Goal: Task Accomplishment & Management: Manage account settings

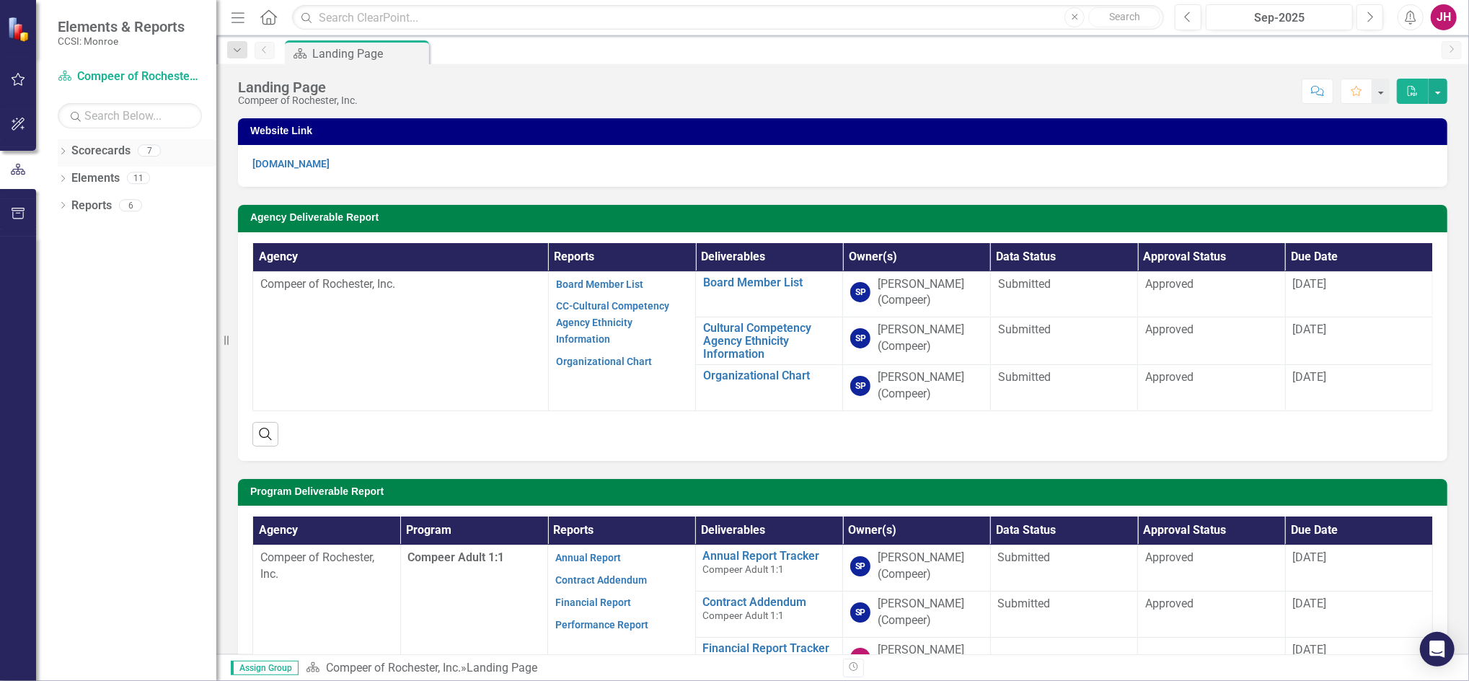
drag, startPoint x: 63, startPoint y: 153, endPoint x: 62, endPoint y: 164, distance: 11.6
click at [63, 153] on icon at bounding box center [63, 151] width 4 height 6
click at [66, 174] on icon "Dropdown" at bounding box center [70, 177] width 11 height 9
click at [120, 212] on link "Compeer Adult 1:1" at bounding box center [155, 206] width 123 height 17
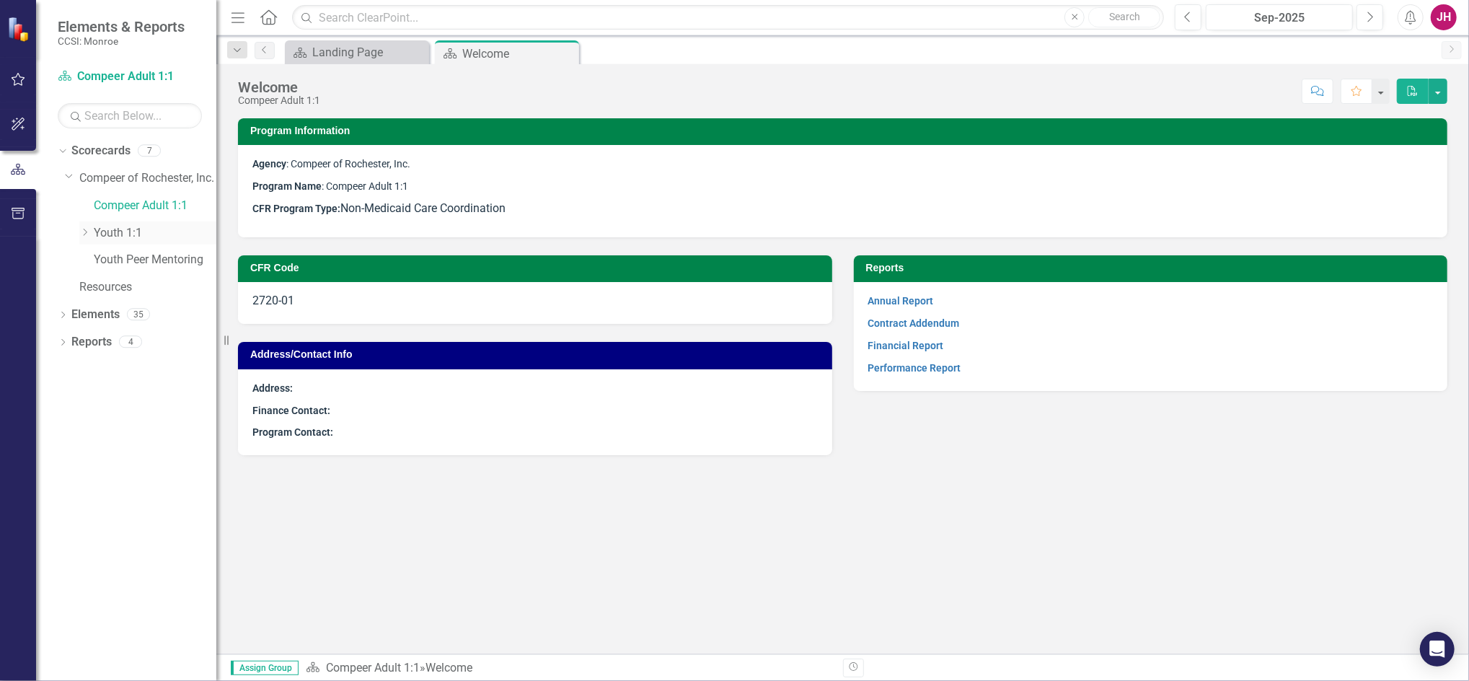
click at [84, 234] on icon "Dropdown" at bounding box center [84, 232] width 11 height 9
click at [104, 312] on link "Youth Peer Mentoring" at bounding box center [155, 314] width 123 height 17
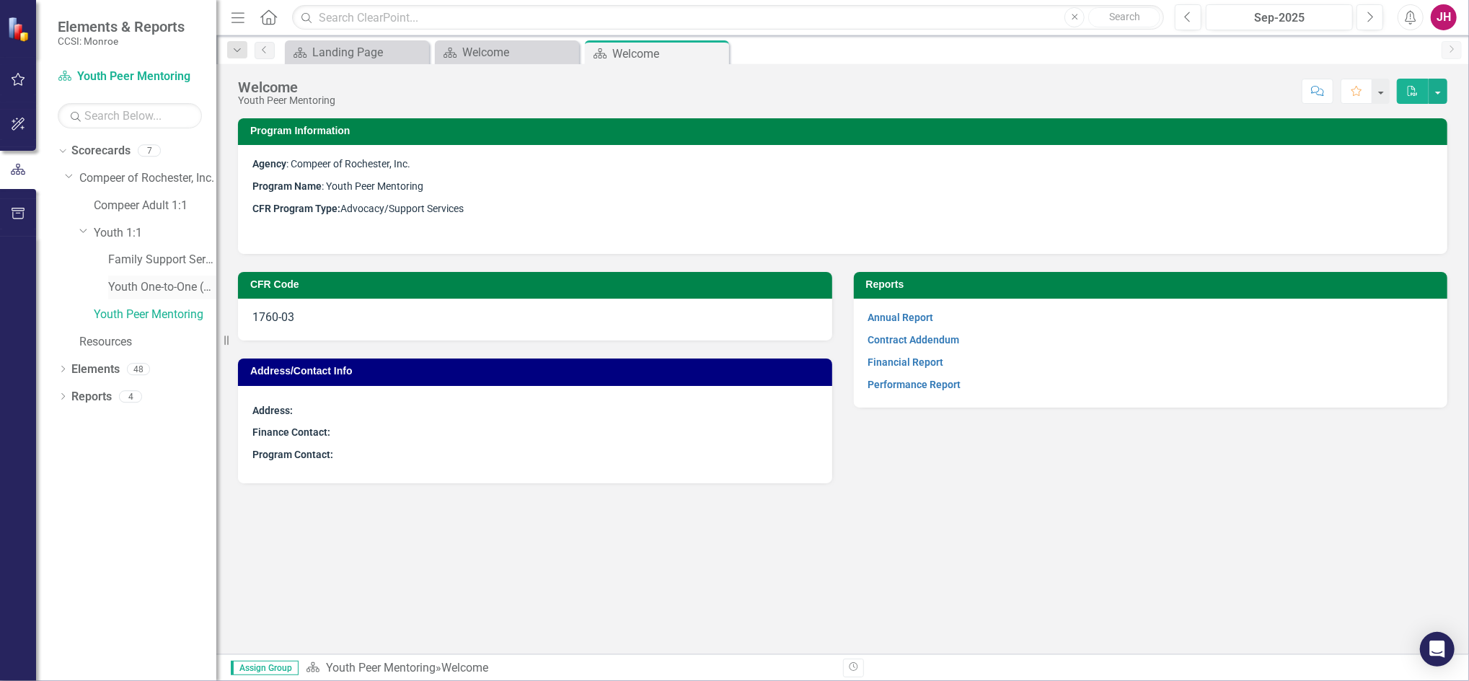
click at [133, 289] on link "Youth One-to-One (1760)" at bounding box center [162, 287] width 108 height 17
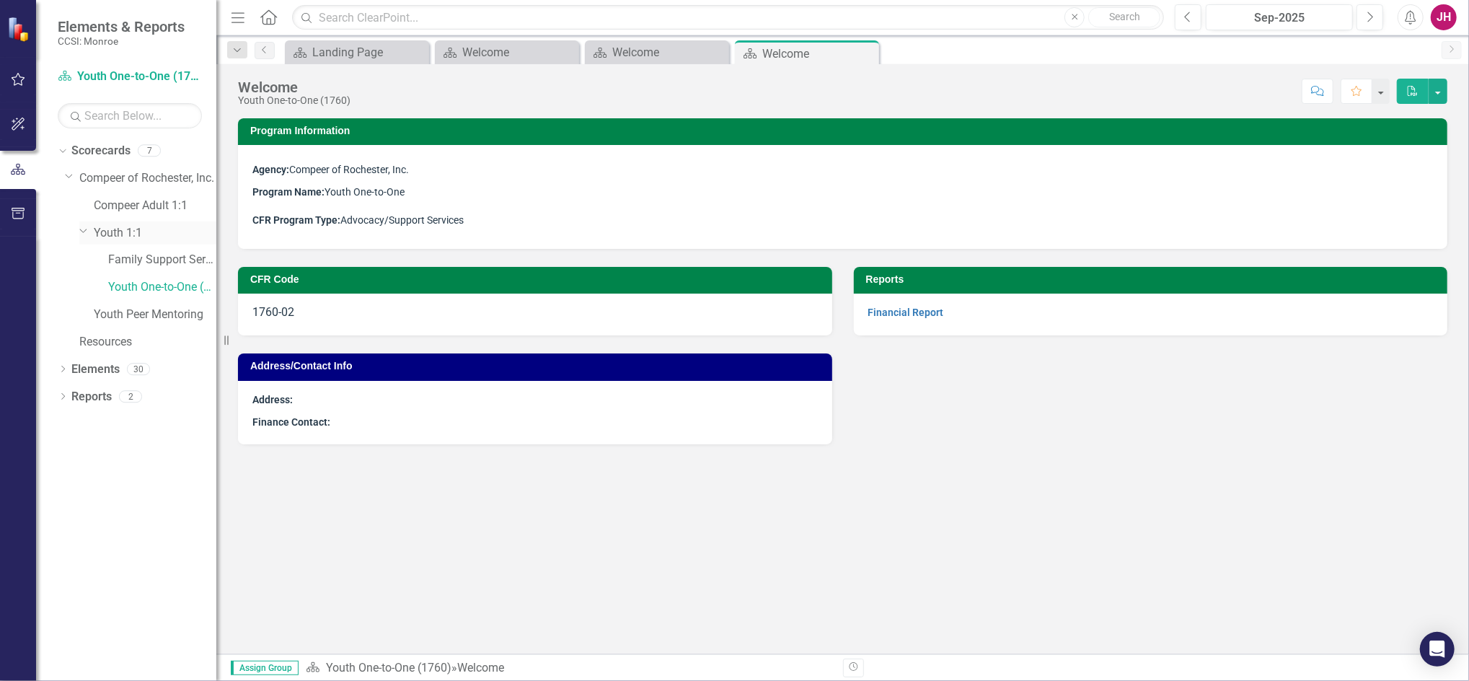
click at [118, 234] on link "Youth 1:1" at bounding box center [155, 233] width 123 height 17
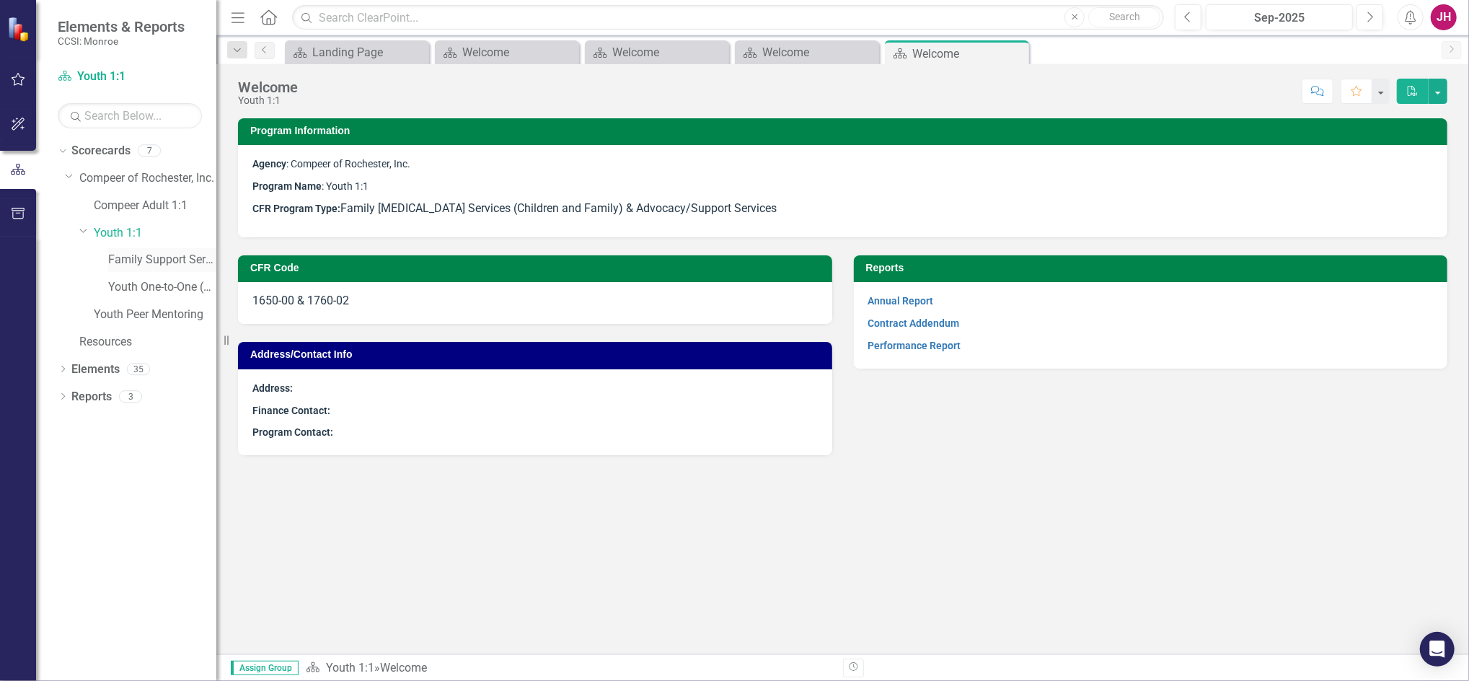
click at [139, 254] on link "Family Support Services" at bounding box center [162, 260] width 108 height 17
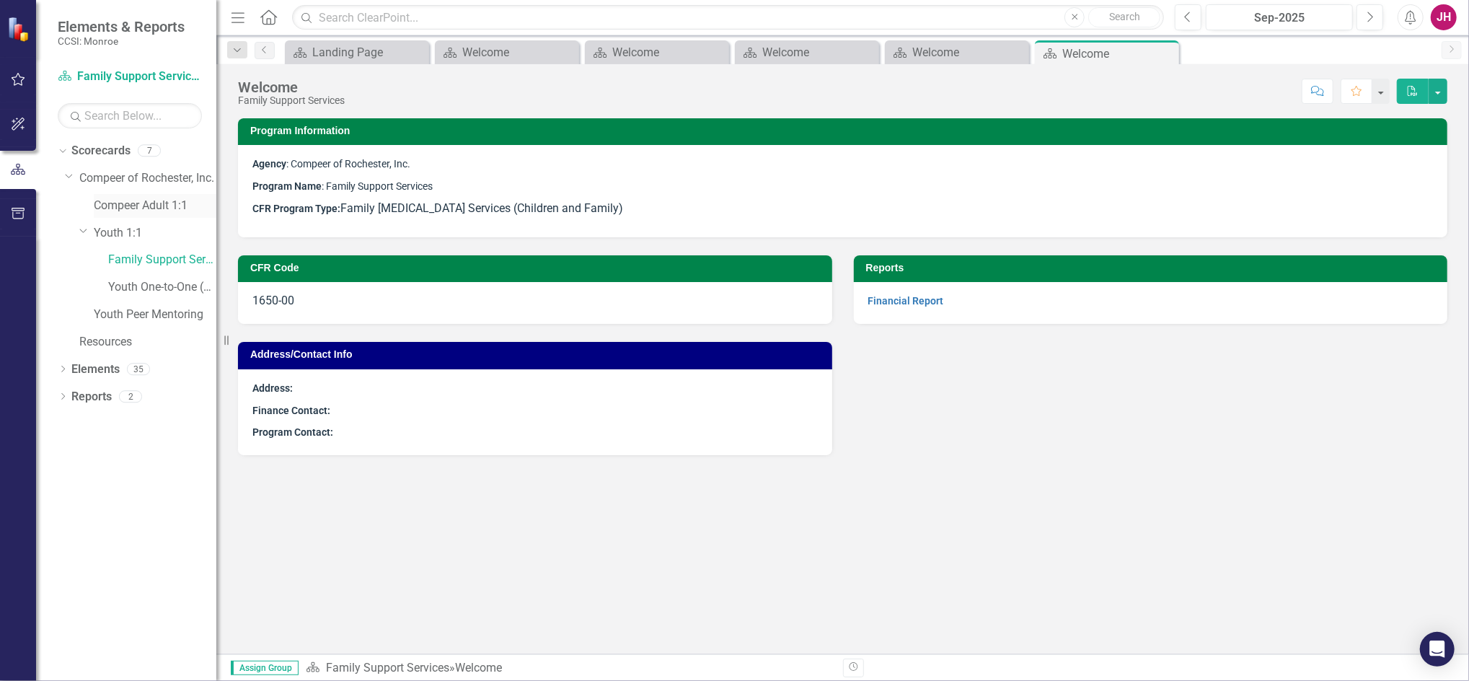
click at [174, 206] on link "Compeer Adult 1:1" at bounding box center [155, 206] width 123 height 17
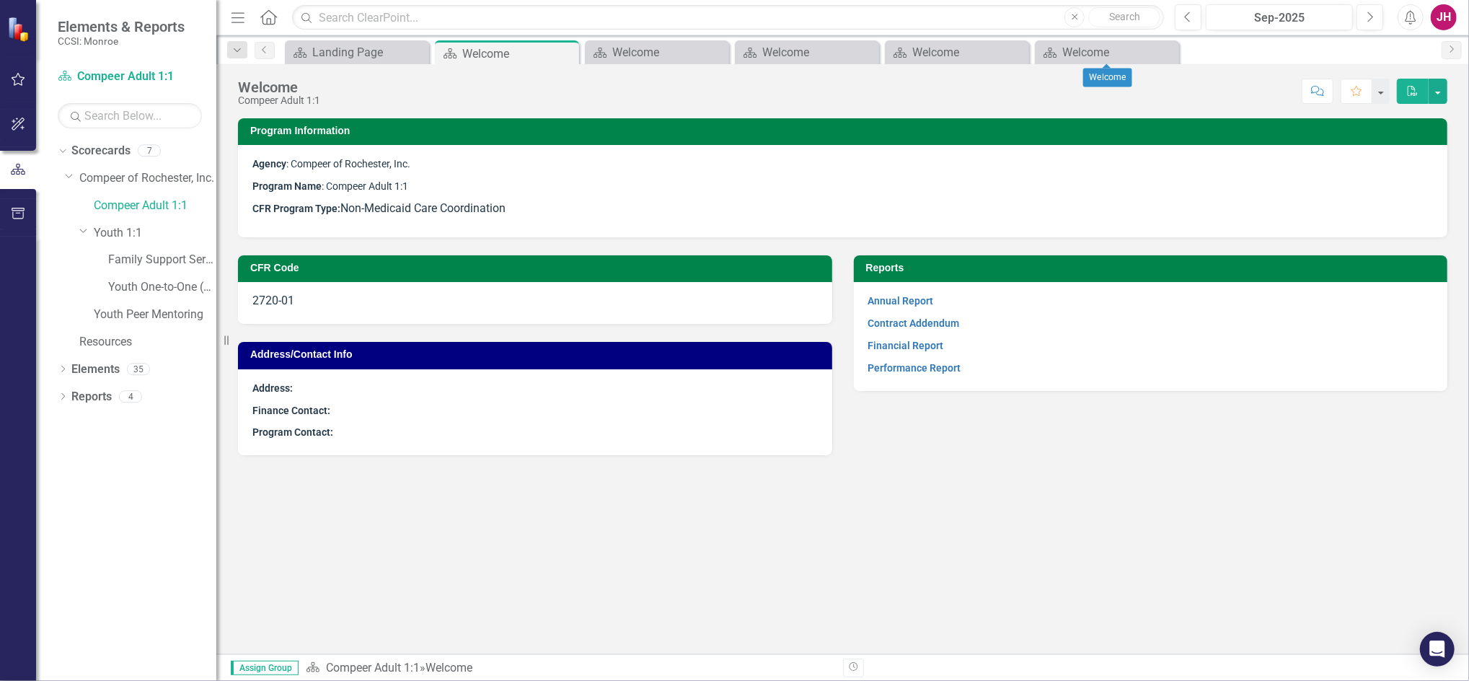
click at [0, 0] on icon "Close" at bounding box center [0, 0] width 0 height 0
click at [1020, 44] on div "Close" at bounding box center [1016, 52] width 18 height 18
click at [872, 56] on icon "Close" at bounding box center [866, 53] width 14 height 12
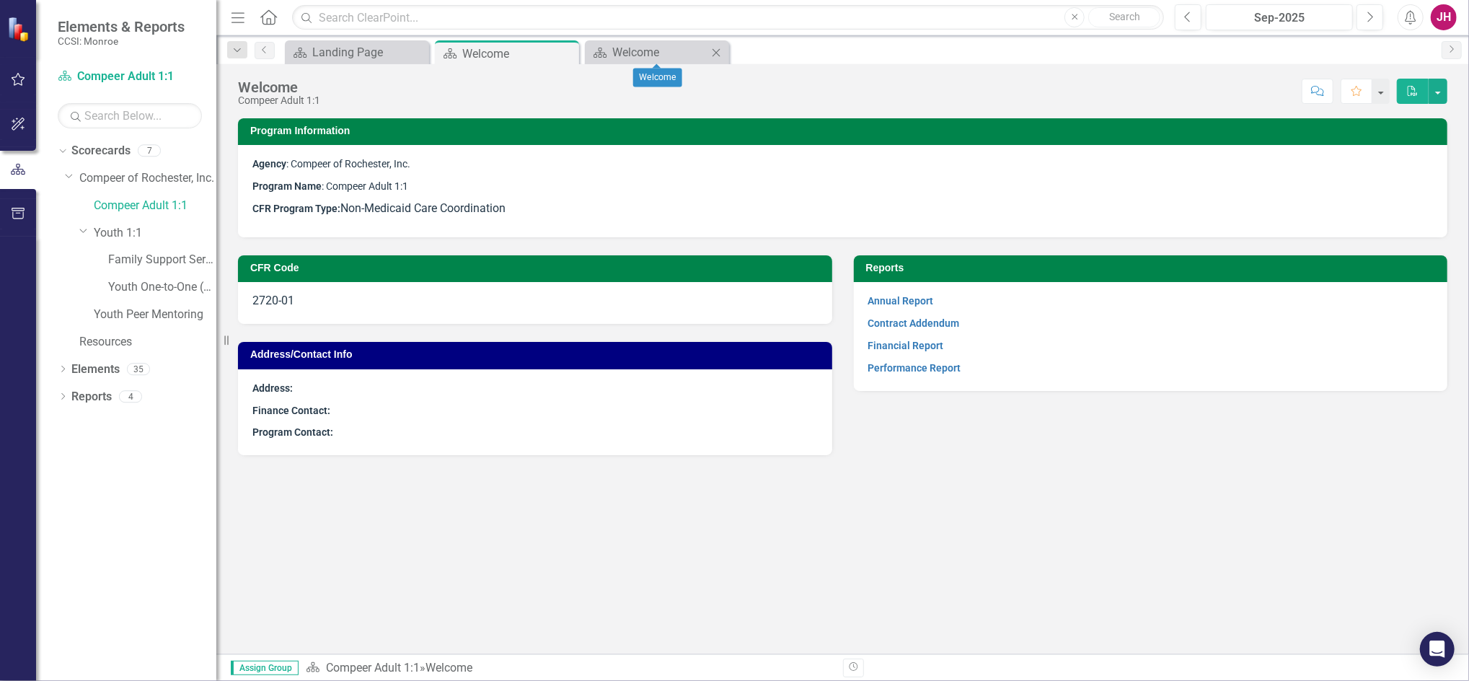
click at [724, 50] on div "Close" at bounding box center [716, 52] width 18 height 18
click at [0, 0] on icon "Close" at bounding box center [0, 0] width 0 height 0
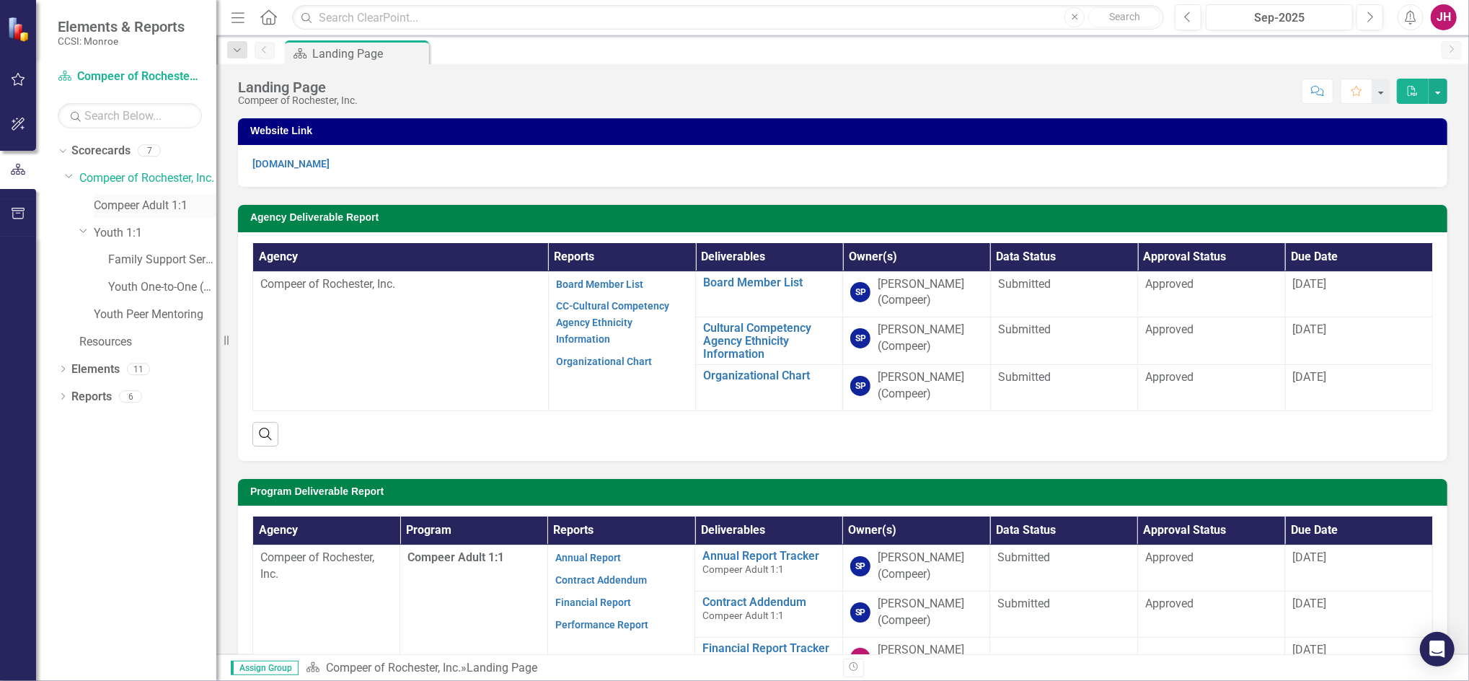
click at [109, 202] on link "Compeer Adult 1:1" at bounding box center [155, 206] width 123 height 17
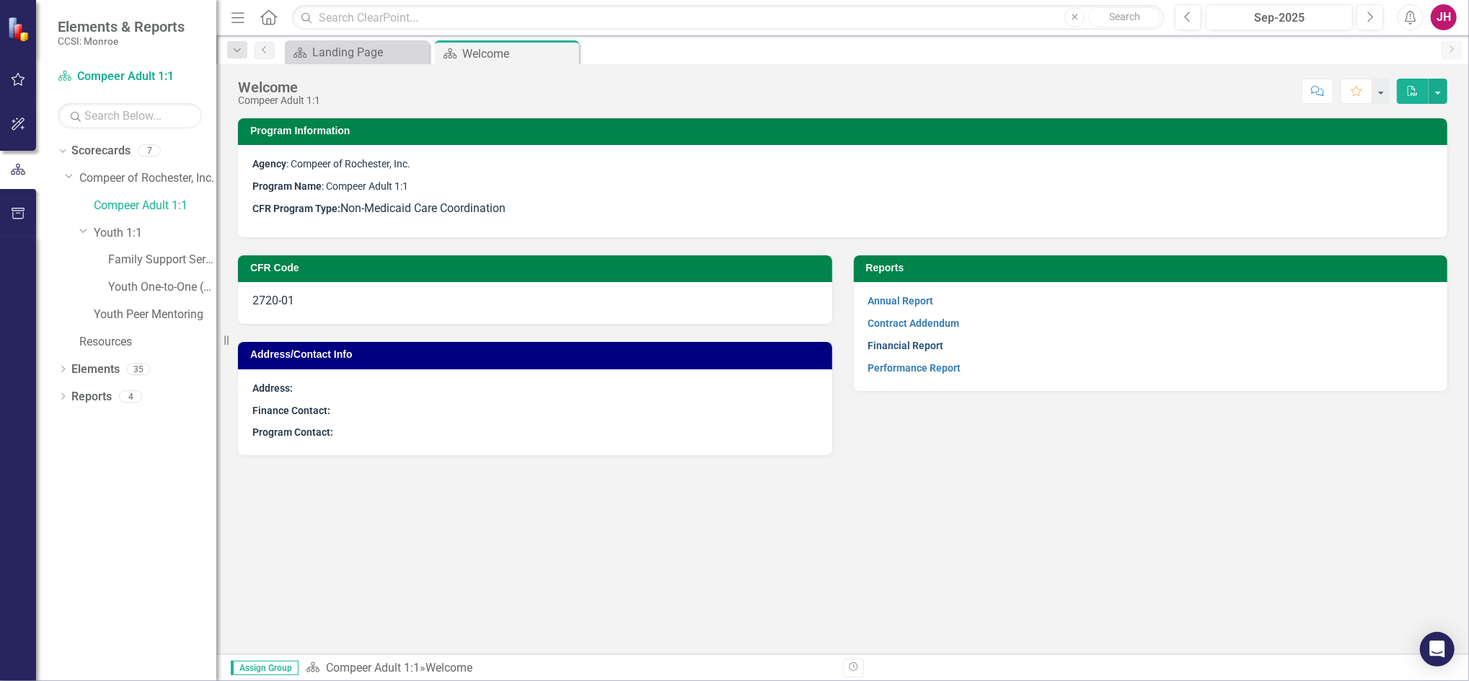
click at [916, 346] on link "Financial Report" at bounding box center [906, 346] width 76 height 12
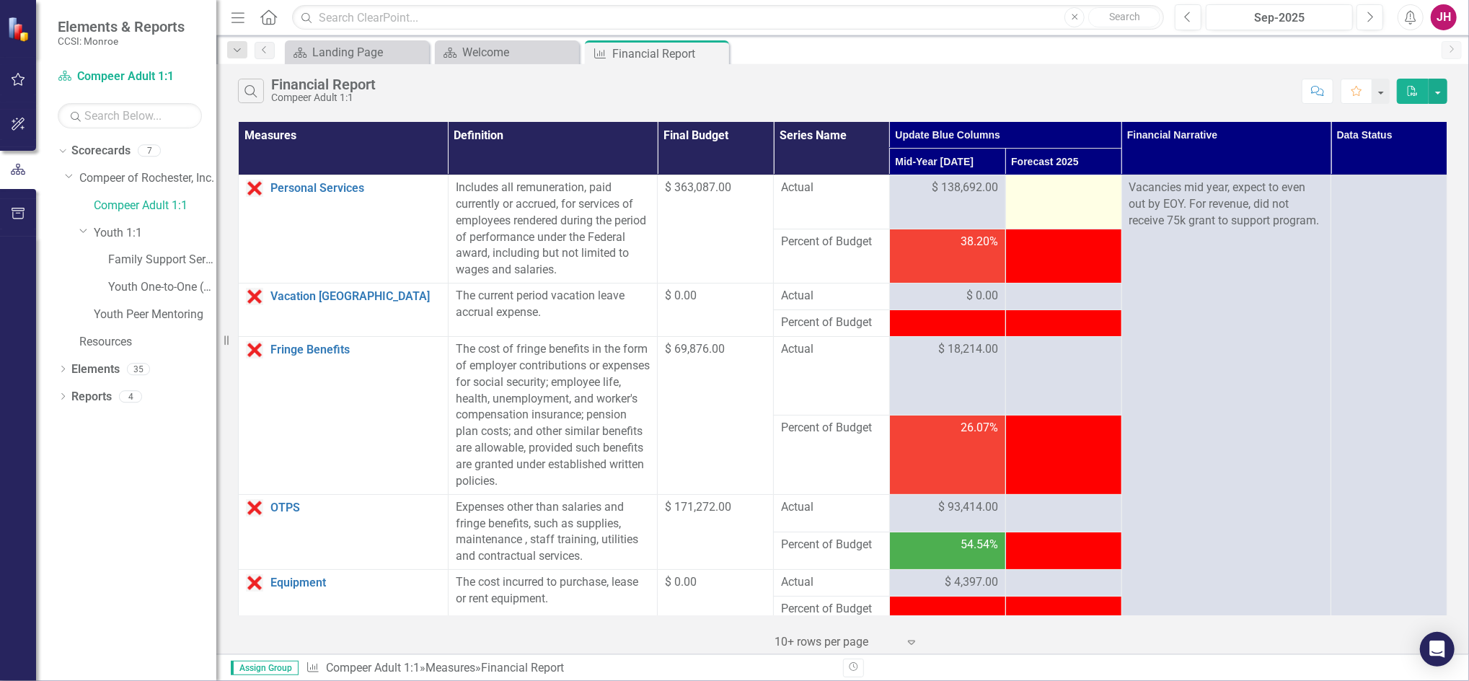
click at [1043, 191] on div at bounding box center [1063, 188] width 101 height 17
click at [1065, 193] on div at bounding box center [1063, 188] width 101 height 17
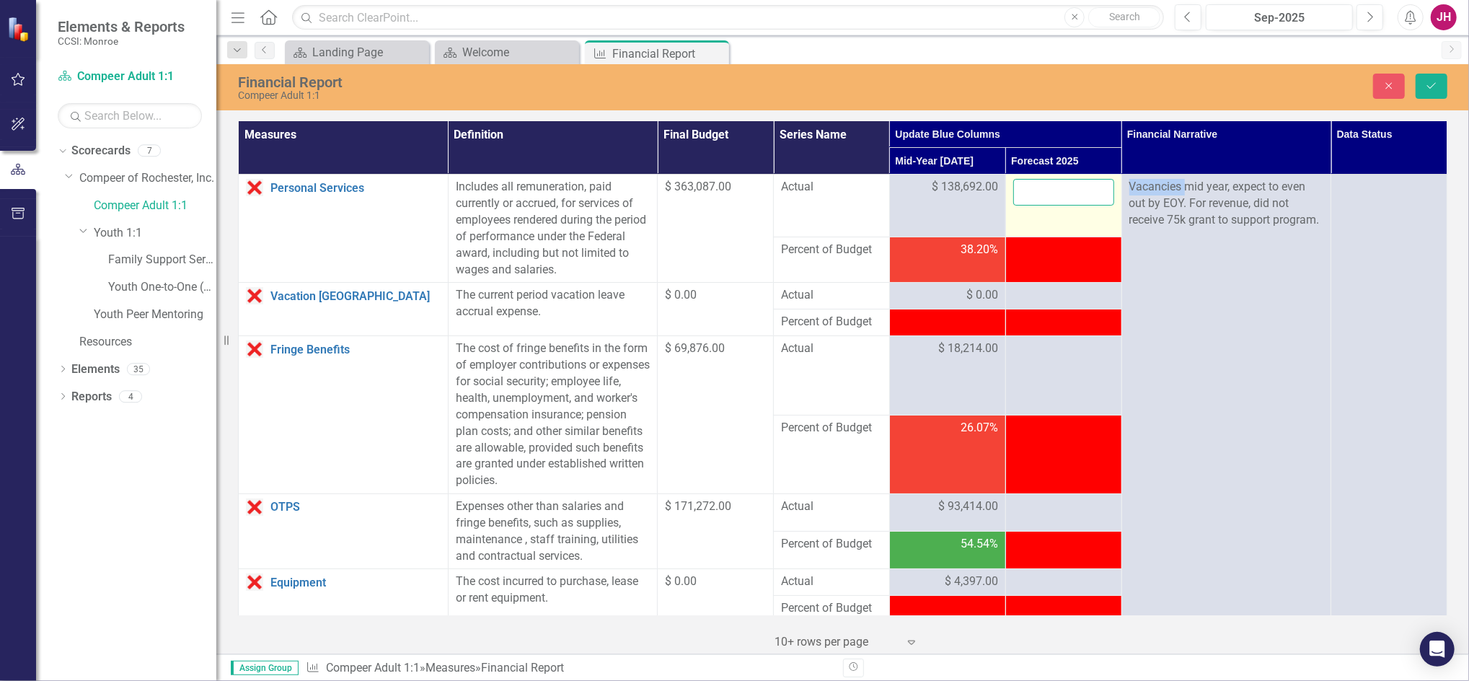
click at [1045, 199] on input "number" at bounding box center [1063, 192] width 101 height 27
type input "265668.00"
click at [1434, 79] on button "Save" at bounding box center [1431, 86] width 32 height 25
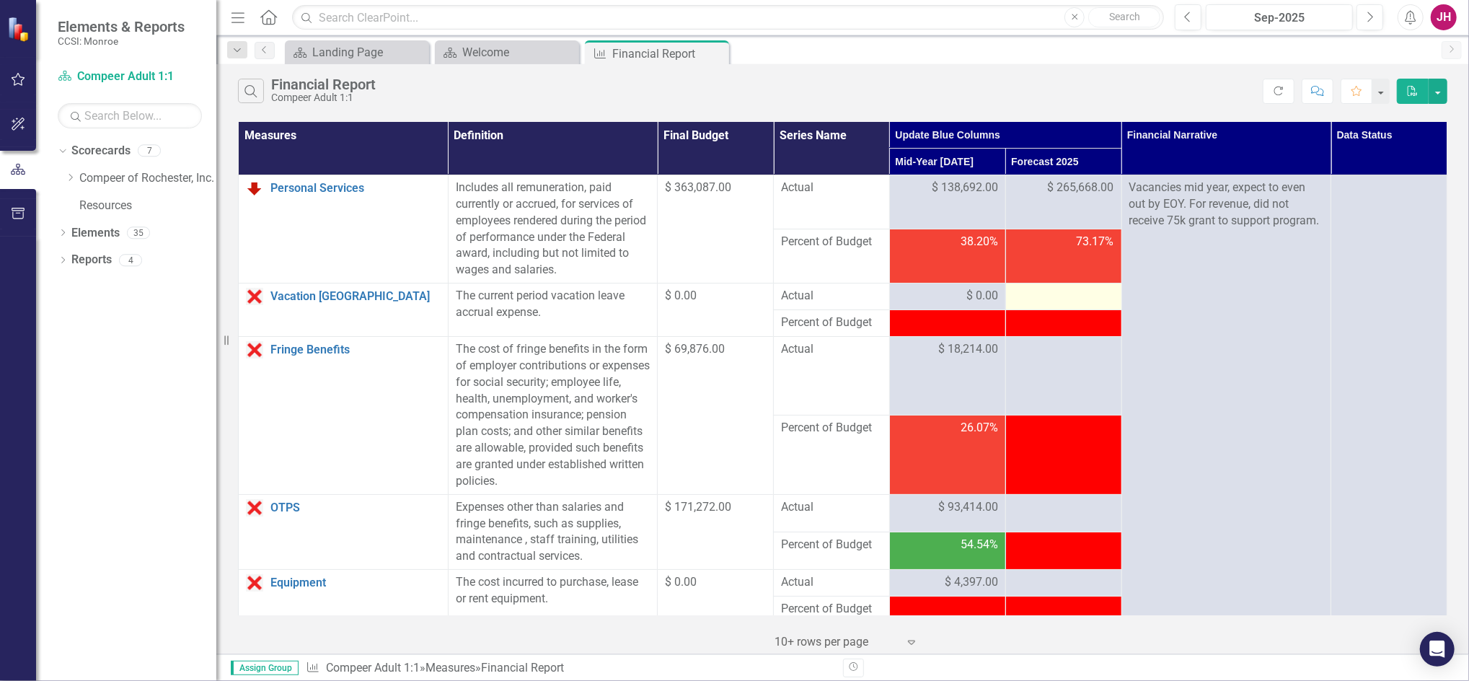
click at [1036, 296] on div at bounding box center [1063, 296] width 101 height 17
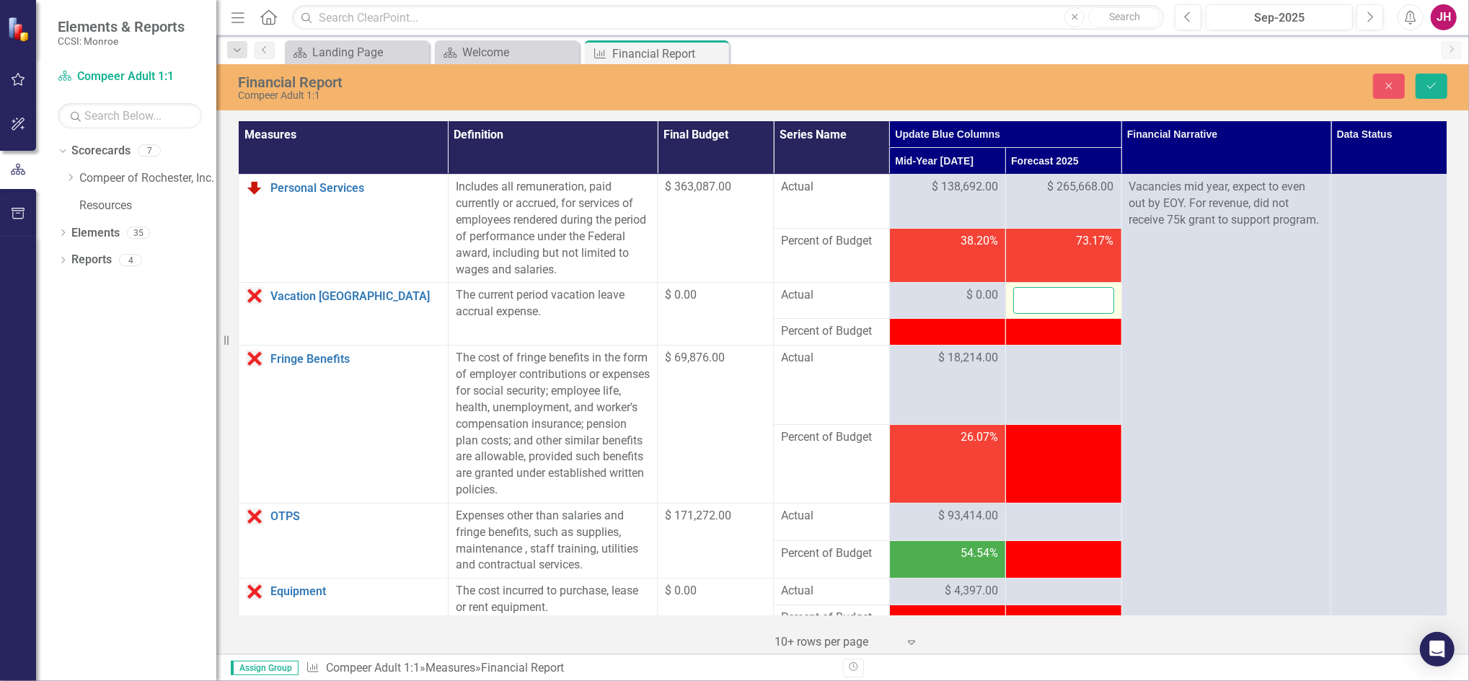
drag, startPoint x: 1036, startPoint y: 296, endPoint x: 1032, endPoint y: 302, distance: 7.8
click at [1032, 302] on input "number" at bounding box center [1063, 300] width 101 height 27
type input "0.00"
click at [1420, 85] on button "Save" at bounding box center [1431, 86] width 32 height 25
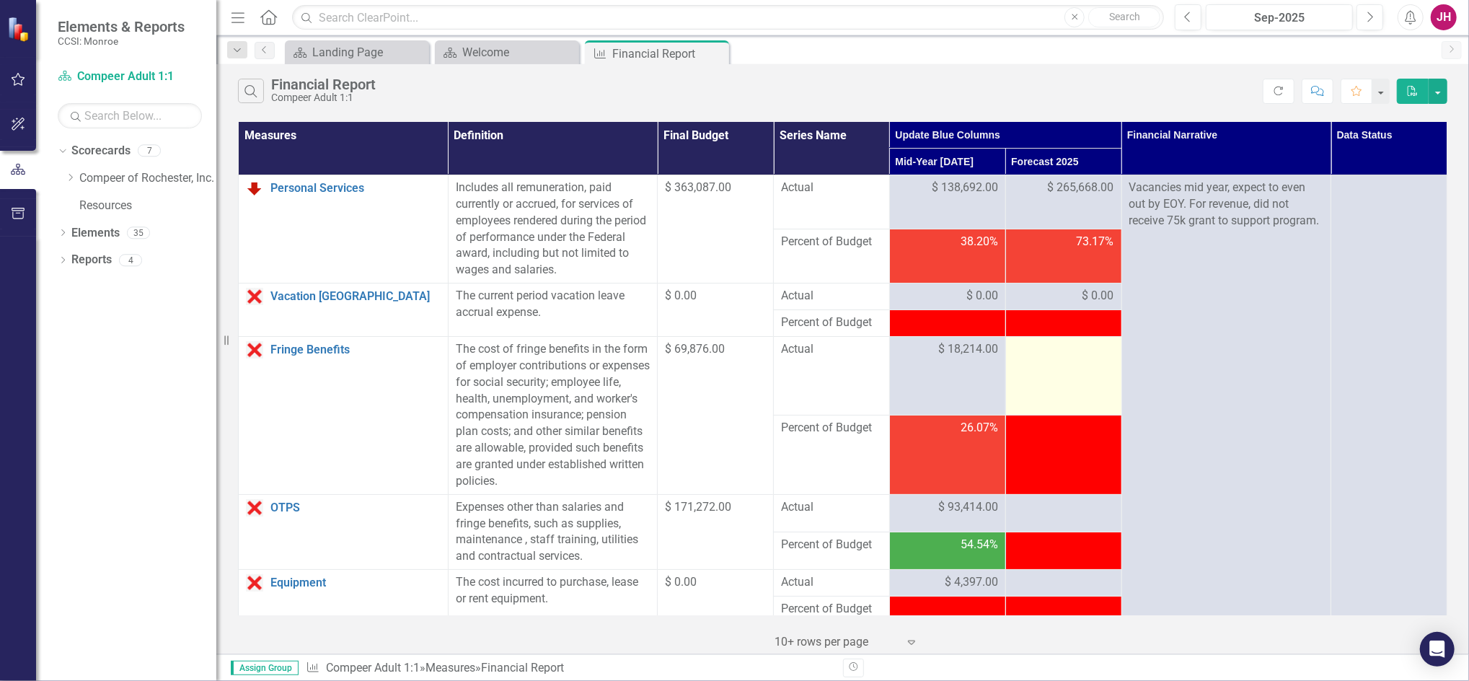
click at [1070, 370] on td at bounding box center [1063, 376] width 116 height 79
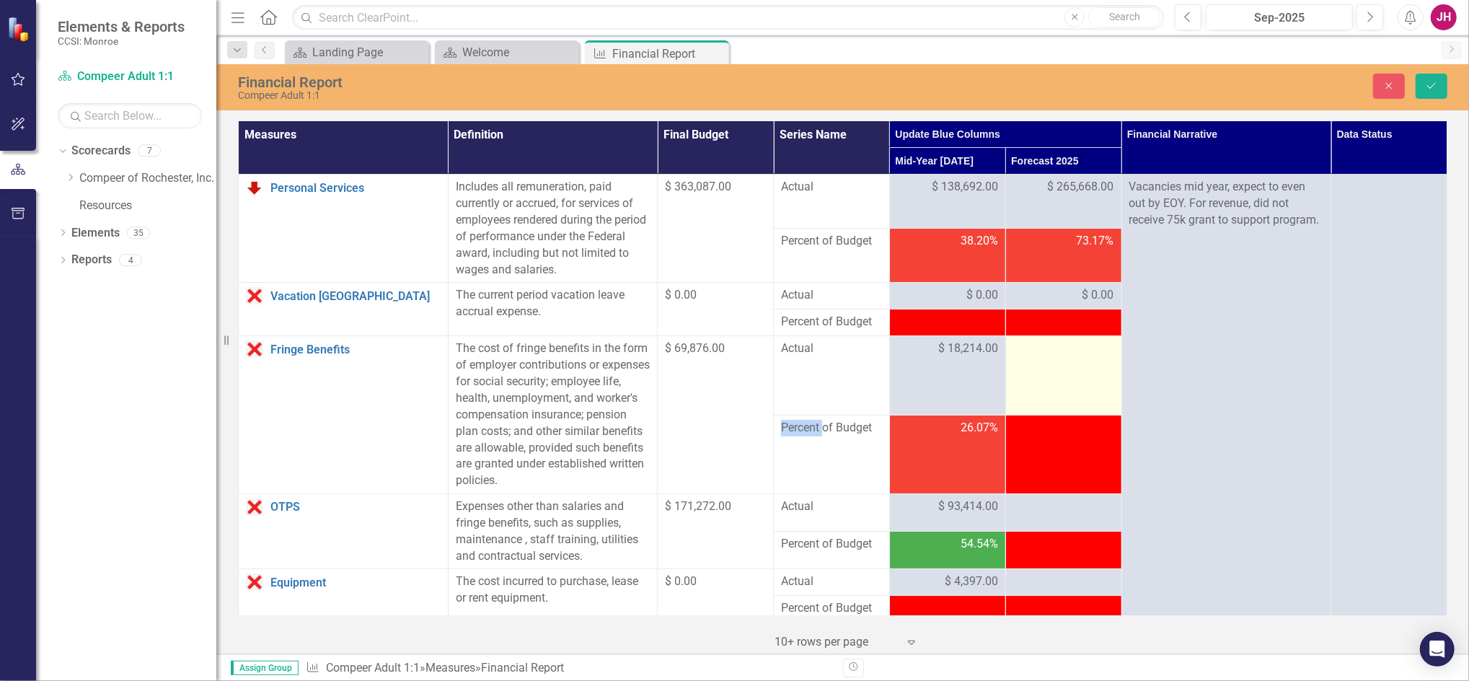
drag, startPoint x: 1070, startPoint y: 370, endPoint x: 1053, endPoint y: 360, distance: 20.0
click at [1053, 360] on td at bounding box center [1063, 375] width 116 height 79
drag, startPoint x: 1053, startPoint y: 360, endPoint x: 1042, endPoint y: 359, distance: 10.8
click at [1052, 359] on td at bounding box center [1063, 375] width 116 height 79
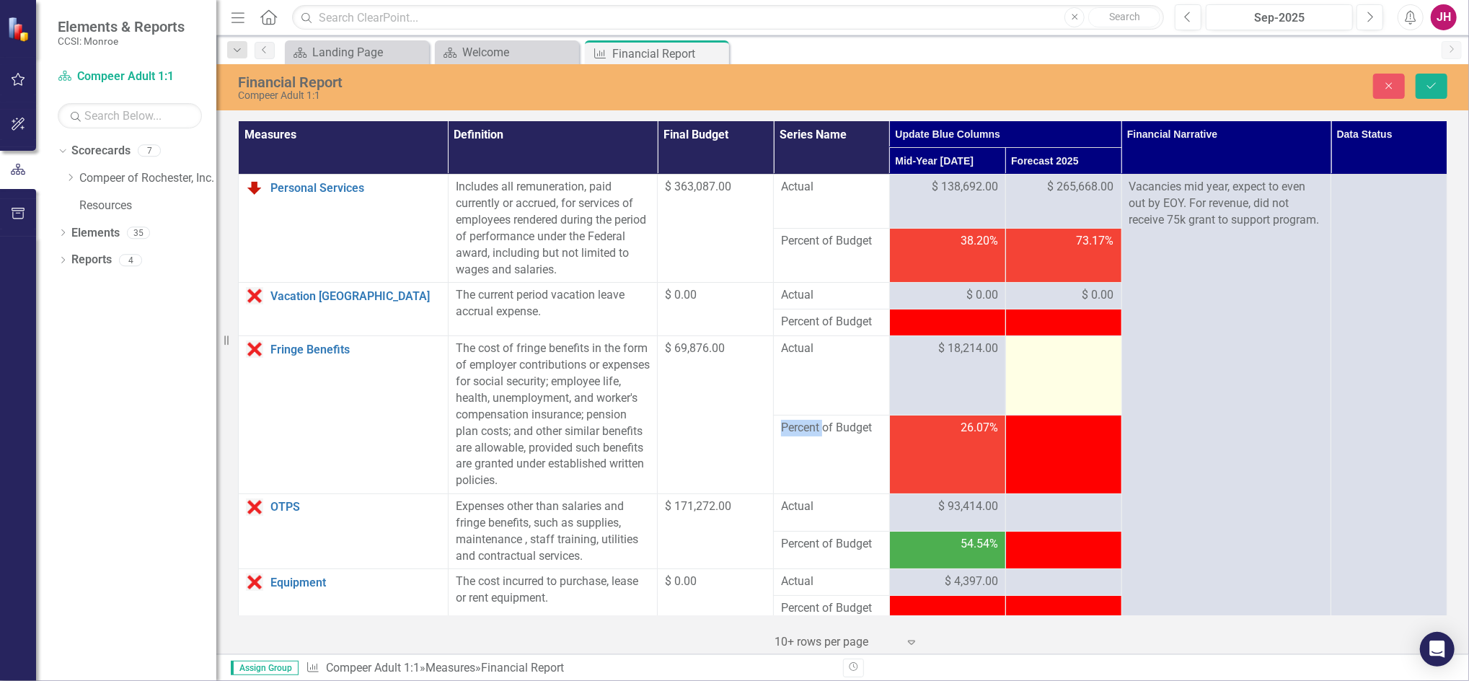
click at [1052, 359] on td at bounding box center [1063, 375] width 116 height 79
click at [1023, 355] on input "number" at bounding box center [1063, 353] width 101 height 27
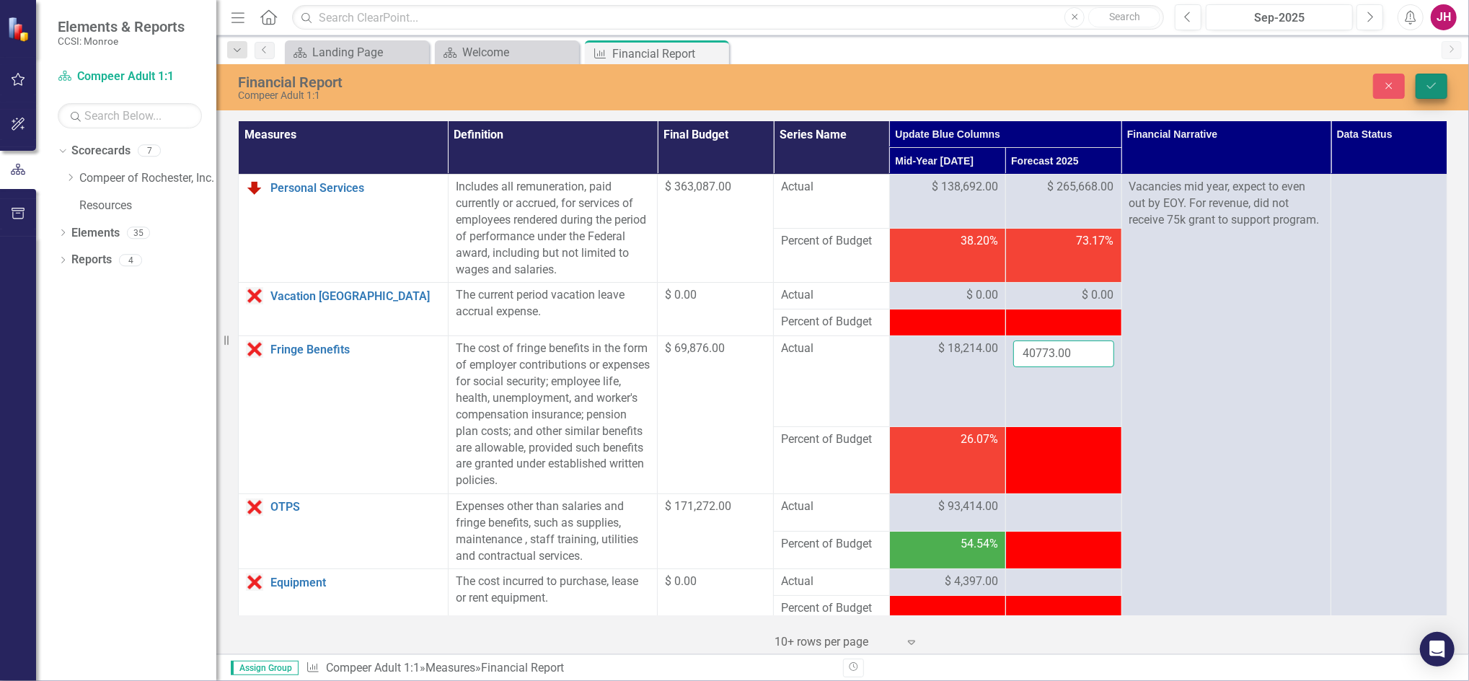
type input "40773.00"
click at [1425, 85] on icon "Save" at bounding box center [1431, 86] width 13 height 10
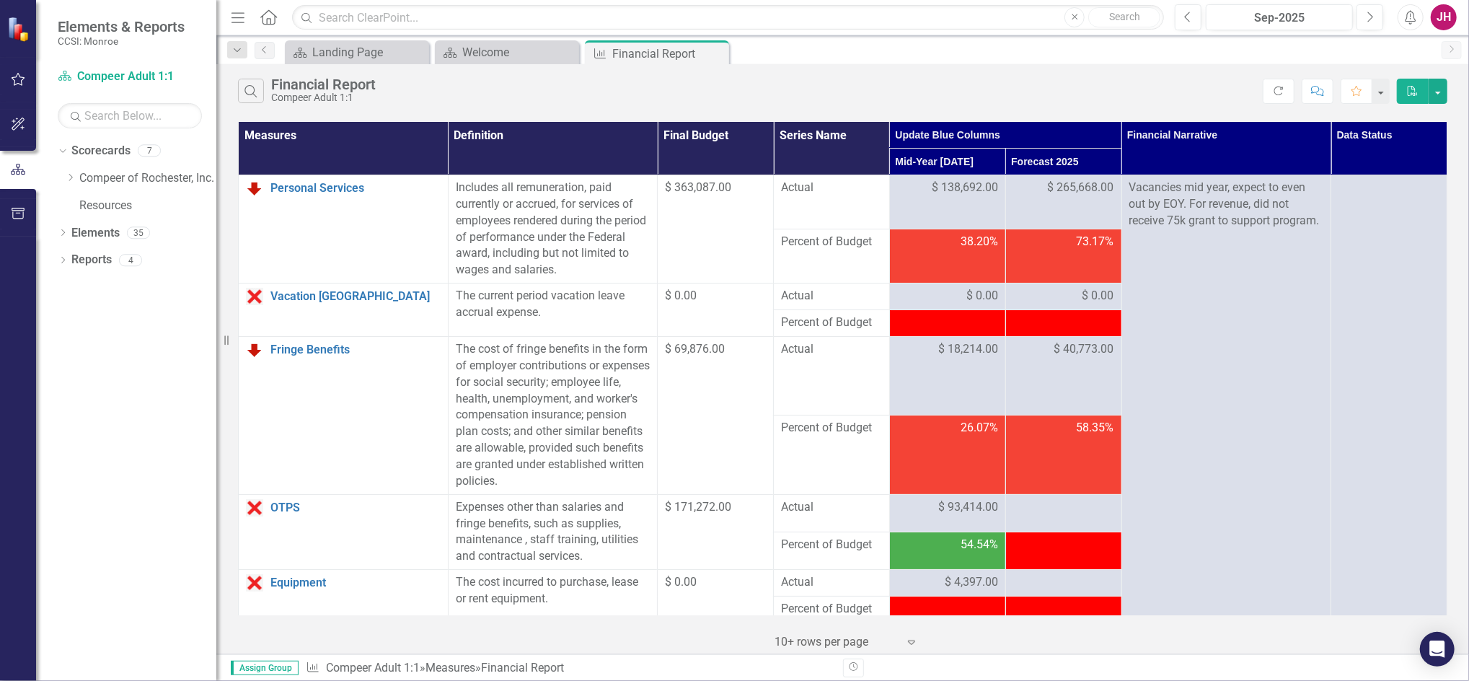
click at [1073, 323] on div at bounding box center [1063, 322] width 101 height 17
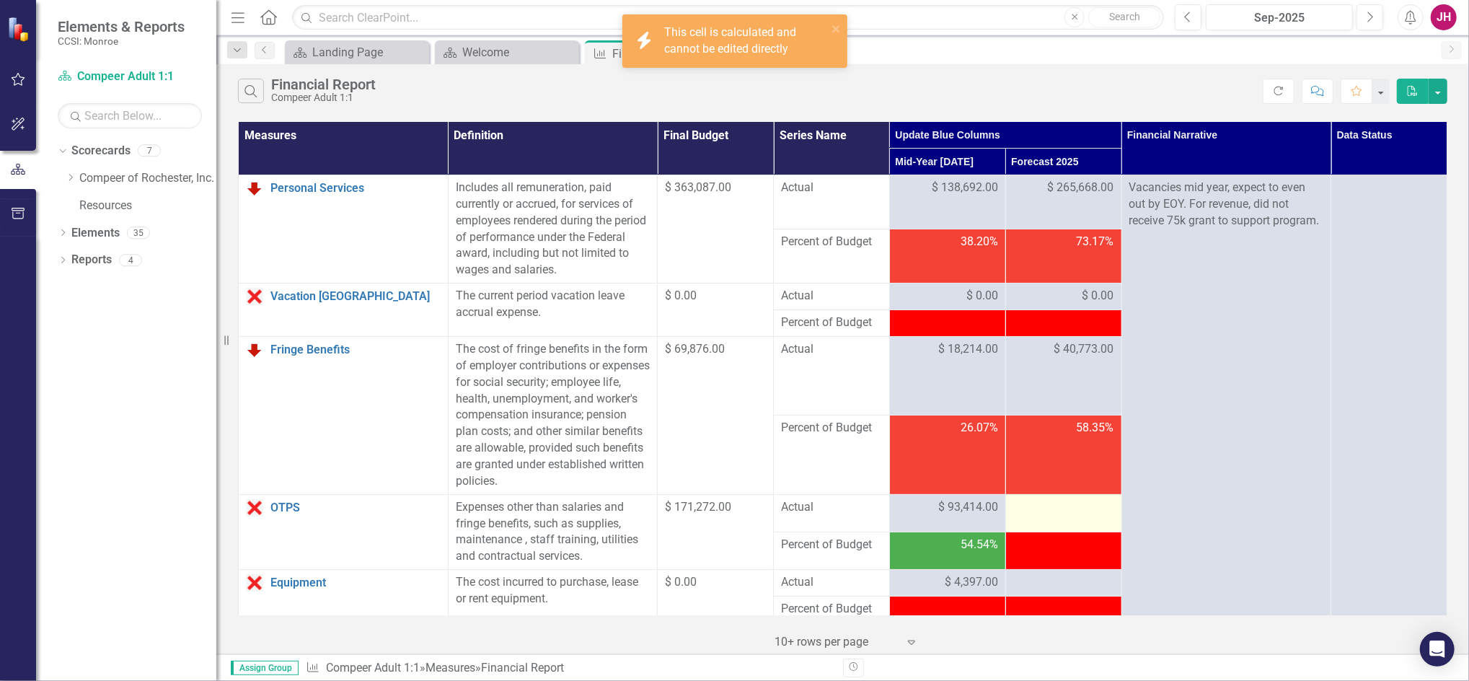
click at [1042, 514] on div at bounding box center [1063, 507] width 101 height 17
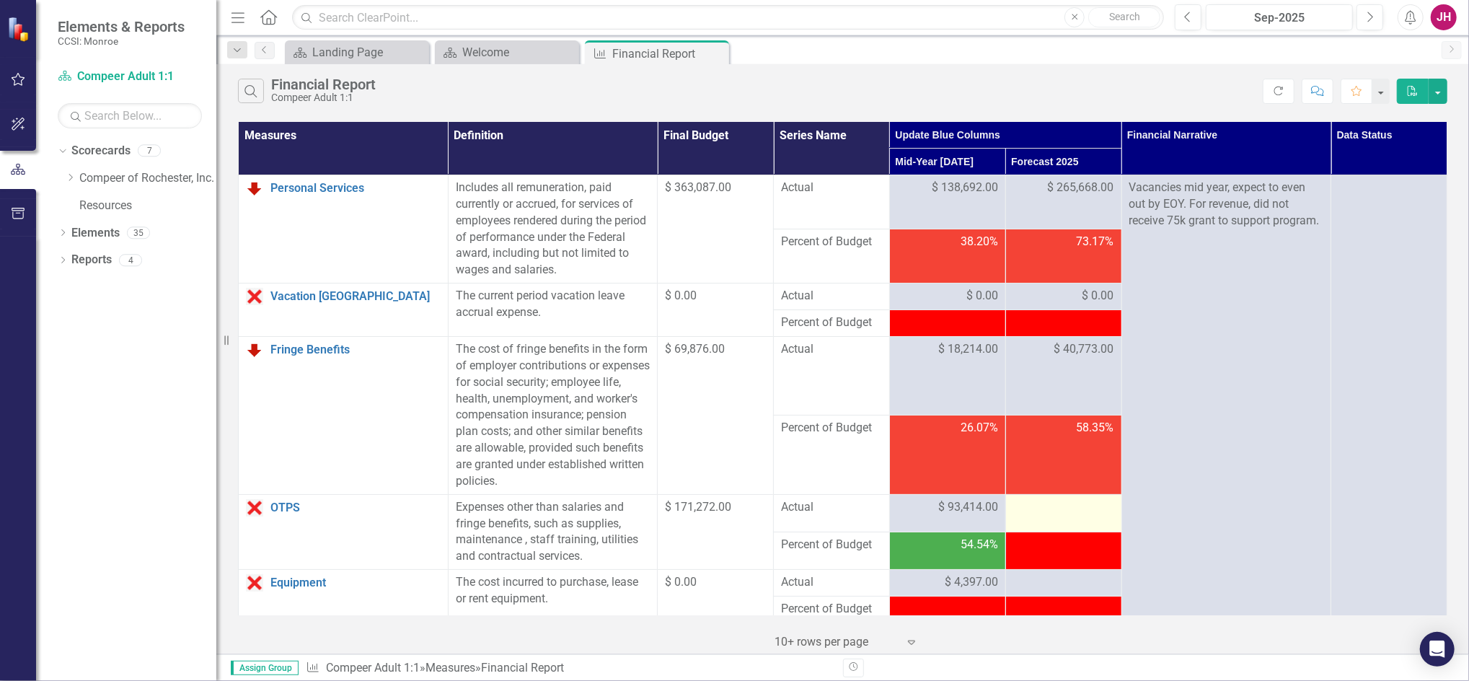
click at [1042, 513] on div at bounding box center [1063, 507] width 101 height 17
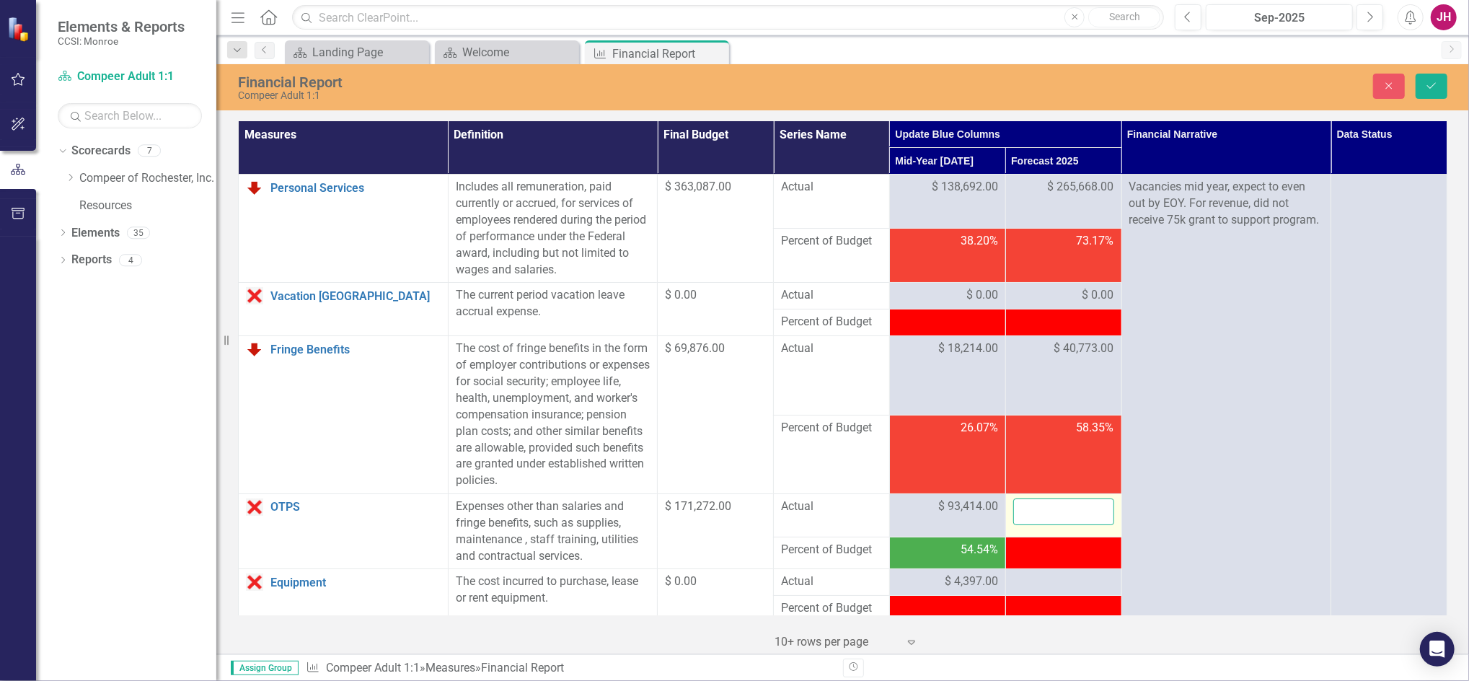
click at [1047, 514] on input "number" at bounding box center [1063, 511] width 101 height 27
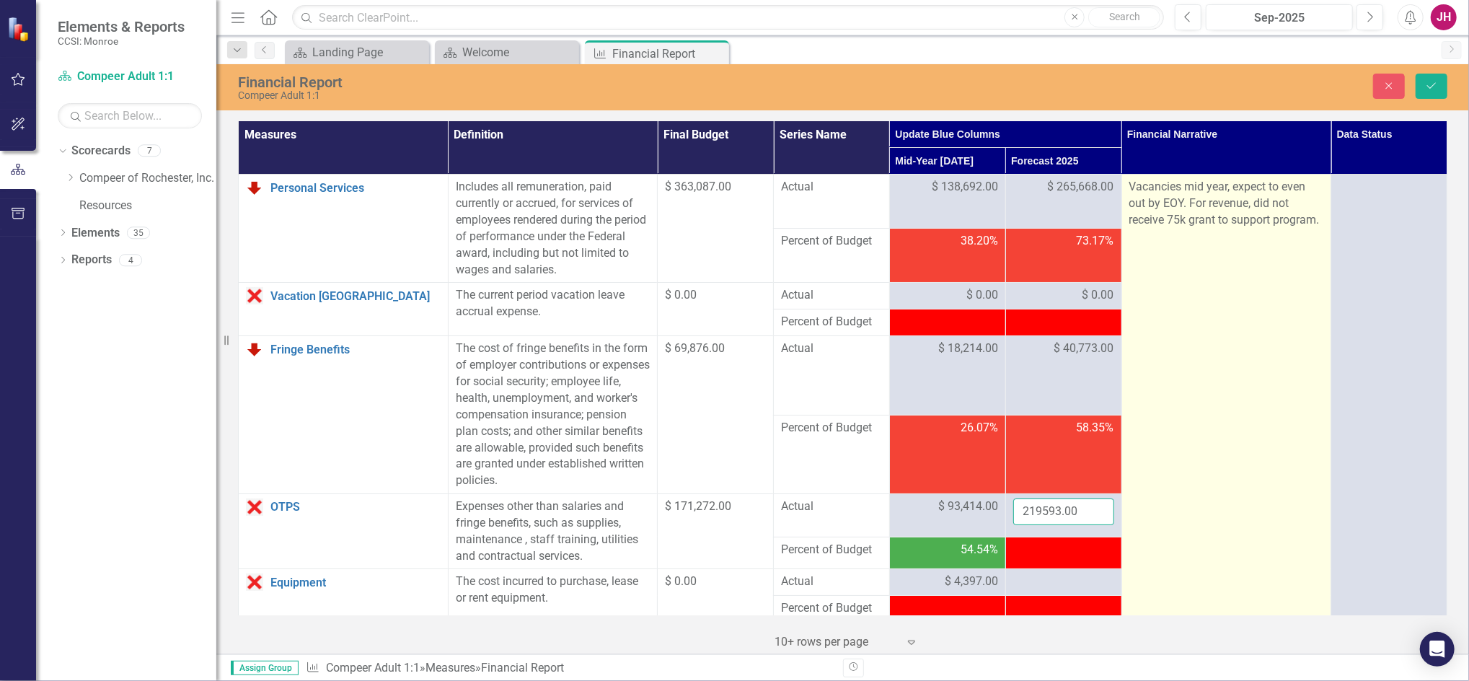
type input "219593.00"
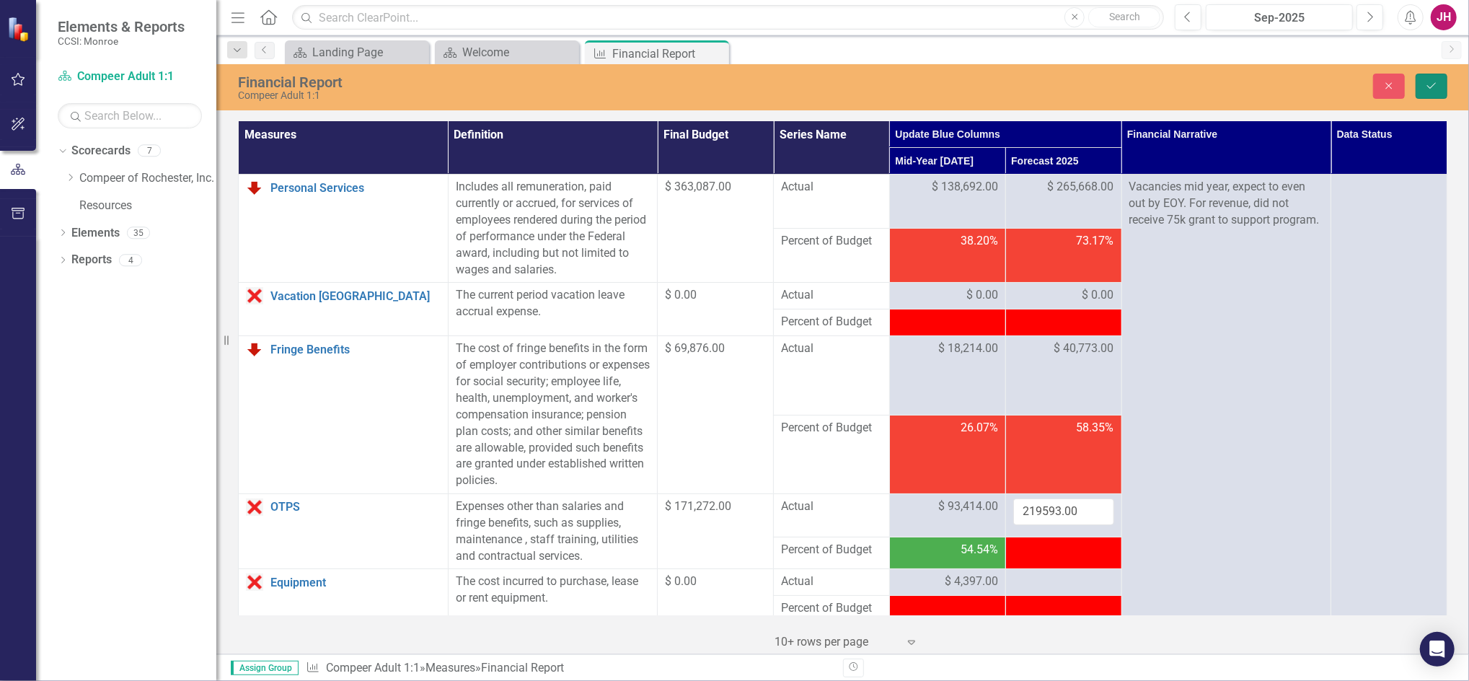
click at [1420, 76] on button "Save" at bounding box center [1431, 86] width 32 height 25
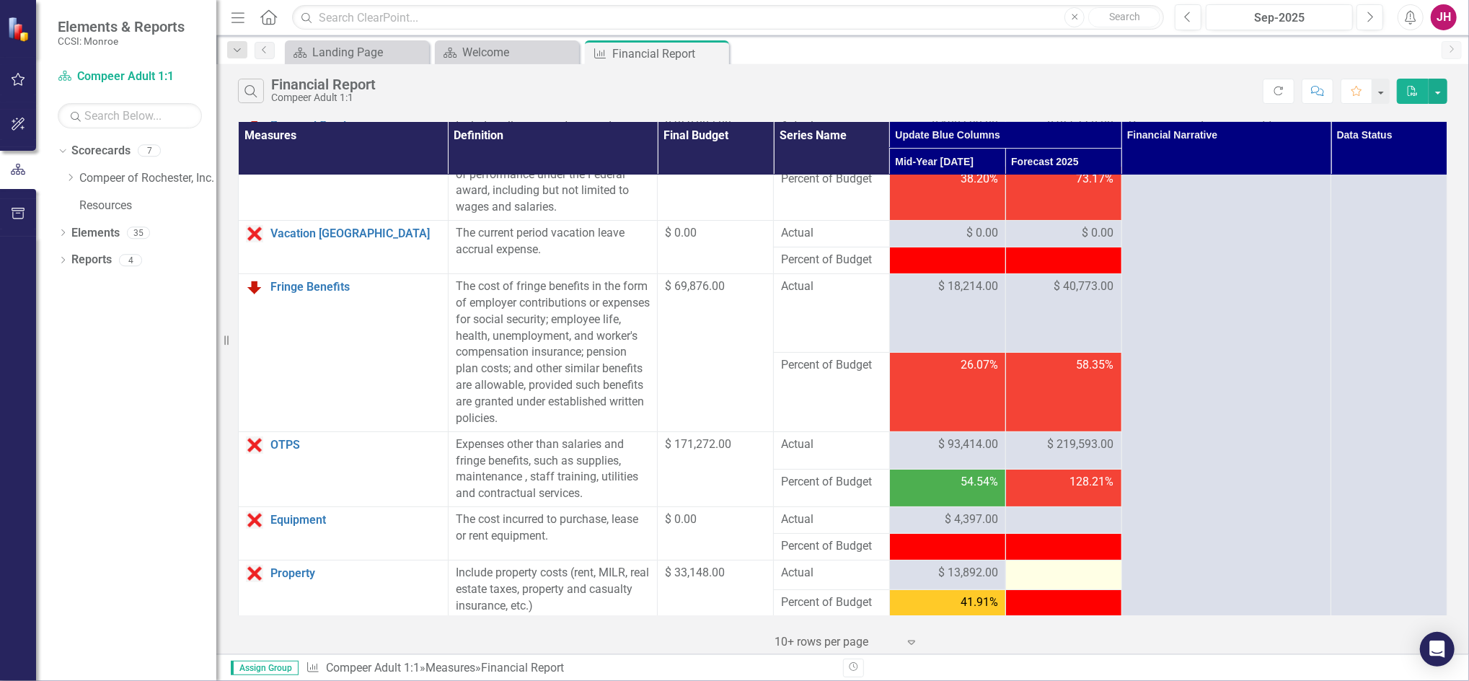
scroll to position [96, 0]
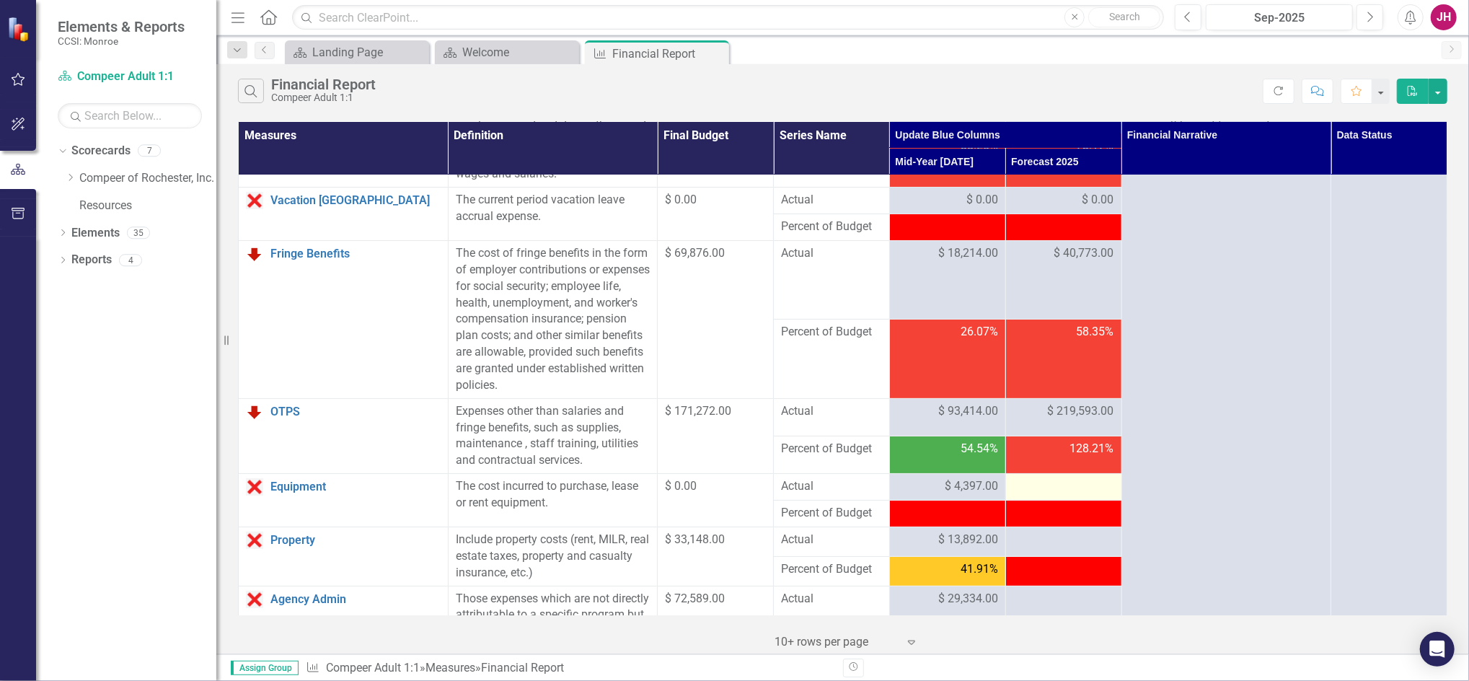
click at [1048, 487] on div at bounding box center [1063, 486] width 101 height 17
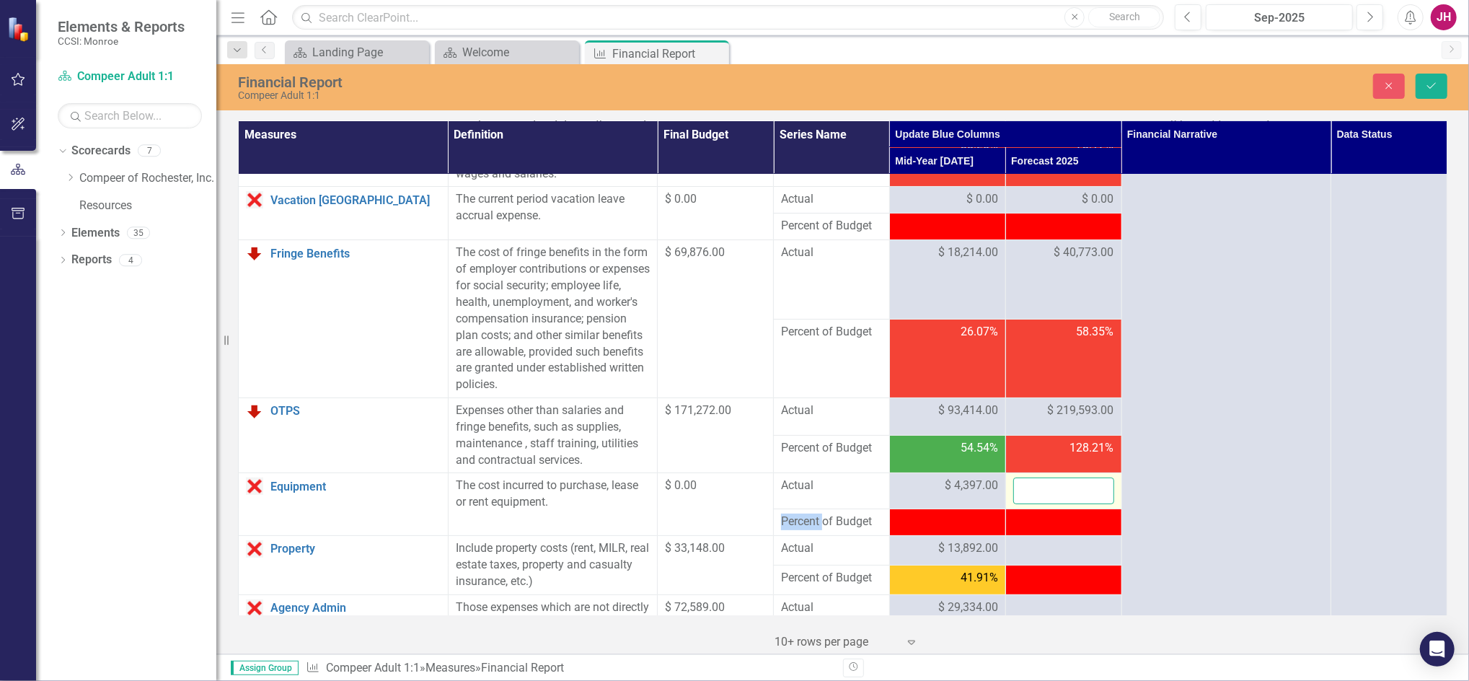
click at [1048, 487] on input "number" at bounding box center [1063, 490] width 101 height 27
type input "312"
click at [1426, 82] on icon "Save" at bounding box center [1431, 86] width 13 height 10
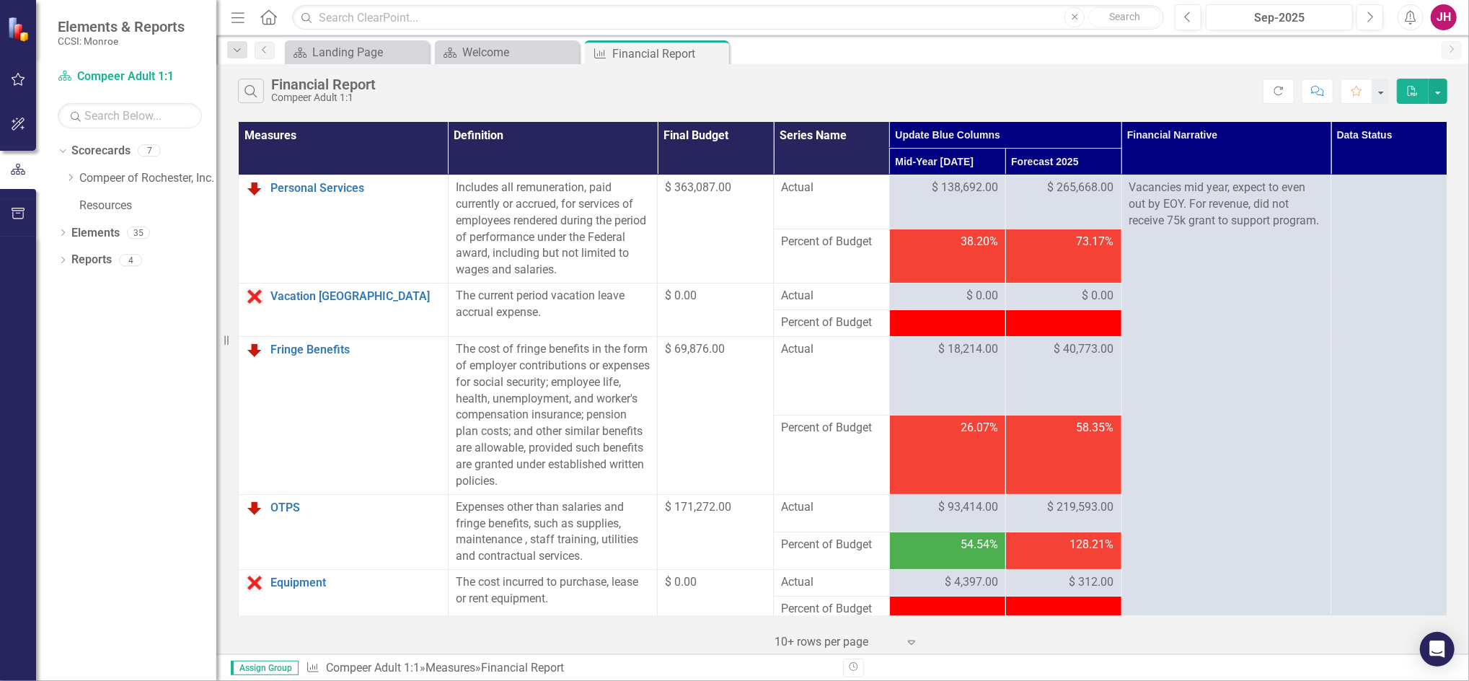
scroll to position [288, 0]
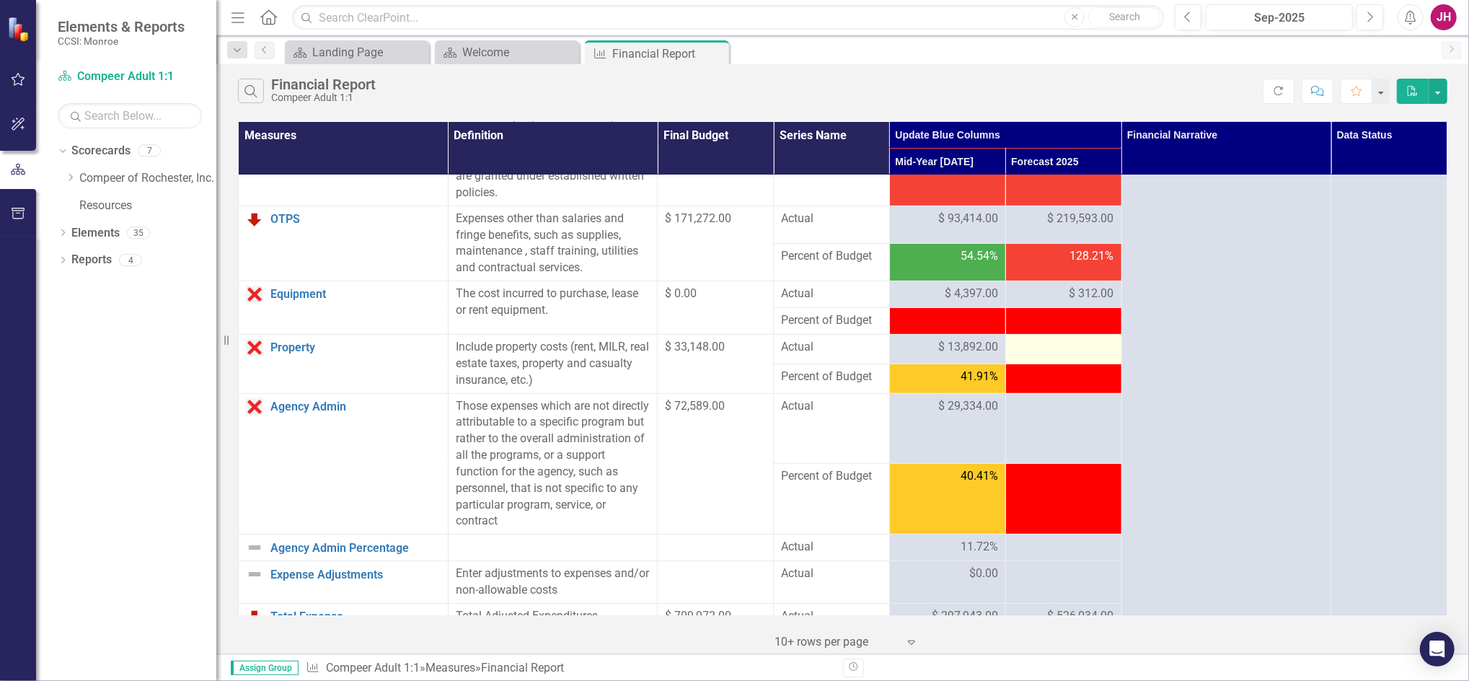
click at [1042, 346] on div at bounding box center [1063, 347] width 101 height 17
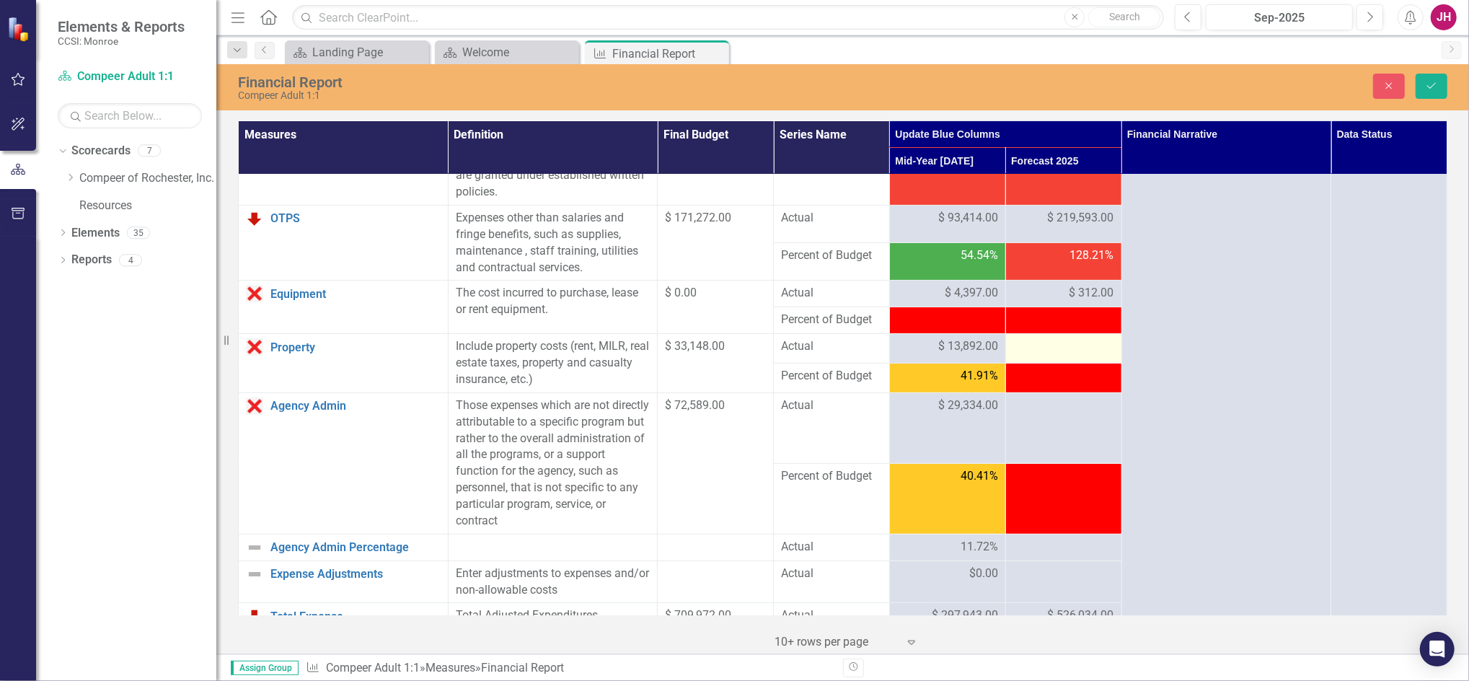
click at [1044, 348] on div at bounding box center [1063, 346] width 101 height 17
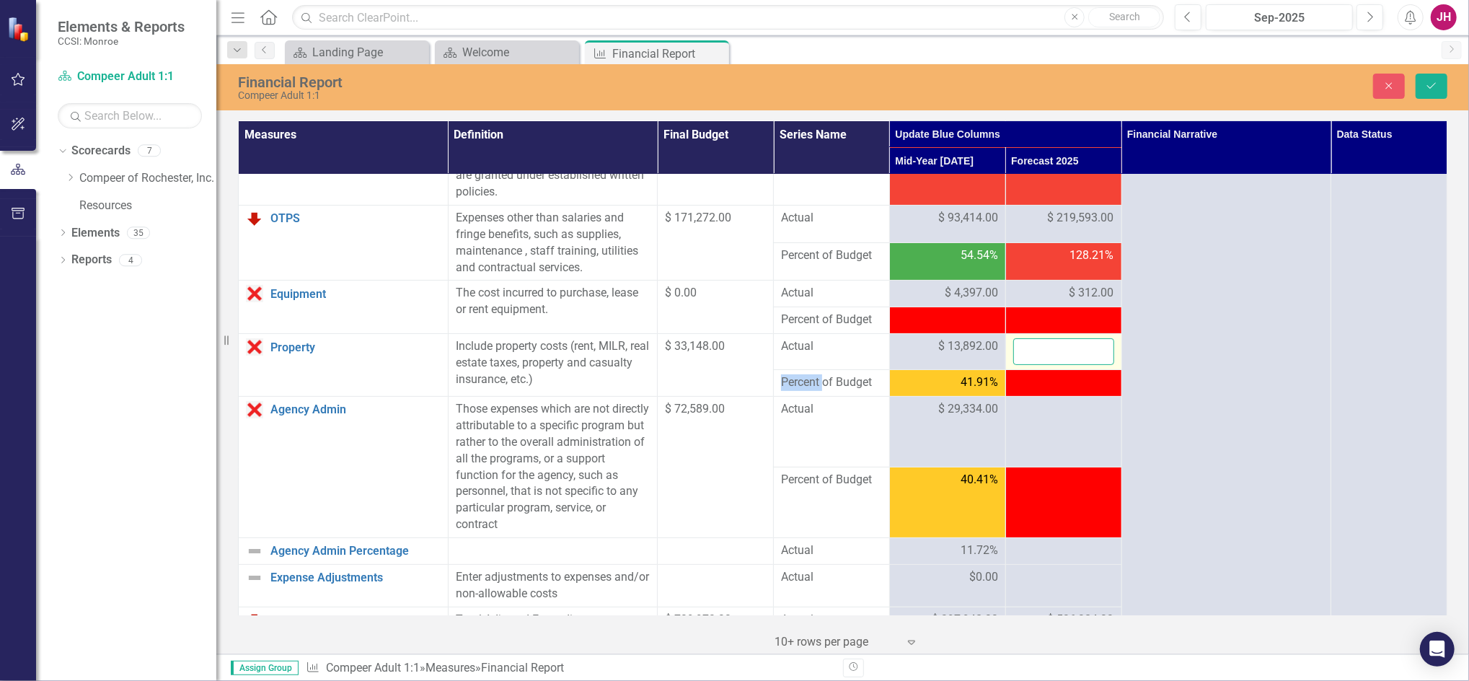
click at [1044, 348] on input "number" at bounding box center [1063, 351] width 101 height 27
type input "29580"
click at [1421, 93] on button "Save" at bounding box center [1431, 86] width 32 height 25
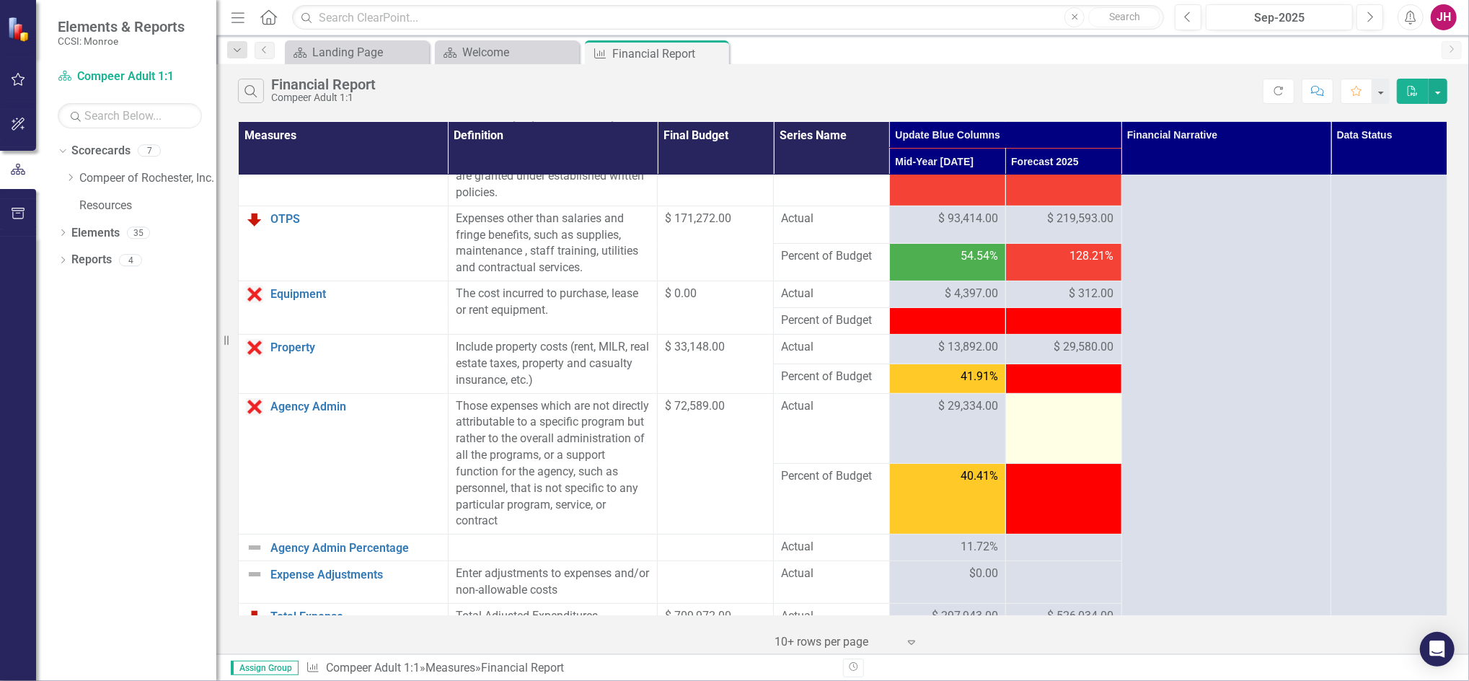
click at [1030, 412] on div at bounding box center [1063, 406] width 101 height 17
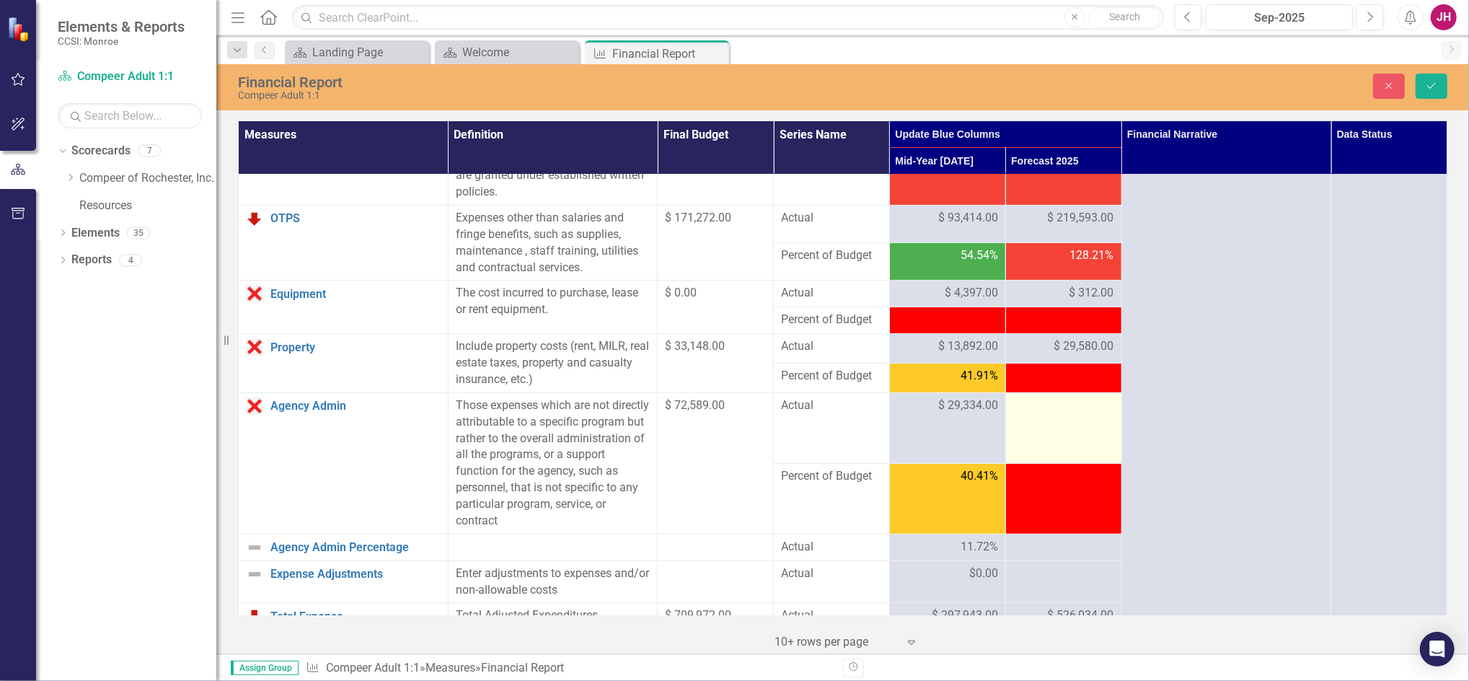
click at [1048, 417] on td at bounding box center [1063, 427] width 116 height 71
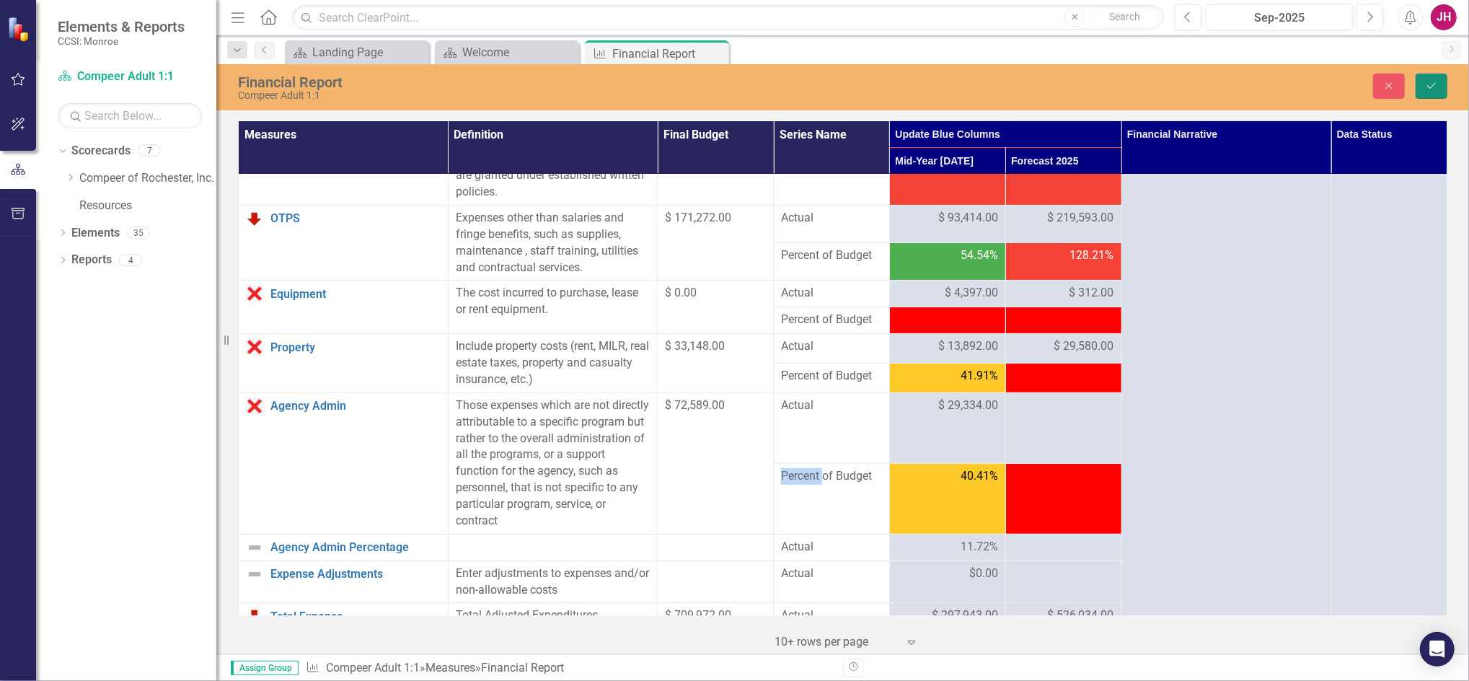
click at [1425, 89] on icon "Save" at bounding box center [1431, 86] width 13 height 10
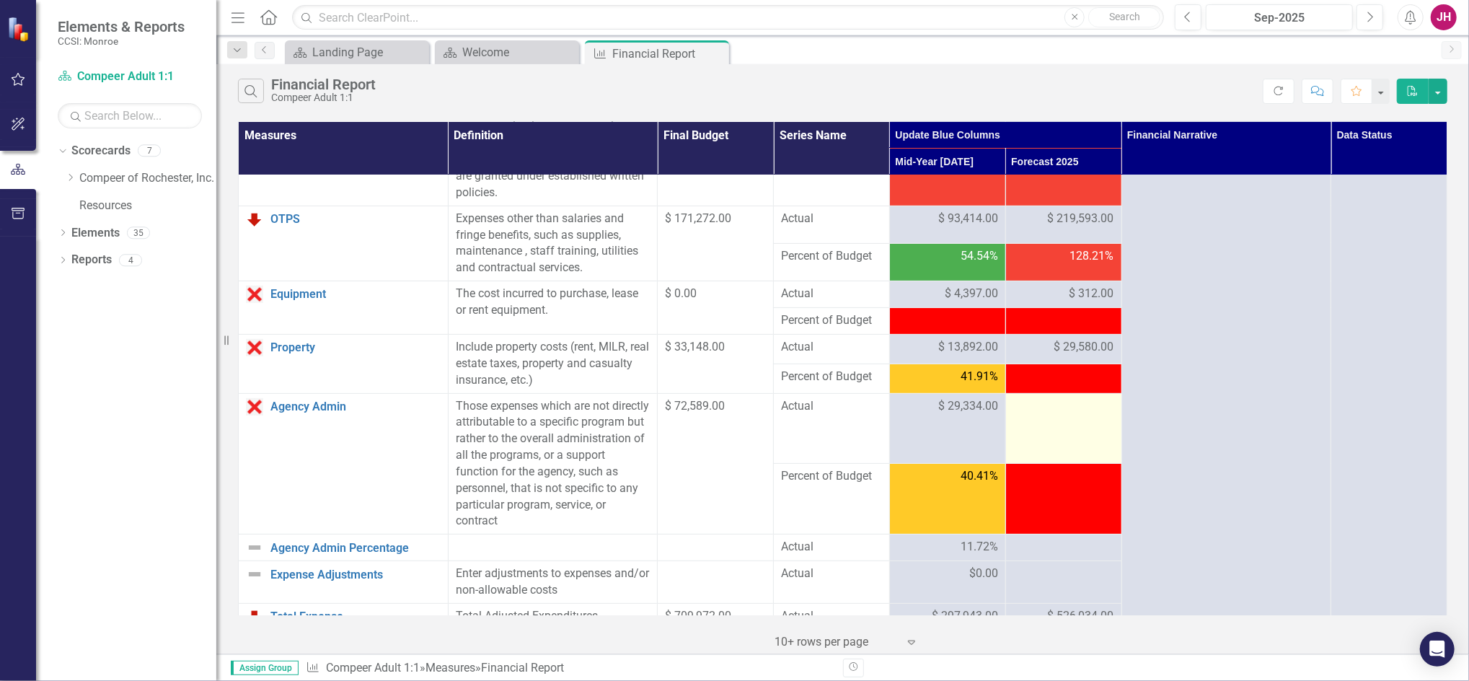
click at [1065, 419] on td at bounding box center [1063, 428] width 116 height 71
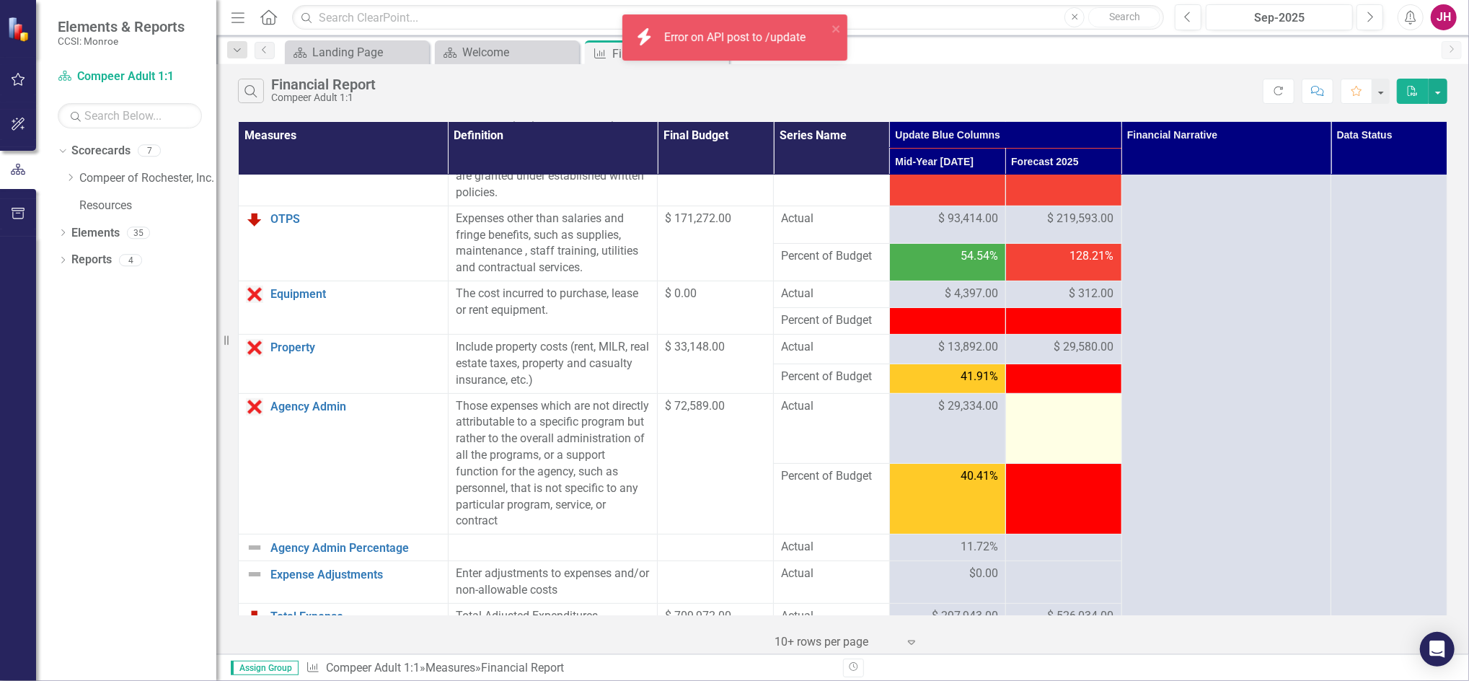
click at [1065, 419] on td at bounding box center [1063, 428] width 116 height 71
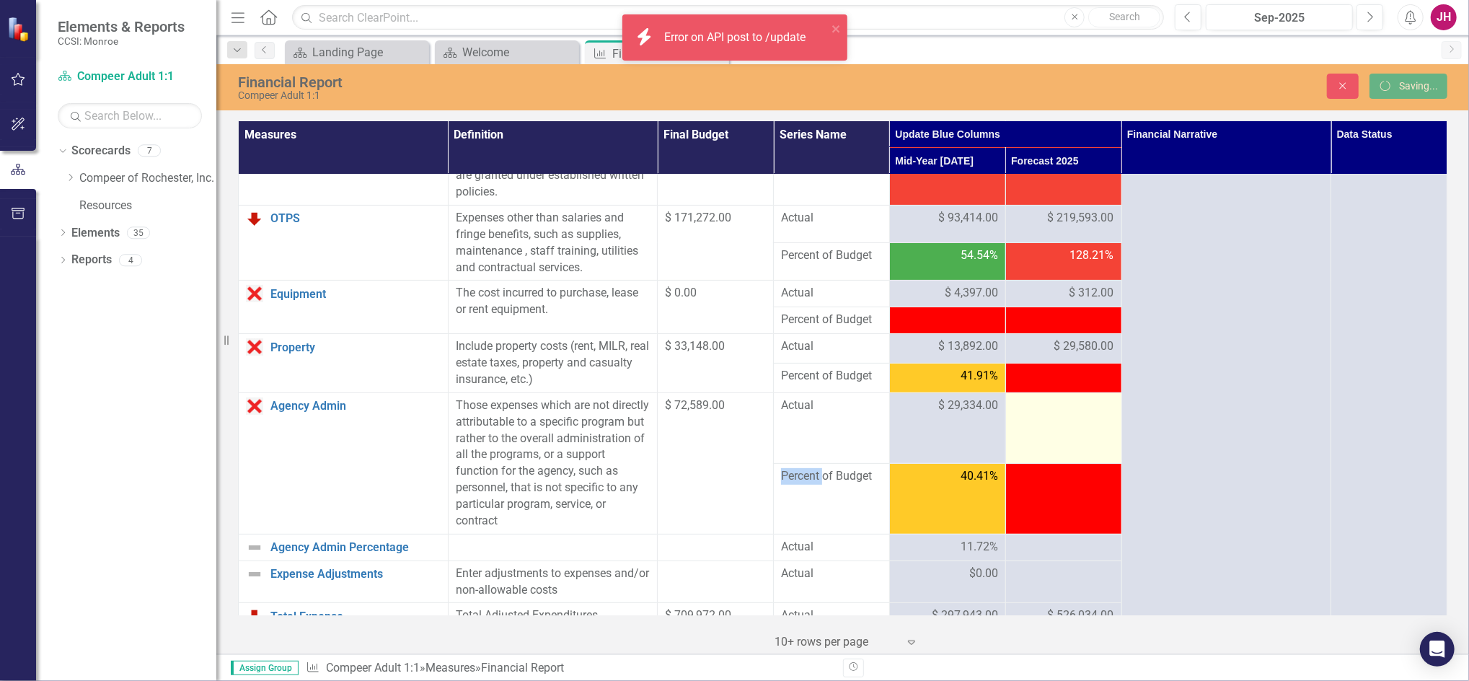
click at [1065, 419] on td at bounding box center [1063, 427] width 116 height 71
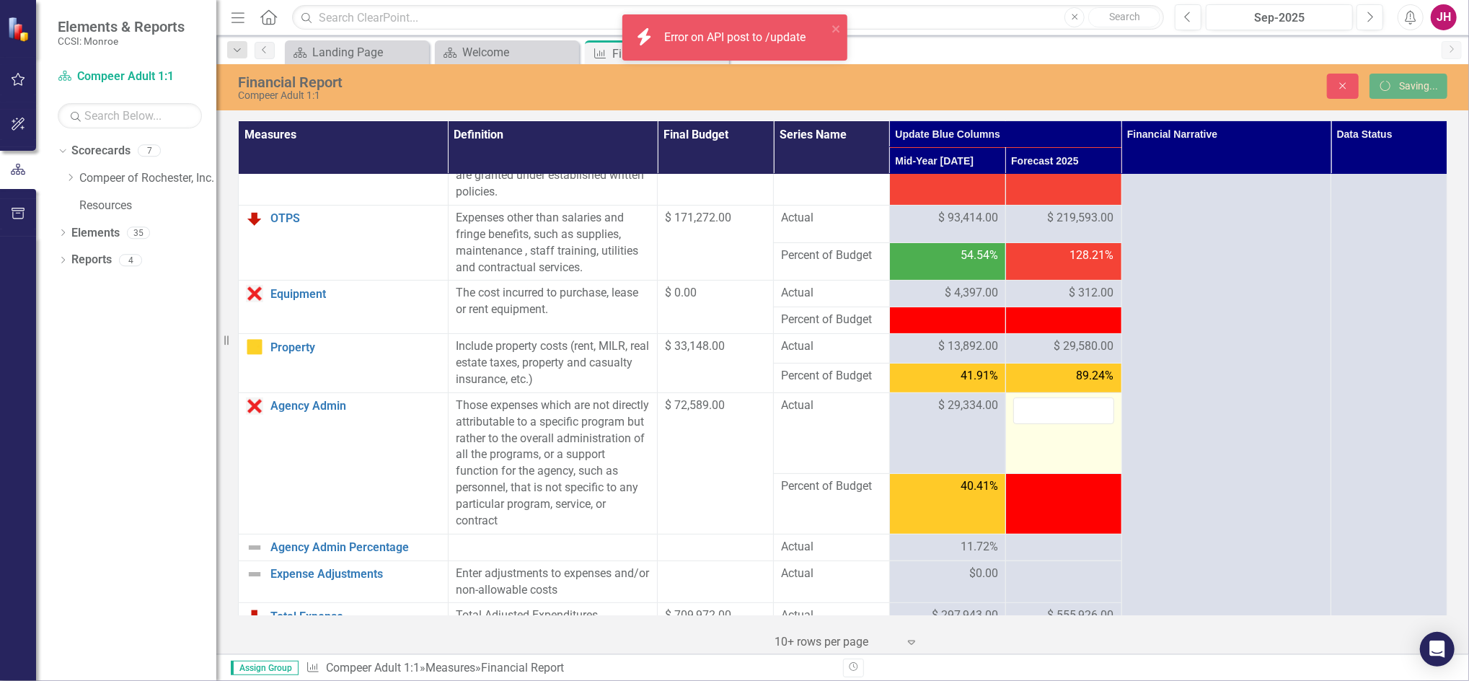
click at [1065, 419] on input "number" at bounding box center [1063, 410] width 101 height 27
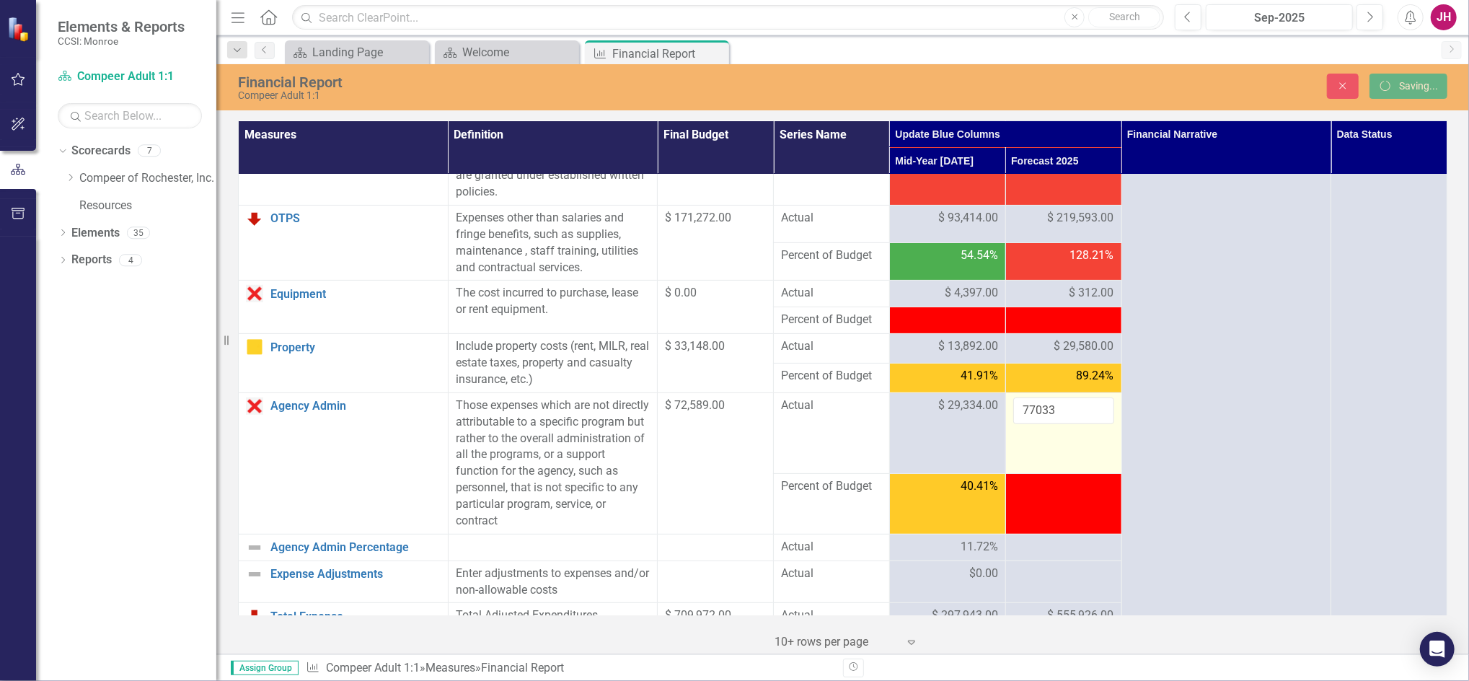
type input "77033"
click at [1336, 90] on icon "Close" at bounding box center [1342, 86] width 13 height 10
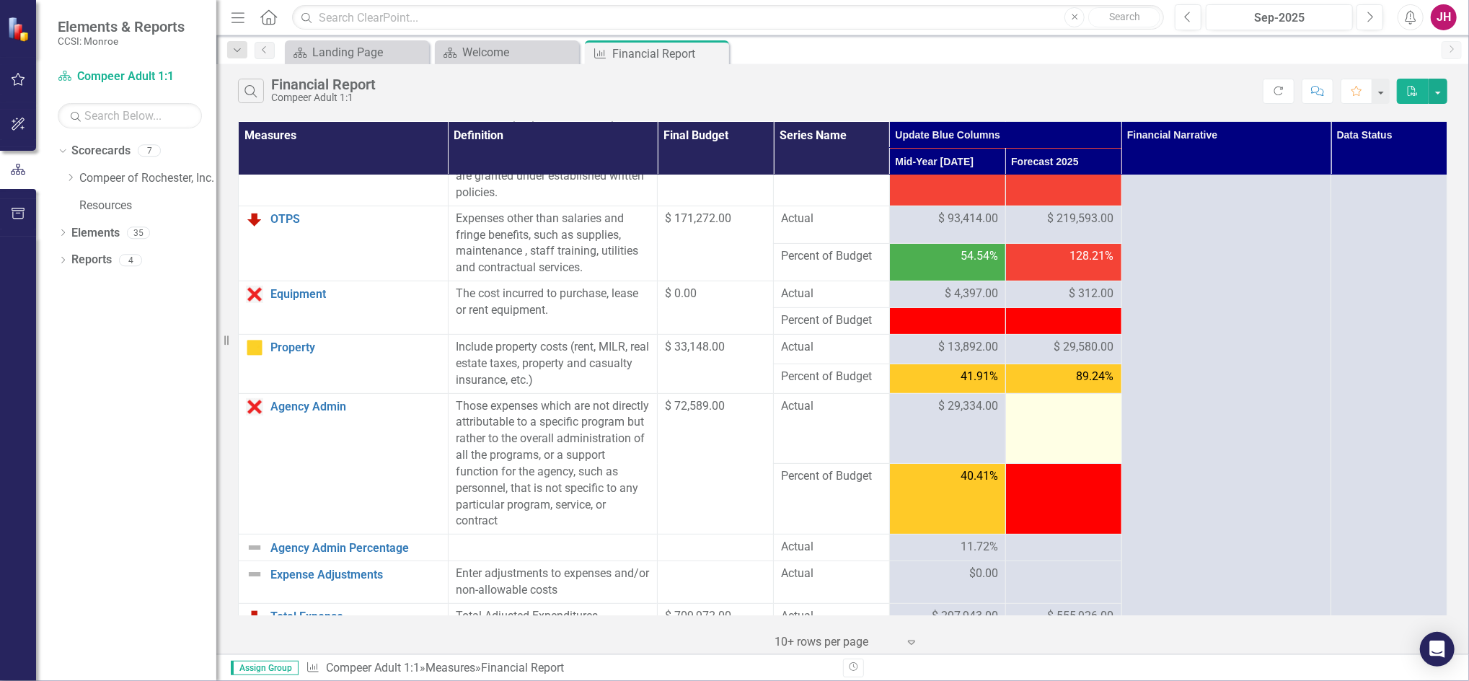
click at [1055, 411] on div at bounding box center [1063, 406] width 101 height 17
click at [1054, 410] on div at bounding box center [1063, 406] width 101 height 17
click at [1055, 410] on div at bounding box center [1063, 406] width 101 height 17
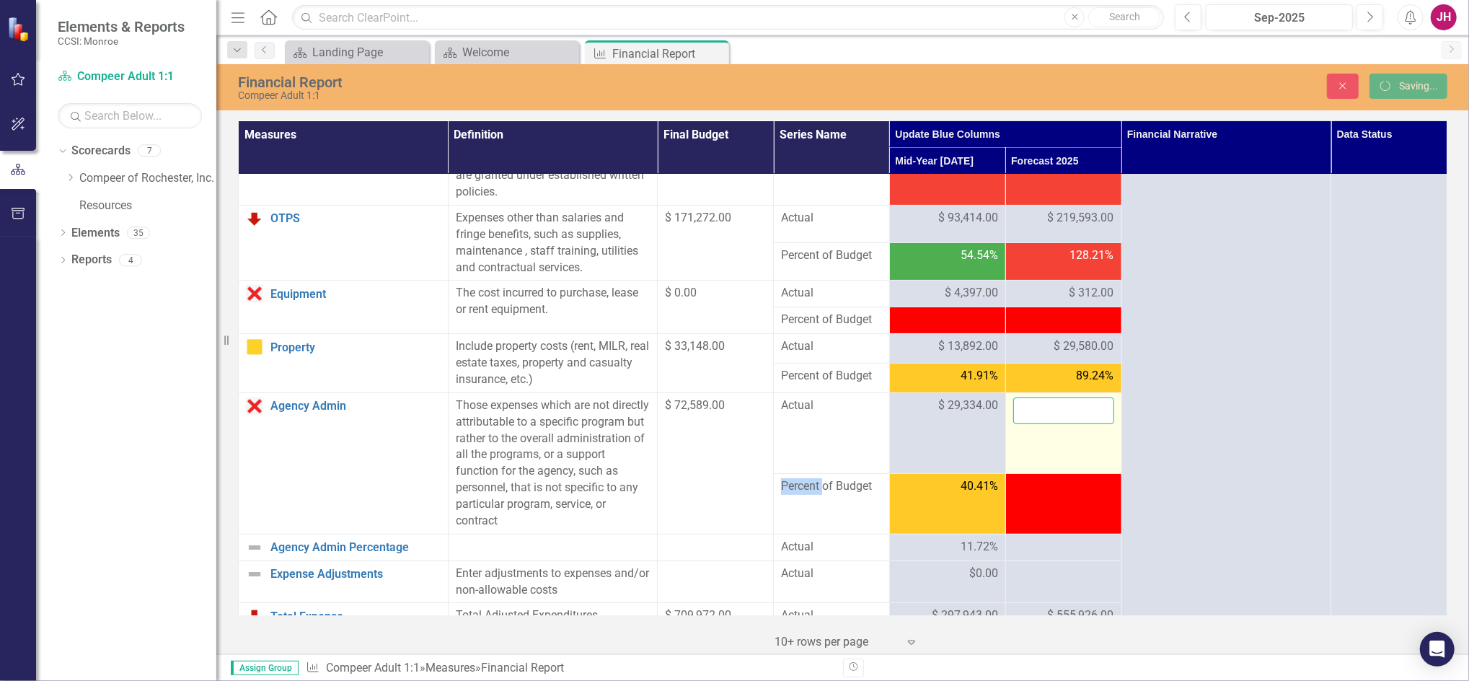
click at [1055, 410] on input "number" at bounding box center [1063, 410] width 101 height 27
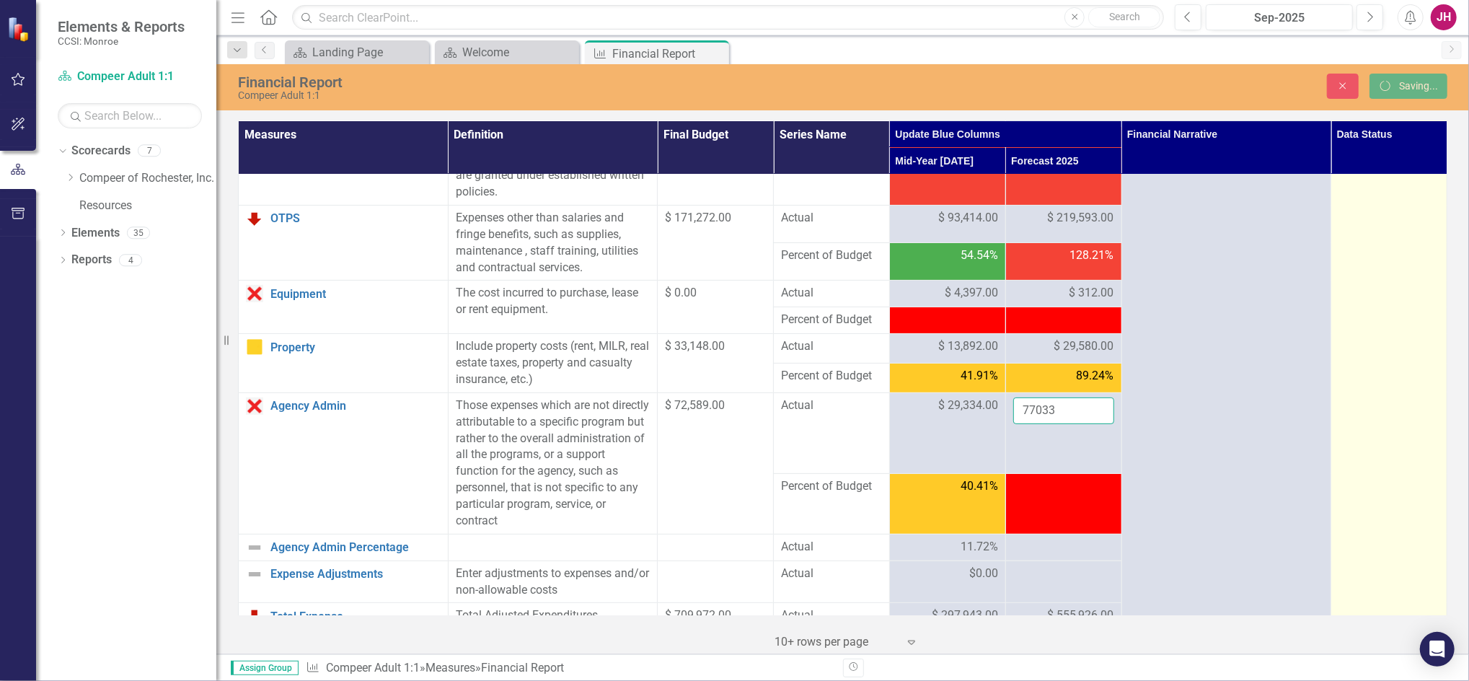
type input "77033"
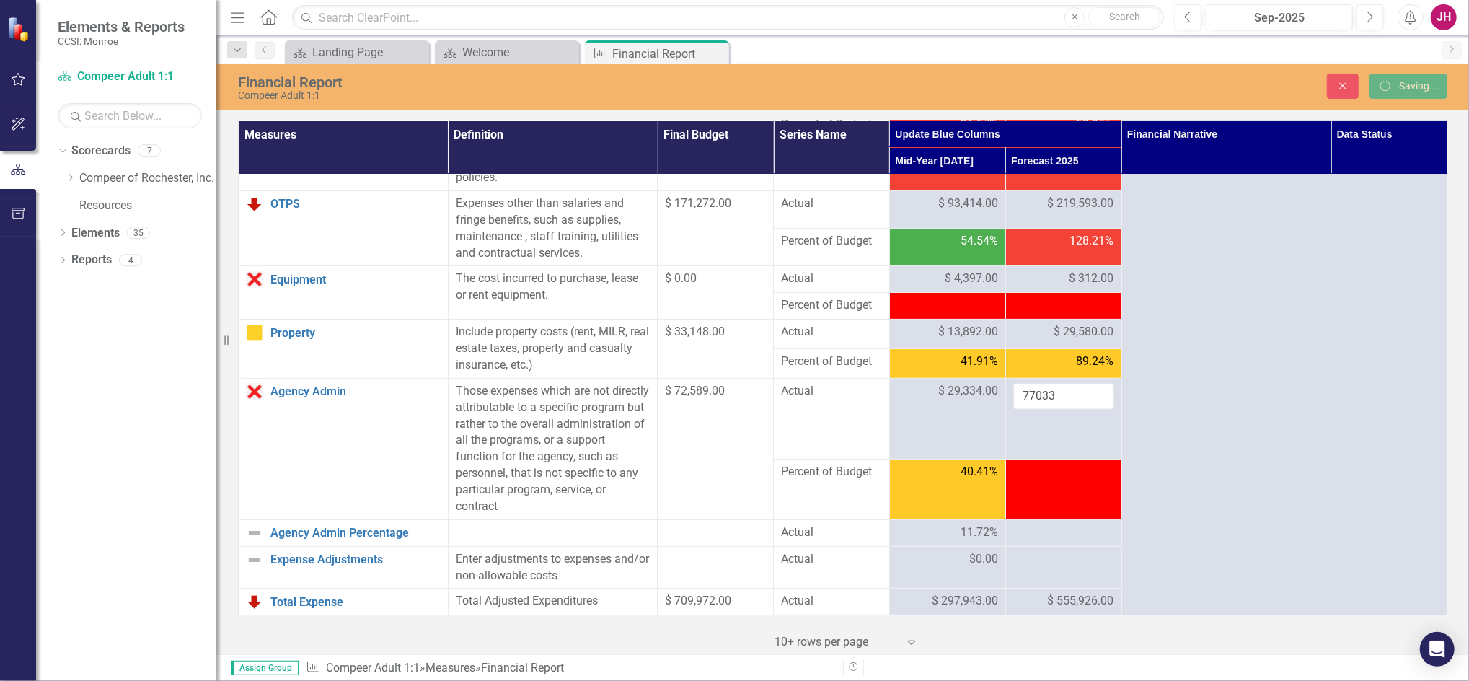
scroll to position [384, 0]
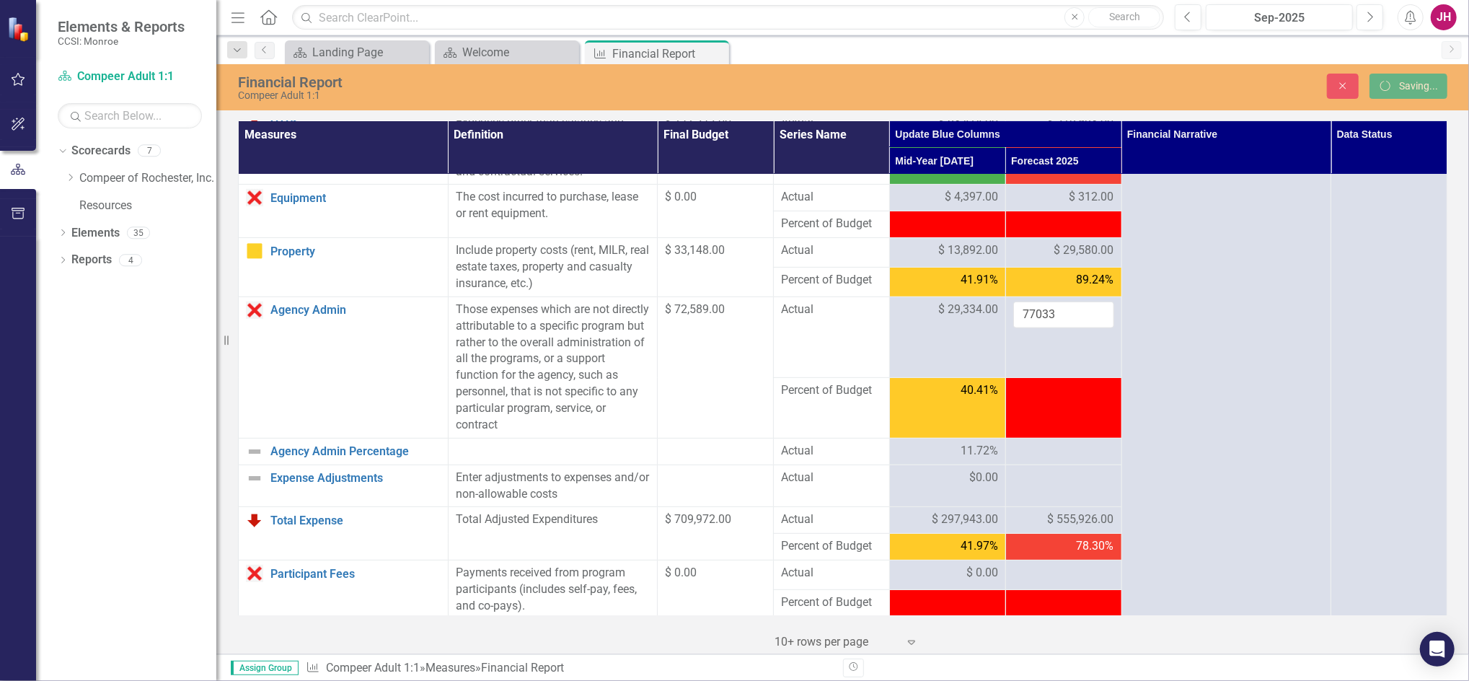
click at [1063, 453] on div at bounding box center [1063, 451] width 101 height 17
click at [1034, 482] on div at bounding box center [1063, 477] width 101 height 17
click at [1034, 482] on input "number" at bounding box center [1063, 482] width 101 height 27
type input "0"
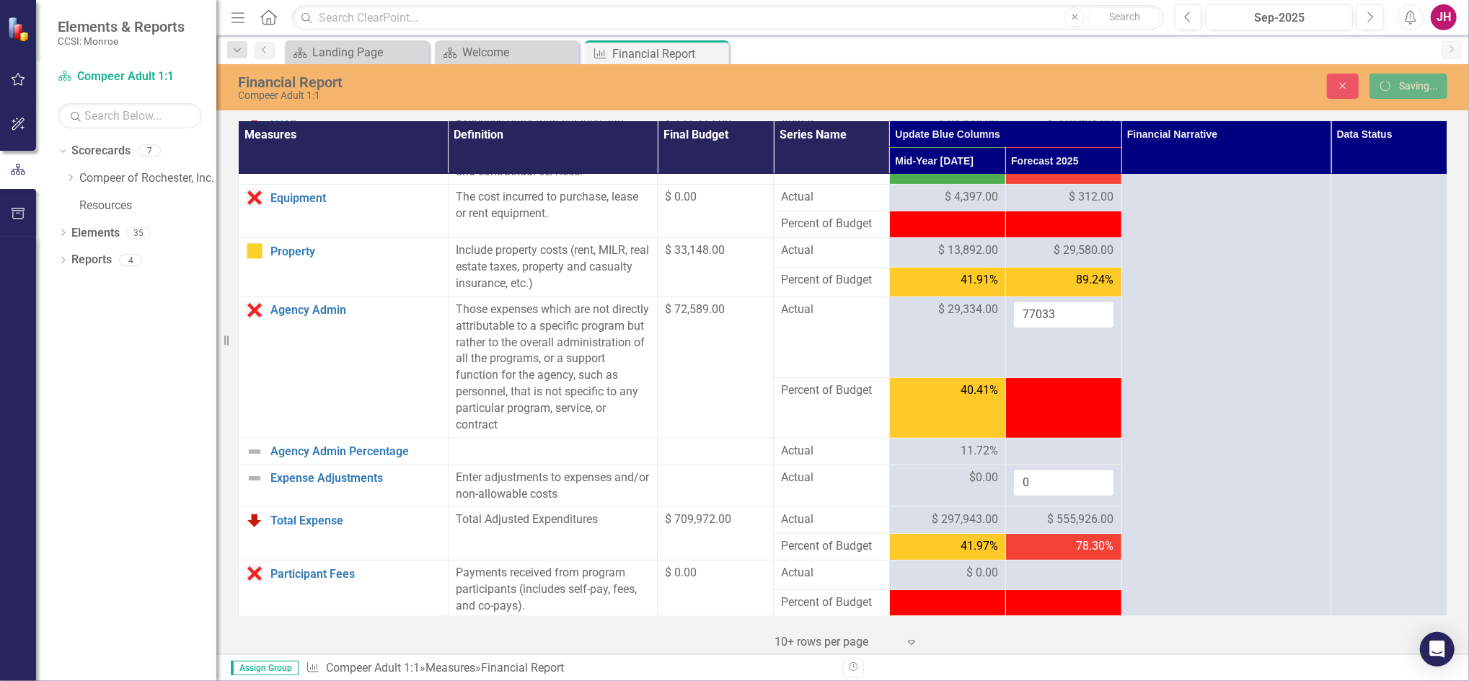
drag, startPoint x: 719, startPoint y: 53, endPoint x: 711, endPoint y: 55, distance: 8.8
click at [0, 0] on icon "Close" at bounding box center [0, 0] width 0 height 0
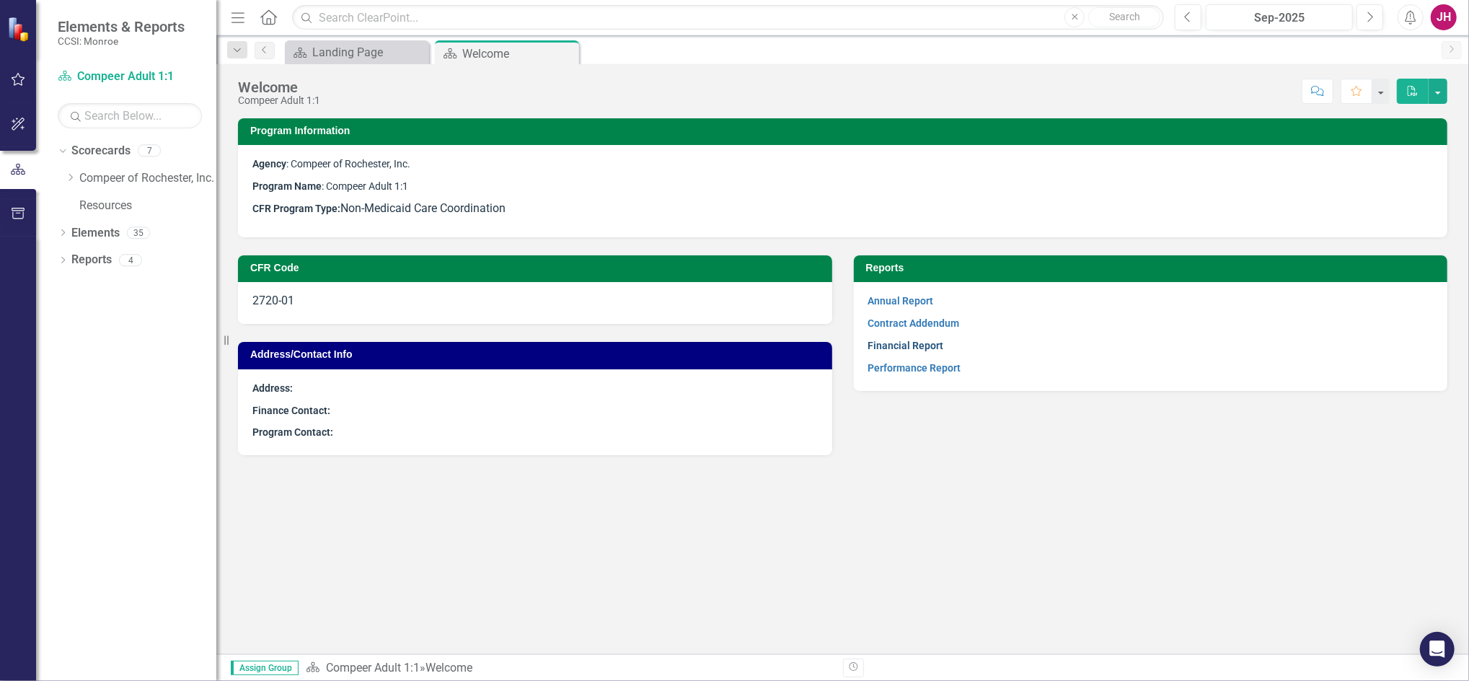
click at [895, 340] on link "Financial Report" at bounding box center [906, 346] width 76 height 12
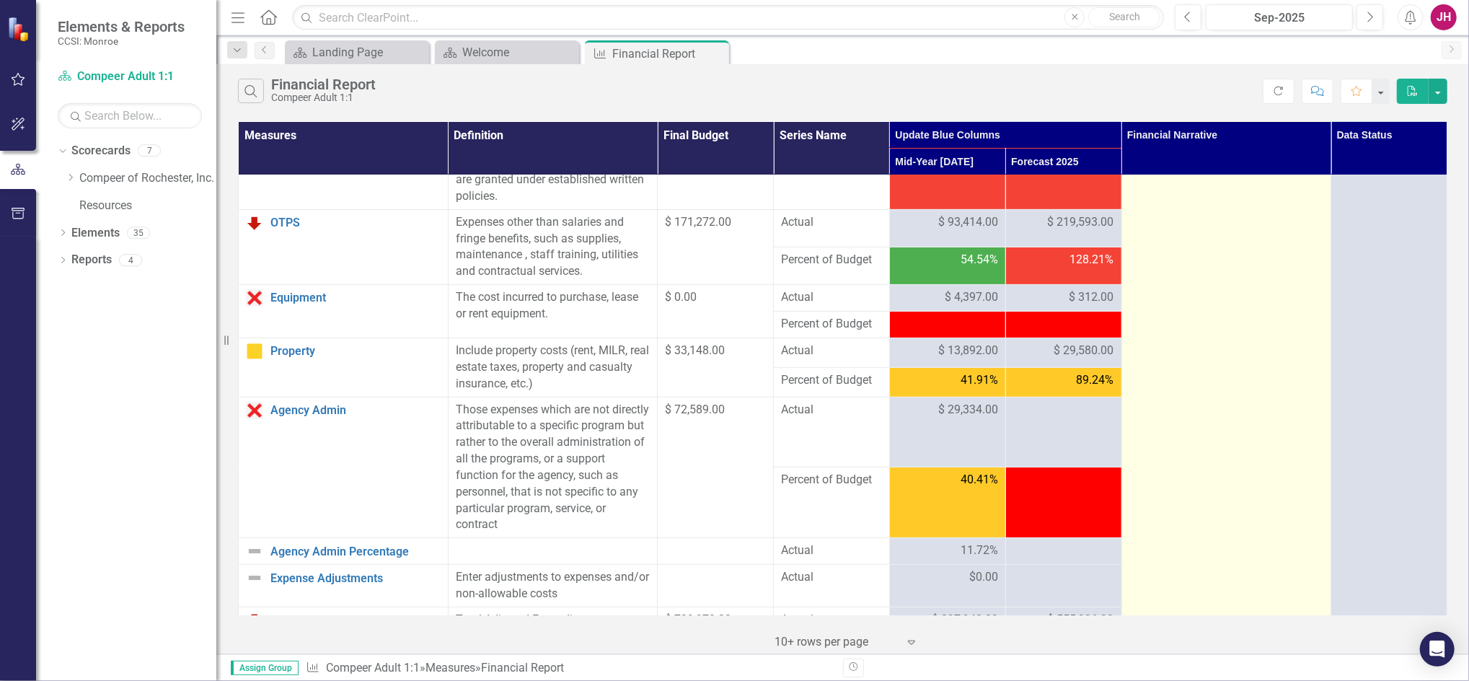
scroll to position [288, 0]
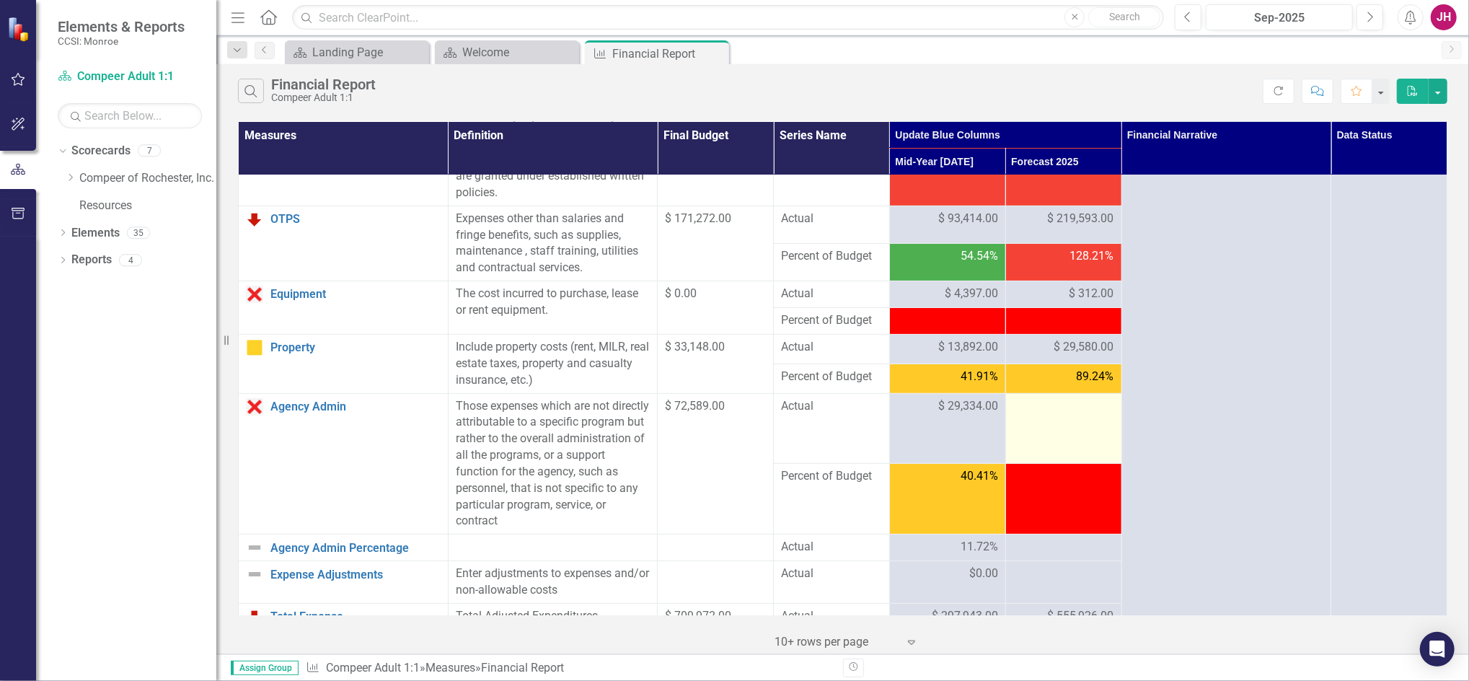
click at [1051, 409] on div at bounding box center [1063, 406] width 101 height 17
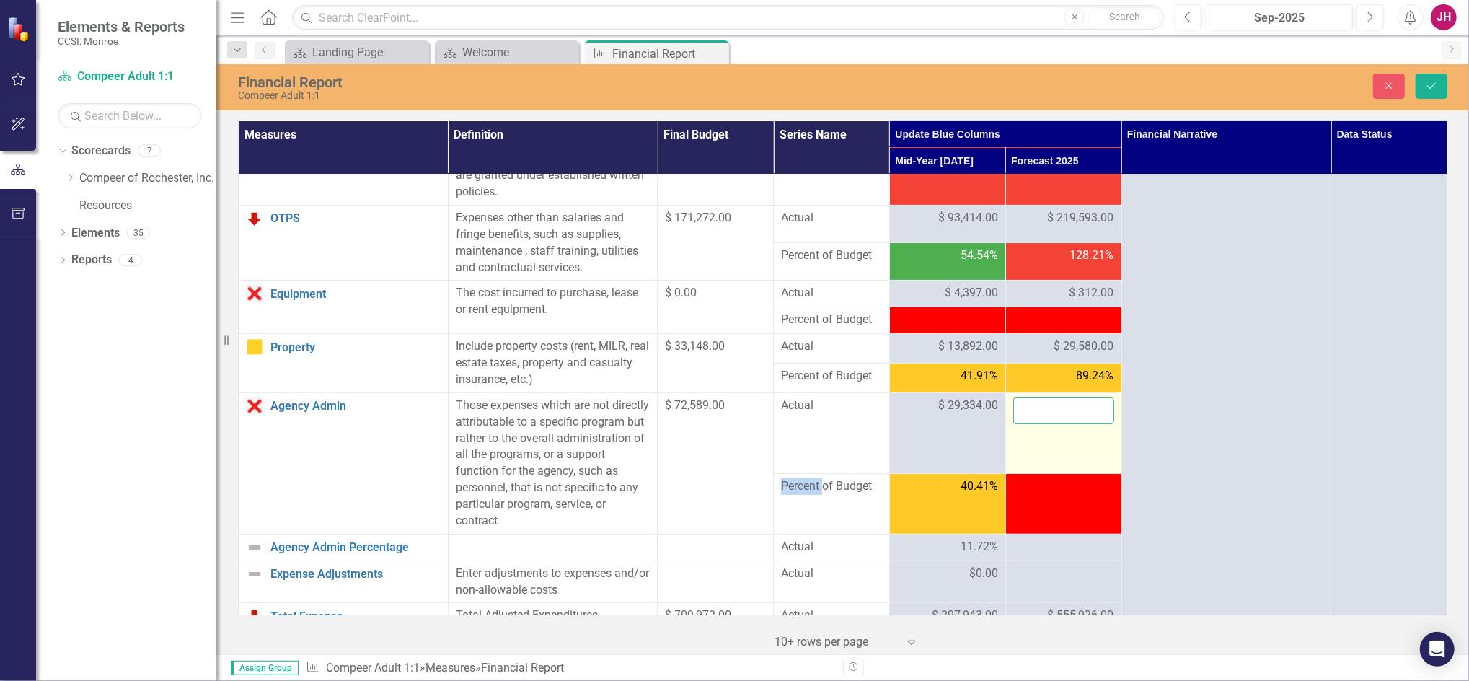
click at [1051, 409] on input "number" at bounding box center [1063, 410] width 101 height 27
type input "77033"
click at [1422, 87] on button "Save" at bounding box center [1431, 86] width 32 height 25
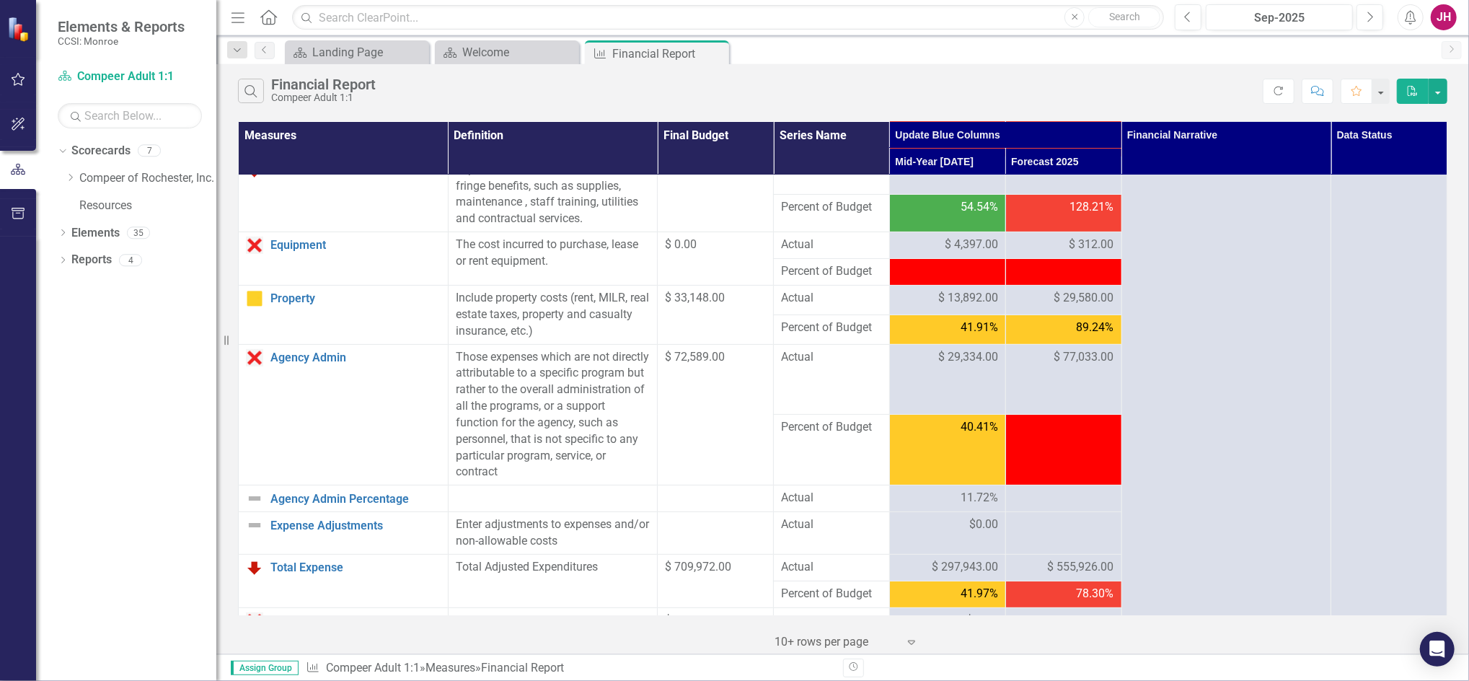
scroll to position [384, 0]
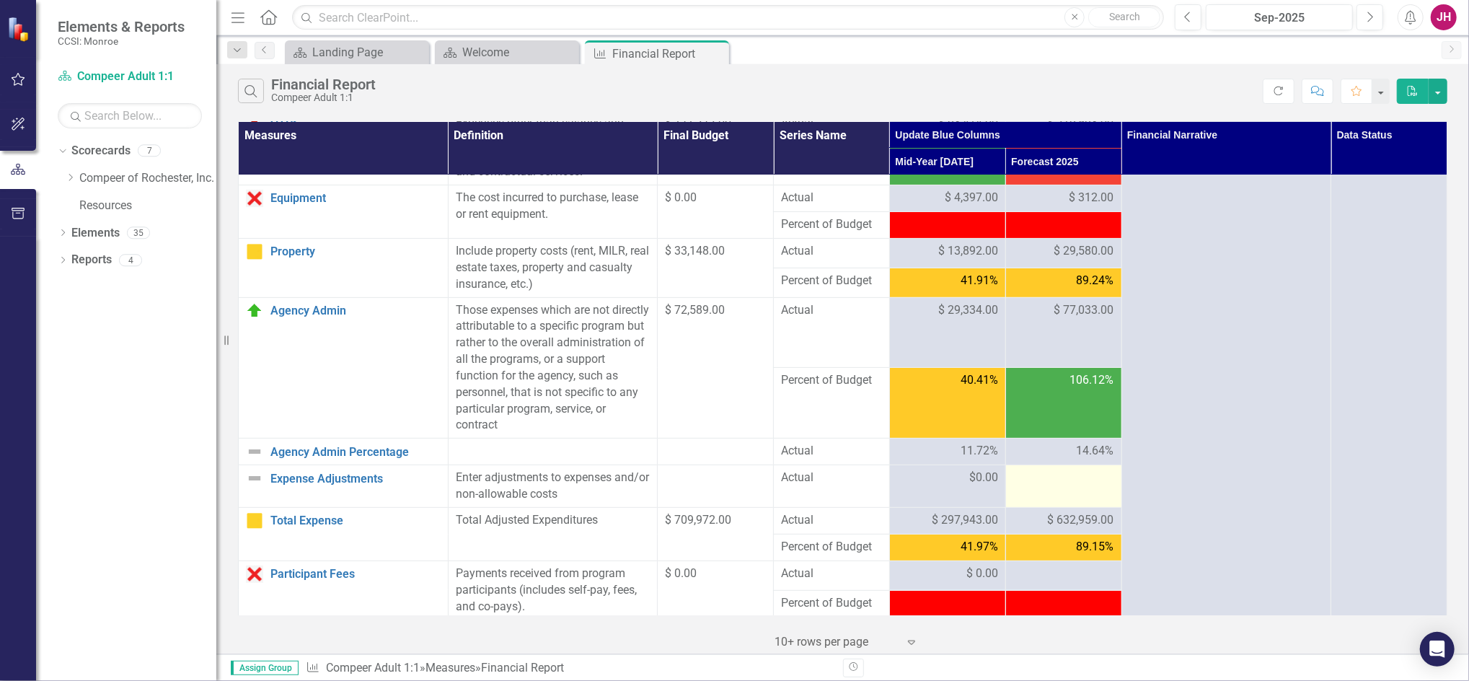
click at [1059, 487] on td at bounding box center [1063, 486] width 116 height 43
click at [1062, 479] on div at bounding box center [1063, 477] width 101 height 17
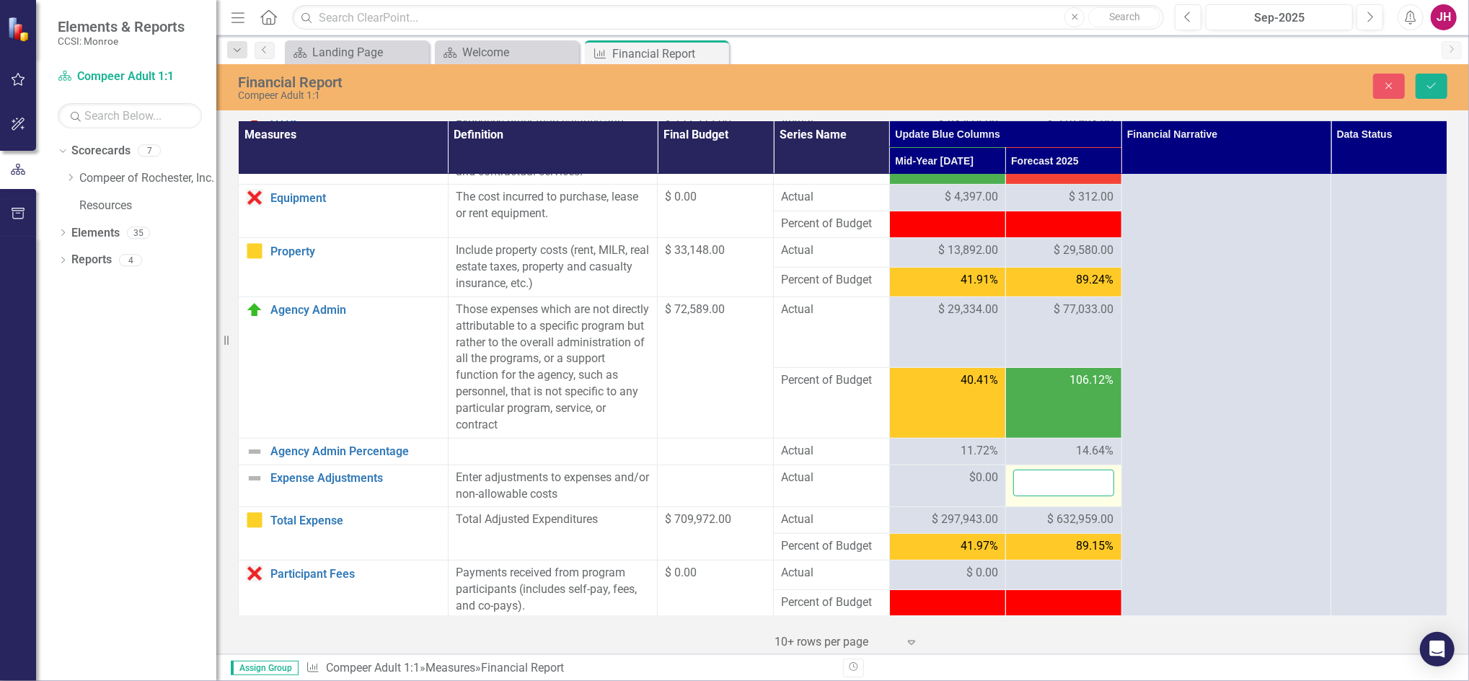
click at [1062, 479] on input "number" at bounding box center [1063, 482] width 101 height 27
type input "0"
click at [1429, 82] on icon "Save" at bounding box center [1431, 86] width 13 height 10
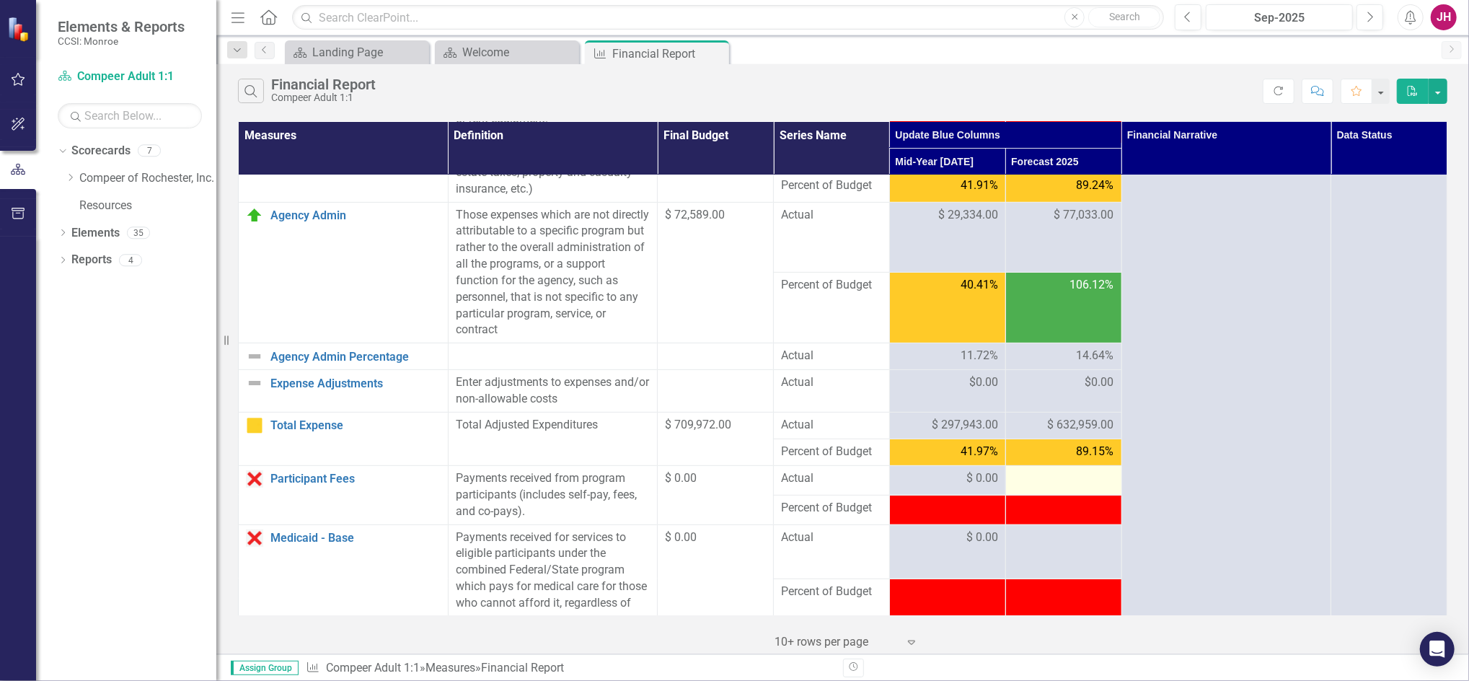
scroll to position [577, 0]
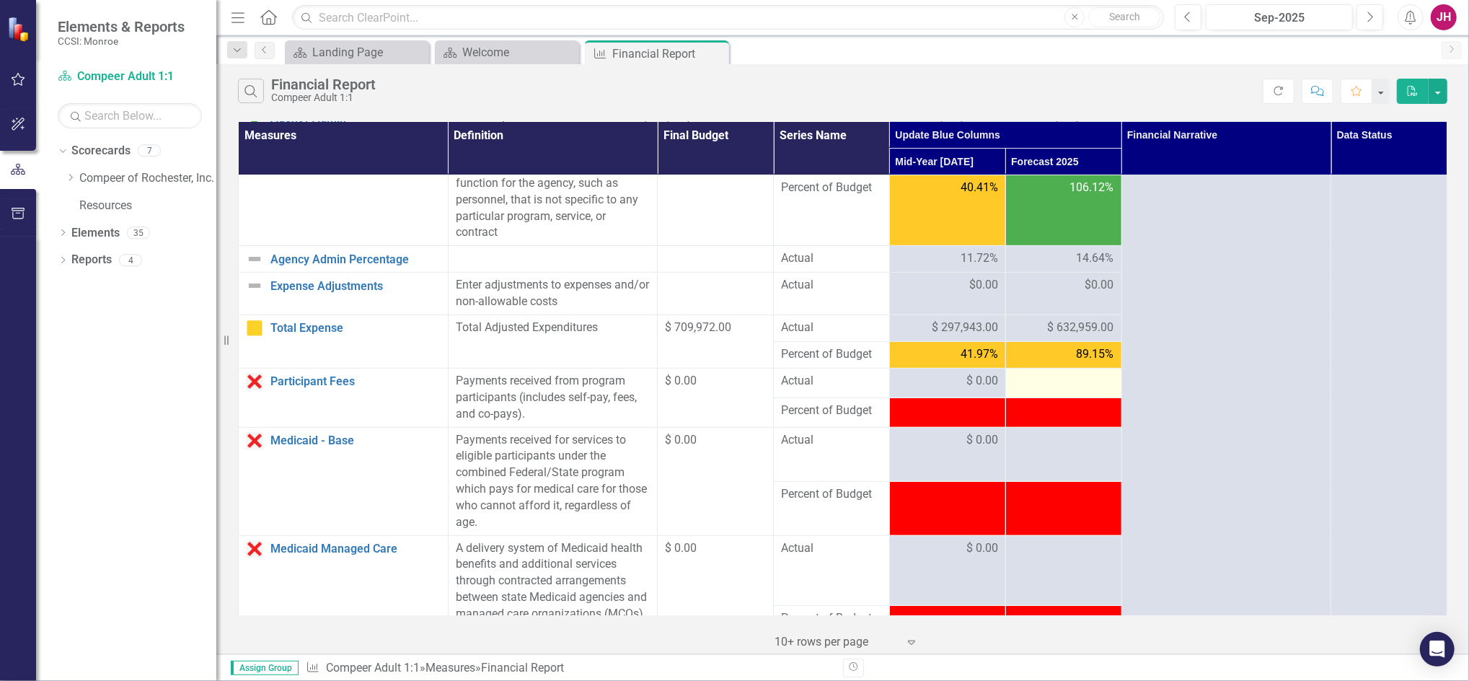
click at [1057, 381] on div at bounding box center [1063, 381] width 101 height 17
click at [1057, 384] on div at bounding box center [1063, 381] width 101 height 17
click at [1042, 384] on div at bounding box center [1063, 381] width 101 height 17
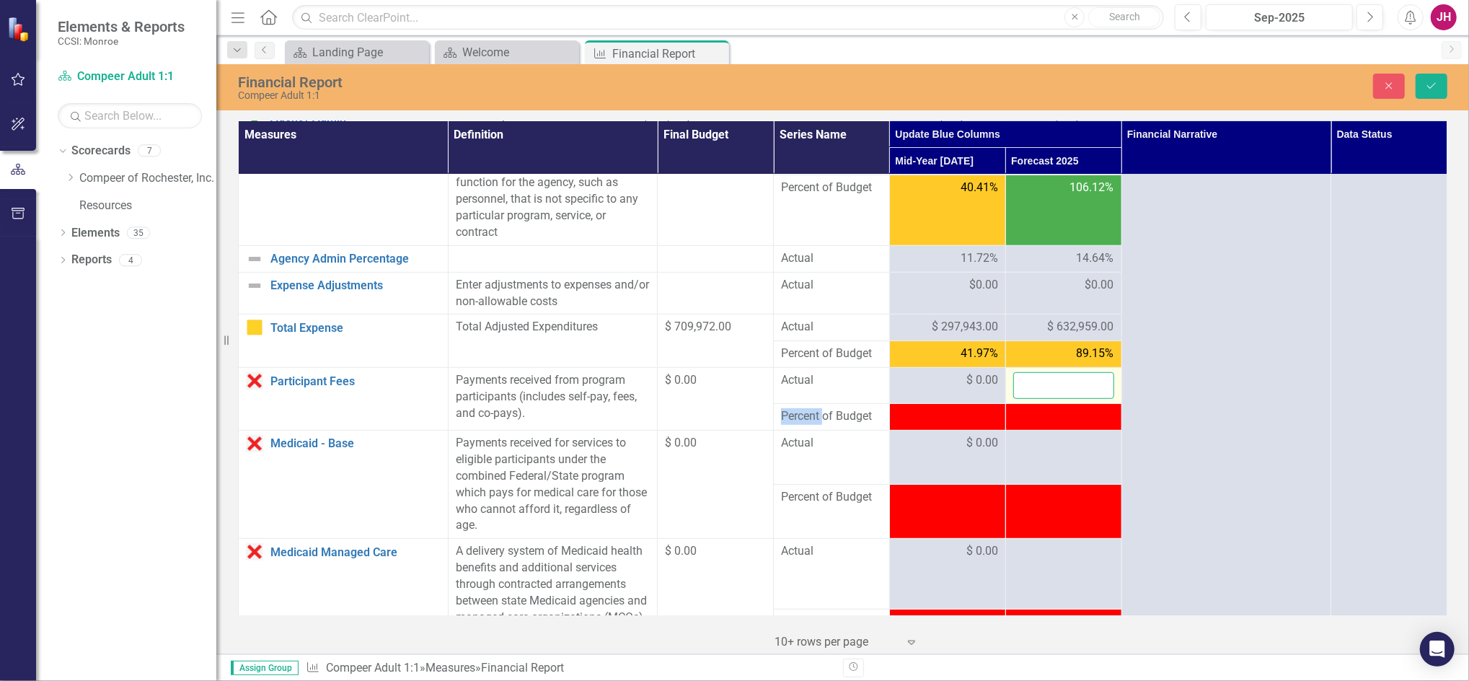
click at [1042, 384] on input "number" at bounding box center [1063, 385] width 101 height 27
type input "0"
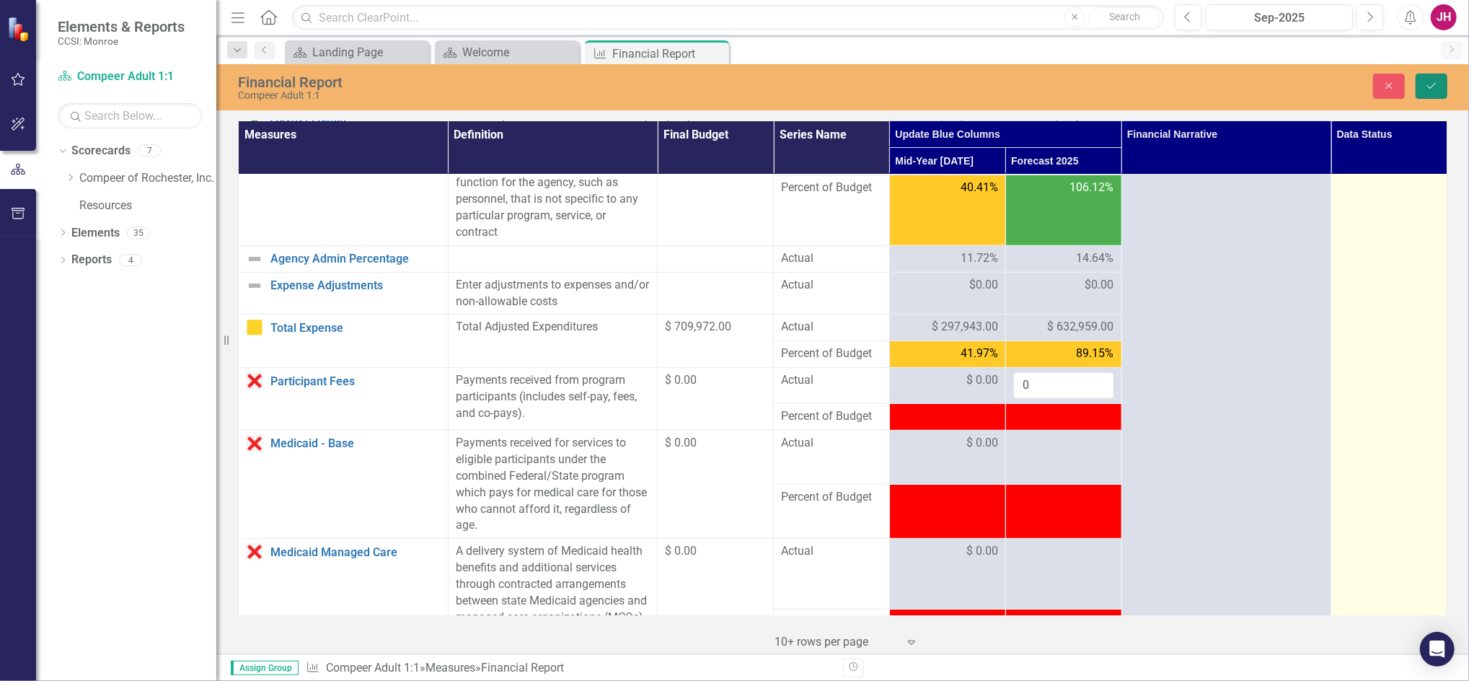
drag, startPoint x: 1428, startPoint y: 81, endPoint x: 1363, endPoint y: 243, distance: 174.0
click at [1427, 81] on icon "Save" at bounding box center [1431, 86] width 13 height 10
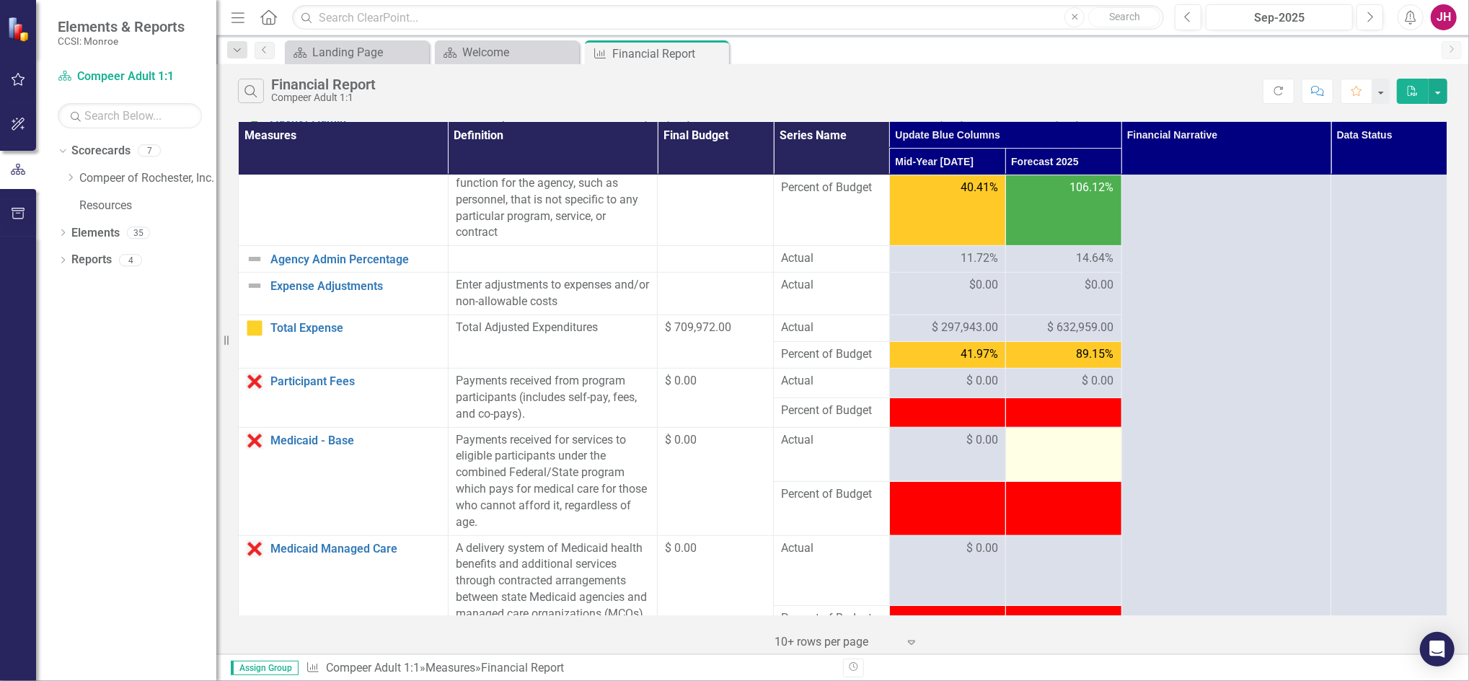
click at [1045, 449] on div at bounding box center [1063, 440] width 101 height 17
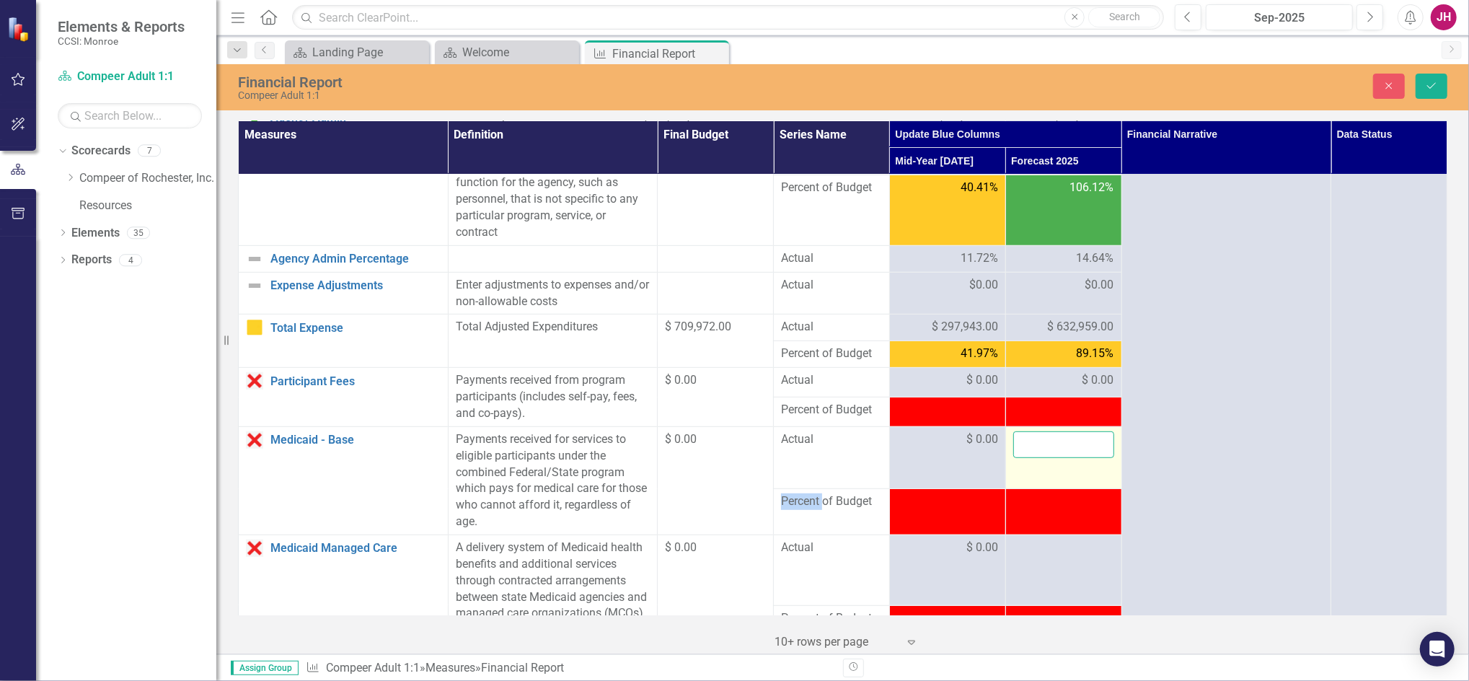
click at [1045, 450] on input "number" at bounding box center [1063, 444] width 101 height 27
type input "0"
click at [1439, 82] on button "Save" at bounding box center [1431, 86] width 32 height 25
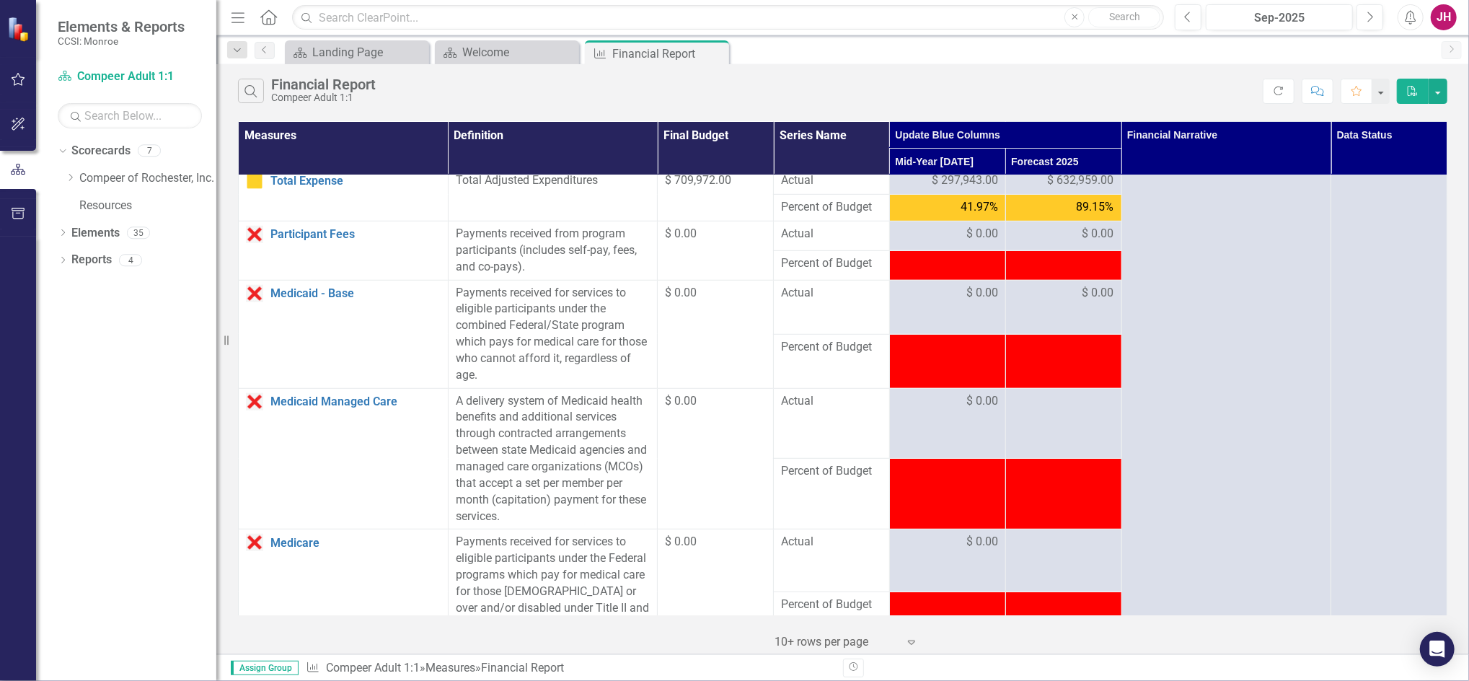
scroll to position [673, 0]
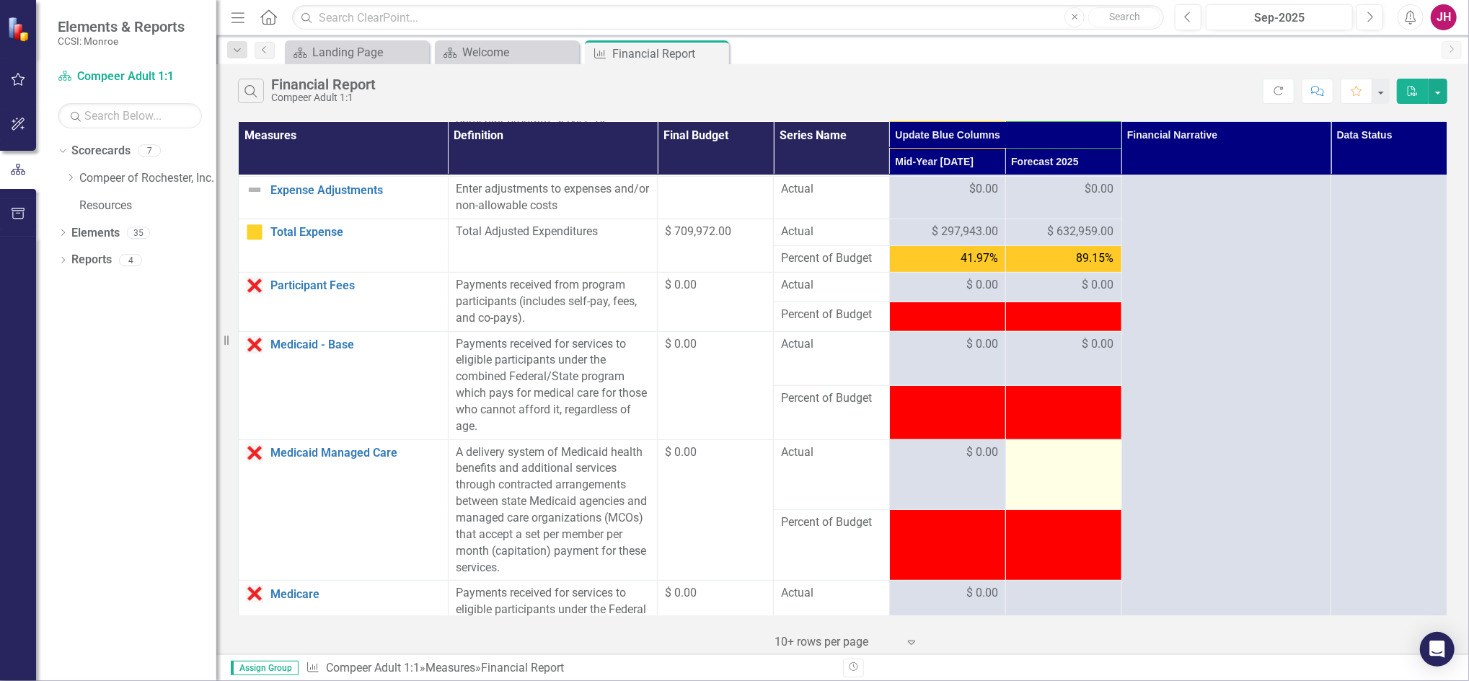
click at [1039, 468] on td at bounding box center [1063, 474] width 116 height 71
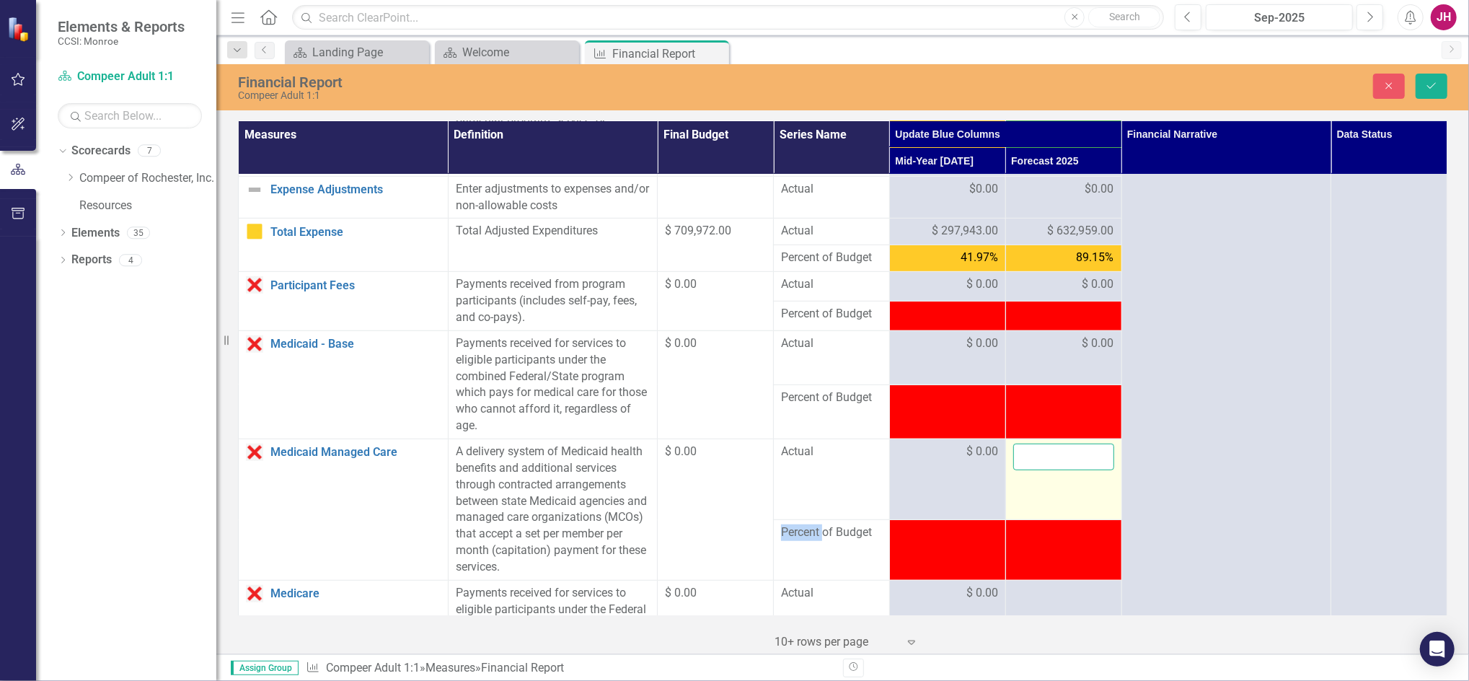
click at [1040, 466] on input "number" at bounding box center [1063, 456] width 101 height 27
type input "0"
click at [1423, 93] on button "Save" at bounding box center [1431, 86] width 32 height 25
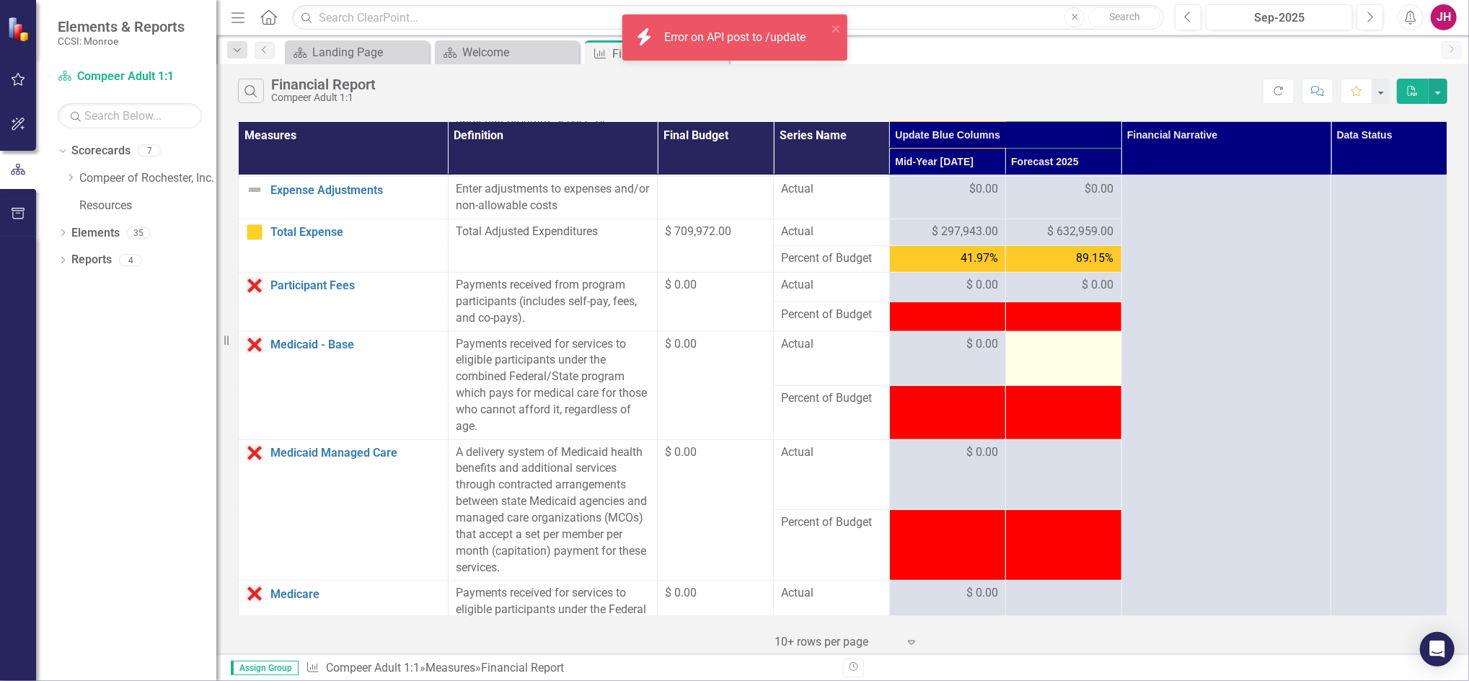
scroll to position [577, 0]
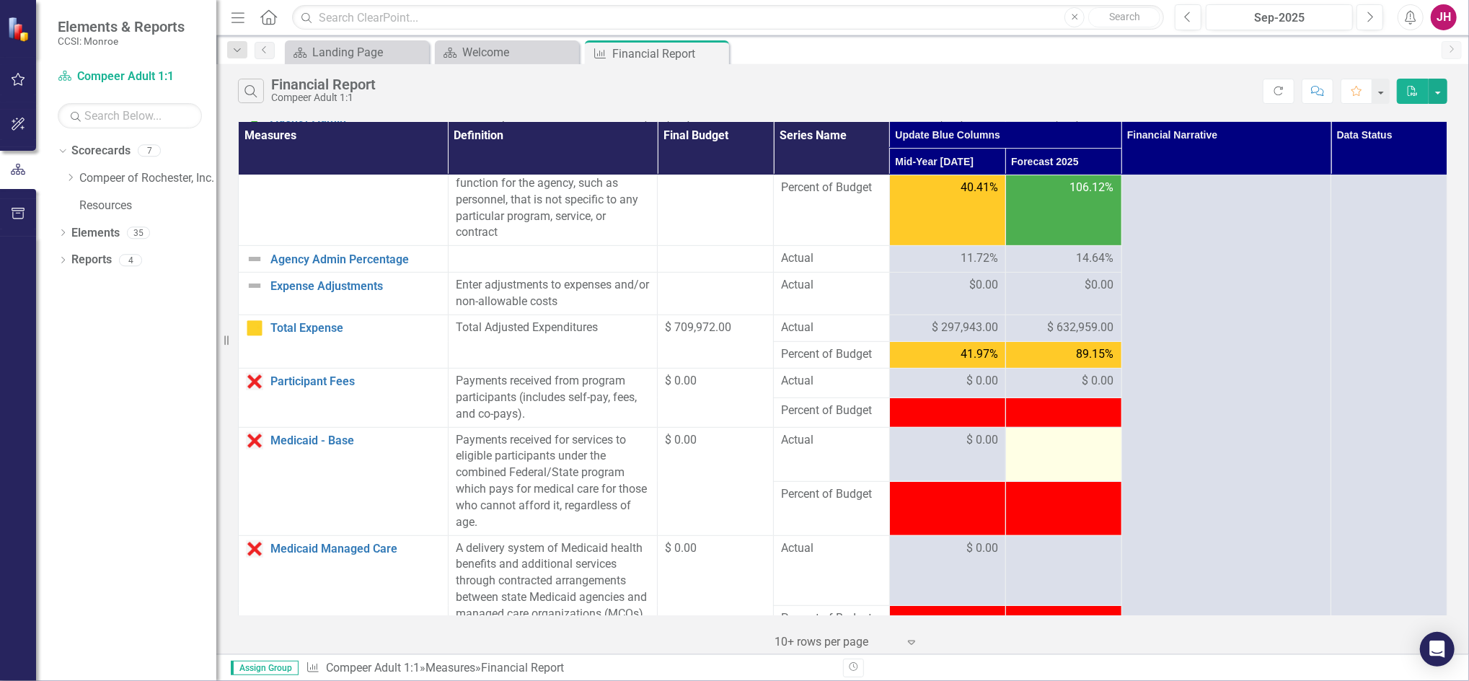
click at [1071, 446] on div at bounding box center [1063, 440] width 101 height 17
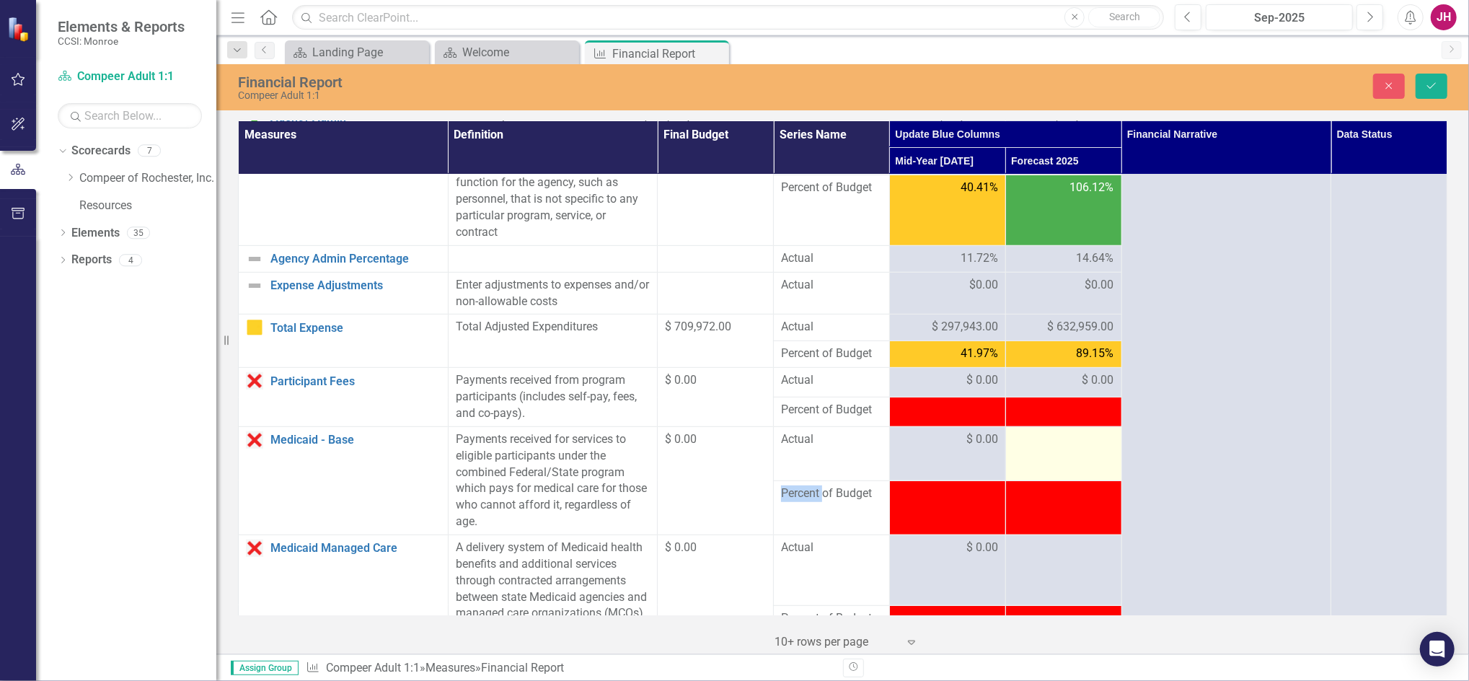
drag, startPoint x: 1071, startPoint y: 446, endPoint x: 1050, endPoint y: 438, distance: 22.4
click at [1050, 438] on div at bounding box center [1063, 439] width 101 height 17
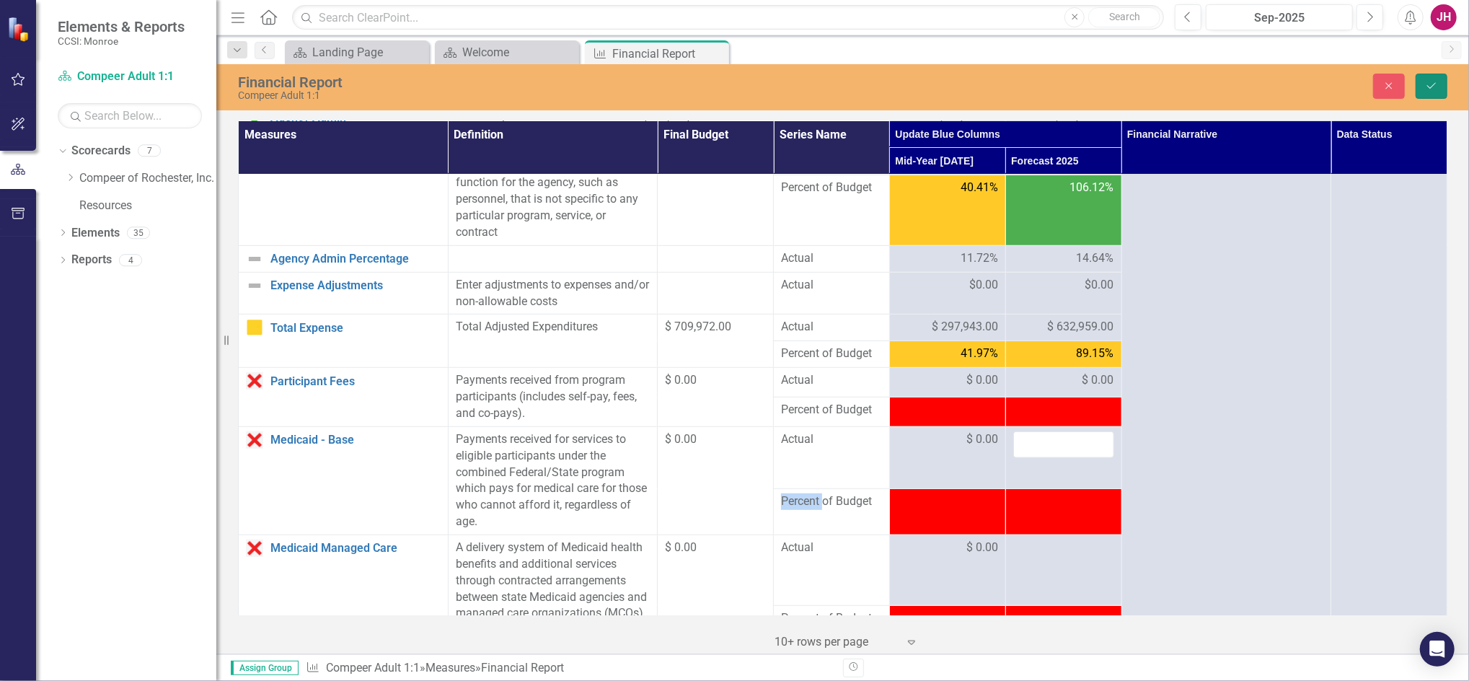
click at [1435, 81] on icon "Save" at bounding box center [1431, 86] width 13 height 10
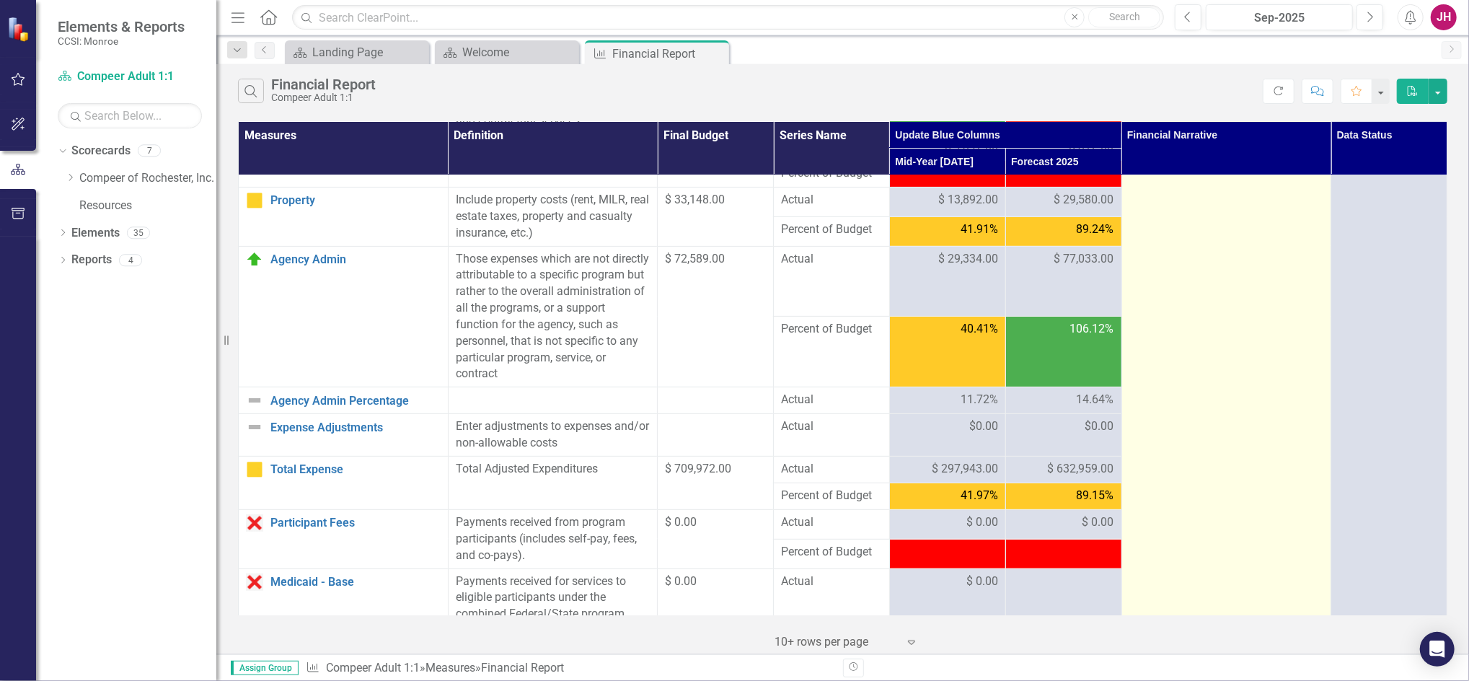
scroll to position [480, 0]
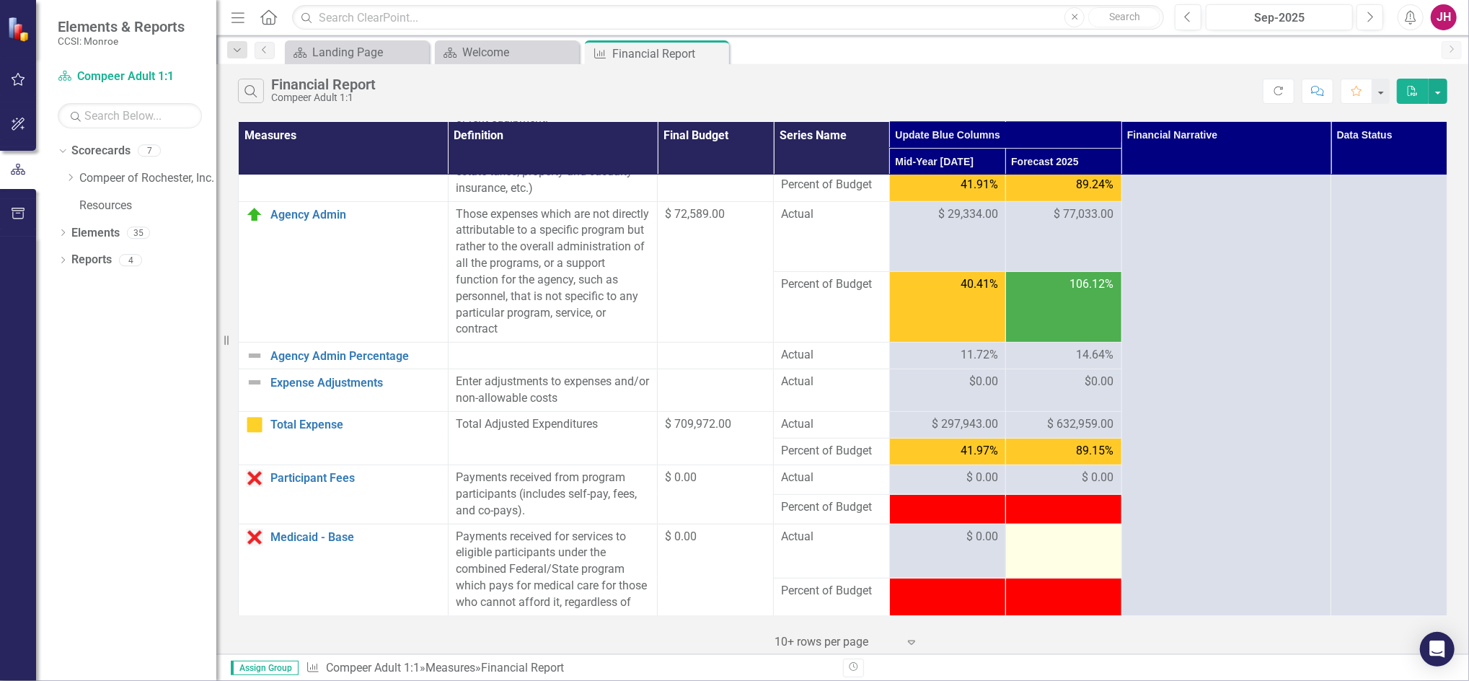
click at [1051, 532] on div at bounding box center [1063, 536] width 101 height 17
click at [1050, 536] on div at bounding box center [1063, 536] width 101 height 17
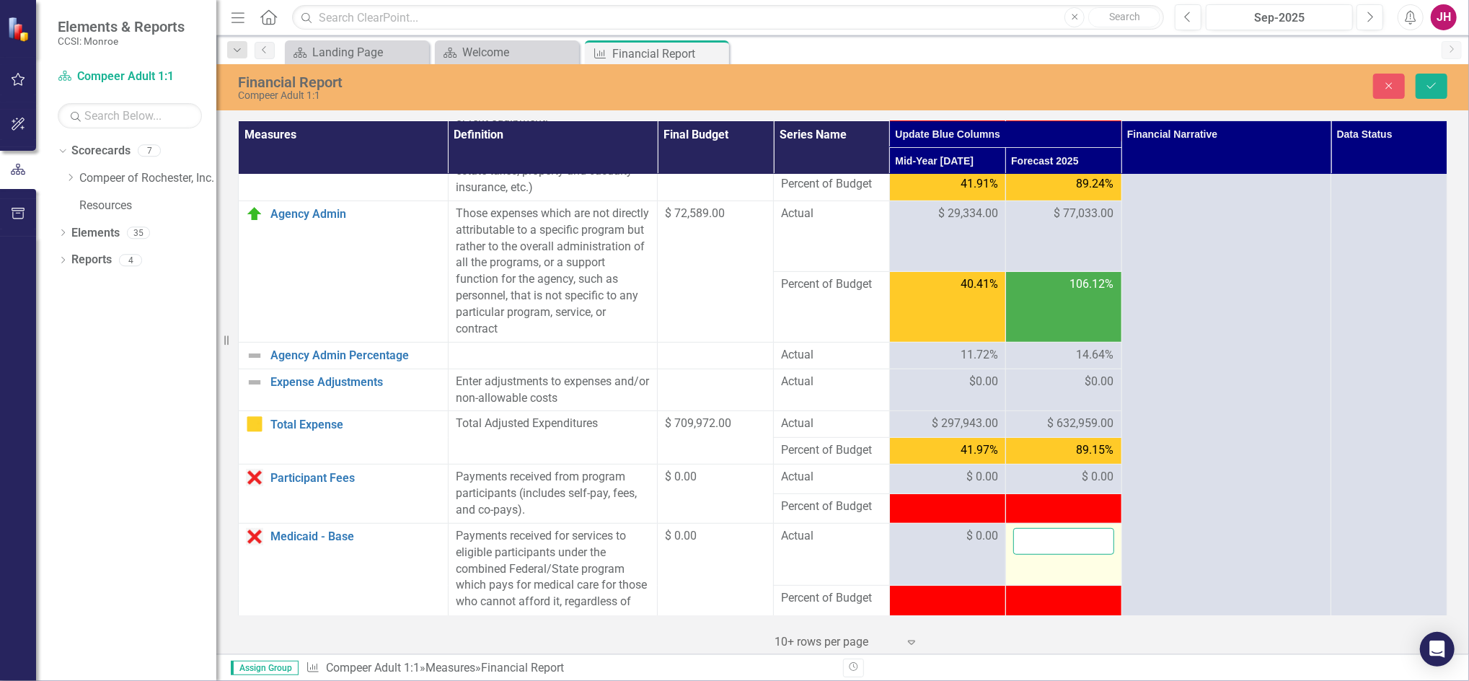
click at [1051, 541] on input "number" at bounding box center [1063, 541] width 101 height 27
type input "0"
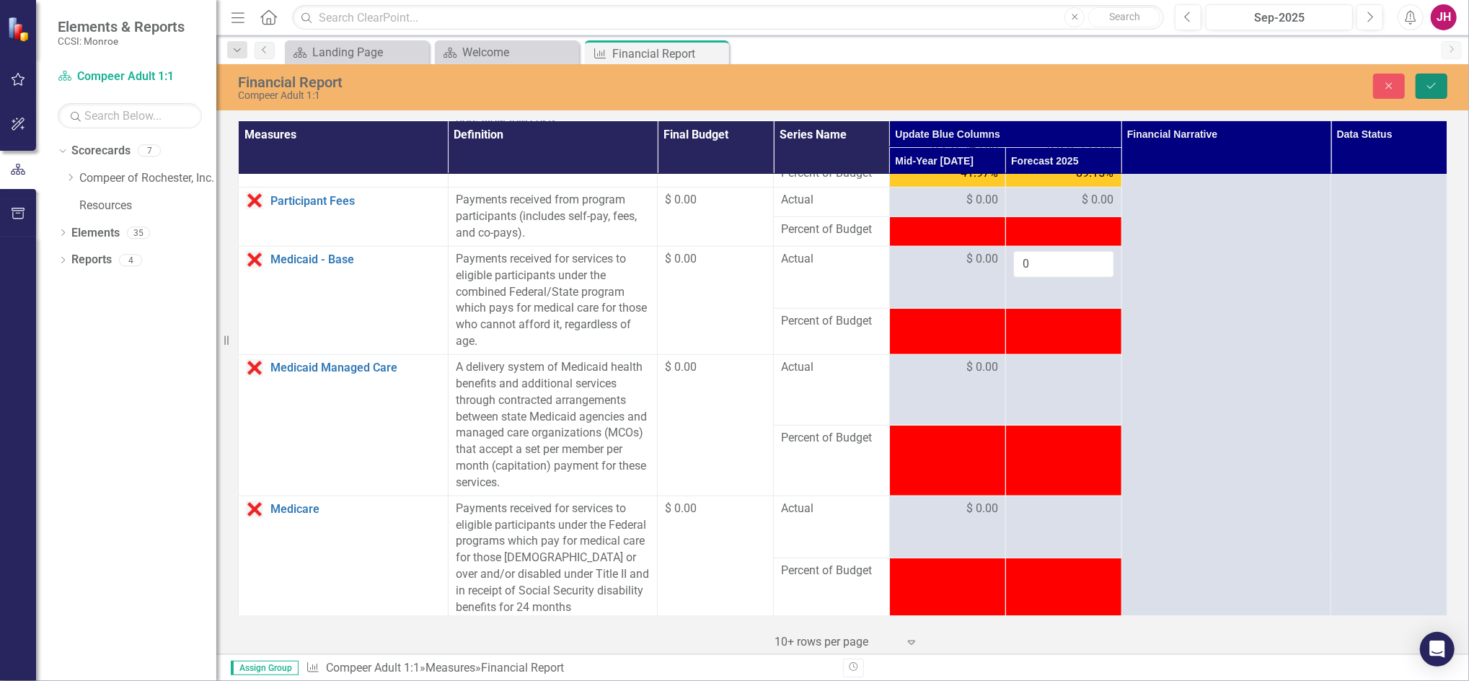
click at [1433, 84] on icon "Save" at bounding box center [1431, 86] width 13 height 10
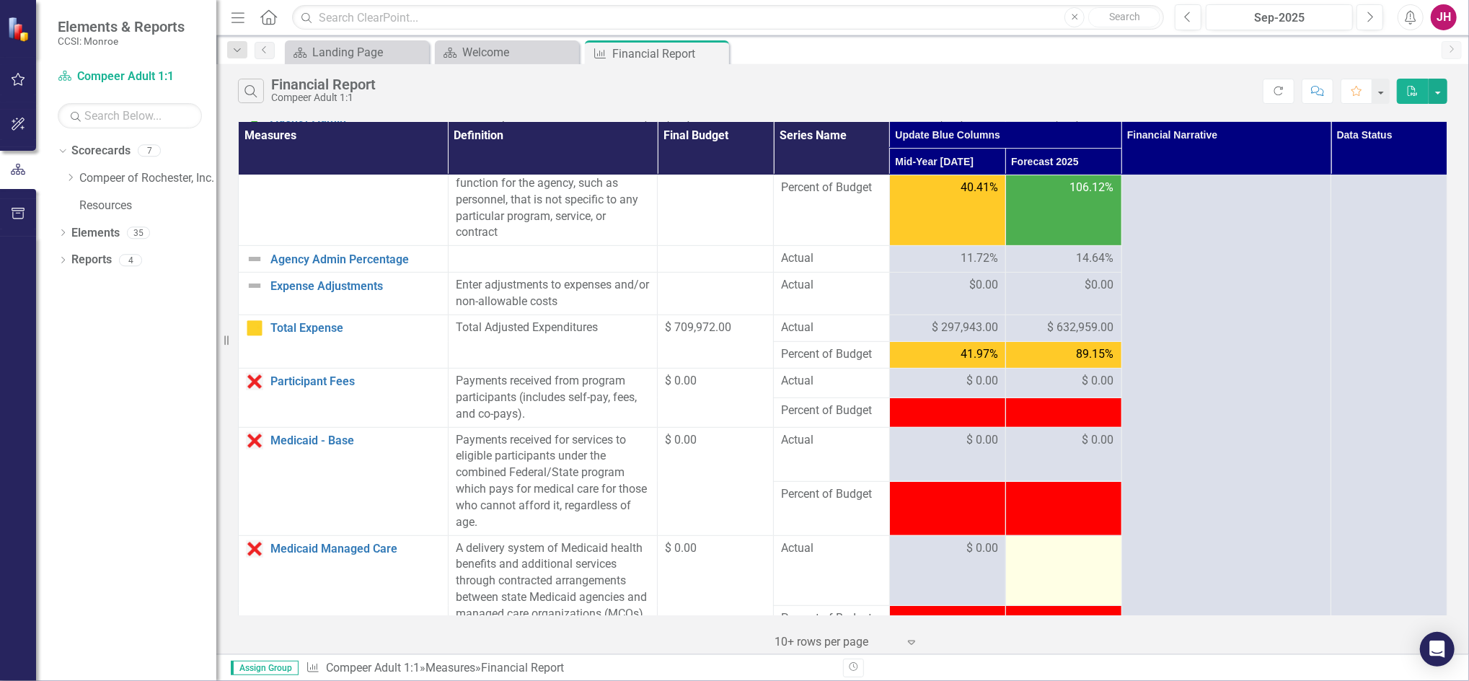
scroll to position [673, 0]
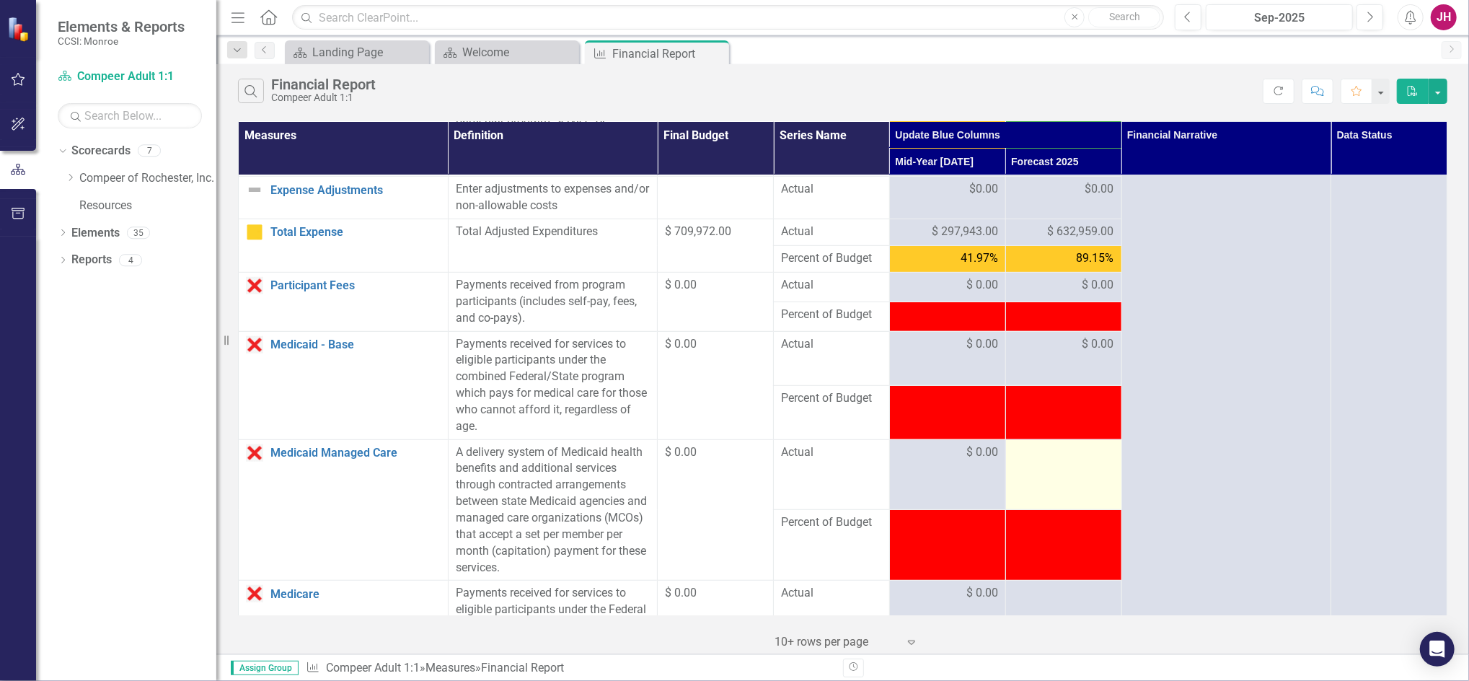
click at [1052, 458] on div at bounding box center [1063, 452] width 101 height 17
click at [1051, 454] on div at bounding box center [1063, 452] width 101 height 17
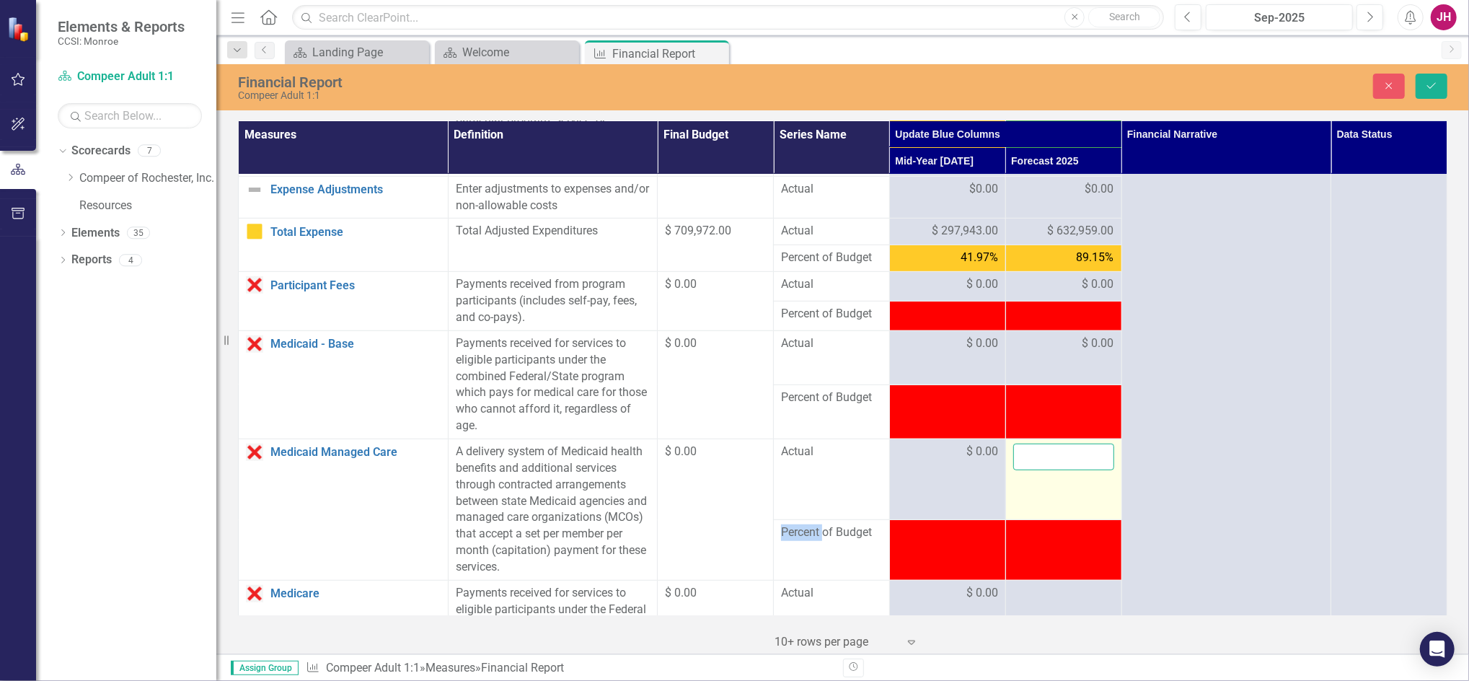
click at [1051, 454] on input "number" at bounding box center [1063, 456] width 101 height 27
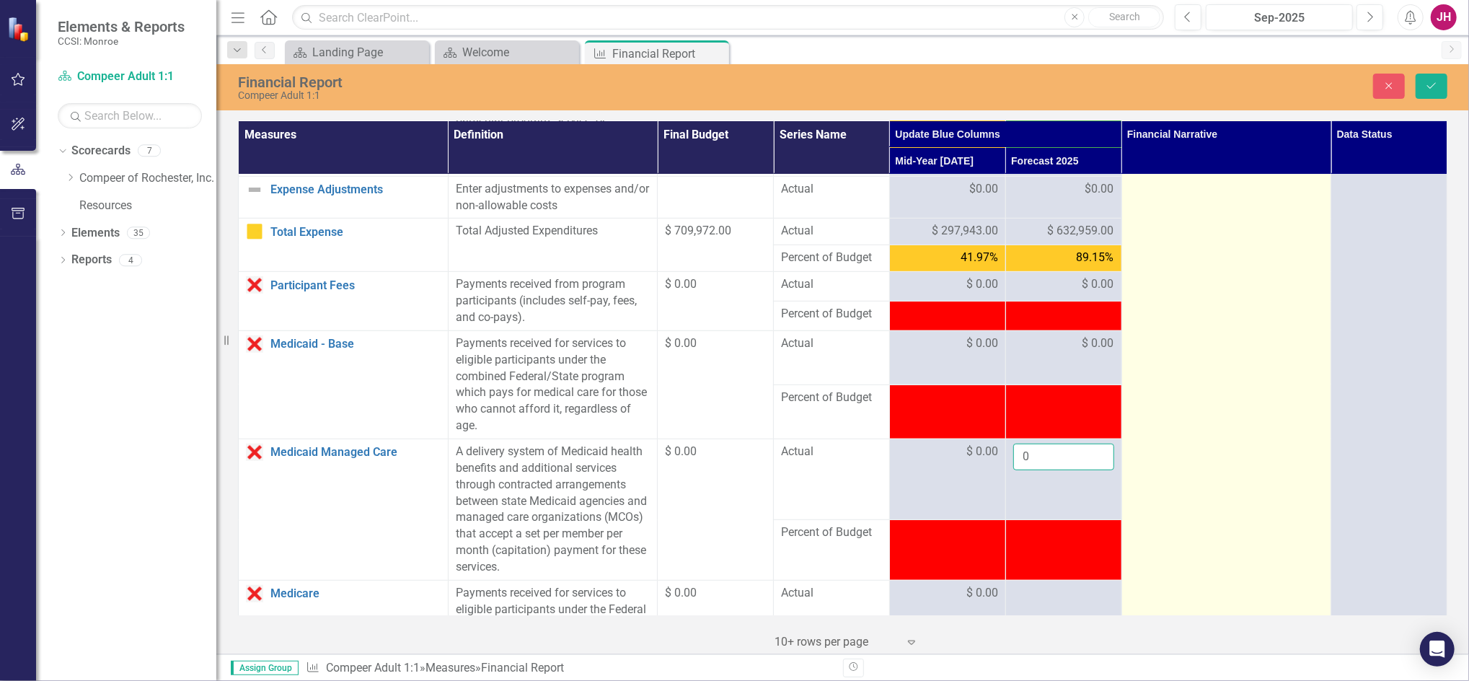
type input "0"
click at [1274, 420] on td "Vacancies mid year, expect to even out by EOY. For revenue, did not receive 75k…" at bounding box center [1226, 525] width 210 height 2047
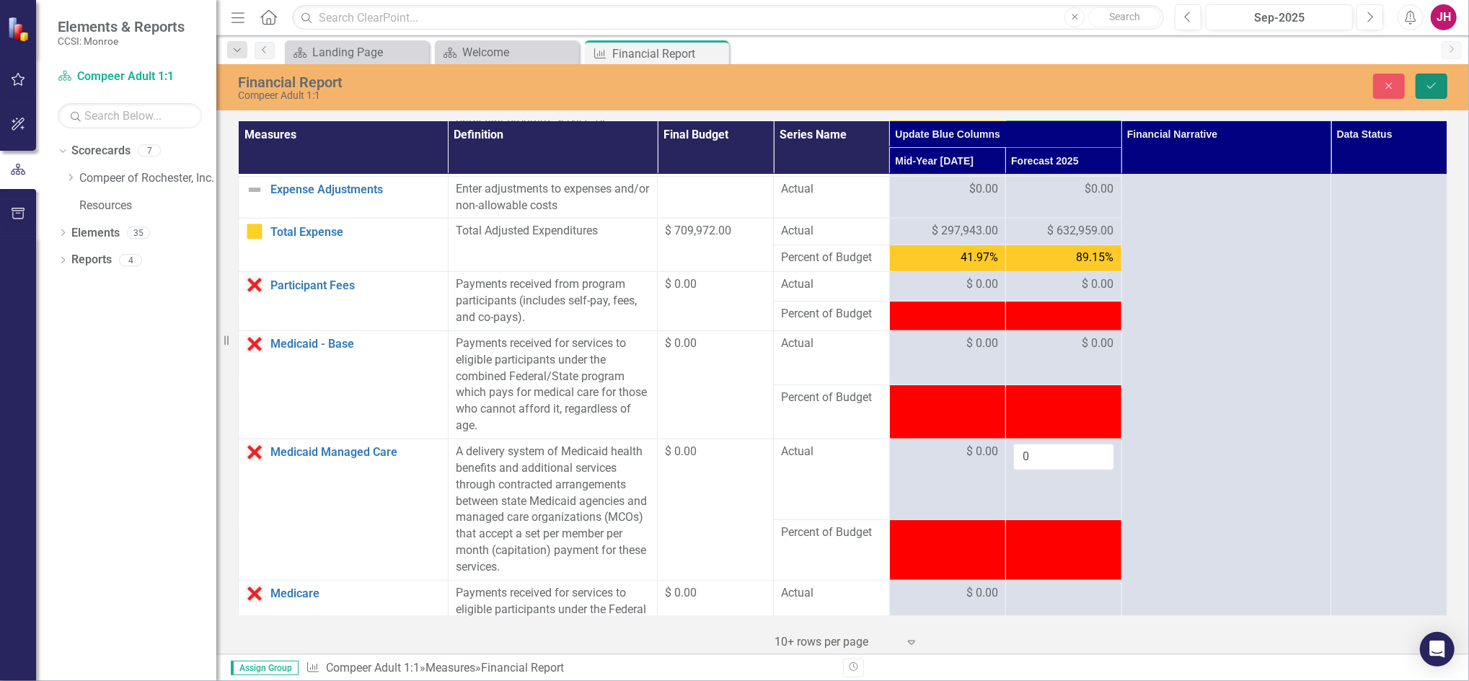
click at [1446, 87] on button "Save" at bounding box center [1431, 86] width 32 height 25
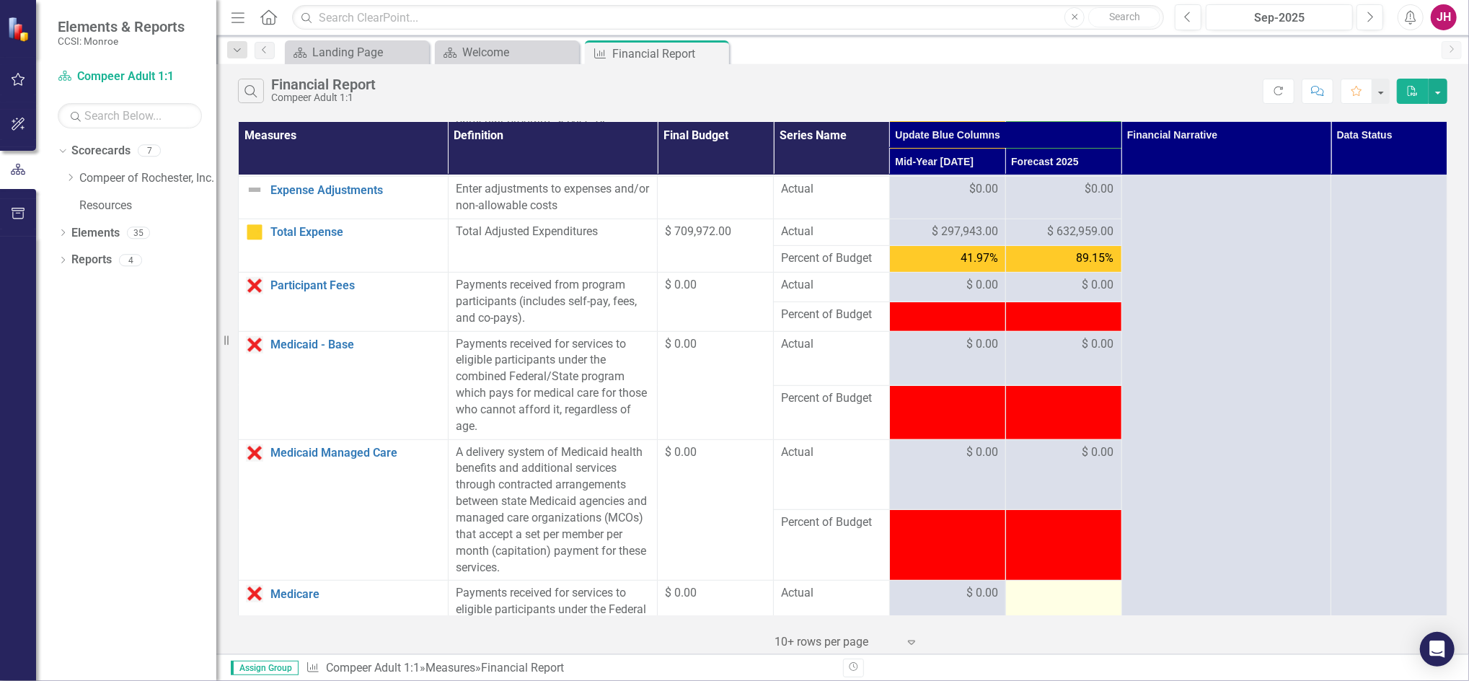
scroll to position [769, 0]
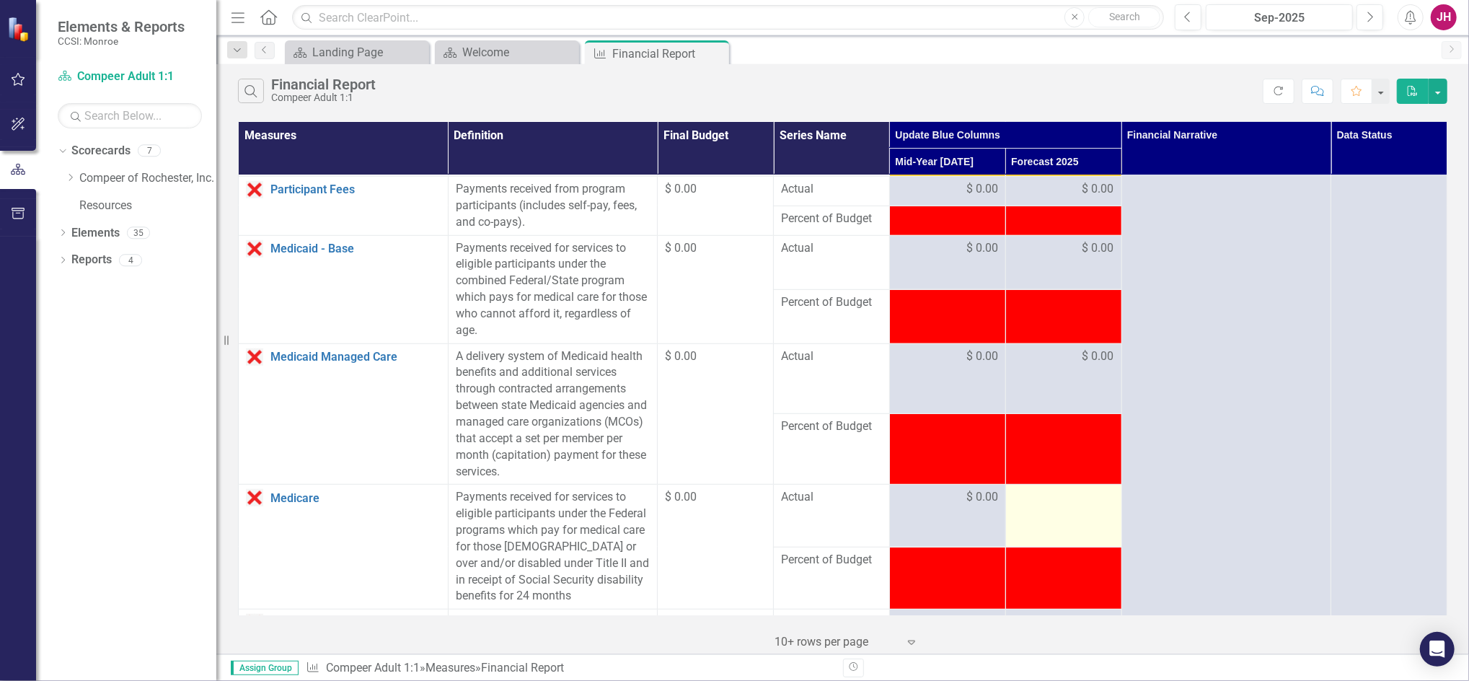
click at [1058, 493] on div at bounding box center [1063, 497] width 101 height 17
click at [1054, 500] on div at bounding box center [1063, 497] width 101 height 17
click at [1054, 499] on div at bounding box center [1063, 497] width 101 height 17
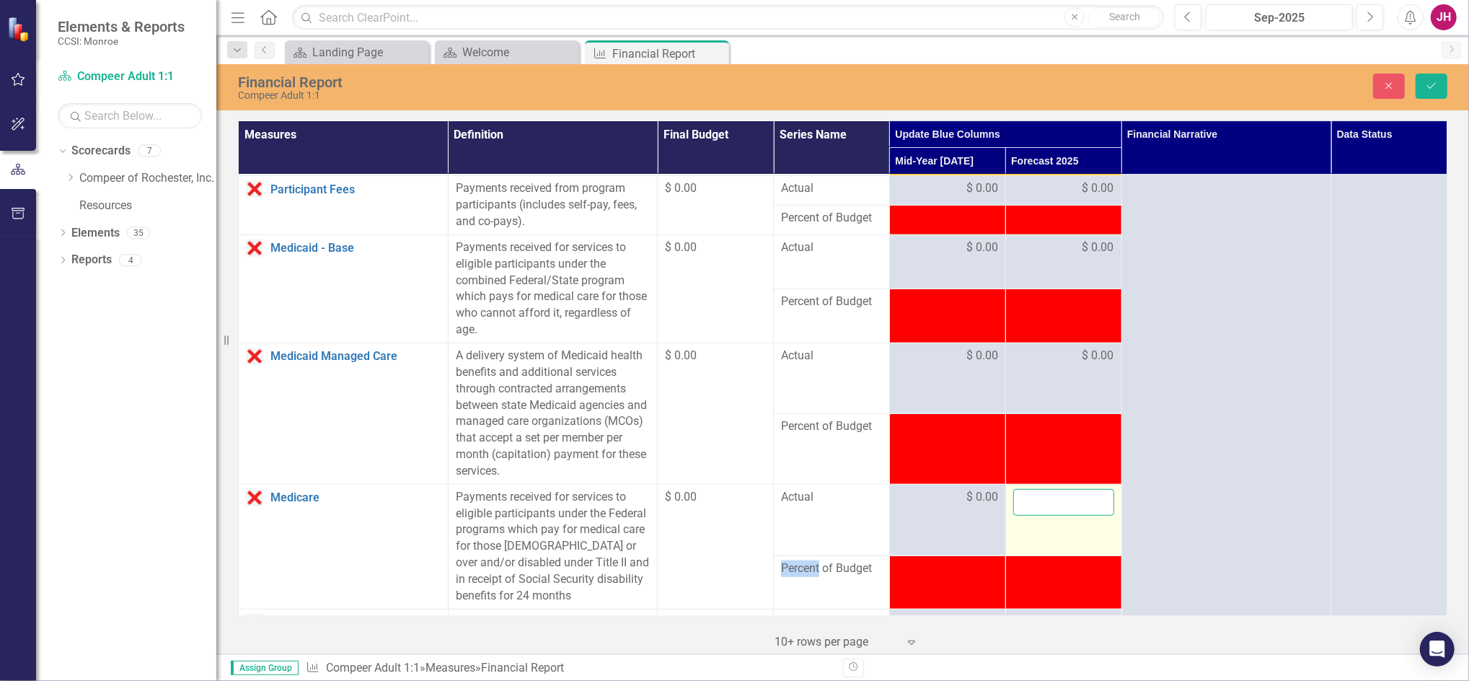
click at [1054, 499] on input "number" at bounding box center [1063, 502] width 101 height 27
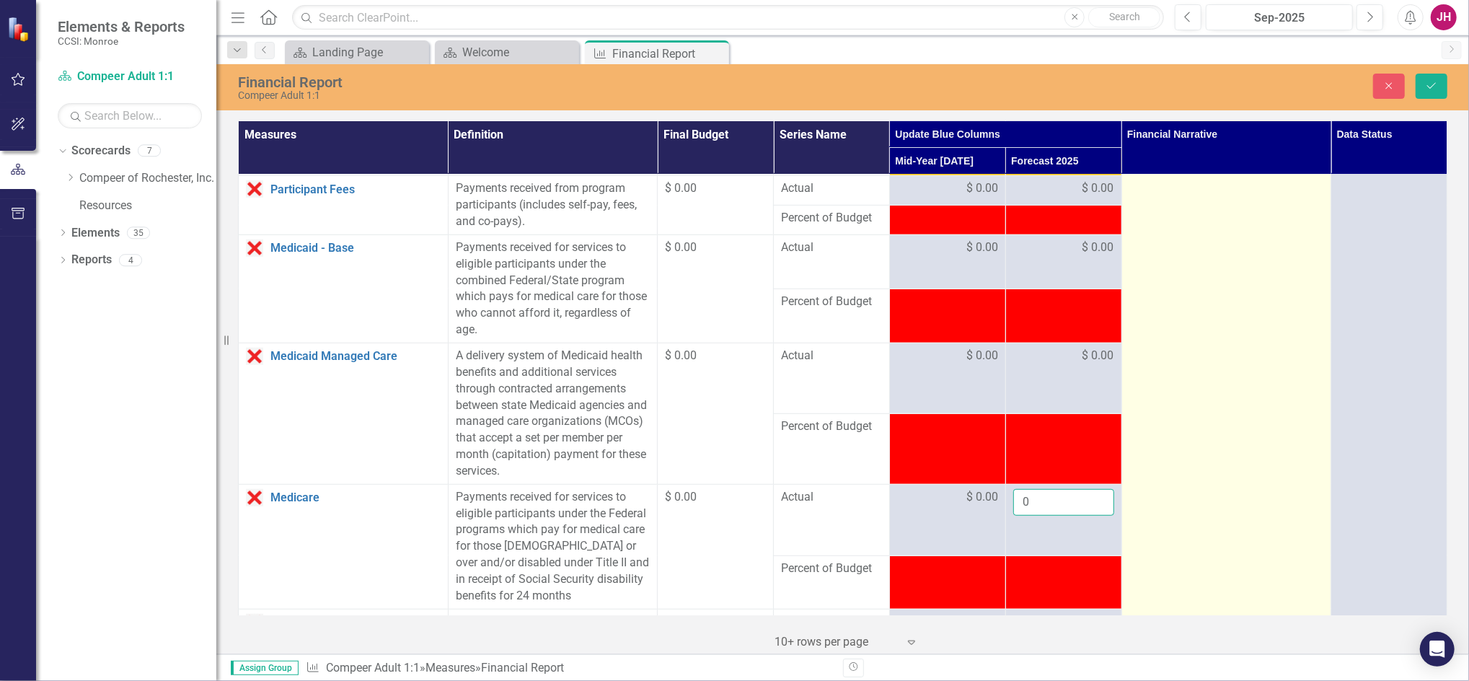
type input "0"
click at [1201, 489] on td "Vacancies mid year, expect to even out by EOY. For revenue, did not receive 75k…" at bounding box center [1226, 429] width 210 height 2047
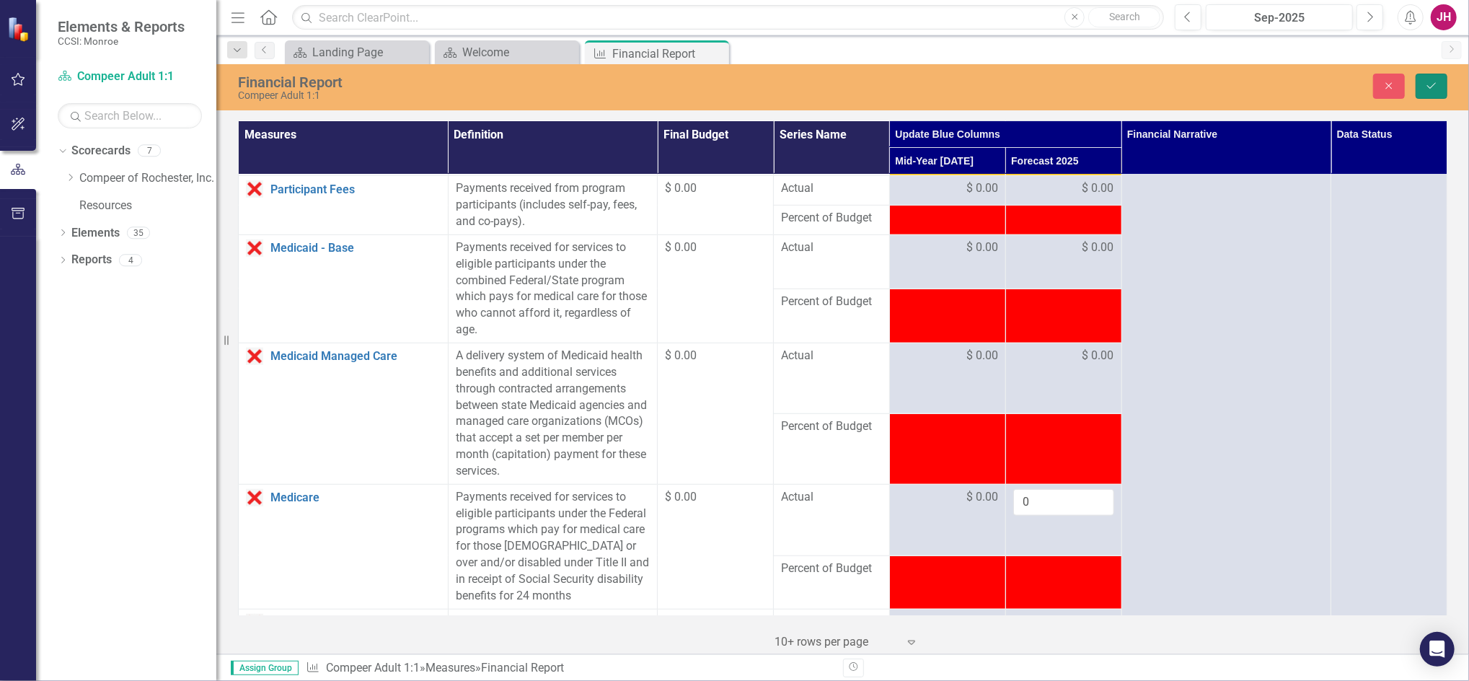
click at [1437, 89] on icon "Save" at bounding box center [1431, 86] width 13 height 10
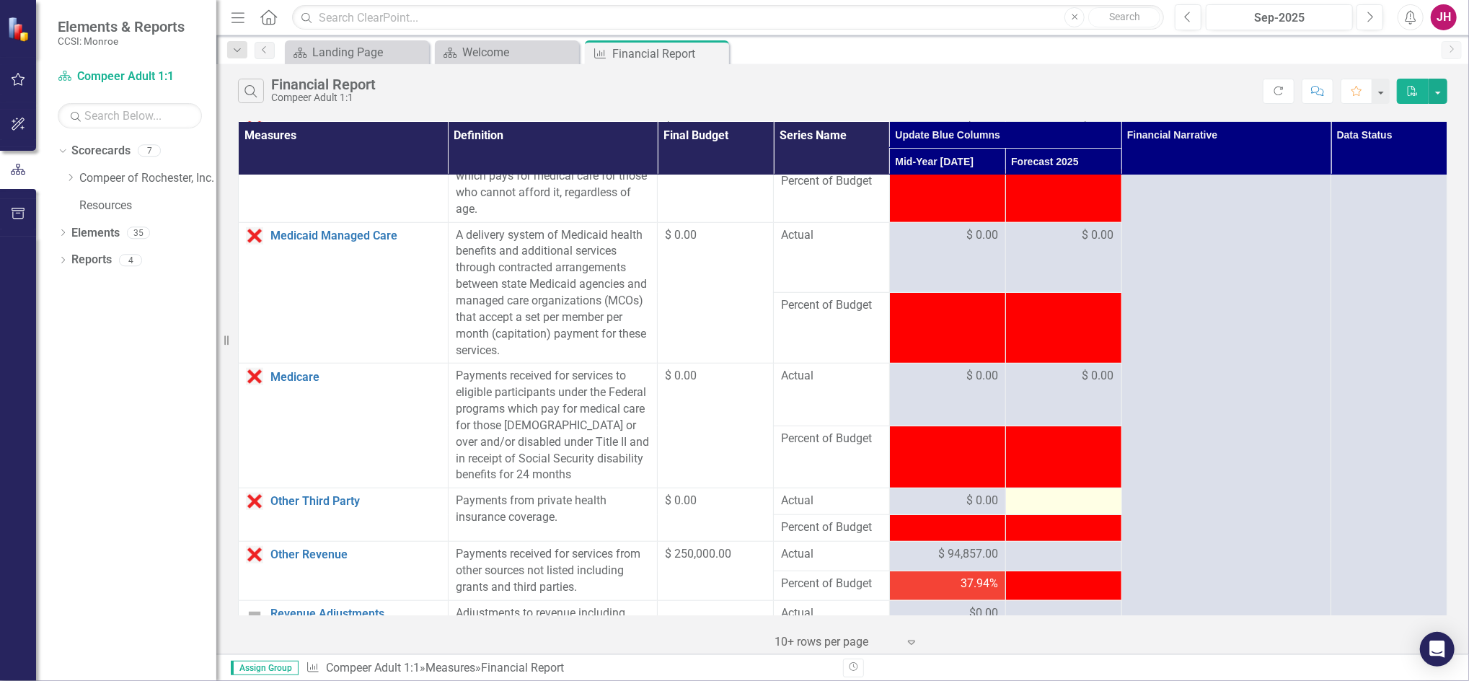
scroll to position [961, 0]
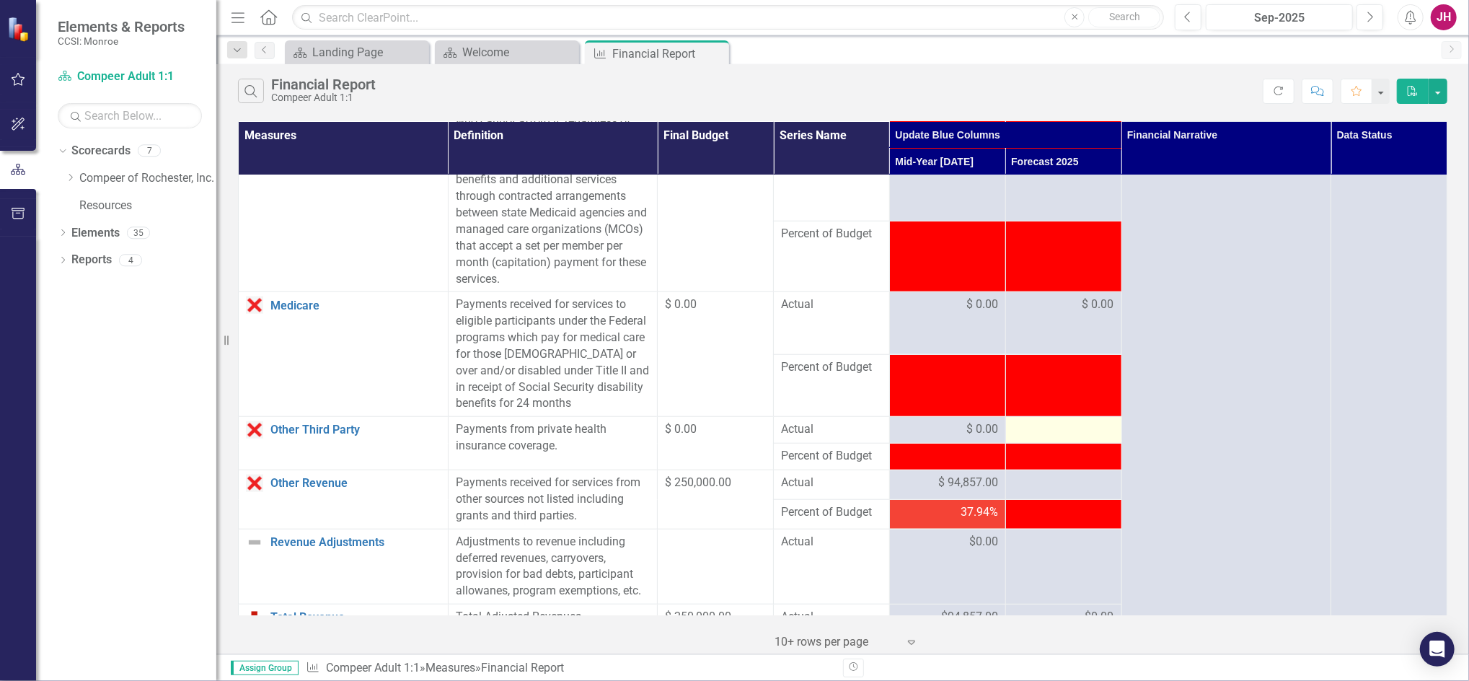
click at [1030, 432] on div at bounding box center [1063, 429] width 101 height 17
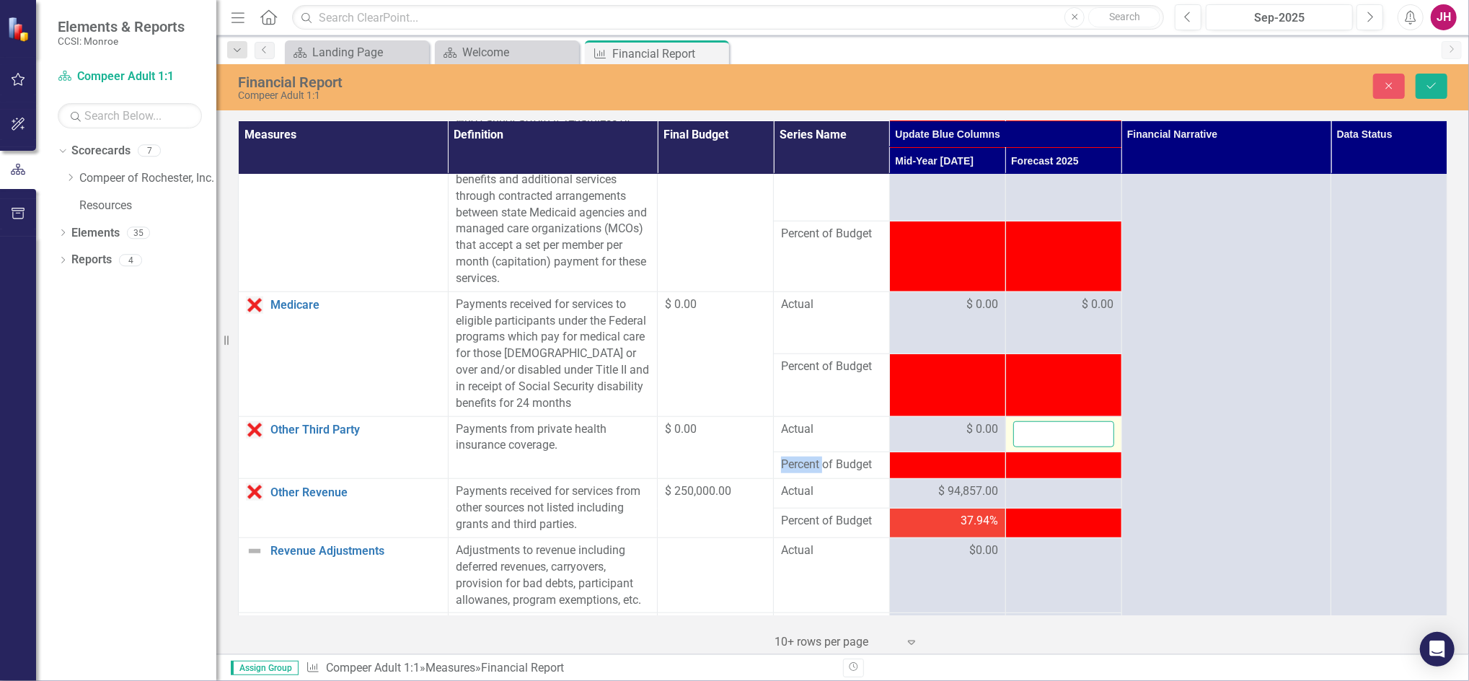
click at [1036, 430] on input "number" at bounding box center [1063, 434] width 101 height 27
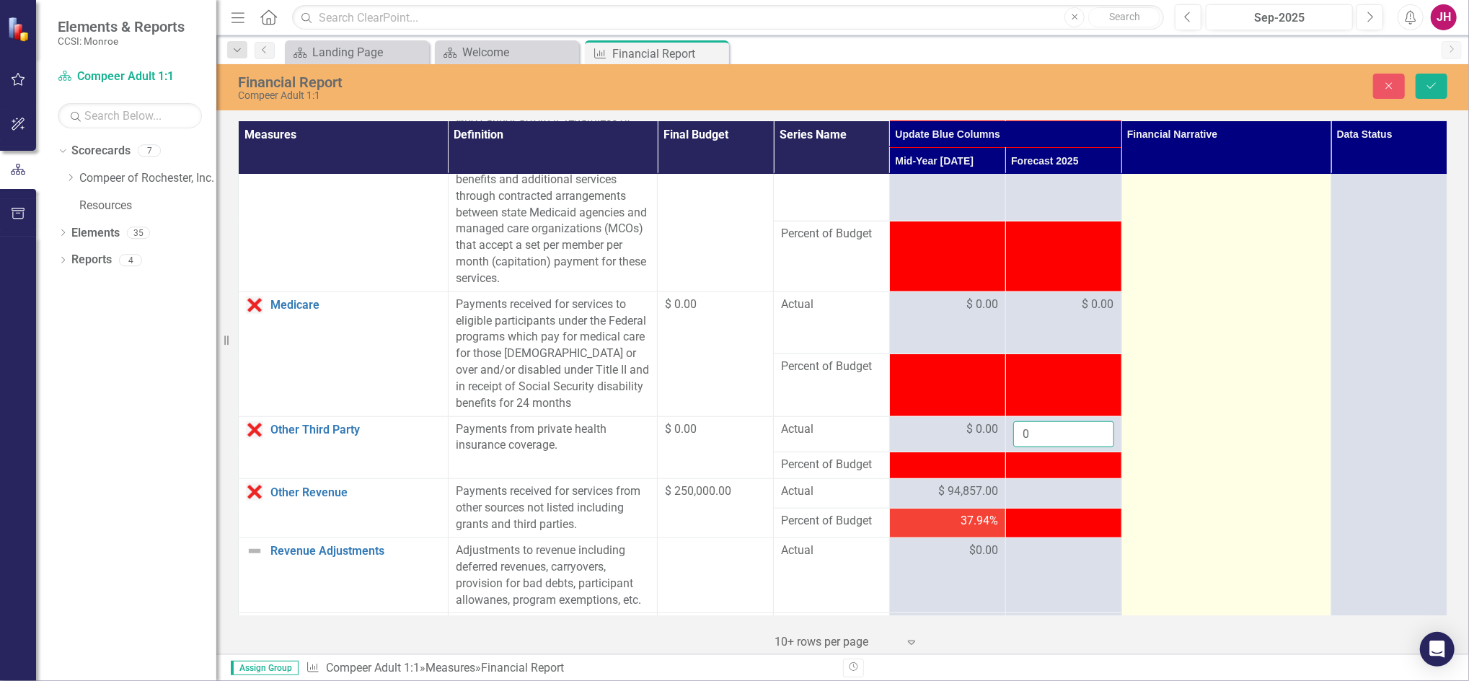
type input "0"
click at [1151, 425] on td "Vacancies mid year, expect to even out by EOY. For revenue, did not receive 75k…" at bounding box center [1226, 241] width 210 height 2057
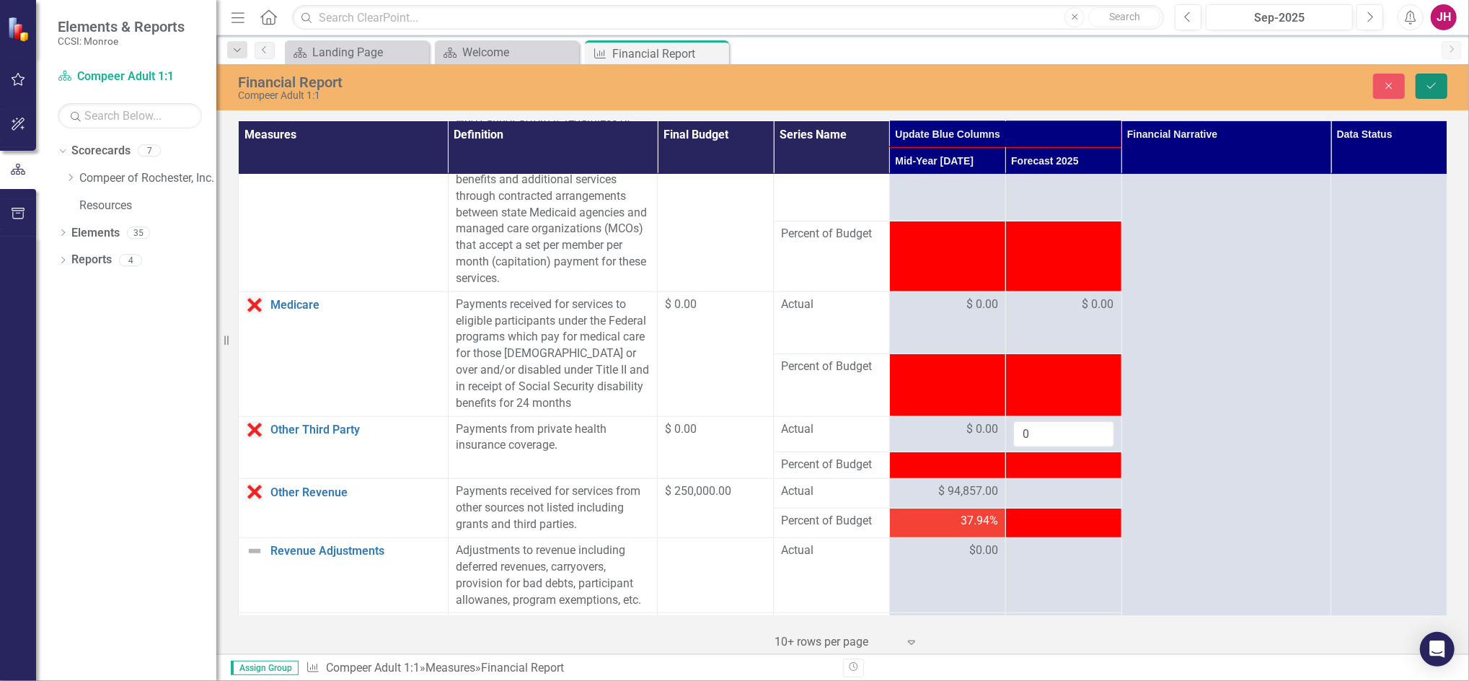
click at [1427, 96] on button "Save" at bounding box center [1431, 86] width 32 height 25
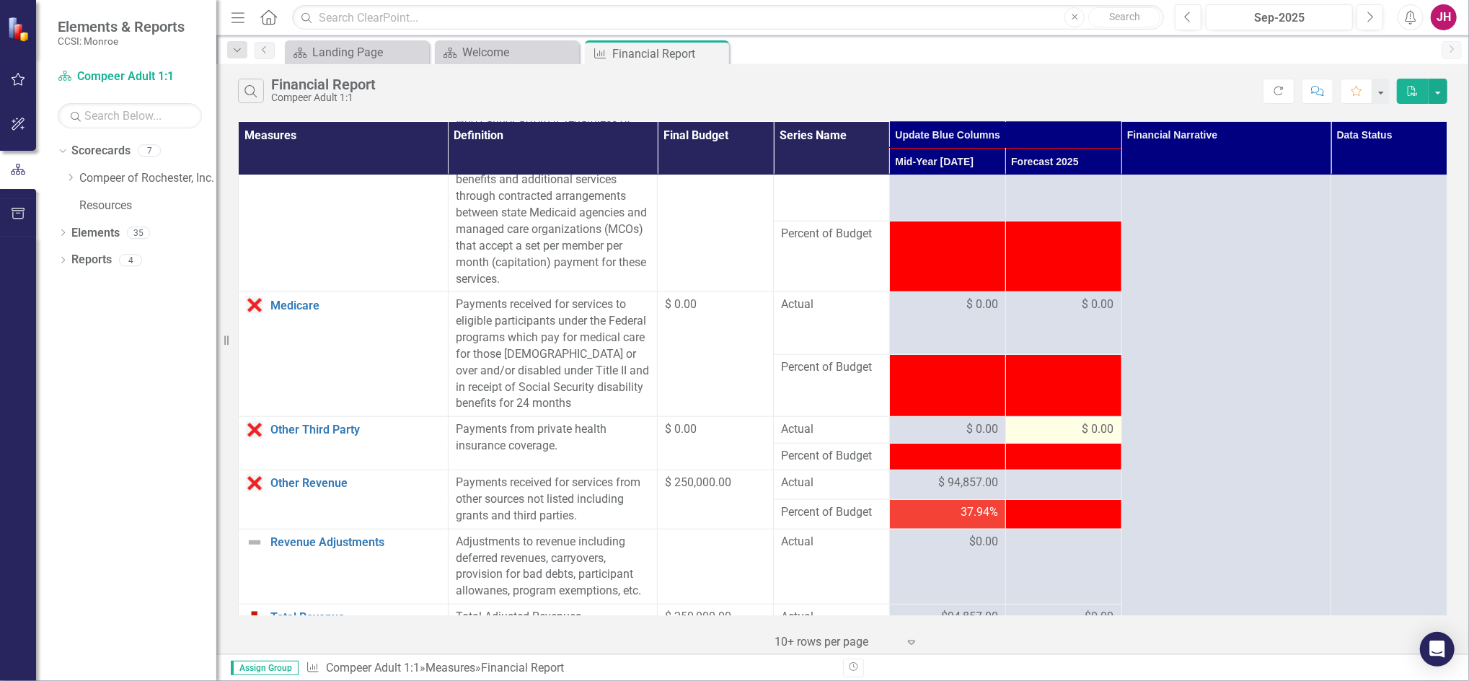
scroll to position [1057, 0]
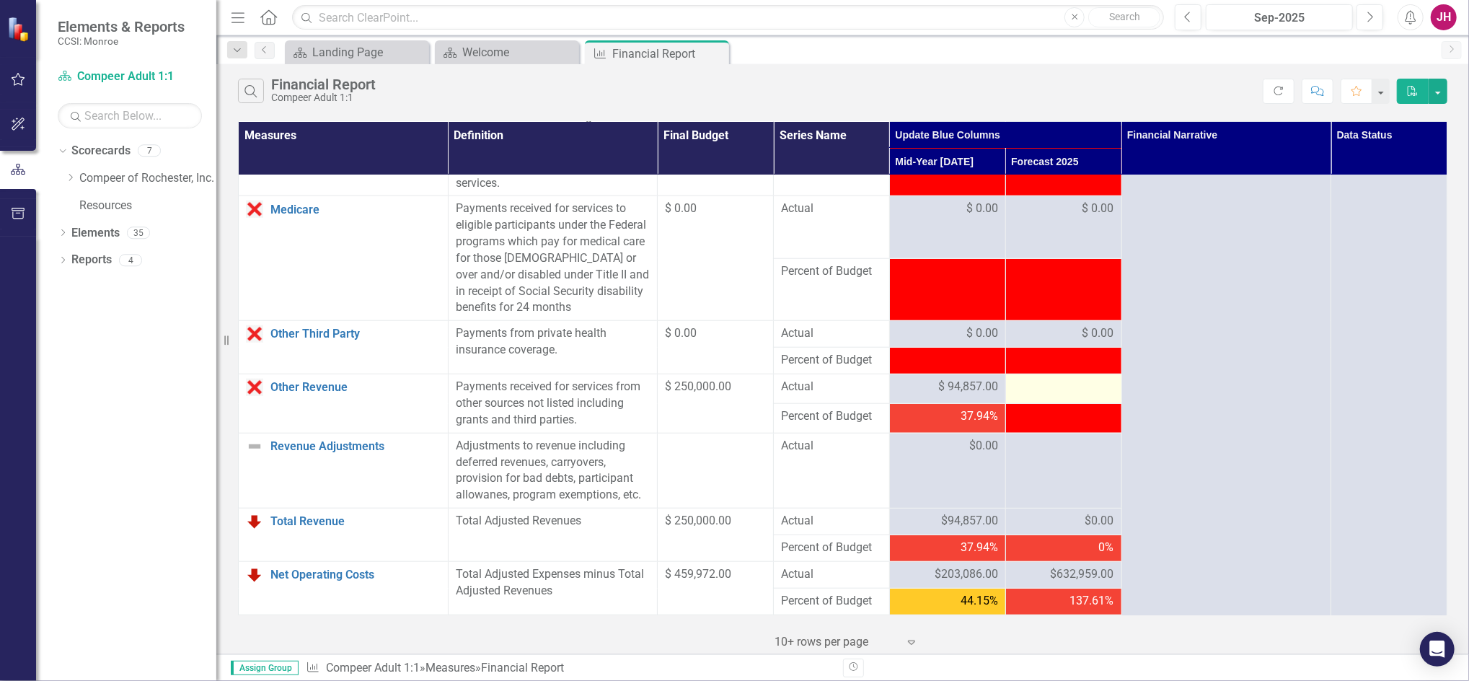
click at [1066, 389] on div at bounding box center [1063, 386] width 101 height 17
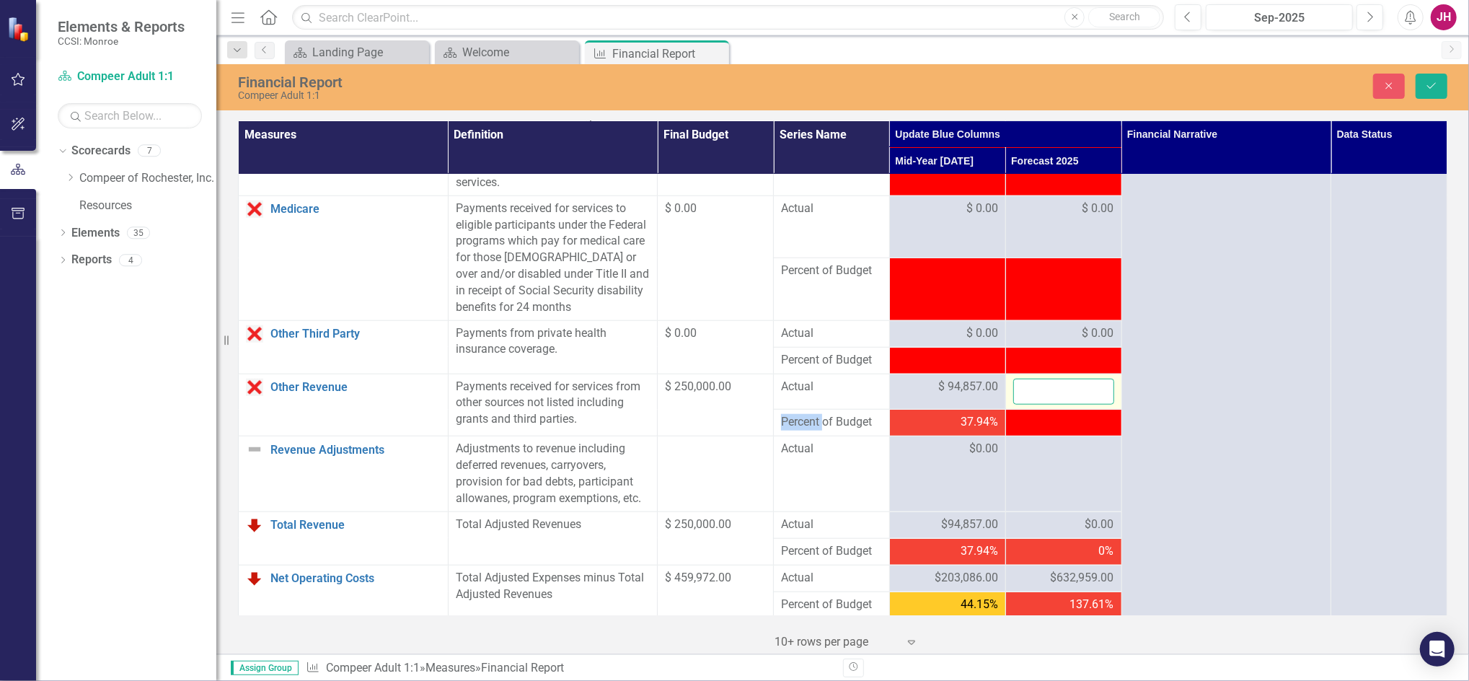
drag, startPoint x: 1066, startPoint y: 389, endPoint x: 1042, endPoint y: 393, distance: 24.1
click at [1042, 393] on input "number" at bounding box center [1063, 391] width 101 height 27
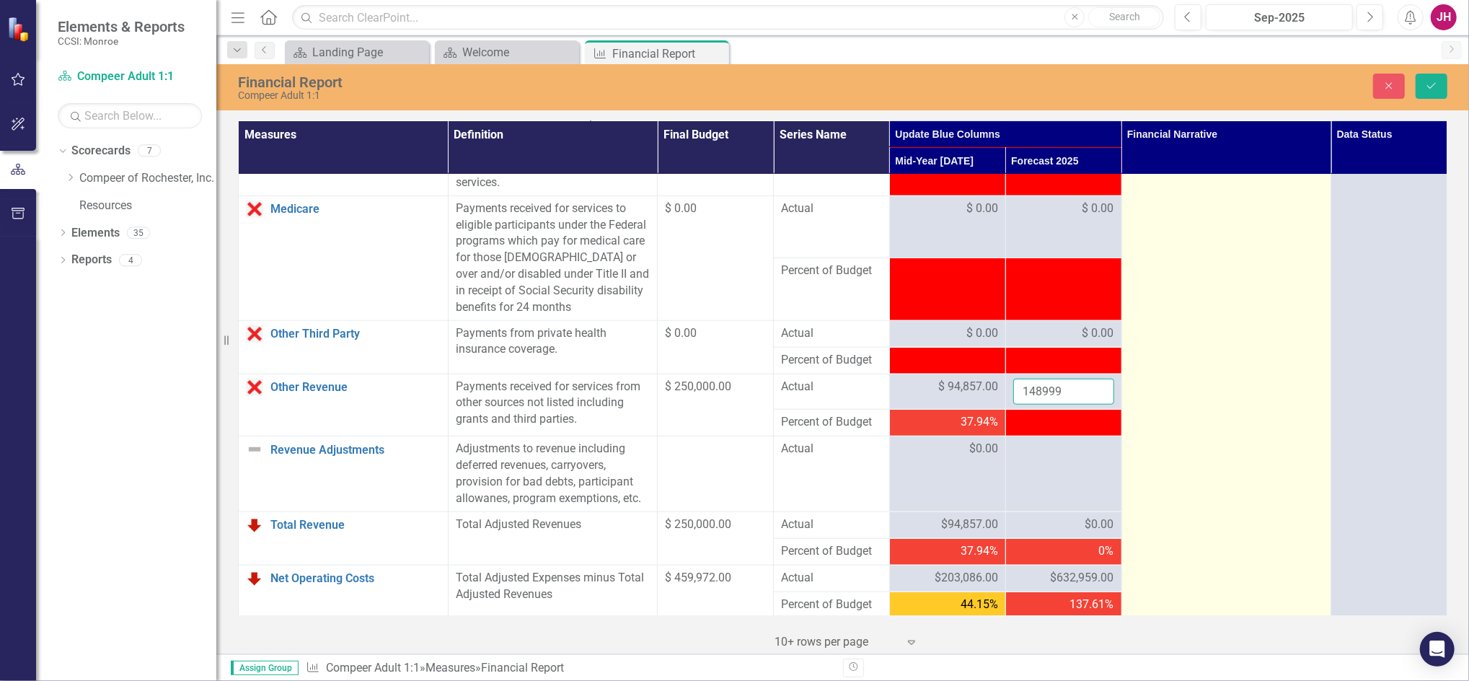
type input "148999"
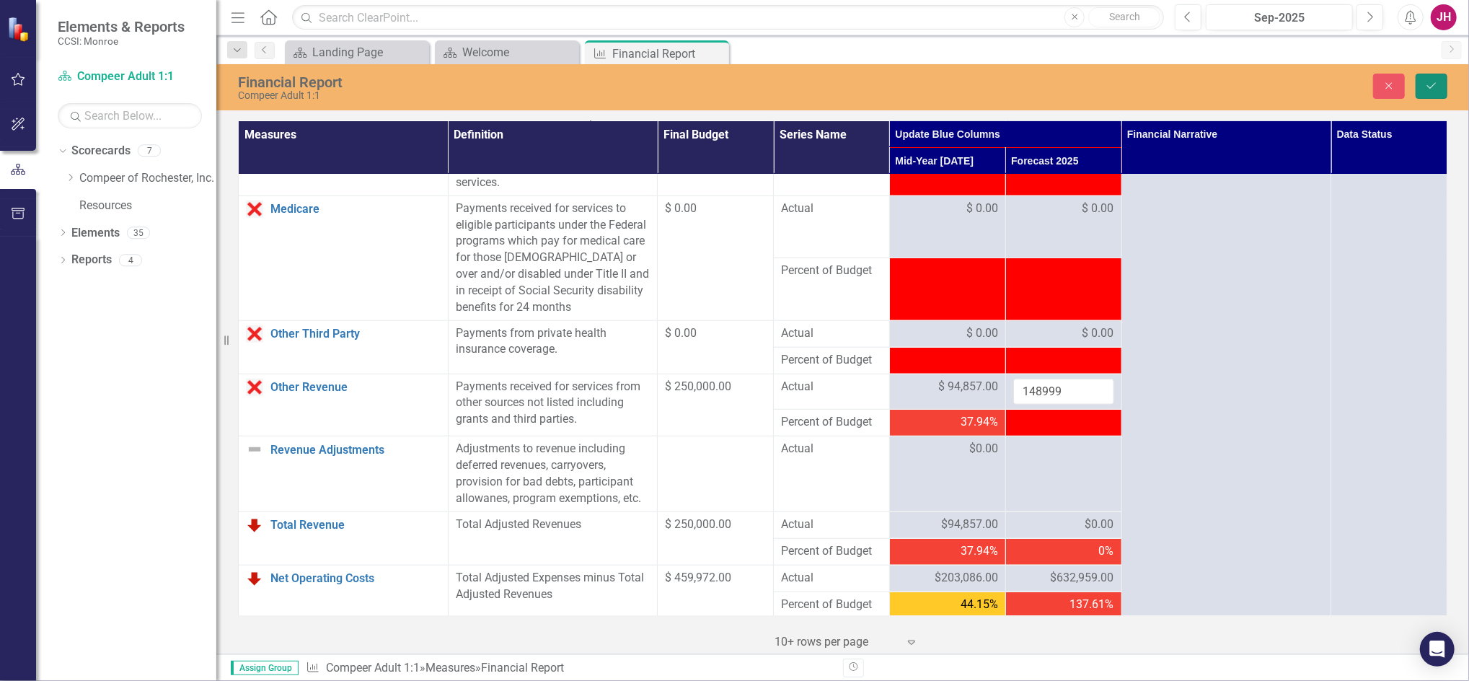
click at [1427, 86] on icon "submit" at bounding box center [1431, 86] width 9 height 6
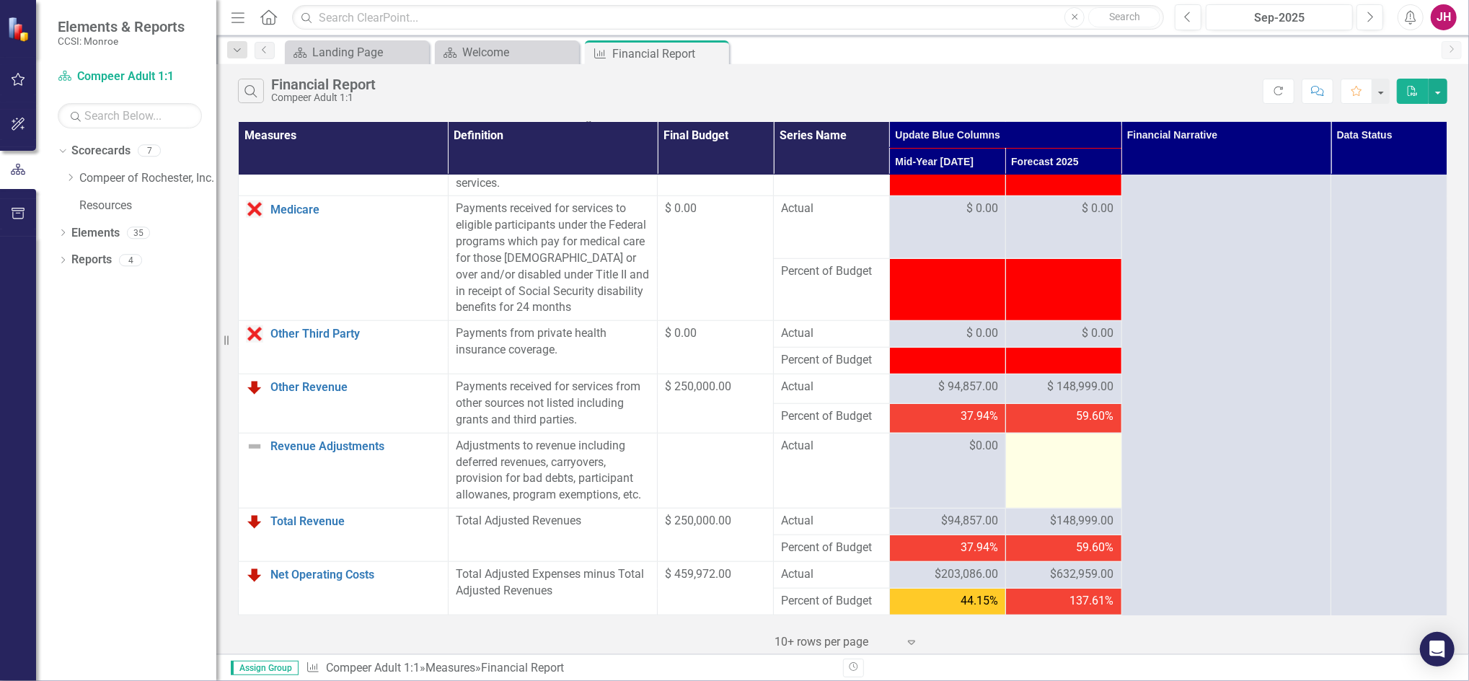
click at [1044, 456] on td at bounding box center [1063, 470] width 116 height 75
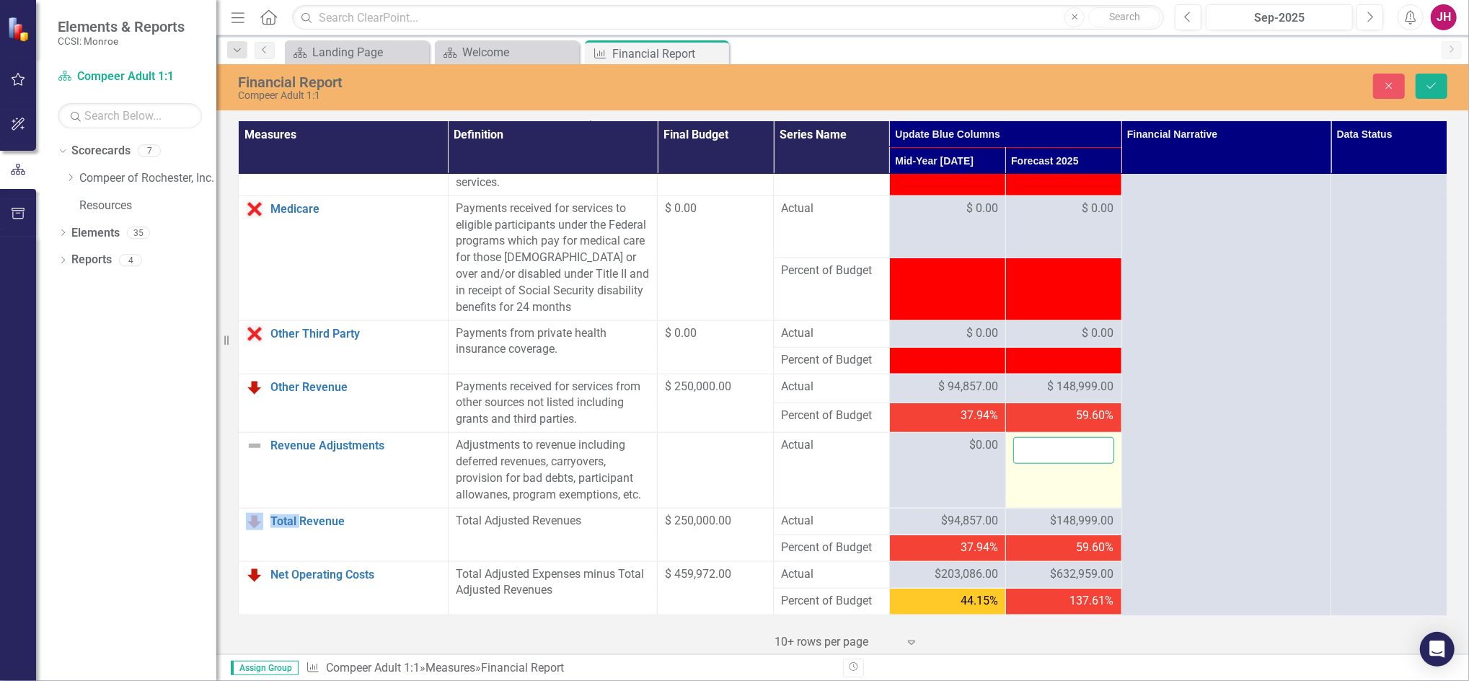
click at [1044, 456] on input "number" at bounding box center [1063, 450] width 101 height 27
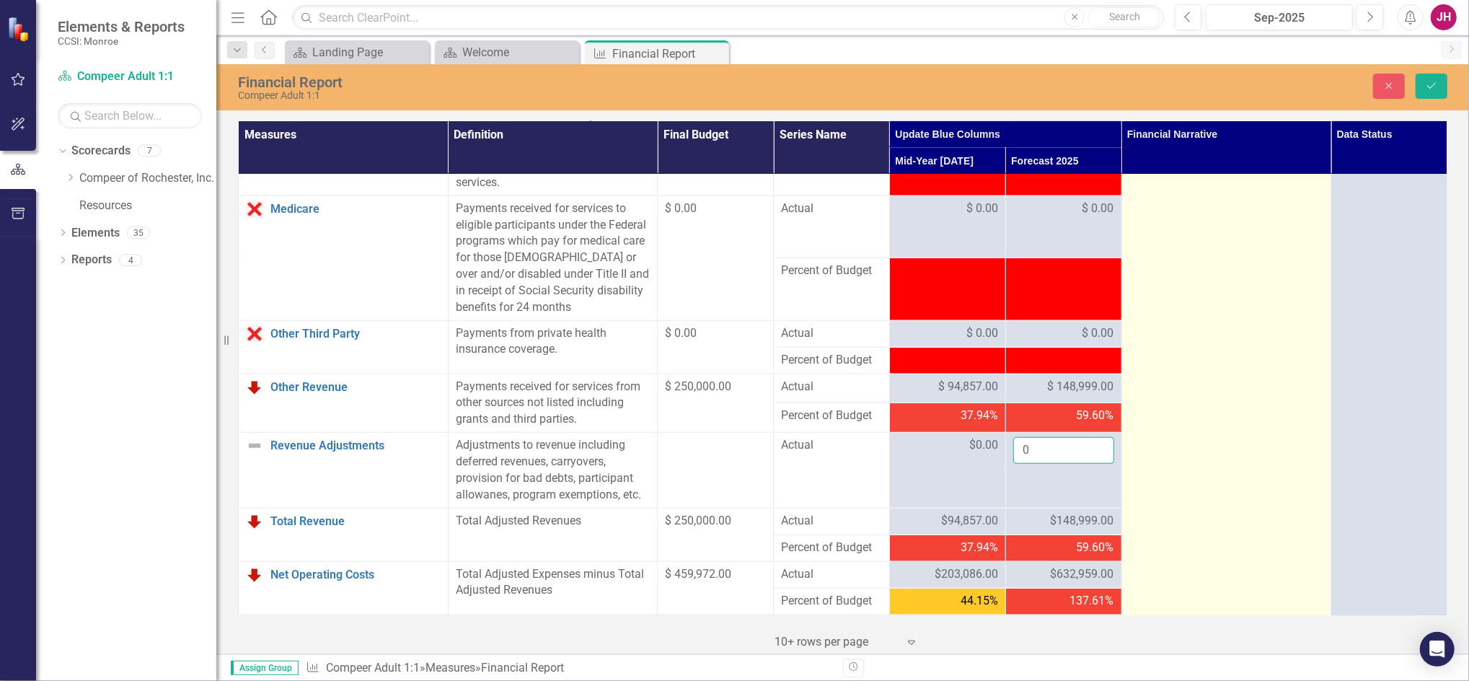
type input "0"
click at [1286, 421] on td "Vacancies mid year, expect to even out by EOY. For revenue, did not receive 75k…" at bounding box center [1226, 141] width 210 height 2047
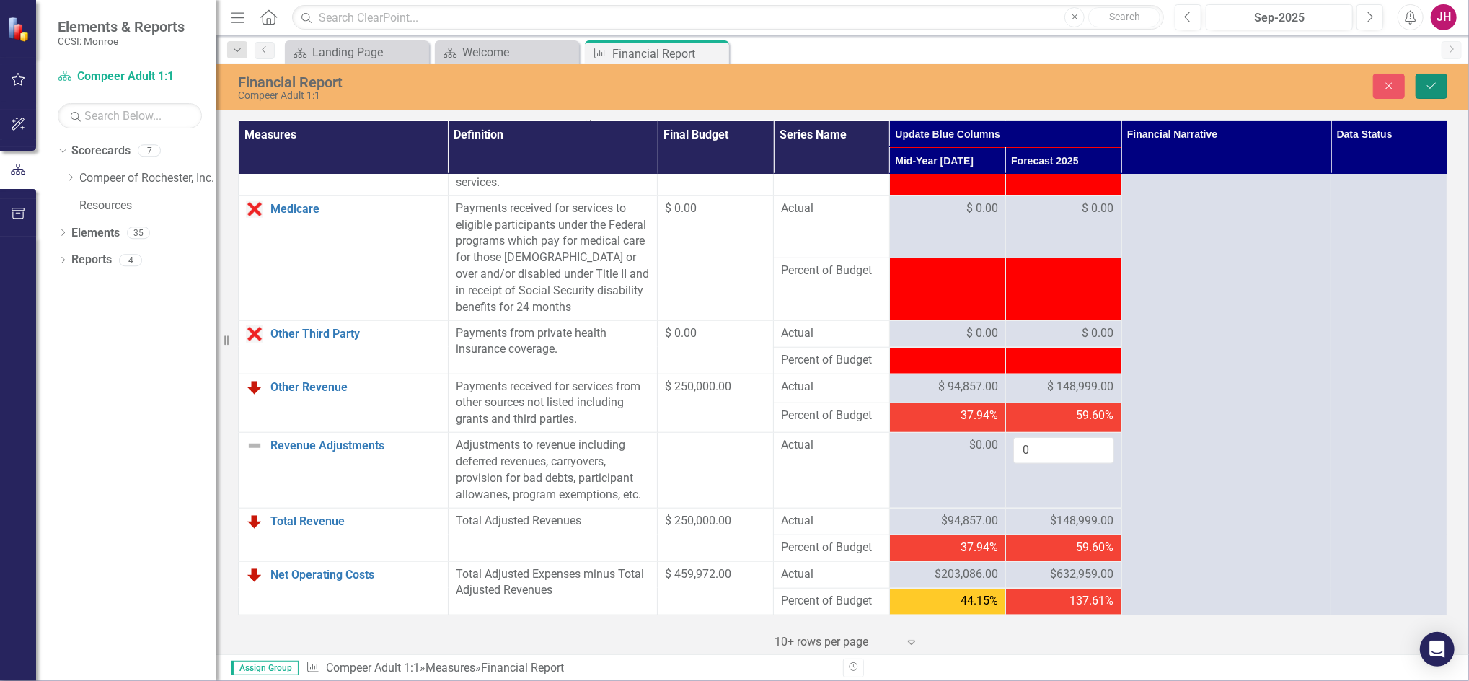
click at [1437, 84] on icon "Save" at bounding box center [1431, 86] width 13 height 10
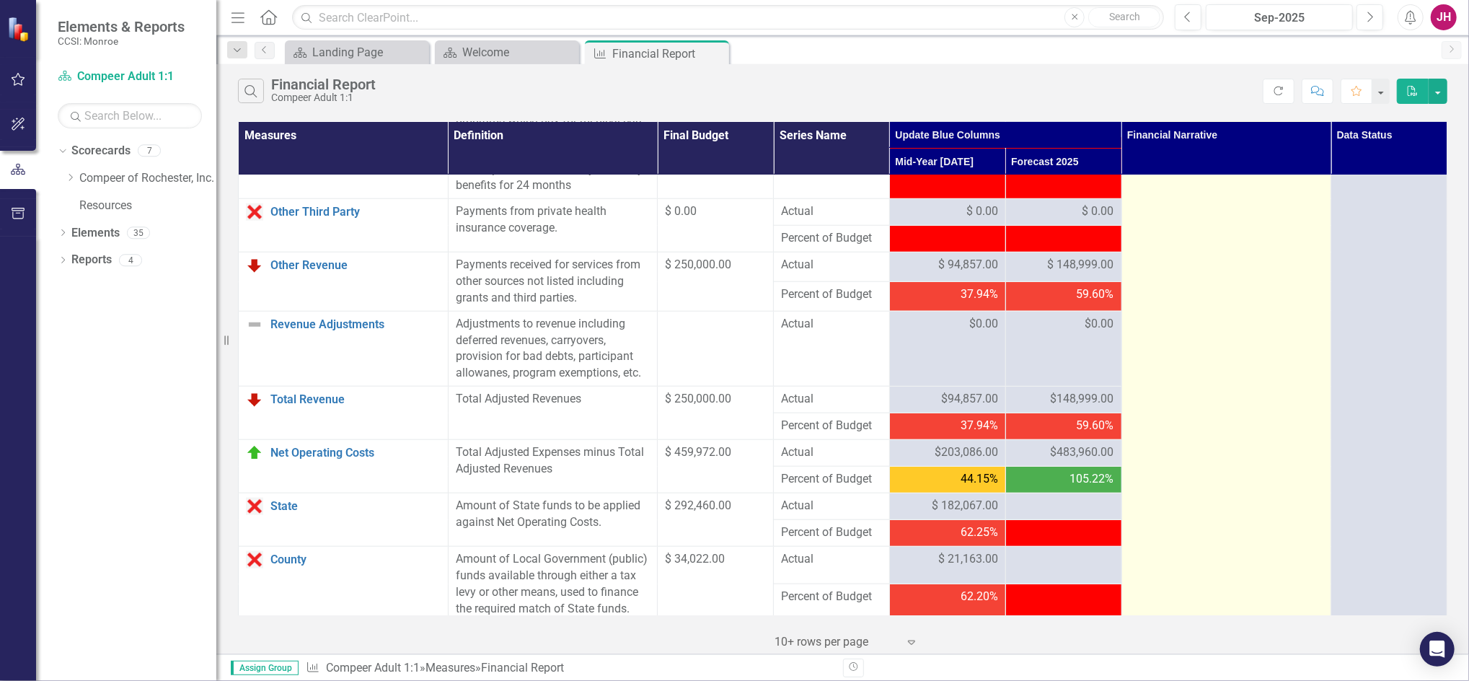
scroll to position [1249, 0]
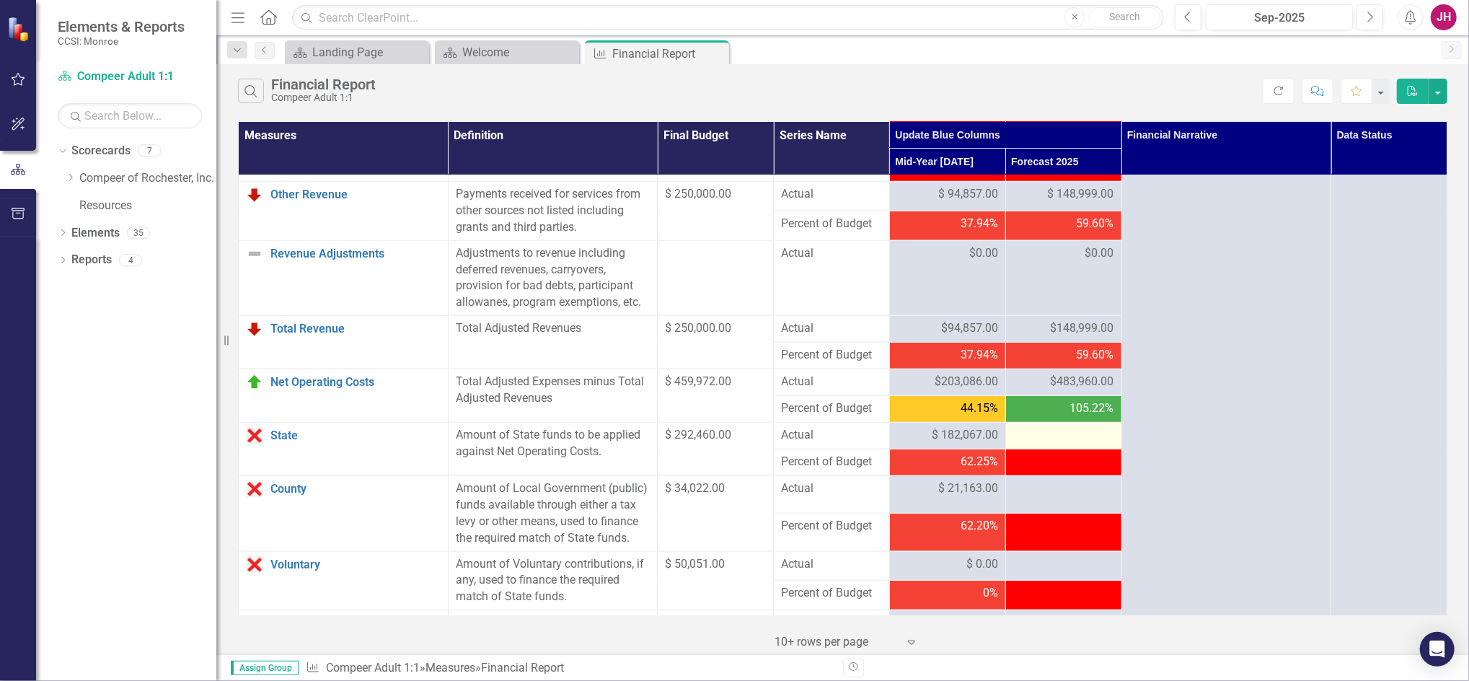
click at [1050, 431] on div at bounding box center [1063, 435] width 101 height 17
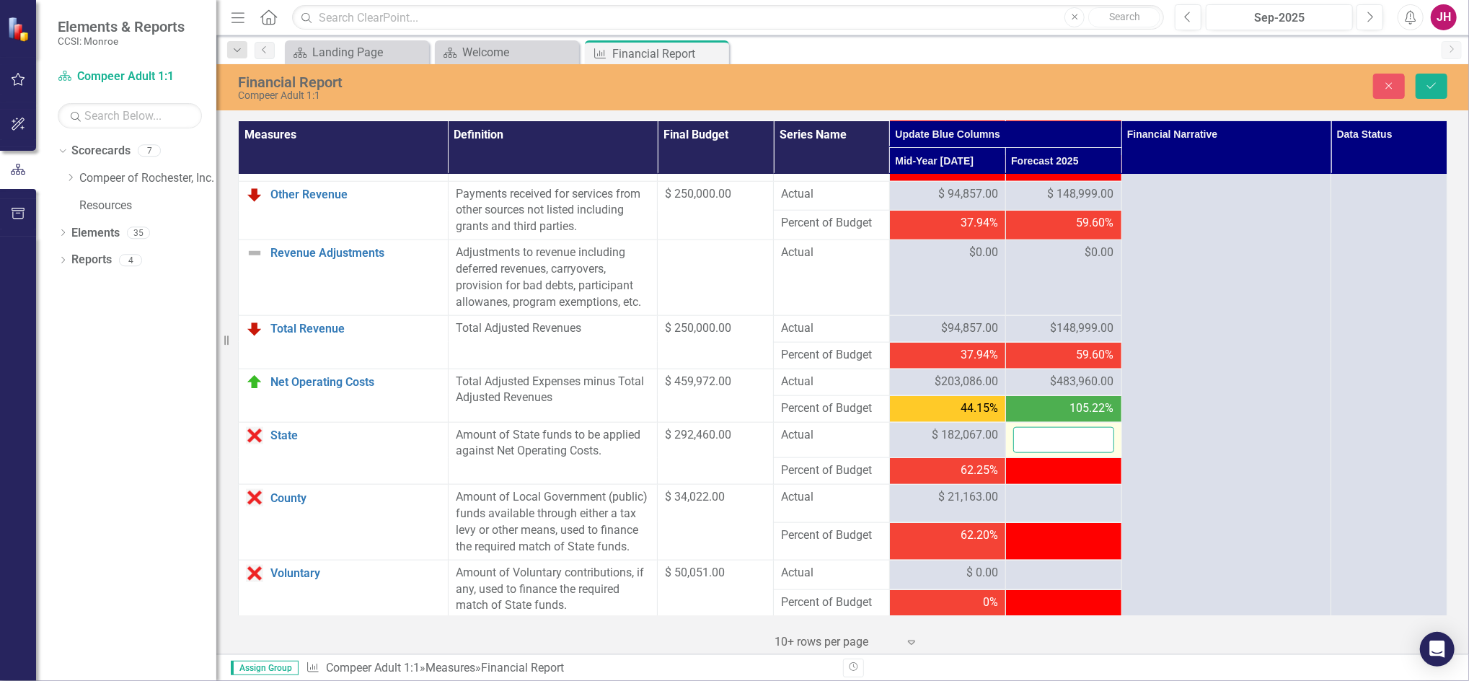
drag, startPoint x: 1050, startPoint y: 431, endPoint x: 1033, endPoint y: 440, distance: 18.7
click at [1033, 440] on input "number" at bounding box center [1063, 440] width 101 height 27
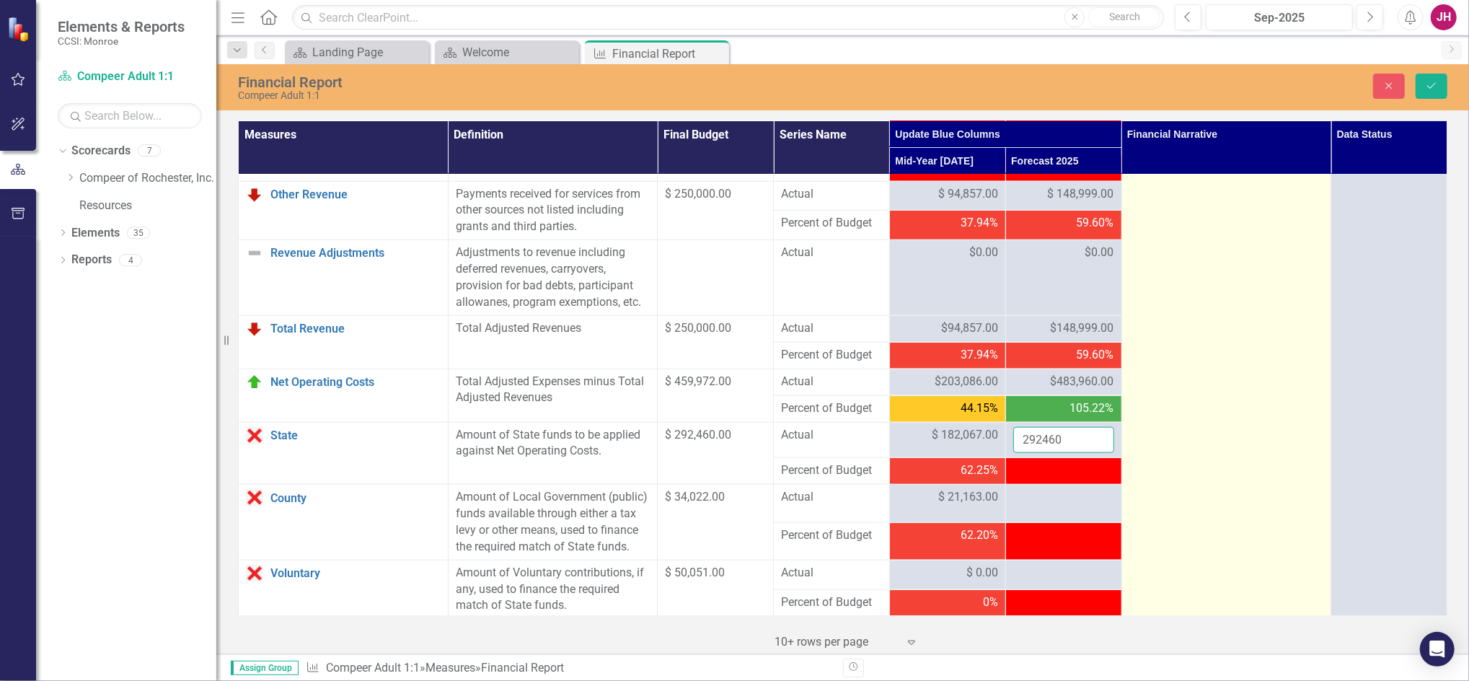
type input "292460"
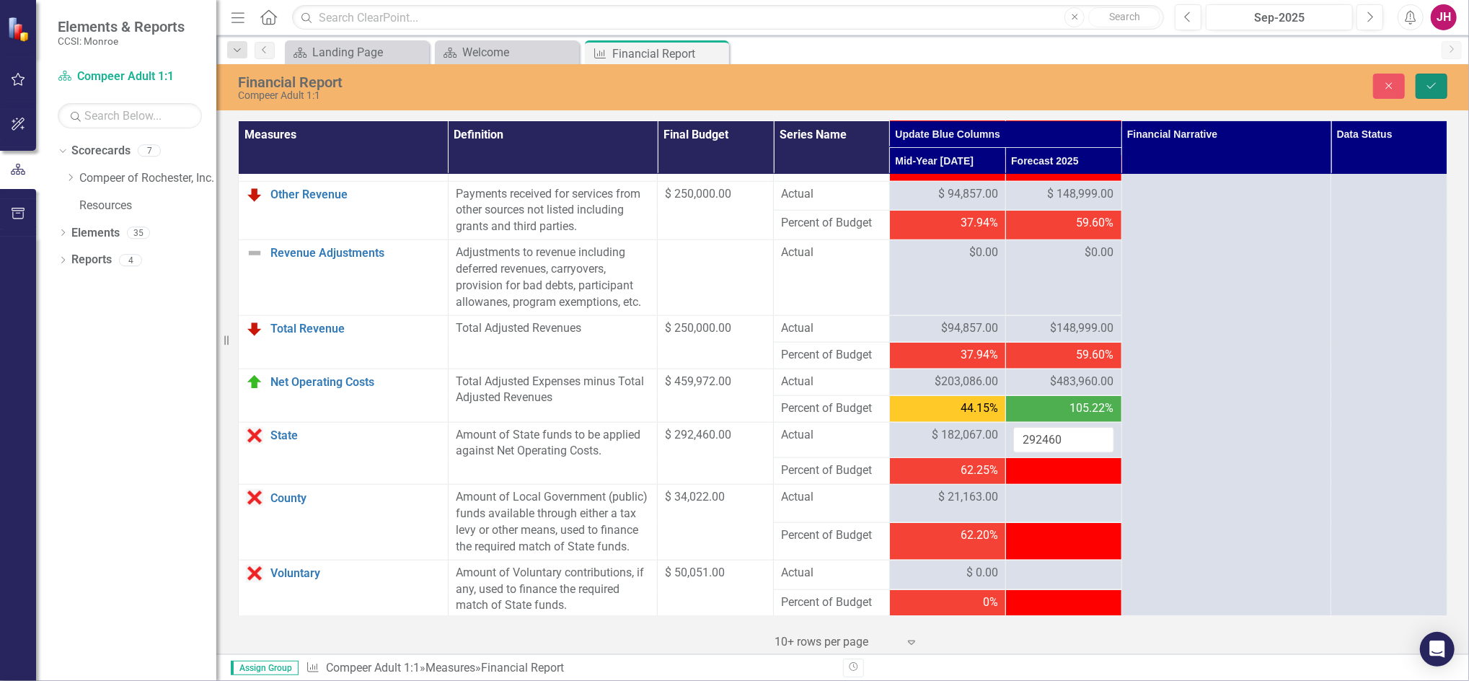
click at [1422, 88] on button "Save" at bounding box center [1431, 86] width 32 height 25
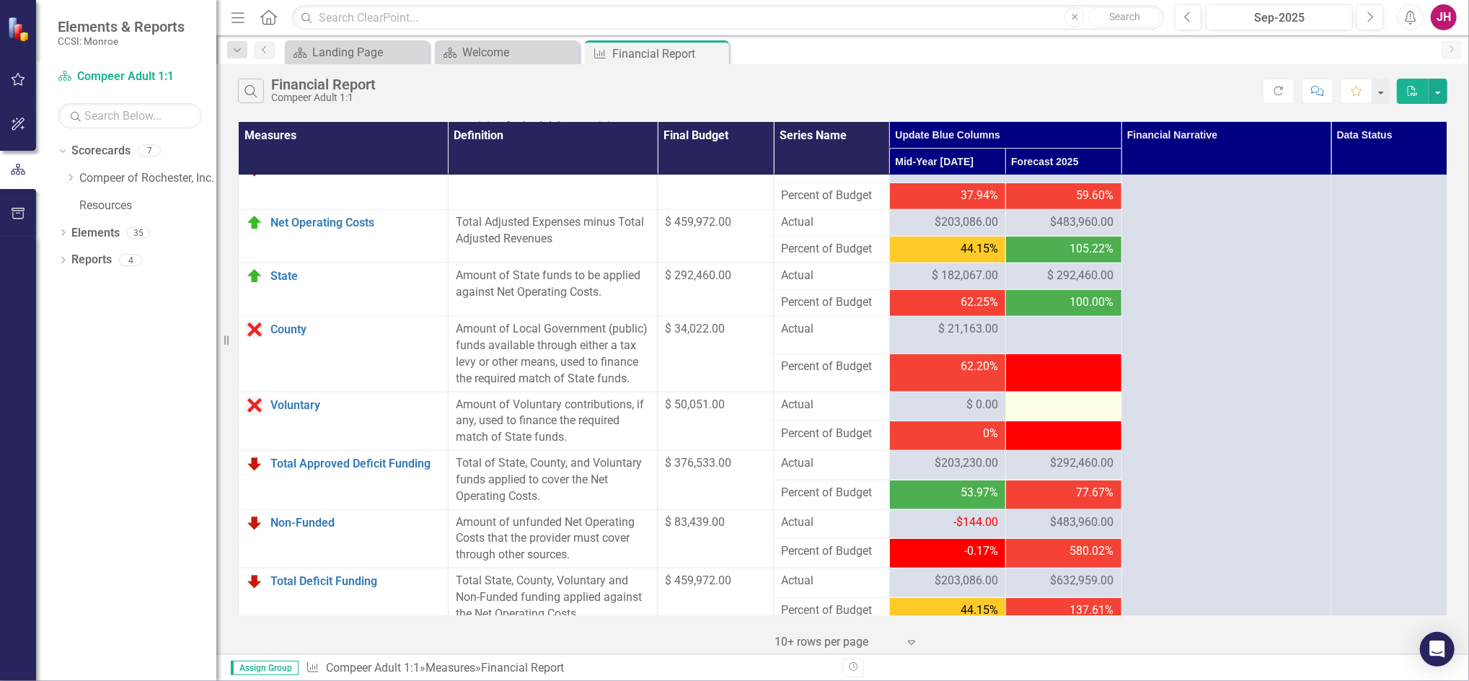
scroll to position [1442, 0]
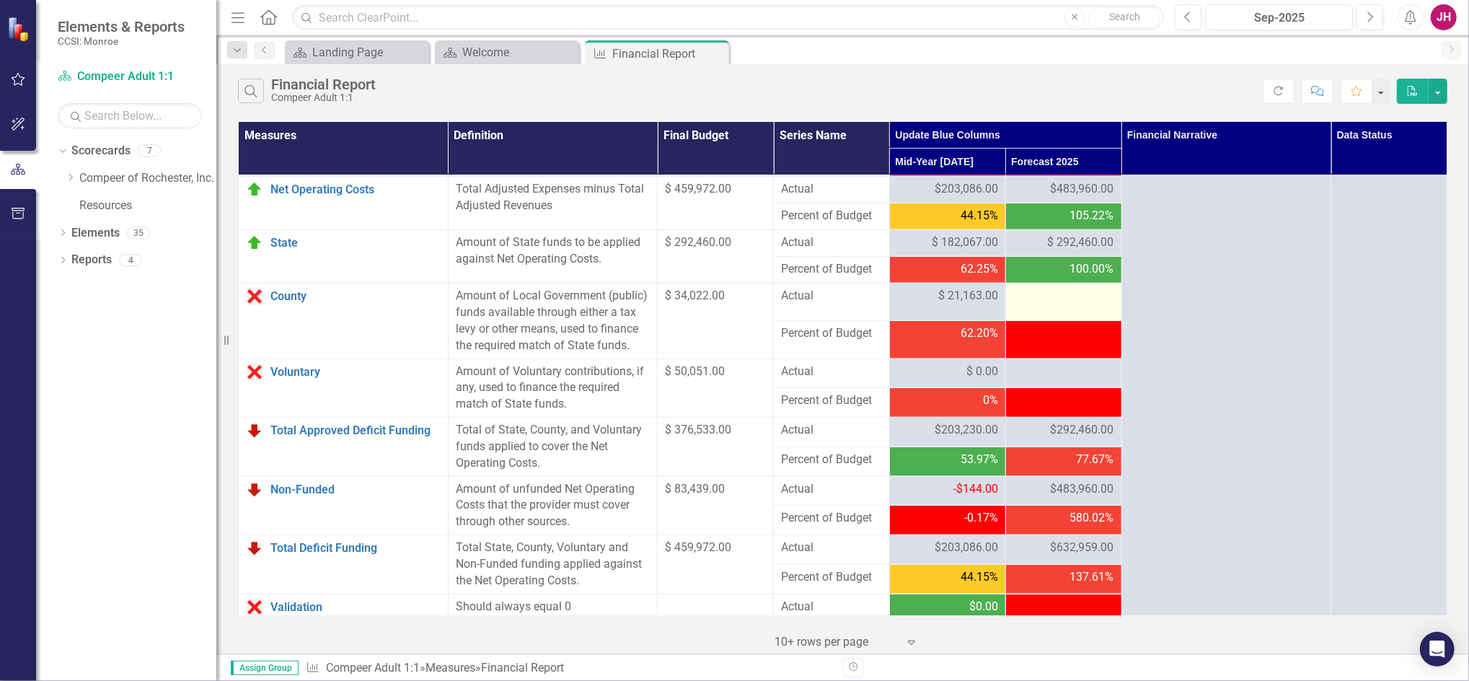
click at [1048, 300] on div at bounding box center [1063, 296] width 101 height 17
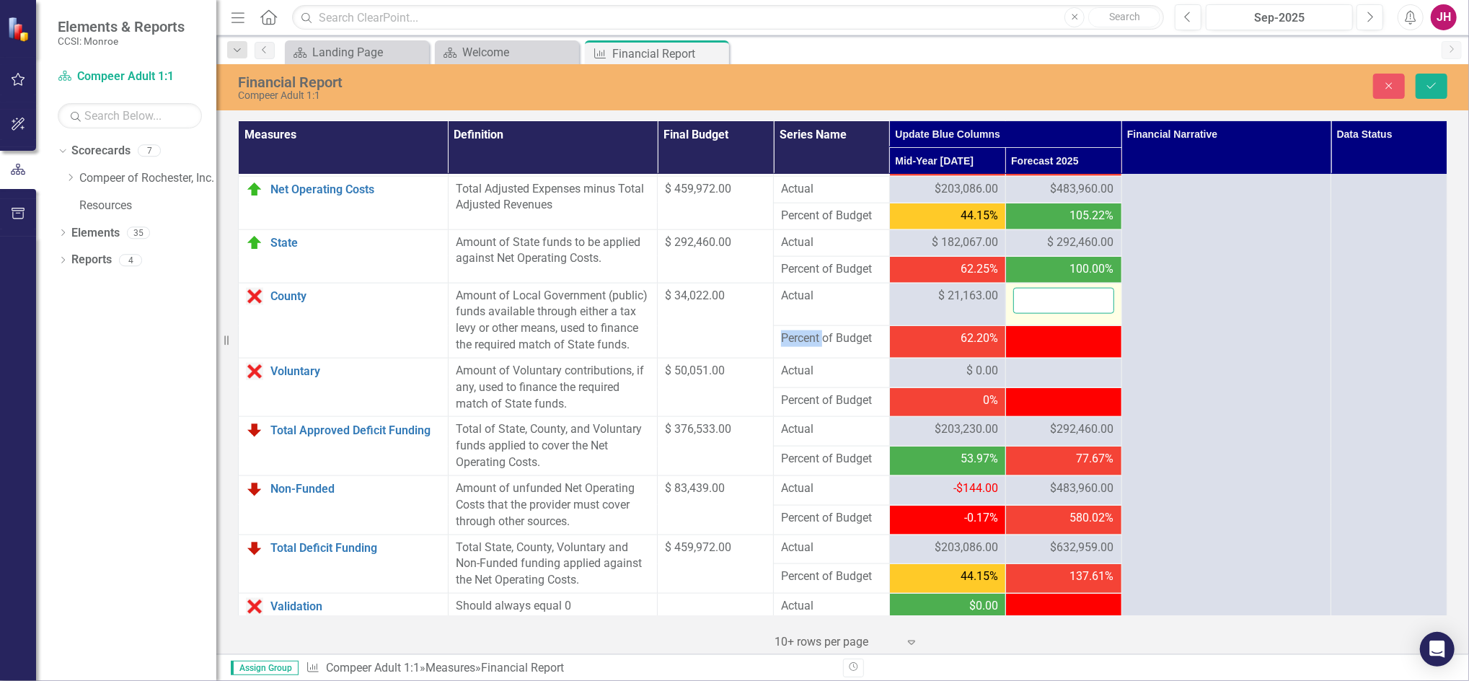
click at [1045, 303] on input "number" at bounding box center [1063, 301] width 101 height 27
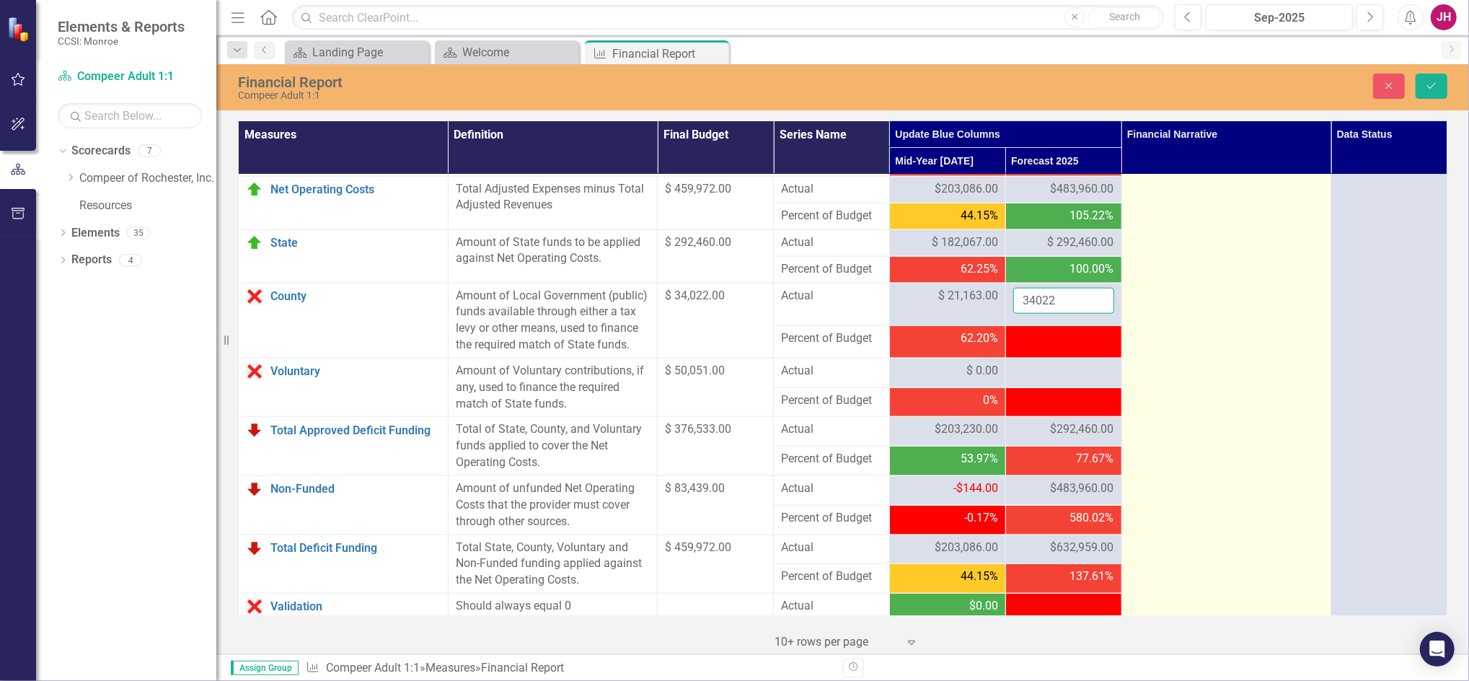
type input "34022"
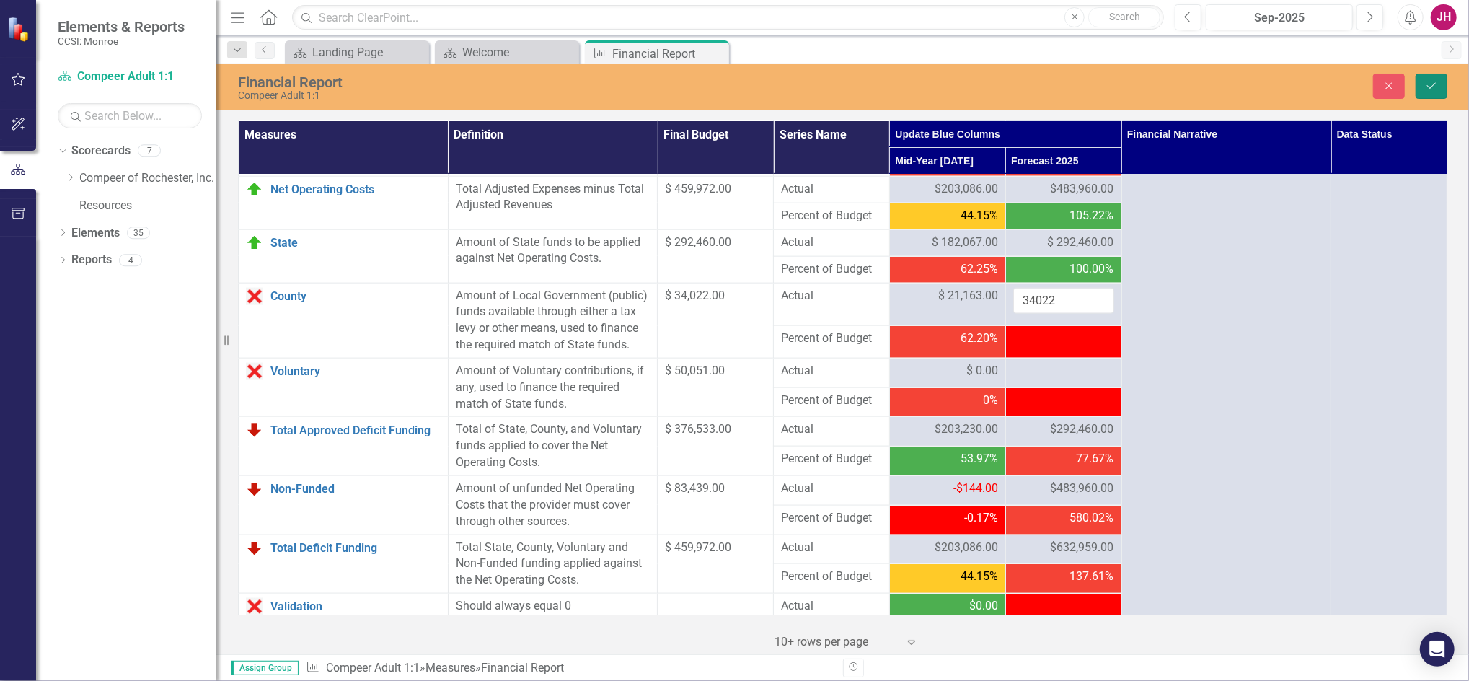
click at [1421, 81] on button "Save" at bounding box center [1431, 86] width 32 height 25
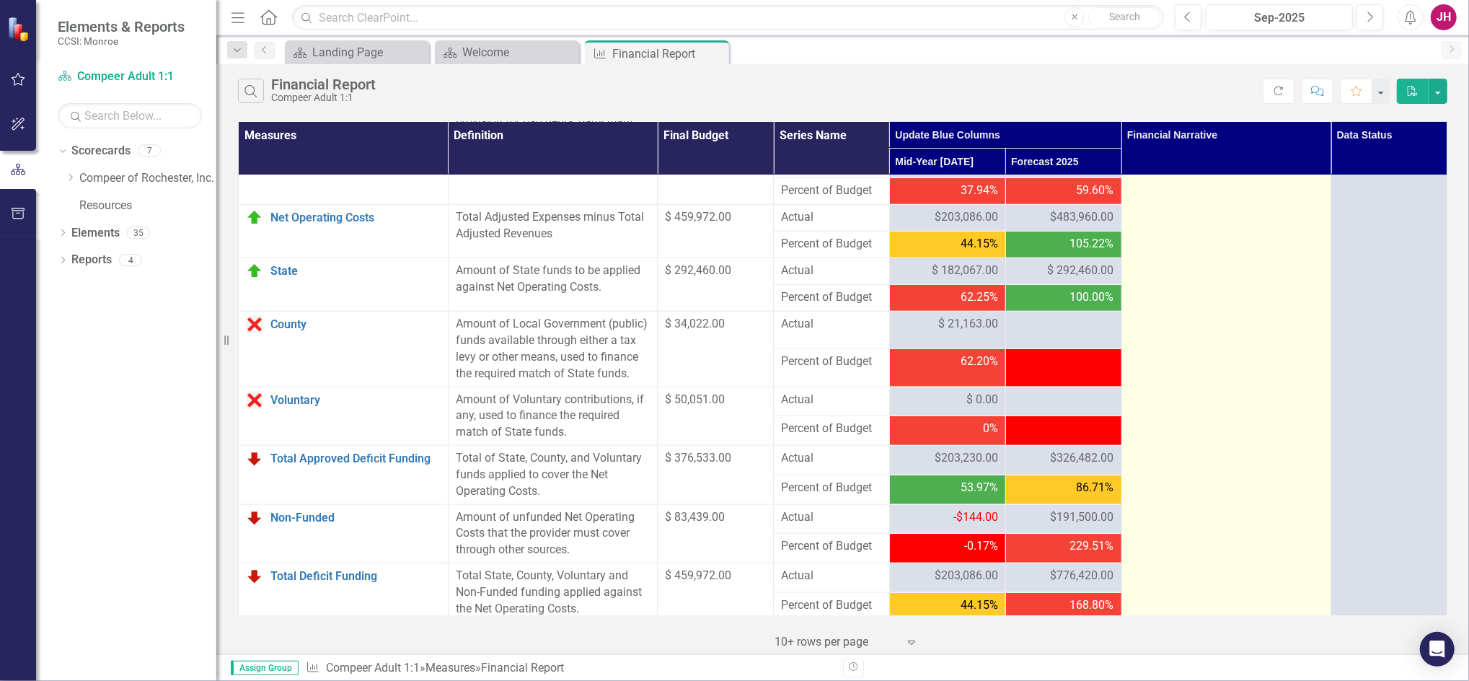
scroll to position [1417, 0]
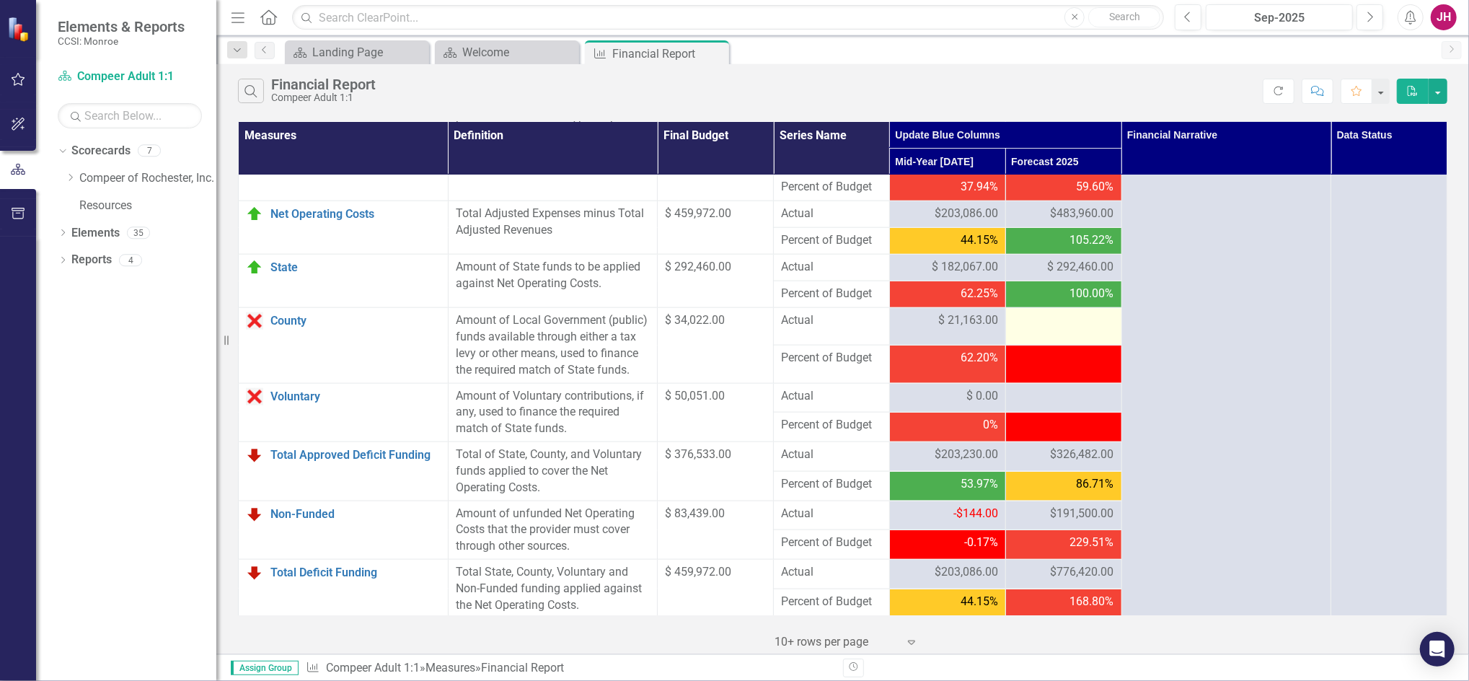
click at [1041, 314] on div at bounding box center [1063, 320] width 101 height 17
click at [1041, 317] on div at bounding box center [1063, 320] width 101 height 17
click at [1035, 327] on div at bounding box center [1063, 320] width 101 height 17
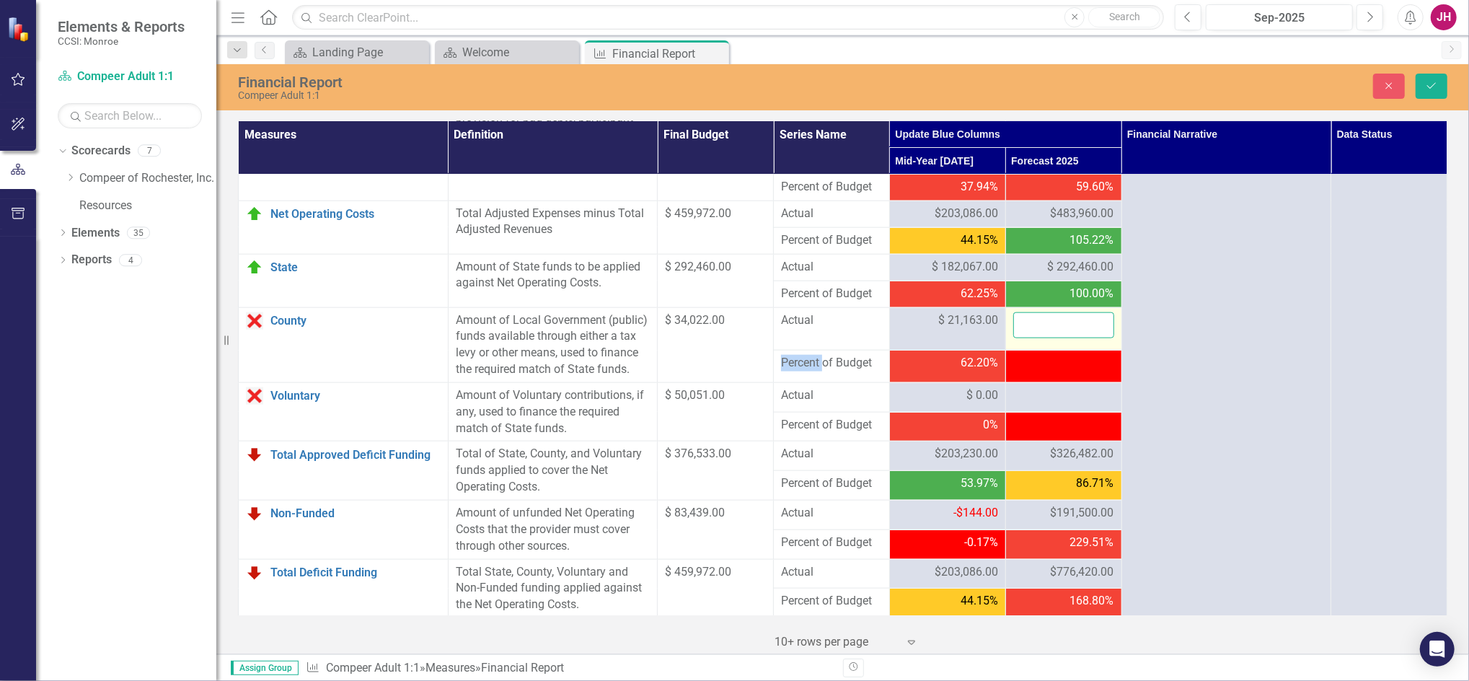
click at [1034, 327] on input "number" at bounding box center [1063, 325] width 101 height 27
type input "34022"
click at [1422, 85] on button "Save" at bounding box center [1431, 86] width 32 height 25
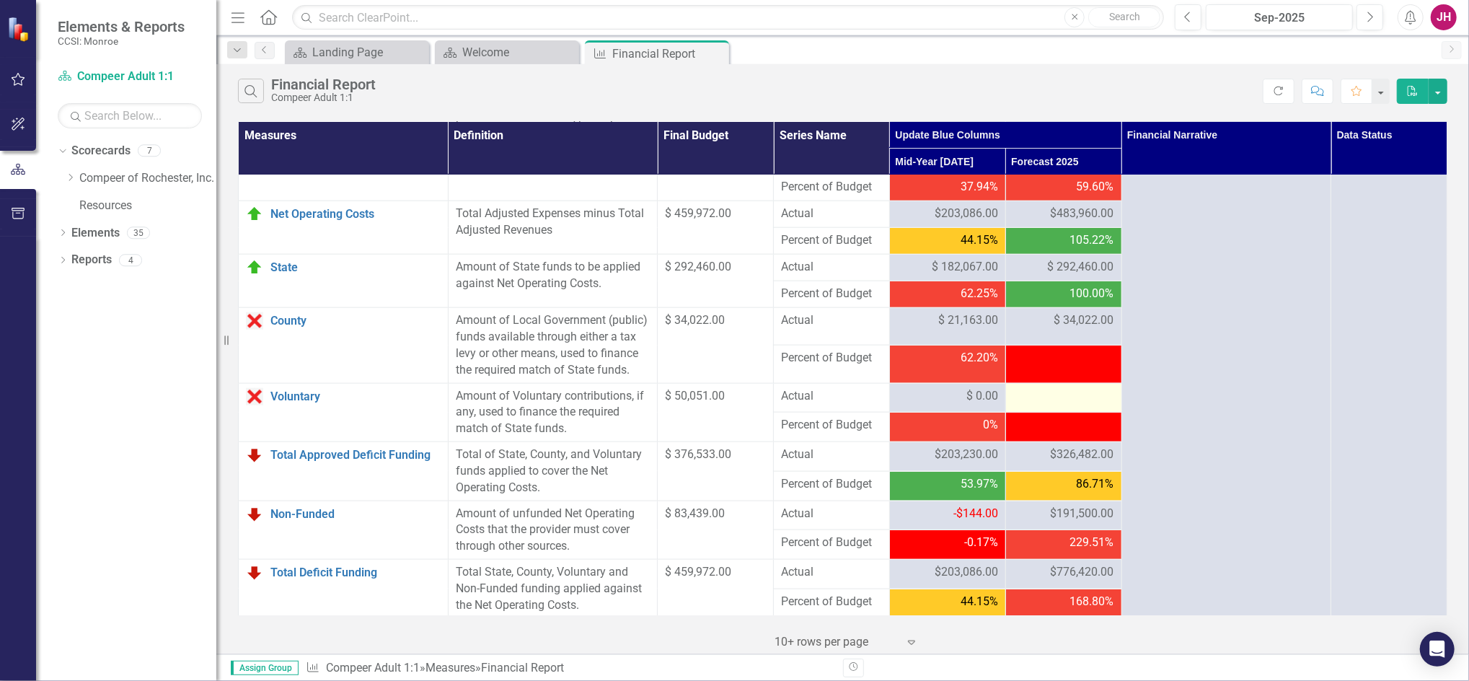
click at [1034, 397] on div at bounding box center [1063, 396] width 101 height 17
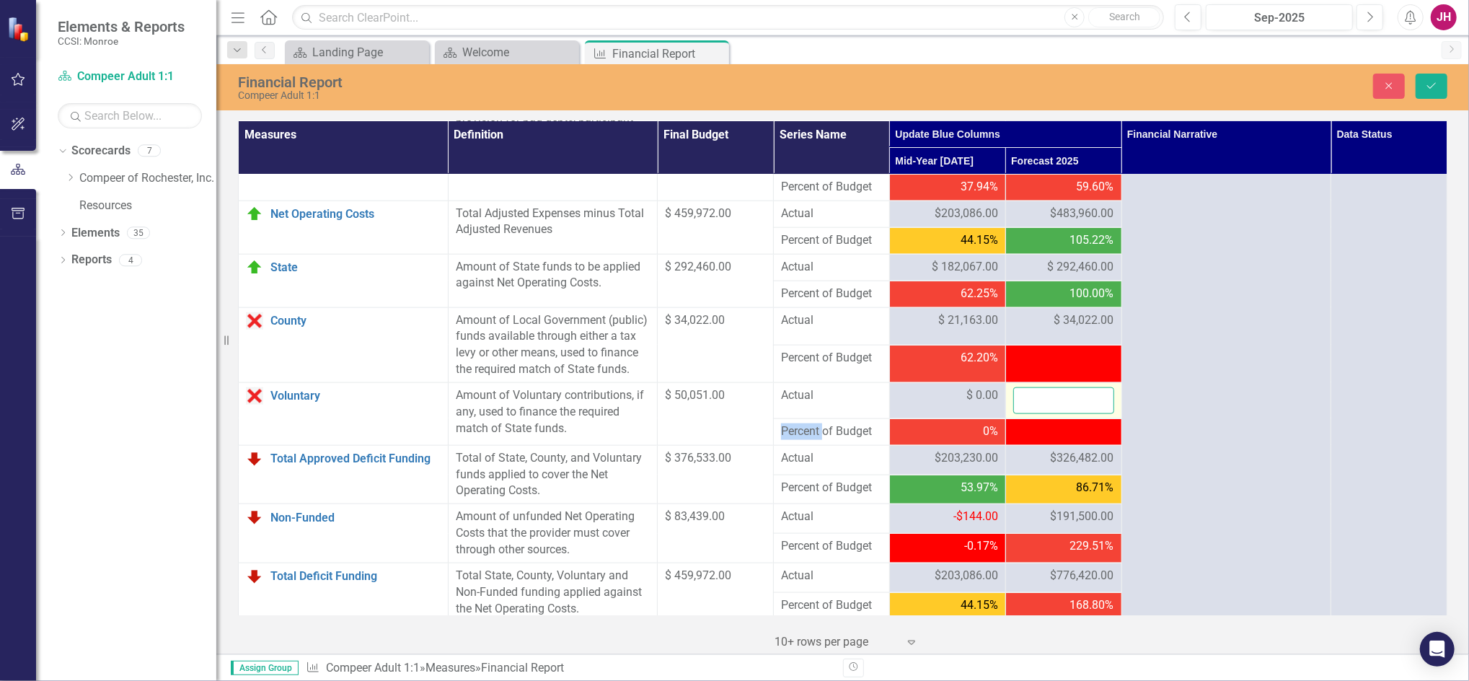
click at [1034, 397] on input "number" at bounding box center [1063, 400] width 101 height 27
type input "50051"
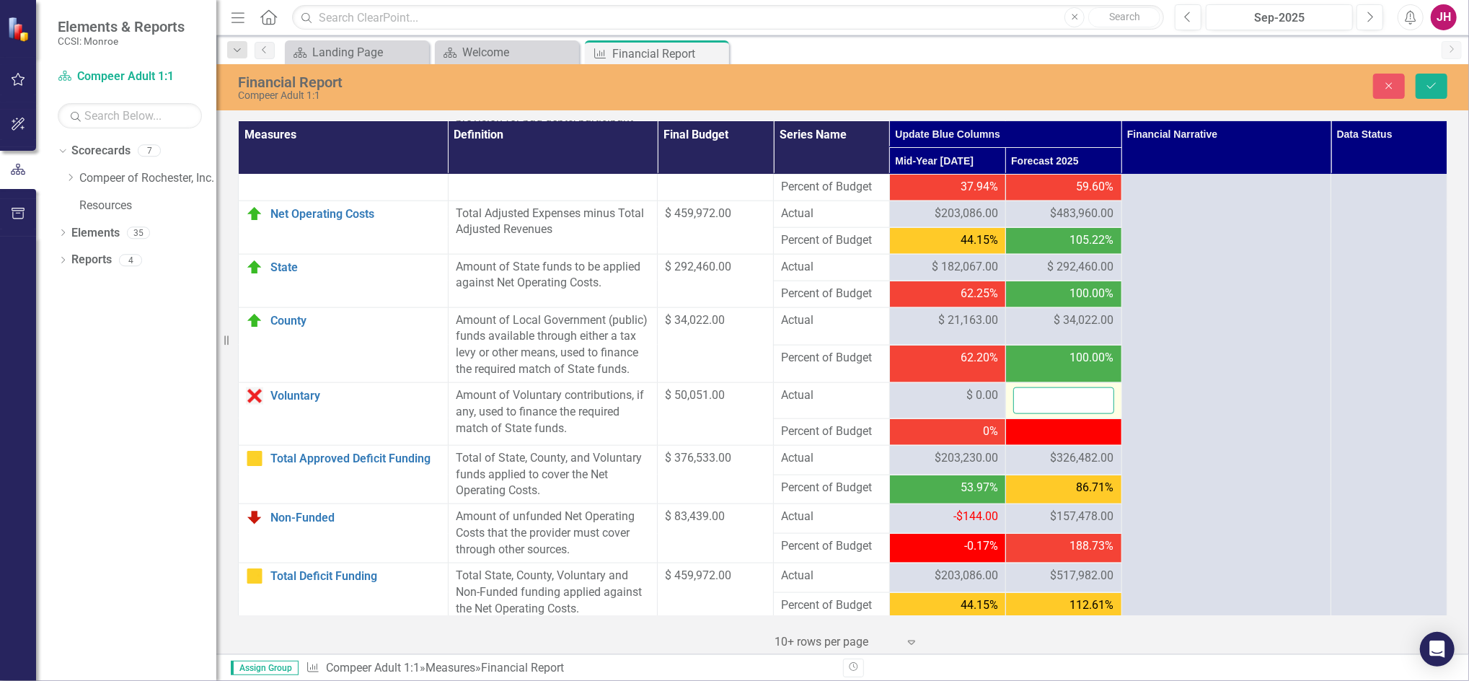
click at [1050, 404] on input "number" at bounding box center [1063, 400] width 101 height 27
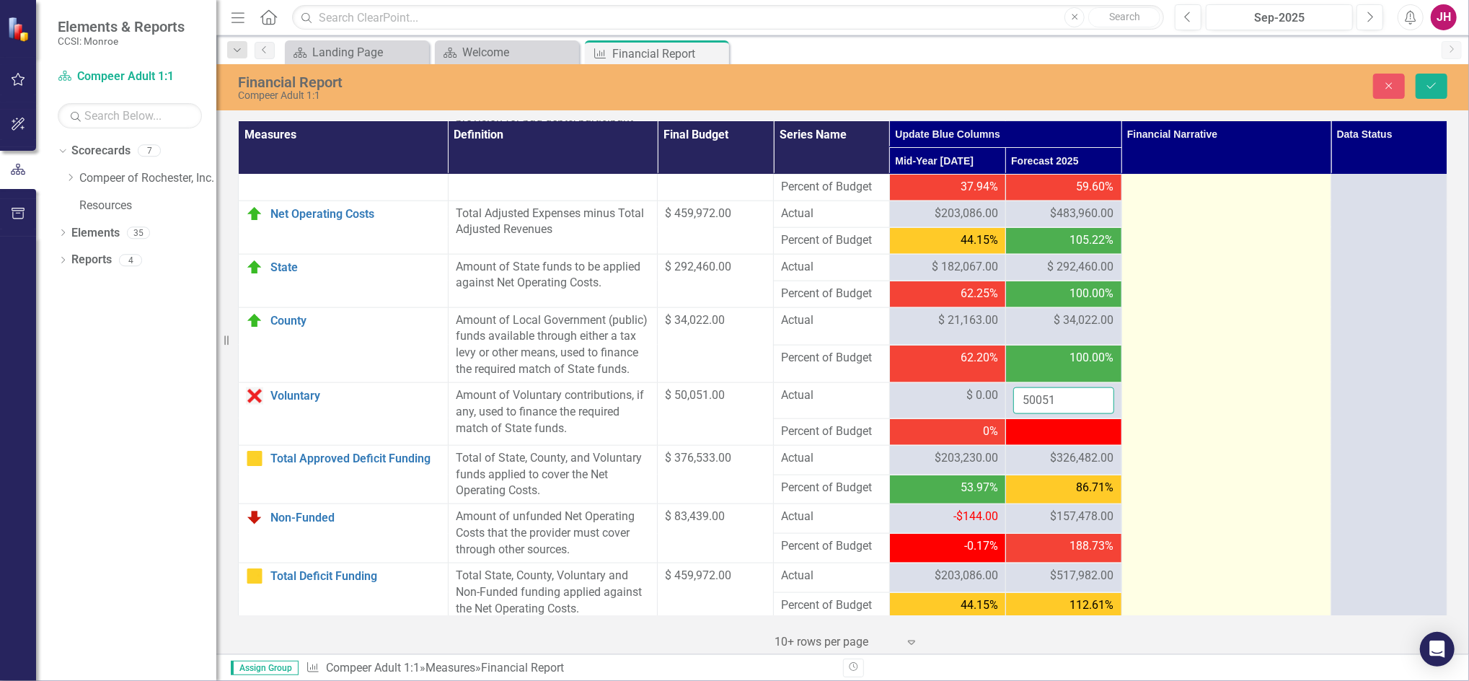
type input "50051"
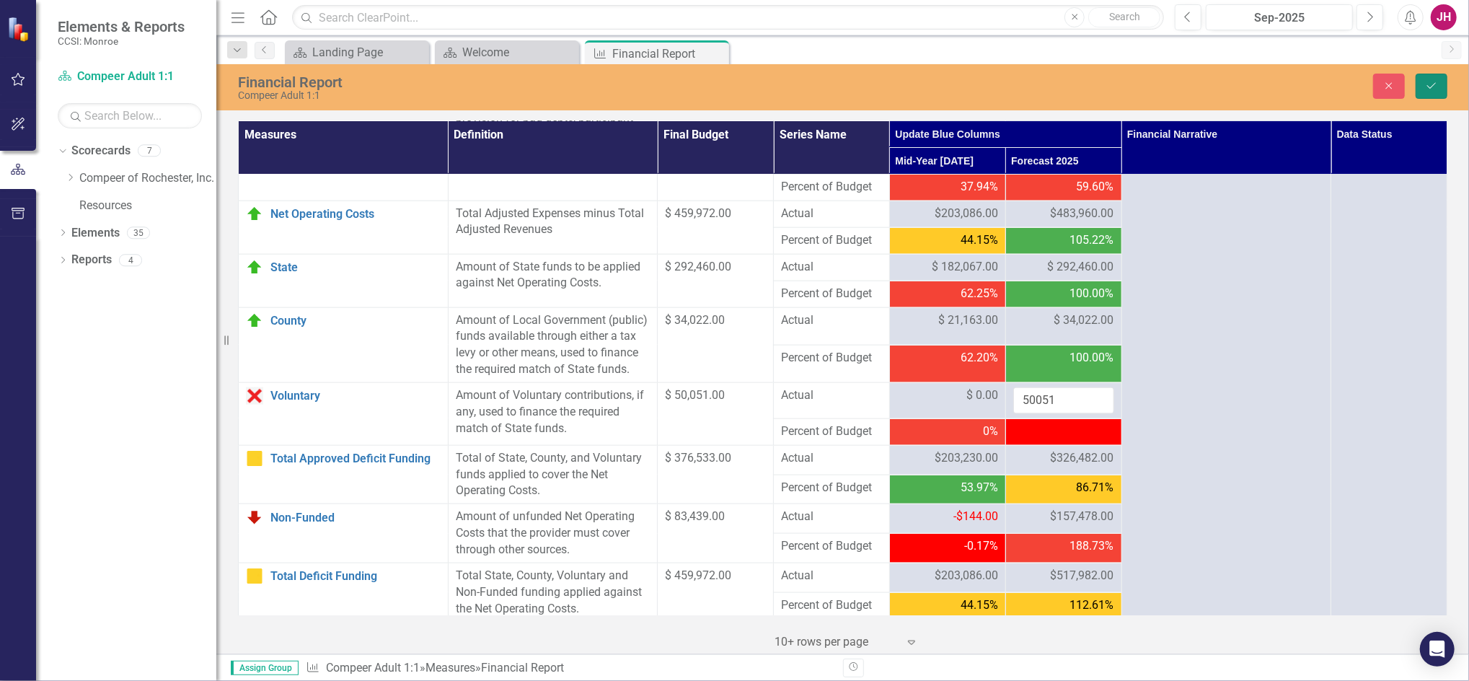
click at [1430, 86] on icon "Save" at bounding box center [1431, 86] width 13 height 10
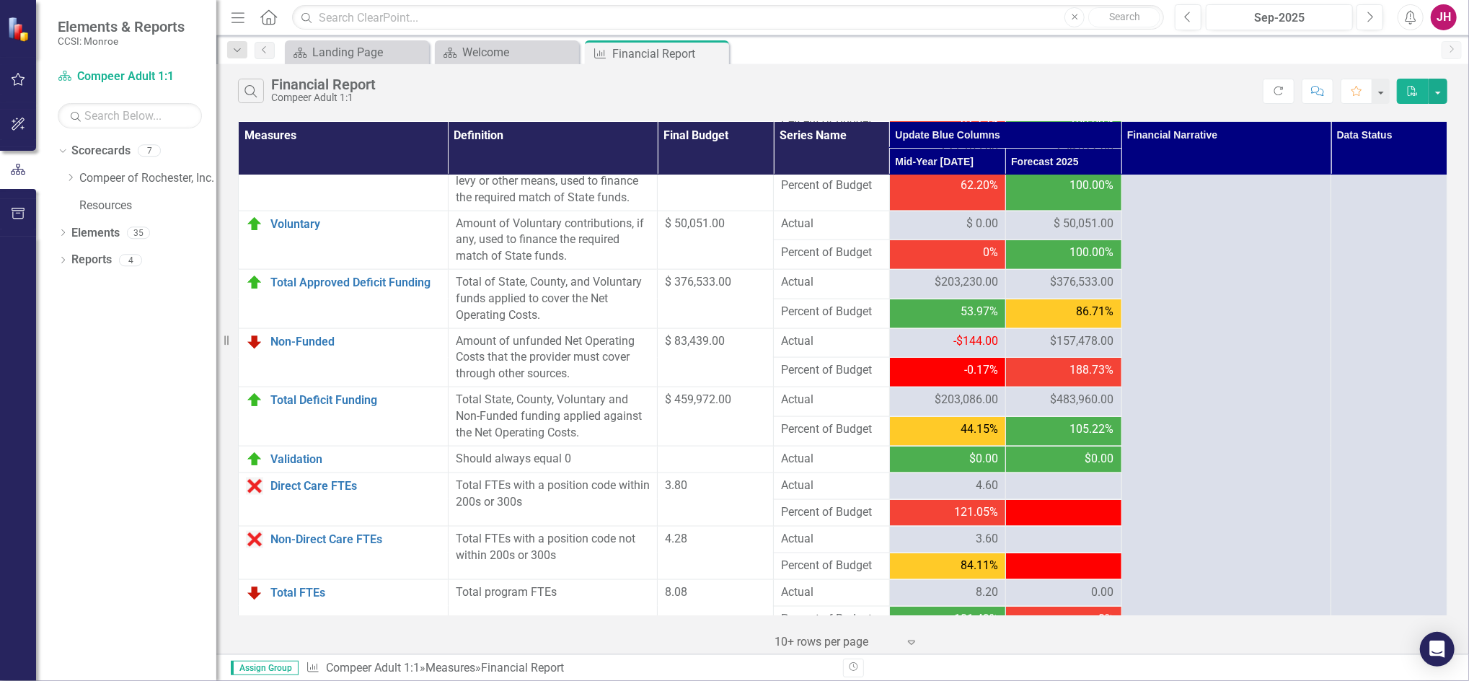
scroll to position [1610, 0]
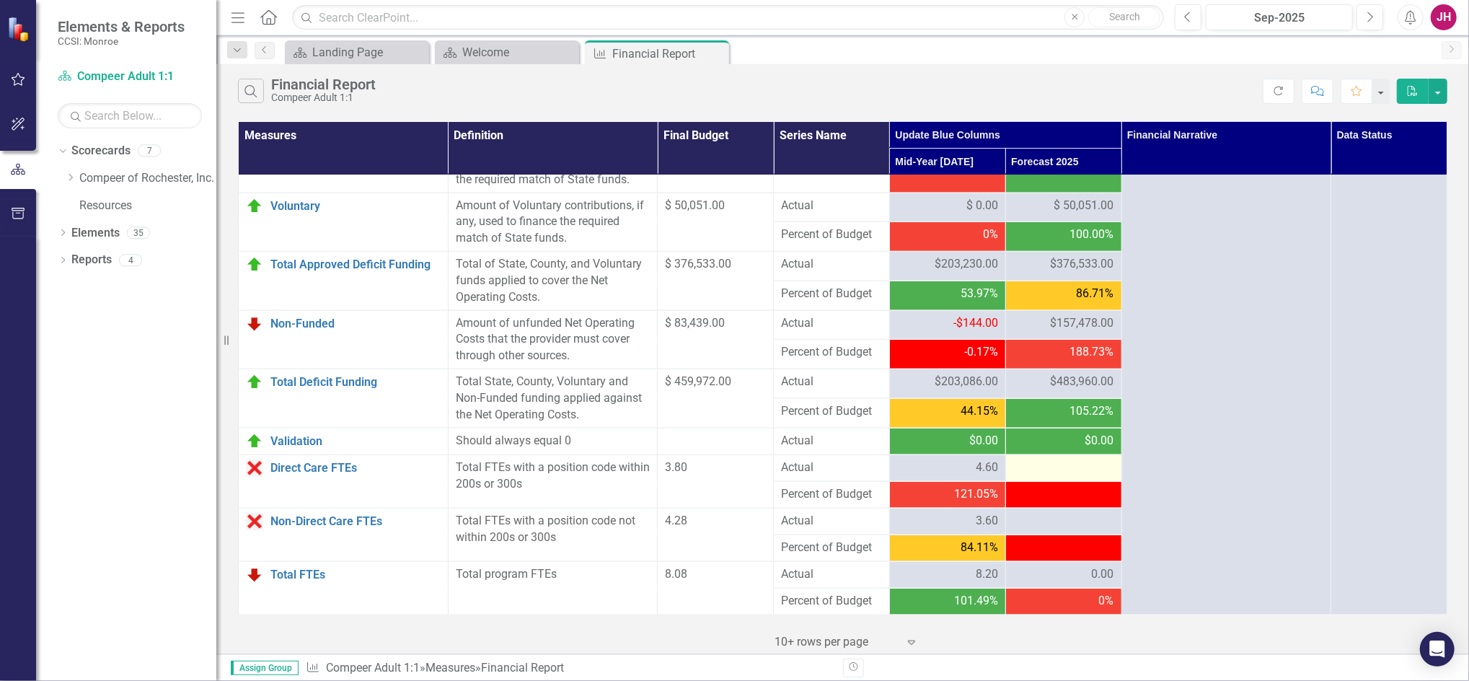
click at [1058, 471] on div at bounding box center [1063, 467] width 101 height 17
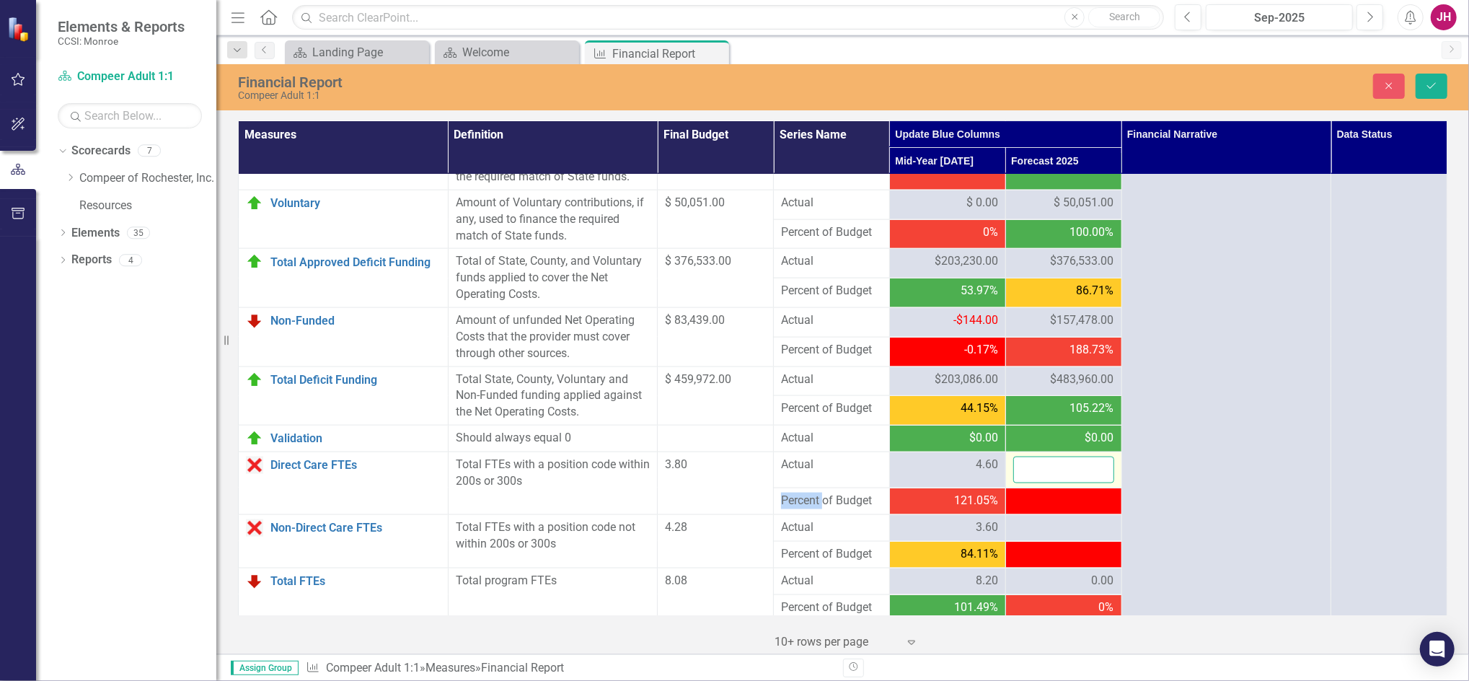
click at [1058, 471] on input "number" at bounding box center [1063, 469] width 101 height 27
type input "1.76"
click at [1057, 524] on div at bounding box center [1063, 527] width 101 height 17
click at [1055, 525] on div at bounding box center [1063, 527] width 101 height 17
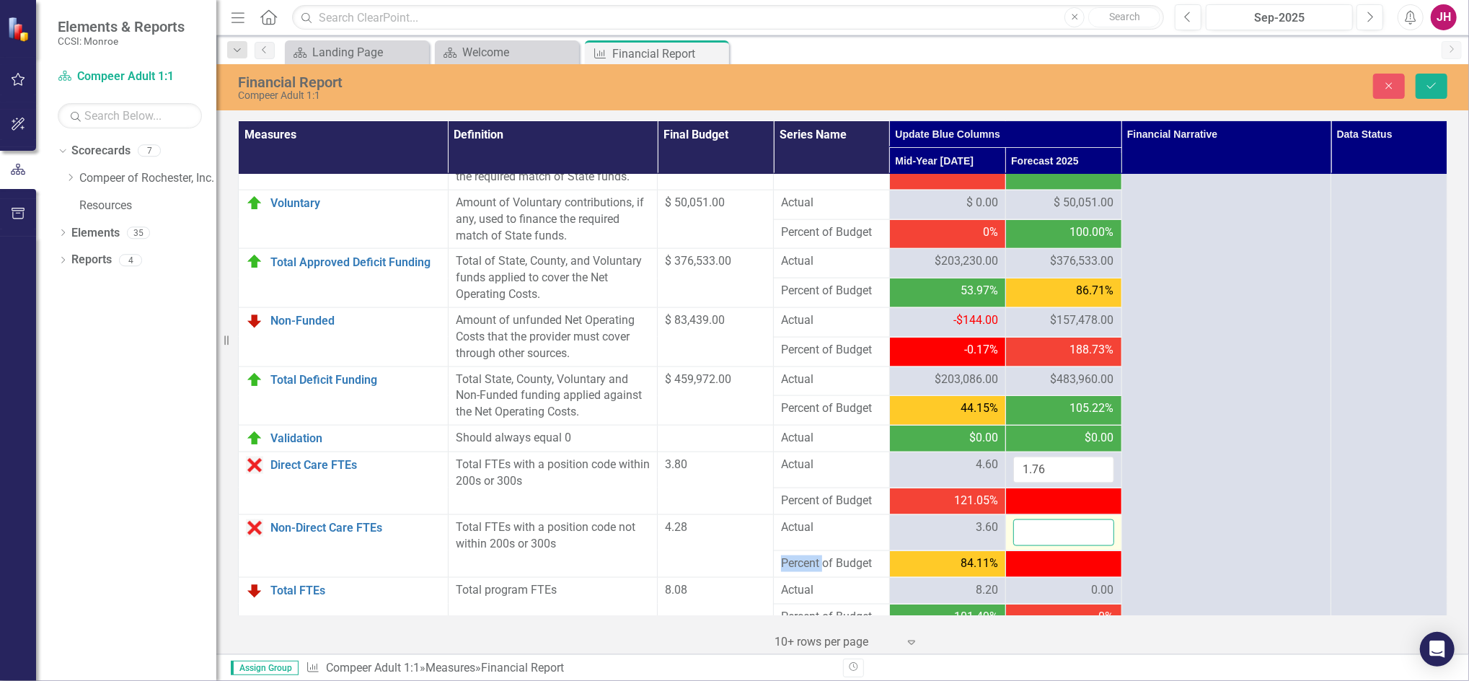
click at [1051, 528] on input "number" at bounding box center [1063, 532] width 101 height 27
type input "3.33"
click at [1425, 81] on icon "Save" at bounding box center [1431, 86] width 13 height 10
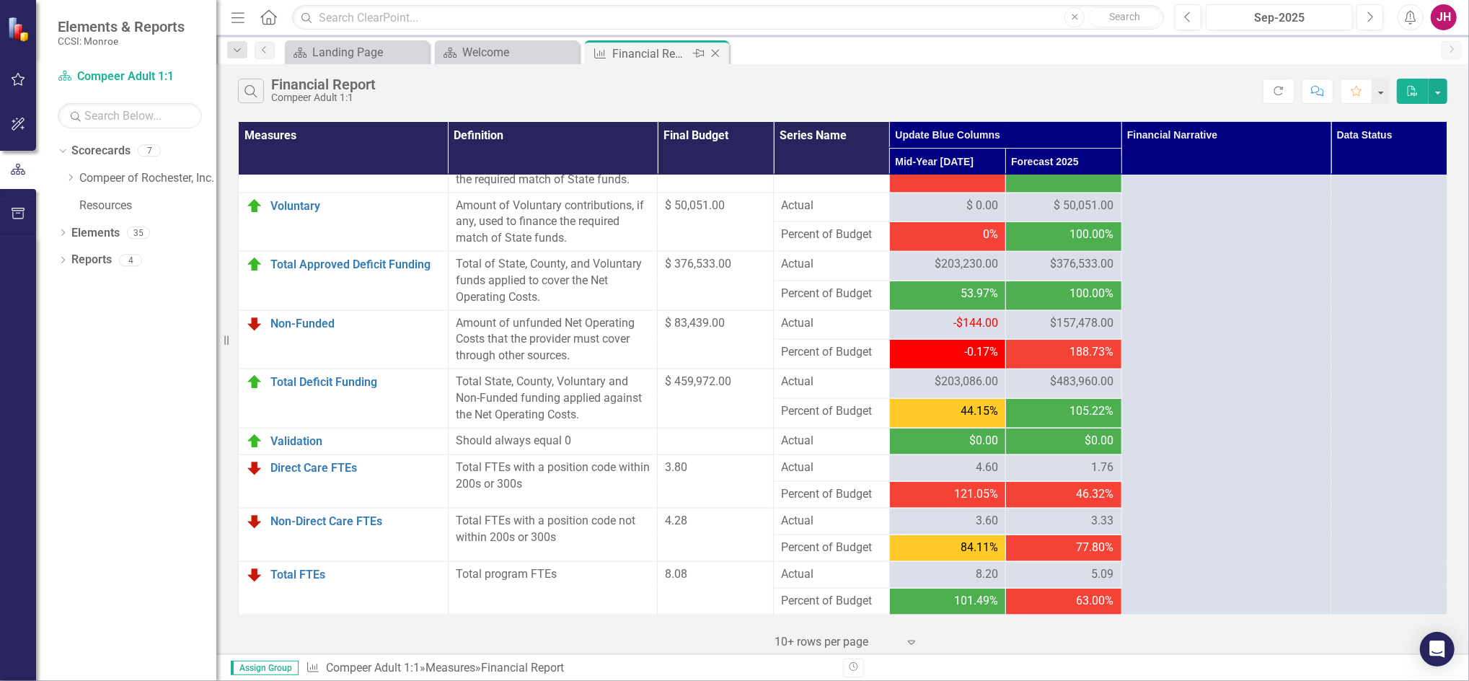
click at [717, 50] on icon "Close" at bounding box center [715, 54] width 14 height 12
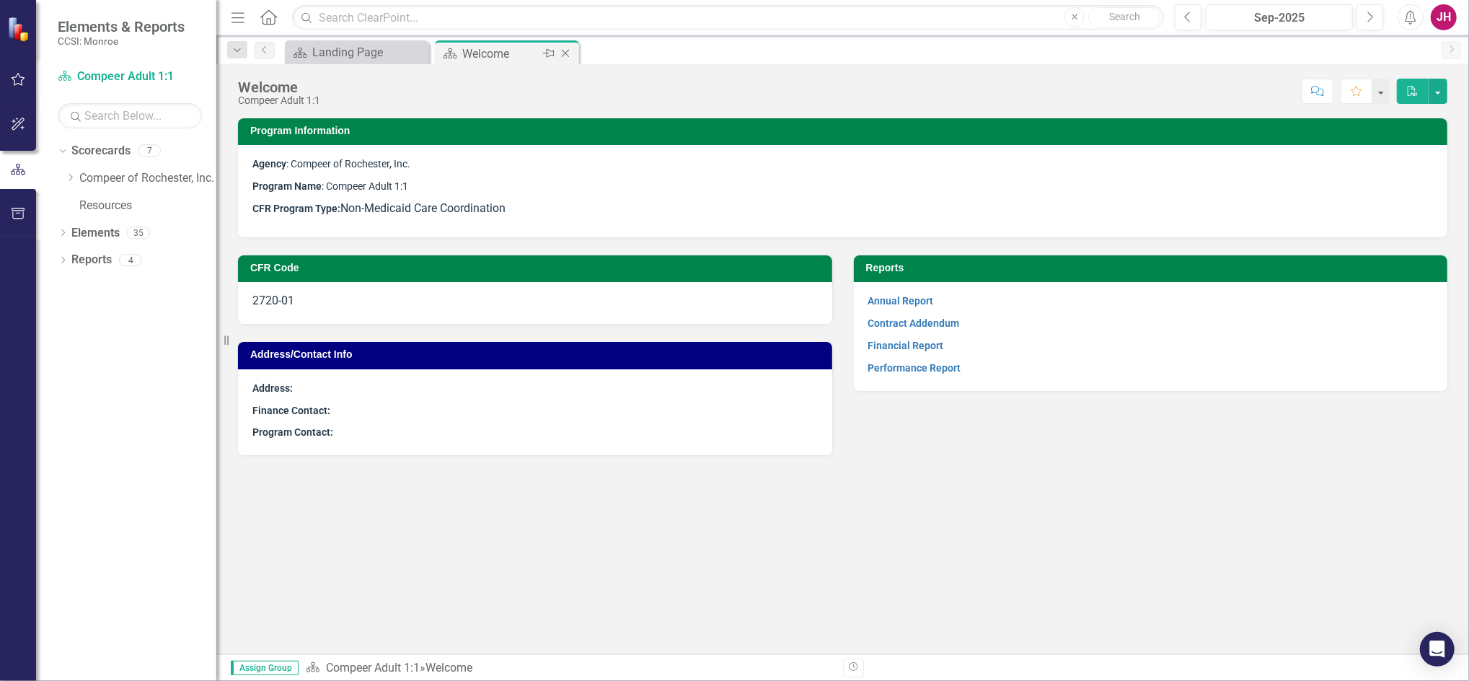
click at [572, 54] on icon "Close" at bounding box center [565, 54] width 14 height 12
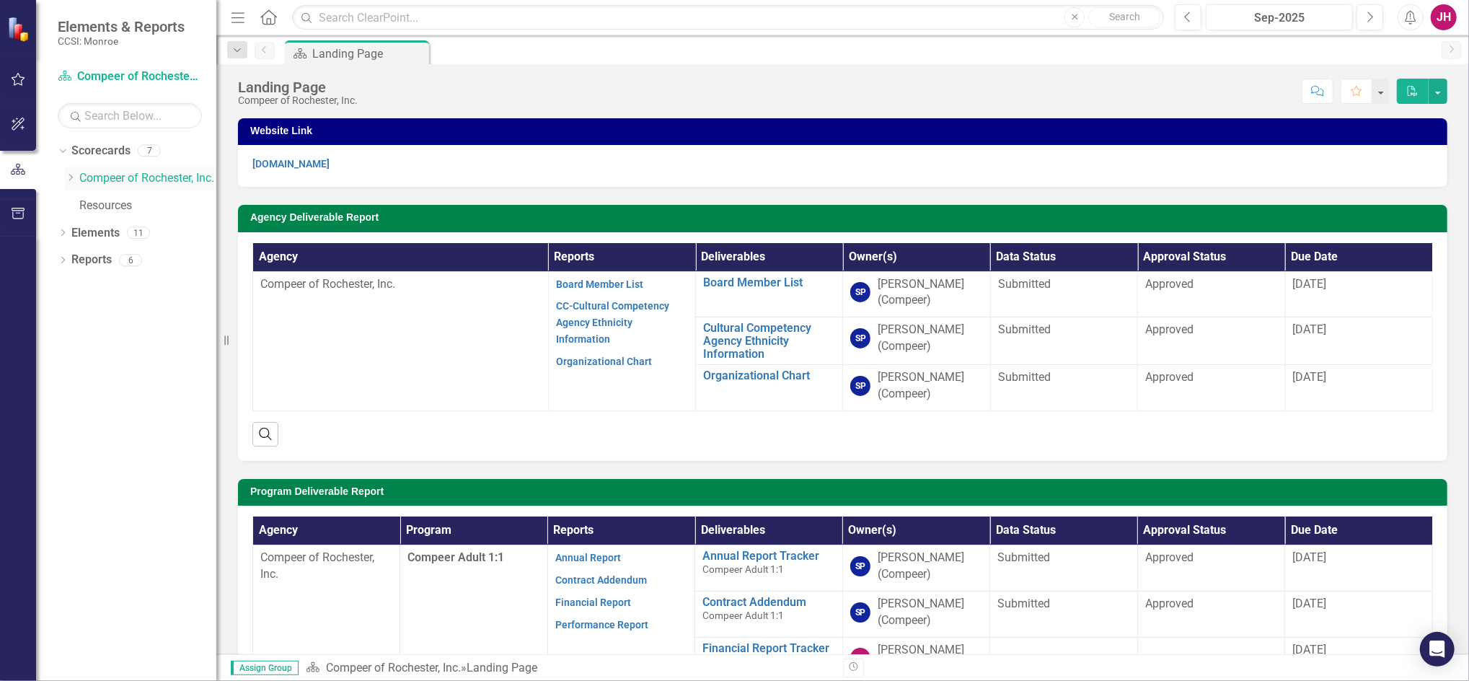
click at [71, 177] on icon "Dropdown" at bounding box center [70, 177] width 11 height 9
click at [84, 229] on icon "Dropdown" at bounding box center [84, 232] width 11 height 9
click at [125, 263] on link "Family Support Services" at bounding box center [162, 260] width 108 height 17
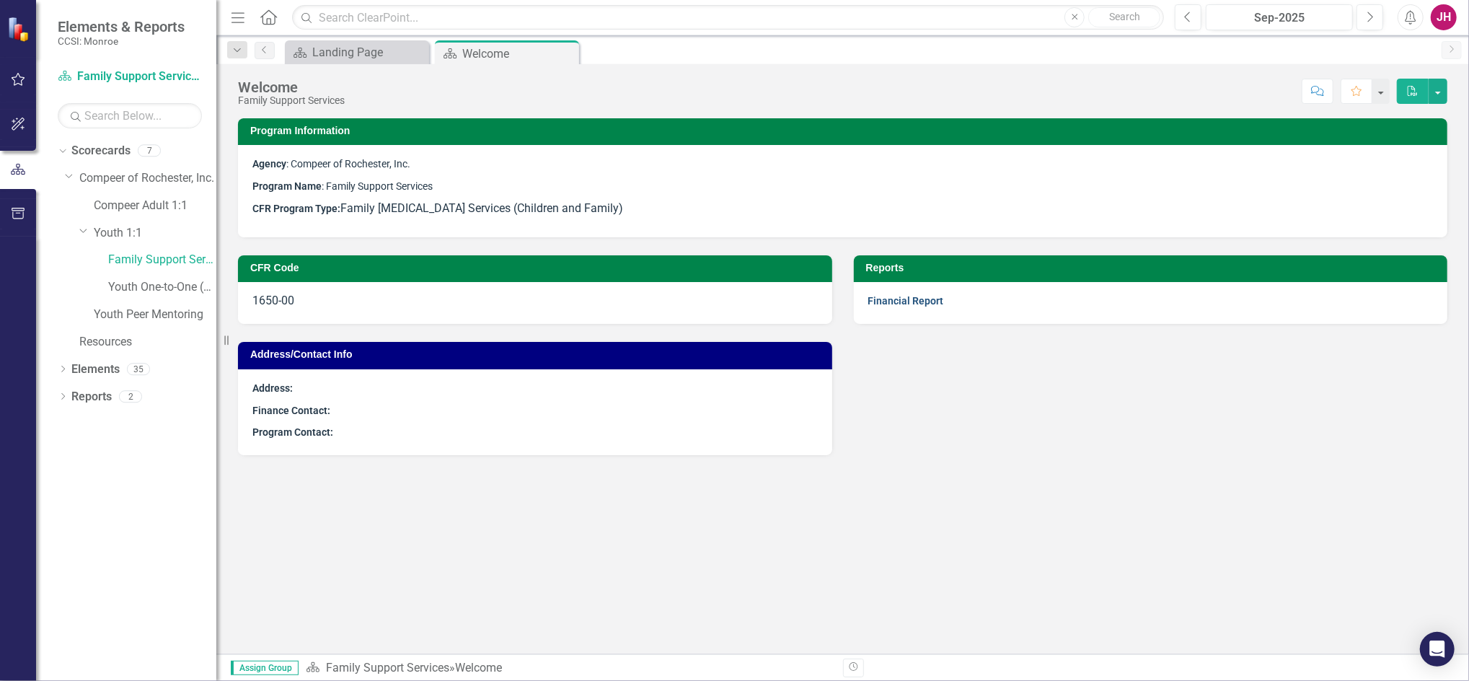
click at [902, 303] on link "Financial Report" at bounding box center [906, 301] width 76 height 12
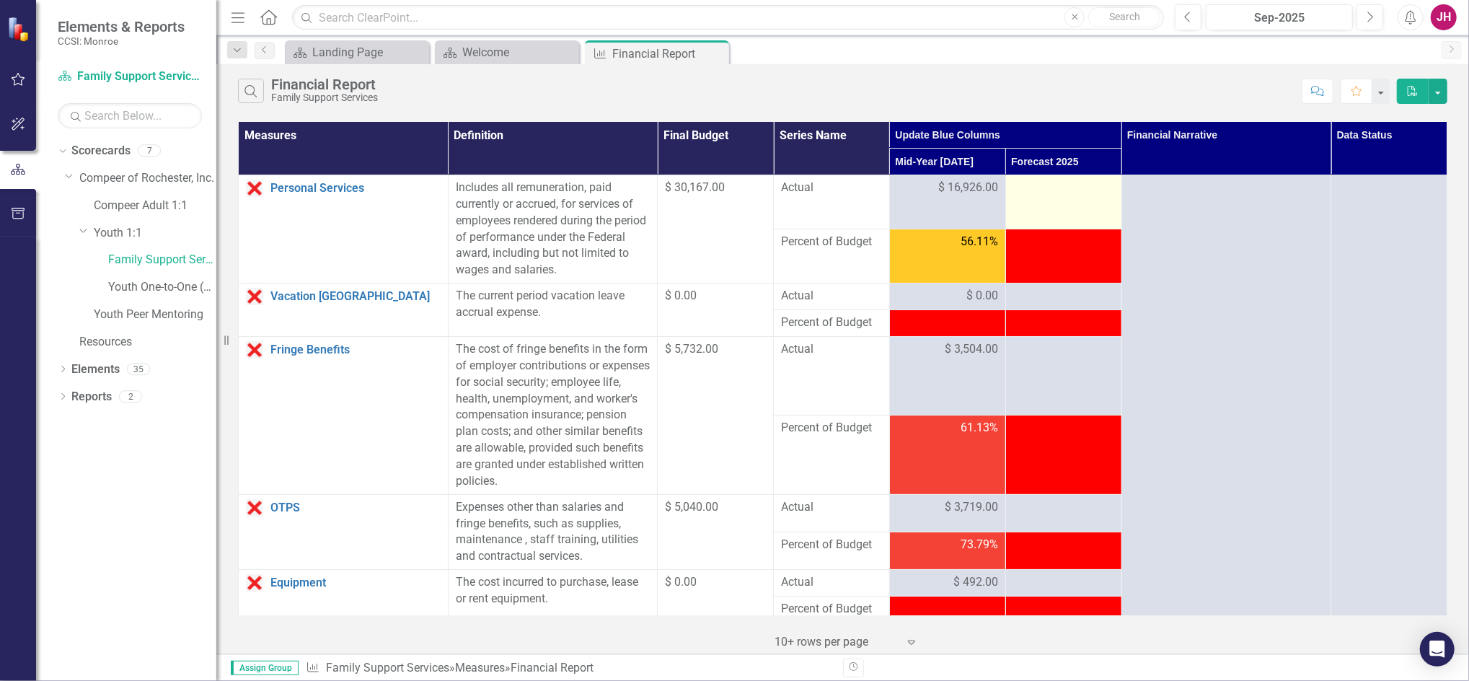
click at [1045, 198] on td at bounding box center [1063, 202] width 116 height 54
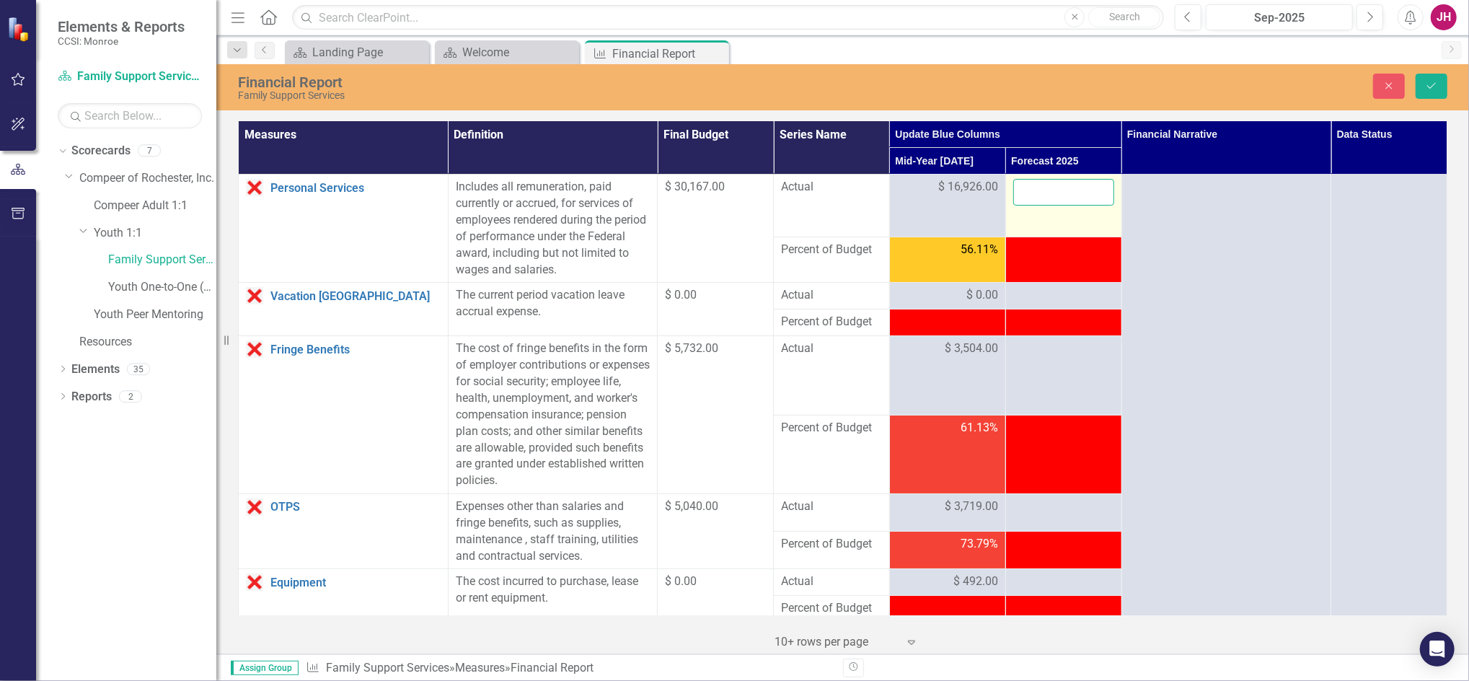
click at [1044, 191] on input "number" at bounding box center [1063, 192] width 101 height 27
type input "34319"
click at [1421, 87] on button "Save" at bounding box center [1431, 86] width 32 height 25
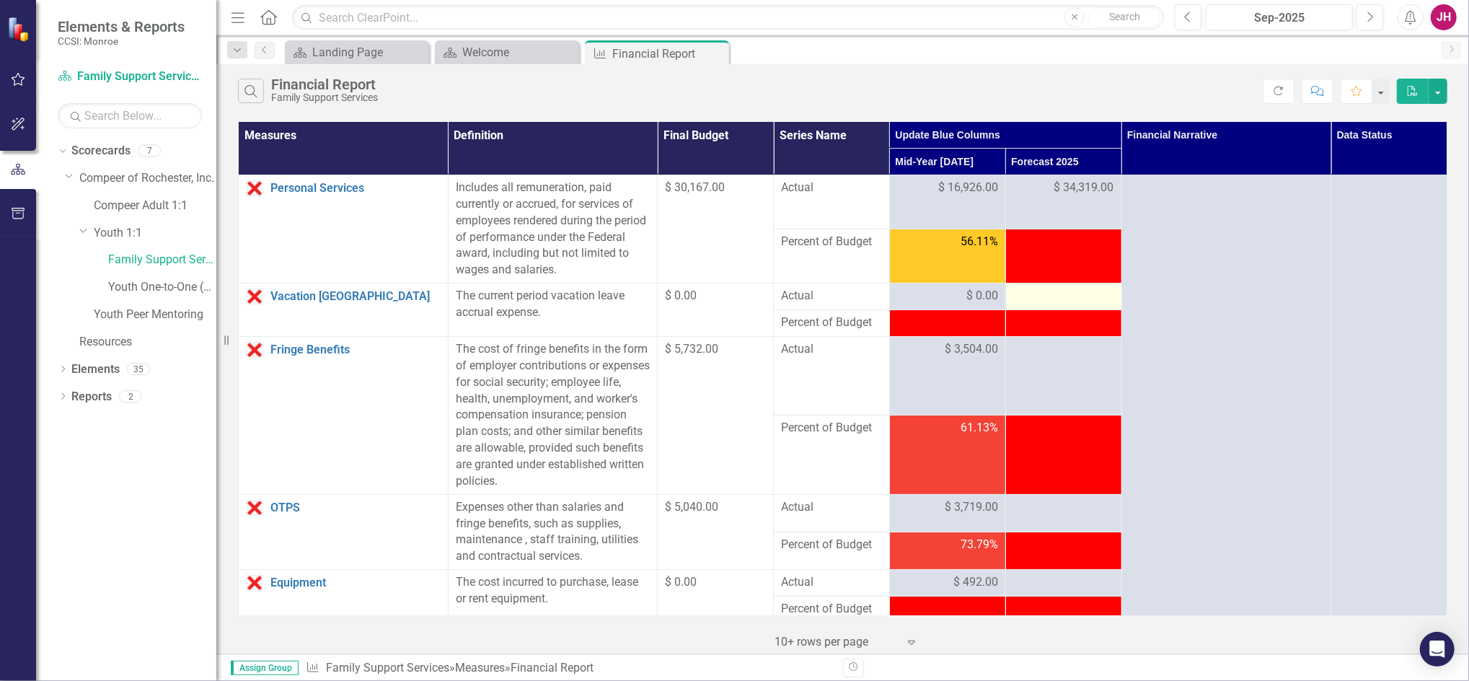
click at [1024, 296] on div at bounding box center [1063, 296] width 101 height 17
click at [1045, 300] on div at bounding box center [1063, 296] width 101 height 17
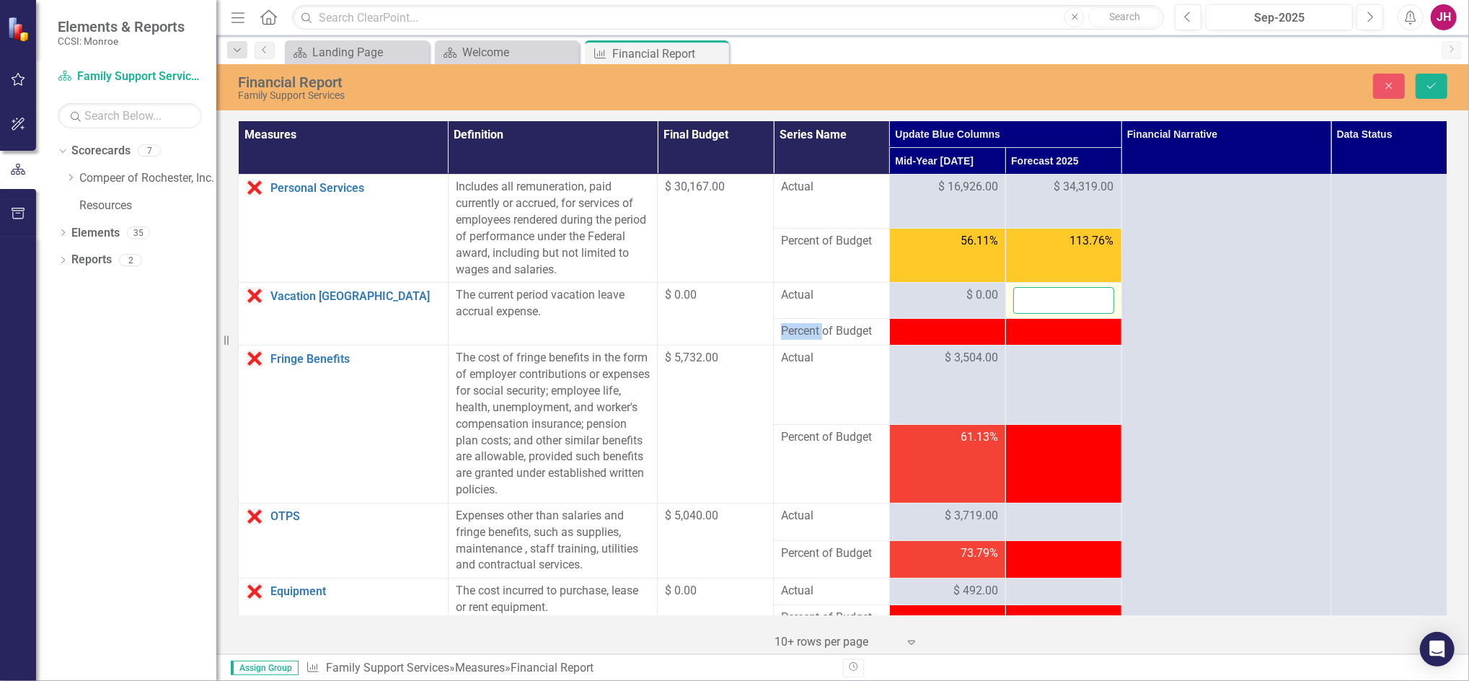
click at [1042, 298] on input "number" at bounding box center [1063, 300] width 101 height 27
type input "0"
click at [1056, 370] on td at bounding box center [1063, 384] width 116 height 79
click at [1045, 363] on div at bounding box center [1063, 358] width 101 height 17
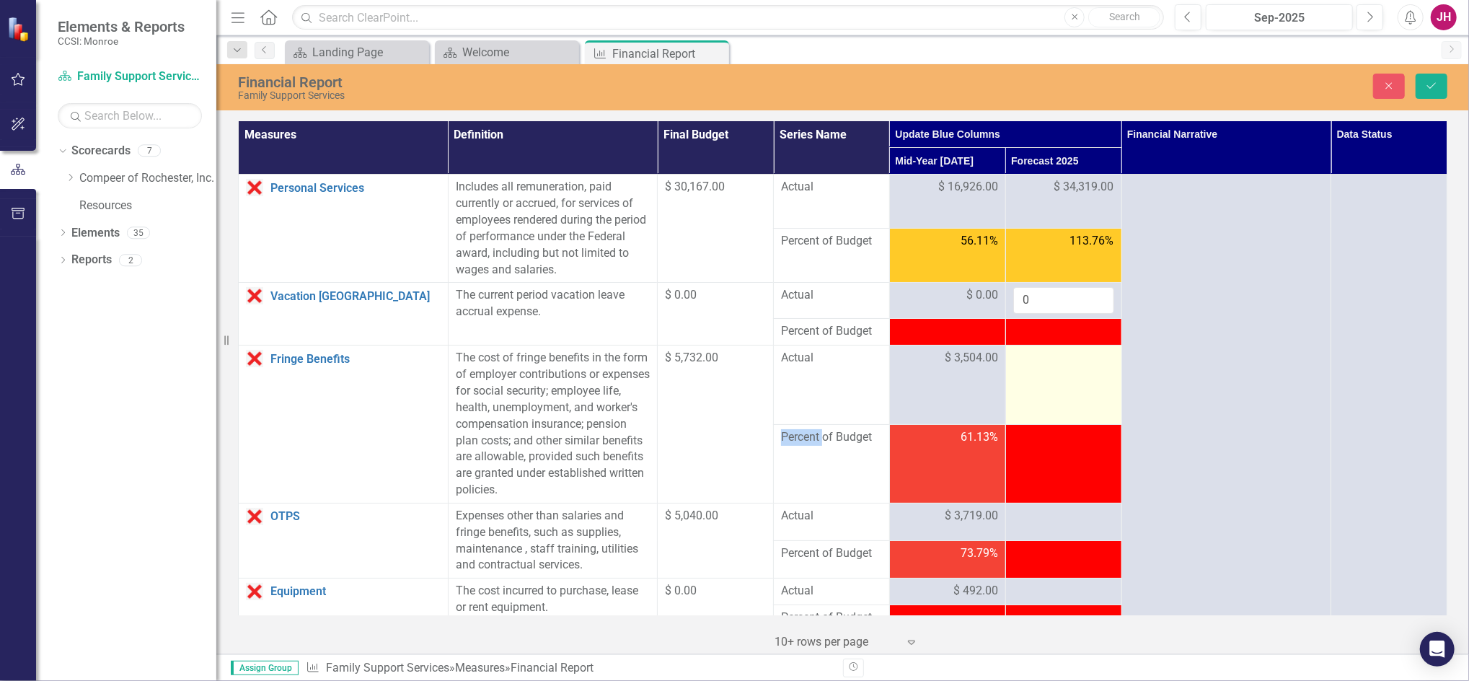
click at [1045, 363] on div at bounding box center [1063, 358] width 101 height 17
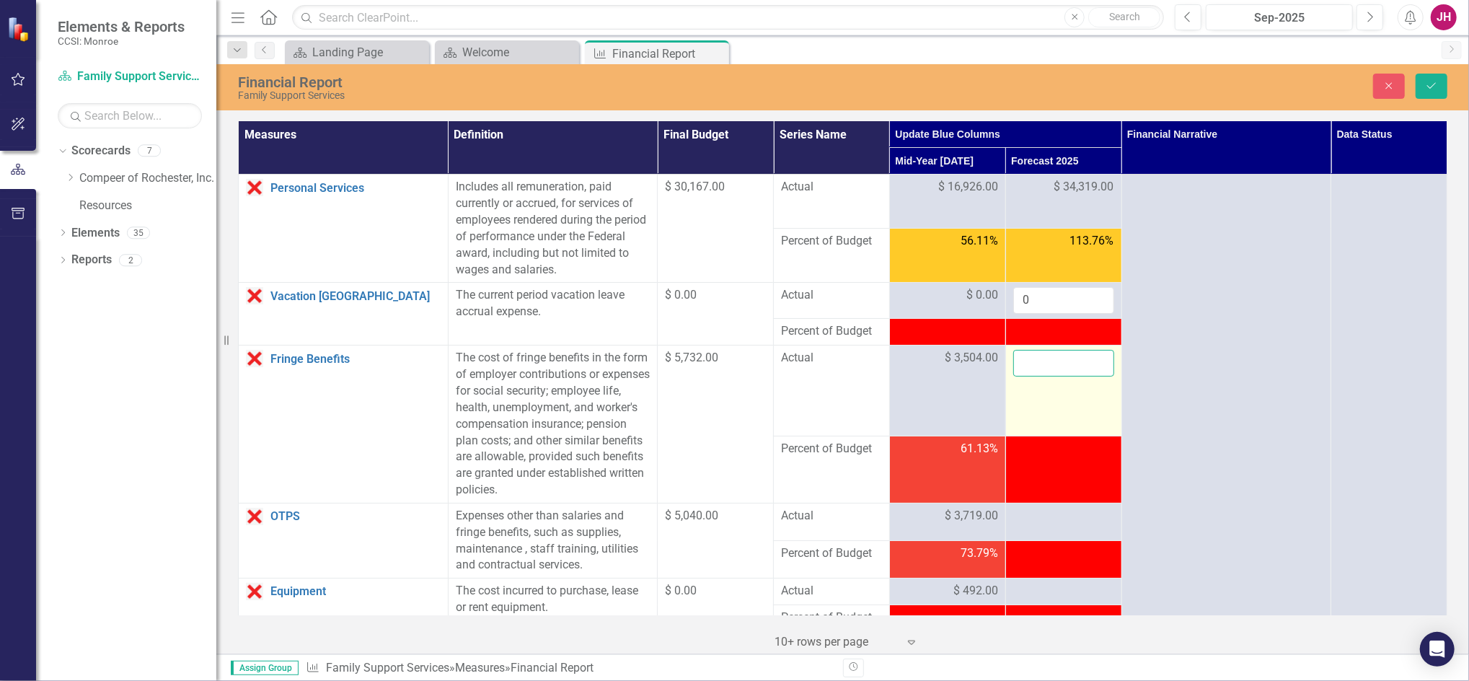
click at [1045, 363] on input "number" at bounding box center [1063, 363] width 101 height 27
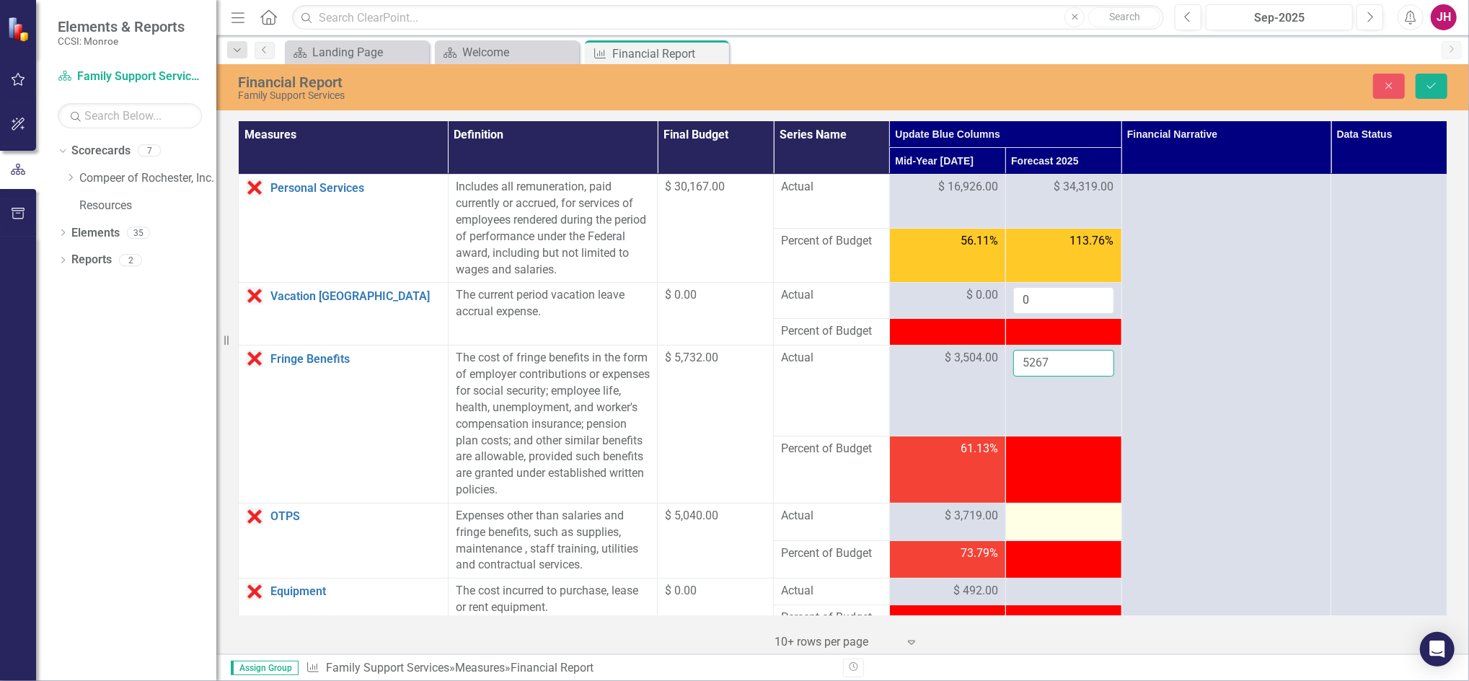
type input "5267"
click at [1043, 523] on div at bounding box center [1063, 516] width 101 height 17
click at [1043, 521] on div at bounding box center [1063, 516] width 101 height 17
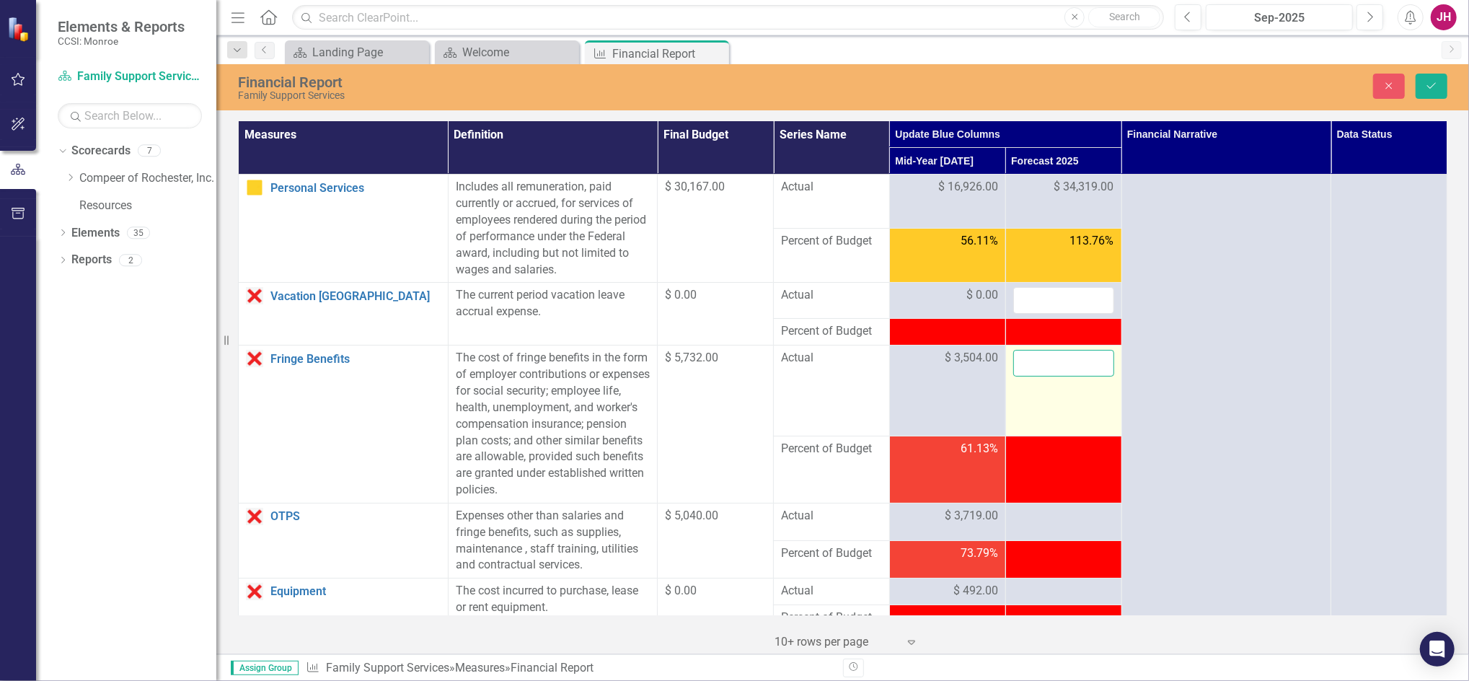
click at [1022, 366] on input "number" at bounding box center [1063, 363] width 101 height 27
click at [1032, 301] on input "number" at bounding box center [1063, 300] width 101 height 27
type input "0"
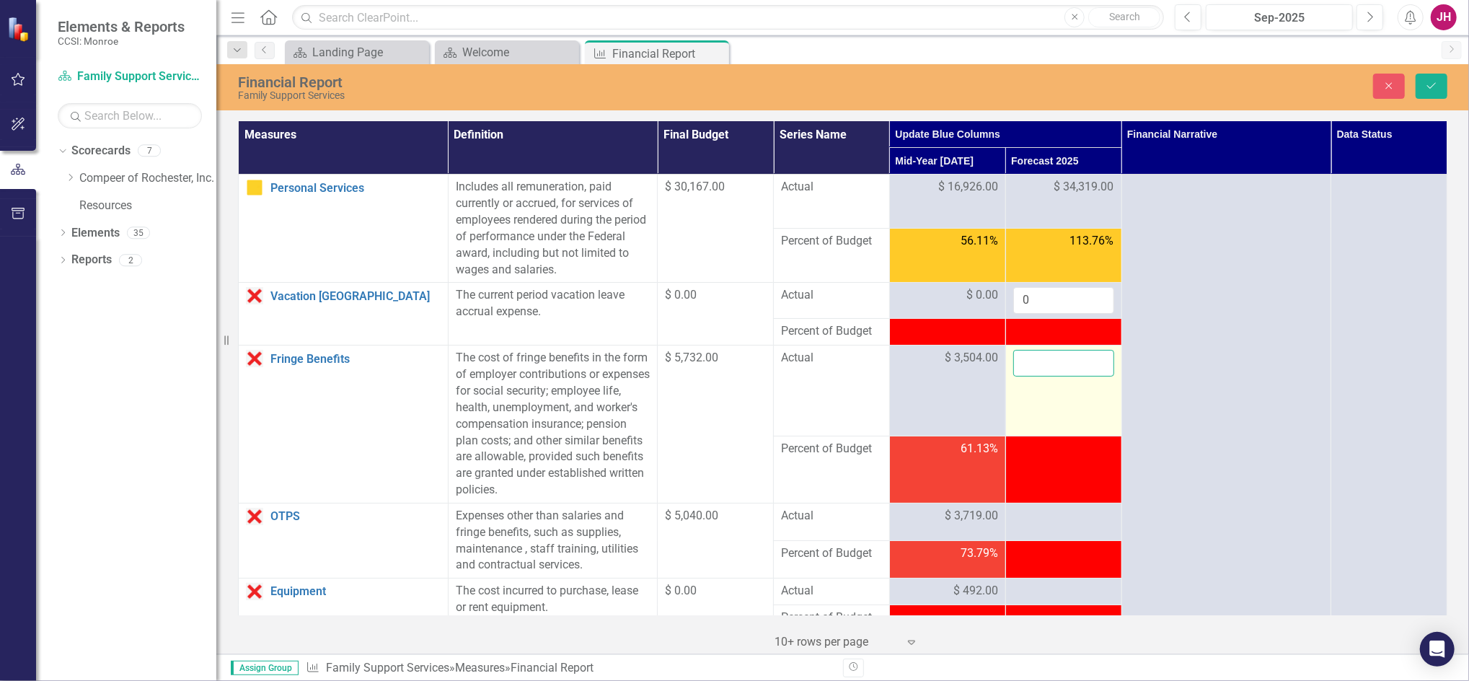
click at [1029, 358] on input "number" at bounding box center [1063, 363] width 101 height 27
type input "5267"
click at [1440, 84] on button "Save" at bounding box center [1431, 86] width 32 height 25
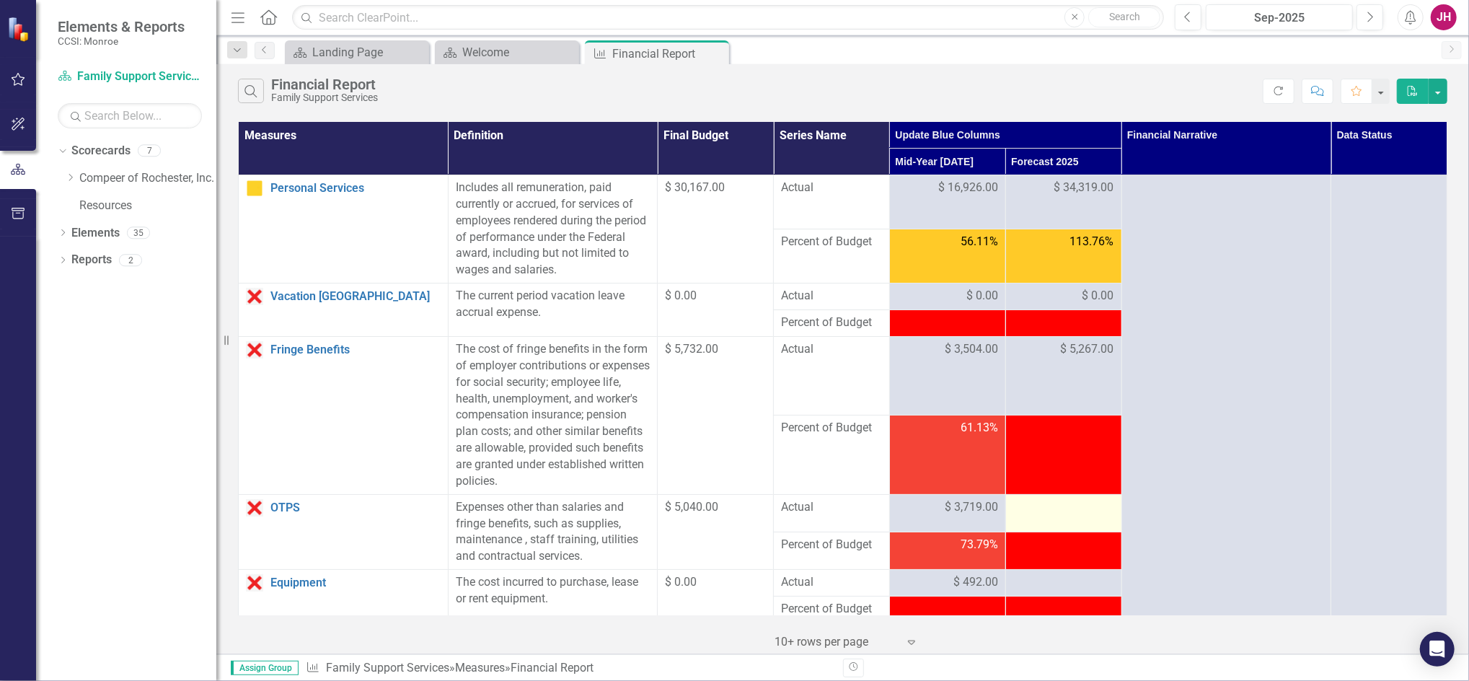
click at [1050, 505] on div at bounding box center [1063, 507] width 101 height 17
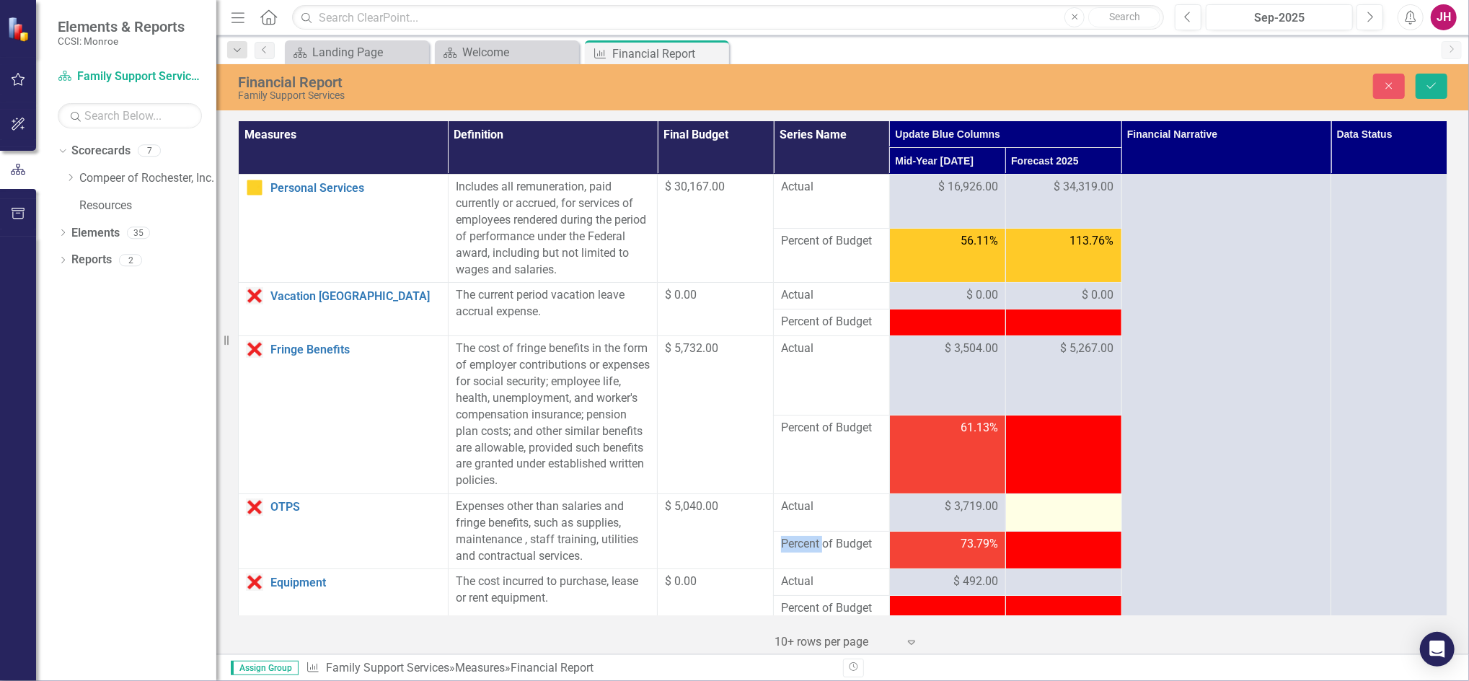
drag, startPoint x: 1050, startPoint y: 505, endPoint x: 1029, endPoint y: 513, distance: 22.8
click at [1029, 513] on div at bounding box center [1063, 506] width 101 height 17
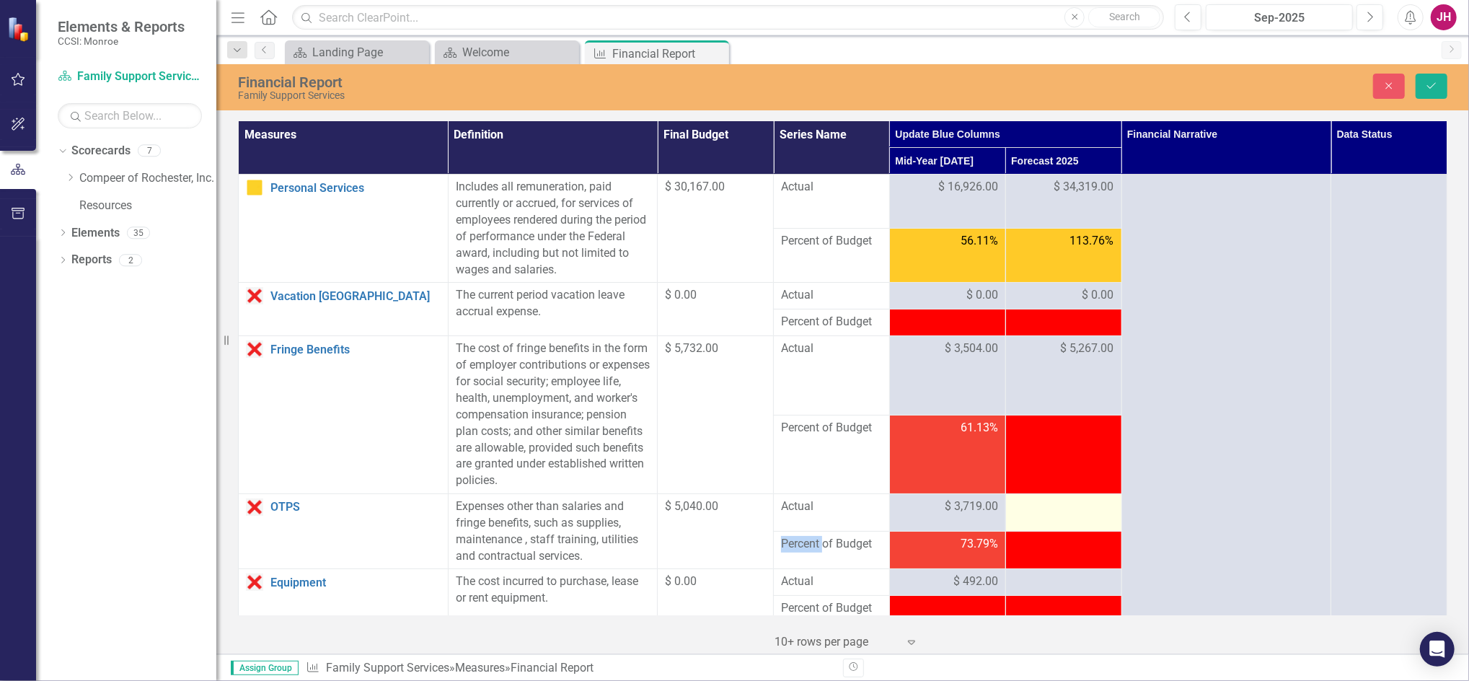
click at [1029, 508] on div at bounding box center [1063, 506] width 101 height 17
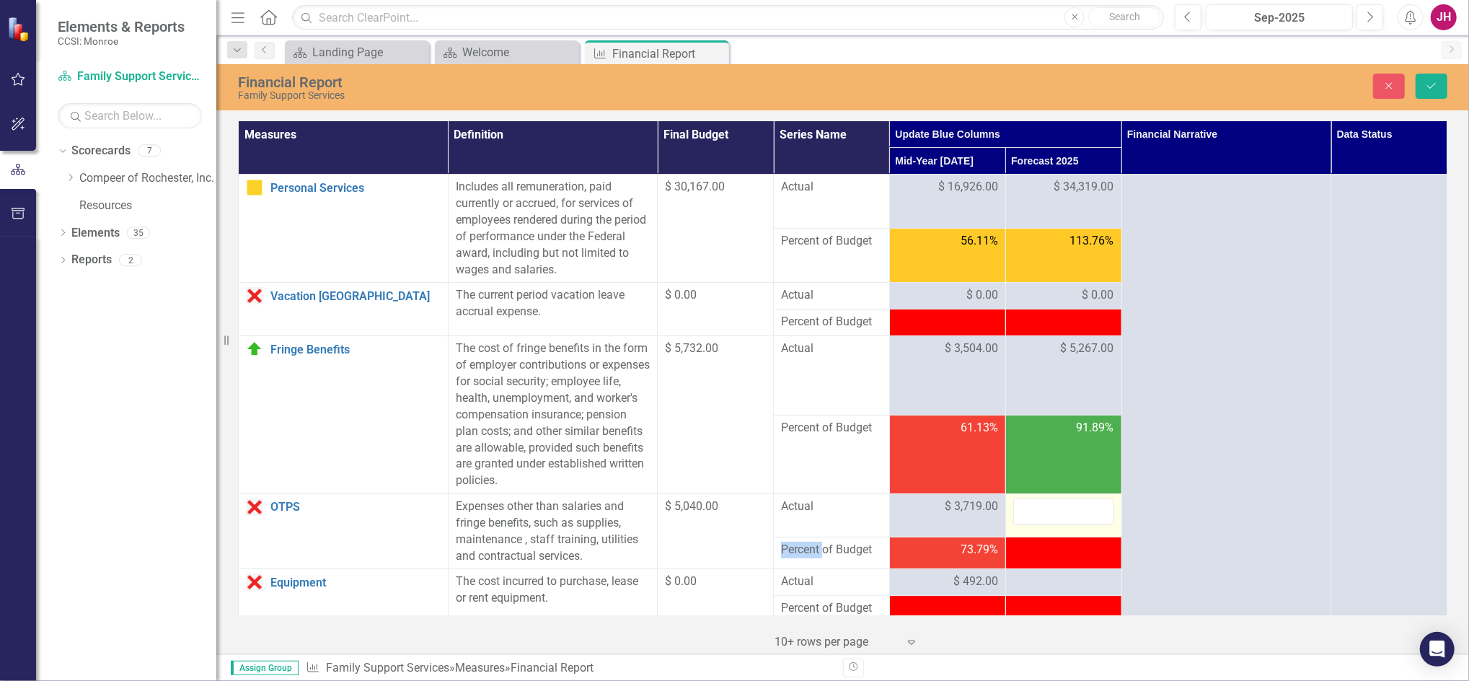
click at [1029, 508] on input "number" at bounding box center [1063, 511] width 101 height 27
click at [1031, 510] on input "number" at bounding box center [1063, 511] width 101 height 27
type input "3973"
click at [1048, 583] on div at bounding box center [1063, 581] width 101 height 17
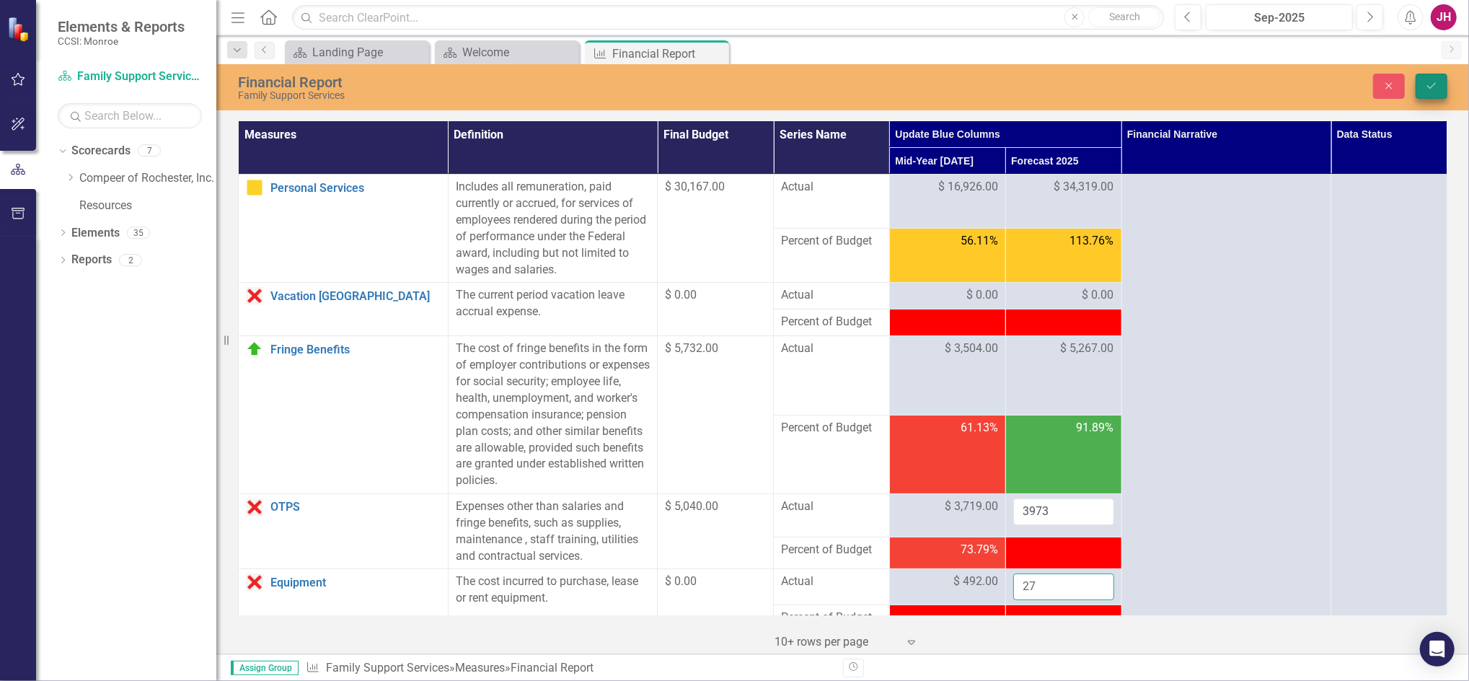
type input "27"
click at [1422, 84] on button "Save" at bounding box center [1431, 86] width 32 height 25
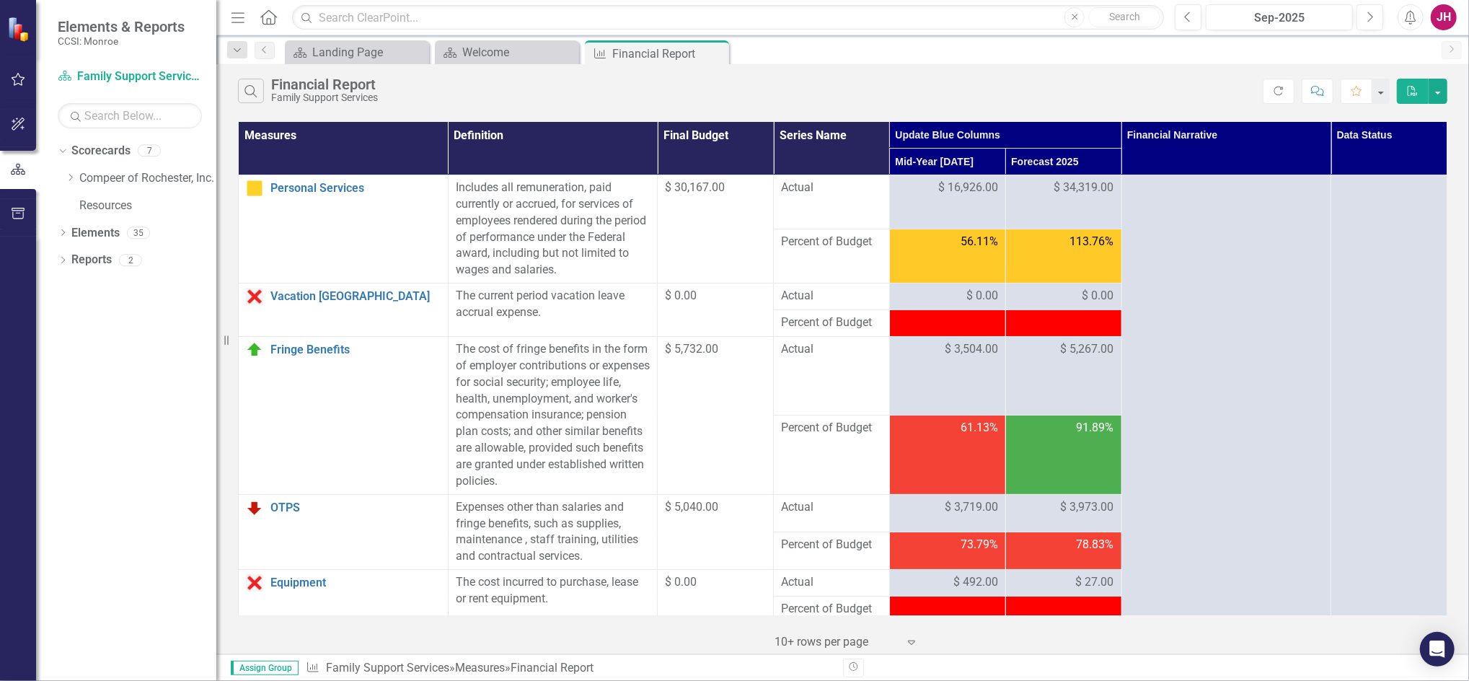
scroll to position [96, 0]
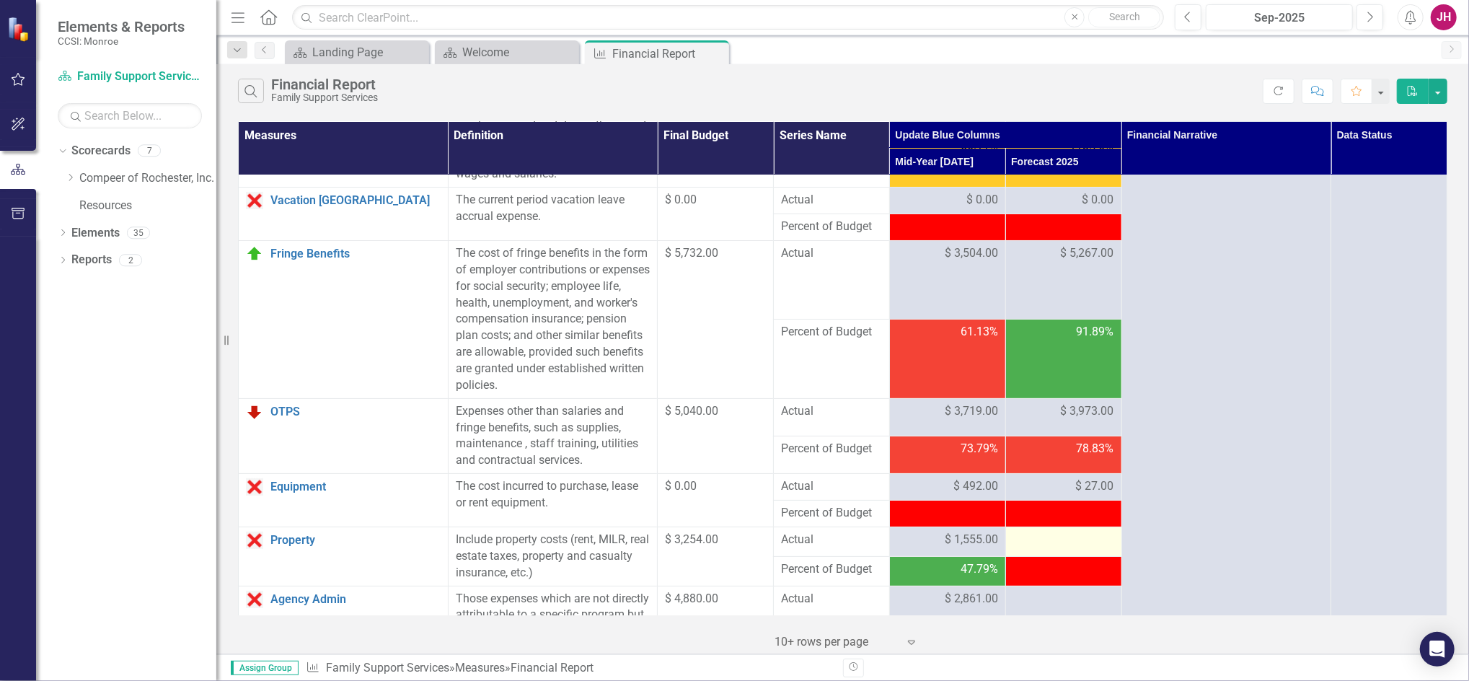
click at [1066, 543] on div at bounding box center [1063, 539] width 101 height 17
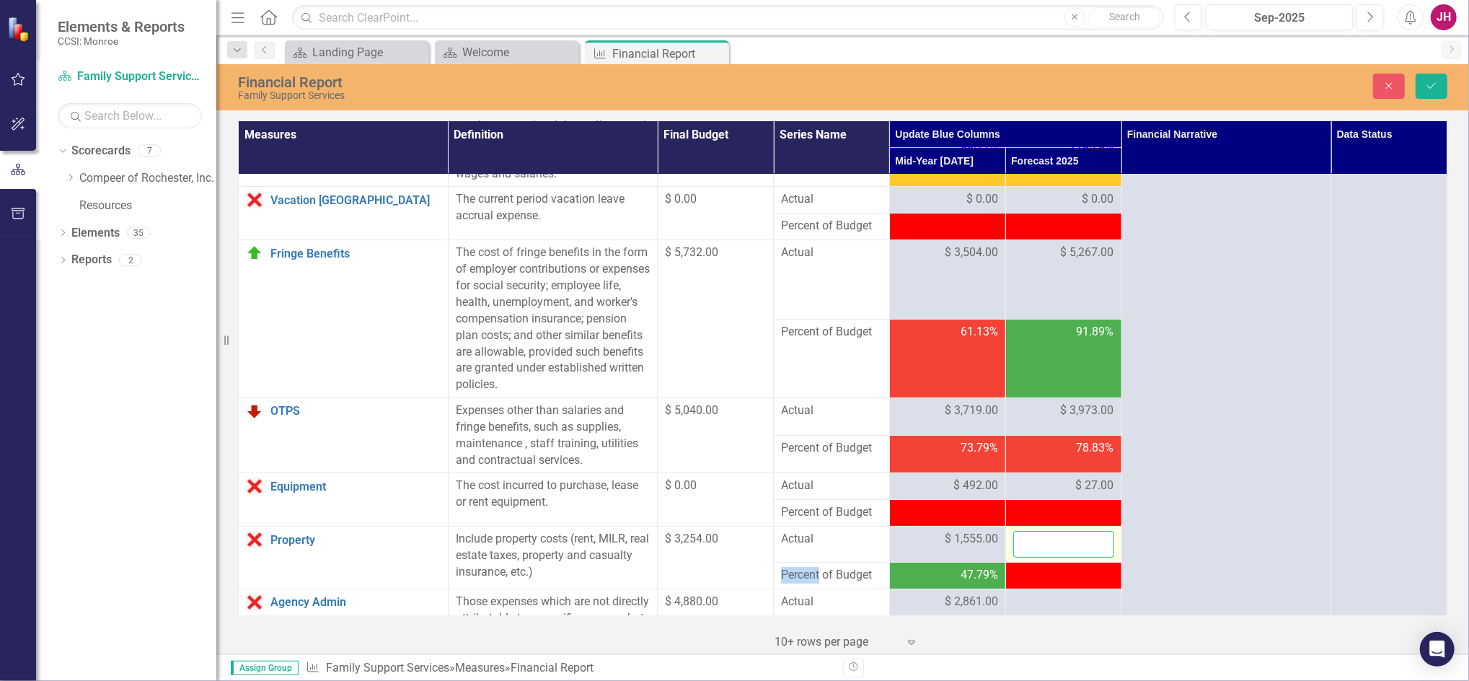
drag, startPoint x: 1066, startPoint y: 543, endPoint x: 1035, endPoint y: 546, distance: 31.9
click at [1035, 546] on input "number" at bounding box center [1063, 544] width 101 height 27
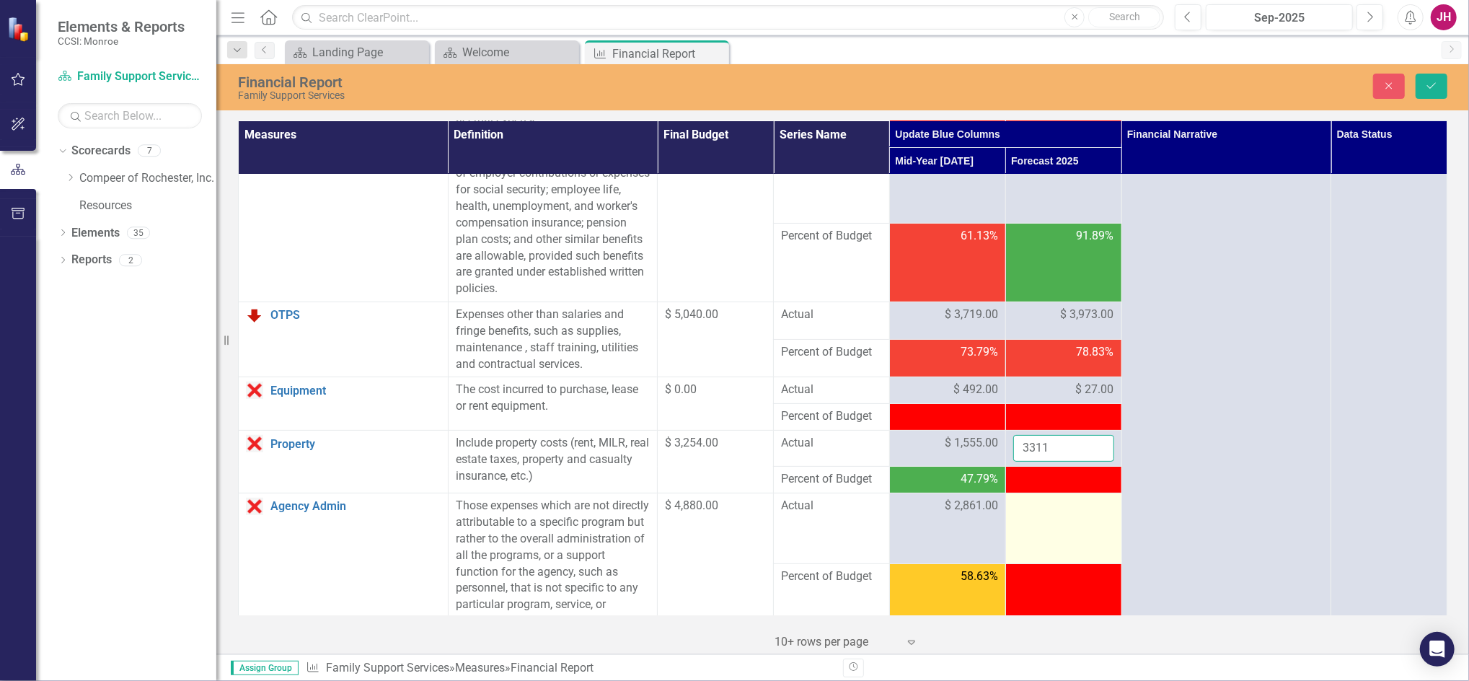
type input "3311"
click at [1035, 511] on div at bounding box center [1063, 505] width 101 height 17
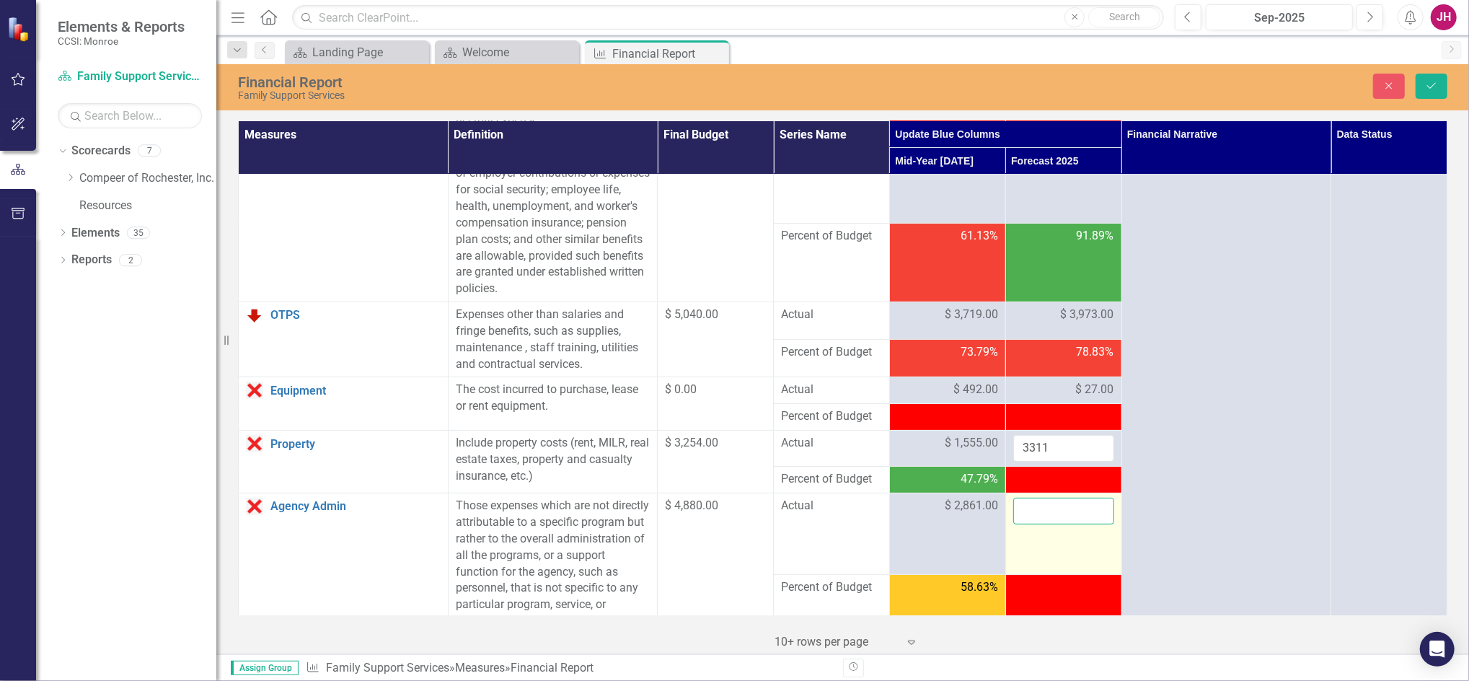
click at [1035, 508] on input "number" at bounding box center [1063, 510] width 101 height 27
type input "6498"
click at [1446, 90] on button "Save" at bounding box center [1431, 86] width 32 height 25
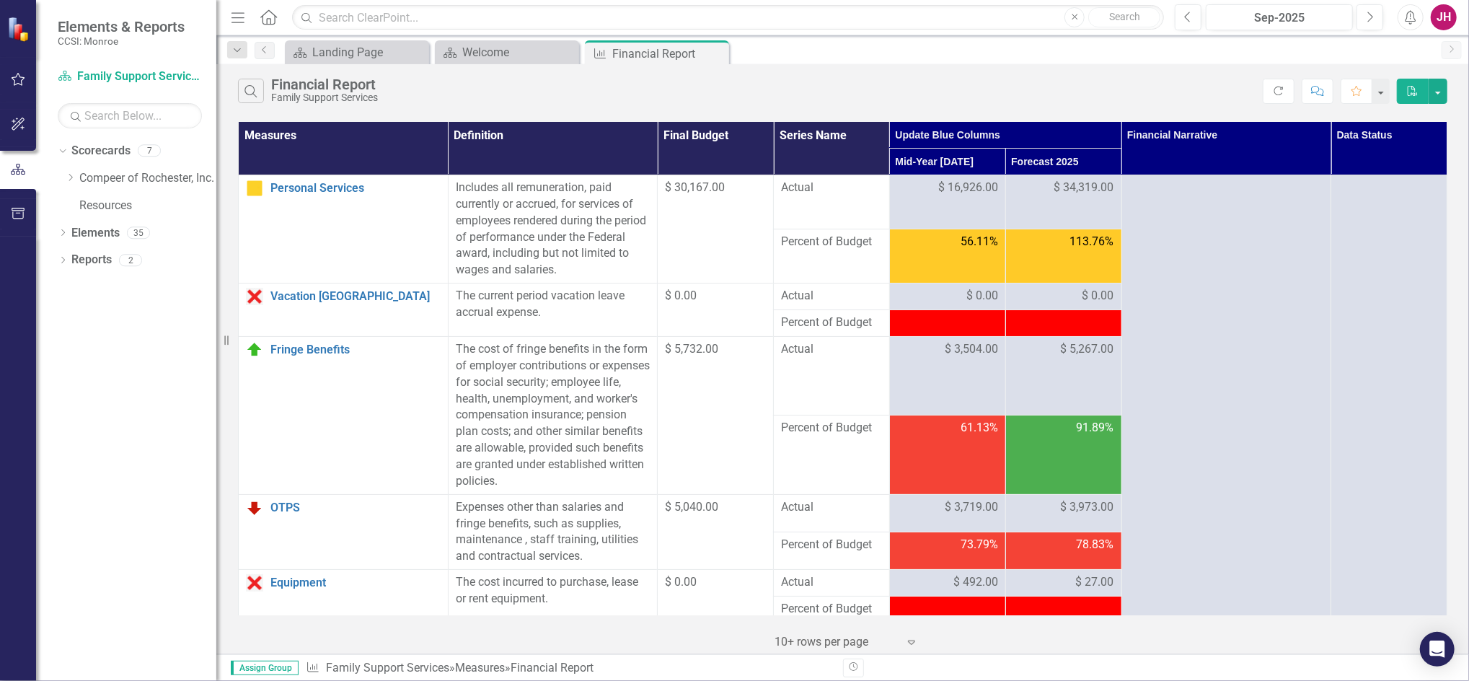
scroll to position [288, 0]
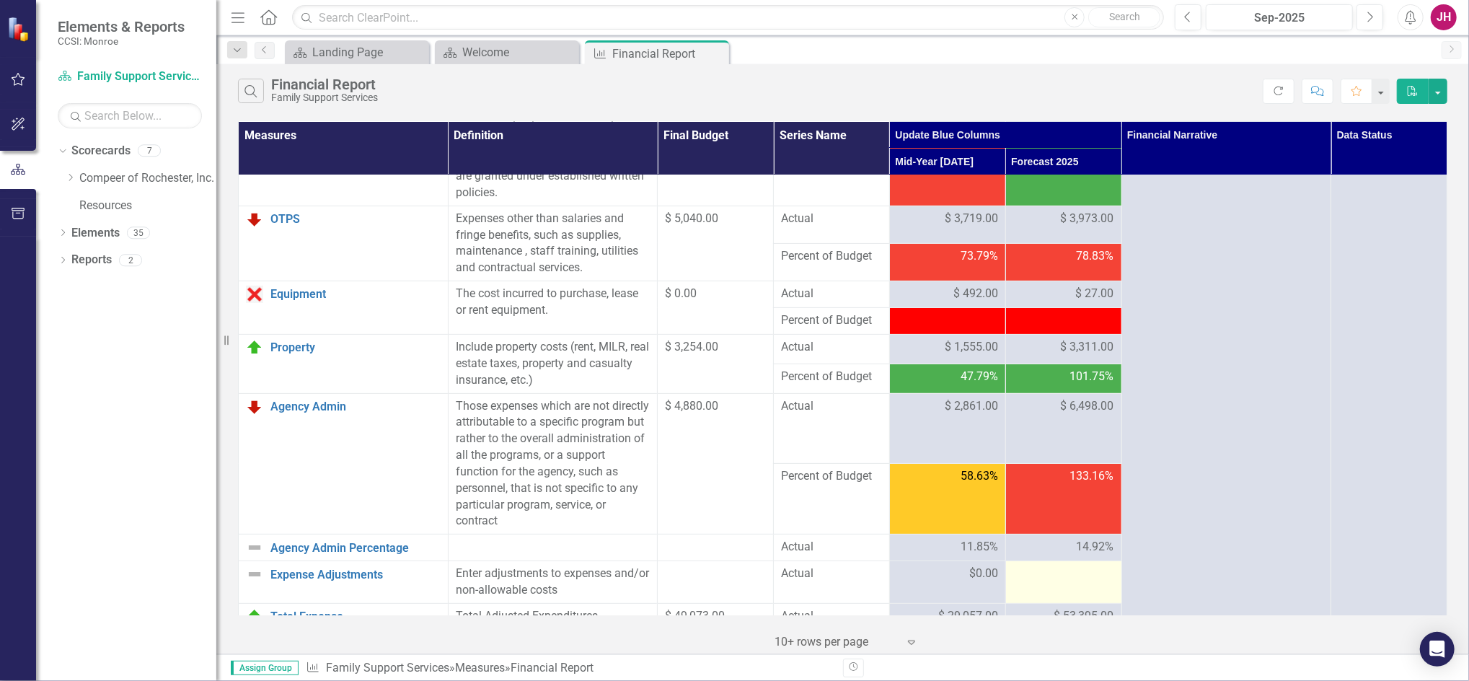
click at [1086, 577] on div at bounding box center [1063, 573] width 101 height 17
click at [1071, 580] on div at bounding box center [1063, 573] width 101 height 17
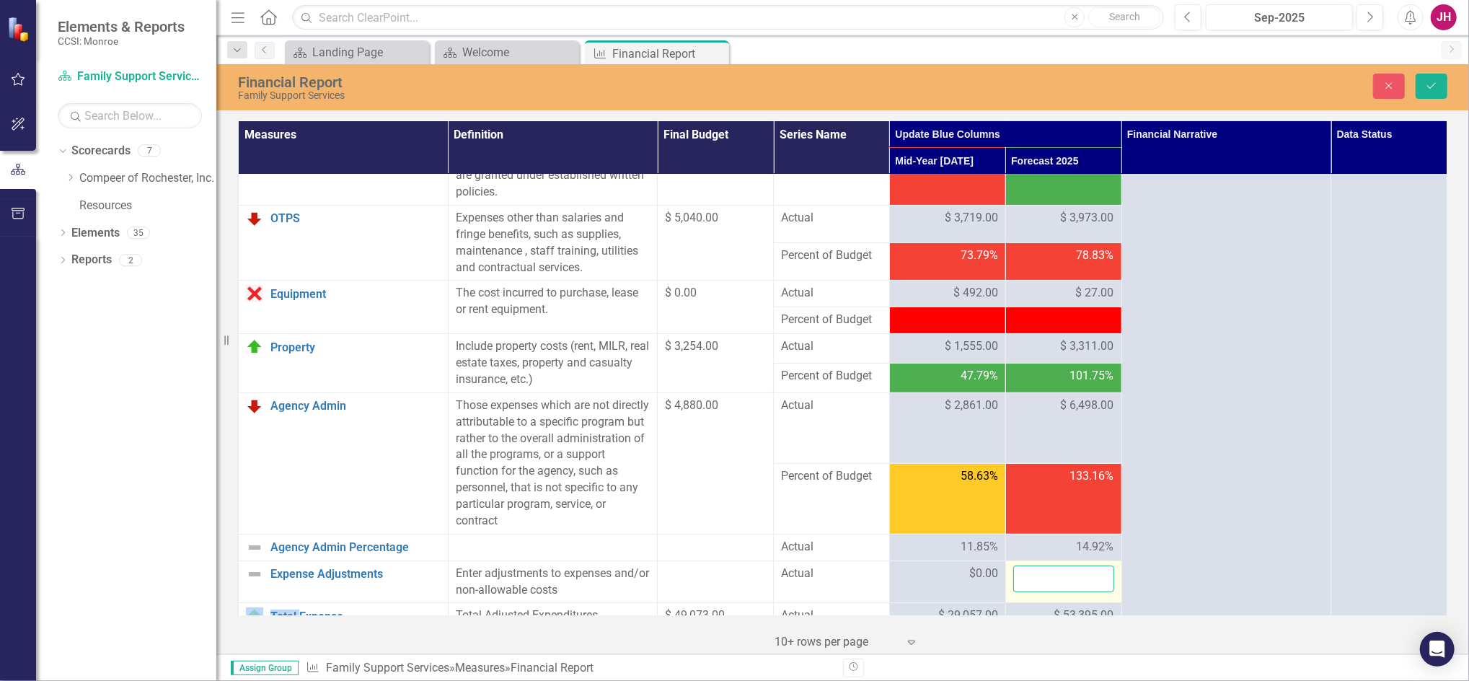
click at [1067, 579] on input "number" at bounding box center [1063, 578] width 101 height 27
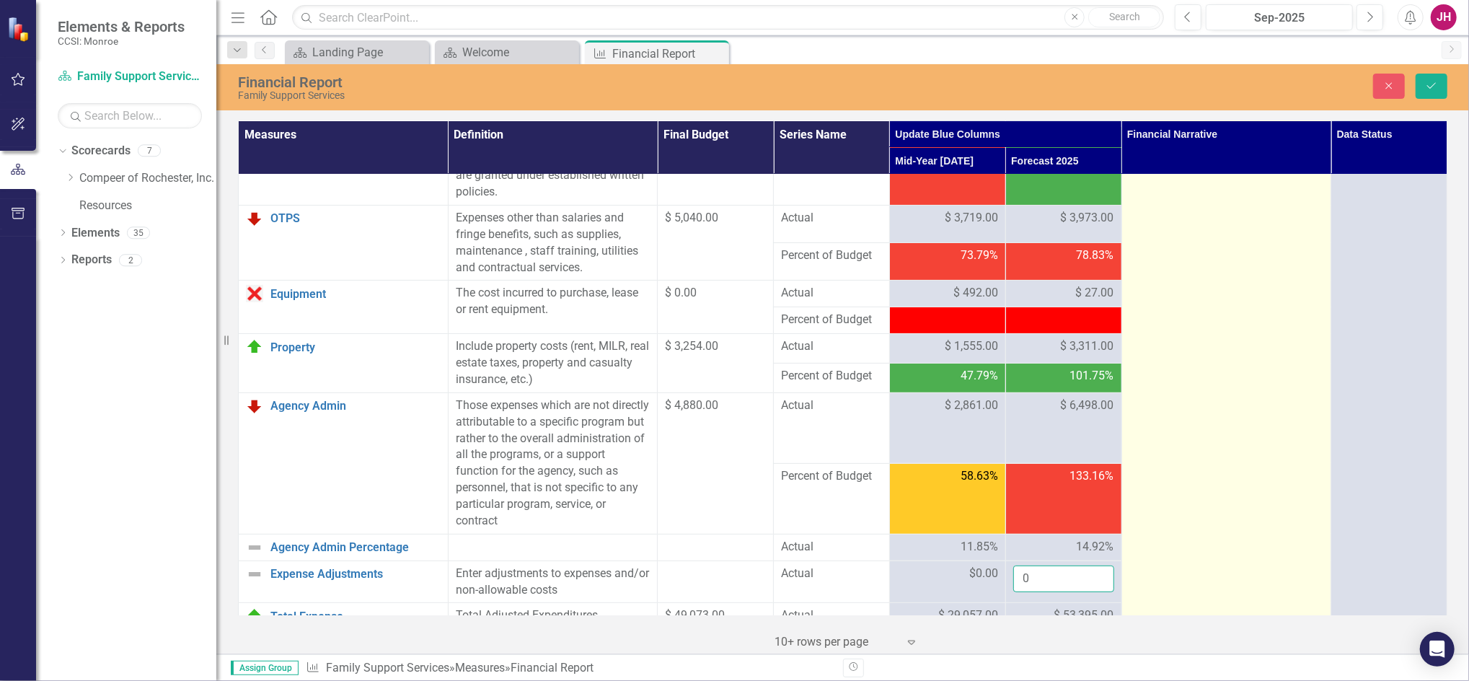
scroll to position [480, 0]
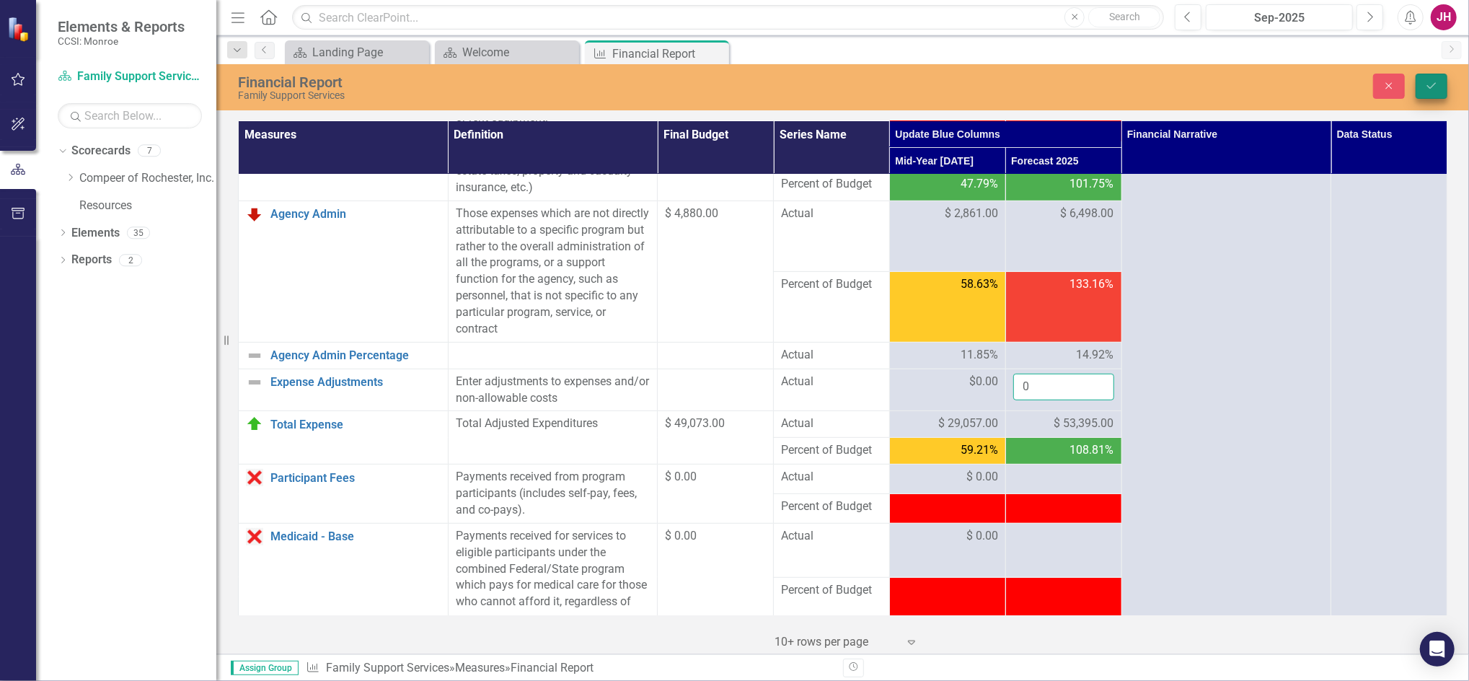
type input "0"
click at [1433, 89] on icon "Save" at bounding box center [1431, 86] width 13 height 10
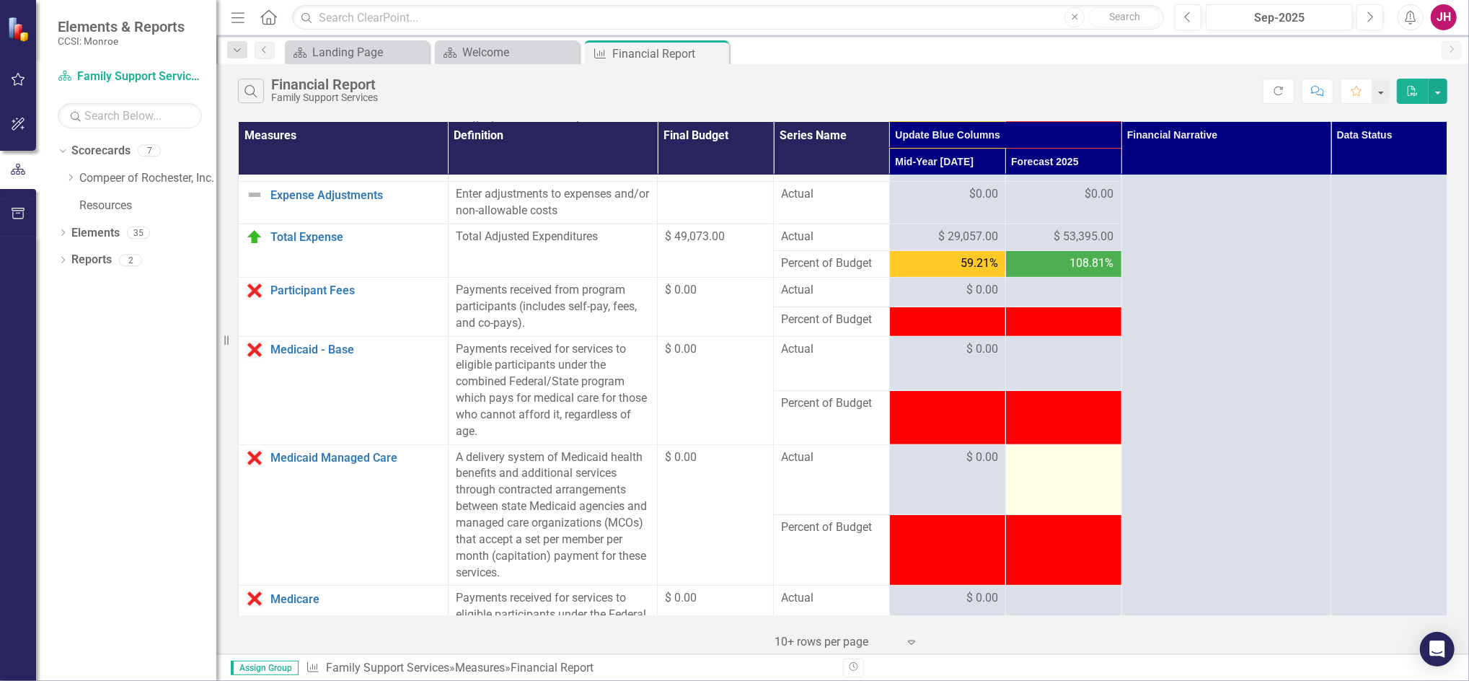
scroll to position [577, 0]
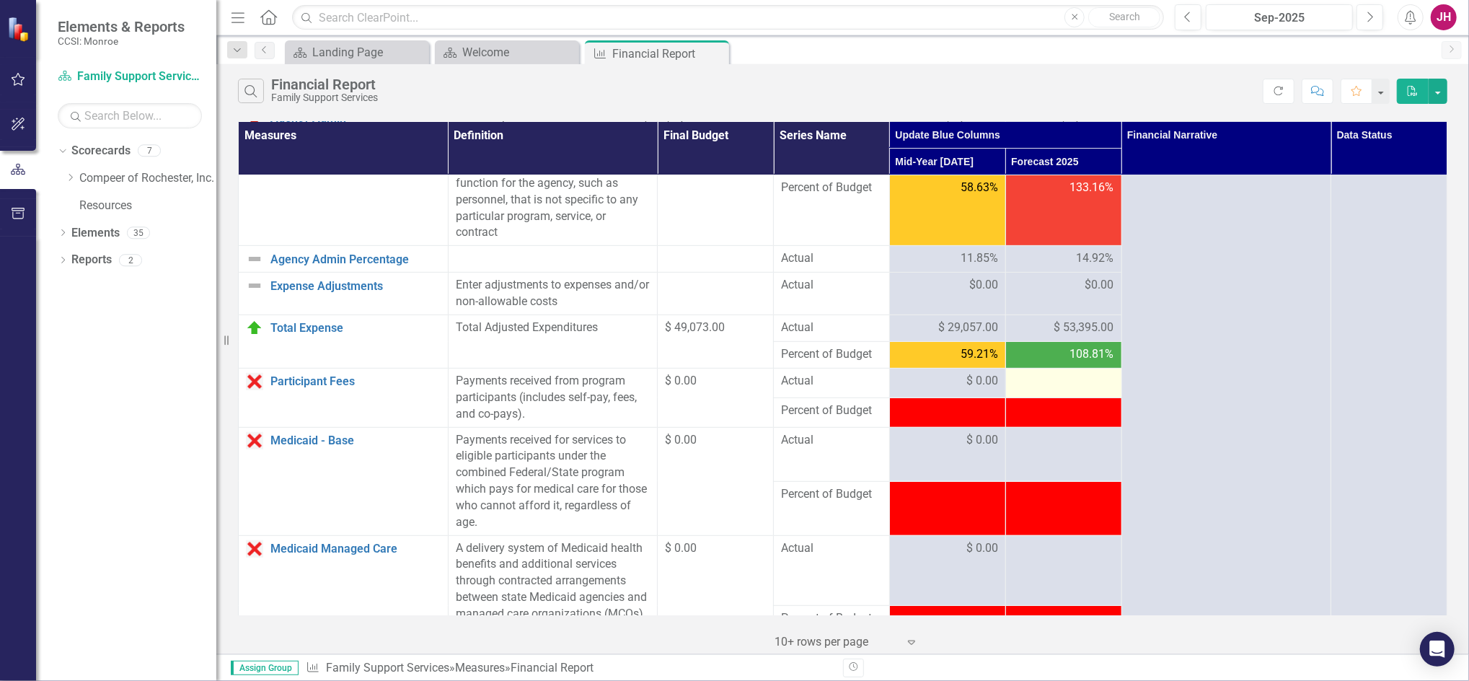
click at [1034, 381] on div at bounding box center [1063, 381] width 101 height 17
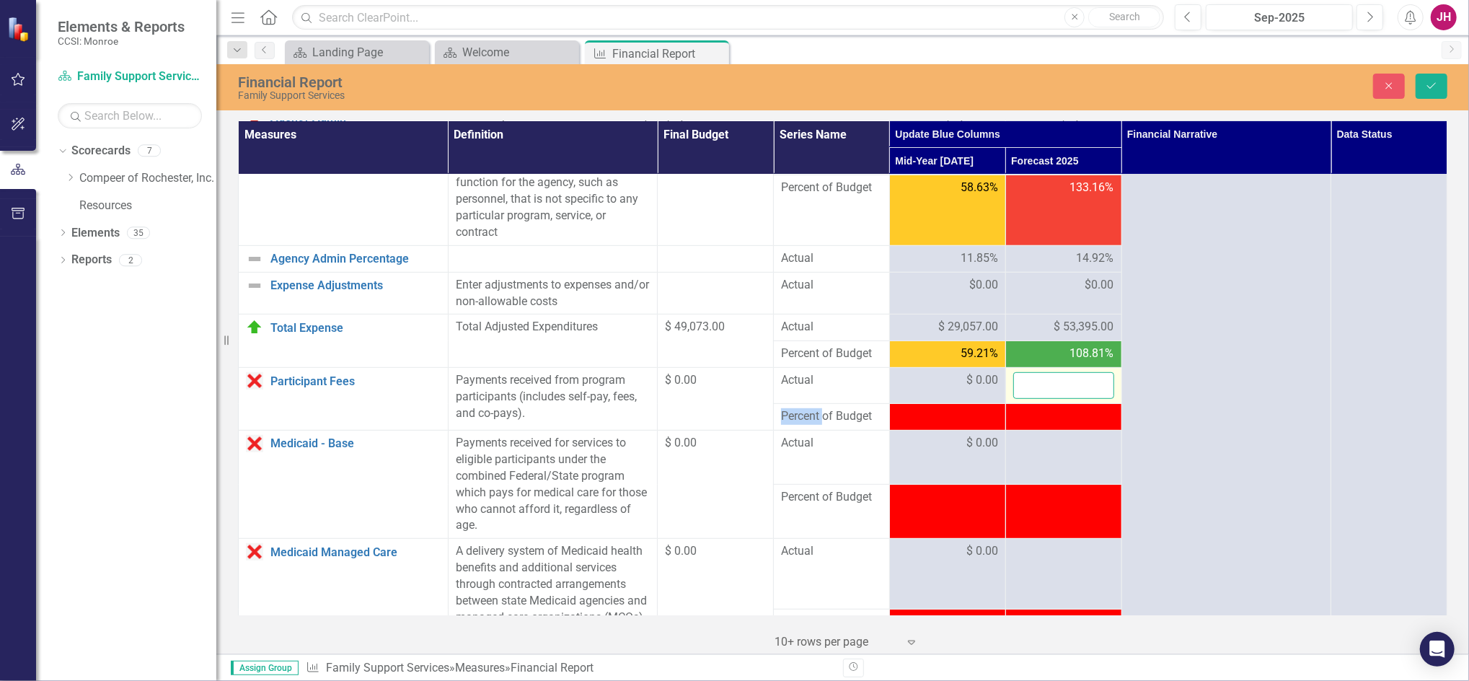
drag, startPoint x: 1034, startPoint y: 381, endPoint x: 1035, endPoint y: 389, distance: 8.0
click at [1035, 389] on input "number" at bounding box center [1063, 385] width 101 height 27
type input "0"
click at [1017, 453] on td at bounding box center [1063, 457] width 116 height 54
click at [1019, 448] on div at bounding box center [1063, 443] width 101 height 17
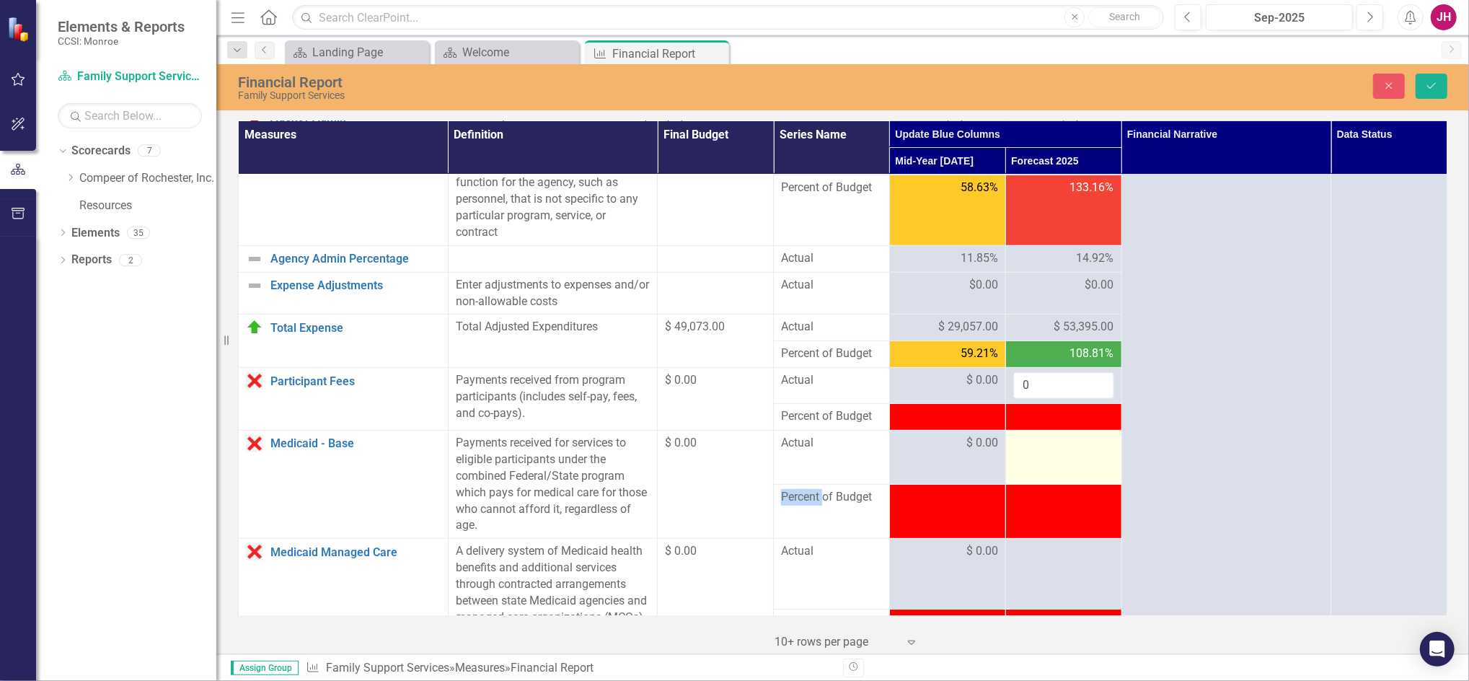
click at [1019, 448] on div at bounding box center [1063, 443] width 101 height 17
click at [1019, 448] on input "number" at bounding box center [1063, 448] width 101 height 27
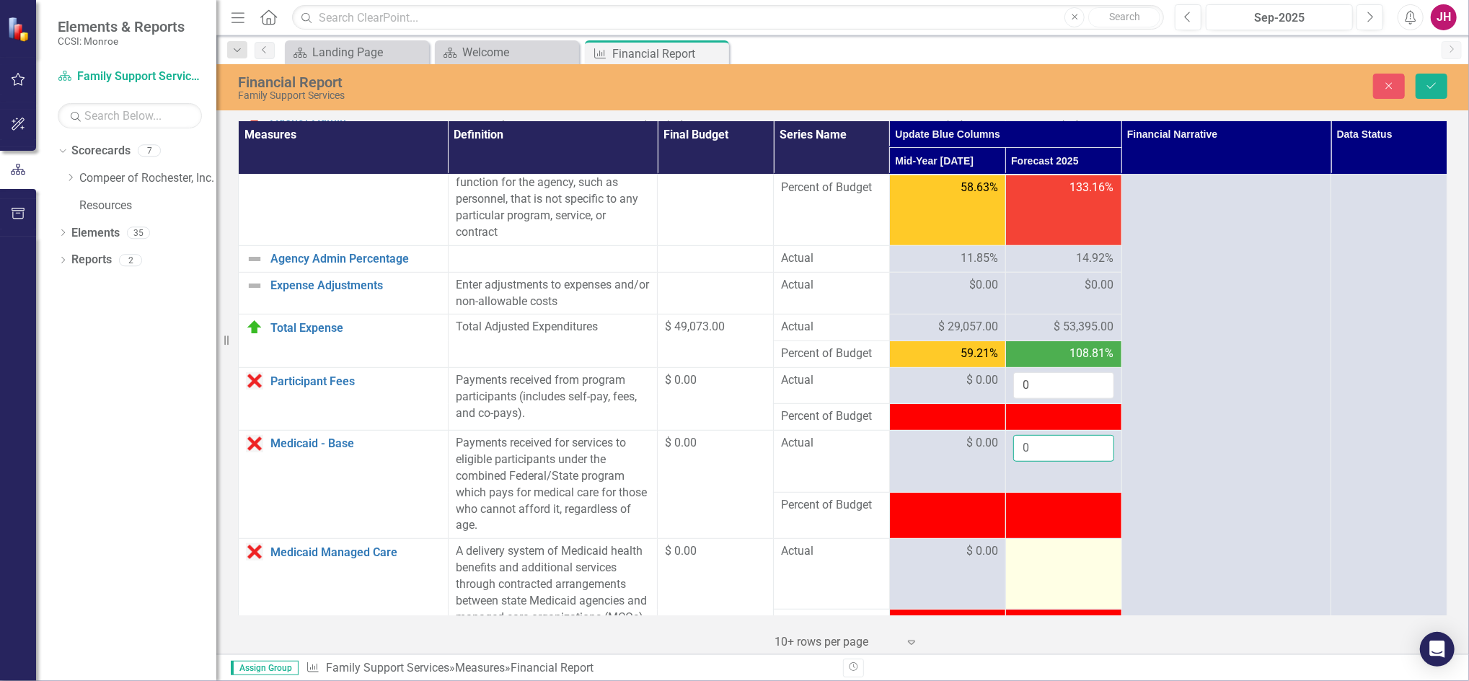
type input "0"
click at [1014, 552] on div at bounding box center [1063, 551] width 101 height 17
click at [1016, 554] on div at bounding box center [1063, 551] width 101 height 17
click at [1016, 554] on input "number" at bounding box center [1063, 556] width 101 height 27
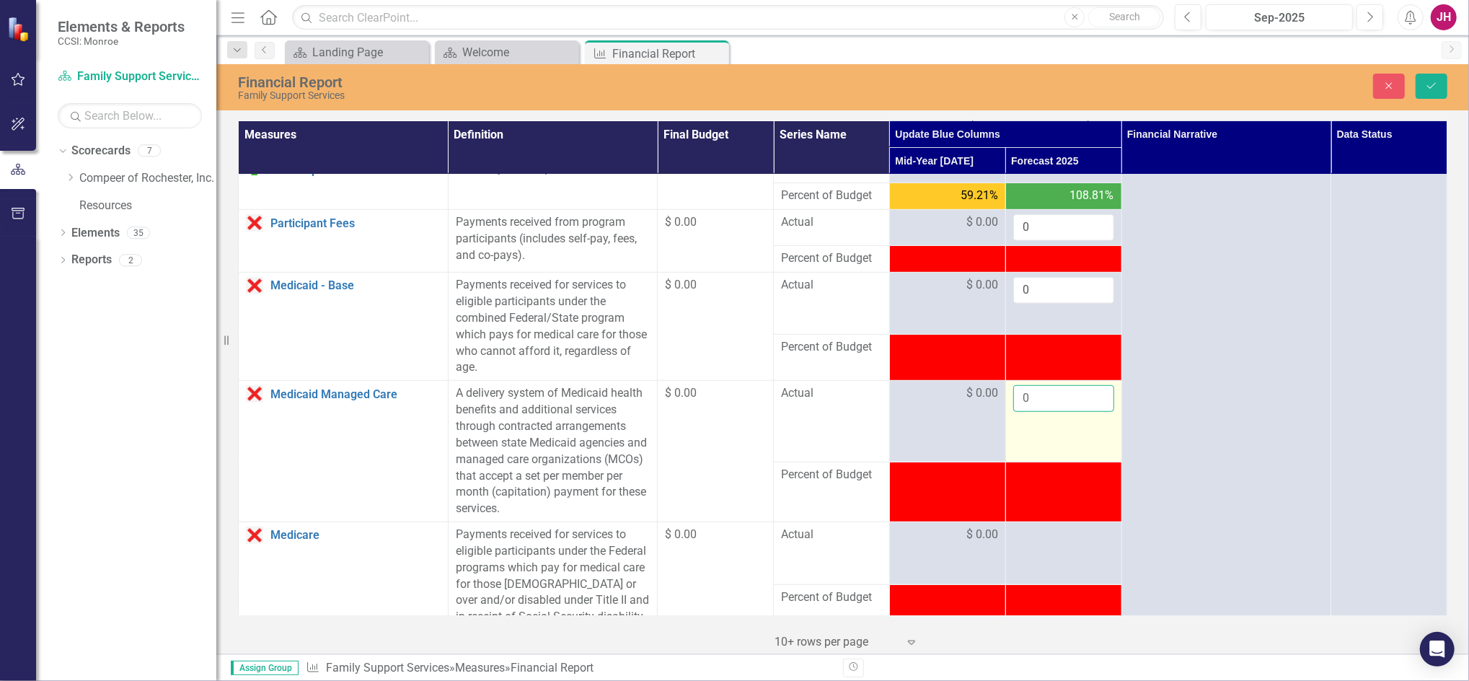
scroll to position [769, 0]
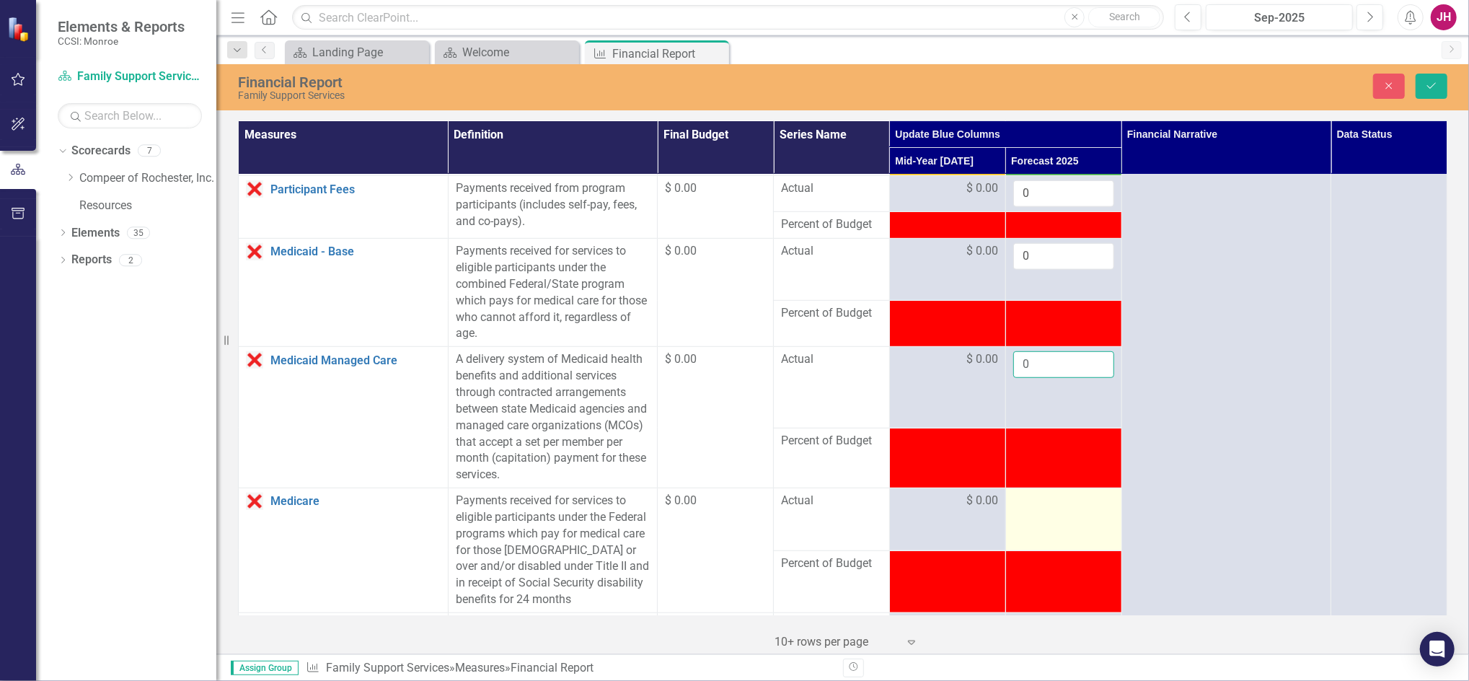
type input "0"
click at [1028, 508] on div at bounding box center [1063, 500] width 101 height 17
click at [1028, 500] on div at bounding box center [1063, 500] width 101 height 17
click at [1027, 503] on input "number" at bounding box center [1063, 505] width 101 height 27
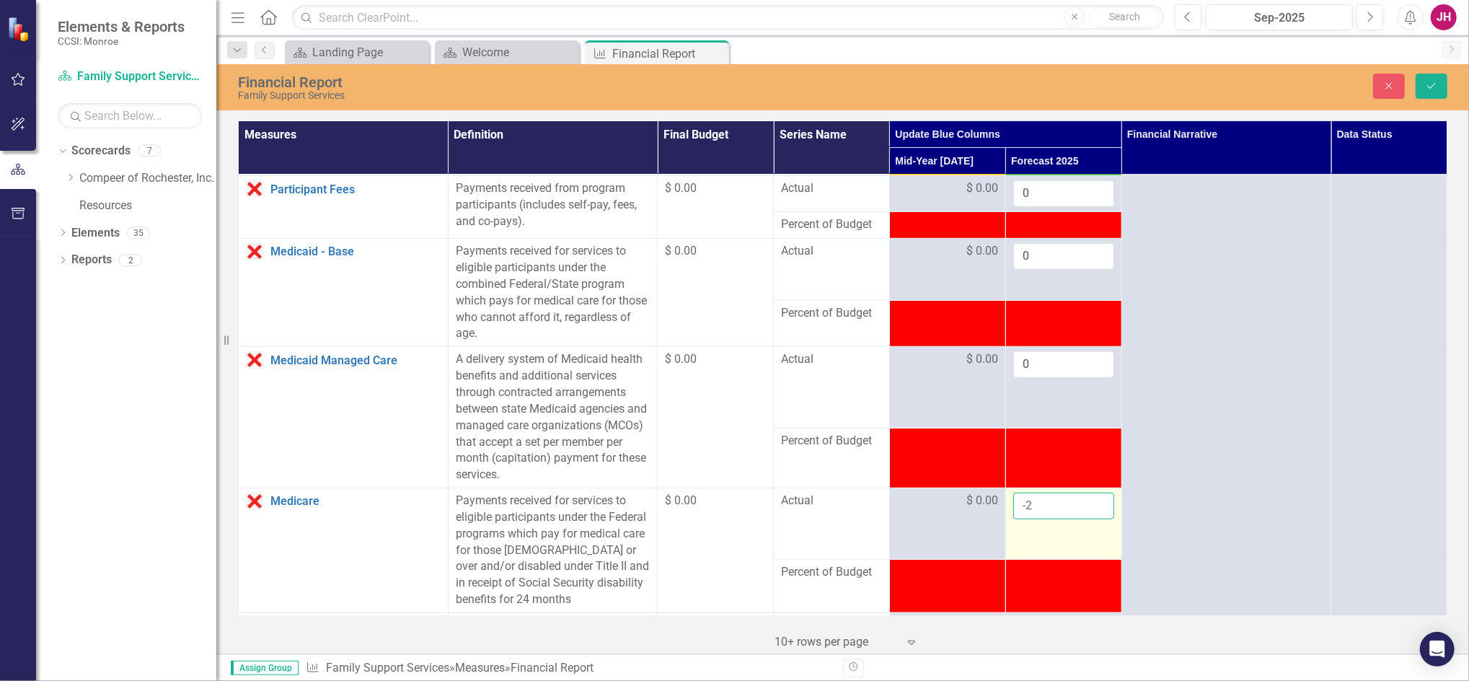
scroll to position [961, 0]
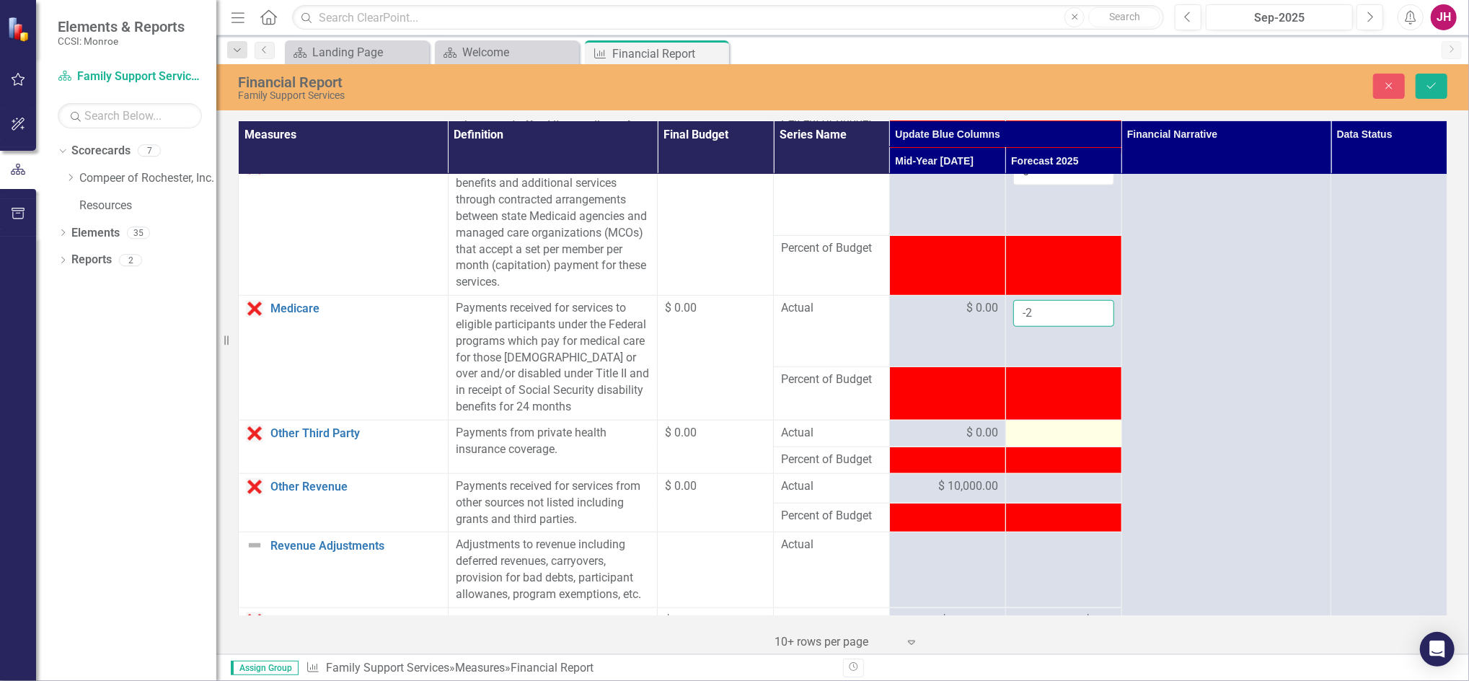
type input "-2"
click at [1023, 430] on div at bounding box center [1063, 433] width 101 height 17
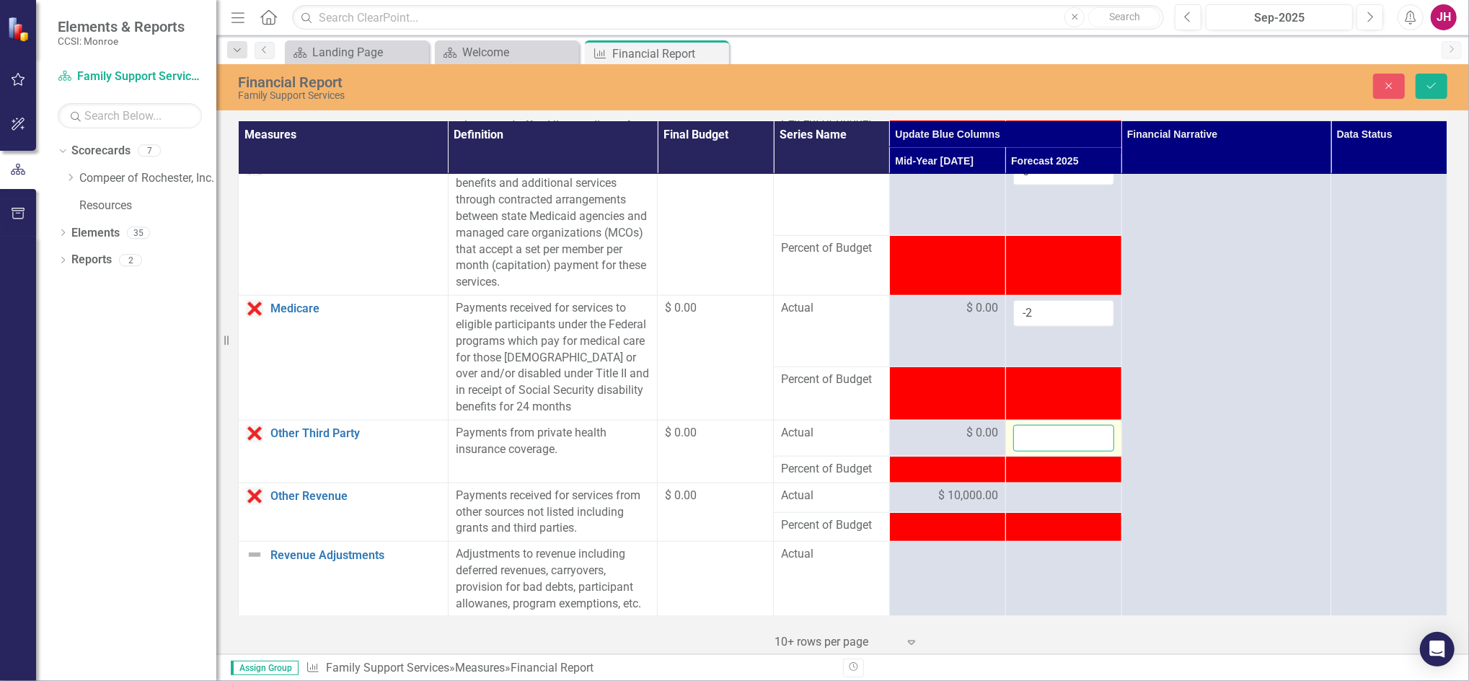
click at [1018, 438] on input "number" at bounding box center [1063, 438] width 101 height 27
type input "0"
click at [1028, 494] on div at bounding box center [1063, 495] width 101 height 17
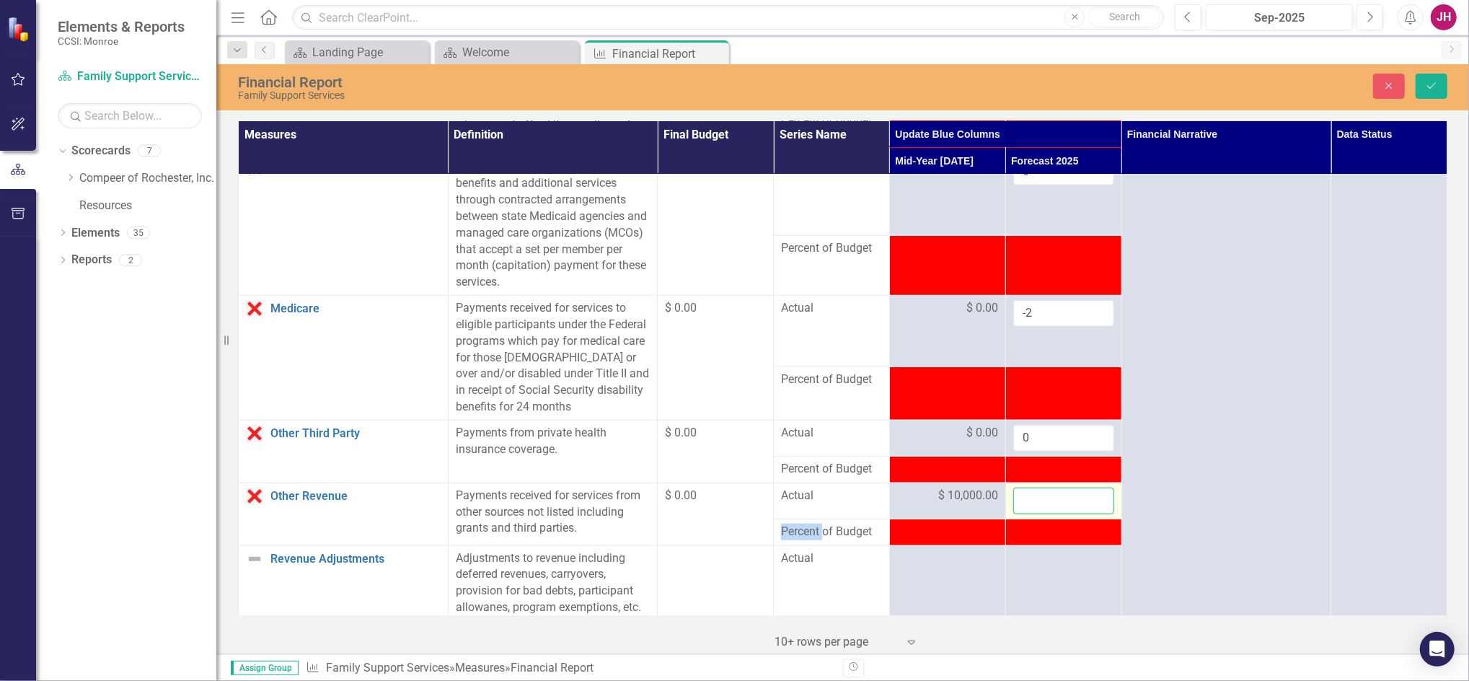
drag, startPoint x: 1028, startPoint y: 494, endPoint x: 1018, endPoint y: 500, distance: 11.6
click at [1018, 500] on input "number" at bounding box center [1063, 500] width 101 height 27
type input "10000"
click at [1432, 89] on icon "Save" at bounding box center [1431, 86] width 13 height 10
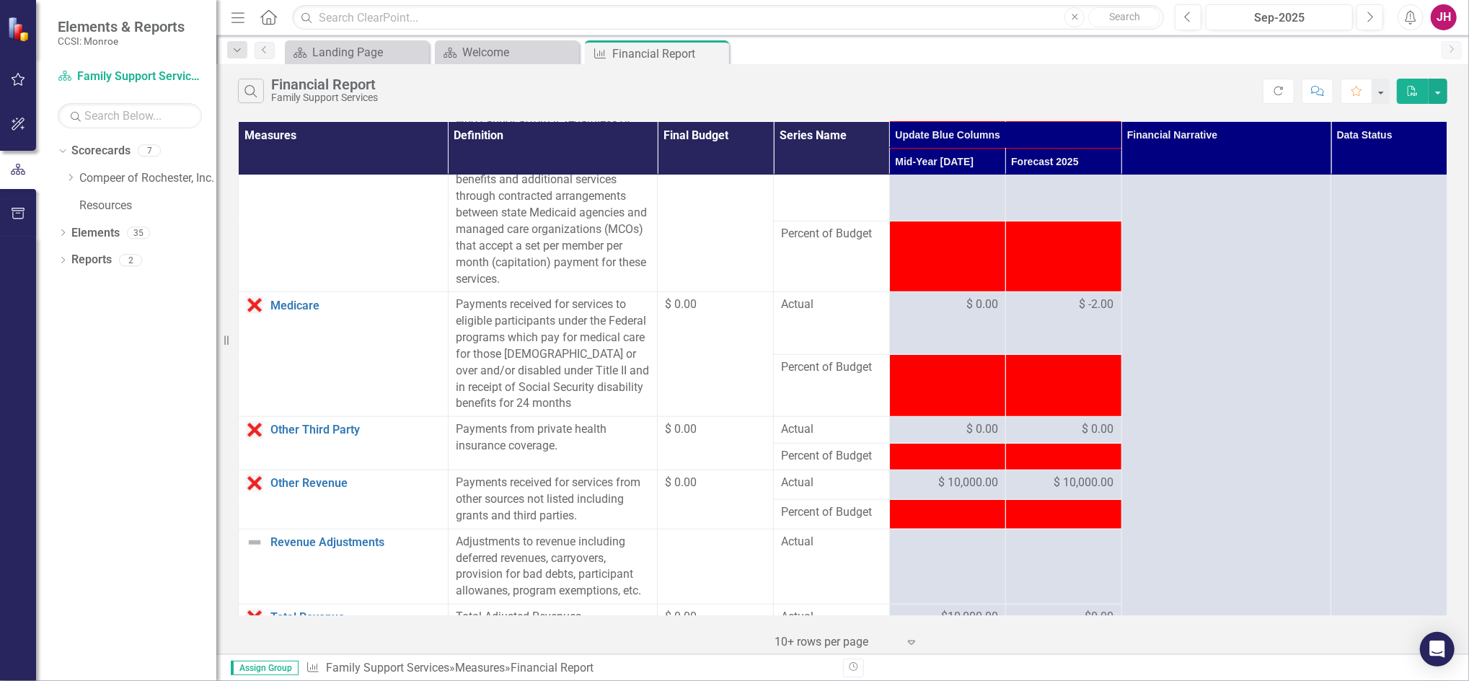
scroll to position [640, 0]
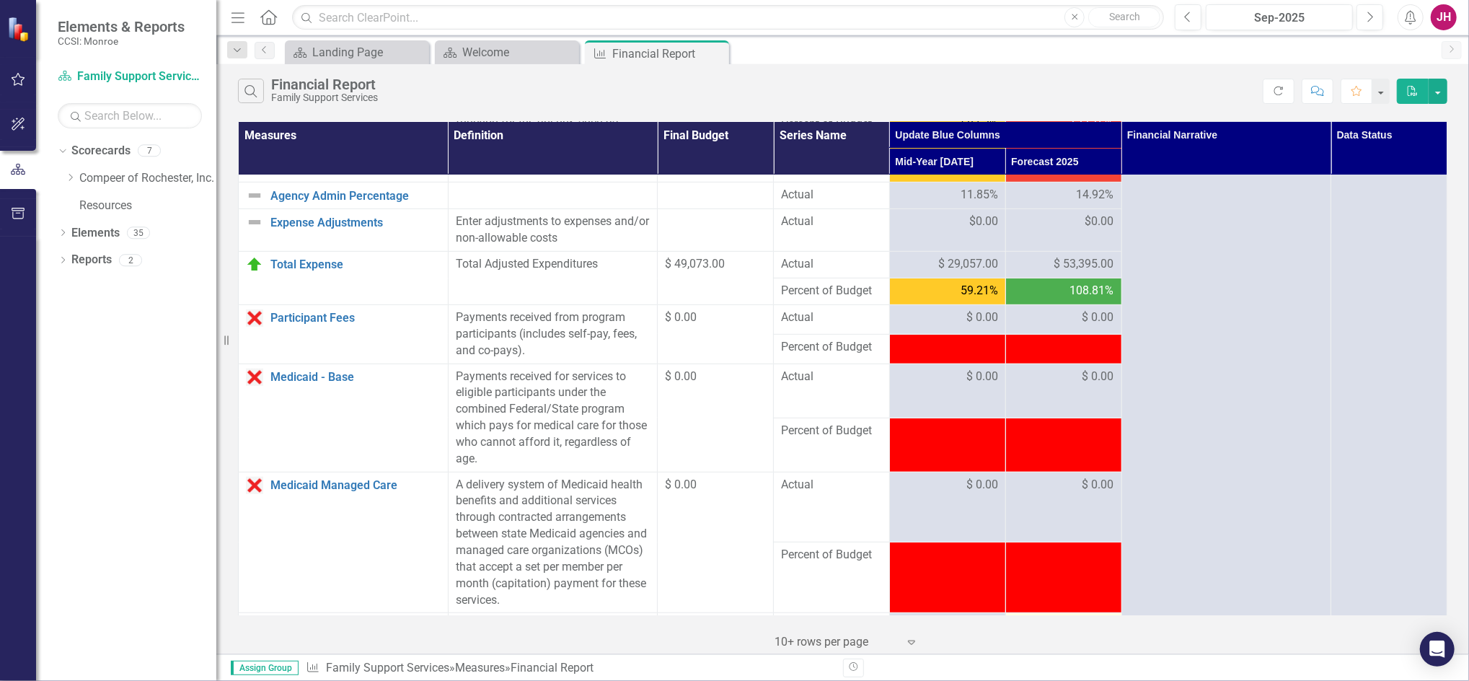
click at [1065, 617] on div "$ -2.00" at bounding box center [1063, 625] width 101 height 17
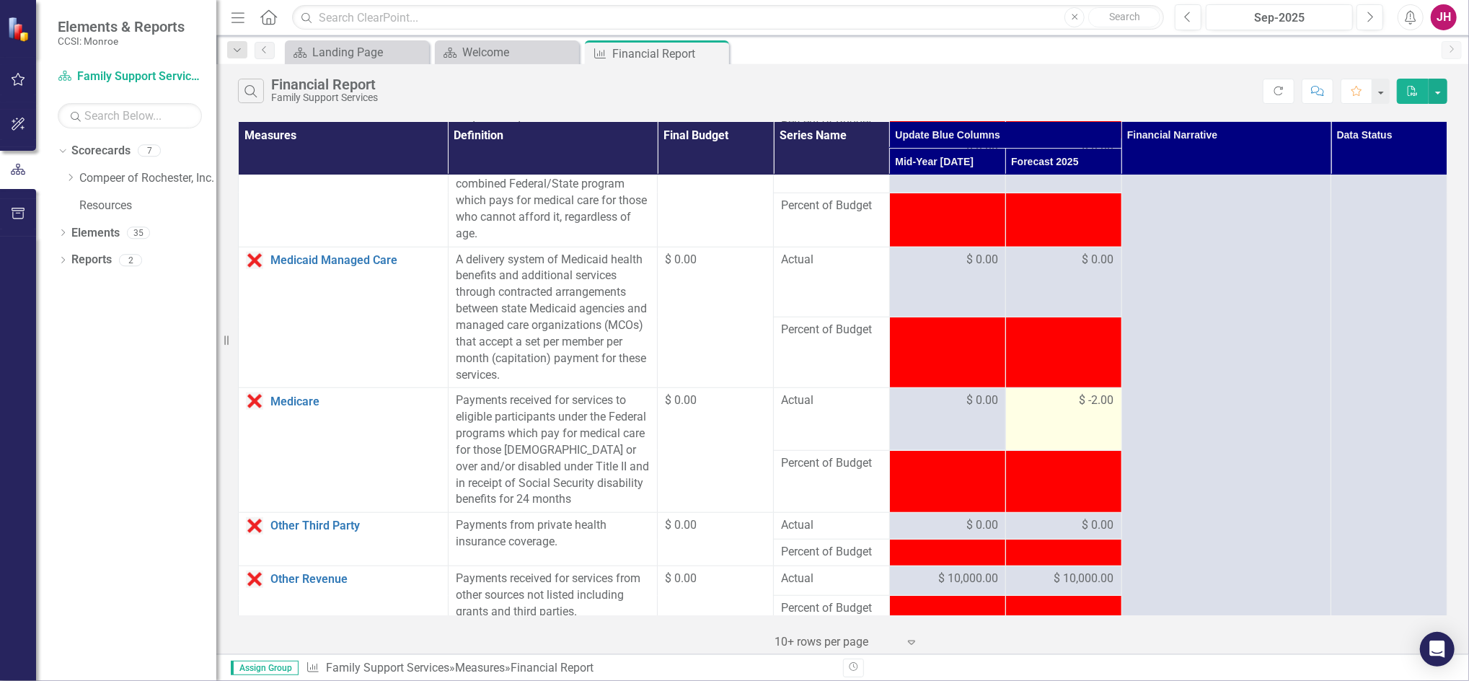
click at [1065, 401] on div "$ -2.00" at bounding box center [1063, 400] width 101 height 17
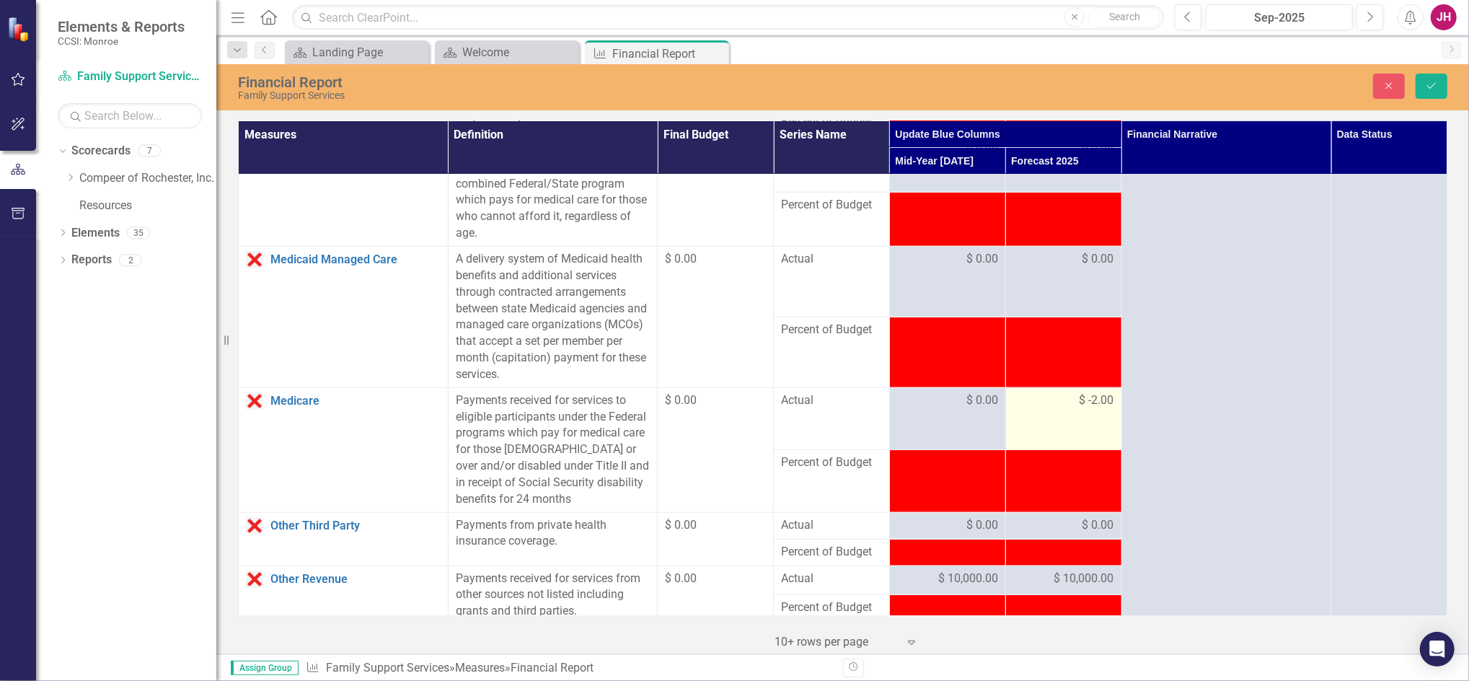
click at [1081, 401] on span "$ -2.00" at bounding box center [1096, 400] width 35 height 17
click at [1081, 400] on span "$ -2.00" at bounding box center [1096, 400] width 35 height 17
drag, startPoint x: 1081, startPoint y: 400, endPoint x: 1071, endPoint y: 406, distance: 12.3
click at [1071, 406] on input "-2" at bounding box center [1063, 405] width 101 height 27
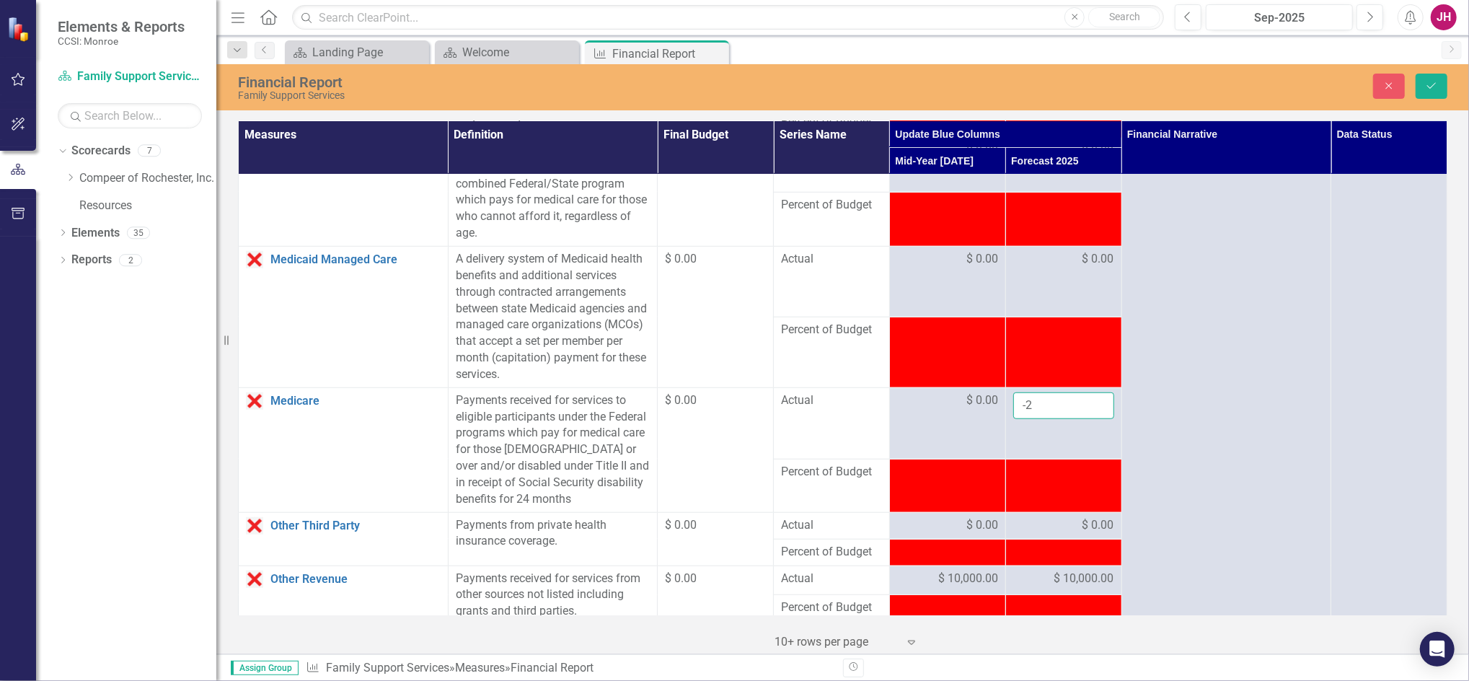
type input "-0"
type input "0"
click at [1440, 91] on button "Save" at bounding box center [1431, 86] width 32 height 25
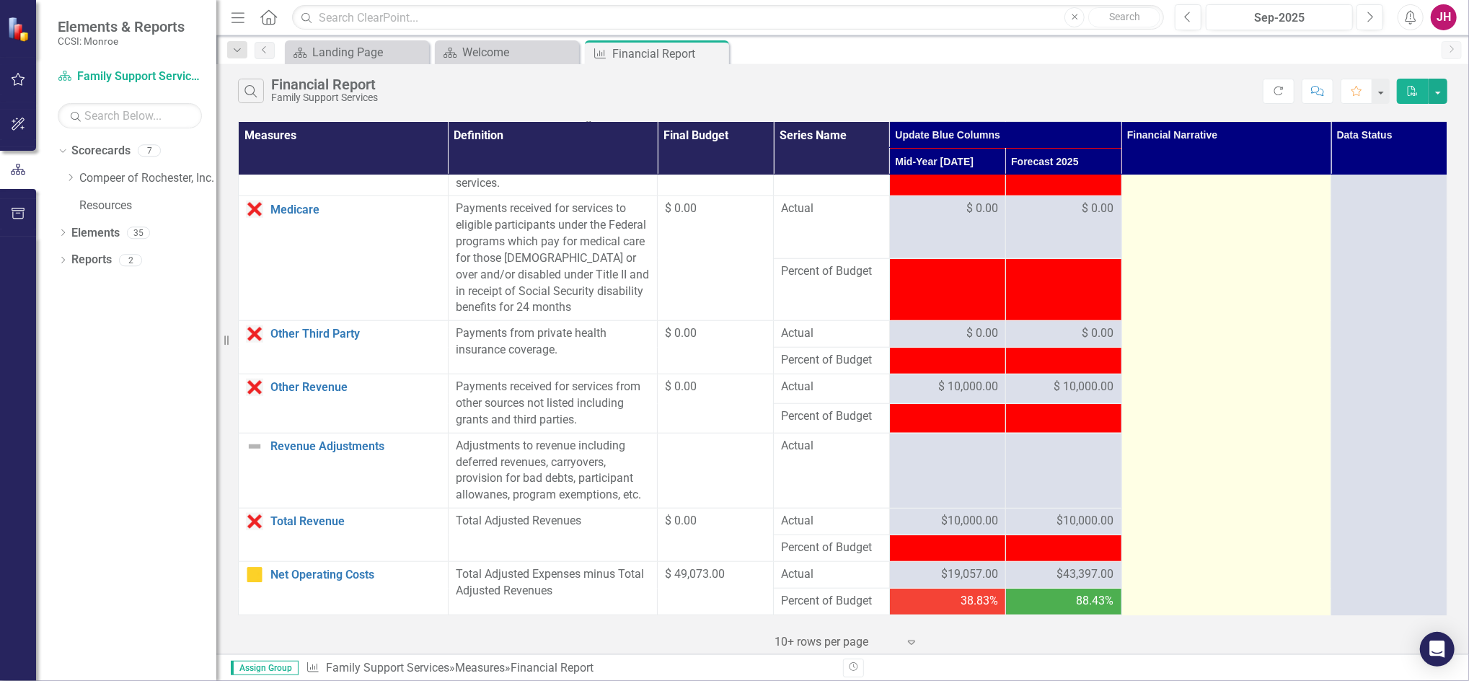
scroll to position [1153, 0]
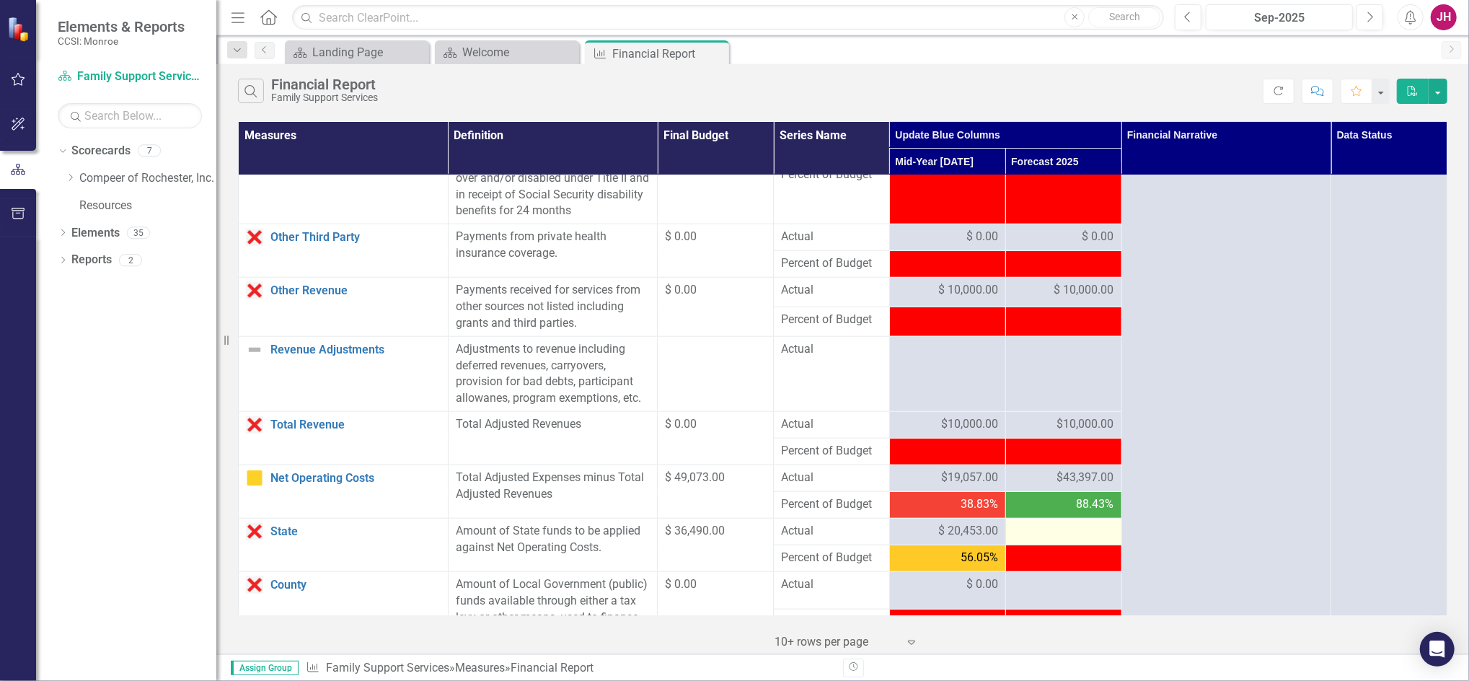
click at [1057, 535] on div at bounding box center [1063, 531] width 101 height 17
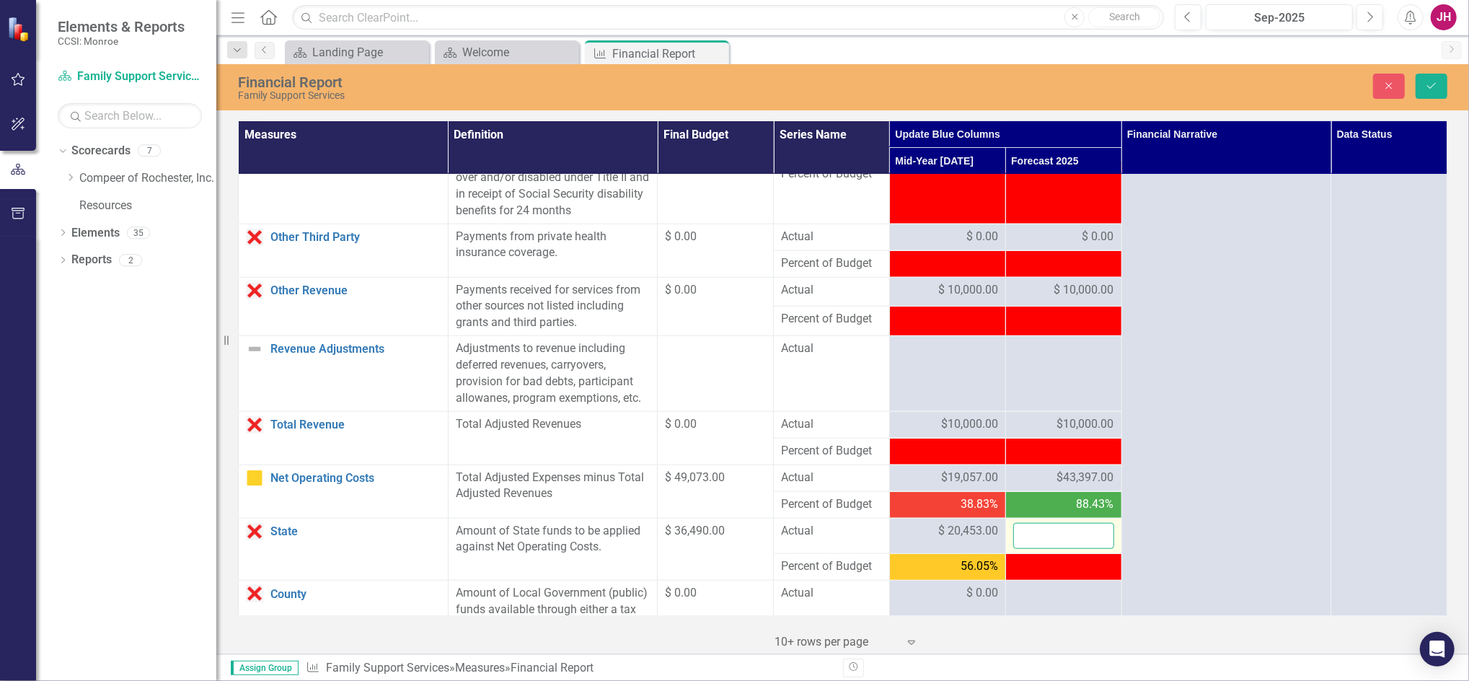
click at [1060, 538] on input "number" at bounding box center [1063, 536] width 101 height 27
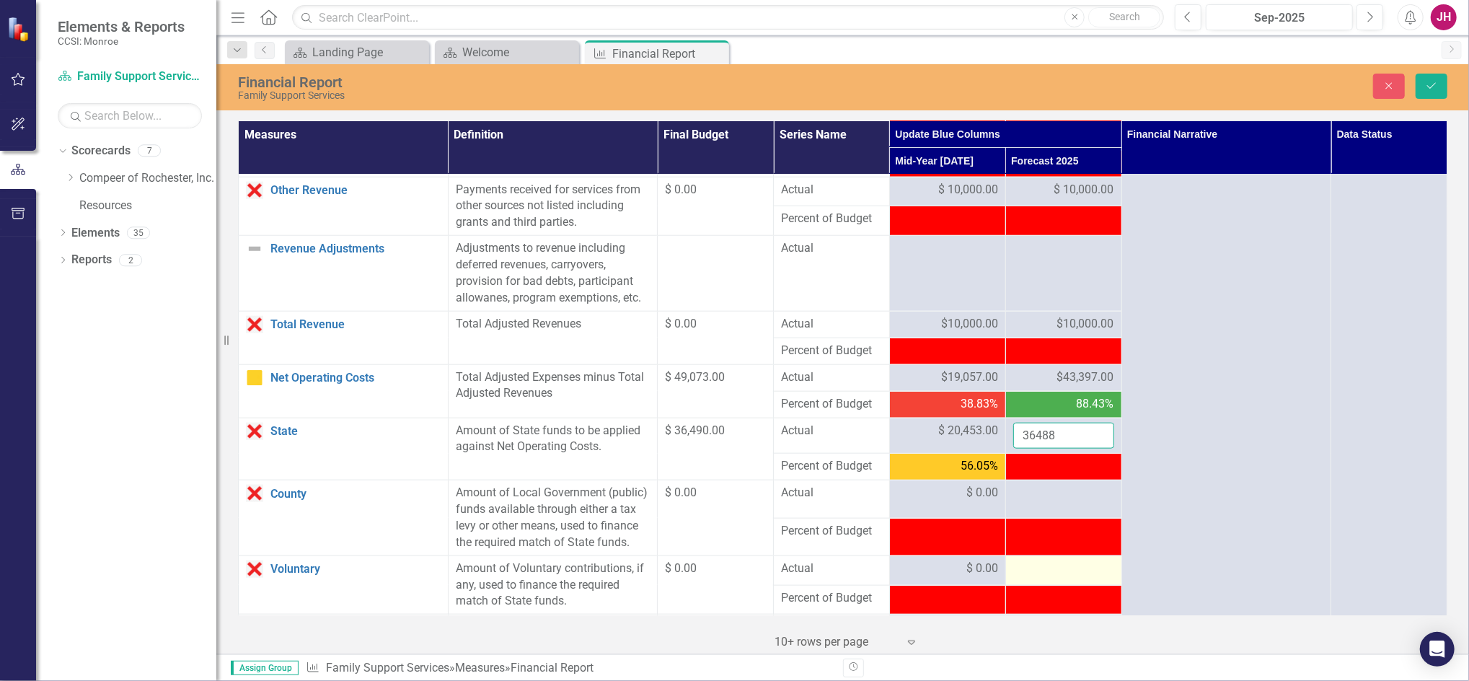
scroll to position [1345, 0]
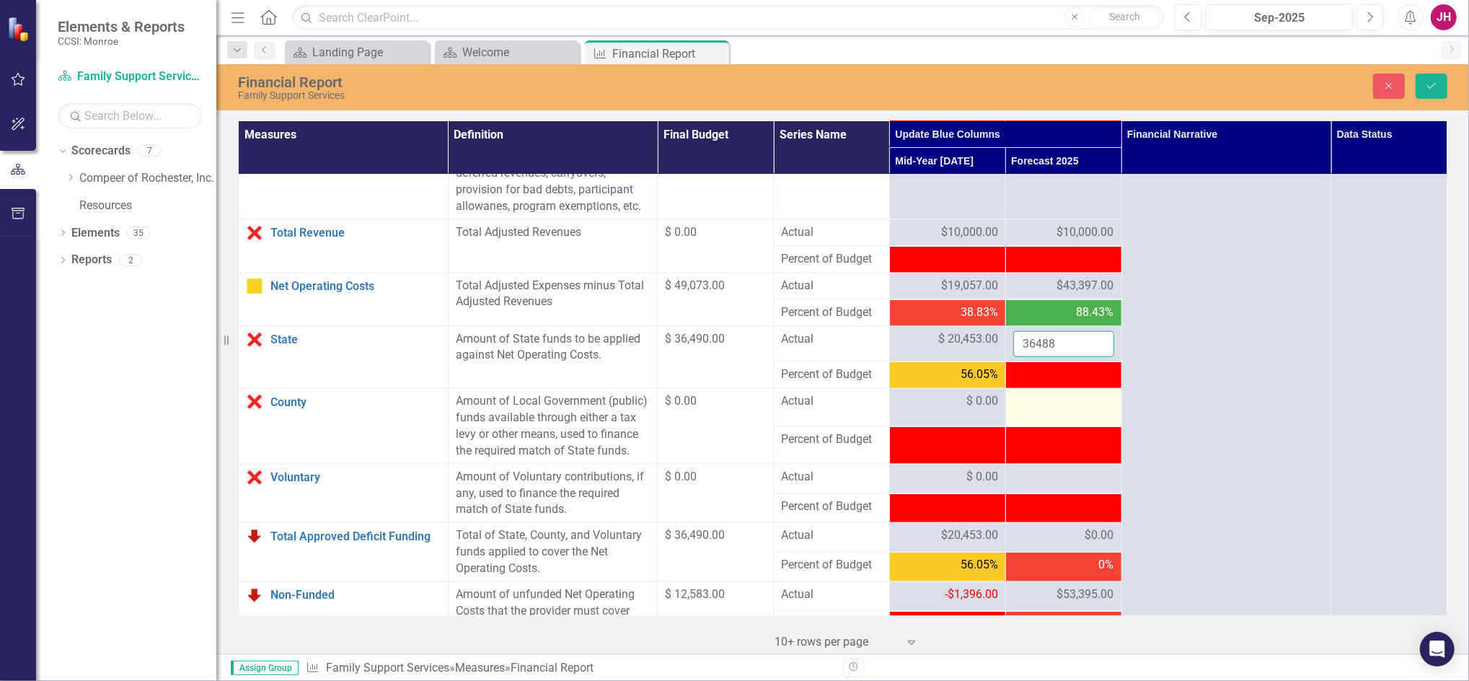
type input "36488"
click at [1050, 407] on div at bounding box center [1063, 401] width 101 height 17
click at [1050, 407] on input "number" at bounding box center [1063, 406] width 101 height 27
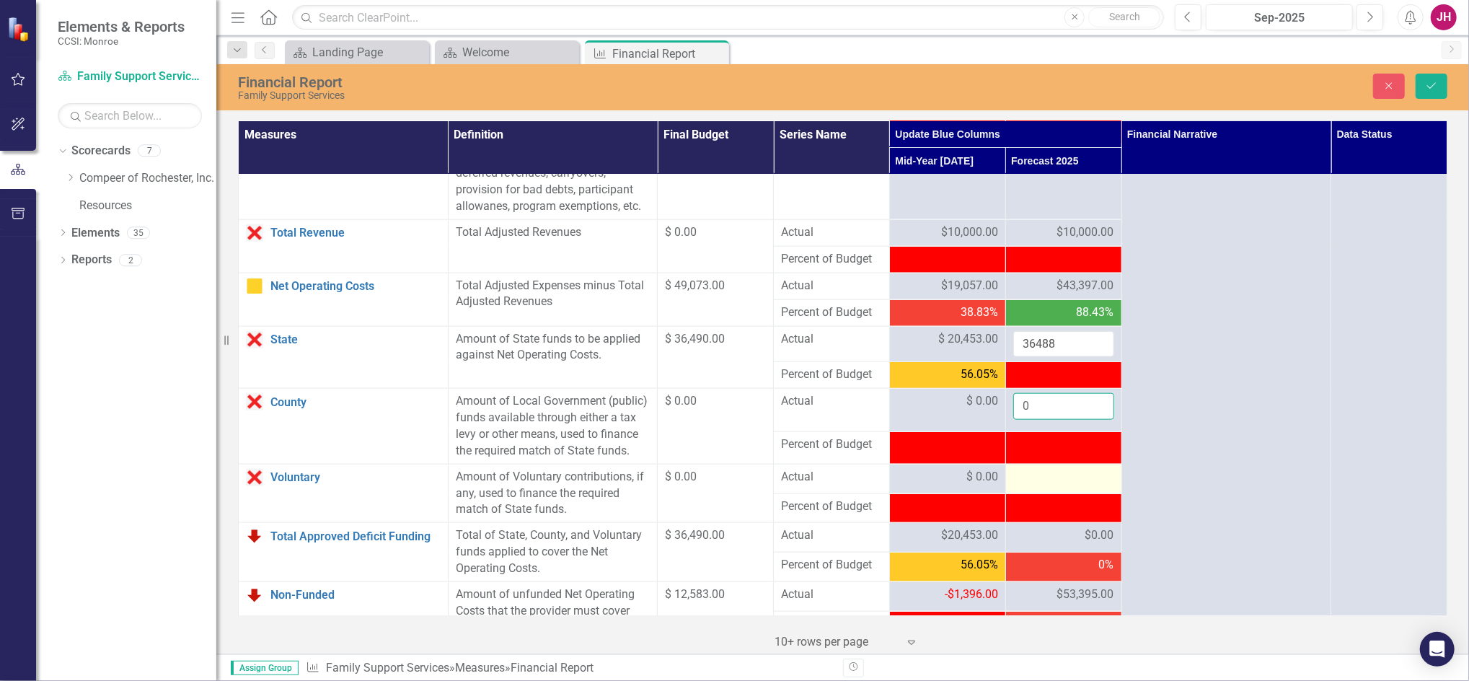
type input "0"
click at [1020, 478] on div at bounding box center [1063, 477] width 101 height 17
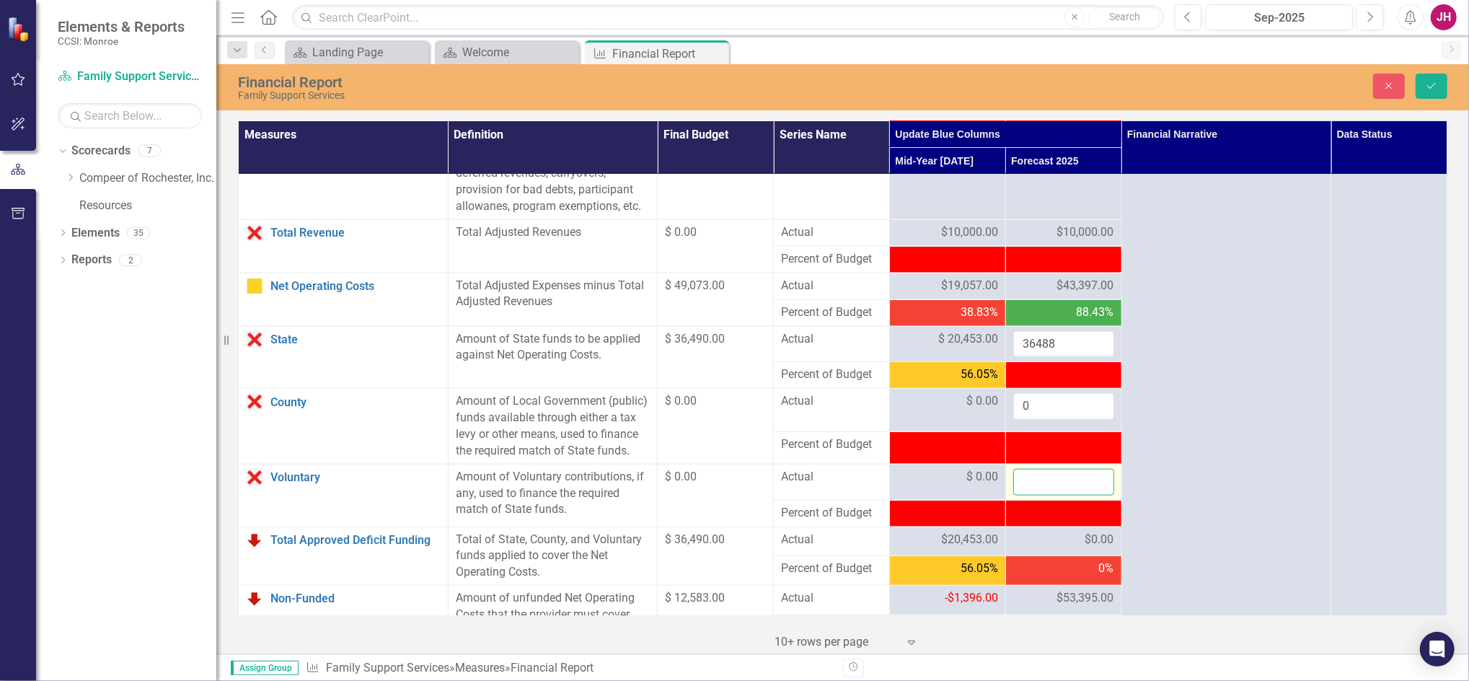
click at [1021, 481] on input "number" at bounding box center [1063, 482] width 101 height 27
type input "0"
click at [1433, 92] on button "Save" at bounding box center [1431, 86] width 32 height 25
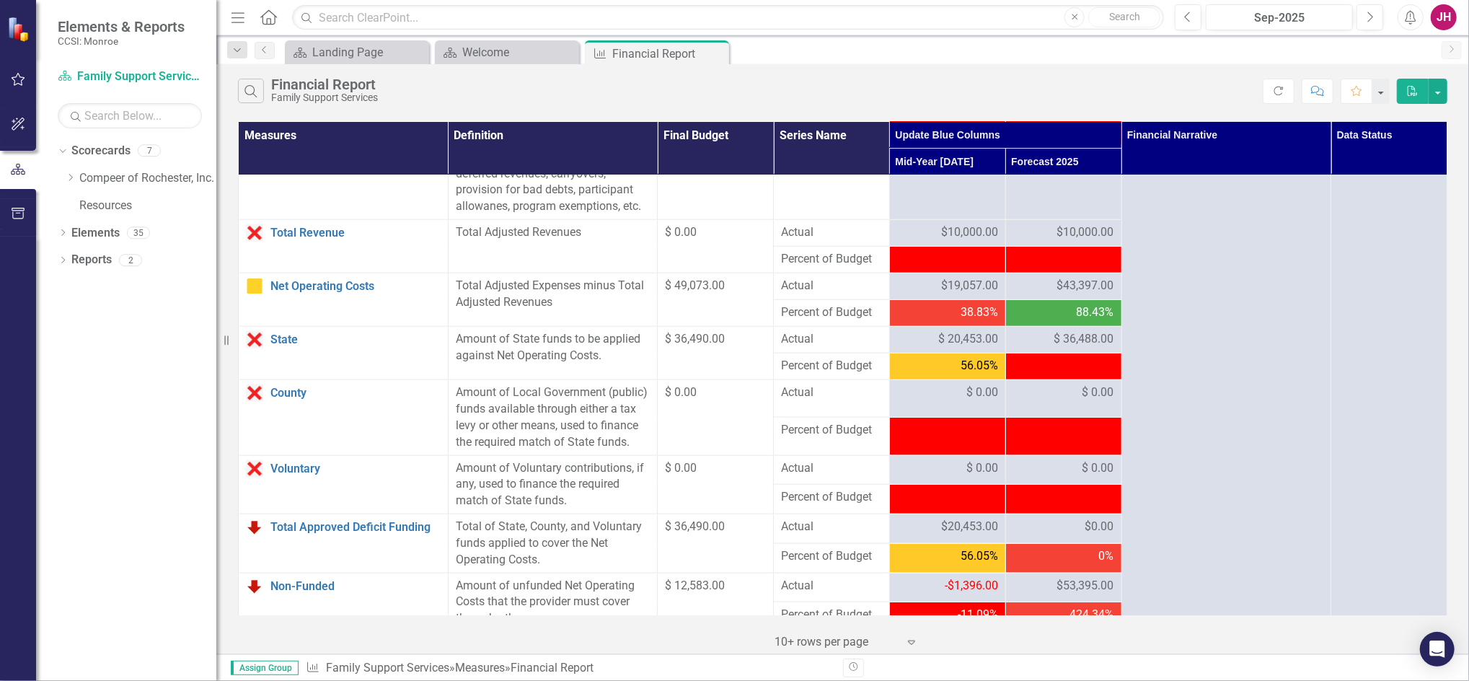
click at [1048, 439] on div at bounding box center [1063, 430] width 101 height 17
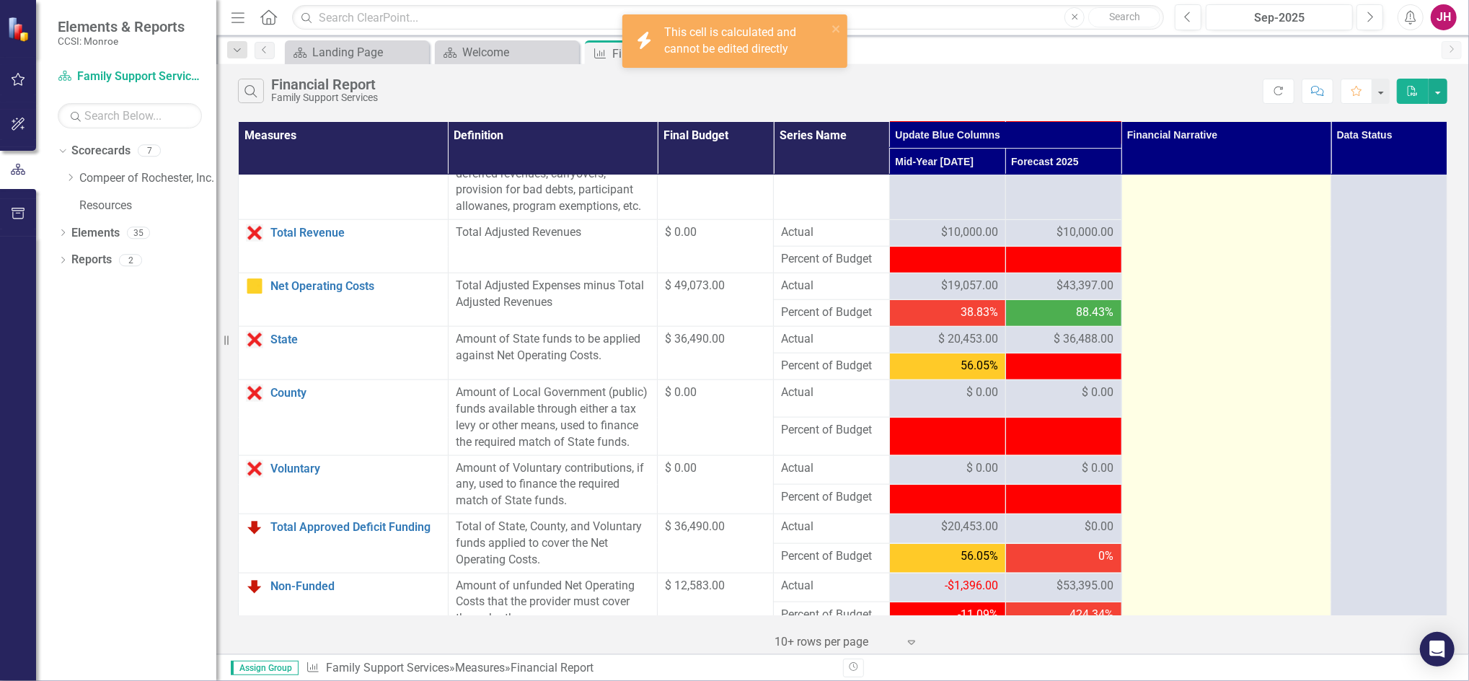
drag, startPoint x: 1048, startPoint y: 440, endPoint x: 1186, endPoint y: 440, distance: 138.4
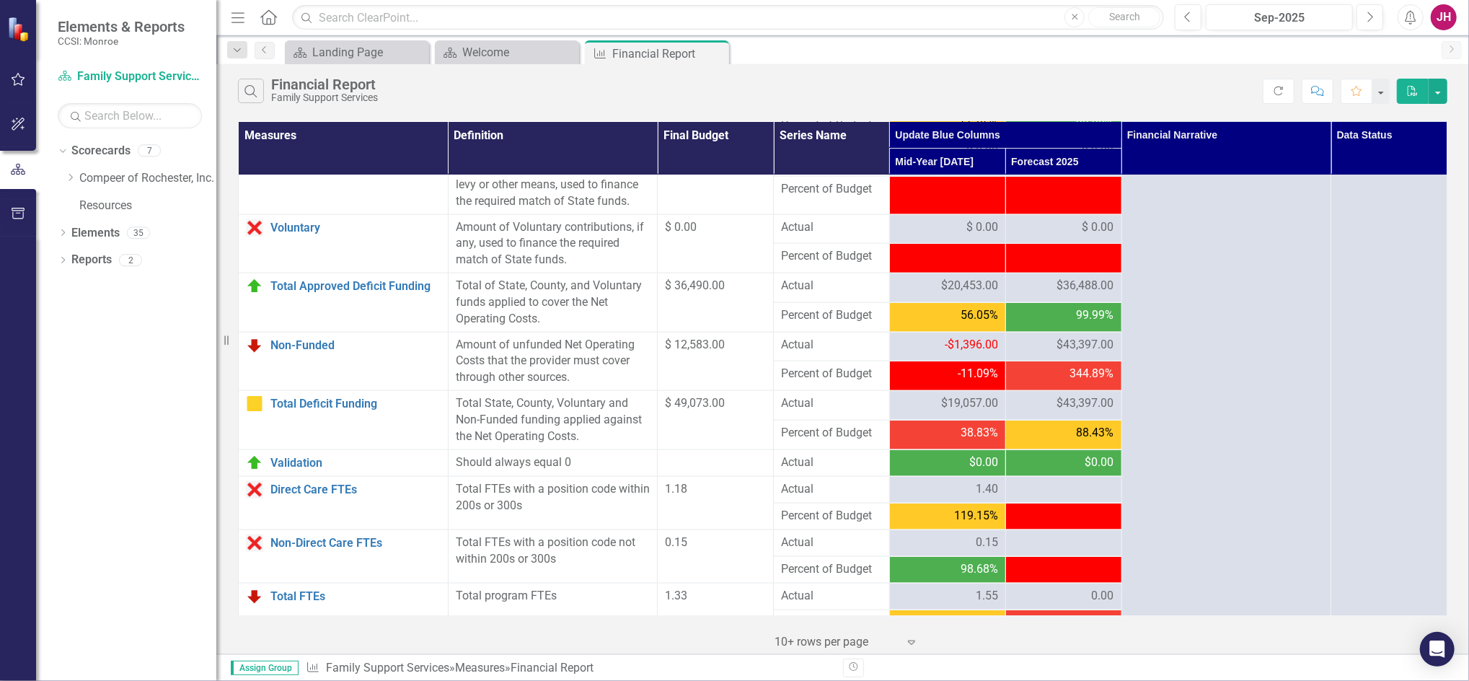
scroll to position [1610, 0]
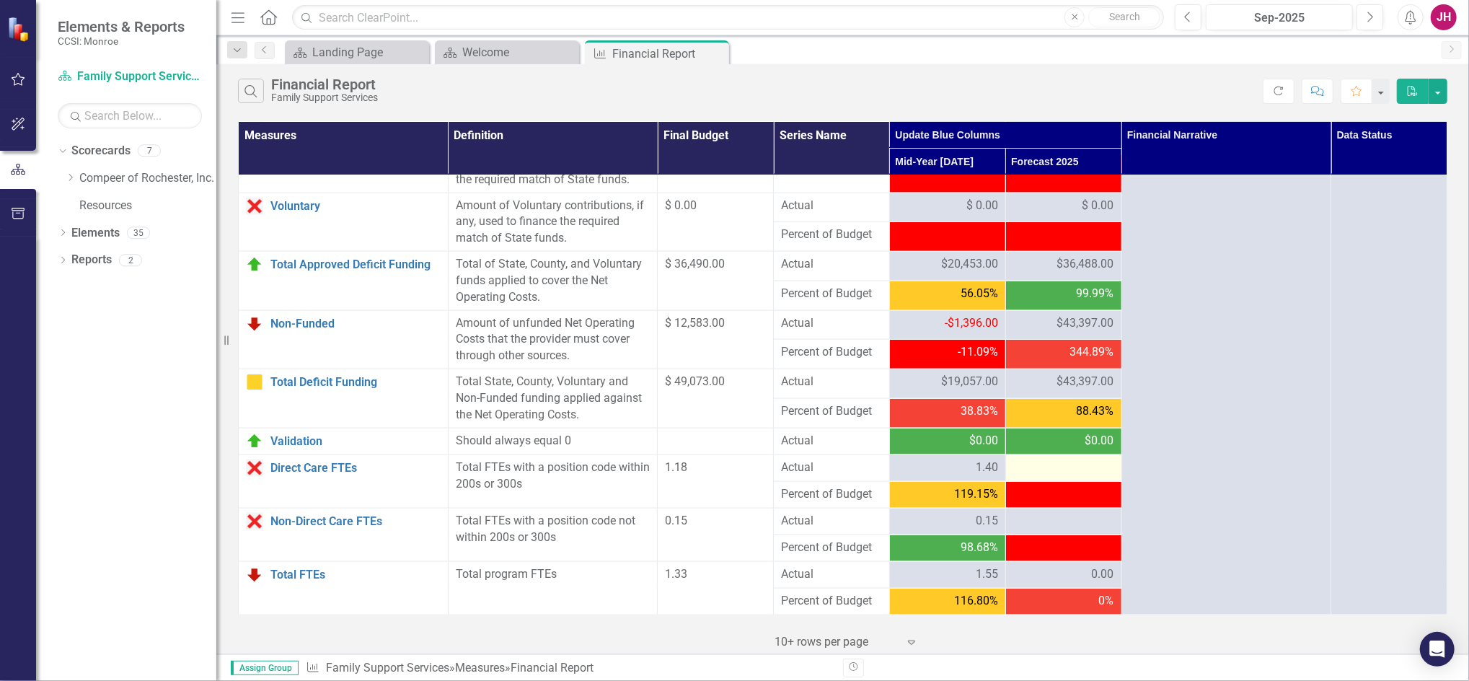
click at [1066, 468] on div at bounding box center [1063, 467] width 101 height 17
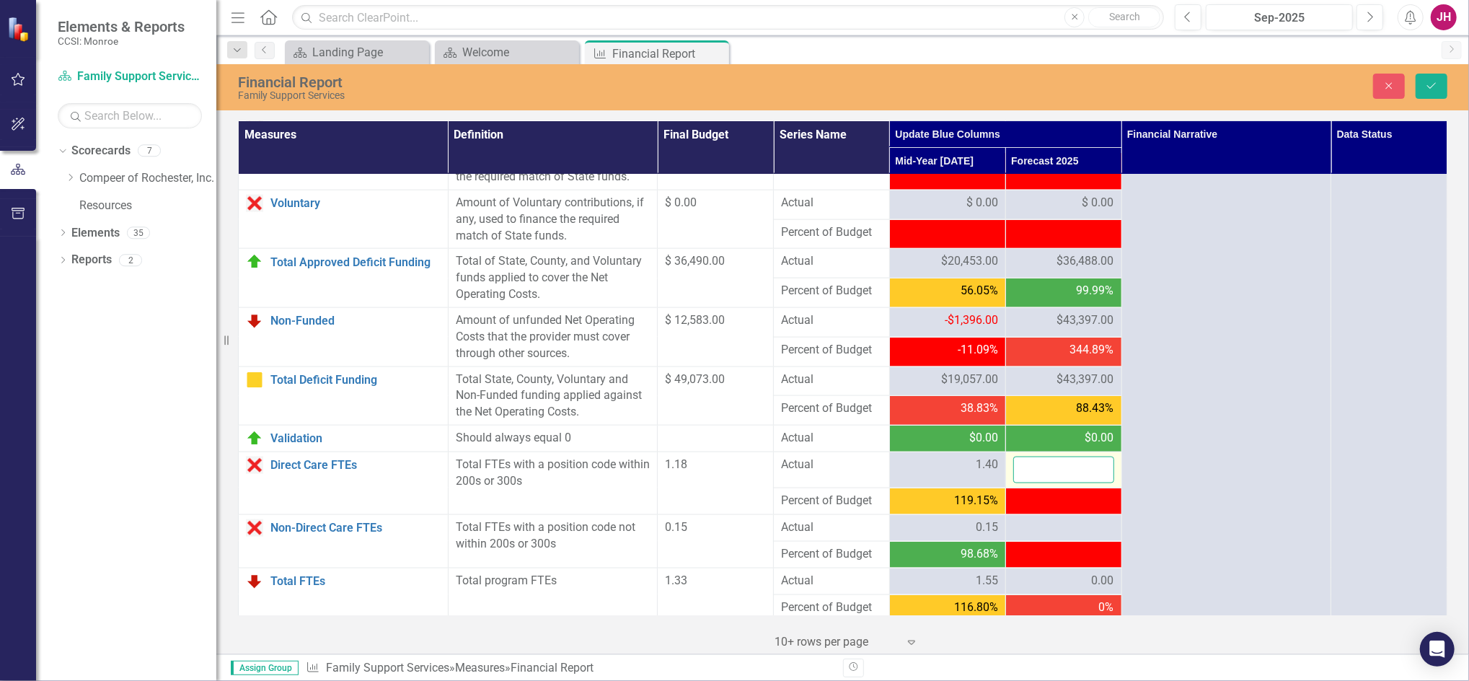
click at [1067, 469] on input "number" at bounding box center [1063, 469] width 101 height 27
type input ".59"
click at [1434, 94] on button "Save" at bounding box center [1431, 86] width 32 height 25
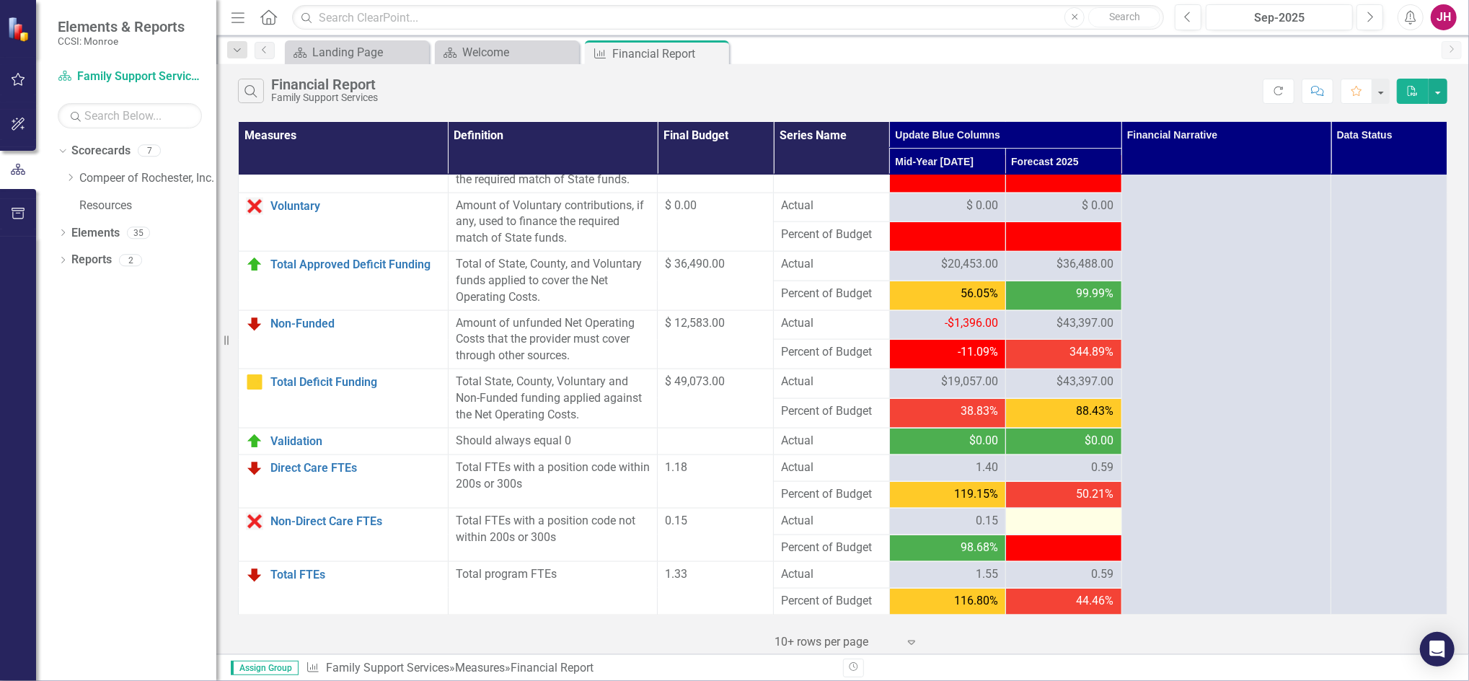
click at [1061, 519] on div at bounding box center [1063, 521] width 101 height 17
click at [1086, 523] on div at bounding box center [1063, 521] width 101 height 17
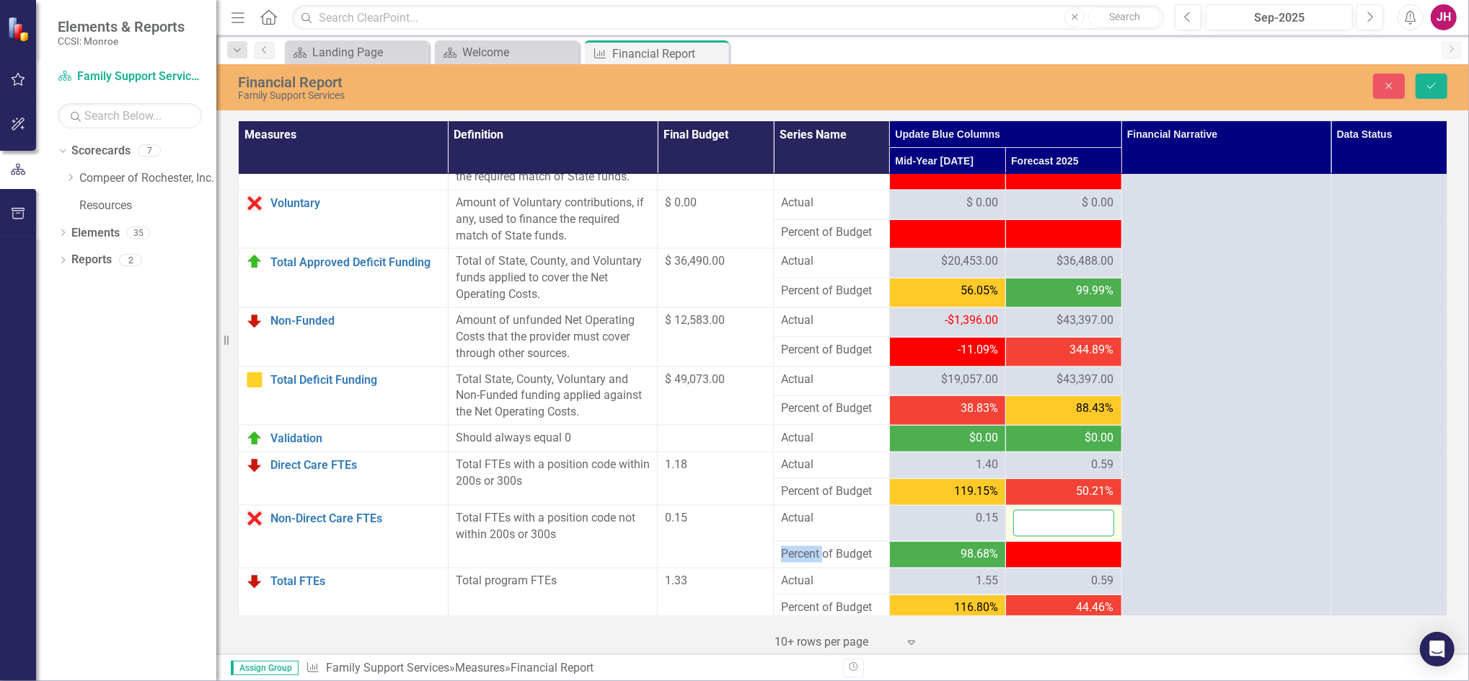
click at [1081, 526] on input "number" at bounding box center [1063, 523] width 101 height 27
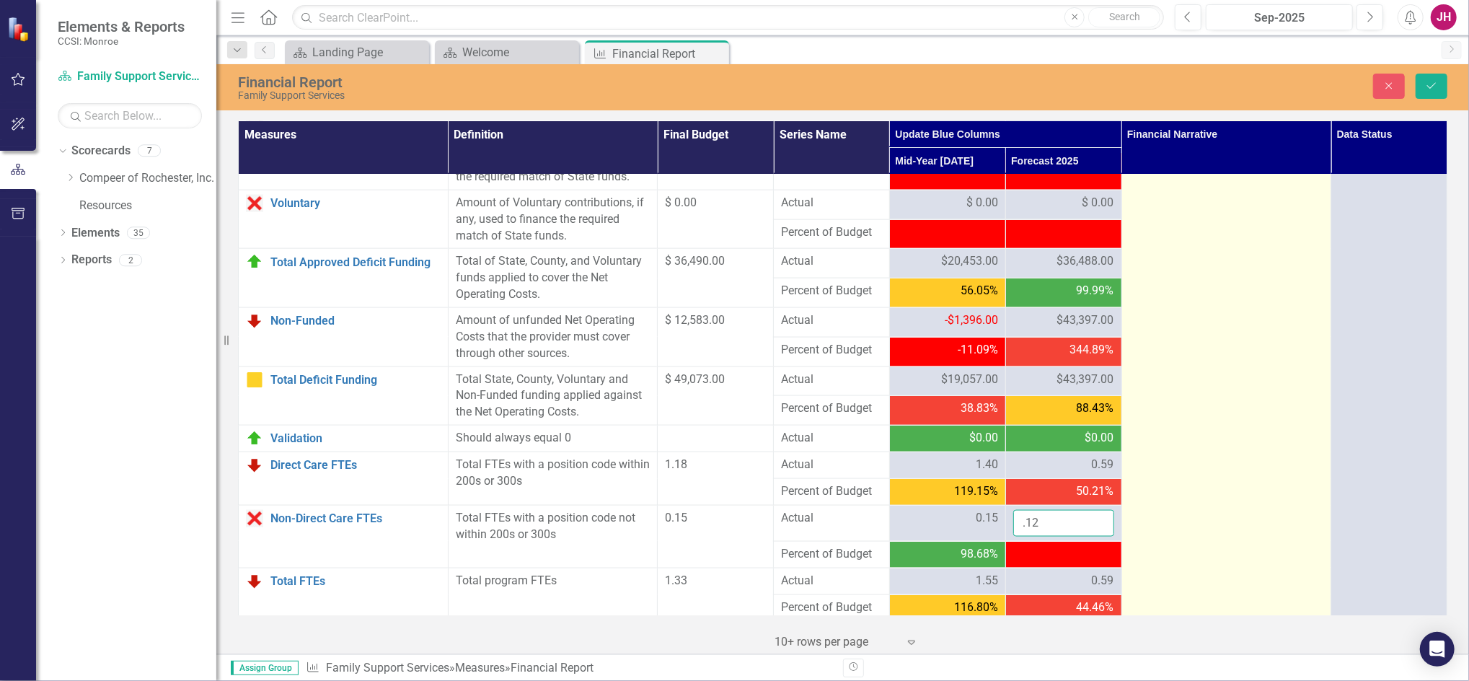
type input ".12"
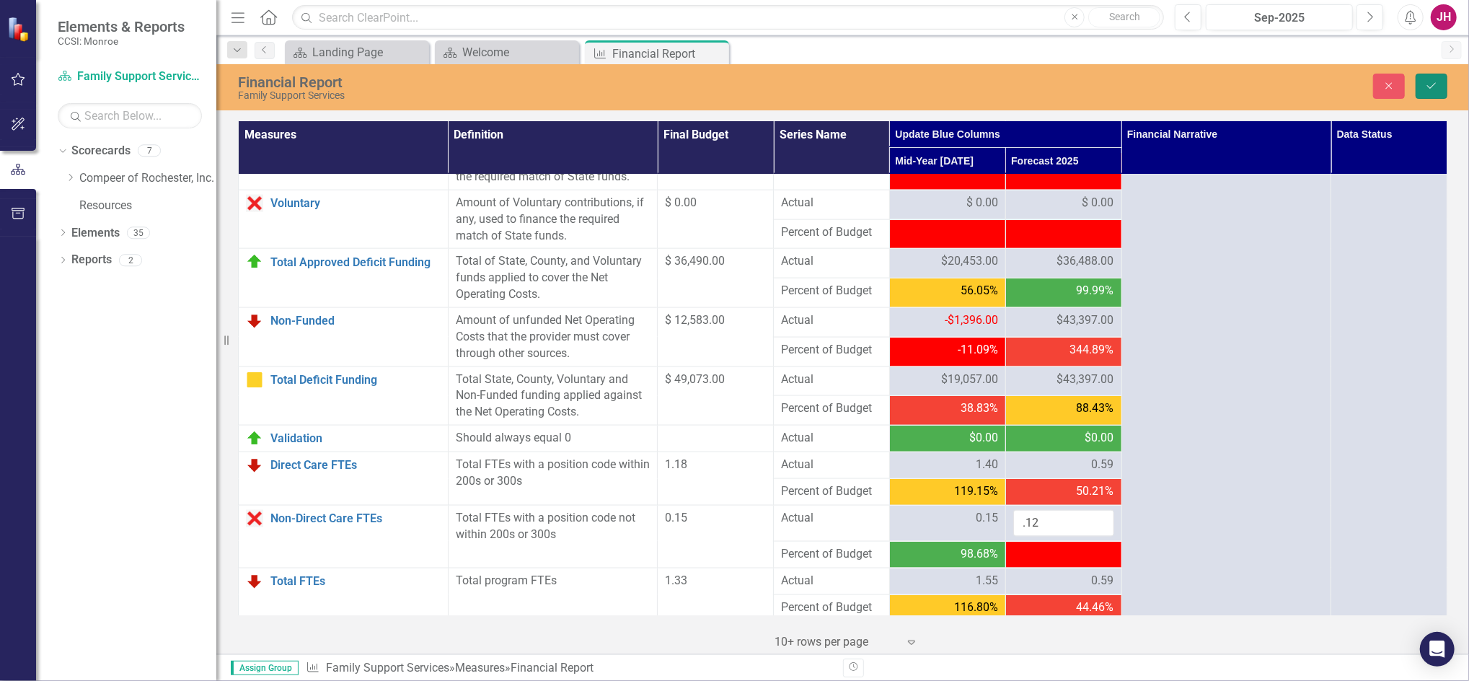
click at [1429, 84] on icon "Save" at bounding box center [1431, 86] width 13 height 10
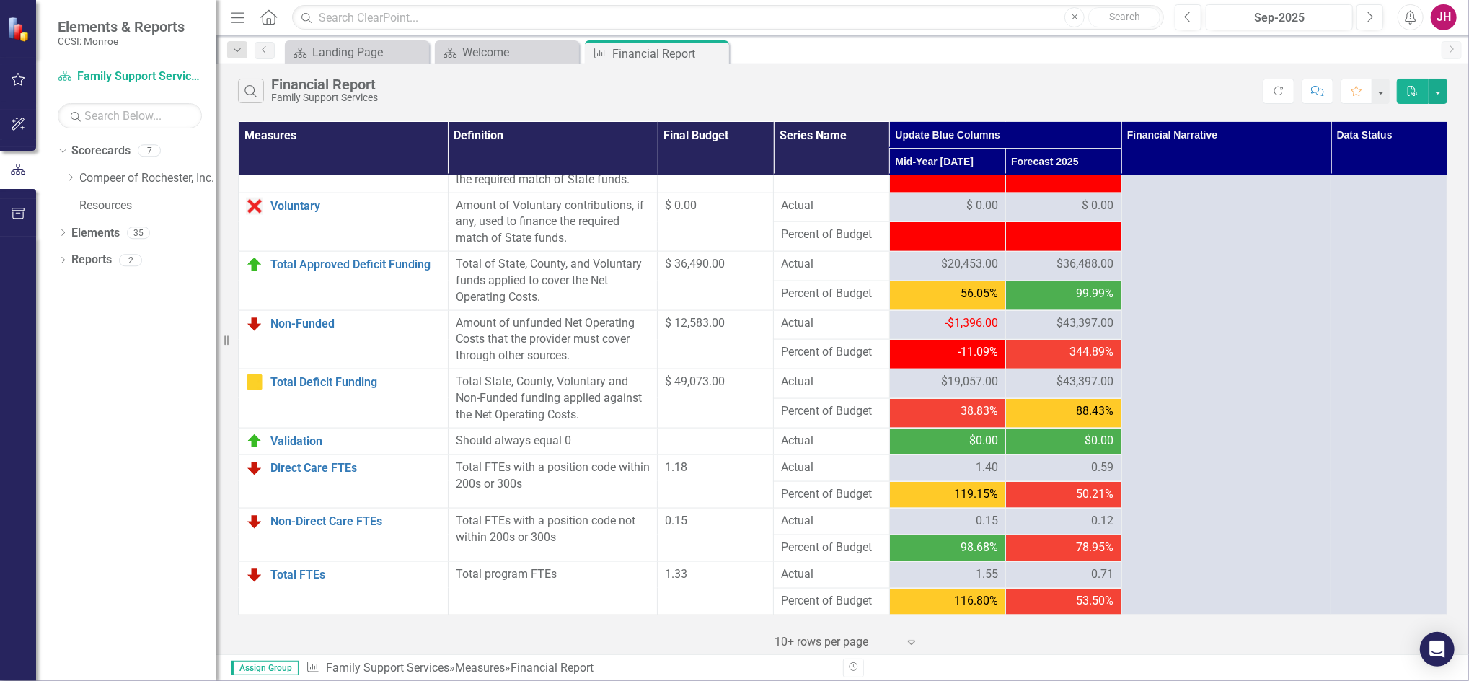
click at [1067, 321] on span "$43,397.00" at bounding box center [1085, 323] width 57 height 17
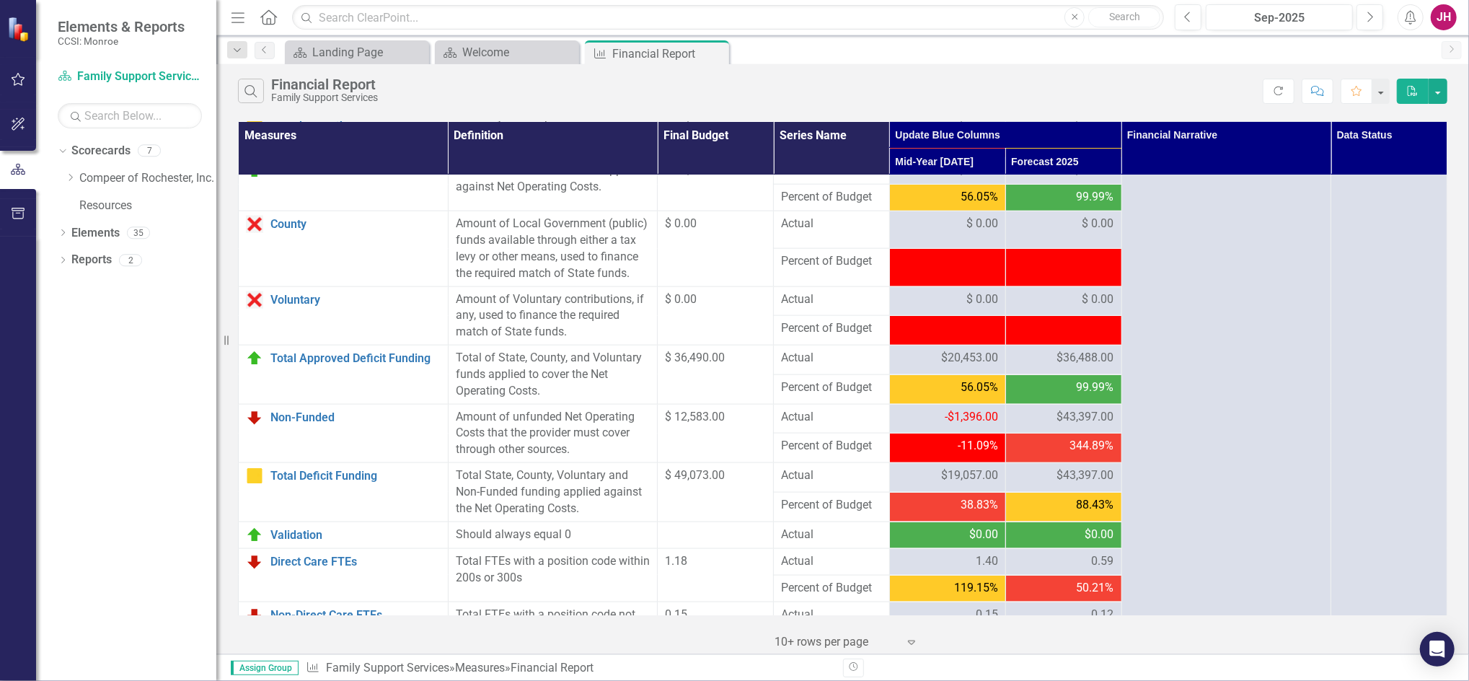
scroll to position [1417, 0]
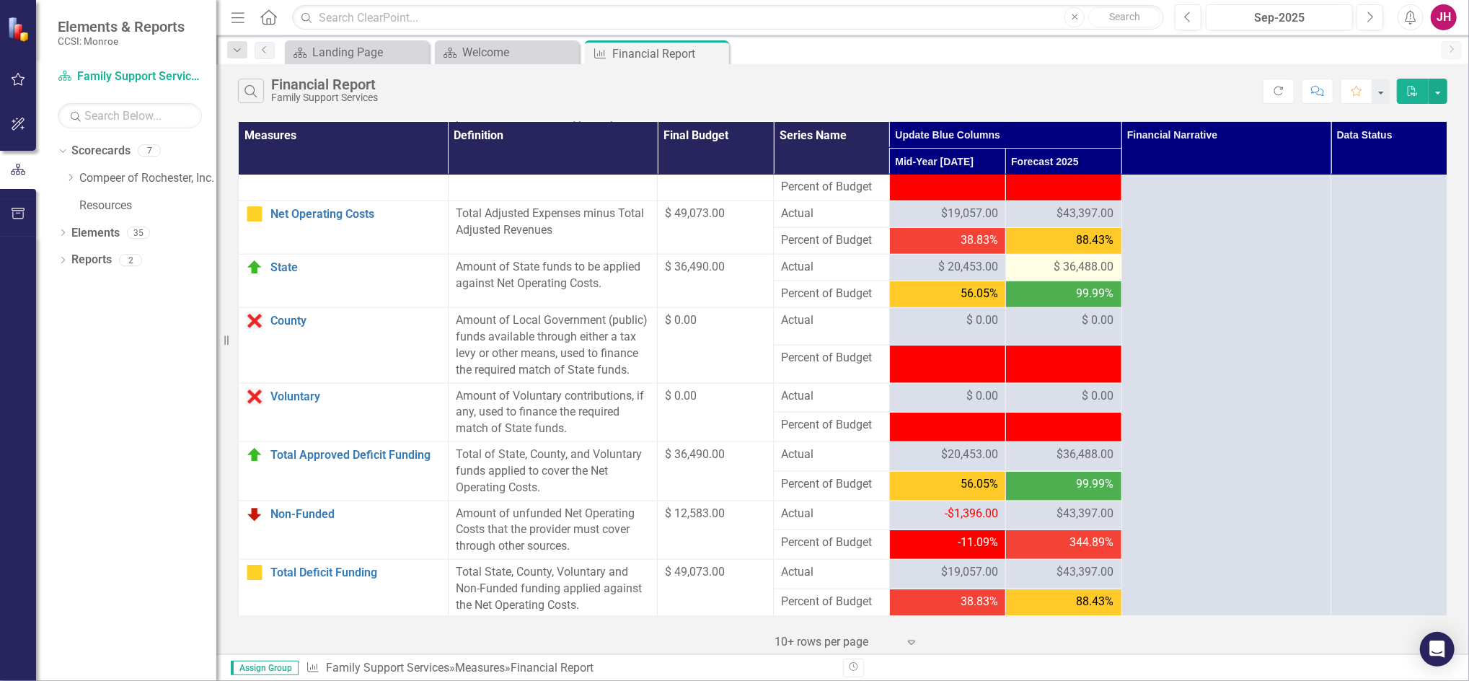
click at [1064, 270] on span "$ 36,488.00" at bounding box center [1084, 267] width 60 height 17
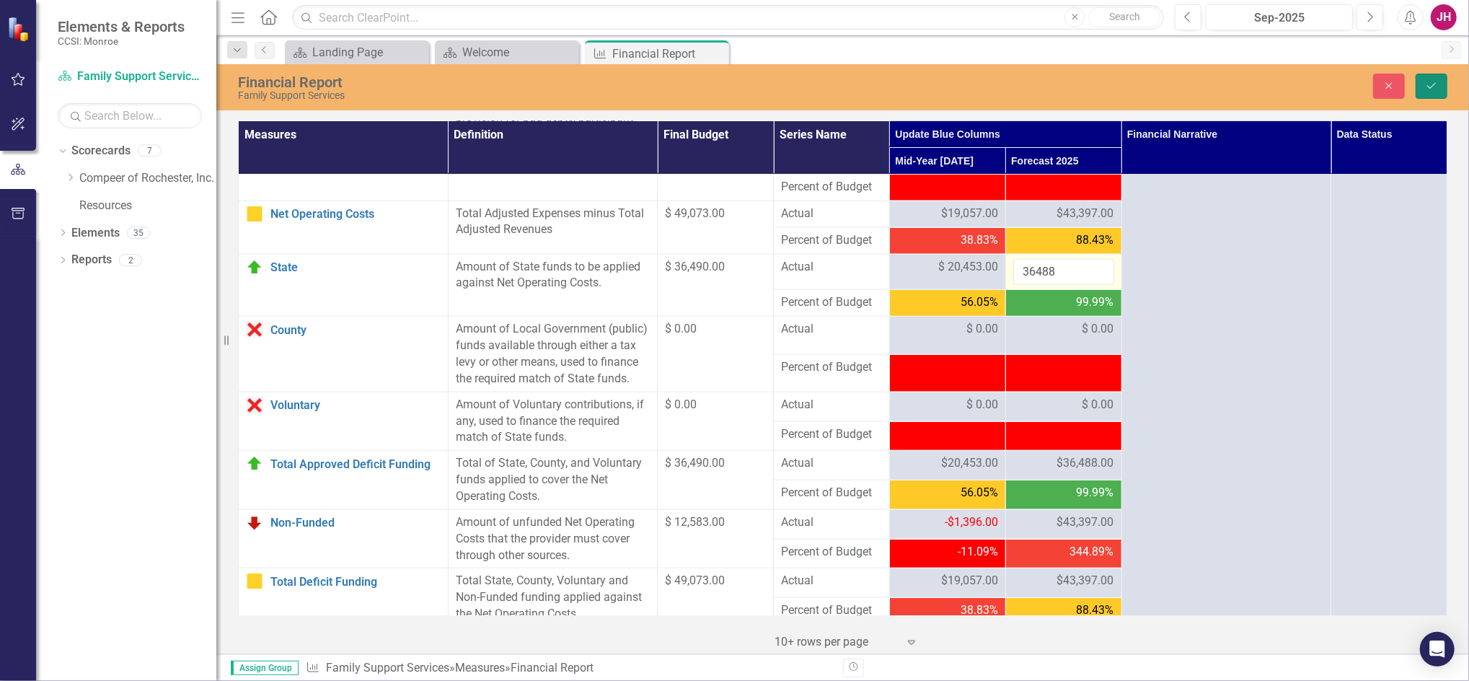
drag, startPoint x: 1064, startPoint y: 270, endPoint x: 1435, endPoint y: 77, distance: 417.9
click at [1435, 77] on button "Save" at bounding box center [1431, 86] width 32 height 25
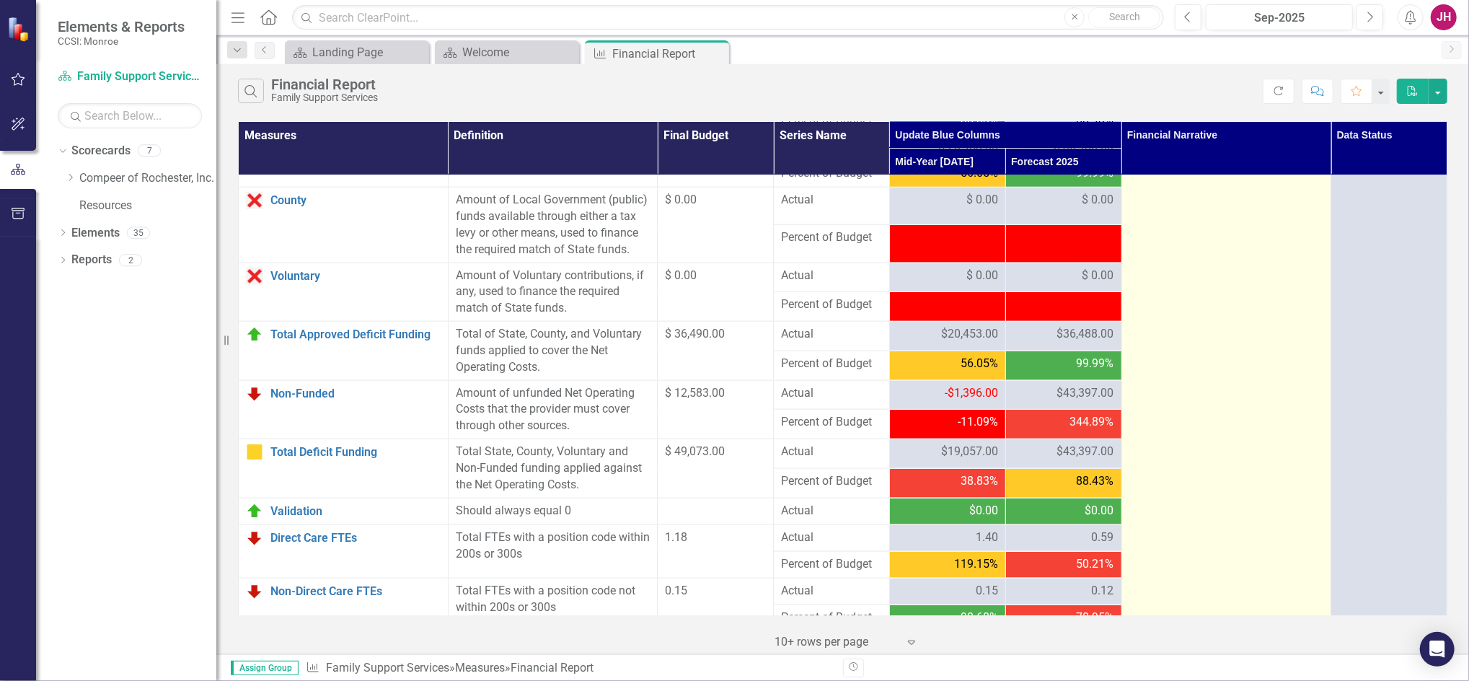
scroll to position [1610, 0]
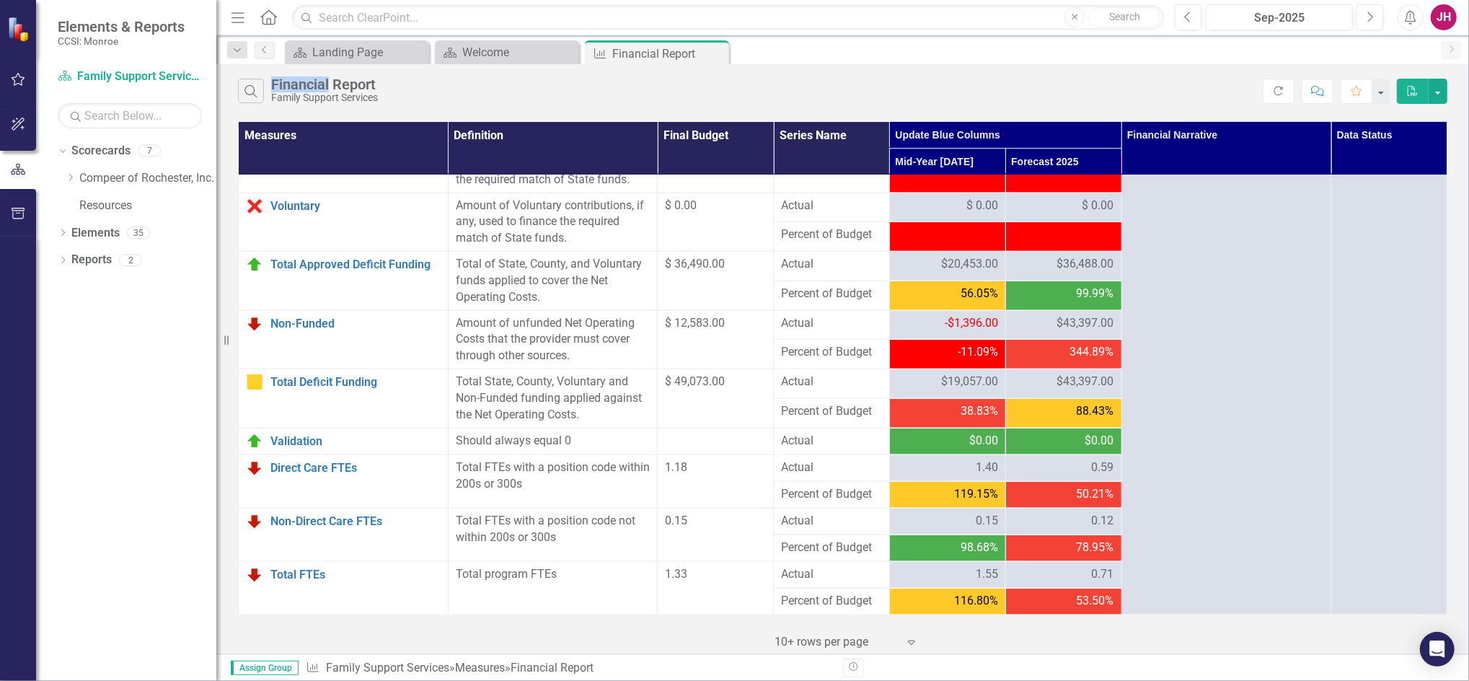
drag, startPoint x: 711, startPoint y: 49, endPoint x: 644, endPoint y: 58, distance: 67.7
click at [0, 0] on icon "Close" at bounding box center [0, 0] width 0 height 0
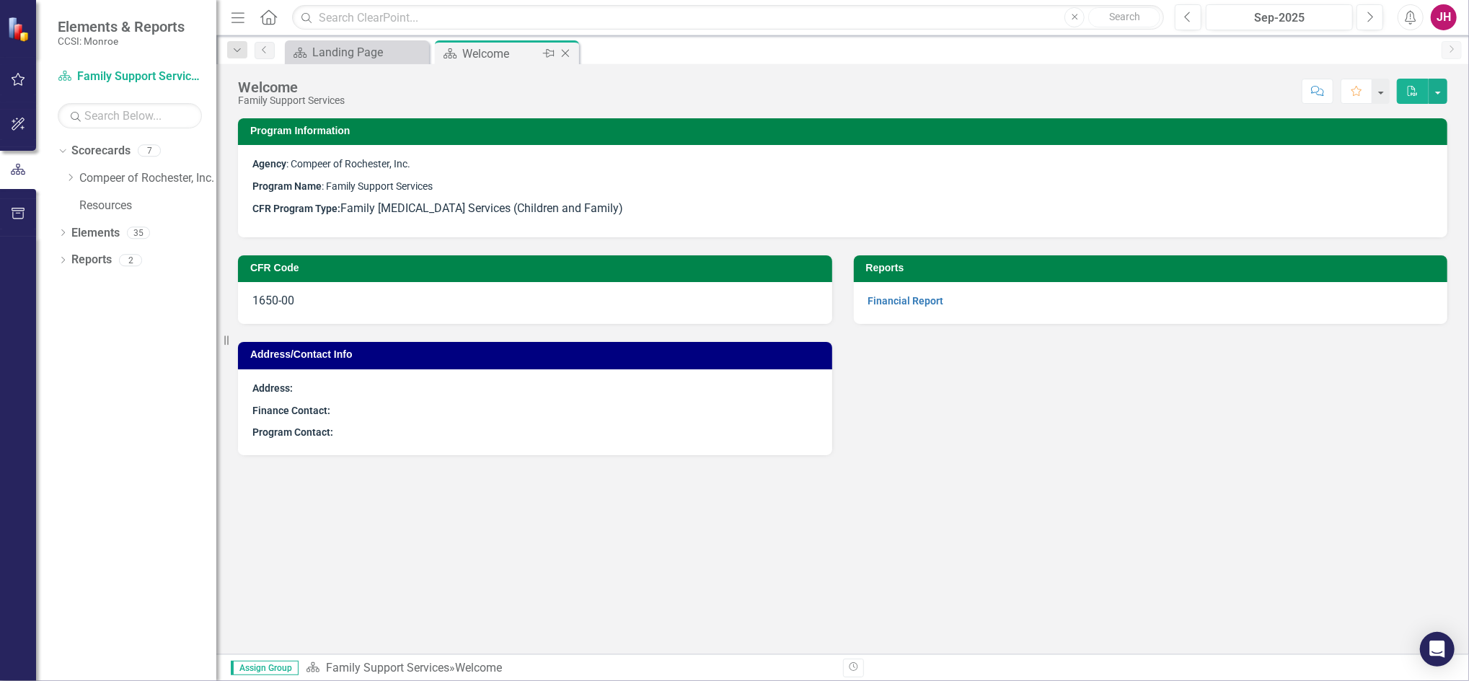
click at [567, 50] on icon "Close" at bounding box center [565, 54] width 14 height 12
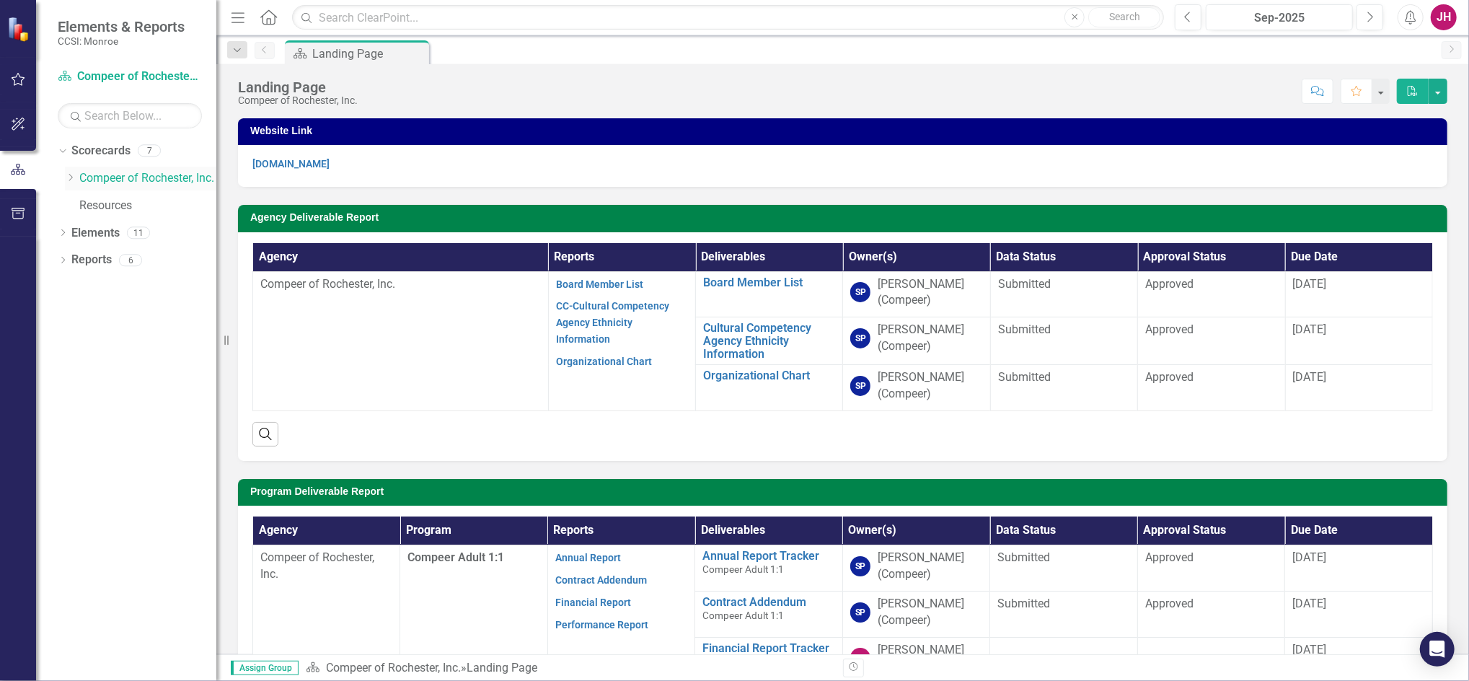
click at [72, 176] on icon "Dropdown" at bounding box center [70, 177] width 11 height 9
click at [84, 234] on icon "Dropdown" at bounding box center [84, 232] width 11 height 9
click at [147, 289] on link "Youth One-to-One (1760)" at bounding box center [162, 287] width 108 height 17
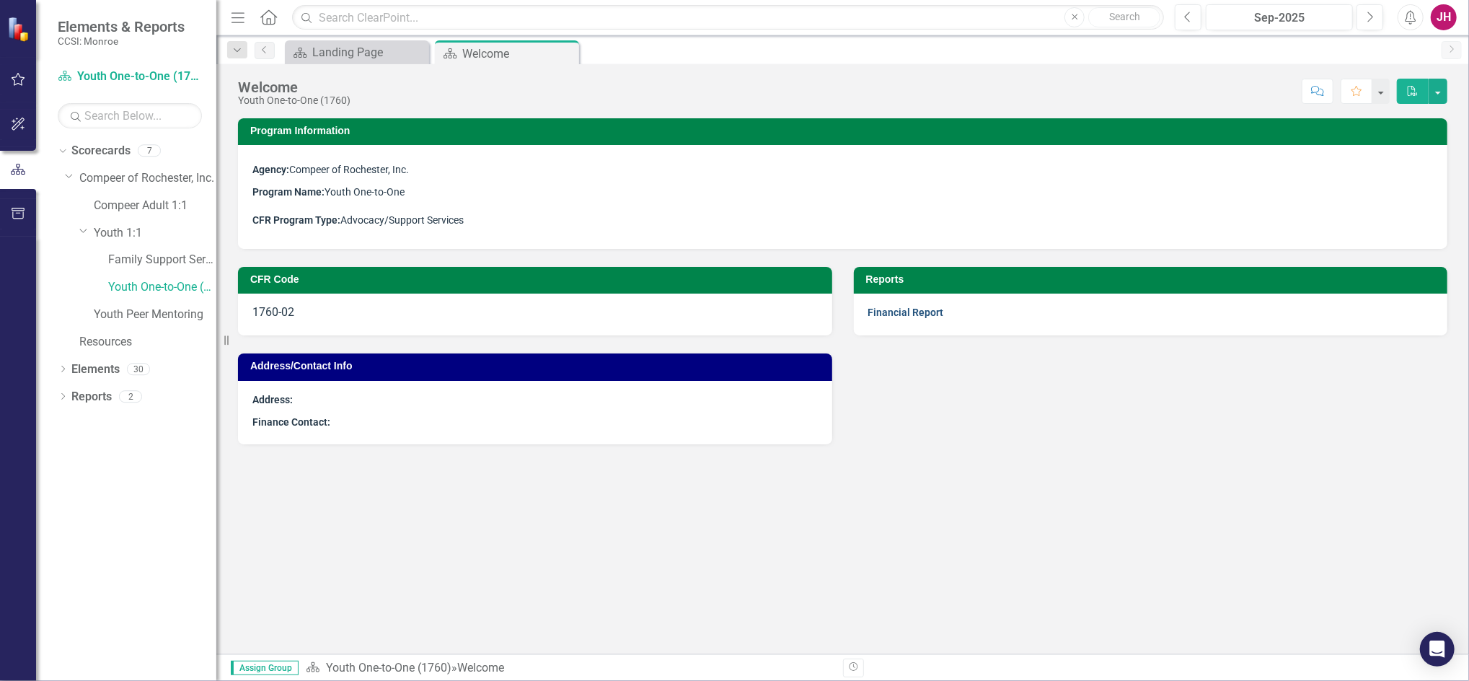
click at [893, 313] on link "Financial Report" at bounding box center [906, 312] width 76 height 12
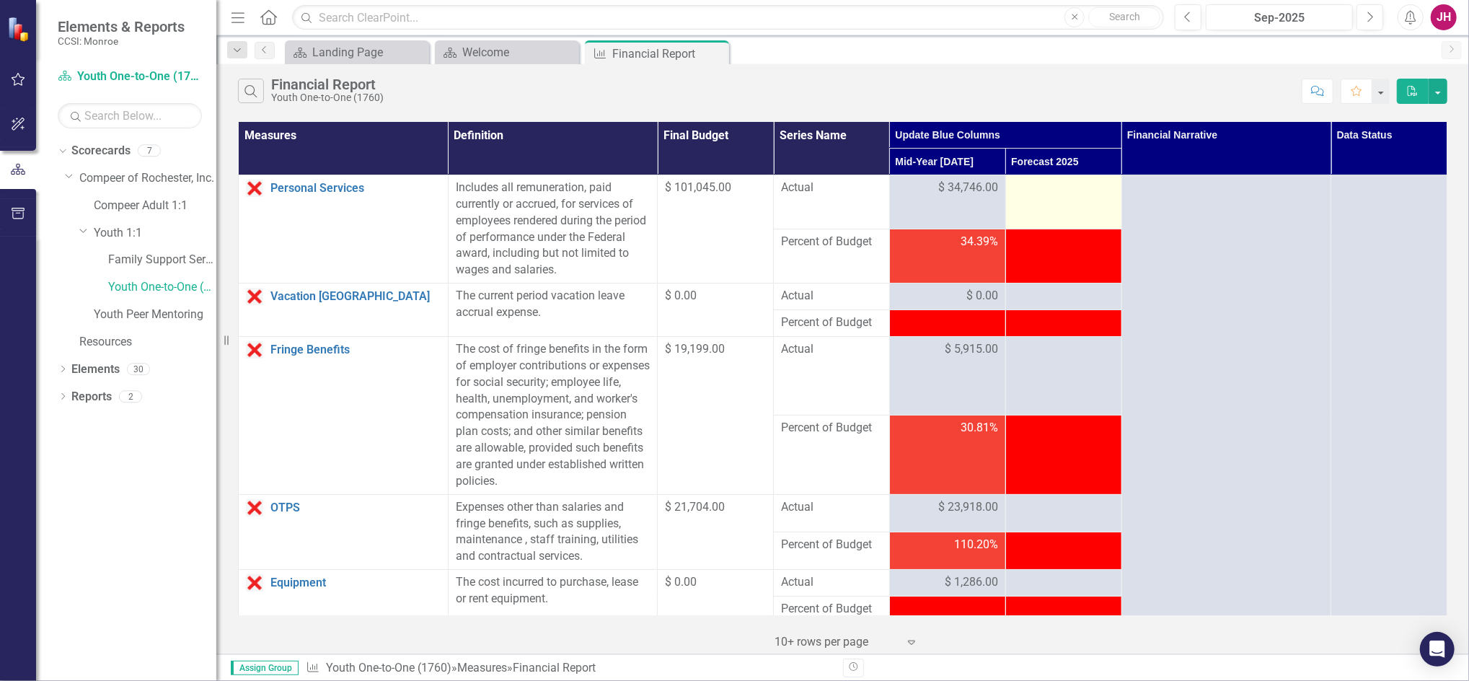
click at [1080, 200] on td at bounding box center [1063, 202] width 116 height 54
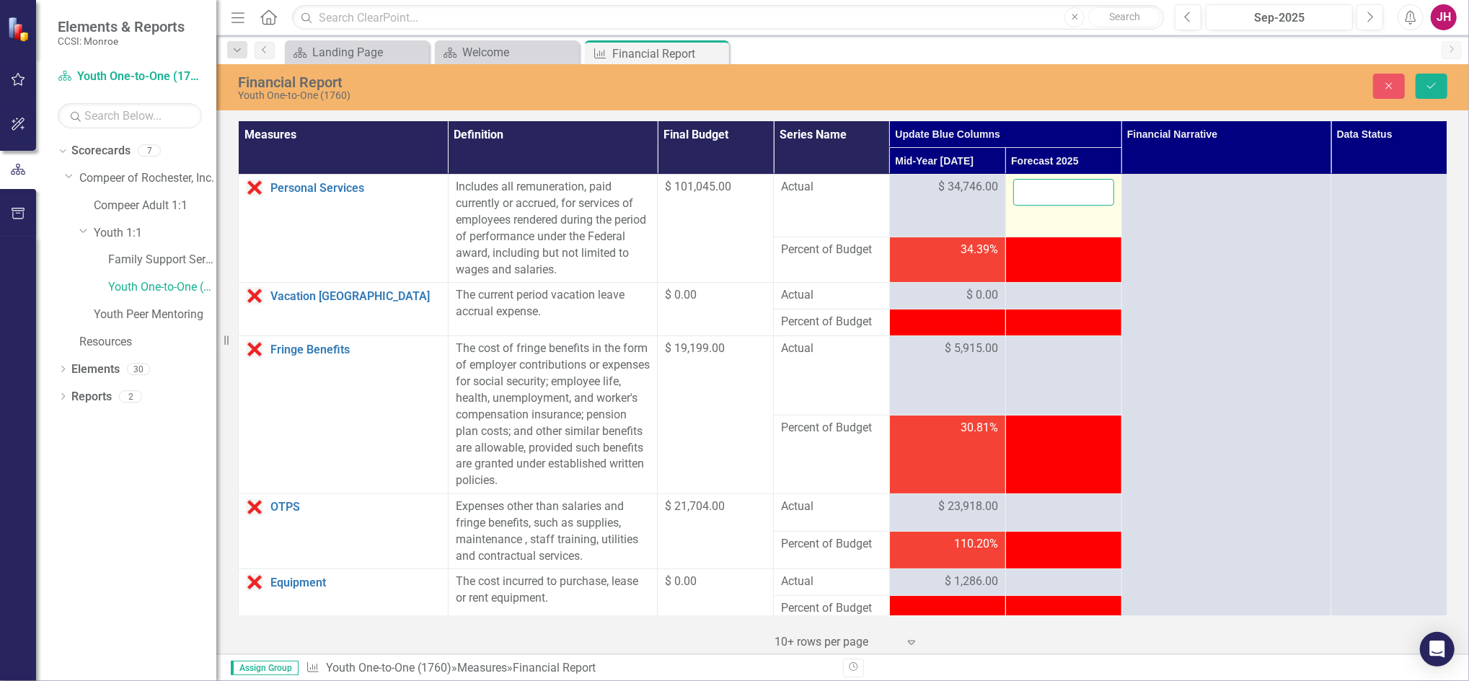
click at [1047, 190] on input "number" at bounding box center [1063, 192] width 101 height 27
type input "76650"
click at [1052, 293] on div at bounding box center [1063, 295] width 101 height 17
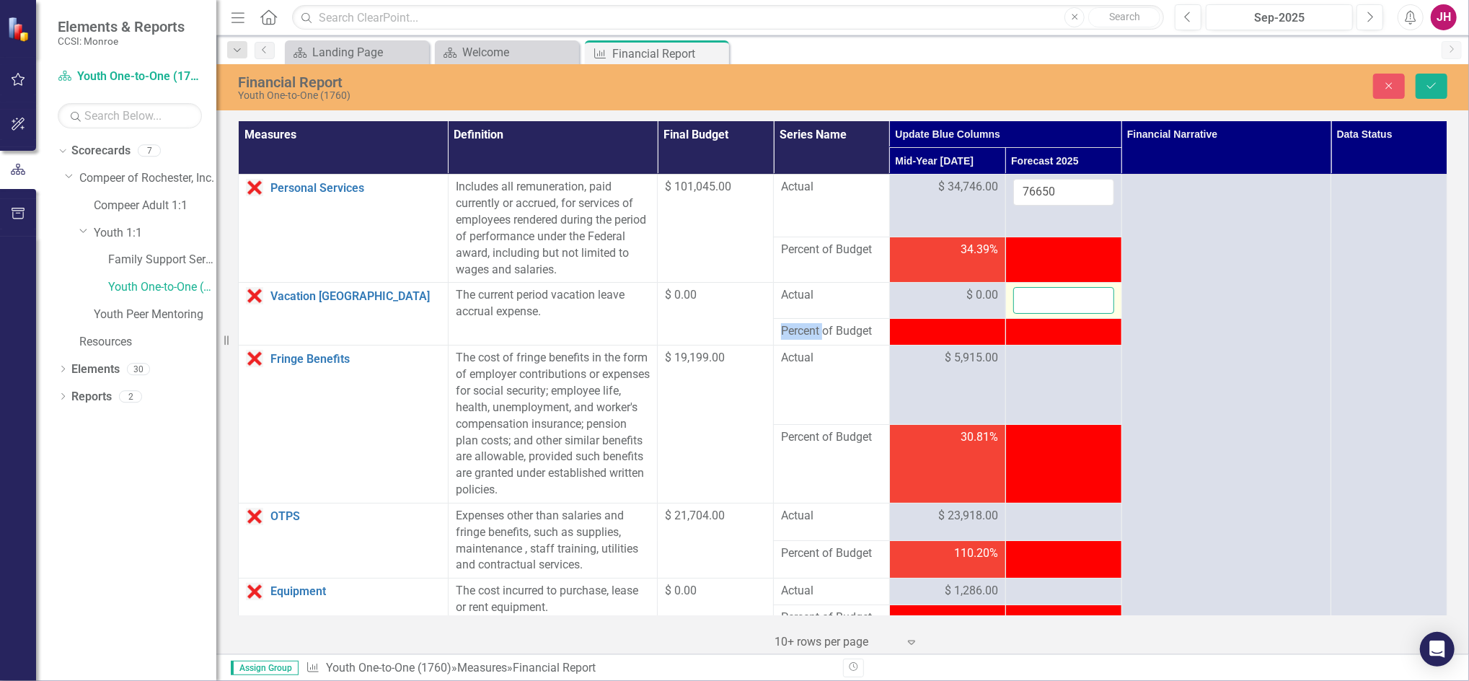
click at [1050, 298] on input "number" at bounding box center [1063, 300] width 101 height 27
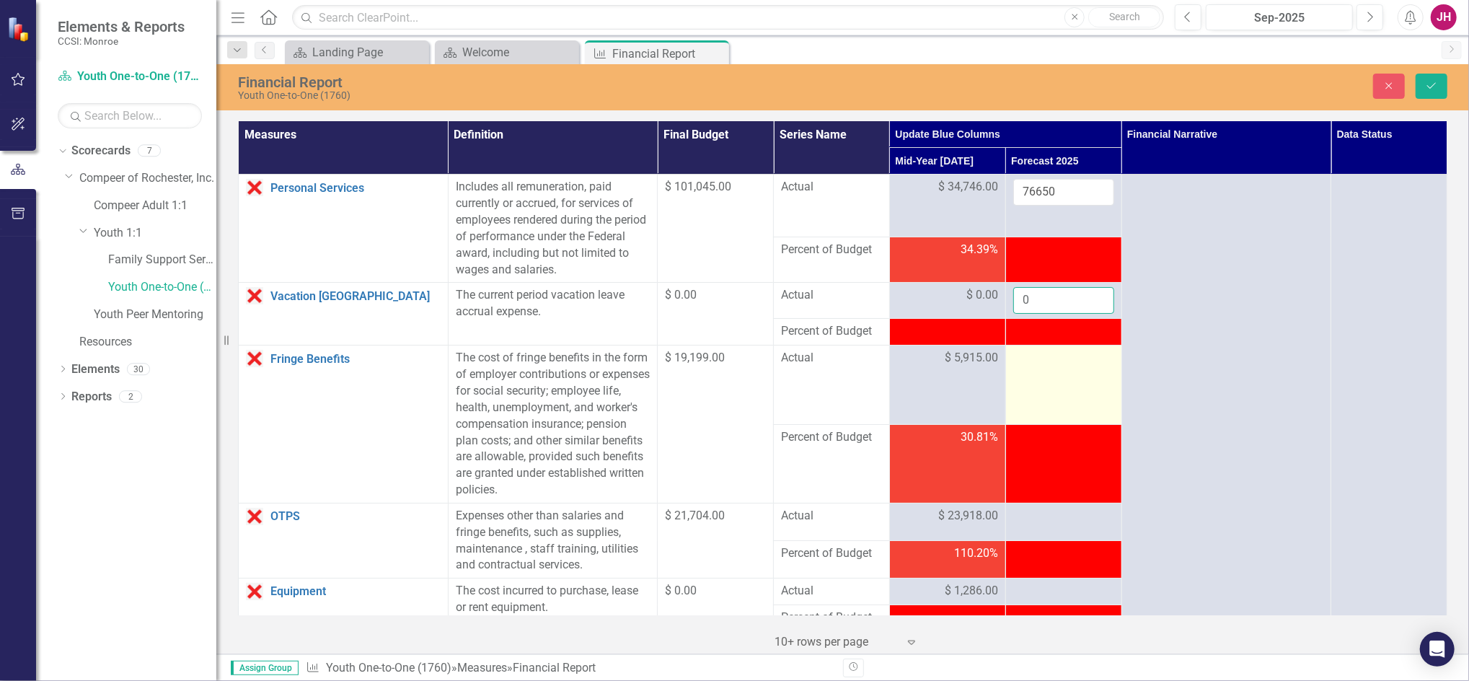
type input "0"
click at [1040, 365] on div at bounding box center [1063, 358] width 101 height 17
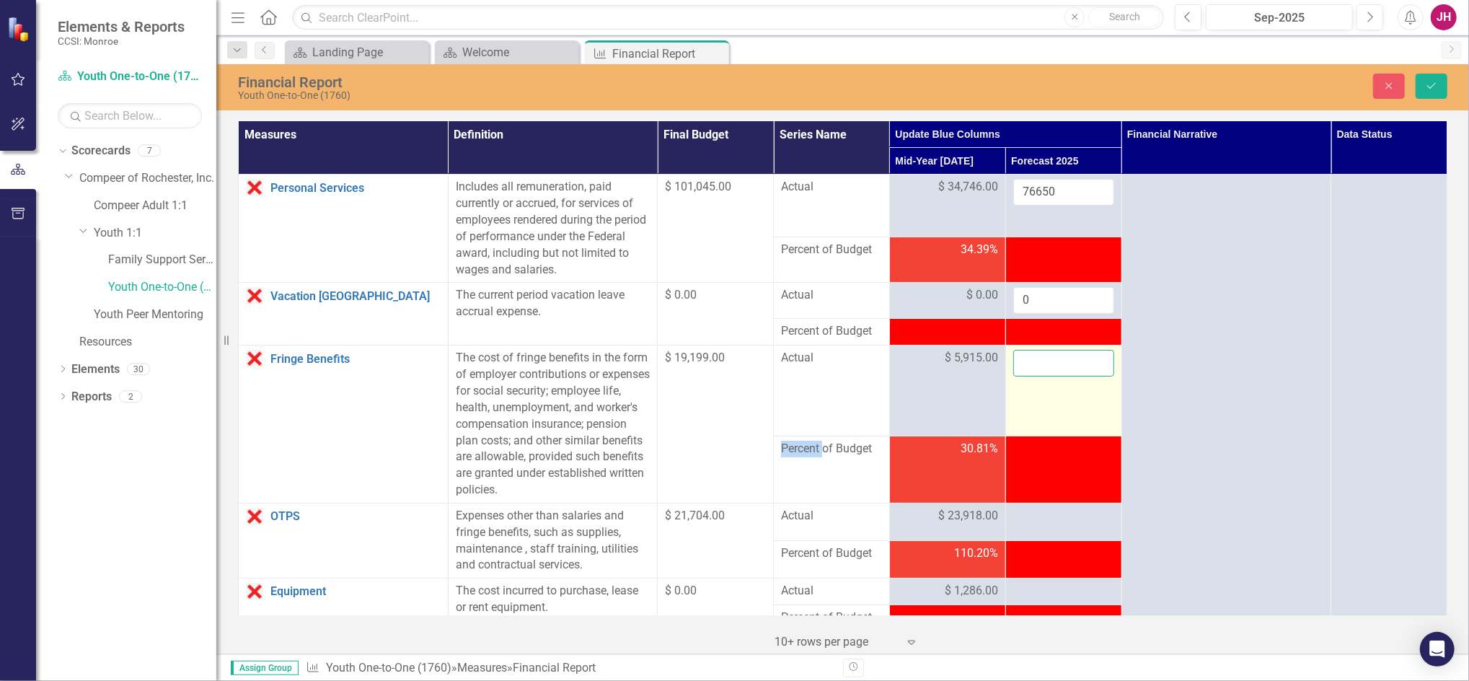
click at [1037, 363] on input "number" at bounding box center [1063, 363] width 101 height 27
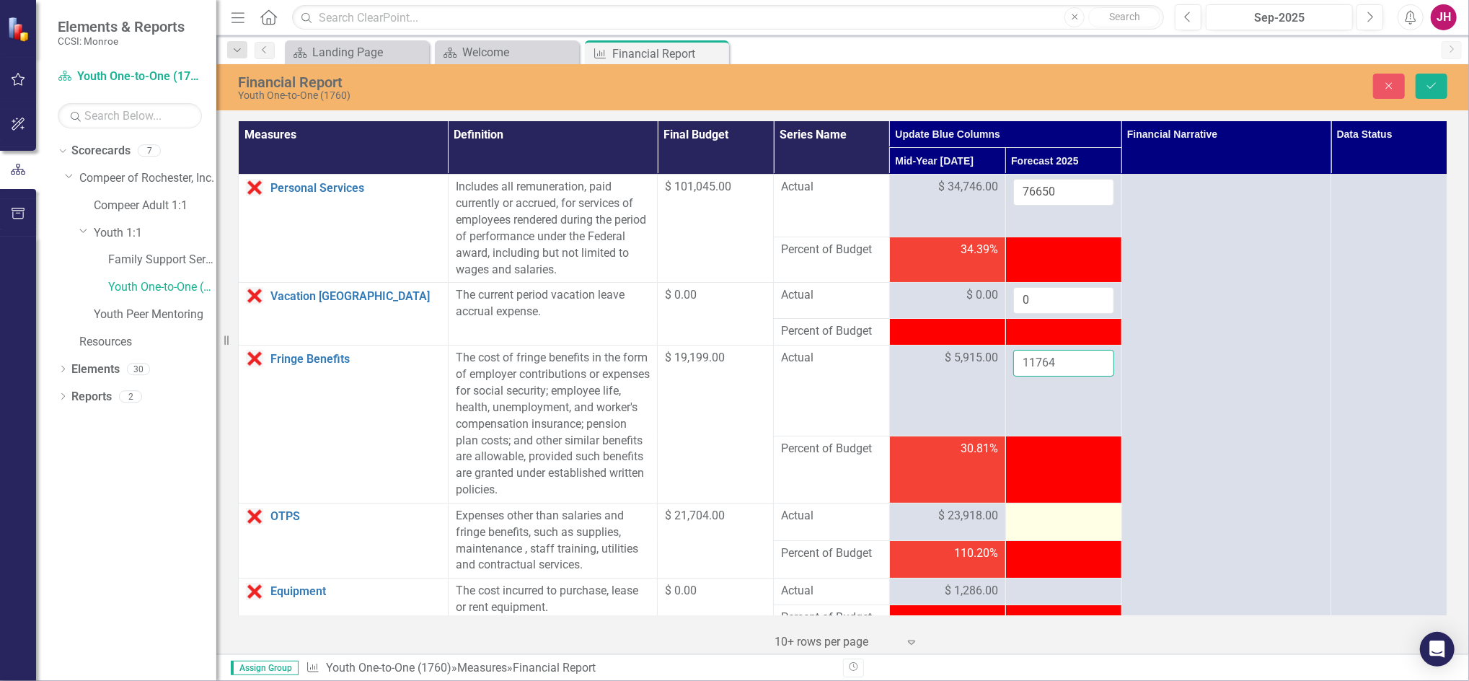
type input "11764"
click at [1024, 516] on div at bounding box center [1063, 516] width 101 height 17
click at [1024, 515] on div at bounding box center [1063, 516] width 101 height 17
drag, startPoint x: 1024, startPoint y: 515, endPoint x: 1029, endPoint y: 522, distance: 8.2
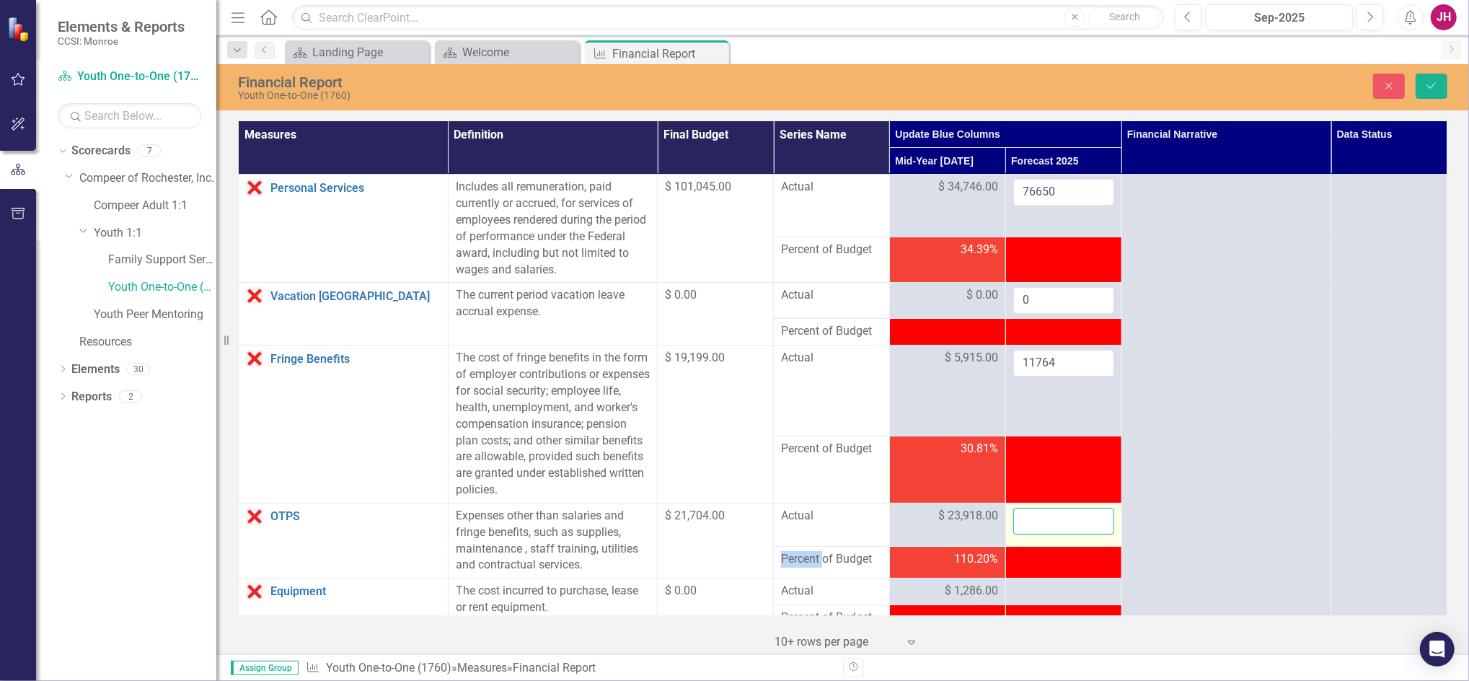
click at [1029, 522] on input "number" at bounding box center [1063, 521] width 101 height 27
type input "97112"
click at [1042, 585] on div at bounding box center [1063, 591] width 101 height 17
click at [1037, 594] on div at bounding box center [1063, 591] width 101 height 17
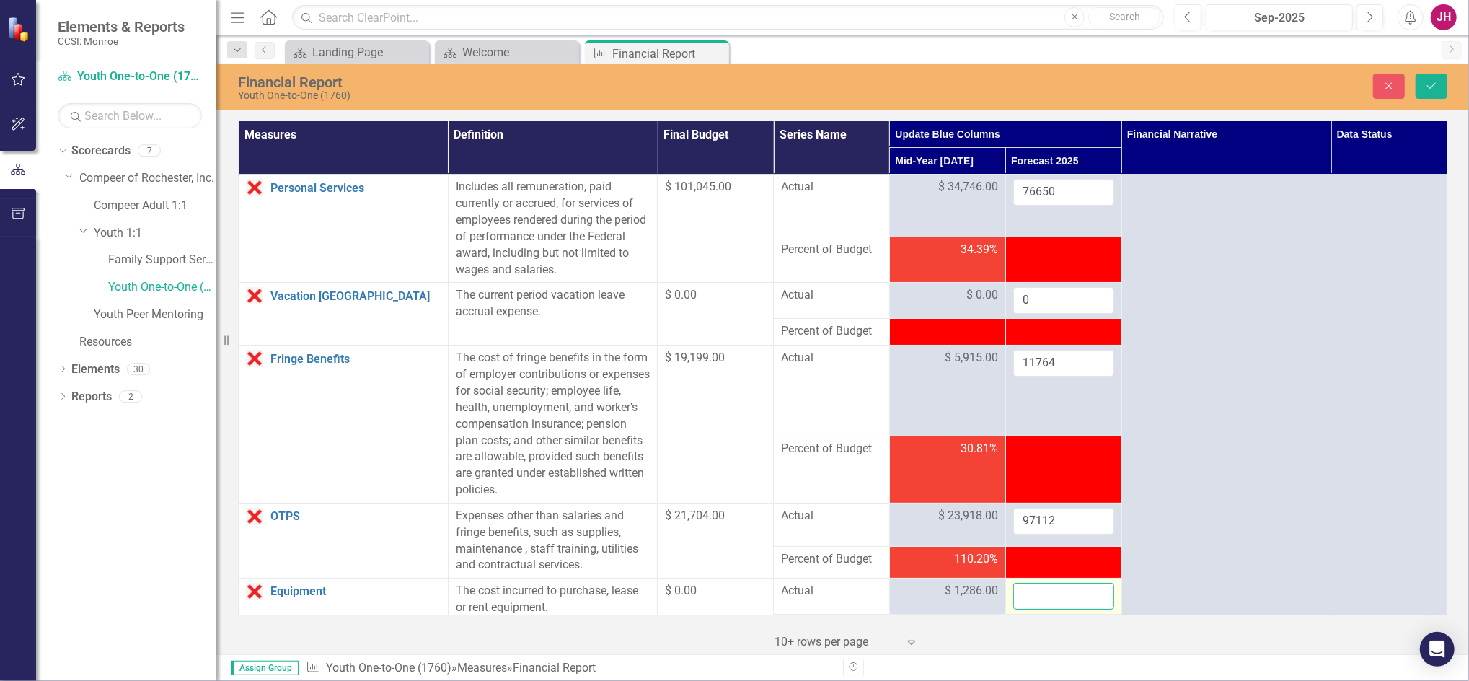
click at [1032, 595] on input "number" at bounding box center [1063, 596] width 101 height 27
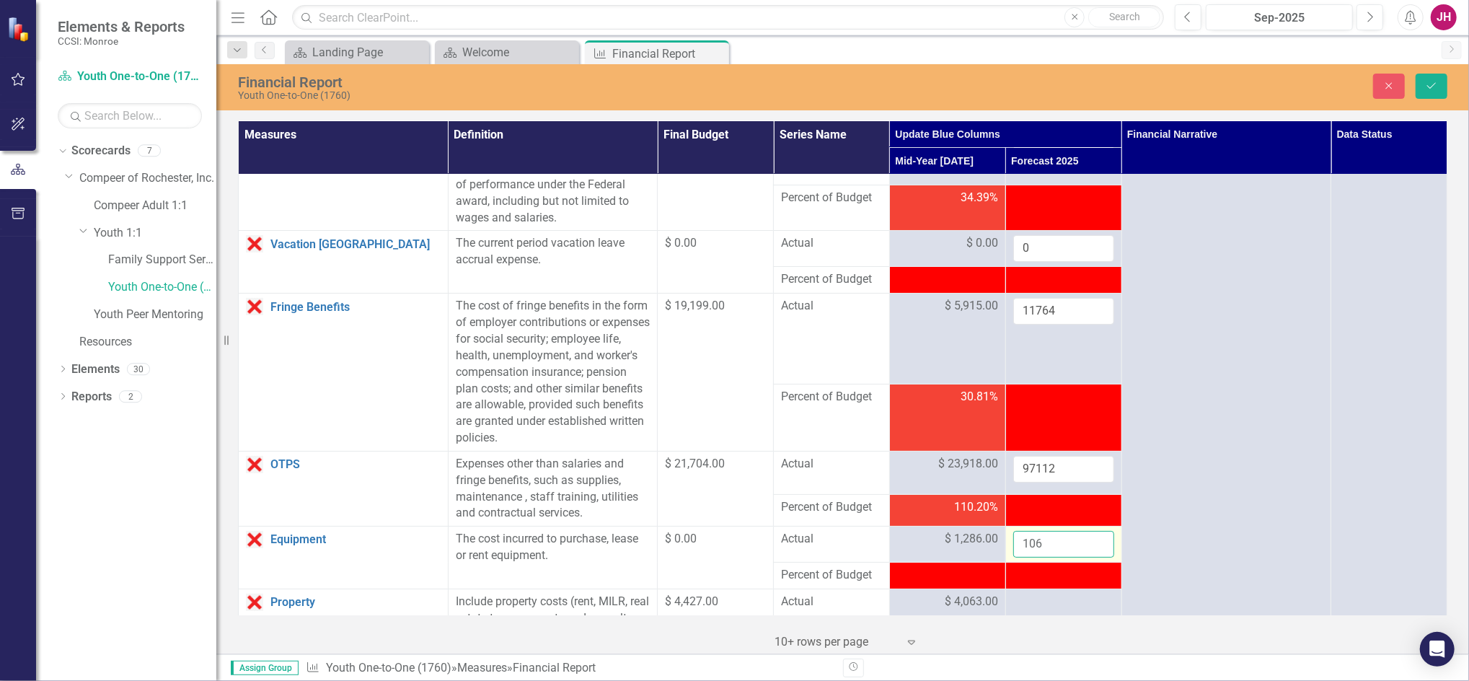
scroll to position [96, 0]
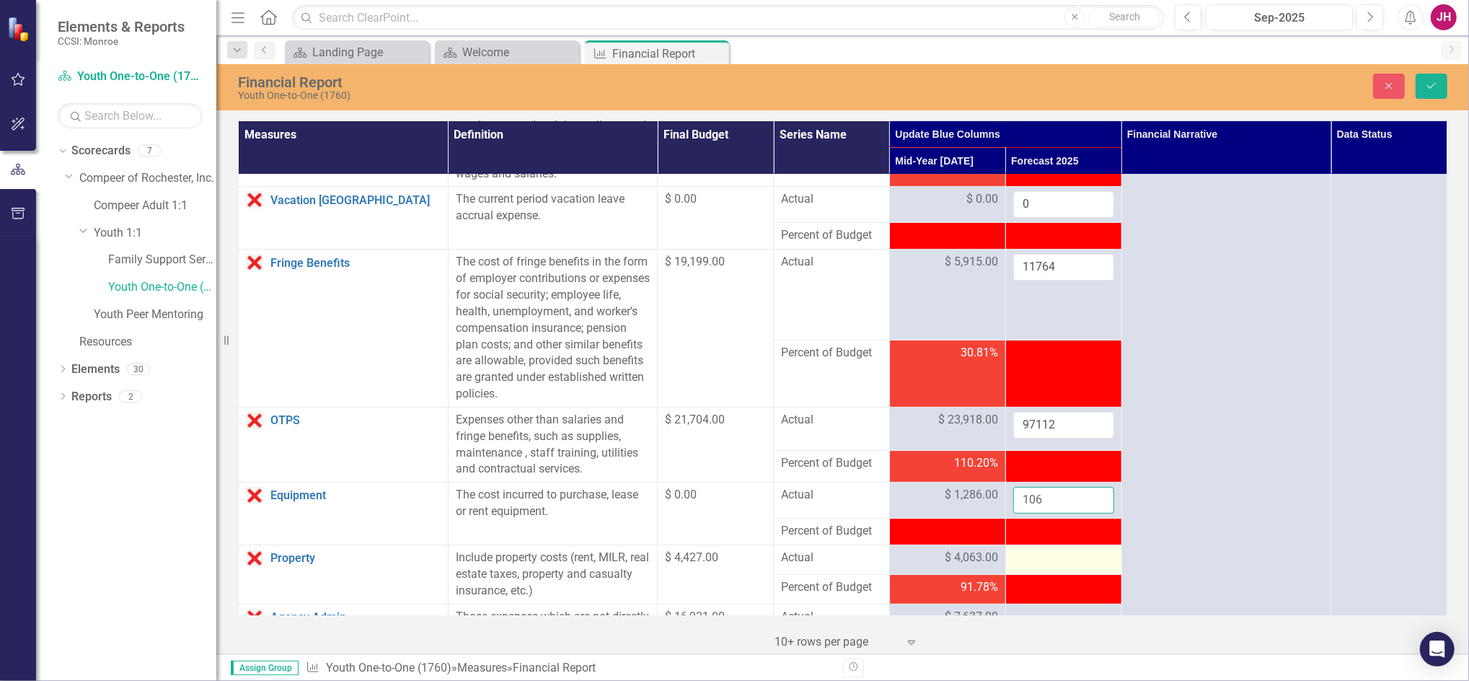
type input "106"
click at [1031, 559] on div at bounding box center [1063, 557] width 101 height 17
click at [1030, 559] on div at bounding box center [1063, 557] width 101 height 17
click at [1031, 559] on div at bounding box center [1063, 557] width 101 height 17
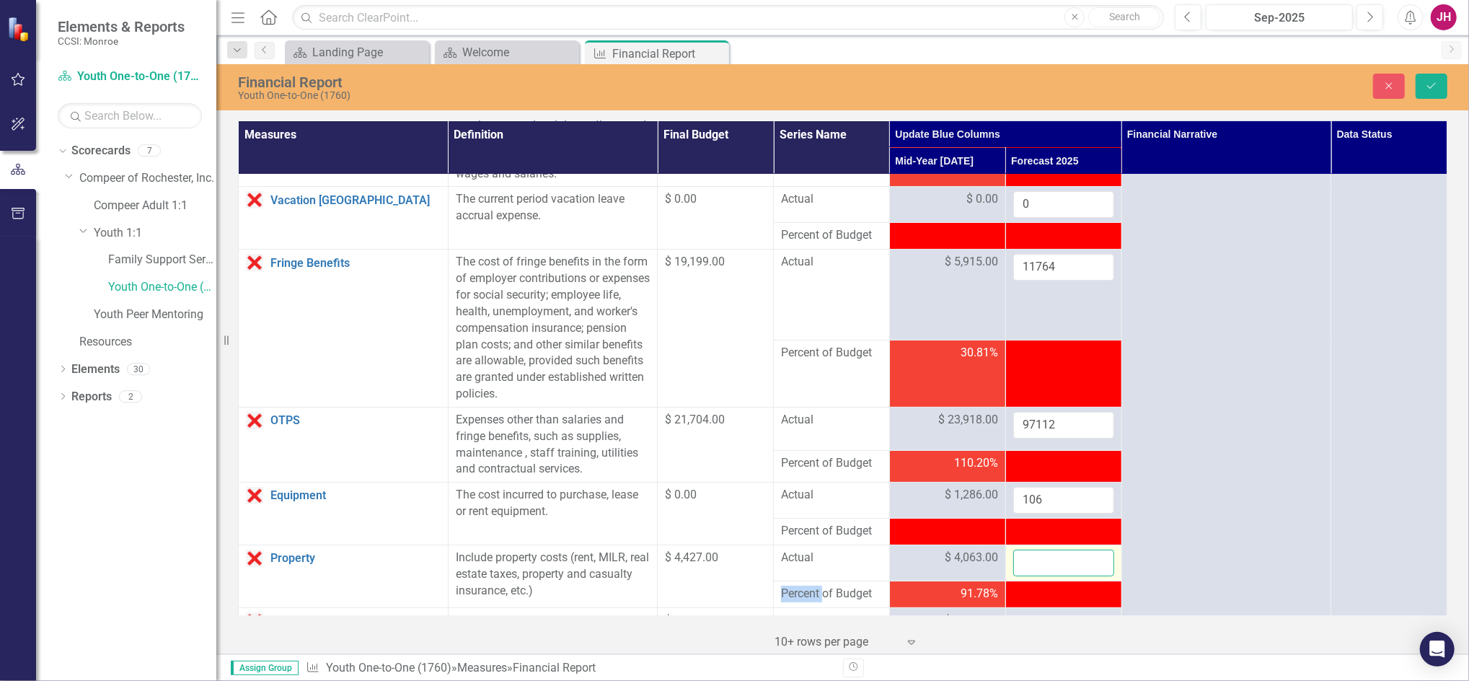
click at [1029, 566] on input "number" at bounding box center [1063, 562] width 101 height 27
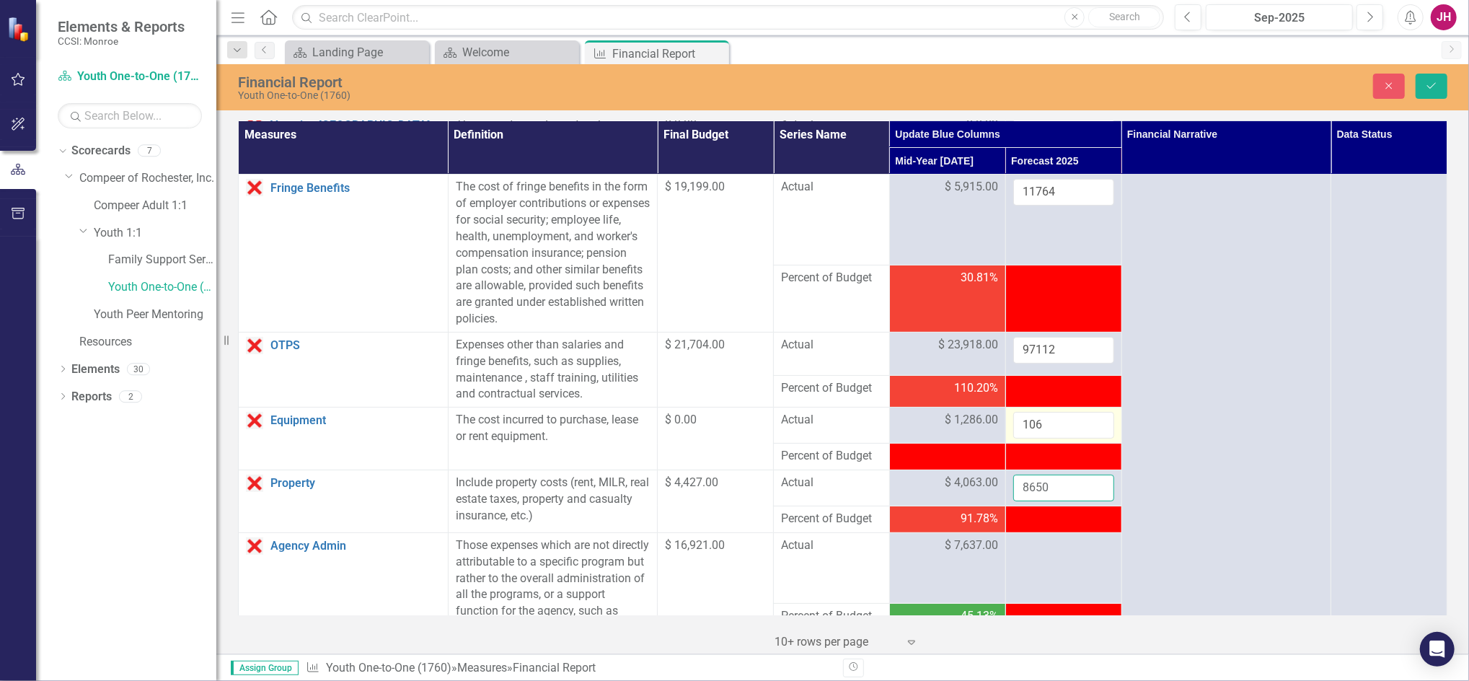
scroll to position [288, 0]
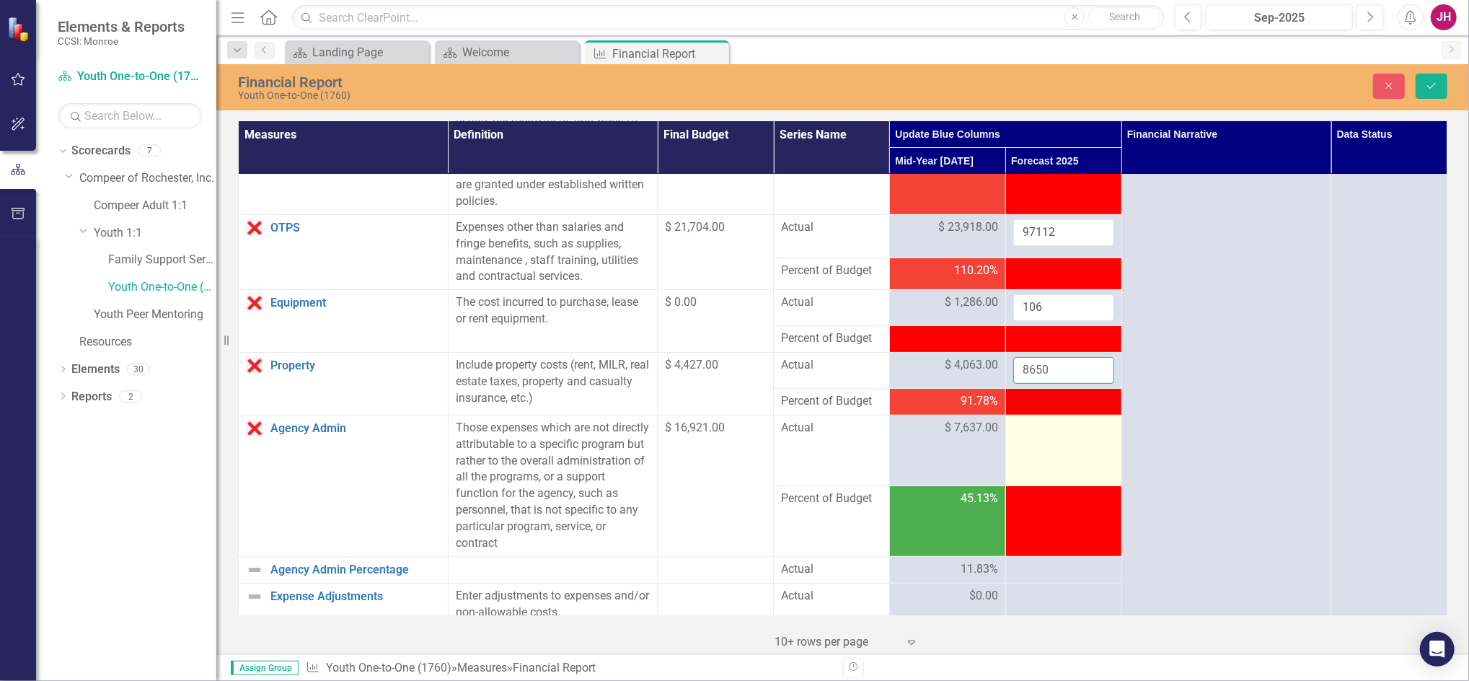
type input "8650"
click at [1038, 437] on div at bounding box center [1063, 428] width 101 height 17
drag, startPoint x: 1038, startPoint y: 437, endPoint x: 1029, endPoint y: 429, distance: 12.3
click at [1029, 429] on input "number" at bounding box center [1063, 433] width 101 height 27
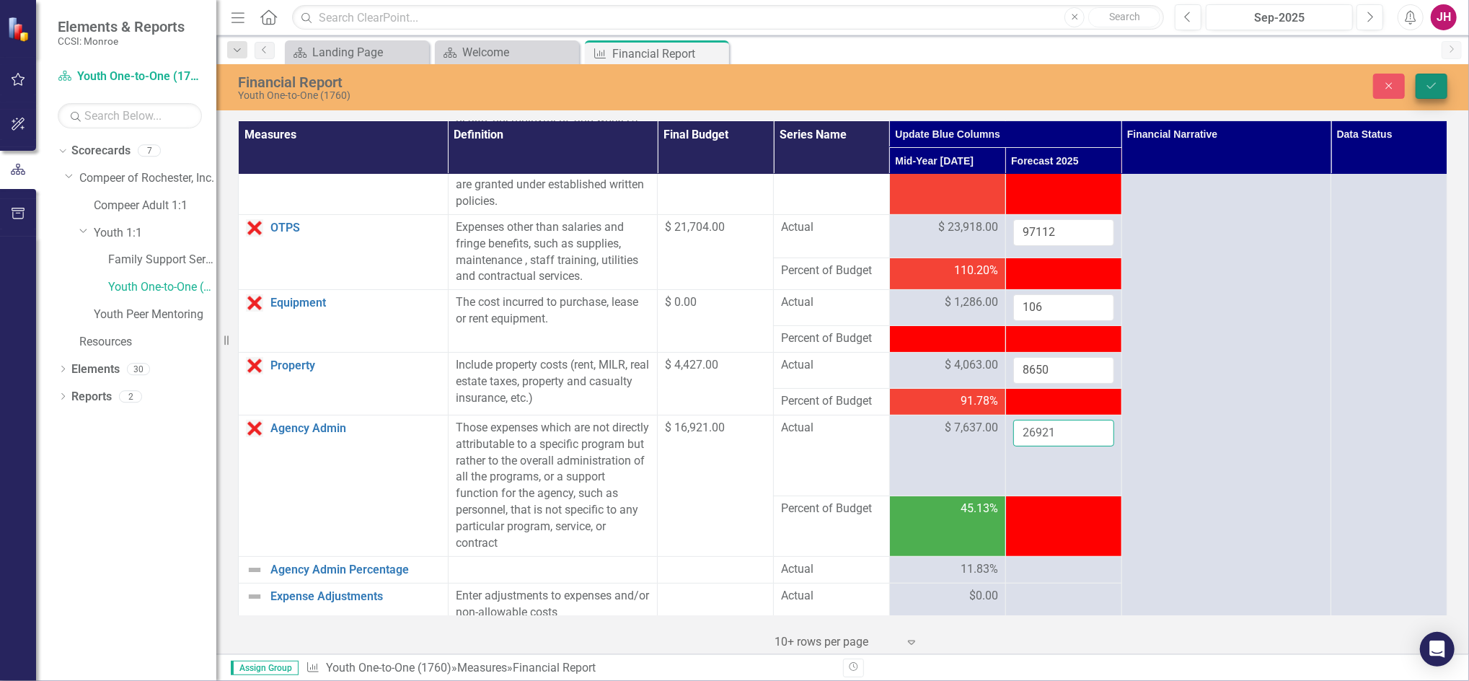
type input "26921"
click at [1435, 85] on icon "Save" at bounding box center [1431, 86] width 13 height 10
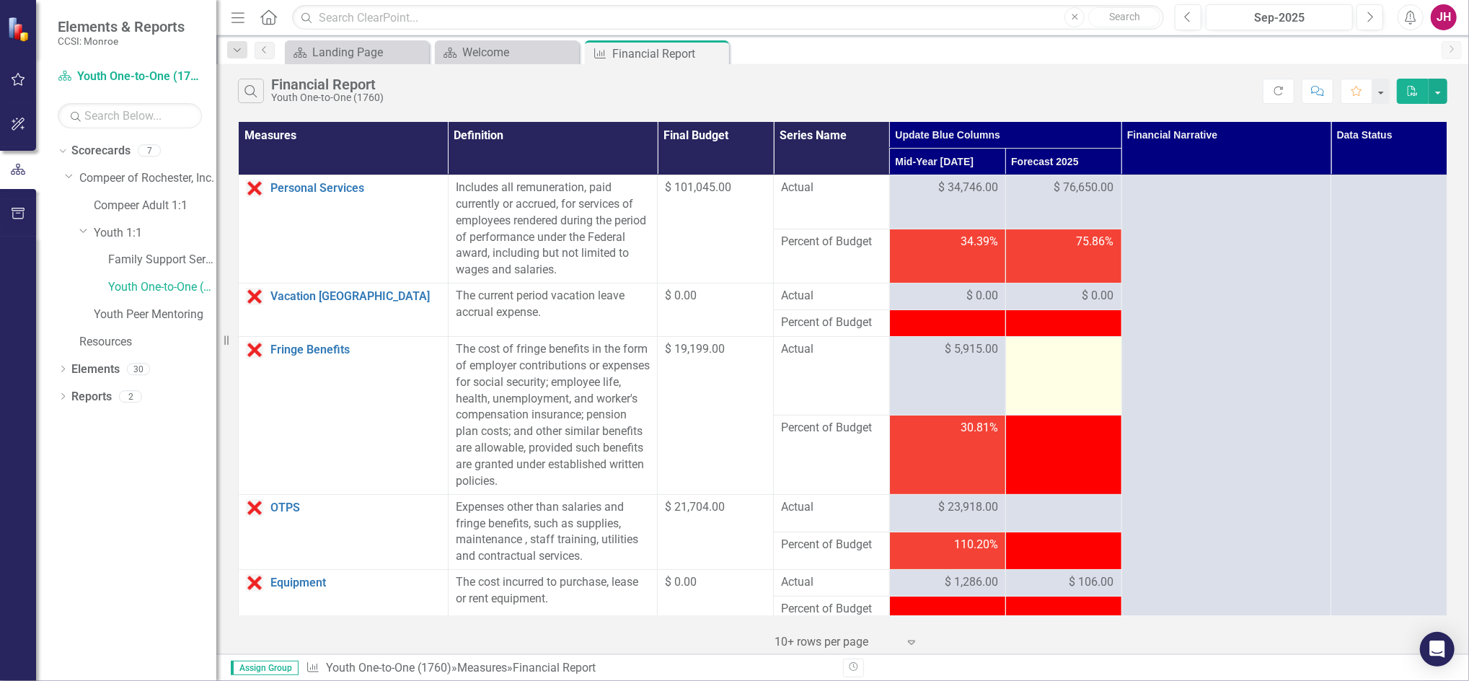
click at [1075, 366] on td at bounding box center [1063, 376] width 116 height 79
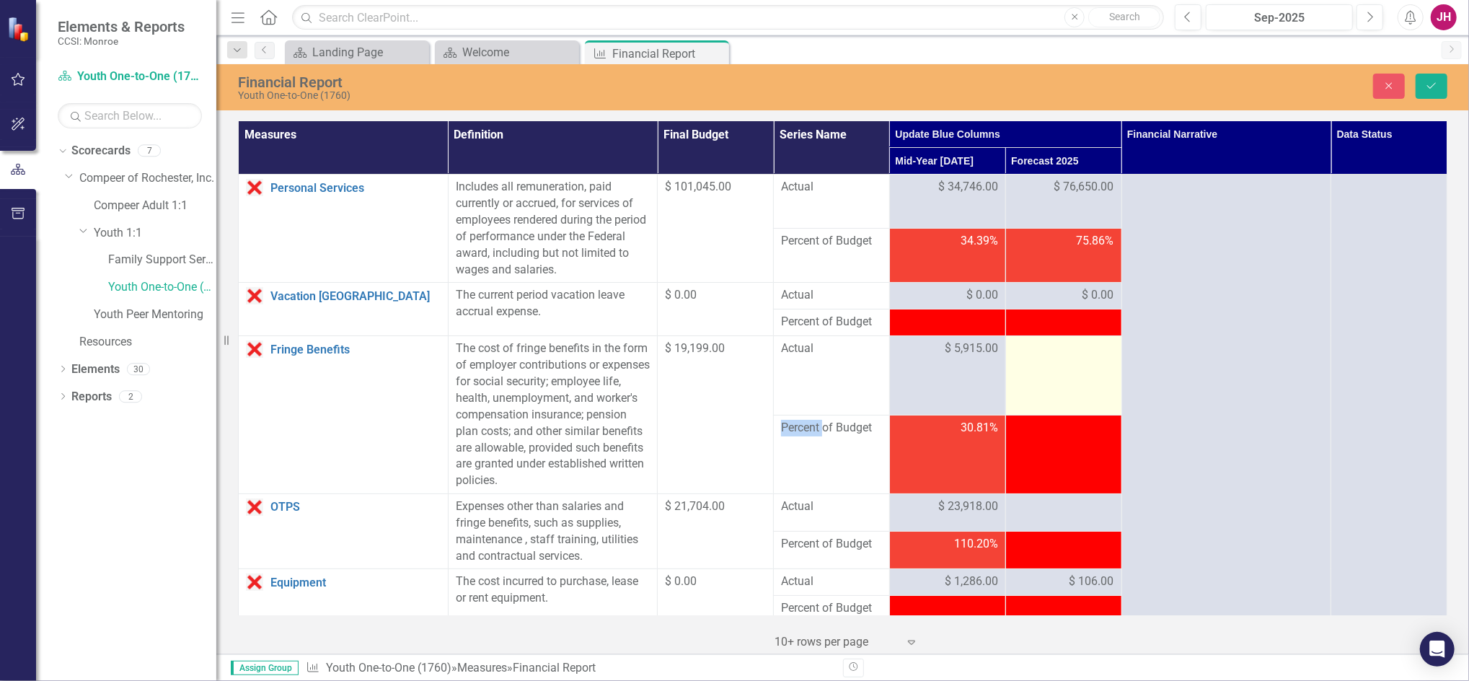
drag, startPoint x: 1075, startPoint y: 366, endPoint x: 1040, endPoint y: 371, distance: 34.9
click at [1040, 371] on td at bounding box center [1063, 375] width 116 height 79
click at [1041, 363] on td at bounding box center [1063, 375] width 116 height 79
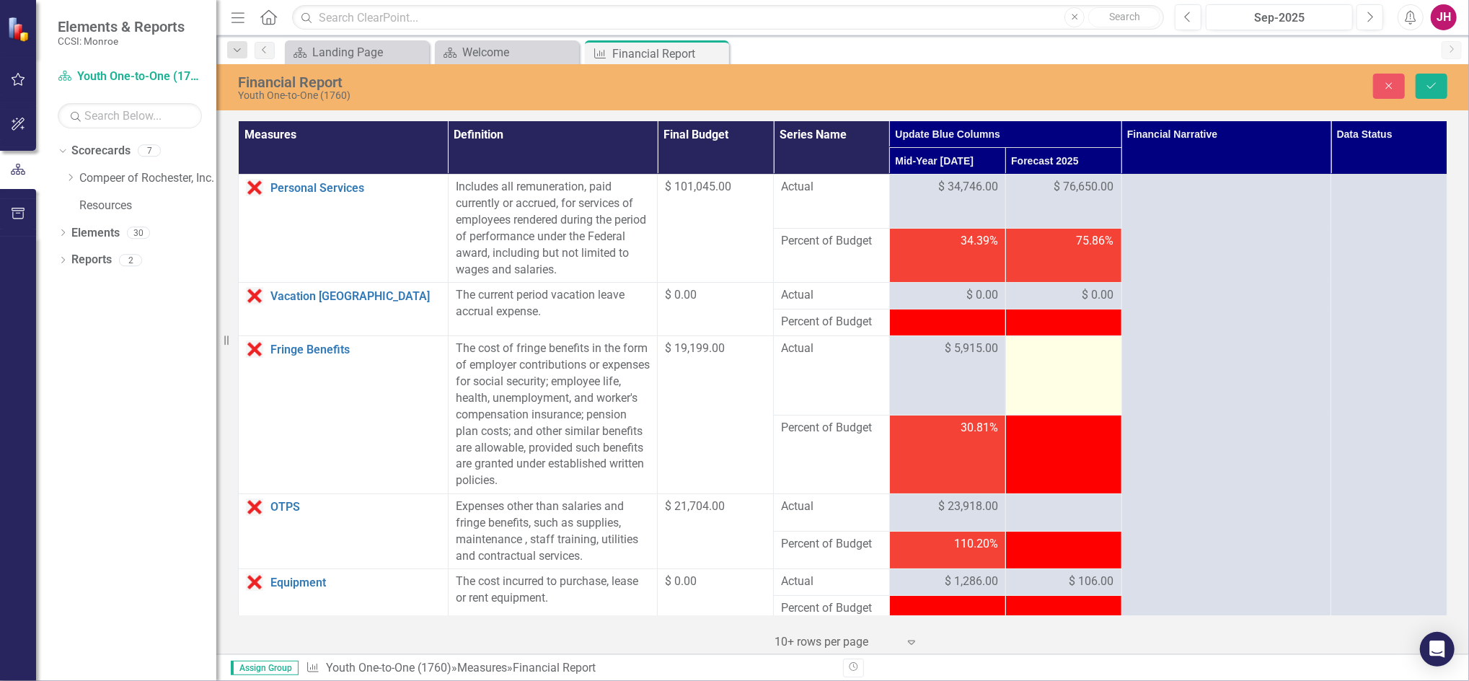
click at [1041, 363] on td at bounding box center [1063, 375] width 116 height 79
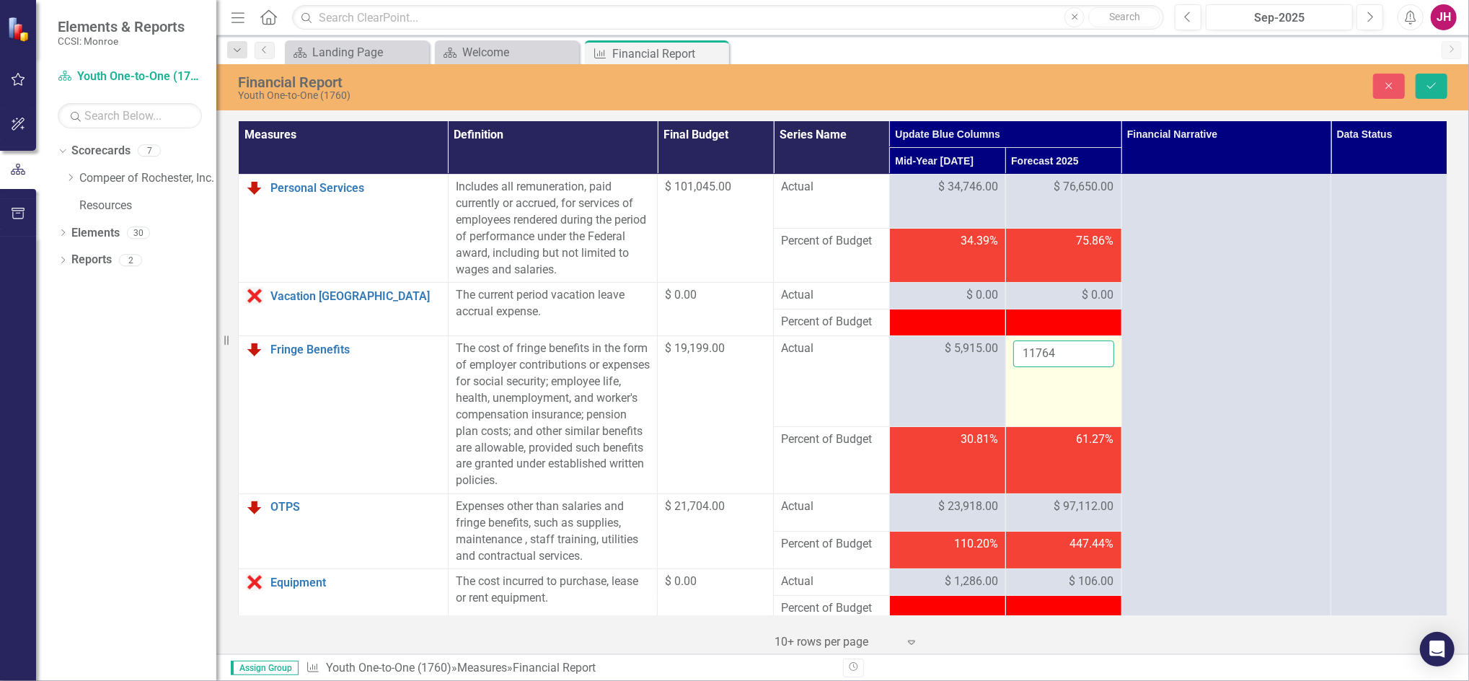
drag, startPoint x: 1041, startPoint y: 361, endPoint x: 1040, endPoint y: 354, distance: 7.2
click at [1040, 354] on input "11764" at bounding box center [1063, 353] width 101 height 27
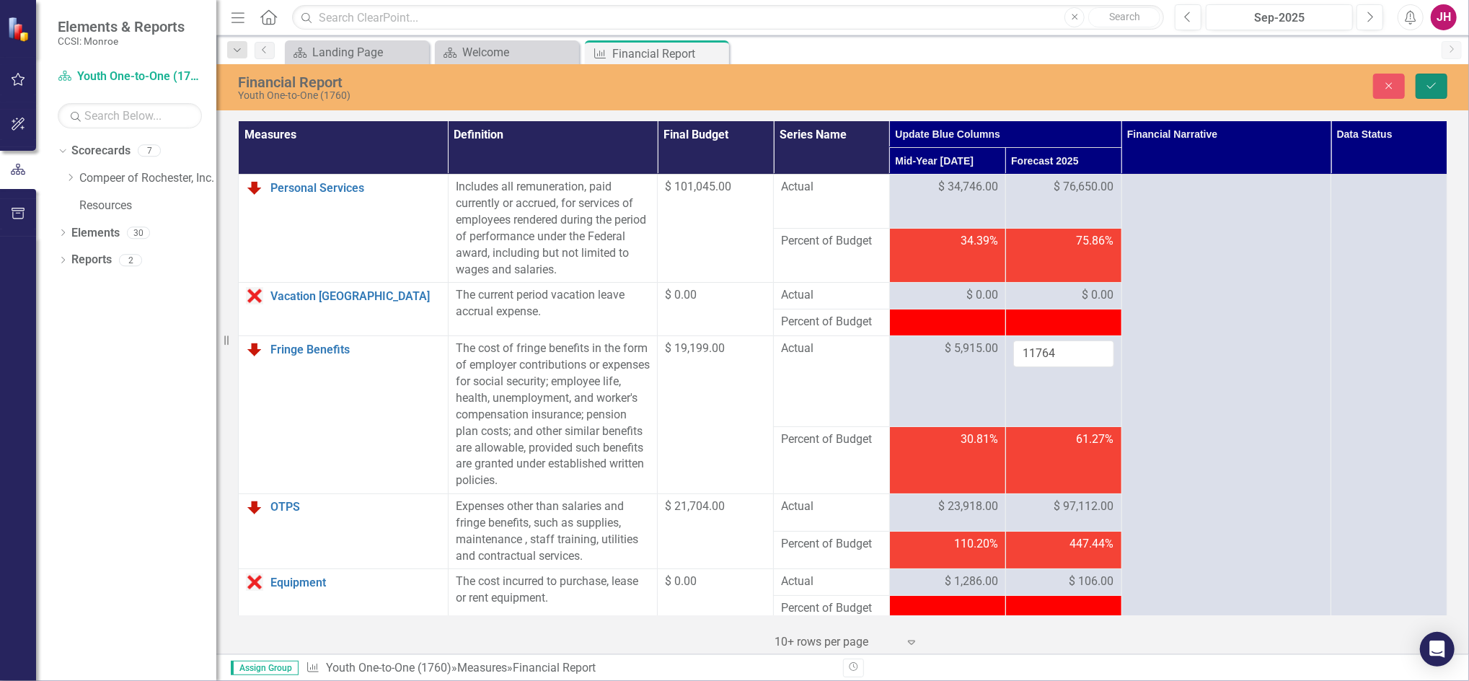
click at [1439, 85] on button "Save" at bounding box center [1431, 86] width 32 height 25
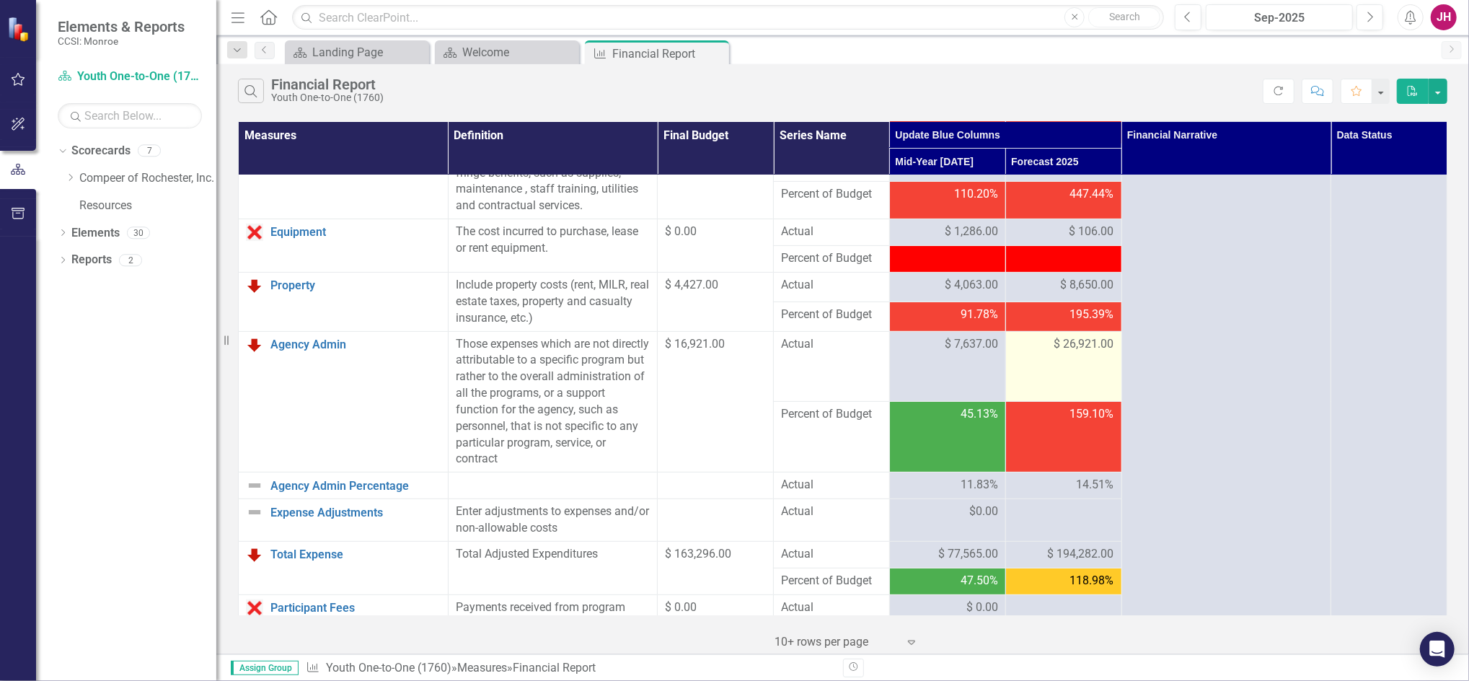
scroll to position [384, 0]
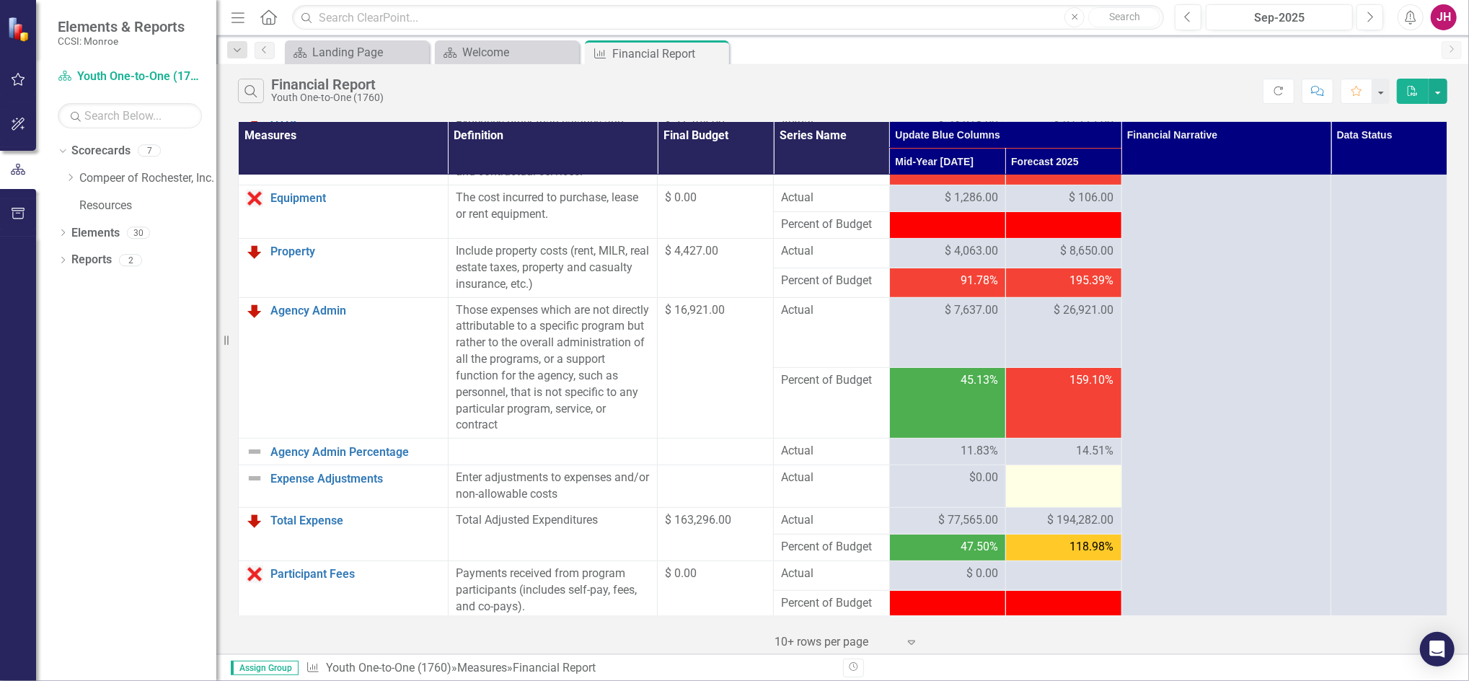
click at [1062, 477] on div at bounding box center [1063, 477] width 101 height 17
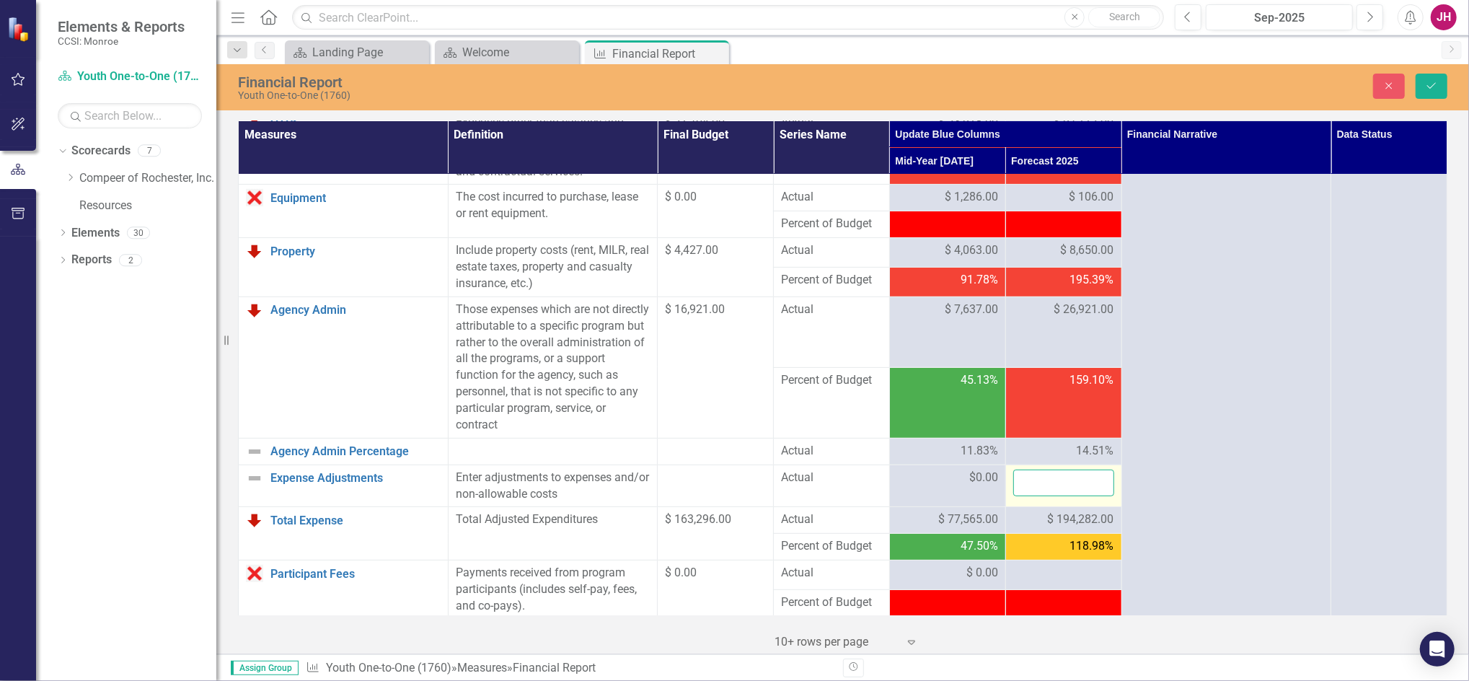
drag, startPoint x: 1062, startPoint y: 477, endPoint x: 1066, endPoint y: 484, distance: 9.0
click at [1066, 484] on input "number" at bounding box center [1063, 482] width 101 height 27
type input "0"
click at [1439, 86] on button "Save" at bounding box center [1431, 86] width 32 height 25
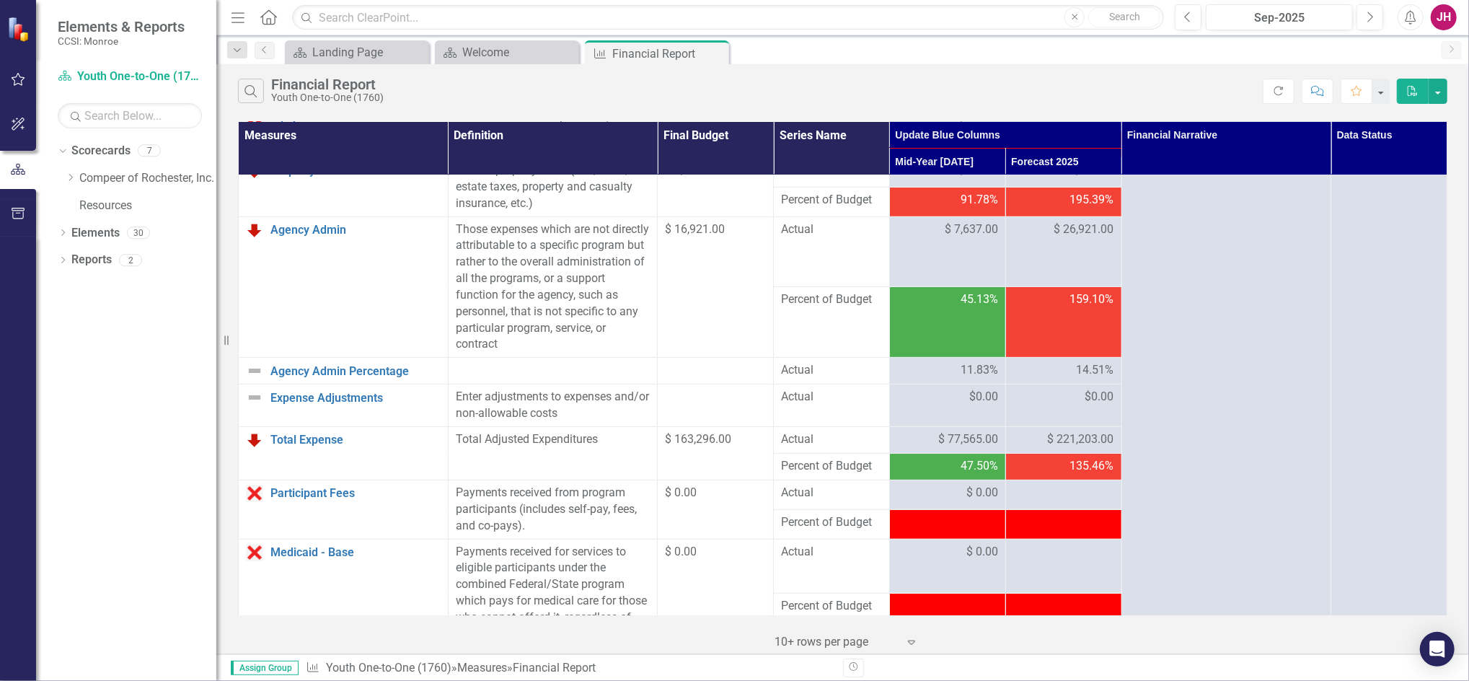
scroll to position [577, 0]
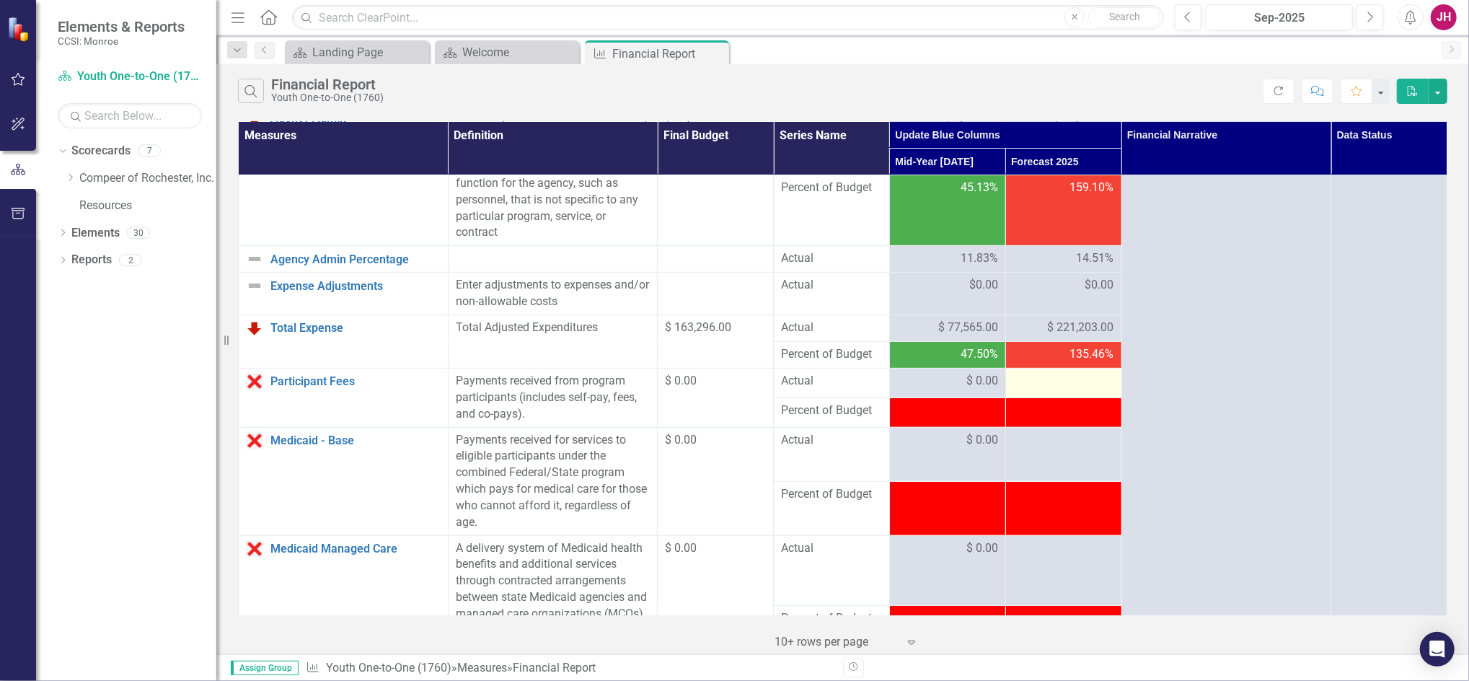
click at [1063, 384] on div at bounding box center [1063, 381] width 101 height 17
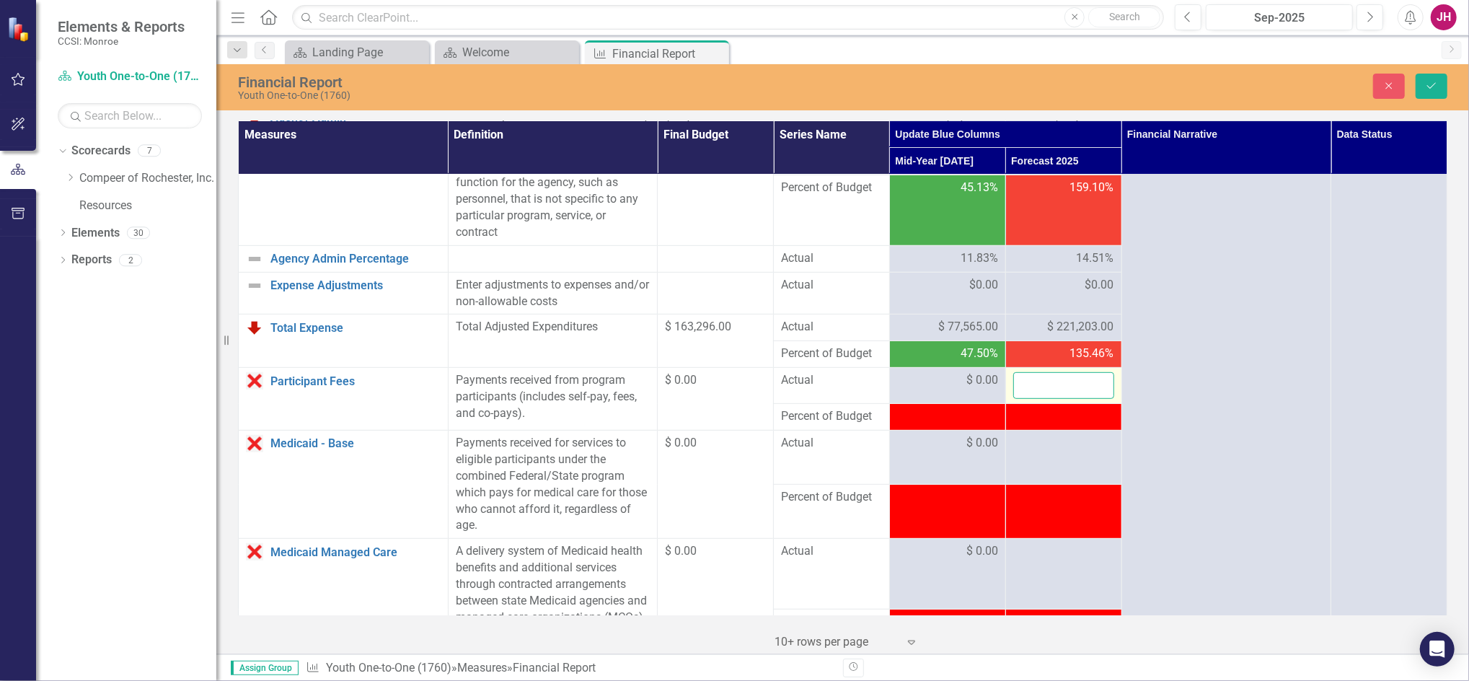
click at [1060, 386] on input "number" at bounding box center [1063, 385] width 101 height 27
type input "0"
click at [1041, 454] on td at bounding box center [1063, 457] width 116 height 54
click at [1041, 448] on div at bounding box center [1063, 443] width 101 height 17
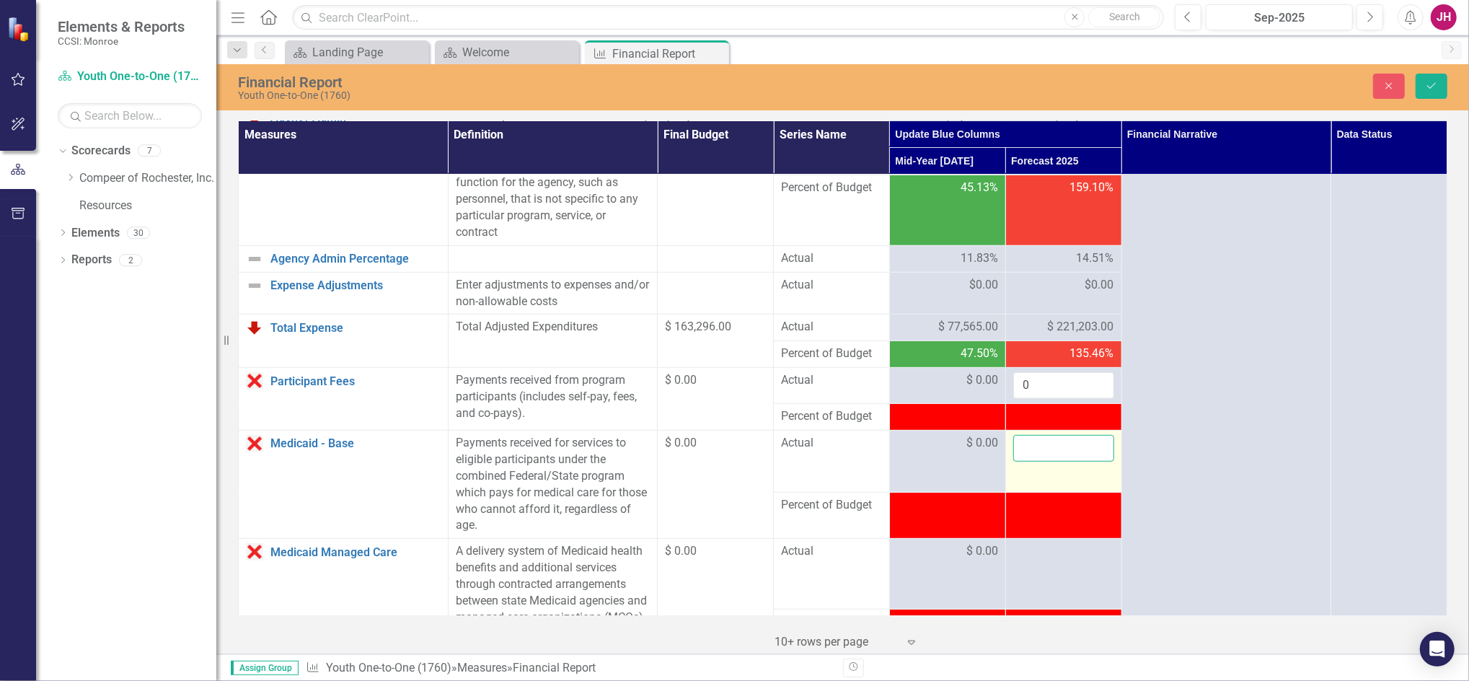
click at [1041, 448] on input "number" at bounding box center [1063, 448] width 101 height 27
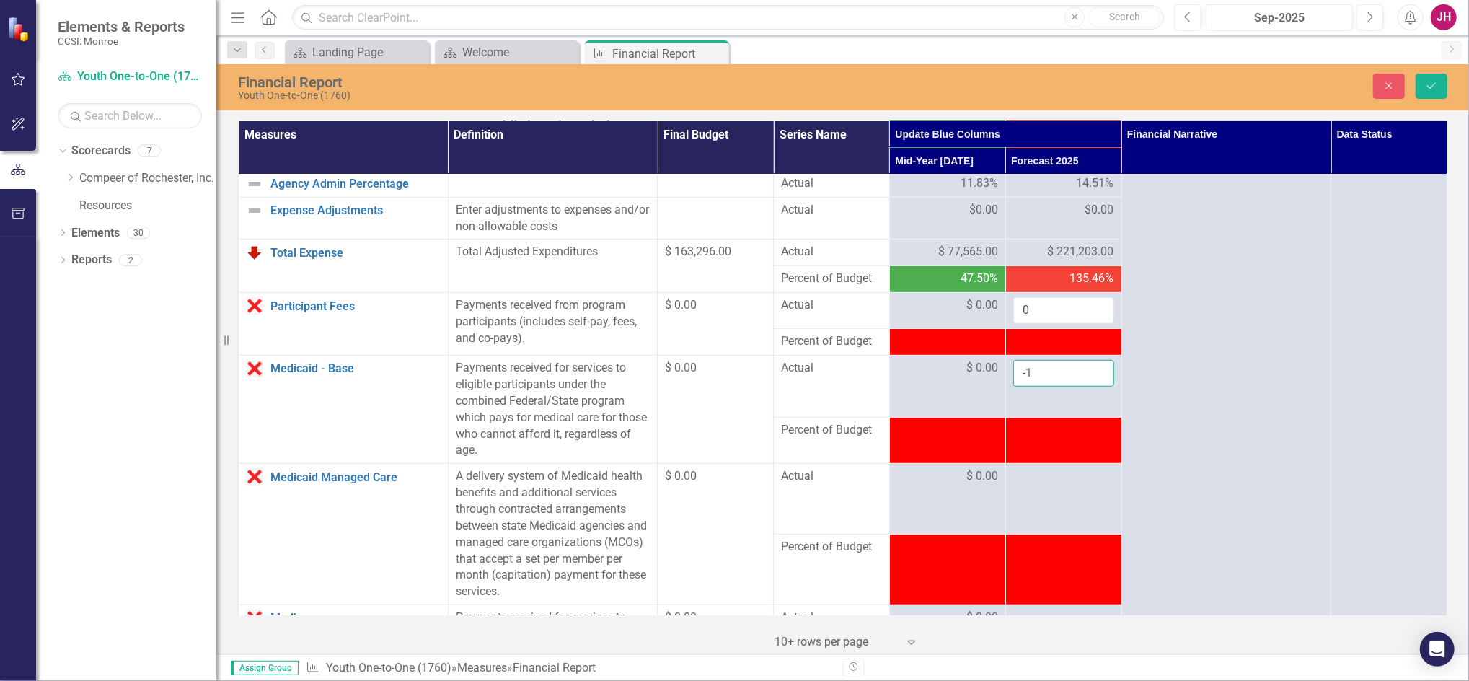
scroll to position [673, 0]
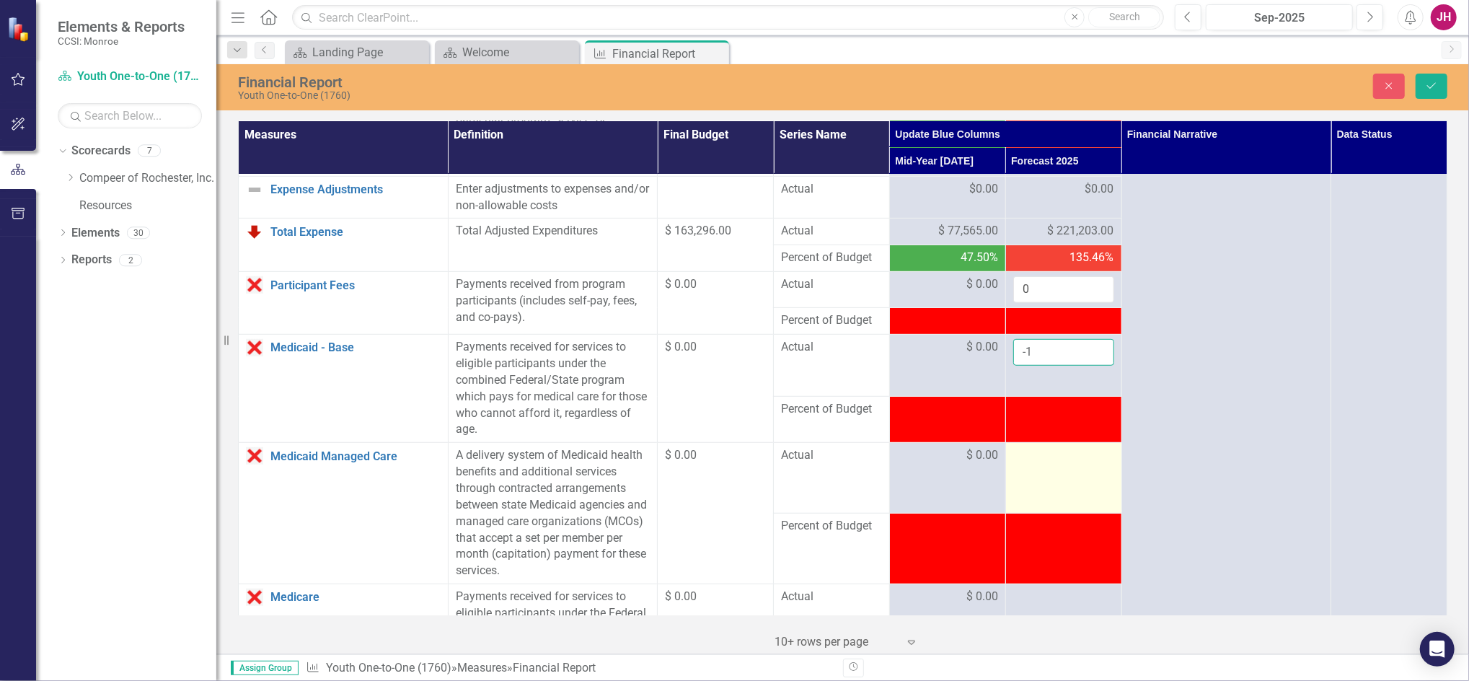
type input "-1"
click at [1032, 462] on div at bounding box center [1063, 455] width 101 height 17
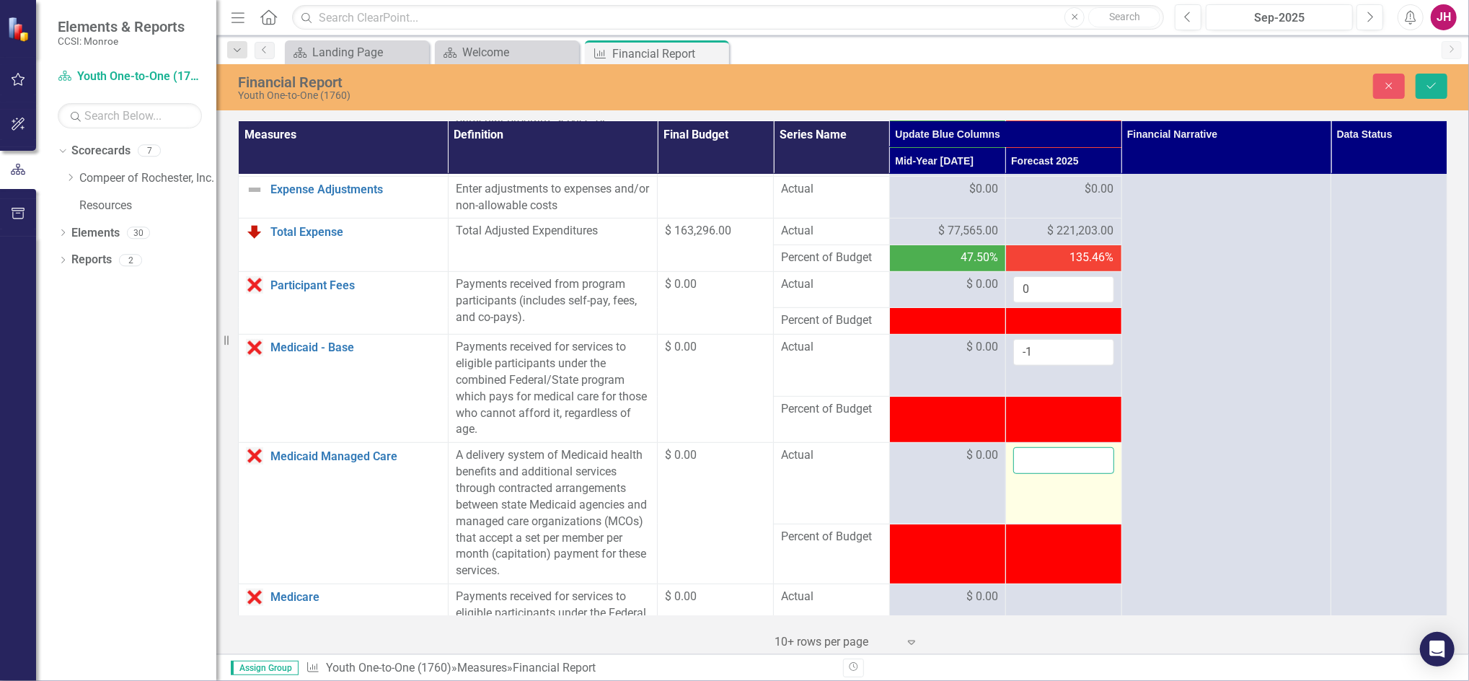
click at [1032, 459] on input "number" at bounding box center [1063, 460] width 101 height 27
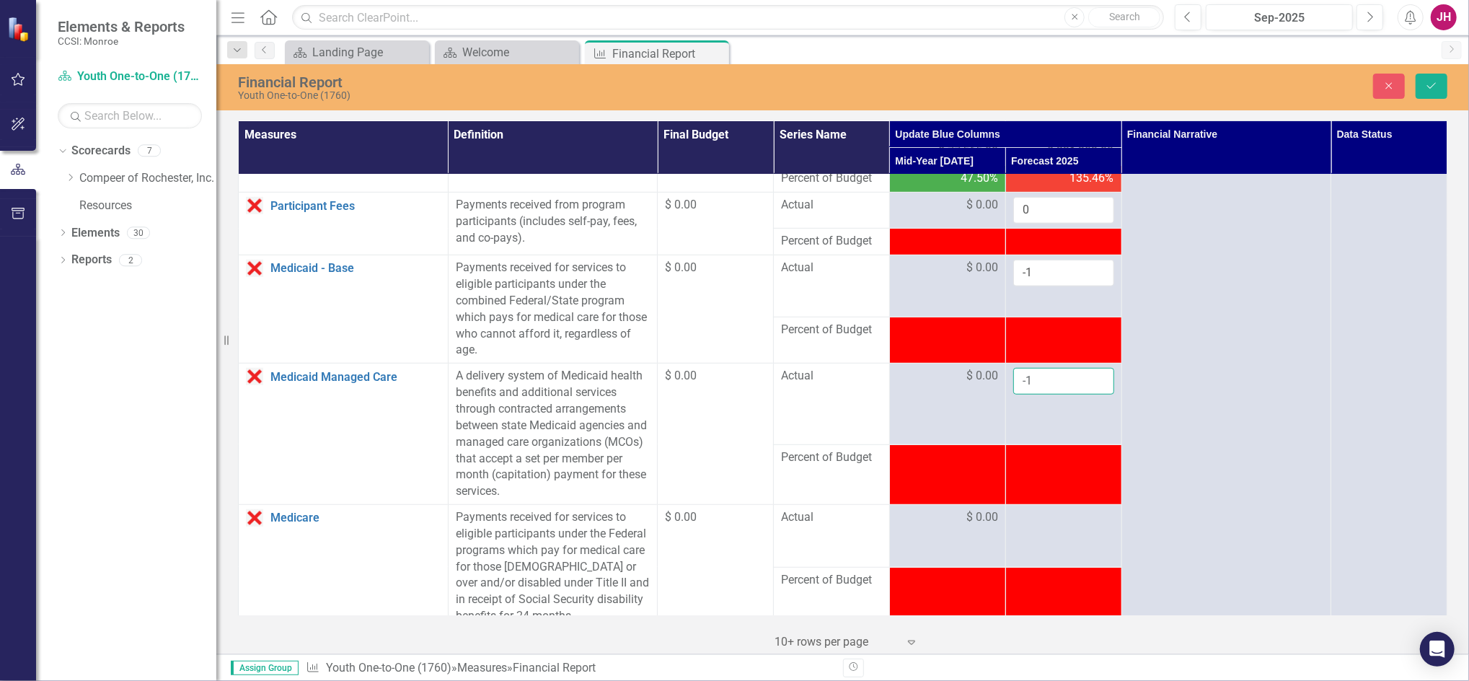
scroll to position [769, 0]
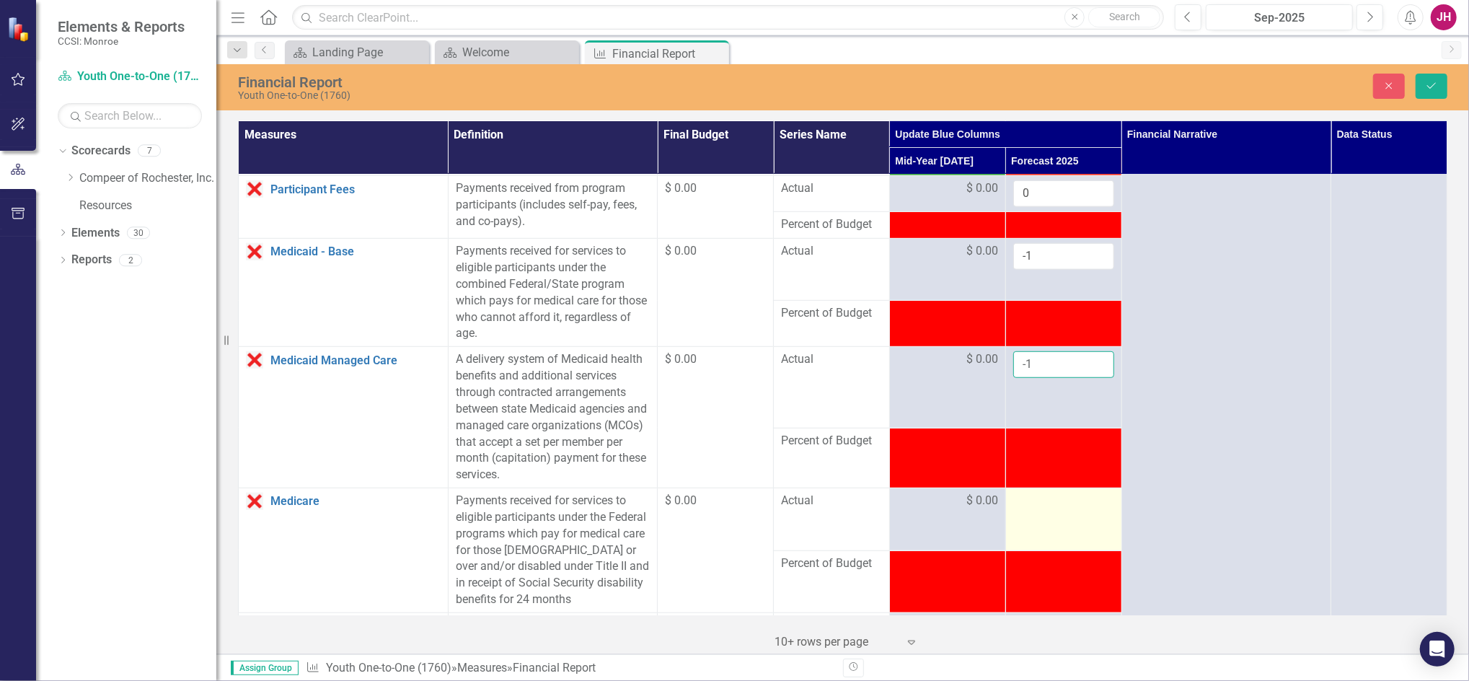
type input "-1"
click at [1044, 505] on div at bounding box center [1063, 500] width 101 height 17
click at [1042, 505] on input "number" at bounding box center [1063, 505] width 101 height 27
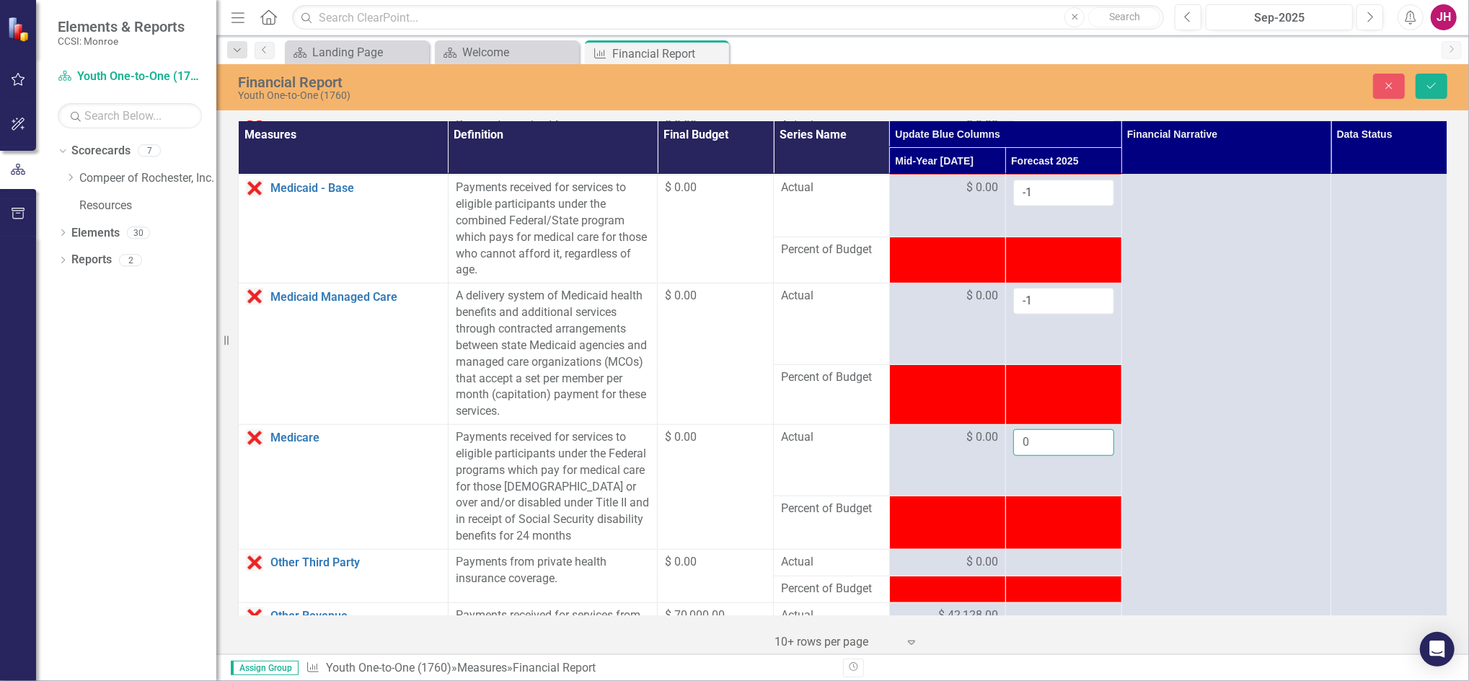
scroll to position [865, 0]
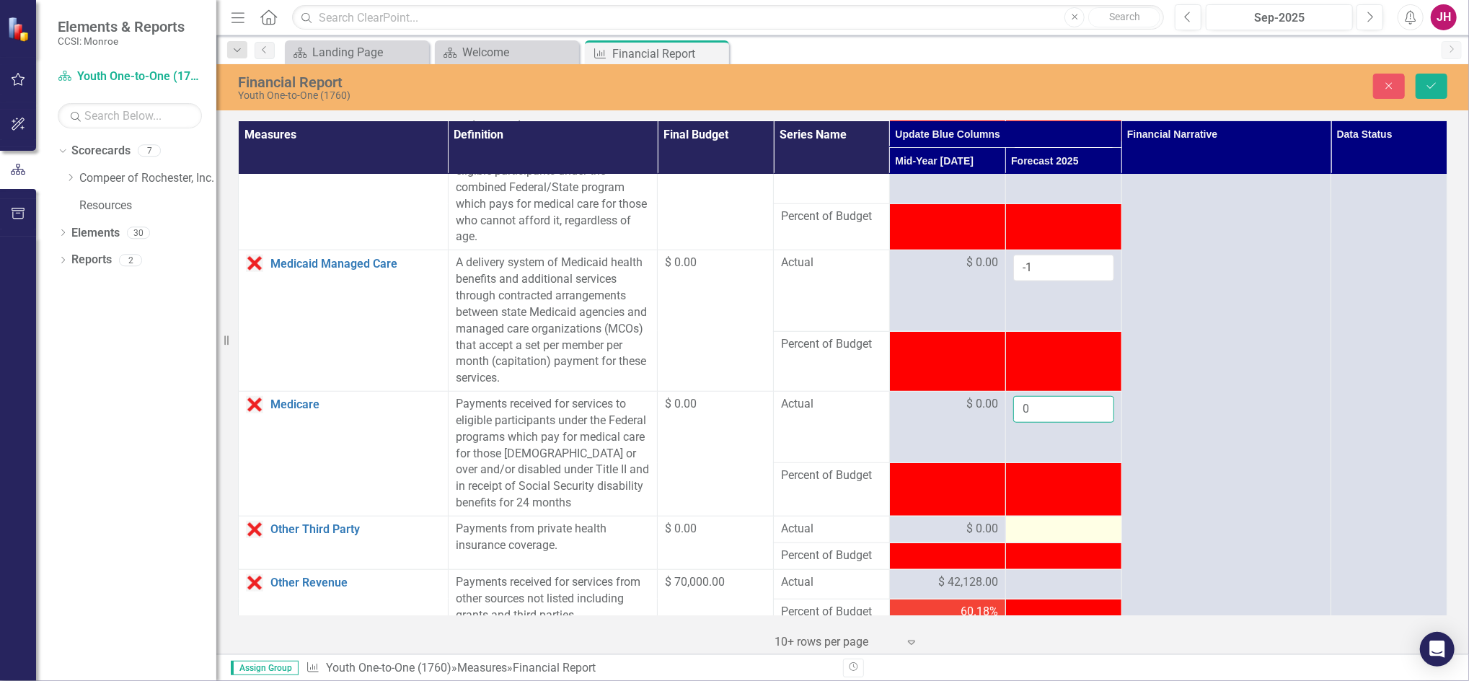
type input "0"
click at [1019, 525] on div at bounding box center [1063, 529] width 101 height 17
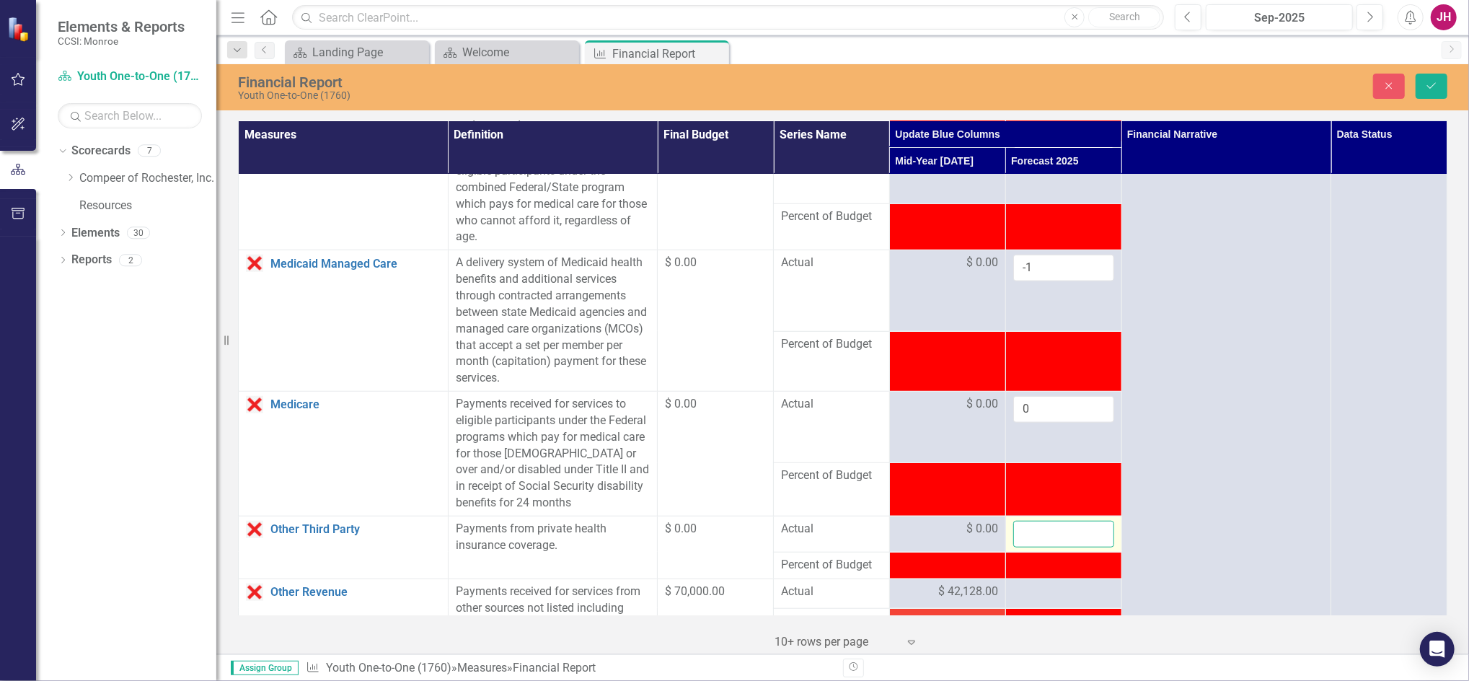
drag, startPoint x: 1019, startPoint y: 525, endPoint x: 1019, endPoint y: 536, distance: 11.6
click at [1019, 536] on input "number" at bounding box center [1063, 534] width 101 height 27
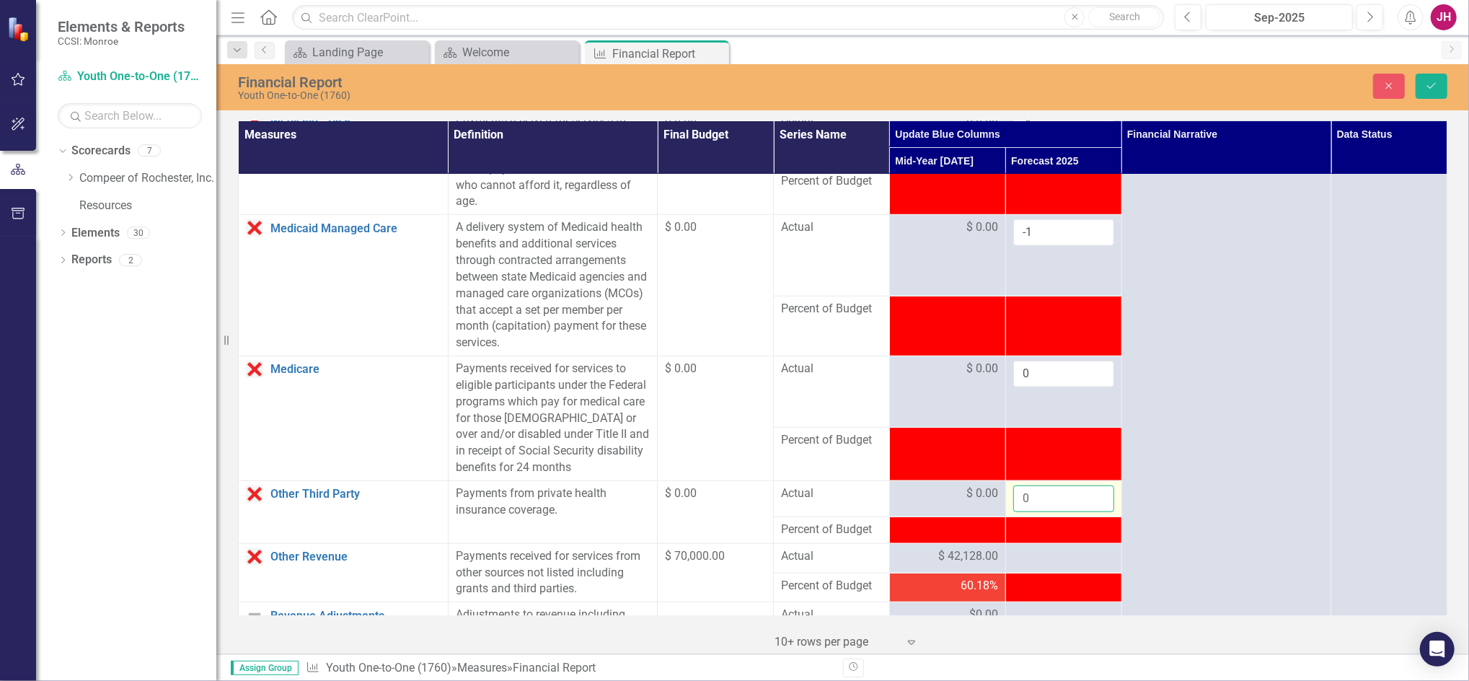
scroll to position [961, 0]
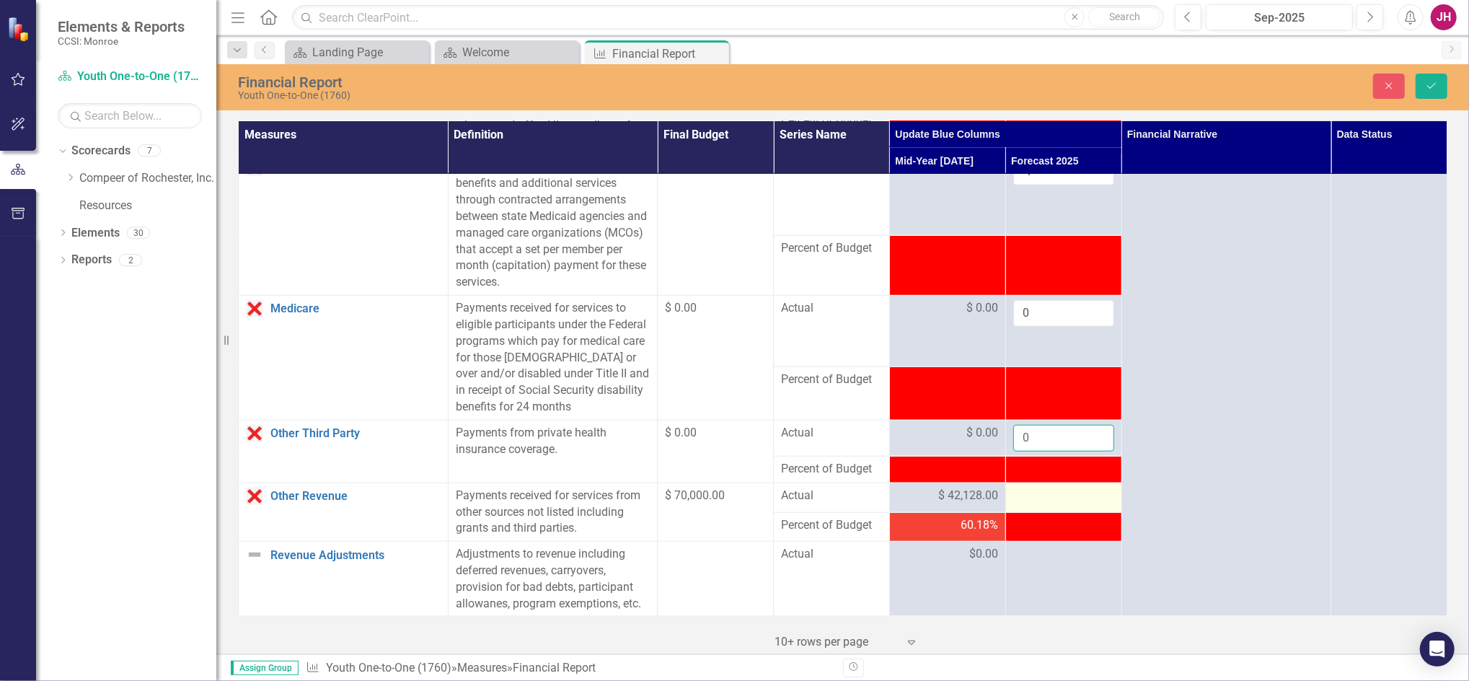
type input "0"
click at [1028, 500] on div at bounding box center [1063, 495] width 101 height 17
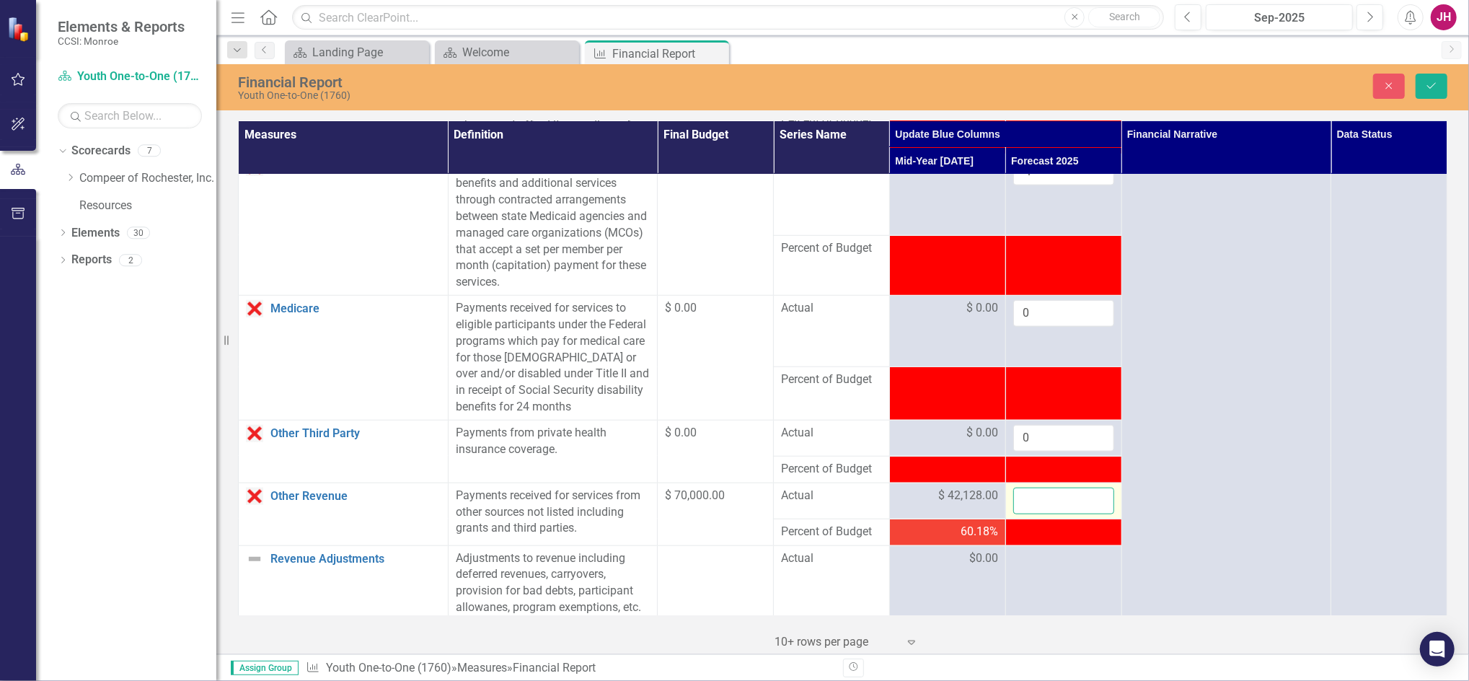
drag, startPoint x: 1028, startPoint y: 500, endPoint x: 1017, endPoint y: 502, distance: 11.0
click at [1017, 502] on input "number" at bounding box center [1063, 500] width 101 height 27
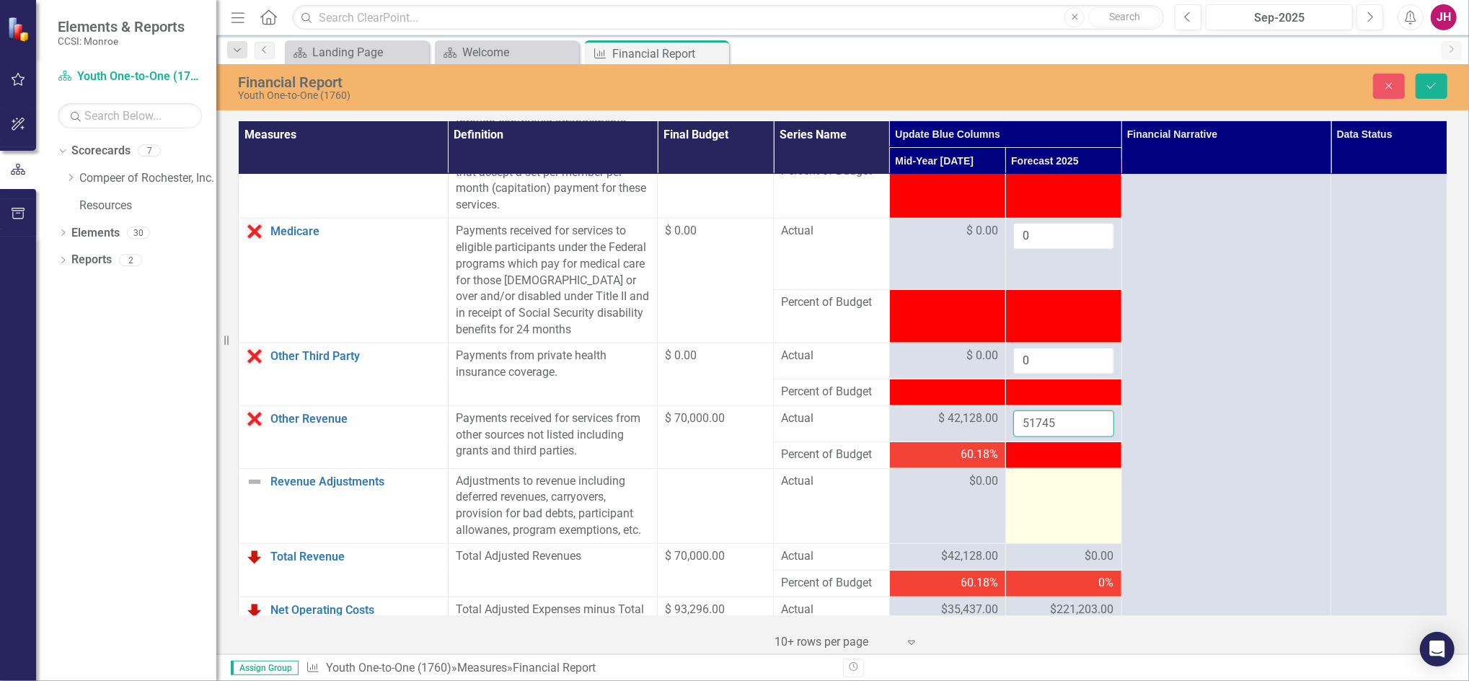
scroll to position [1057, 0]
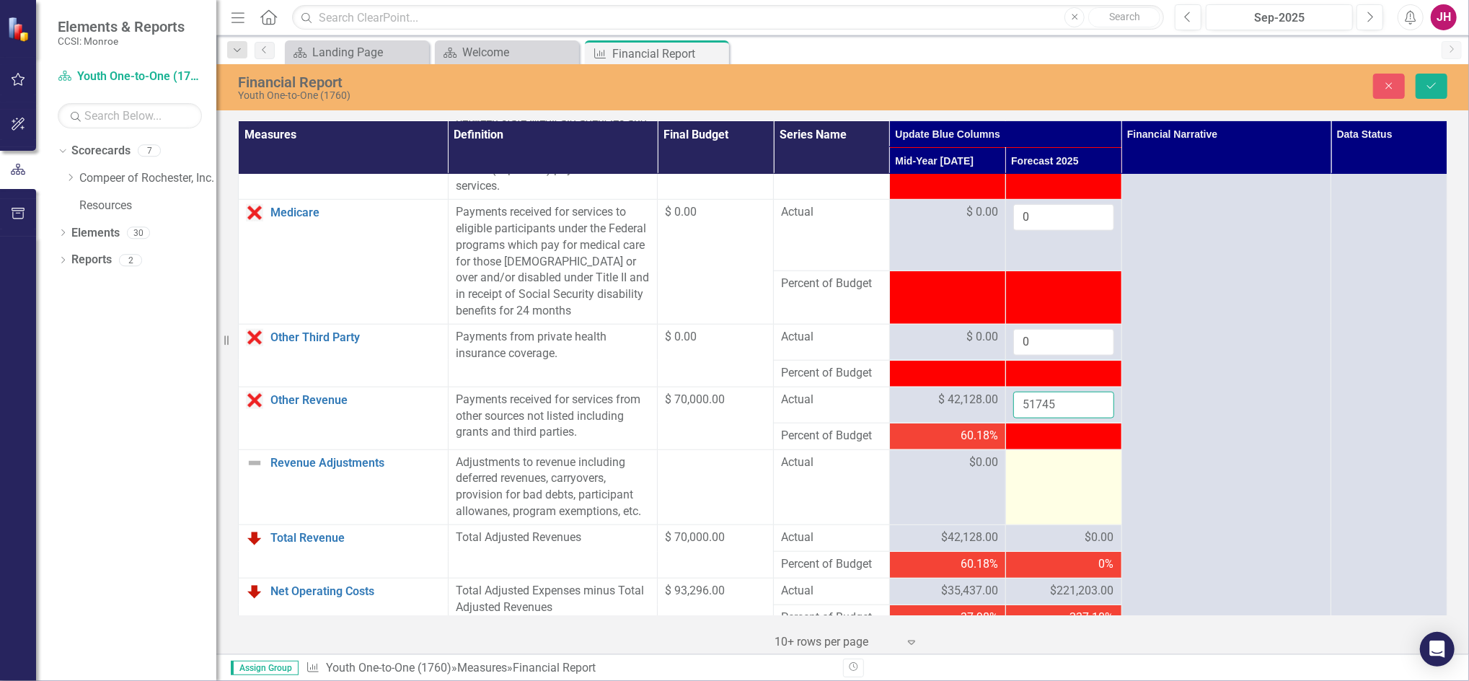
type input "51745"
click at [1021, 469] on div at bounding box center [1063, 462] width 101 height 17
click at [1027, 464] on div at bounding box center [1063, 462] width 101 height 17
click at [1027, 464] on input "number" at bounding box center [1063, 467] width 101 height 27
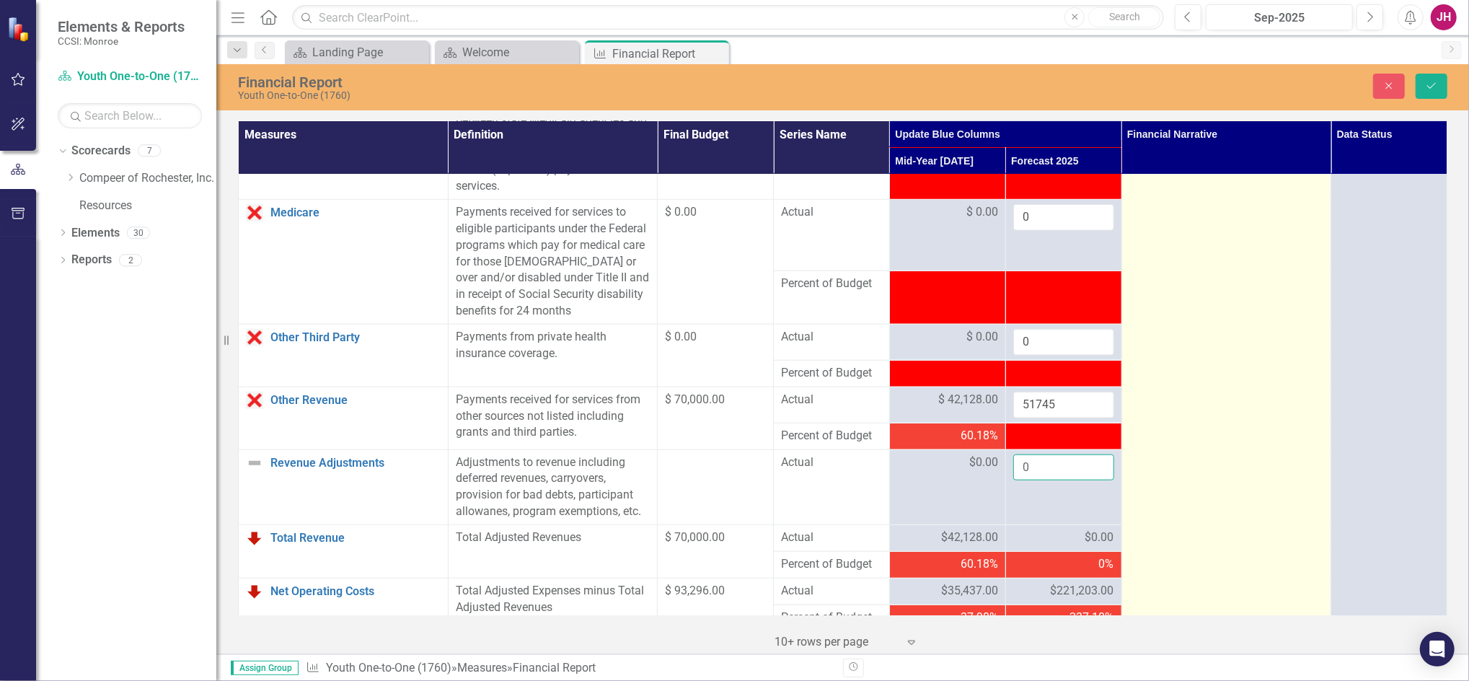
type input "0"
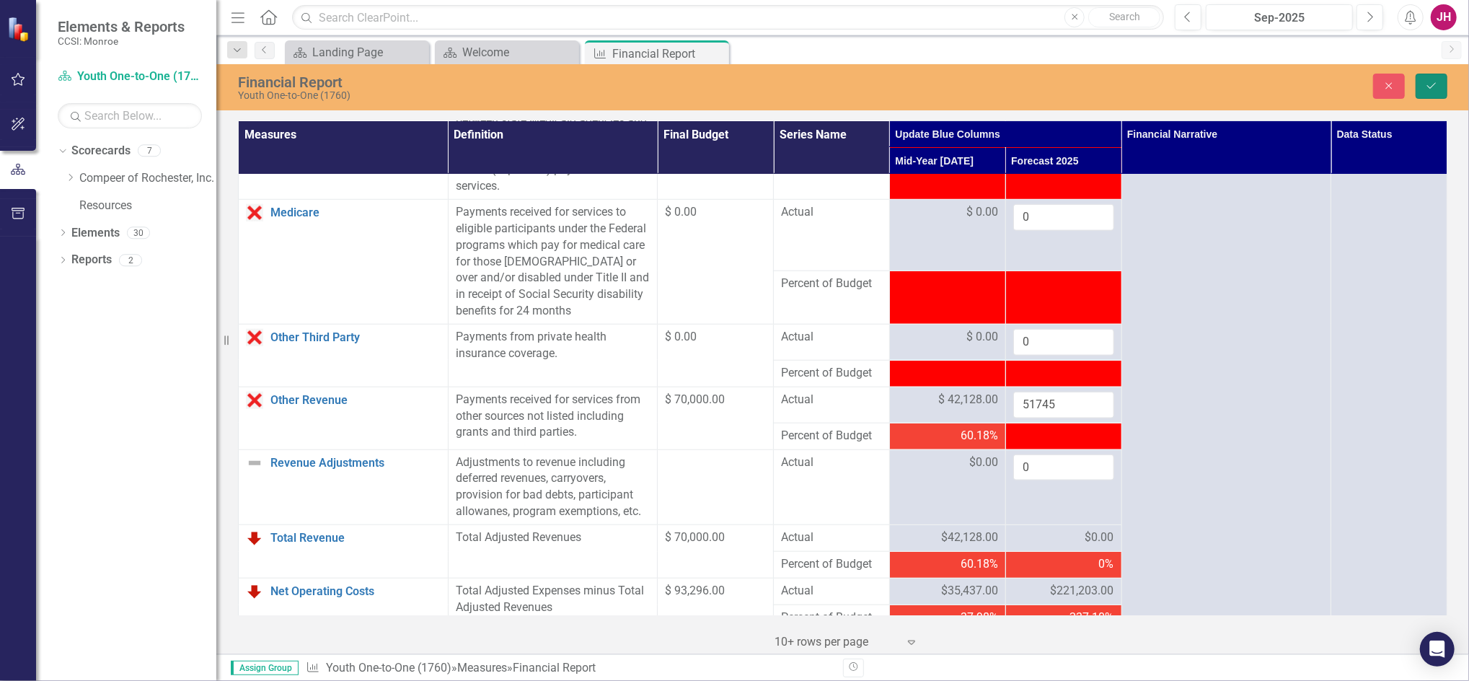
click at [1432, 87] on icon "Save" at bounding box center [1431, 86] width 13 height 10
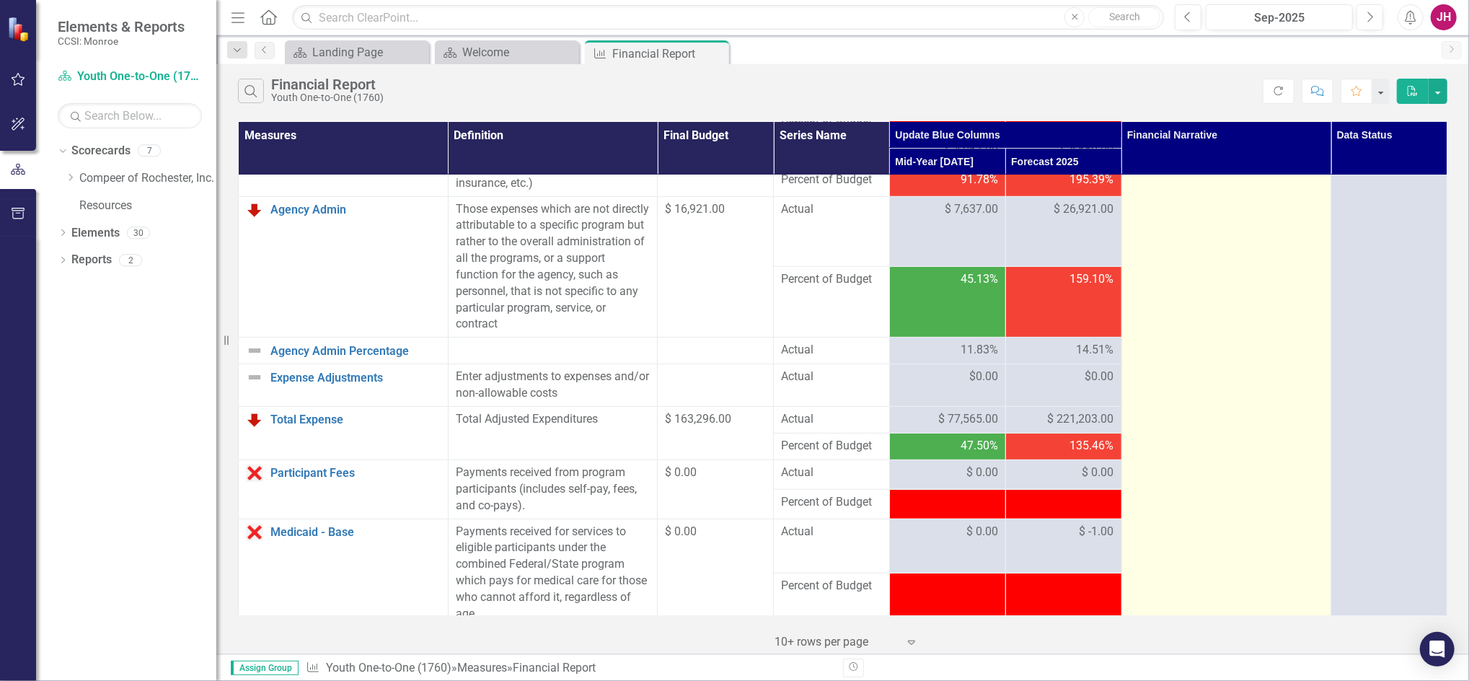
scroll to position [577, 0]
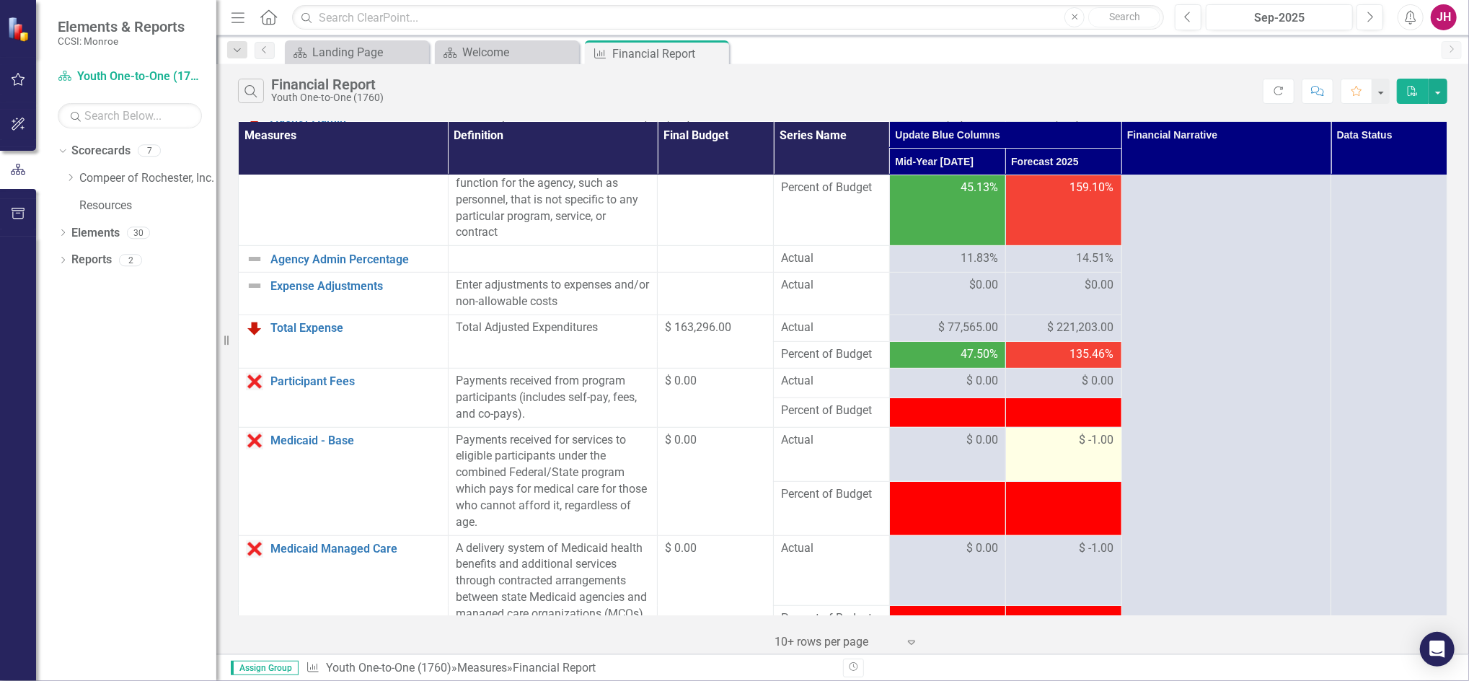
click at [1092, 443] on span "$ -1.00" at bounding box center [1096, 440] width 35 height 17
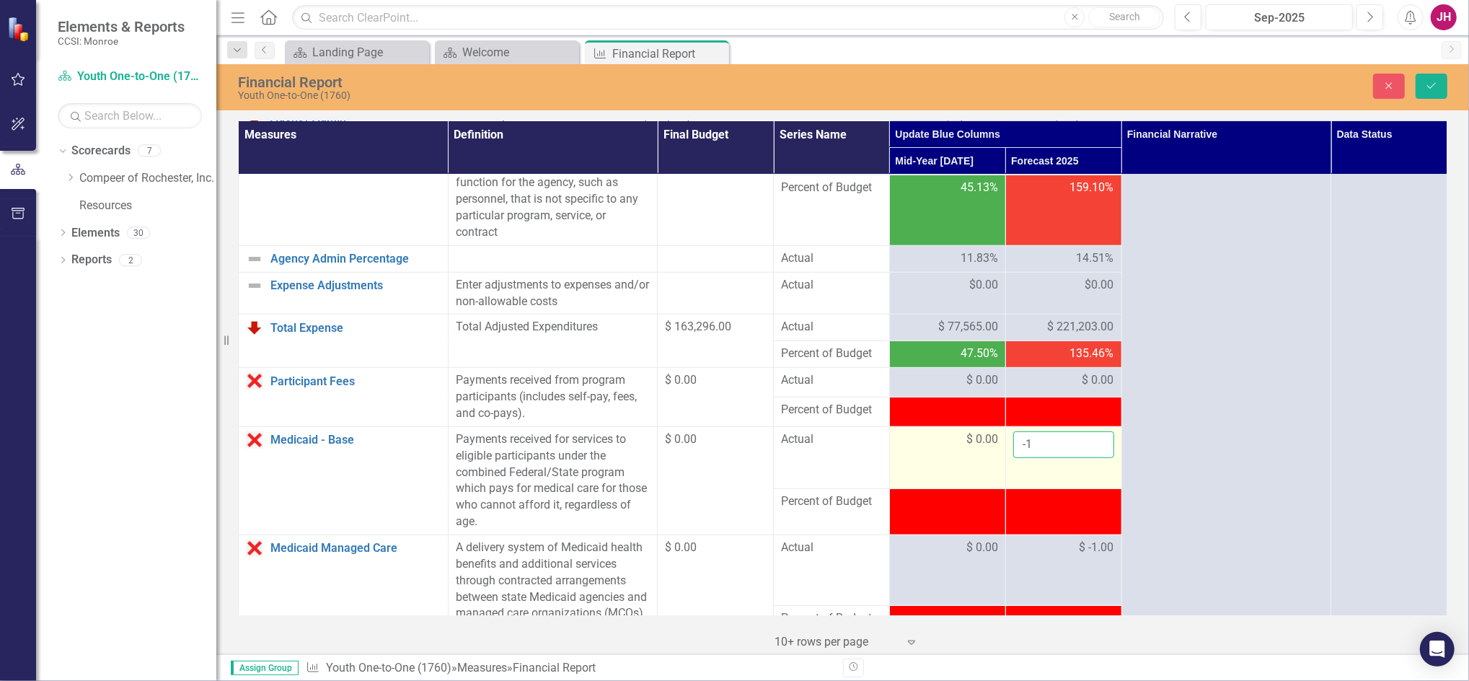
drag, startPoint x: 1092, startPoint y: 443, endPoint x: 975, endPoint y: 414, distance: 121.0
click at [985, 443] on tr "Medicaid - Base Link Open Element Payments received for services to eligible pa…" at bounding box center [843, 457] width 1208 height 62
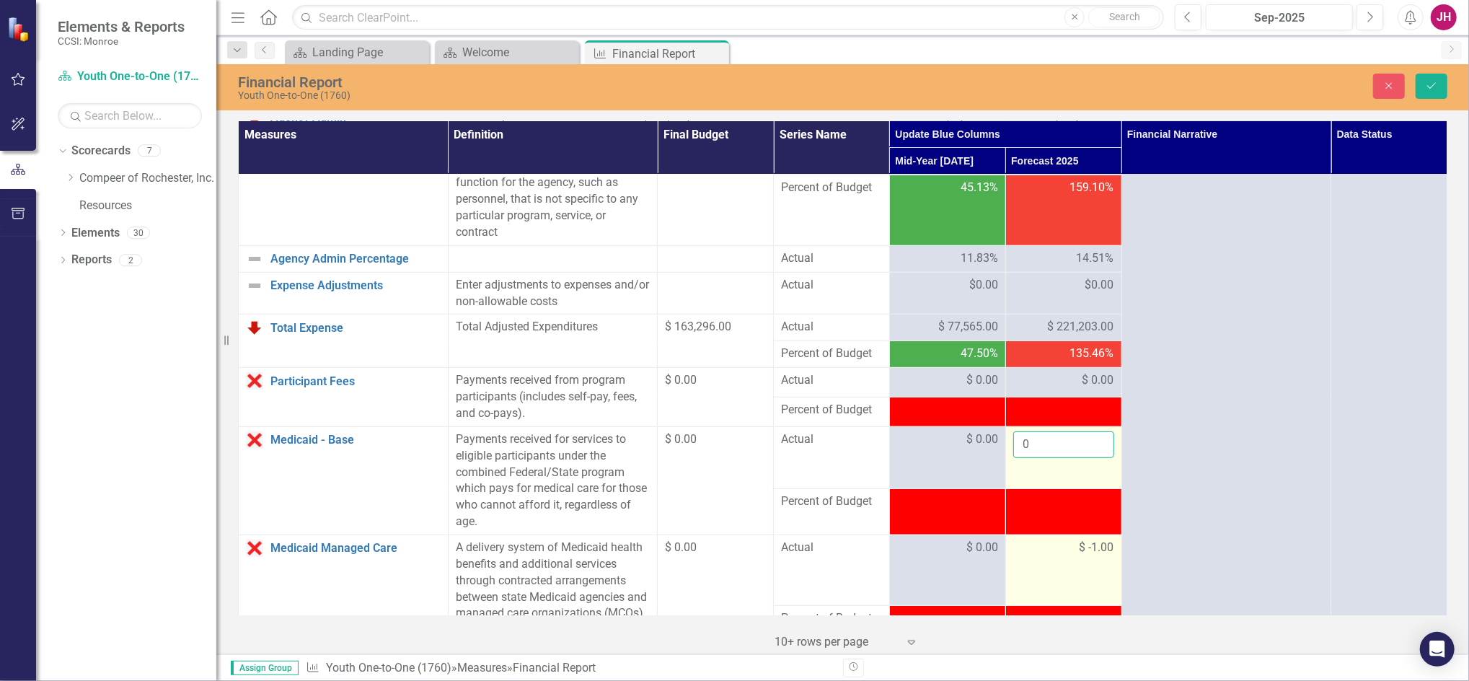
type input "0"
click at [1050, 545] on div "$ -1.00" at bounding box center [1063, 547] width 101 height 17
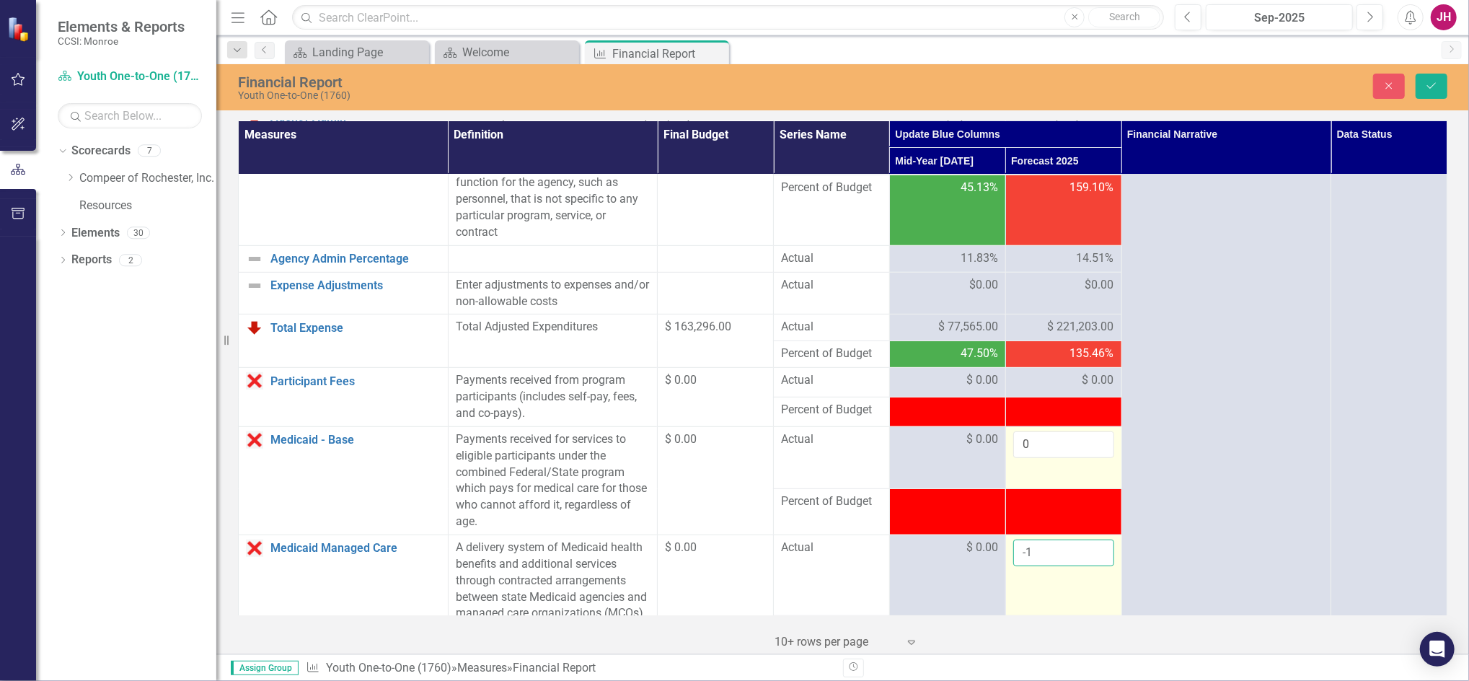
drag, startPoint x: 1050, startPoint y: 545, endPoint x: 1066, endPoint y: 550, distance: 17.3
click at [1066, 550] on input "-1" at bounding box center [1063, 552] width 101 height 27
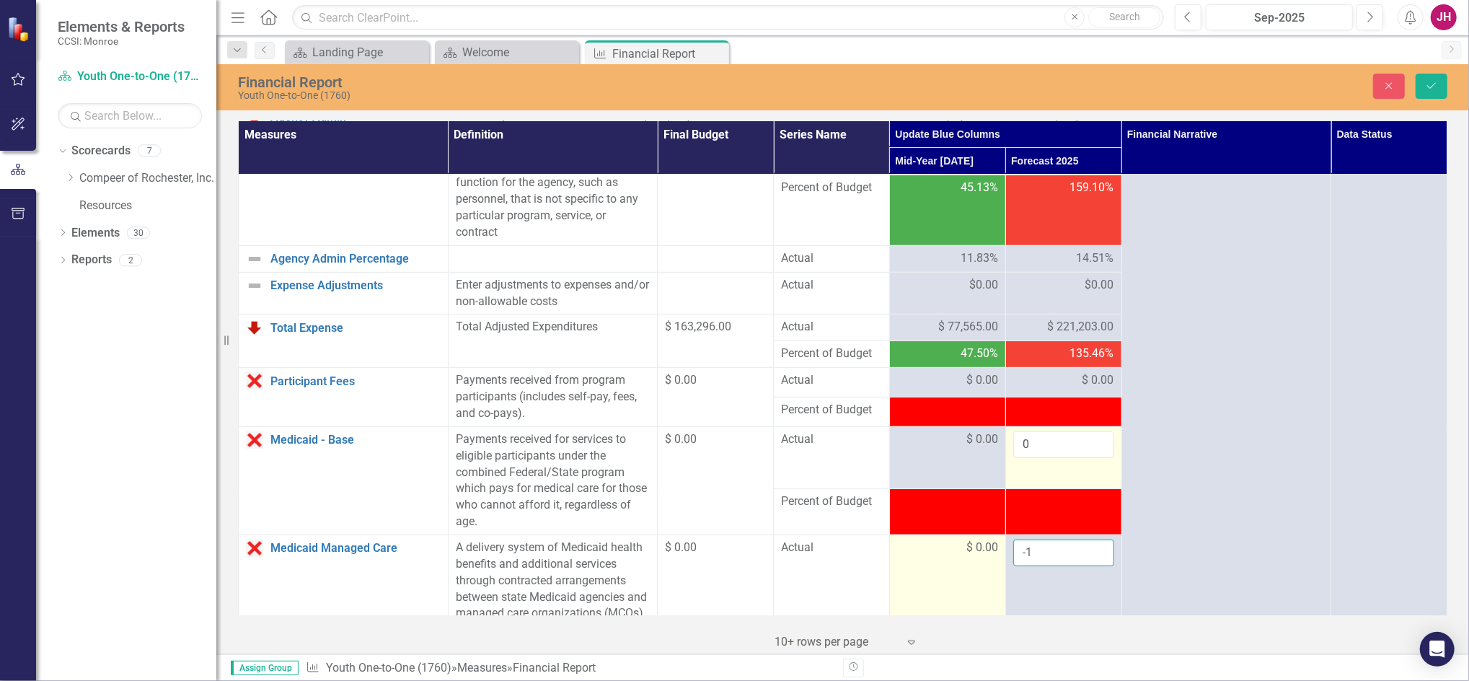
drag, startPoint x: 1012, startPoint y: 549, endPoint x: 992, endPoint y: 548, distance: 20.2
click at [992, 548] on tr "Medicaid Managed Care Link Open Element A delivery system of Medicaid health be…" at bounding box center [843, 574] width 1208 height 81
type input "0"
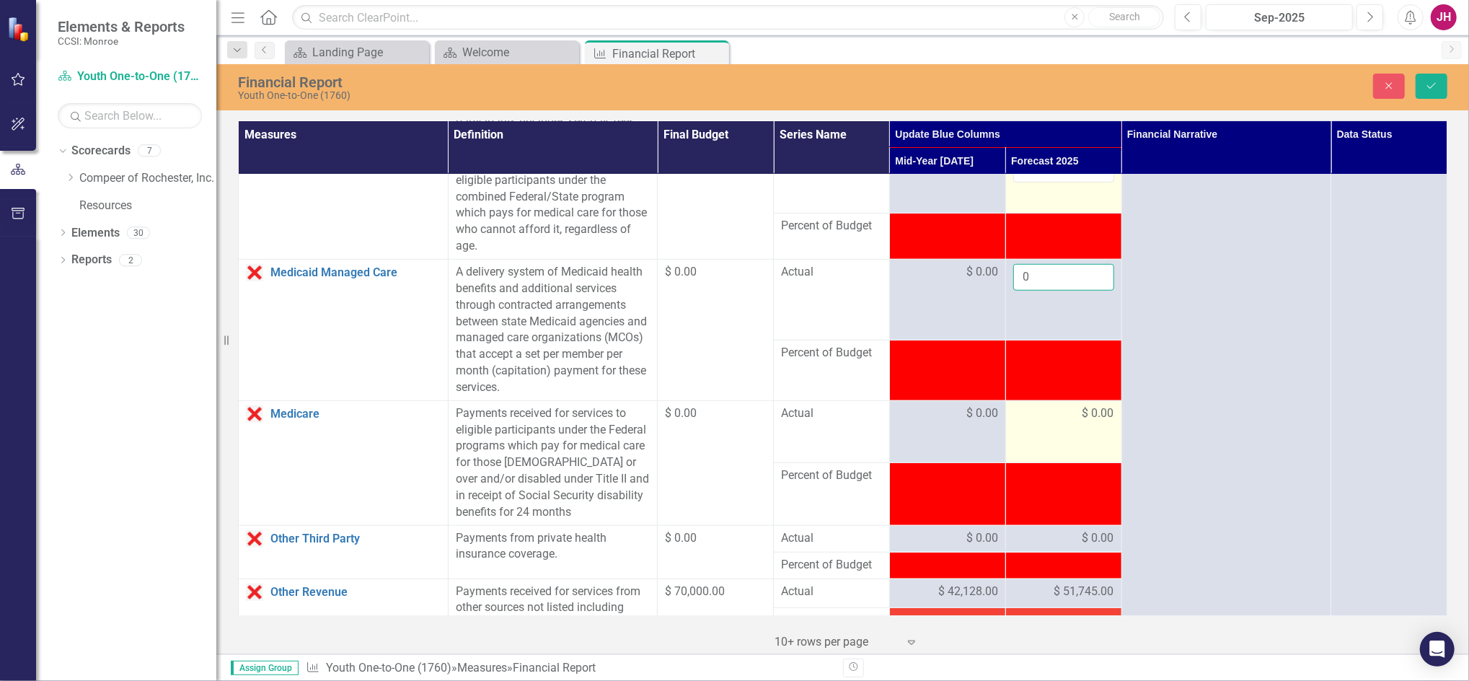
scroll to position [865, 0]
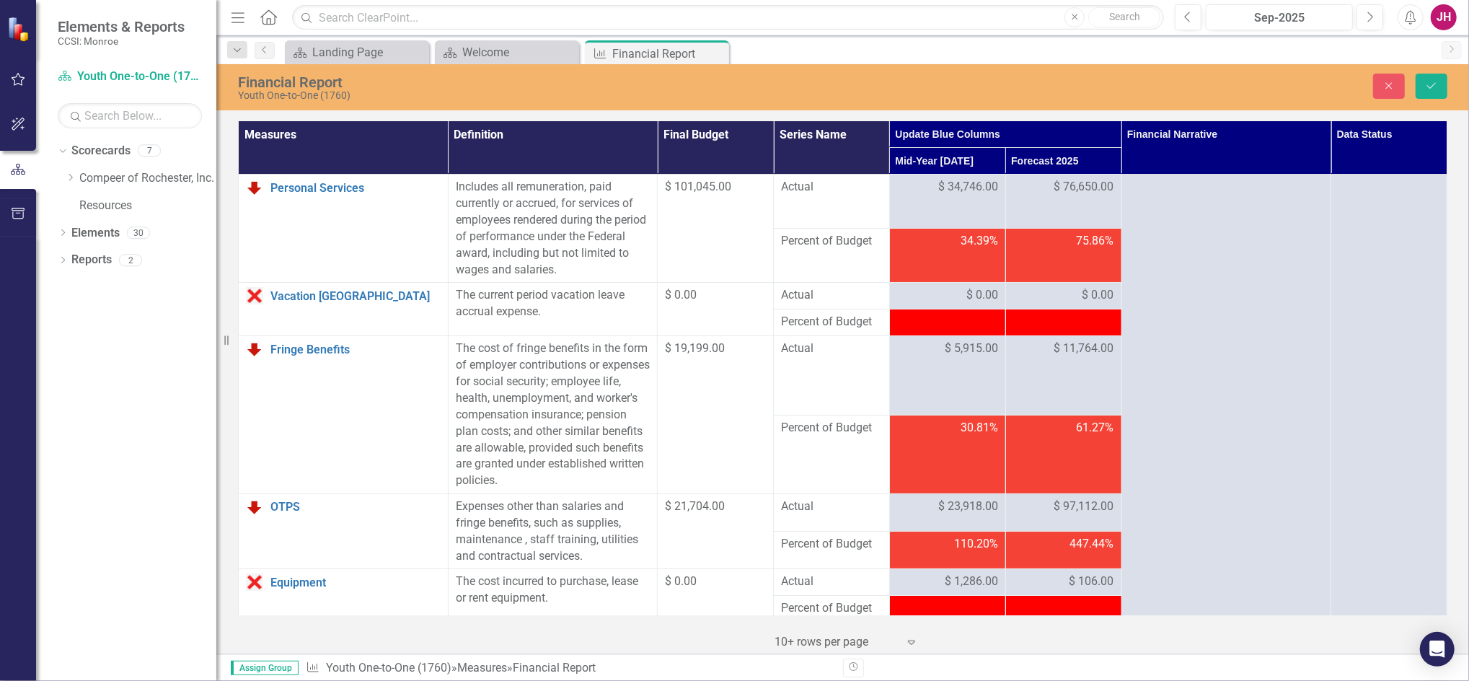
scroll to position [865, 0]
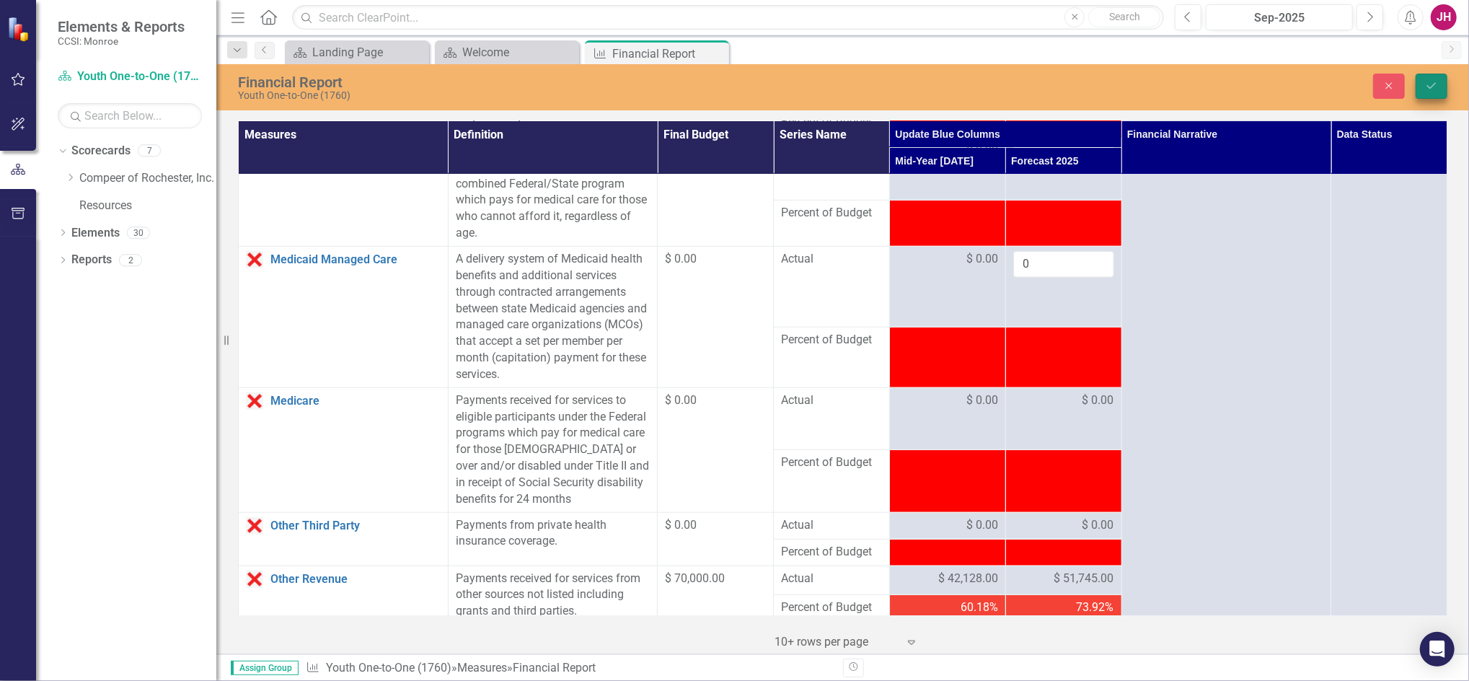
type input "0"
click at [1425, 87] on icon "Save" at bounding box center [1431, 86] width 13 height 10
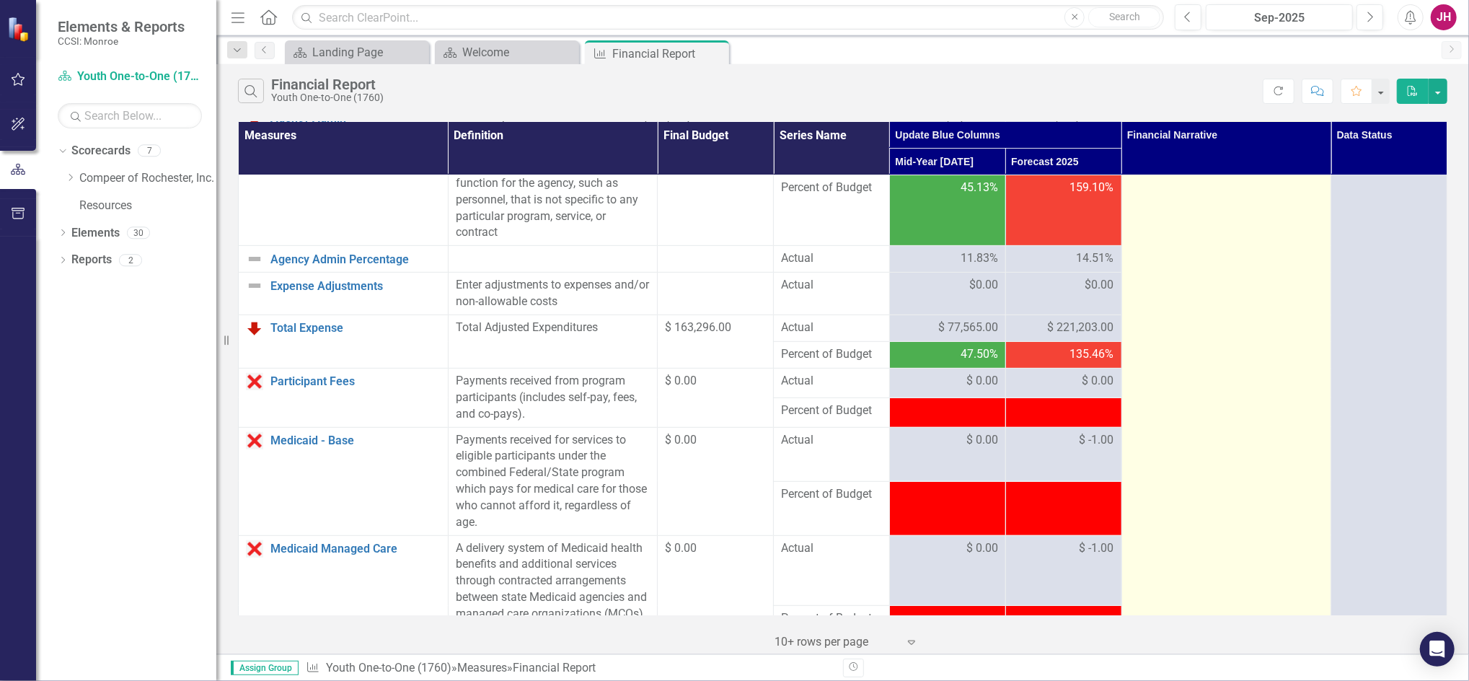
scroll to position [673, 0]
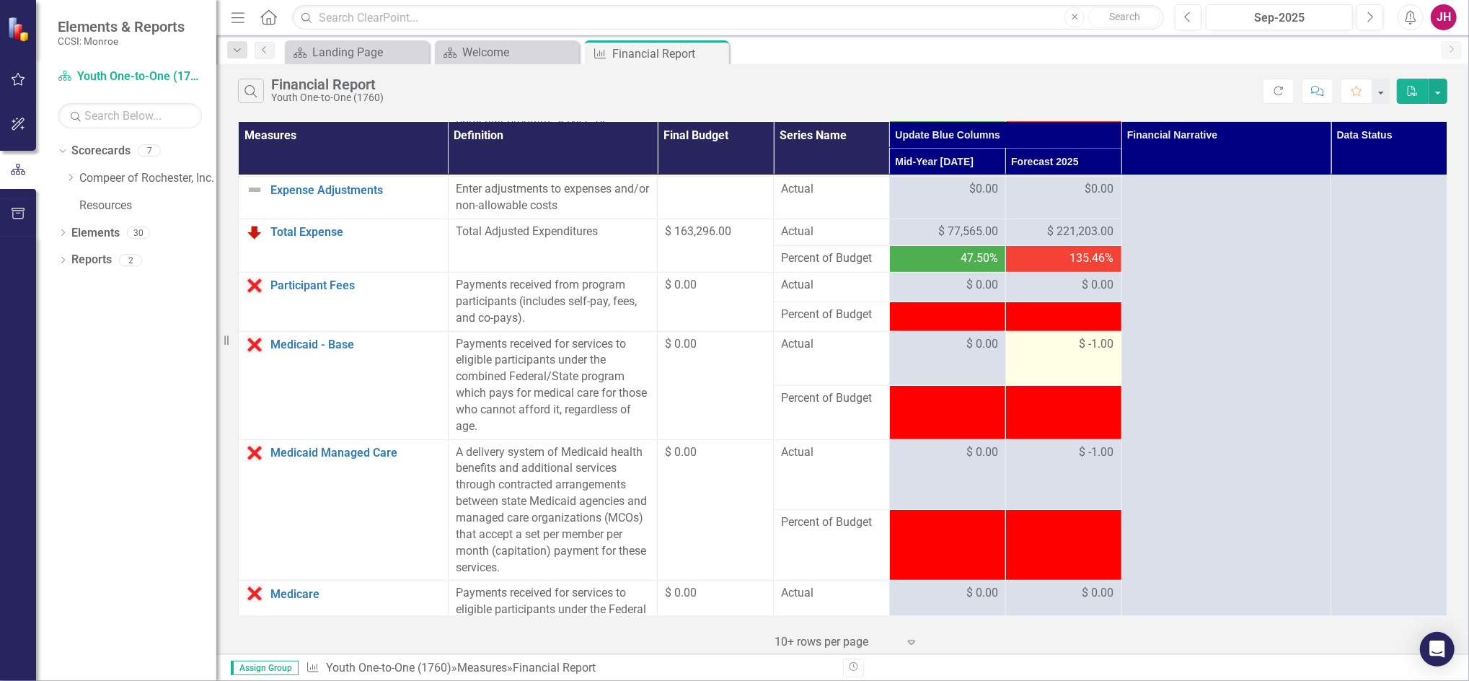
click at [1086, 345] on span "$ -1.00" at bounding box center [1096, 344] width 35 height 17
click at [1083, 342] on span "$ -1.00" at bounding box center [1096, 344] width 35 height 17
click at [1082, 342] on span "$ -1.00" at bounding box center [1096, 344] width 35 height 17
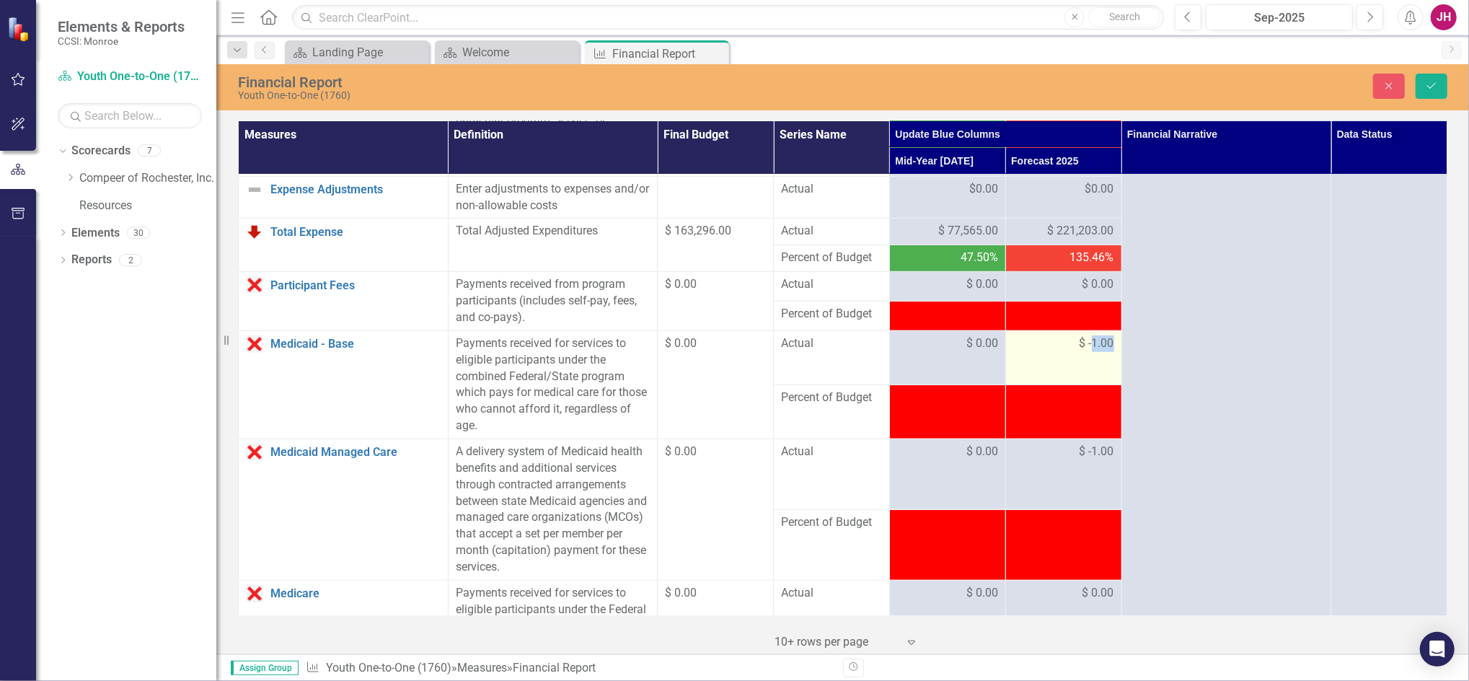
click at [1085, 342] on span "$ -1.00" at bounding box center [1096, 343] width 35 height 17
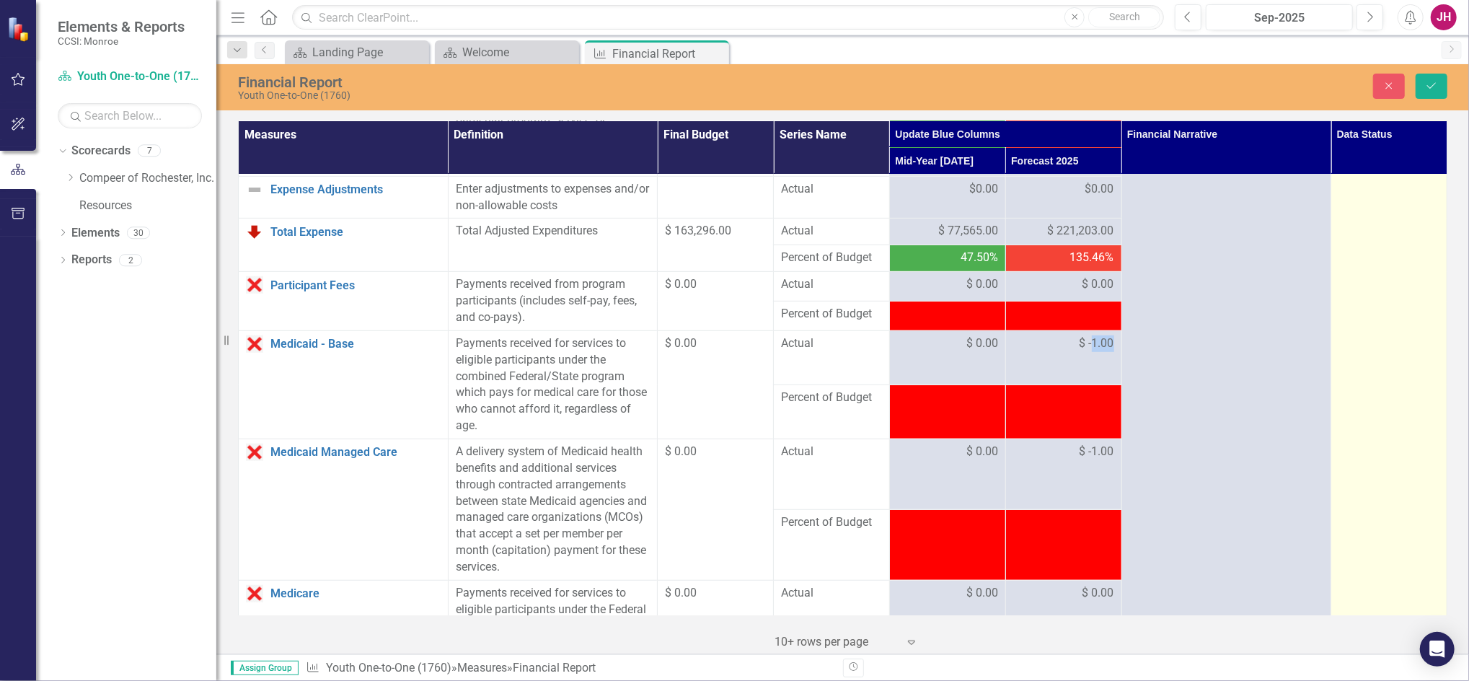
click at [1362, 335] on td at bounding box center [1389, 525] width 116 height 2047
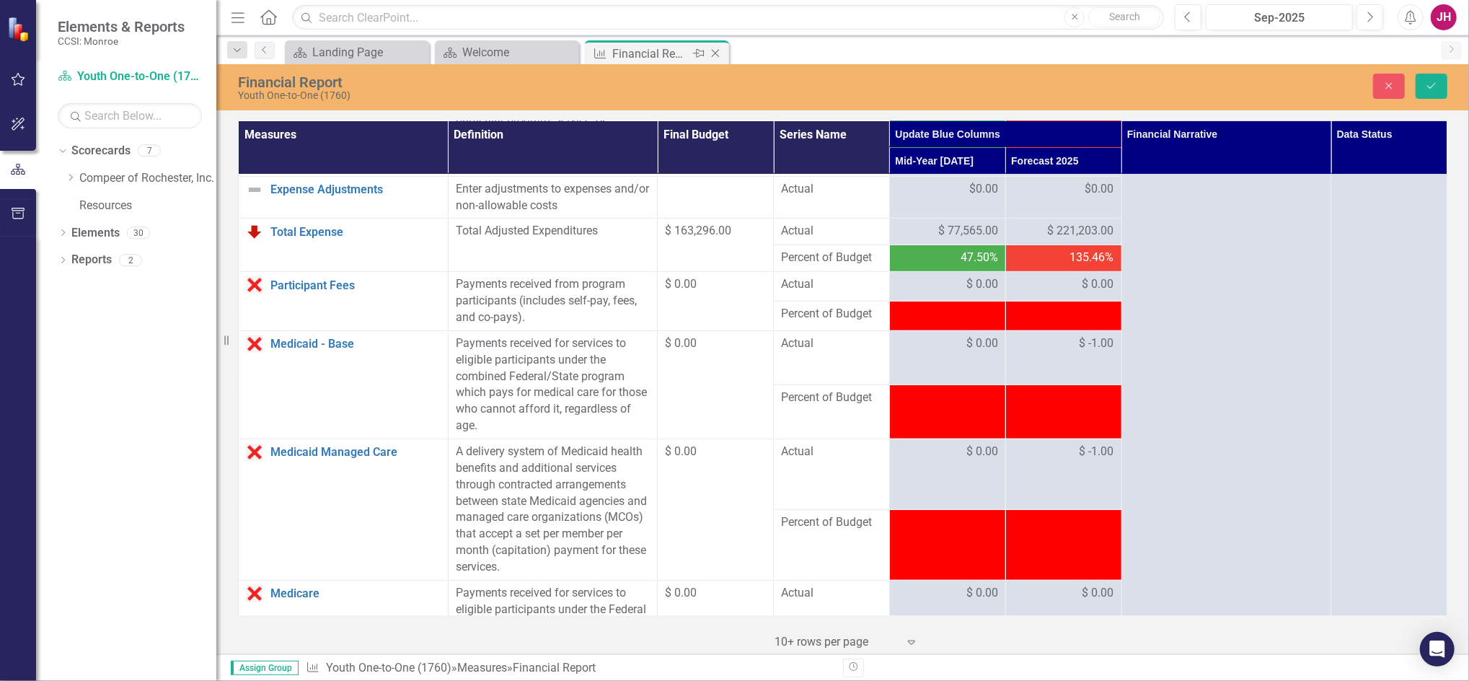
click at [719, 51] on icon "Close" at bounding box center [715, 54] width 14 height 12
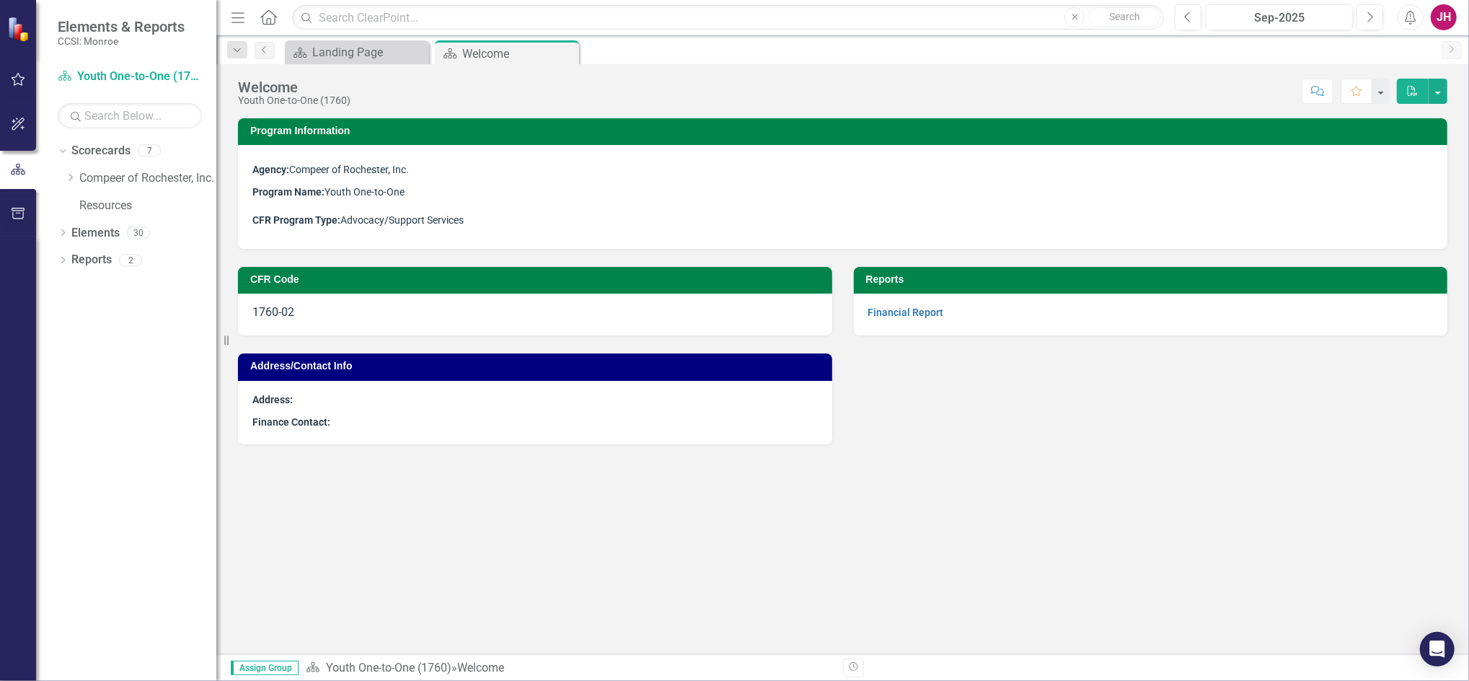
click at [909, 304] on p "Financial Report" at bounding box center [1150, 312] width 565 height 17
click at [910, 309] on link "Financial Report" at bounding box center [906, 312] width 76 height 12
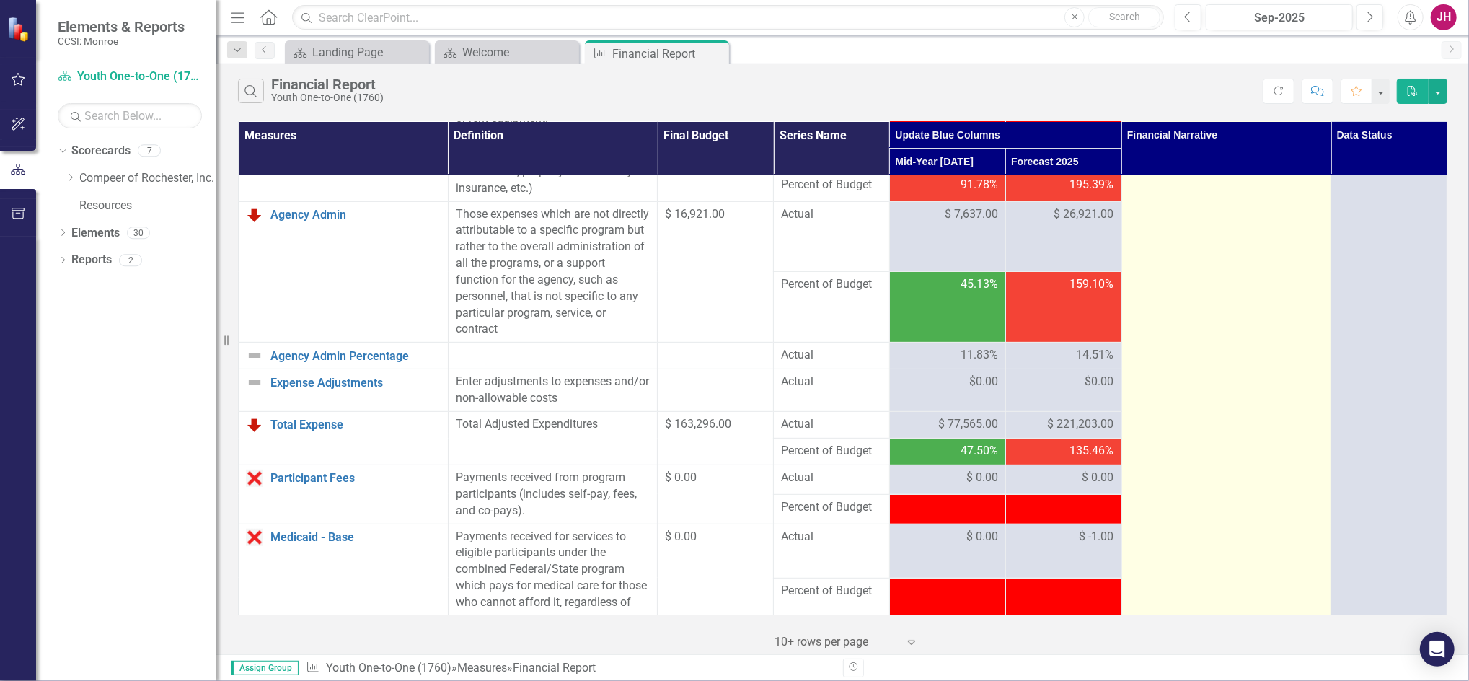
scroll to position [673, 0]
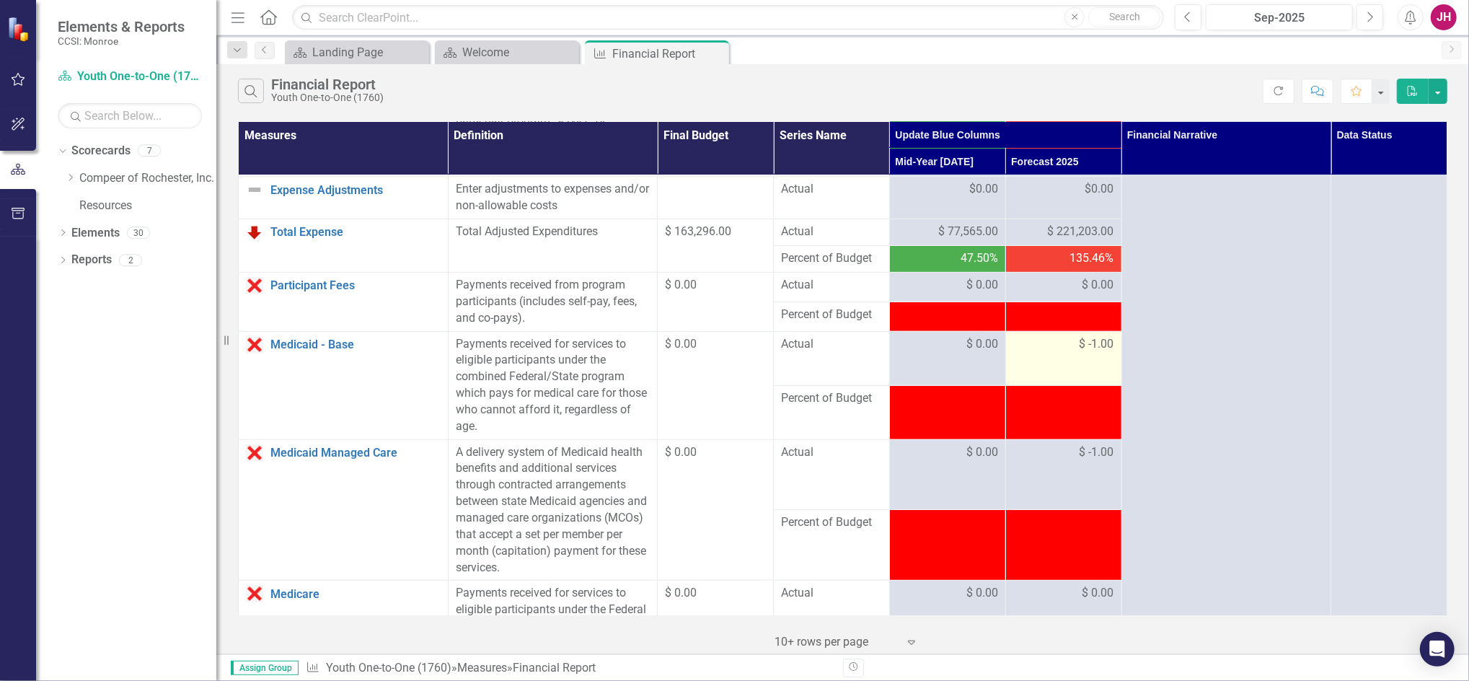
click at [1089, 346] on span "$ -1.00" at bounding box center [1096, 344] width 35 height 17
click at [1089, 343] on span "$ -1.00" at bounding box center [1096, 344] width 35 height 17
click at [1089, 342] on span "$ -1.00" at bounding box center [1096, 344] width 35 height 17
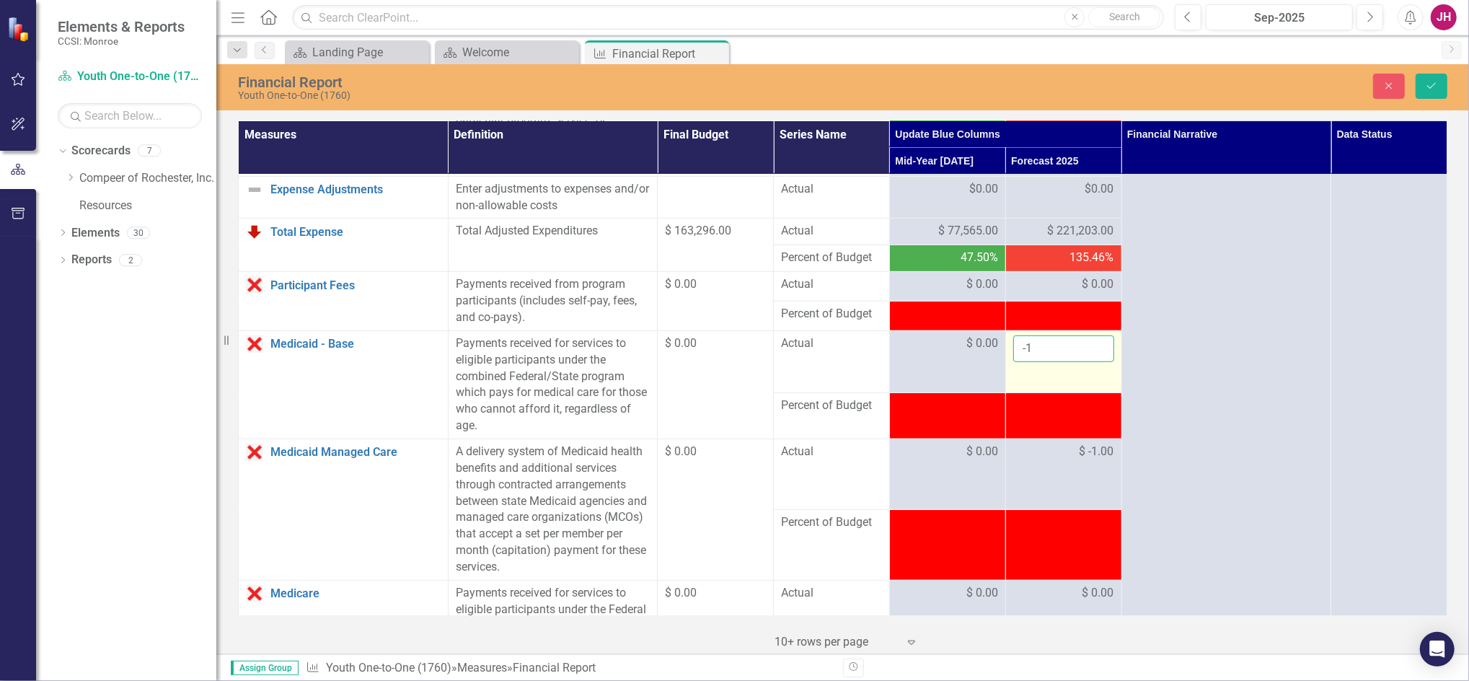
drag, startPoint x: 1089, startPoint y: 342, endPoint x: 1066, endPoint y: 344, distance: 23.1
click at [1066, 344] on input "-1" at bounding box center [1063, 348] width 101 height 27
drag, startPoint x: 1055, startPoint y: 348, endPoint x: 973, endPoint y: 327, distance: 84.8
click at [994, 345] on tr "Medicaid - Base Link Open Element Payments received for services to eligible pa…" at bounding box center [843, 361] width 1208 height 62
type input "0"
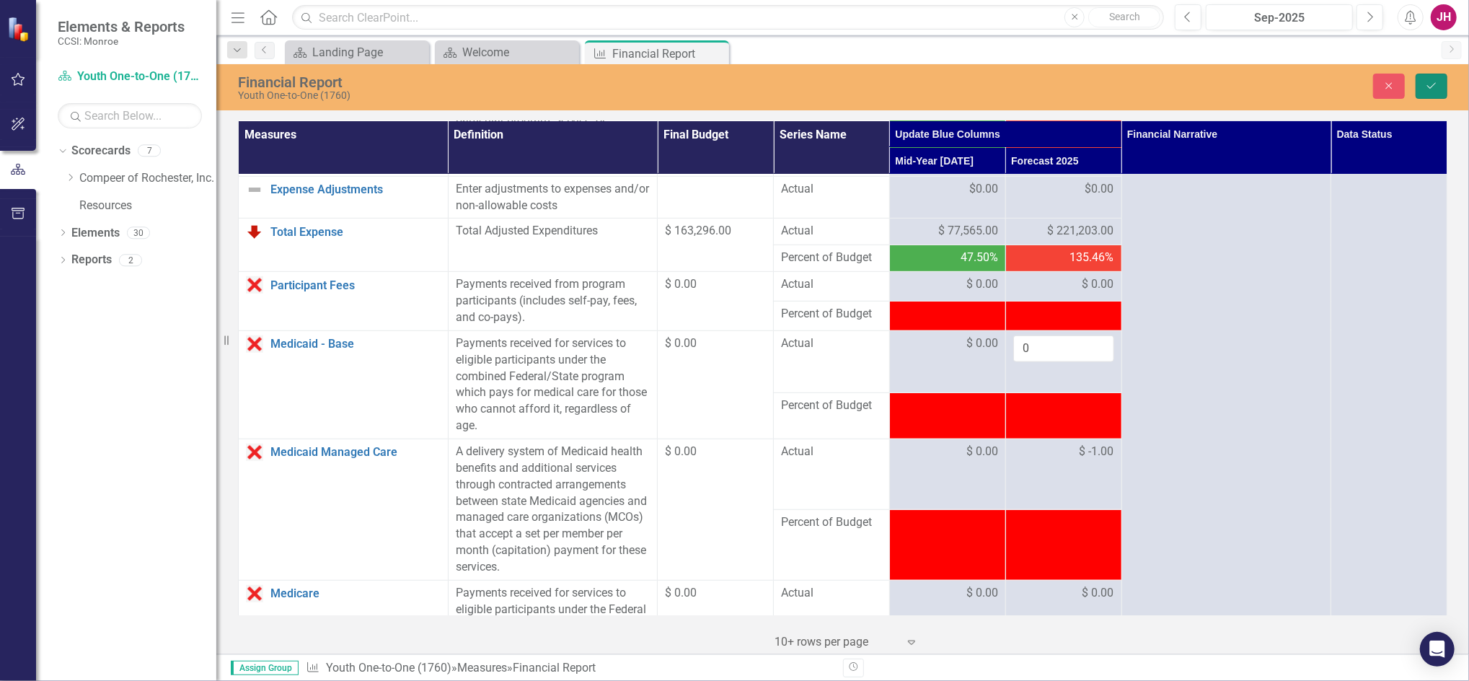
click at [1425, 87] on icon "Save" at bounding box center [1431, 86] width 13 height 10
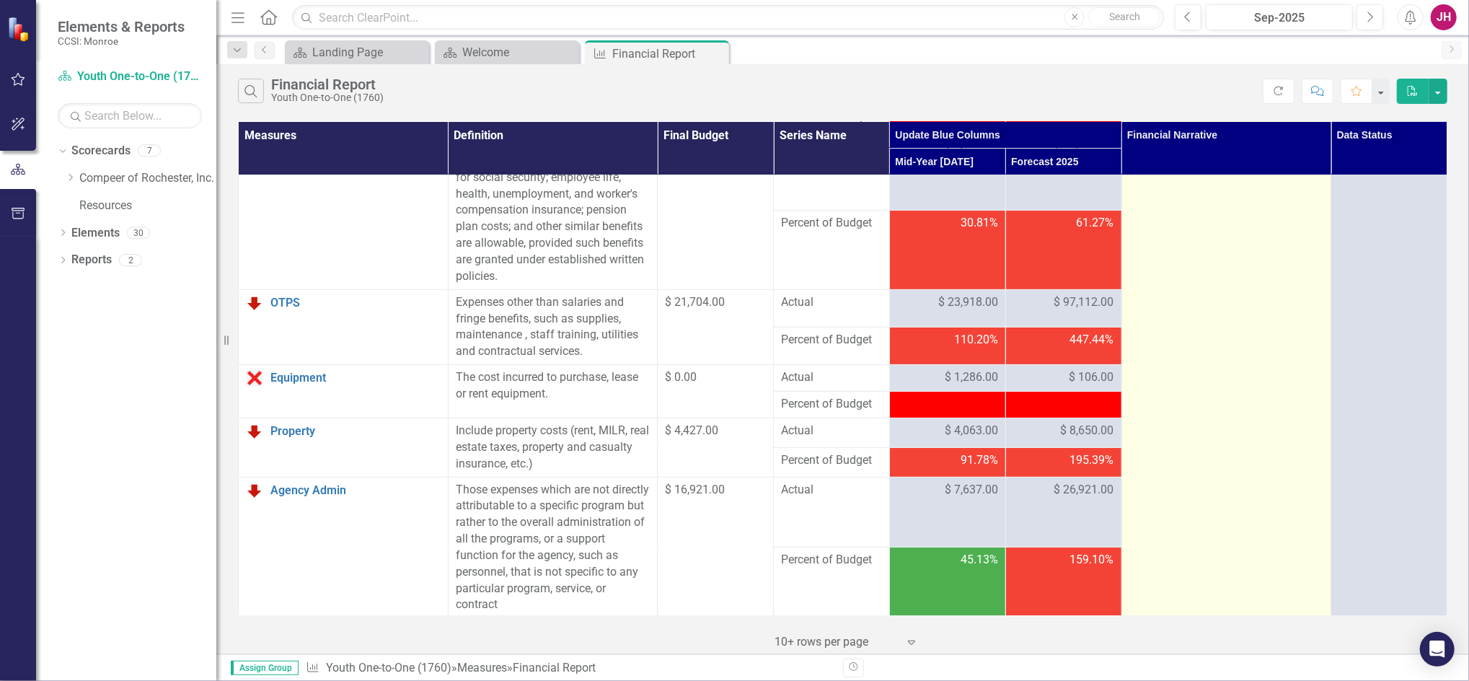
scroll to position [482, 0]
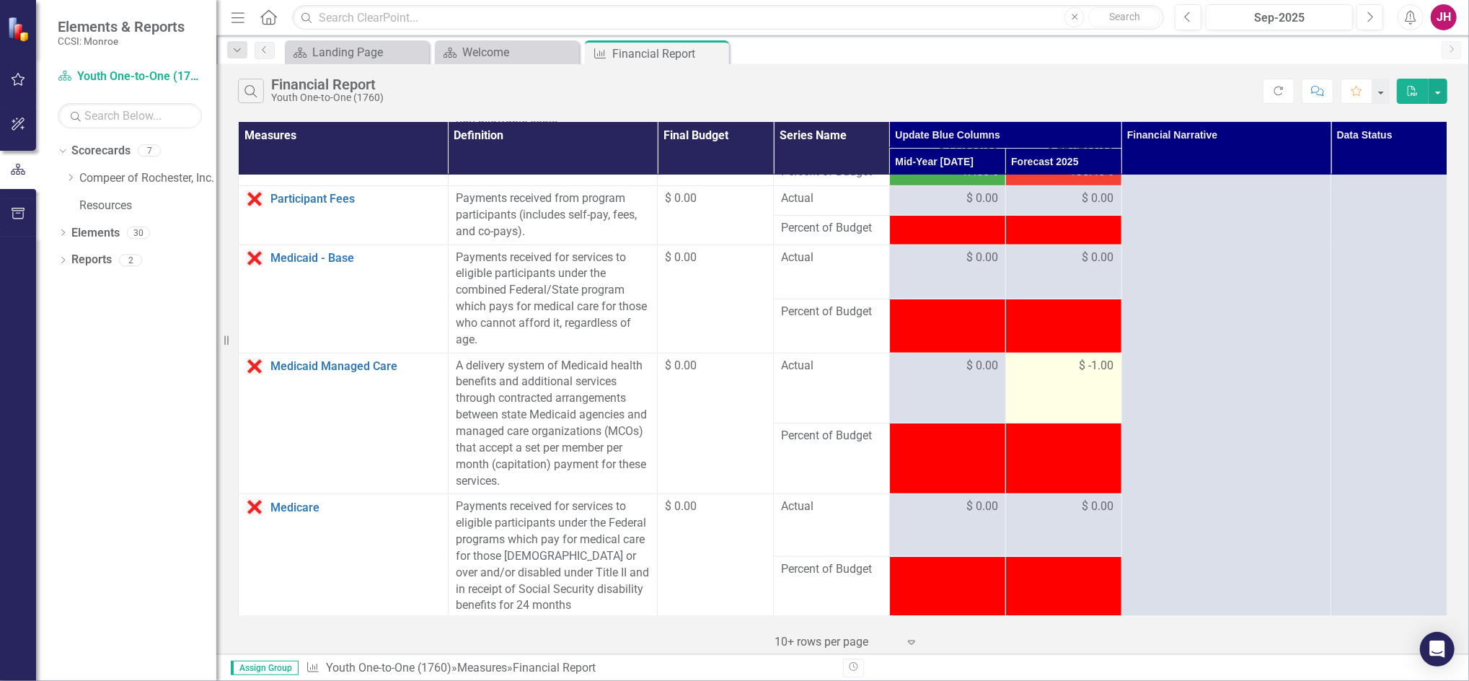
click at [1085, 358] on span "$ -1.00" at bounding box center [1096, 366] width 35 height 17
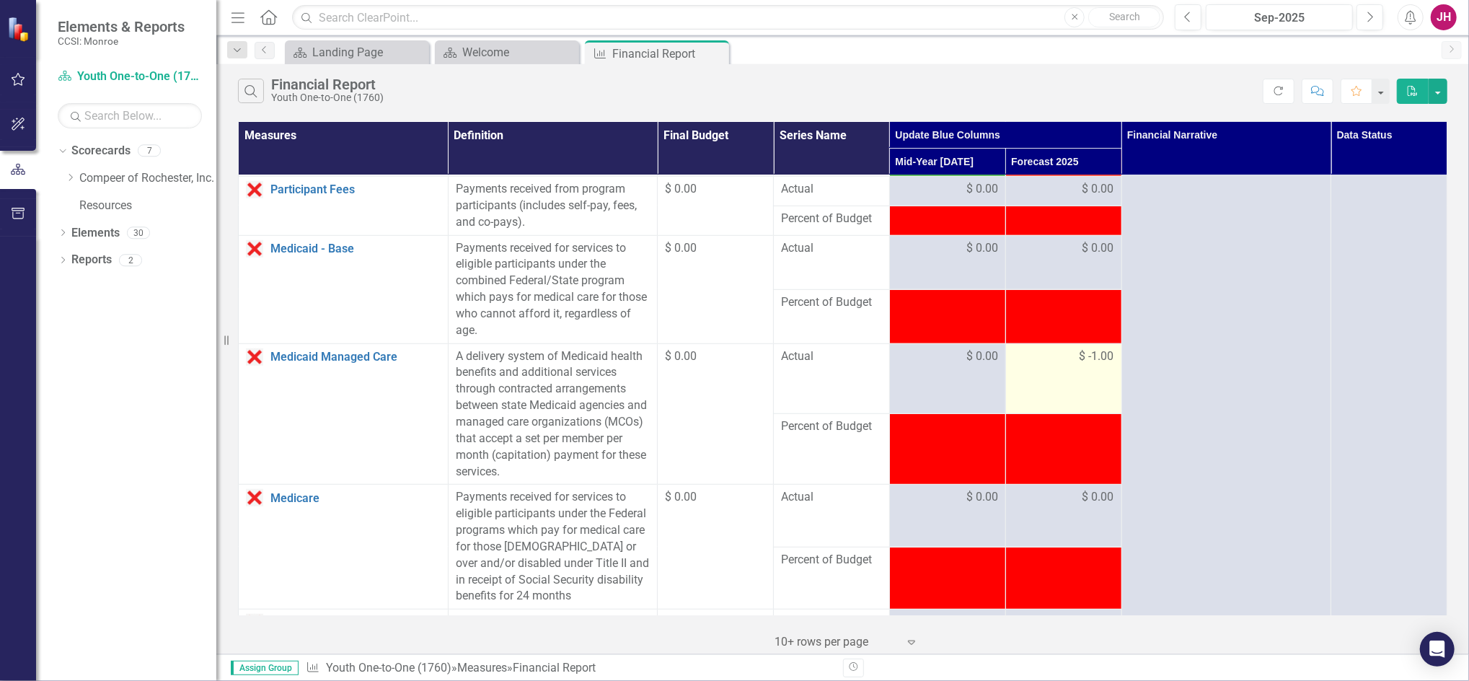
click at [1084, 358] on span "$ -1.00" at bounding box center [1096, 356] width 35 height 17
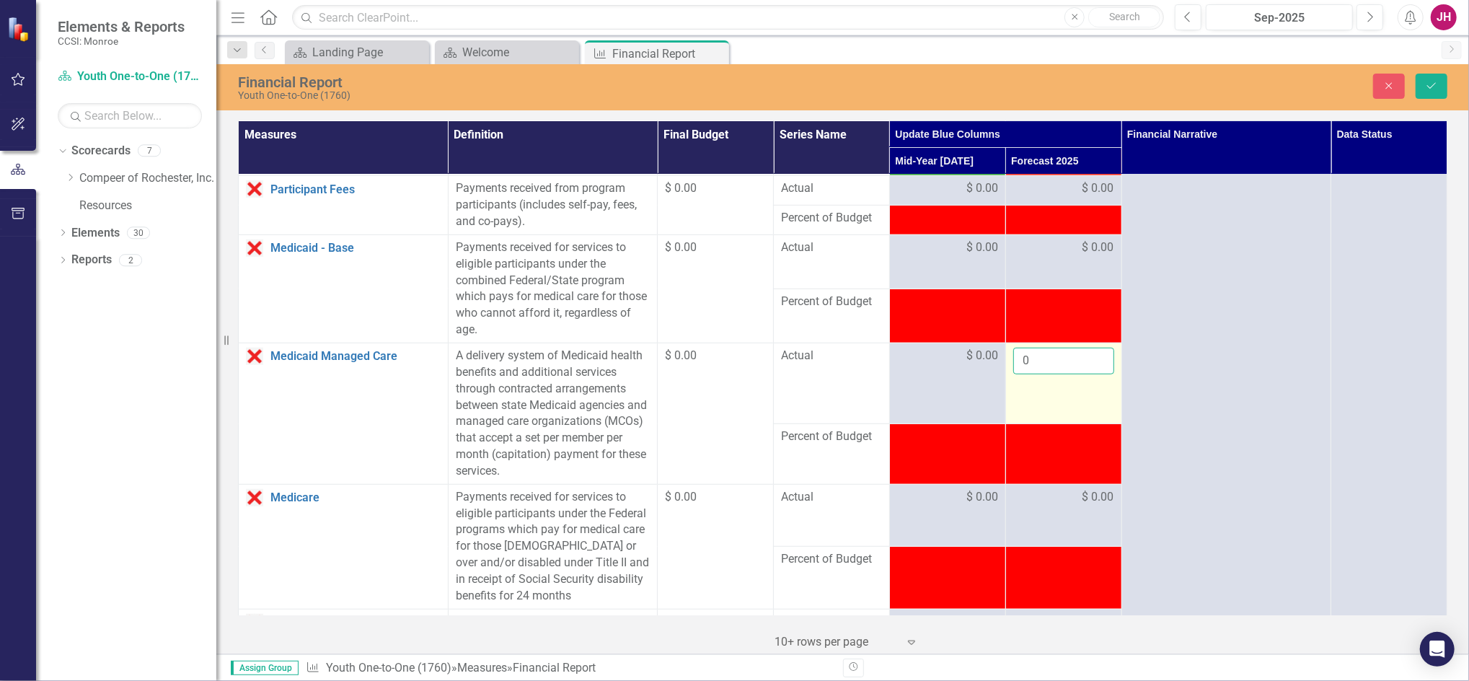
click at [1084, 356] on input "0" at bounding box center [1063, 360] width 101 height 27
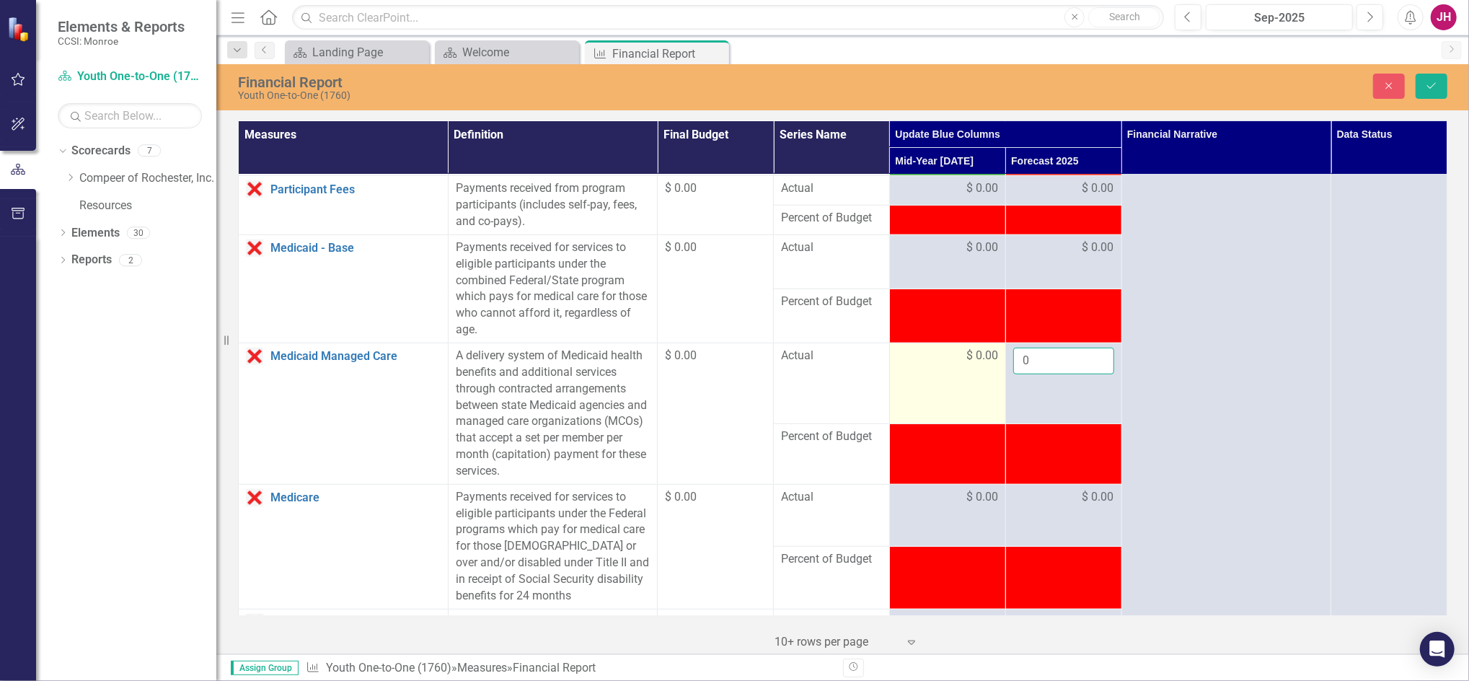
drag, startPoint x: 1071, startPoint y: 360, endPoint x: 931, endPoint y: 354, distance: 140.0
click at [931, 354] on tr "Medicaid Managed Care Link Open Element A delivery system of Medicaid health be…" at bounding box center [843, 382] width 1208 height 81
click at [1425, 88] on icon "Save" at bounding box center [1431, 86] width 13 height 10
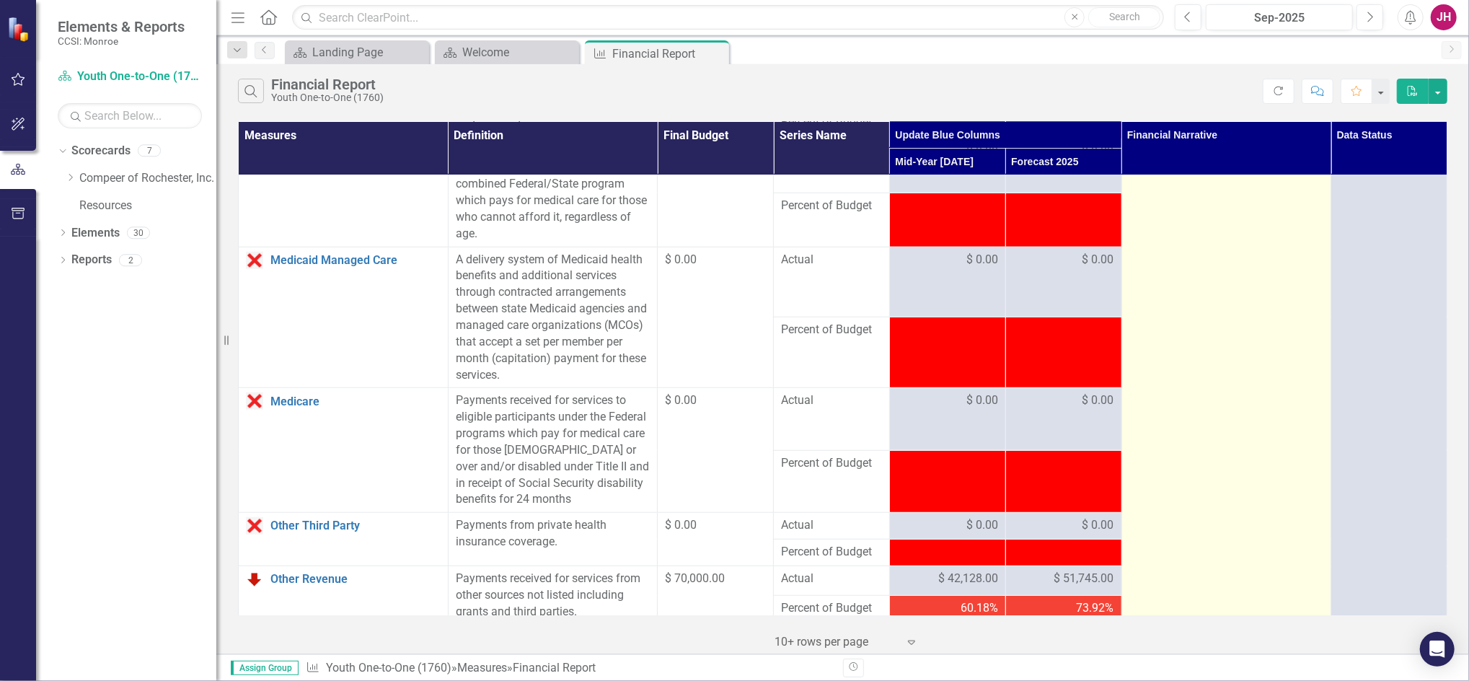
scroll to position [961, 0]
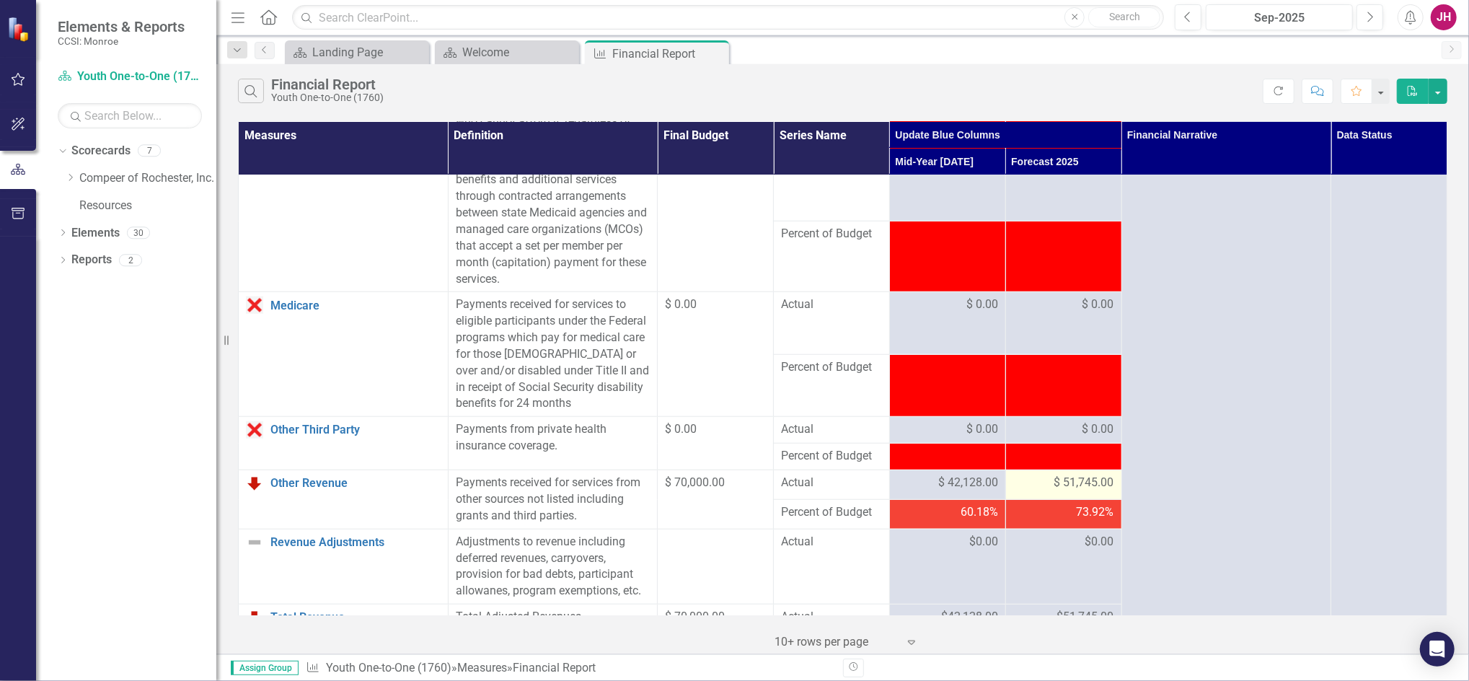
click at [1085, 484] on span "$ 51,745.00" at bounding box center [1084, 482] width 60 height 17
click at [1084, 483] on span "$ 51,745.00" at bounding box center [1084, 482] width 60 height 17
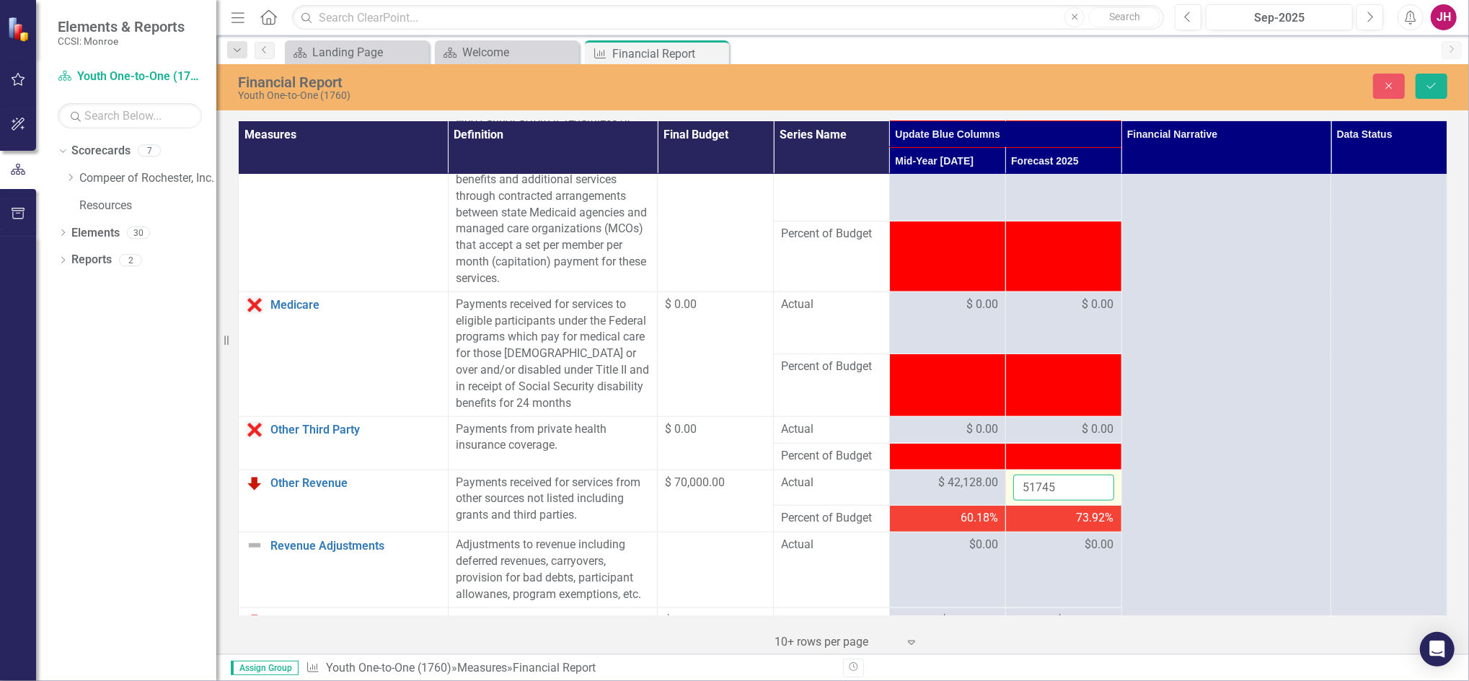
drag, startPoint x: 1084, startPoint y: 483, endPoint x: 1062, endPoint y: 487, distance: 22.8
click at [1062, 487] on input "51745" at bounding box center [1063, 487] width 101 height 27
type input "51746"
click at [1421, 91] on button "Save" at bounding box center [1431, 86] width 32 height 25
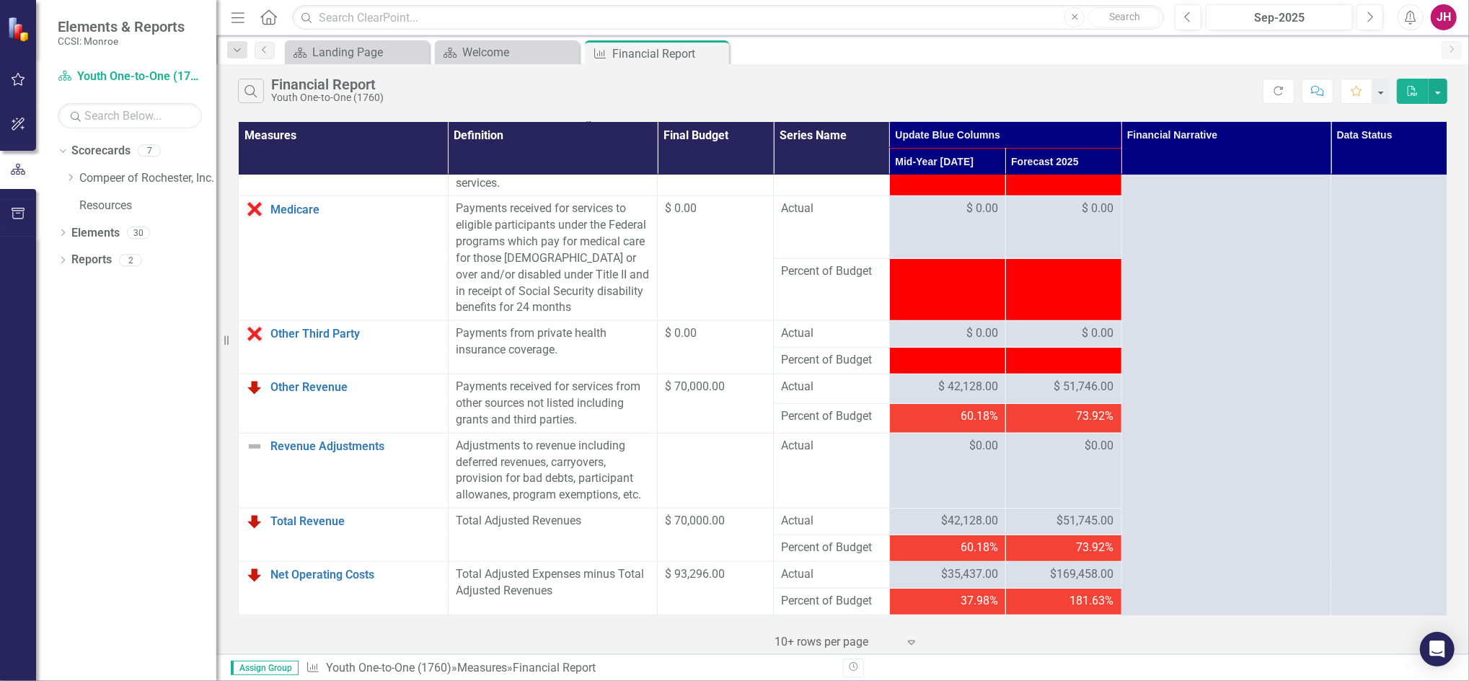
scroll to position [1249, 0]
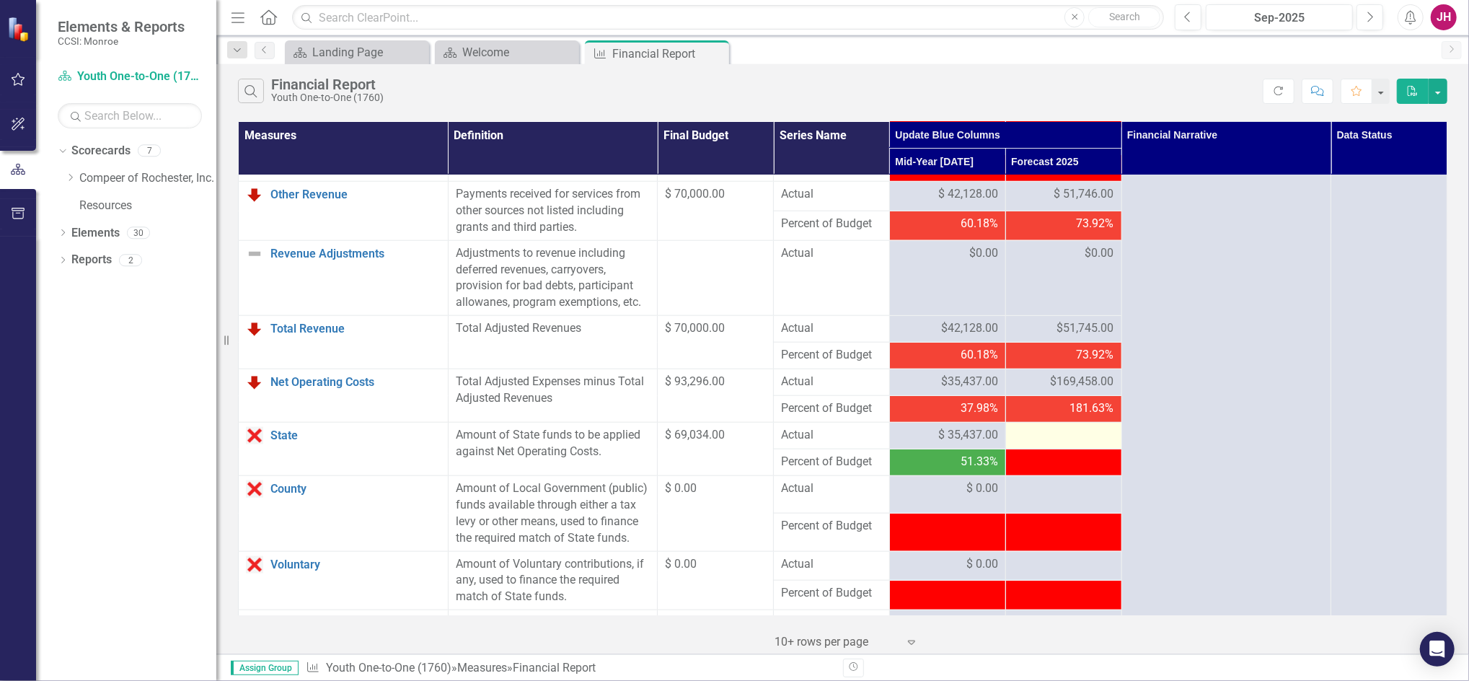
click at [1038, 431] on div at bounding box center [1063, 435] width 101 height 17
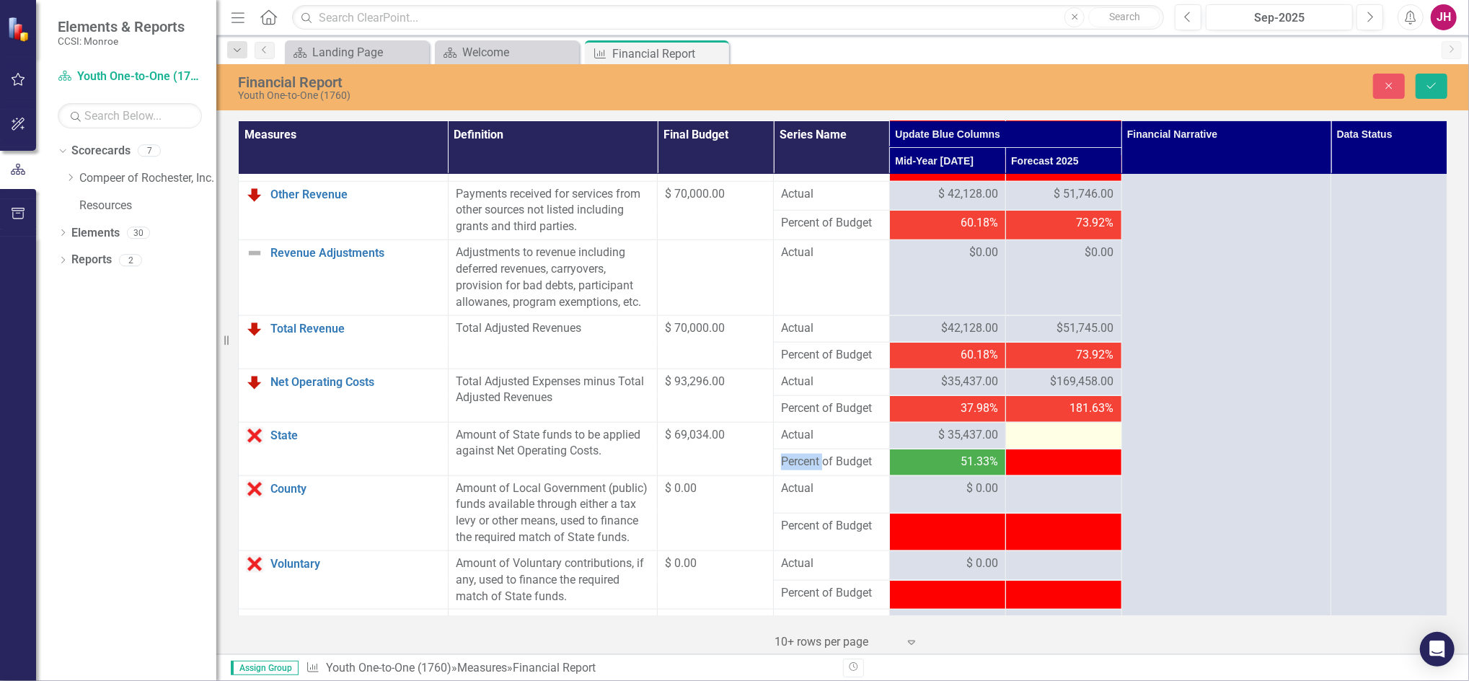
click at [1041, 432] on div at bounding box center [1063, 435] width 101 height 17
click at [1045, 434] on div at bounding box center [1063, 435] width 101 height 17
drag, startPoint x: 1045, startPoint y: 434, endPoint x: 1058, endPoint y: 437, distance: 12.6
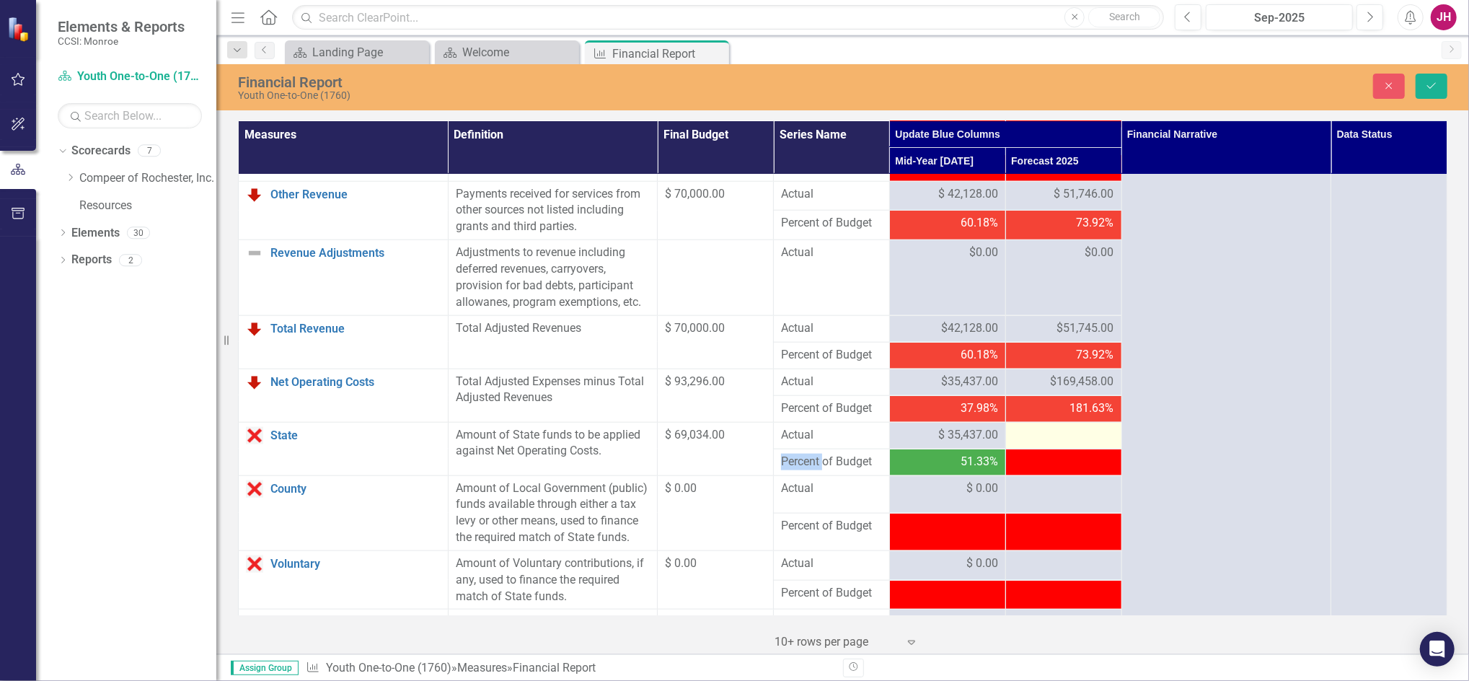
click at [1058, 437] on div at bounding box center [1063, 435] width 101 height 17
click at [1057, 436] on div at bounding box center [1063, 435] width 101 height 17
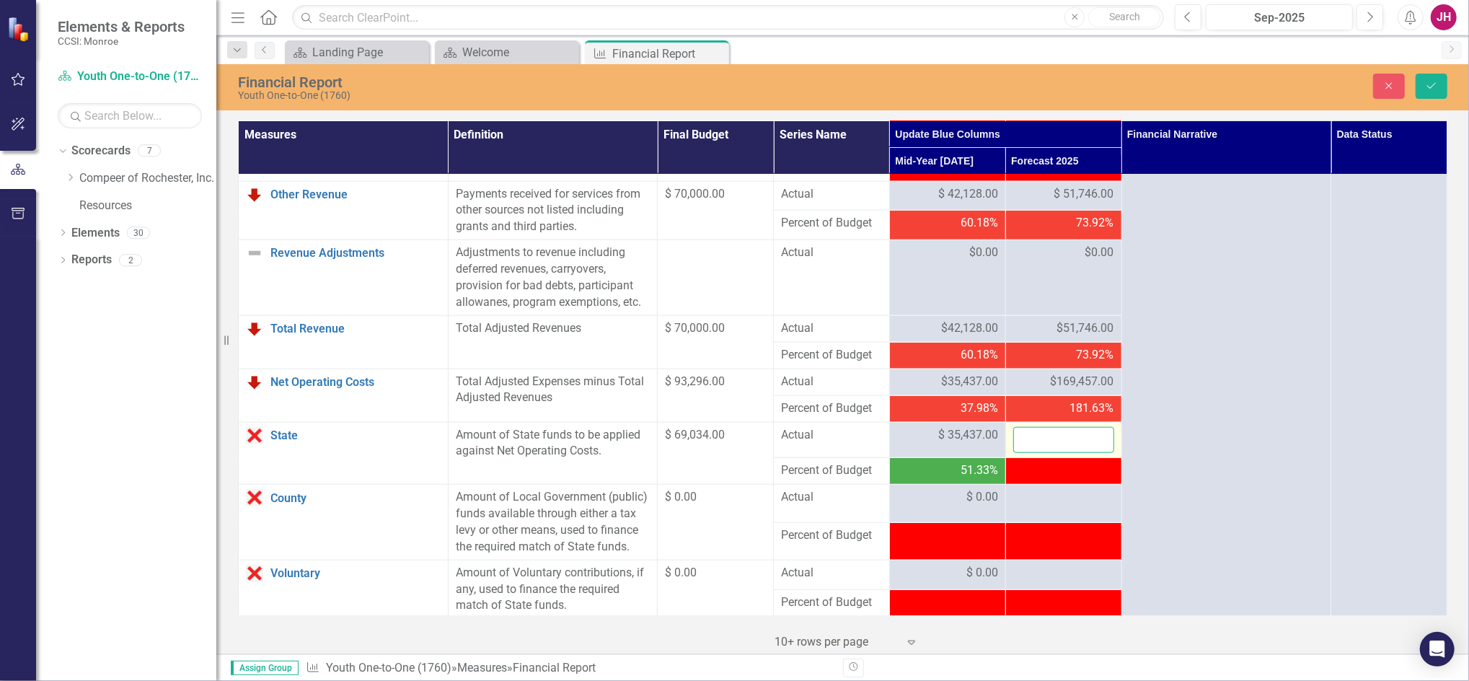
click at [1057, 434] on input "number" at bounding box center [1063, 440] width 101 height 27
type input "69034"
click at [1047, 497] on div at bounding box center [1063, 497] width 101 height 17
drag, startPoint x: 1047, startPoint y: 497, endPoint x: 1040, endPoint y: 503, distance: 8.7
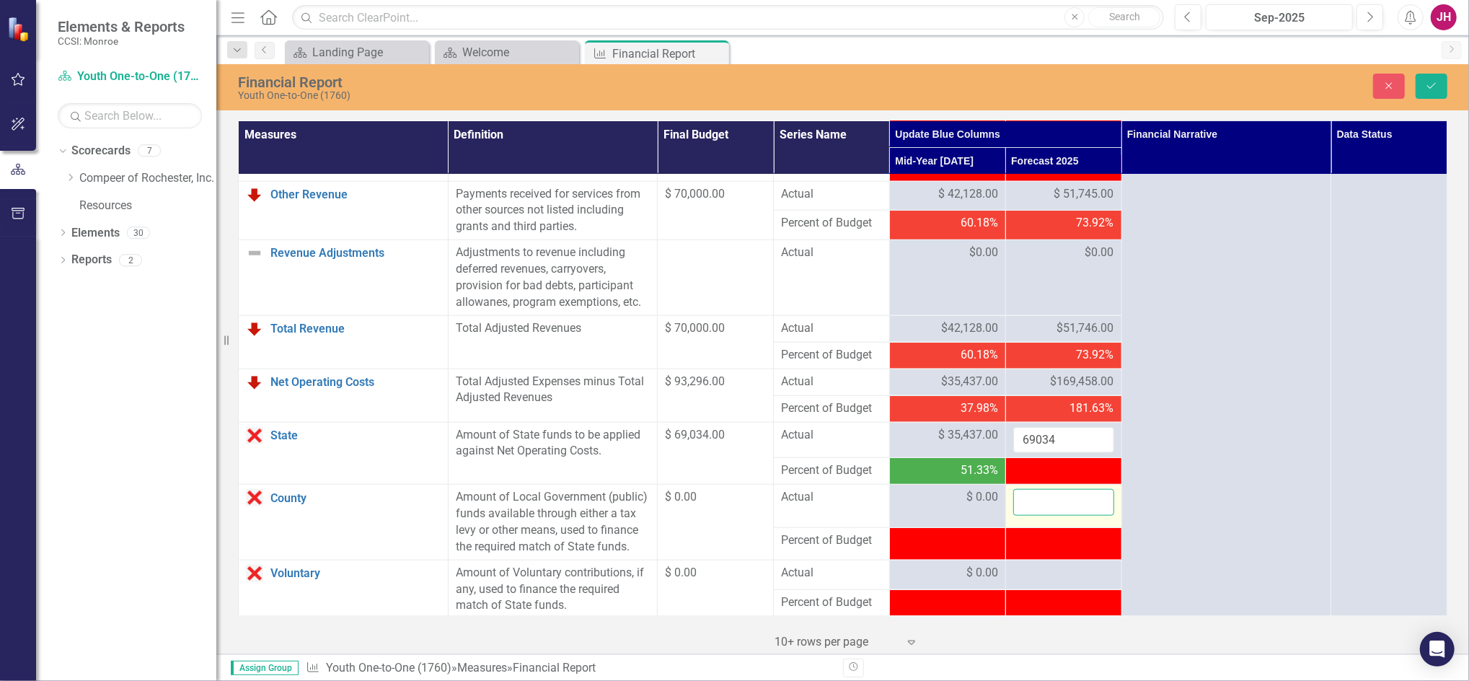
click at [1040, 503] on input "number" at bounding box center [1063, 502] width 101 height 27
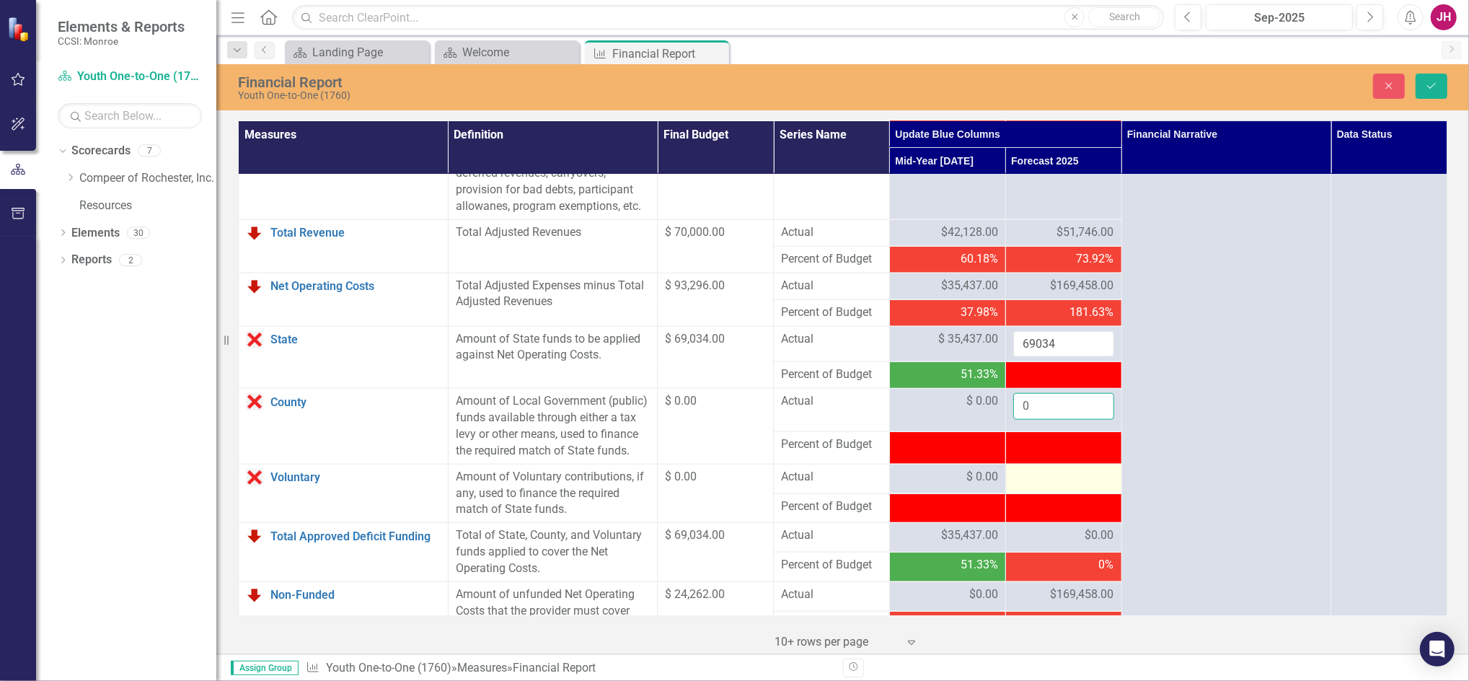
type input "0"
click at [1027, 478] on div at bounding box center [1063, 477] width 101 height 17
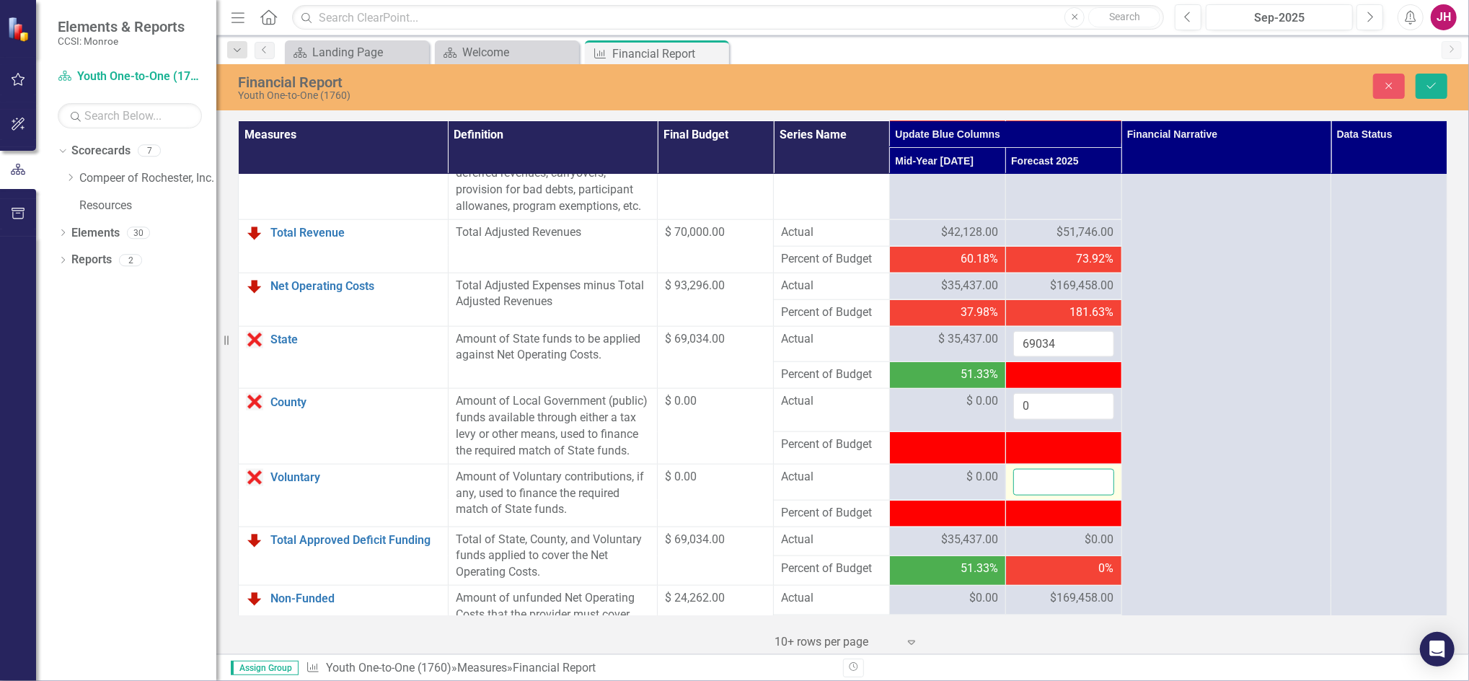
click at [1027, 483] on input "number" at bounding box center [1063, 482] width 101 height 27
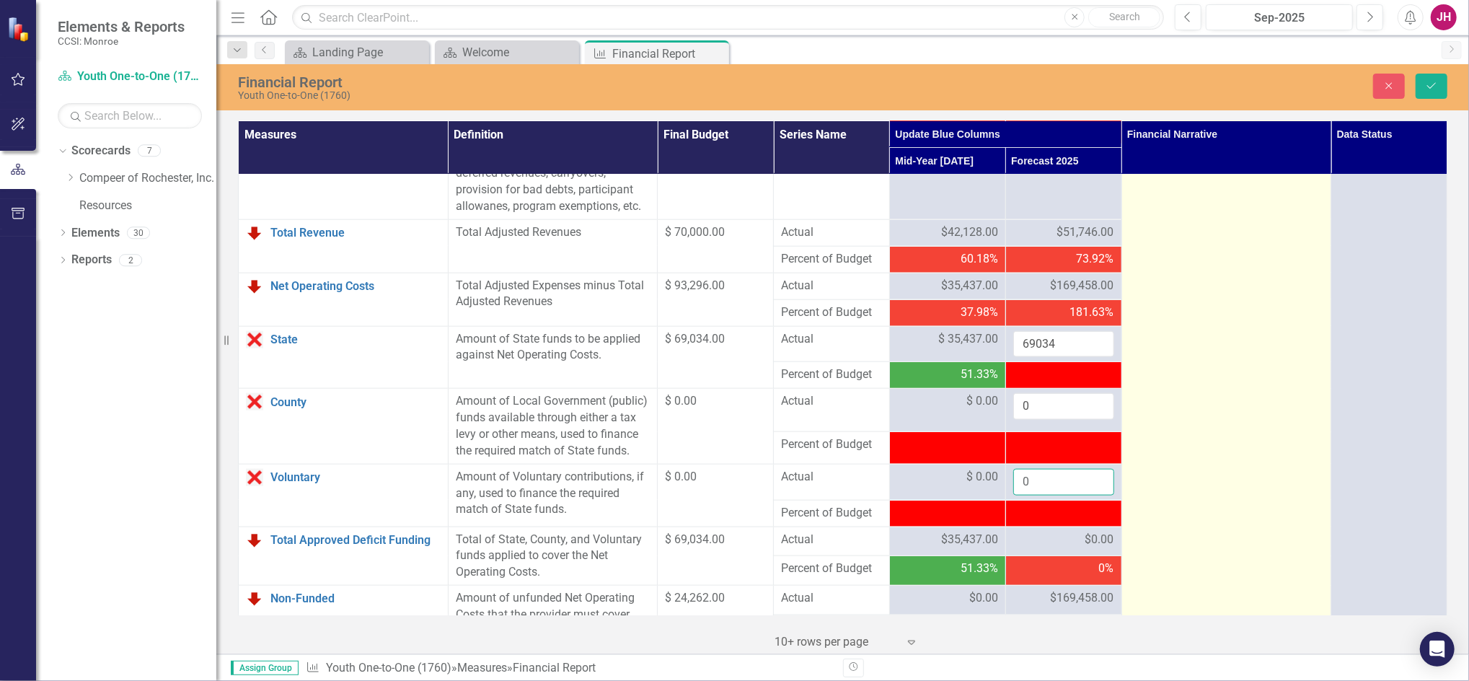
type input "0"
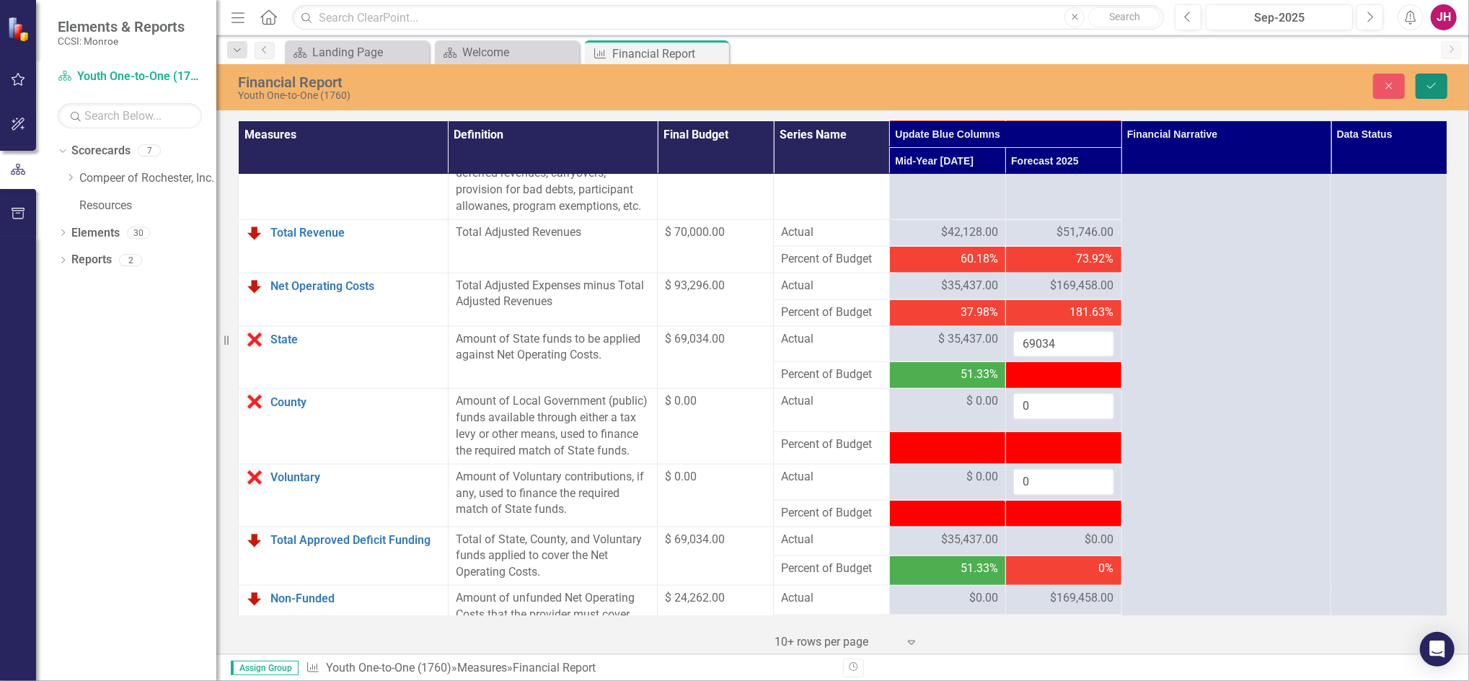
click at [1432, 90] on icon "Save" at bounding box center [1431, 86] width 13 height 10
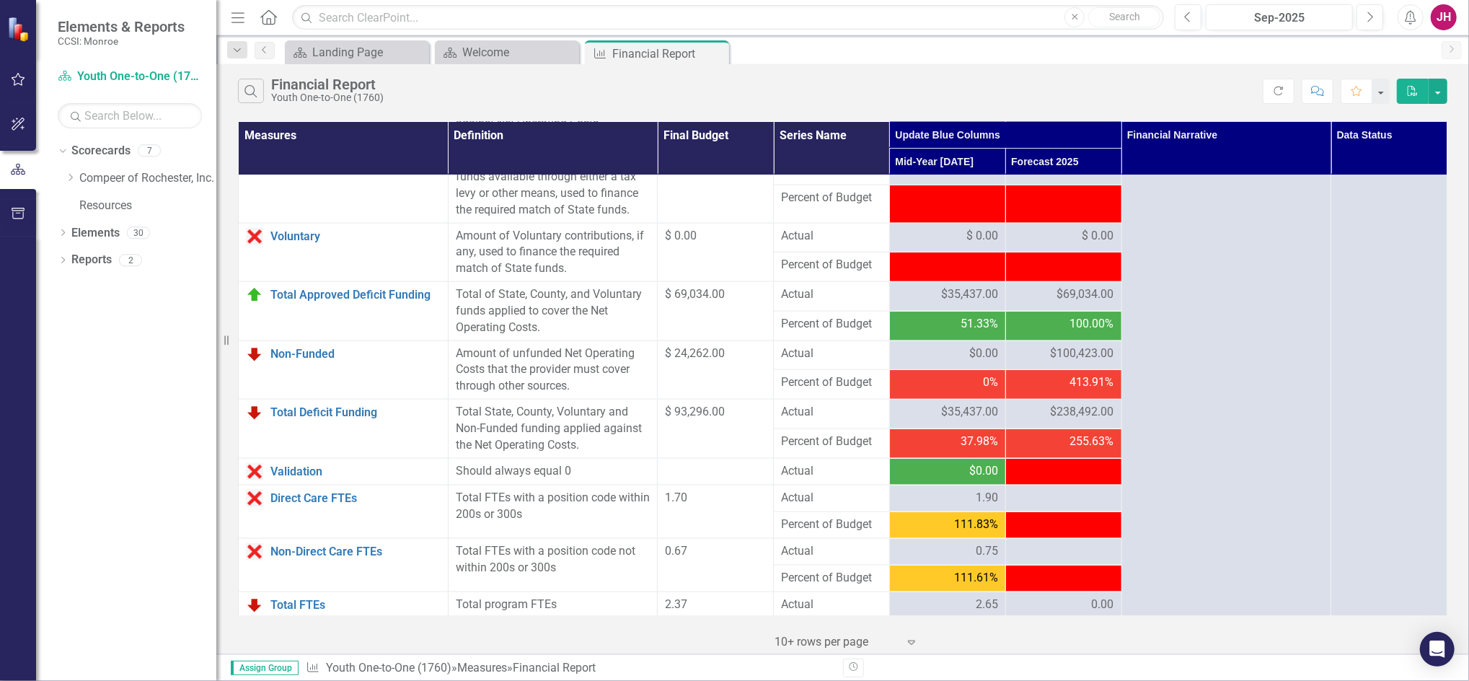
scroll to position [1610, 0]
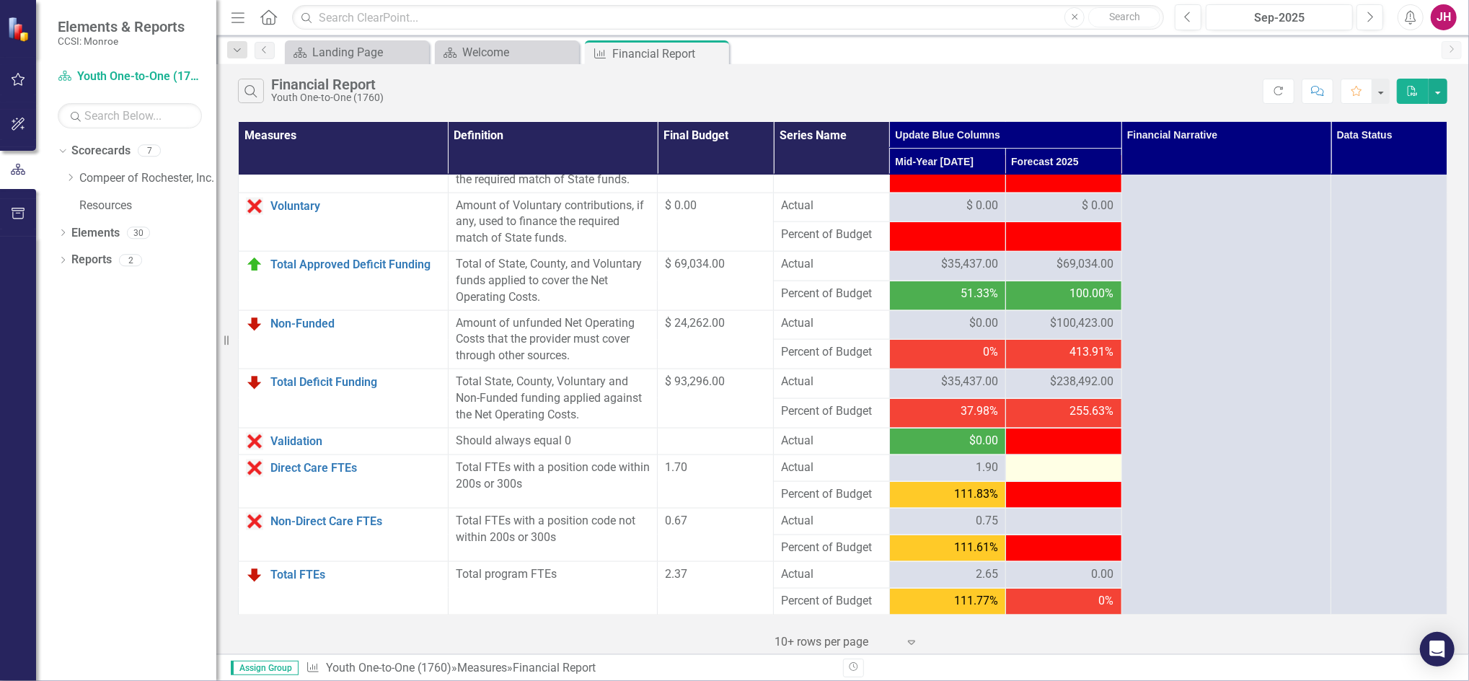
click at [1055, 471] on div at bounding box center [1063, 467] width 101 height 17
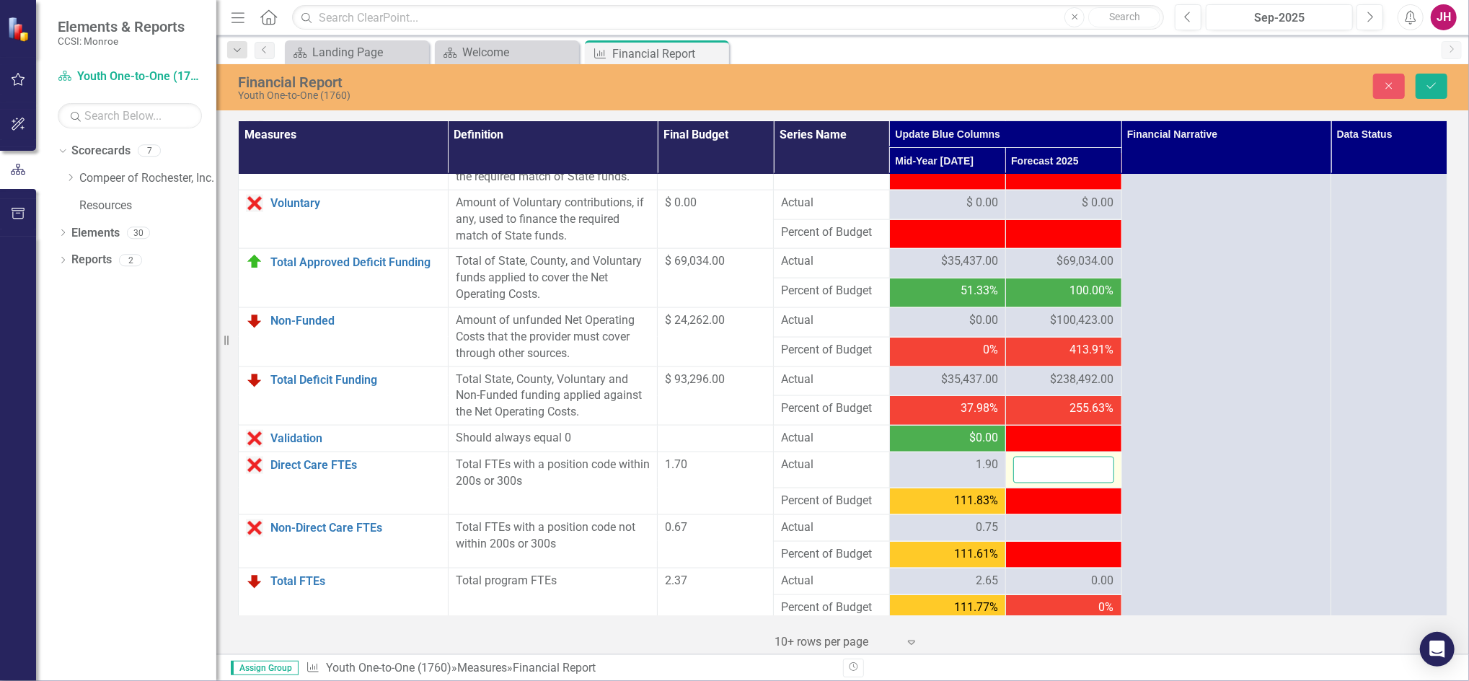
click at [1056, 469] on input "number" at bounding box center [1063, 469] width 101 height 27
type input "1.13"
click at [1029, 532] on div at bounding box center [1063, 527] width 101 height 17
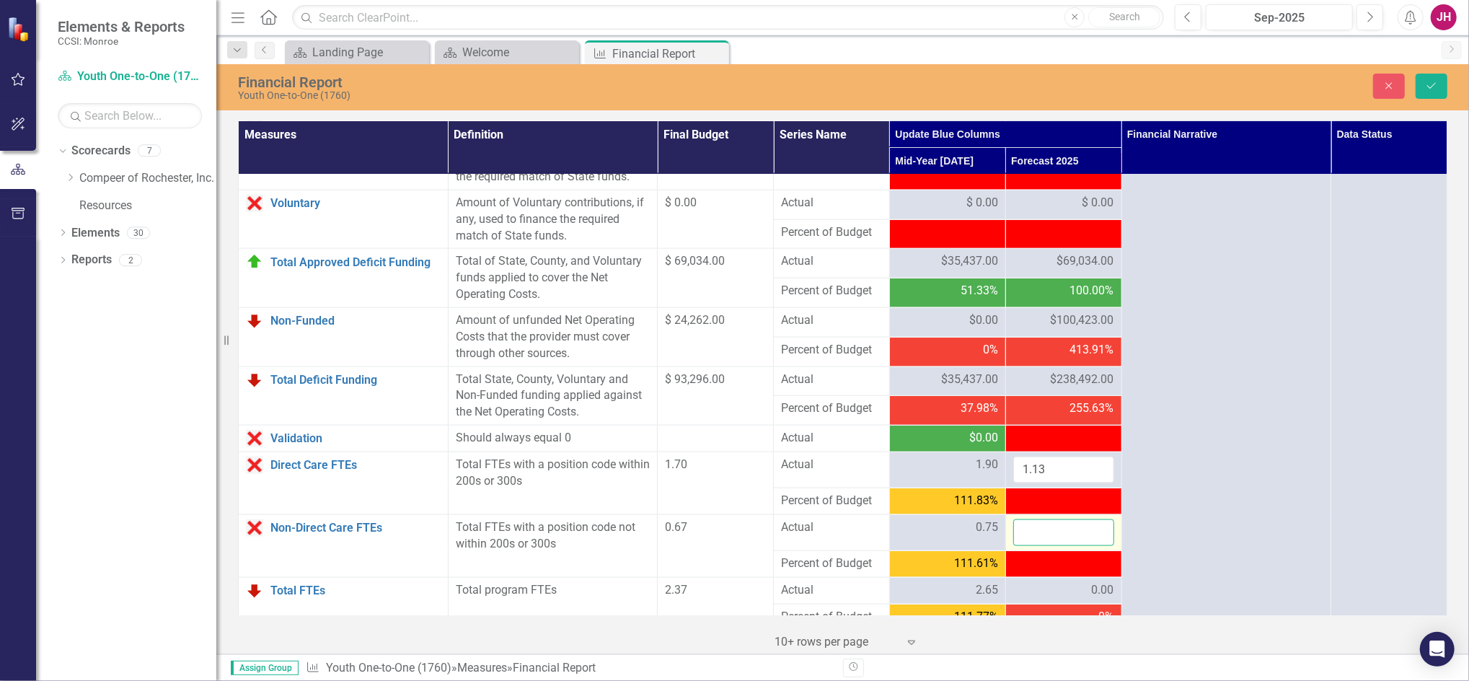
click at [1030, 533] on input "number" at bounding box center [1063, 532] width 101 height 27
type input ".5"
click at [1430, 87] on icon "Save" at bounding box center [1431, 86] width 13 height 10
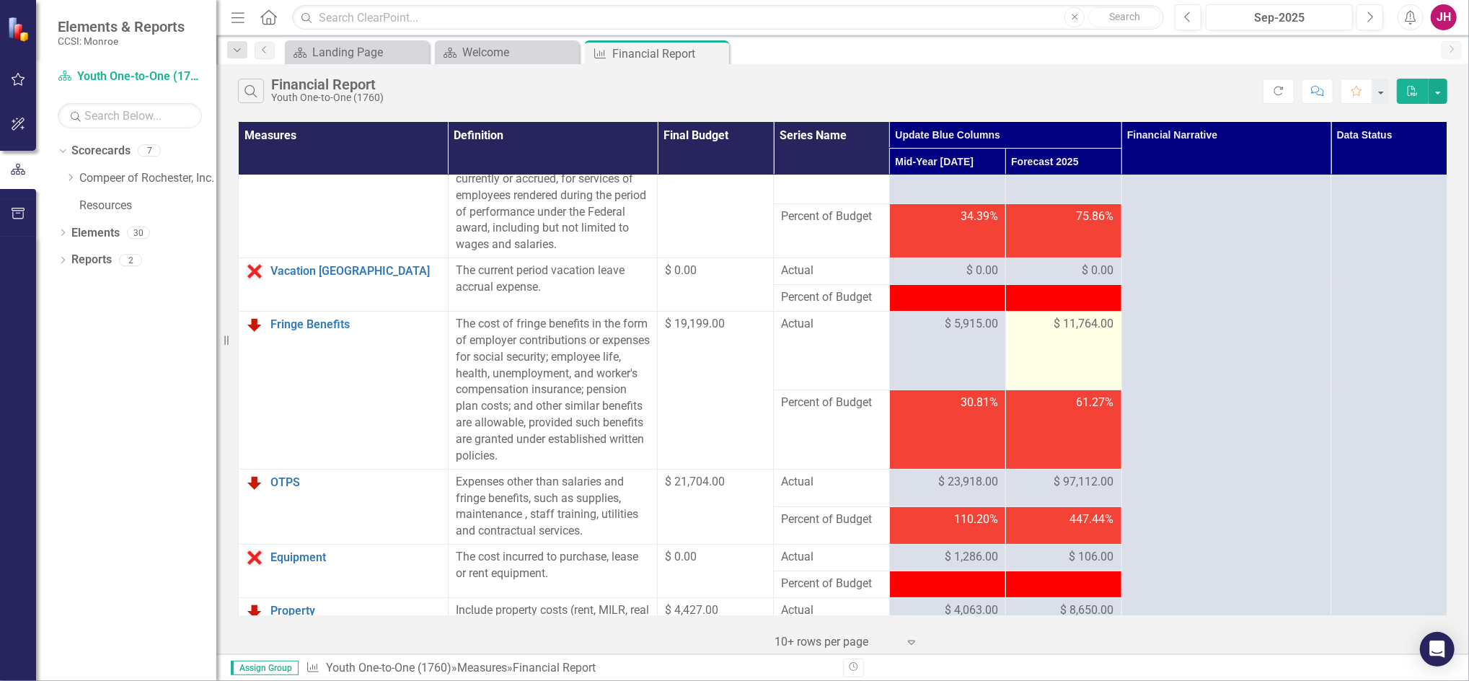
scroll to position [0, 0]
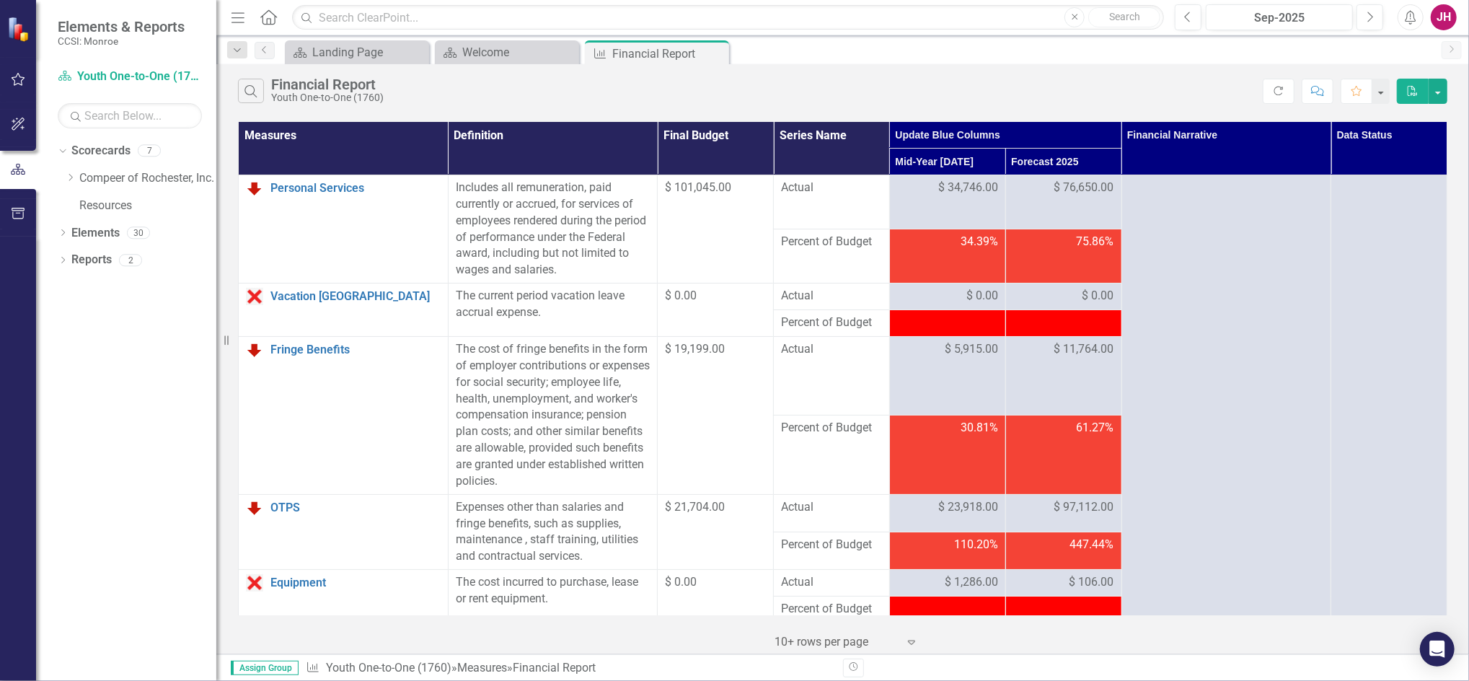
click at [0, 0] on icon "Close" at bounding box center [0, 0] width 0 height 0
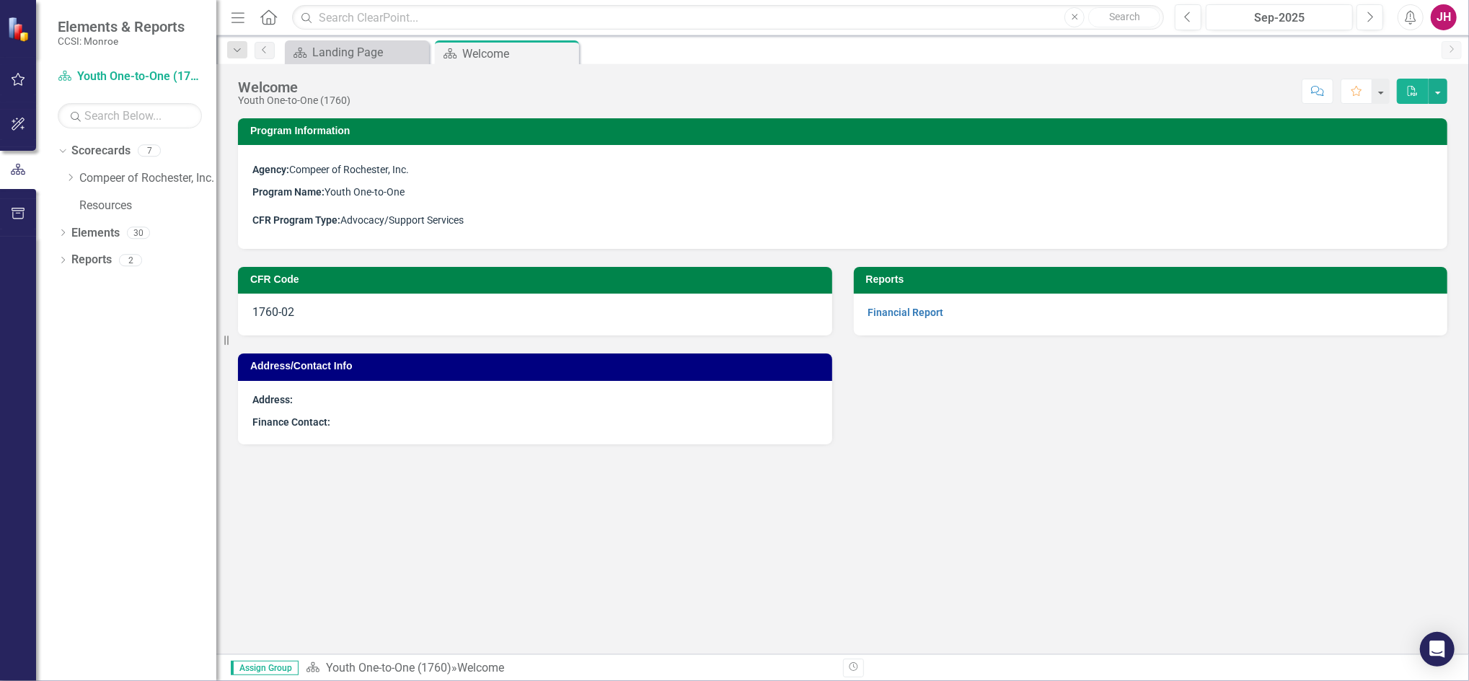
click at [0, 0] on icon "Close" at bounding box center [0, 0] width 0 height 0
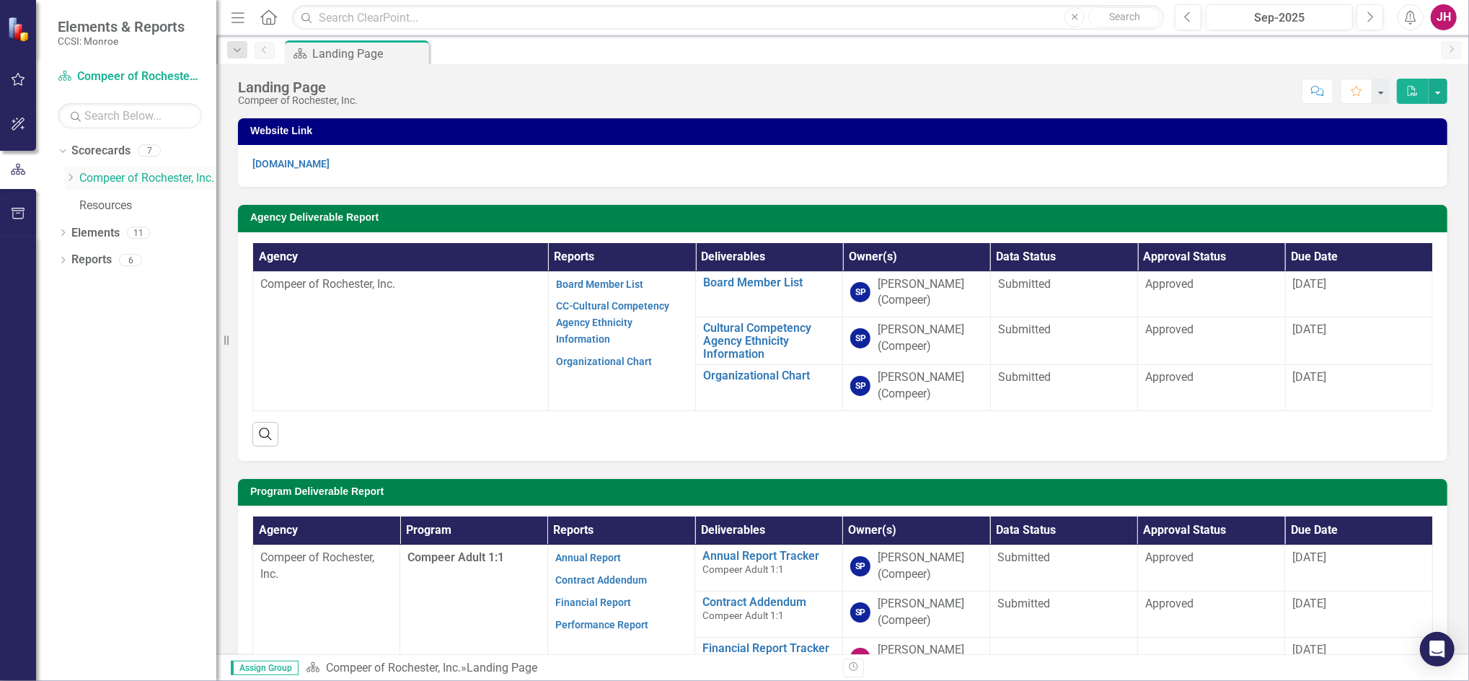
click at [66, 183] on div "Dropdown" at bounding box center [70, 178] width 11 height 12
click at [114, 263] on link "Youth Peer Mentoring" at bounding box center [155, 260] width 123 height 17
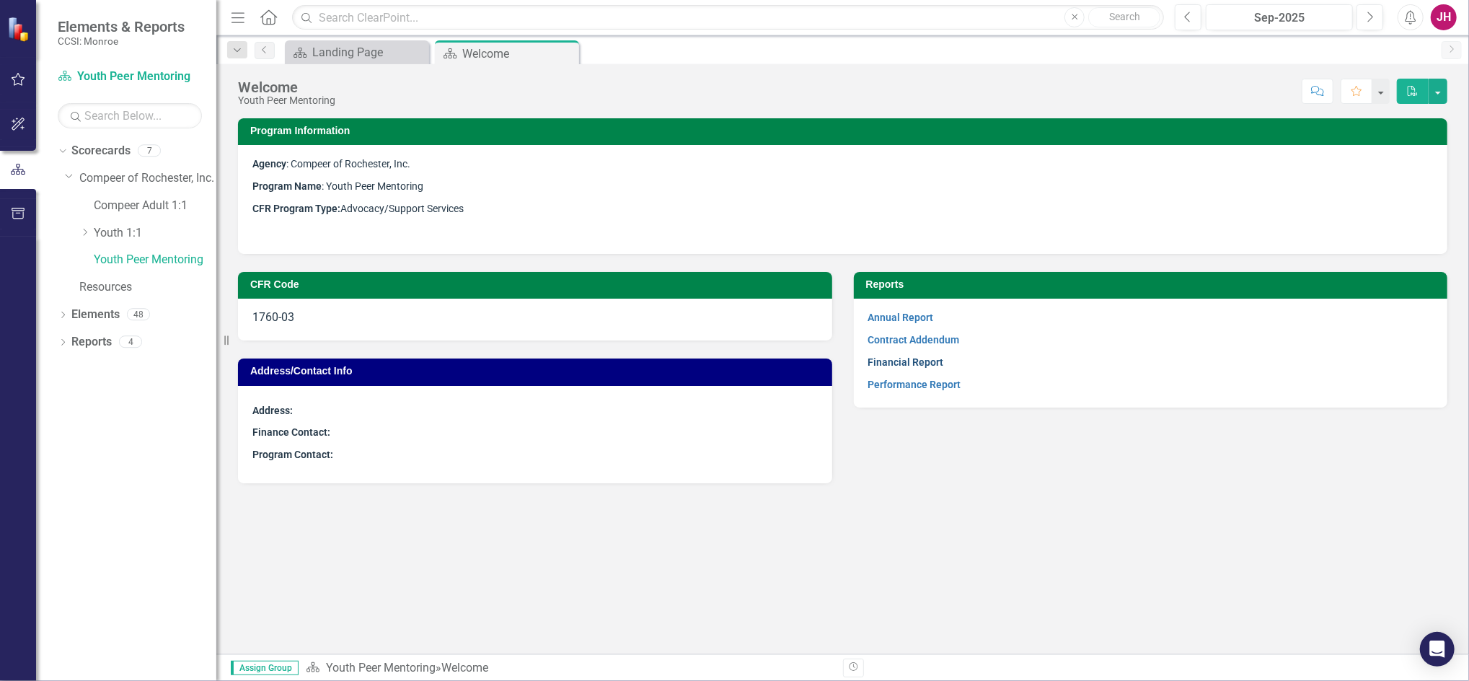
click at [886, 363] on link "Financial Report" at bounding box center [906, 362] width 76 height 12
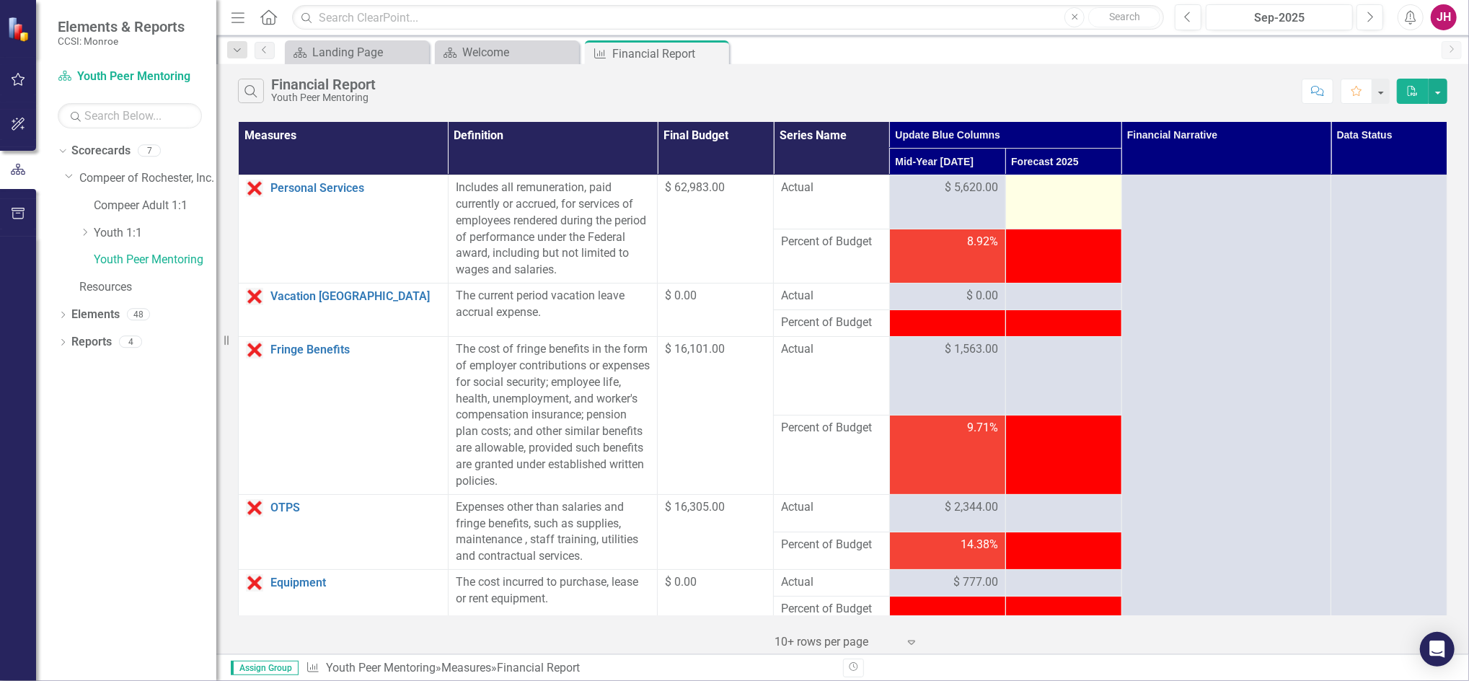
click at [1045, 194] on div at bounding box center [1063, 188] width 101 height 17
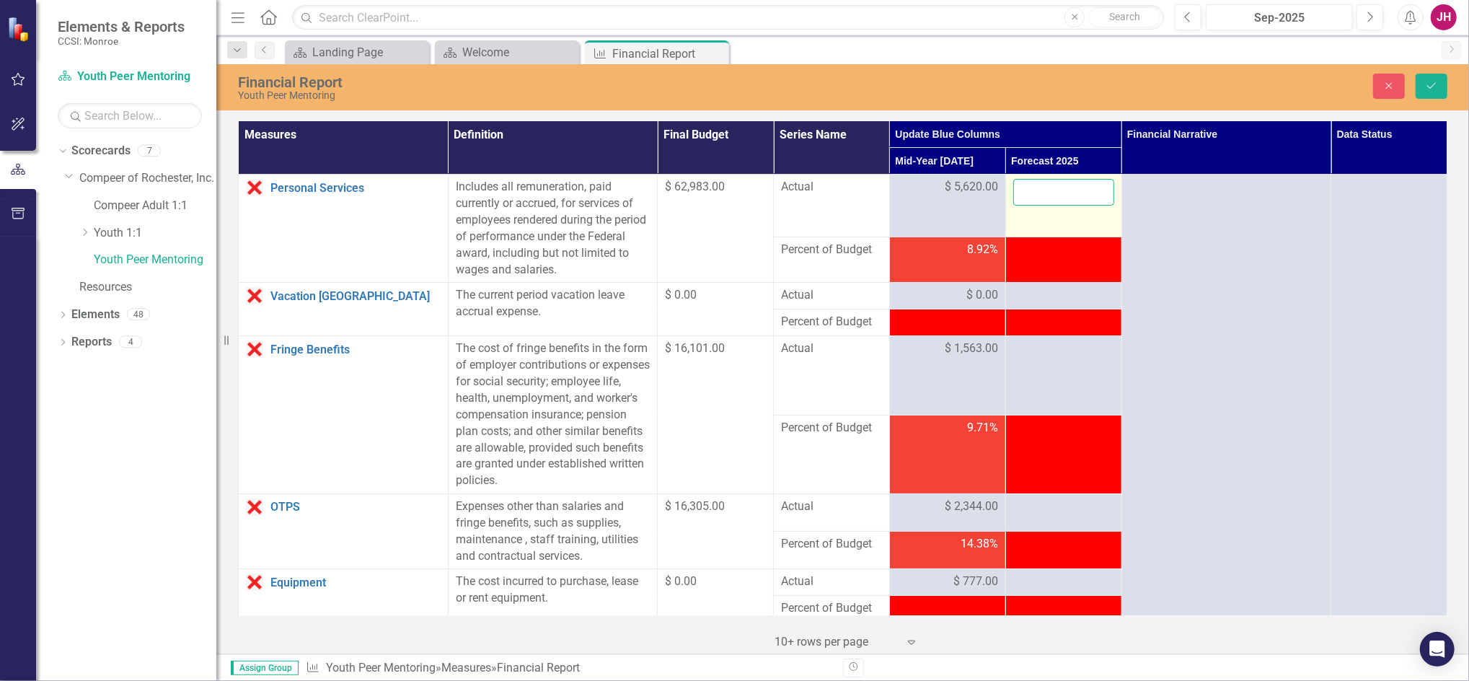
click at [1045, 194] on input "number" at bounding box center [1063, 192] width 101 height 27
type input "42478"
click at [1045, 298] on div at bounding box center [1063, 295] width 101 height 17
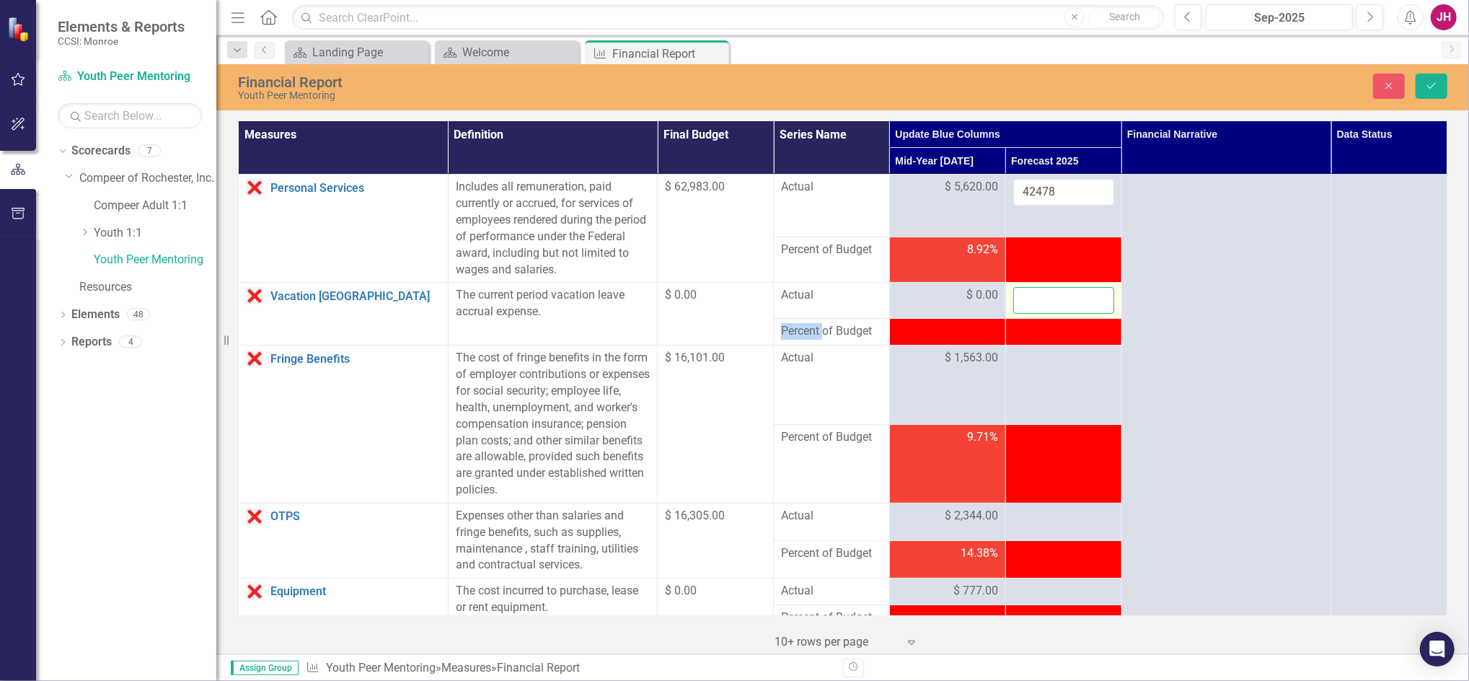
click at [1048, 302] on input "number" at bounding box center [1063, 300] width 101 height 27
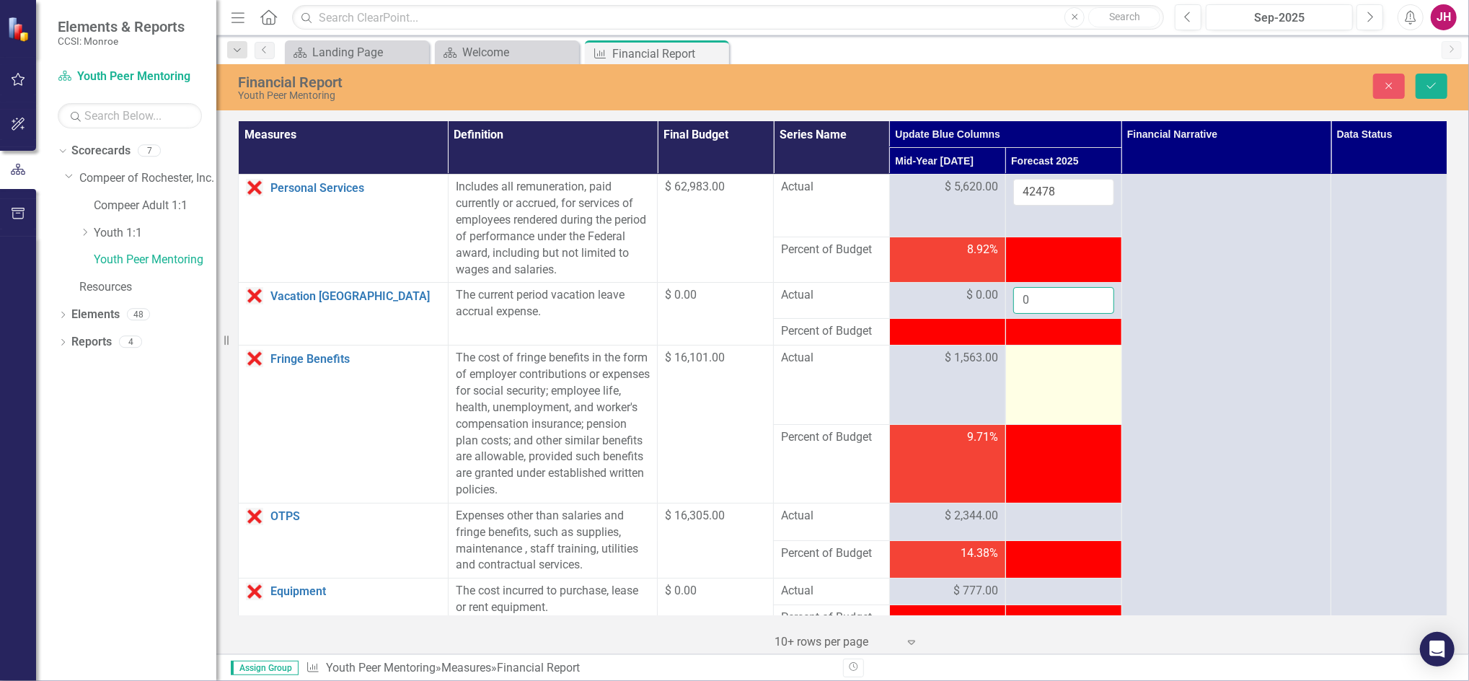
type input "0"
click at [1047, 372] on td at bounding box center [1063, 384] width 116 height 79
click at [506, 63] on div "Menu Home Search Close Search Previous Sep-2025 Next Alerts JH User Edit Profil…" at bounding box center [842, 340] width 1252 height 681
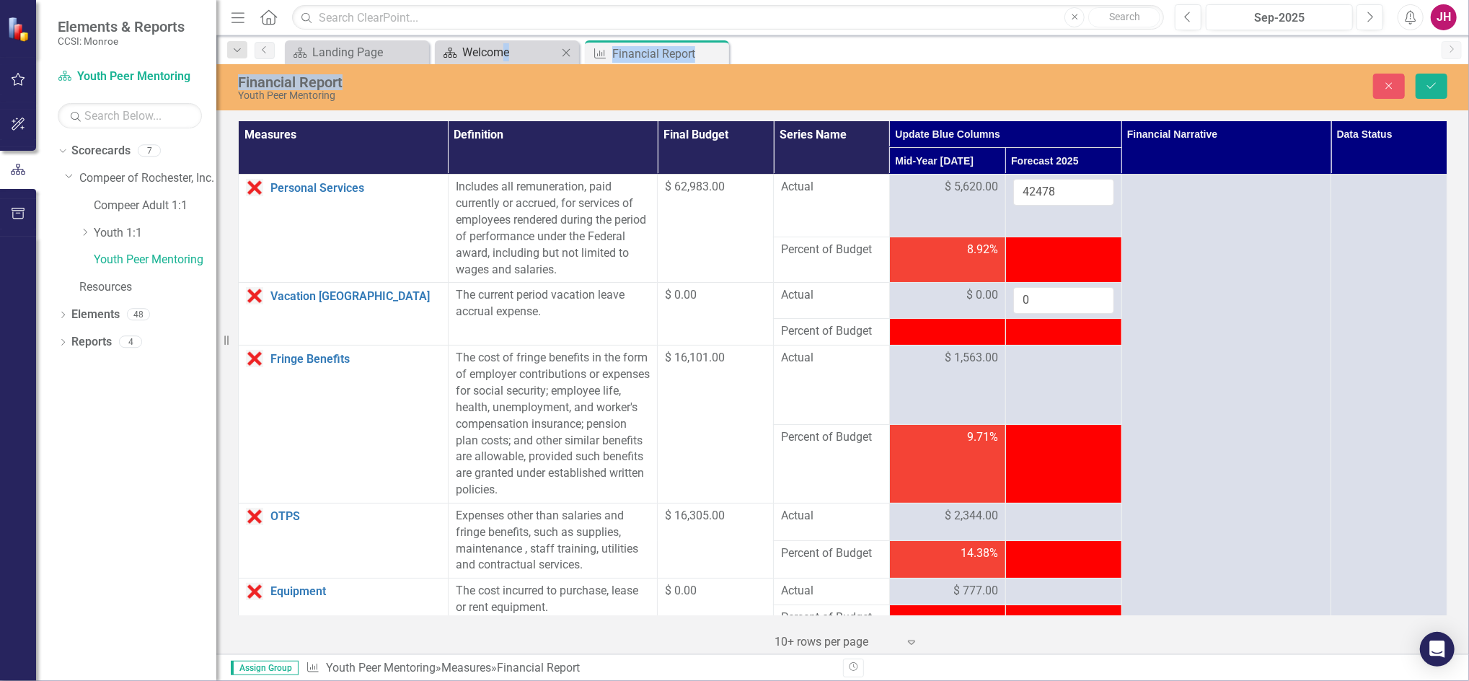
drag, startPoint x: 506, startPoint y: 61, endPoint x: 502, endPoint y: 52, distance: 9.7
click at [502, 52] on div "Welcome" at bounding box center [509, 52] width 95 height 18
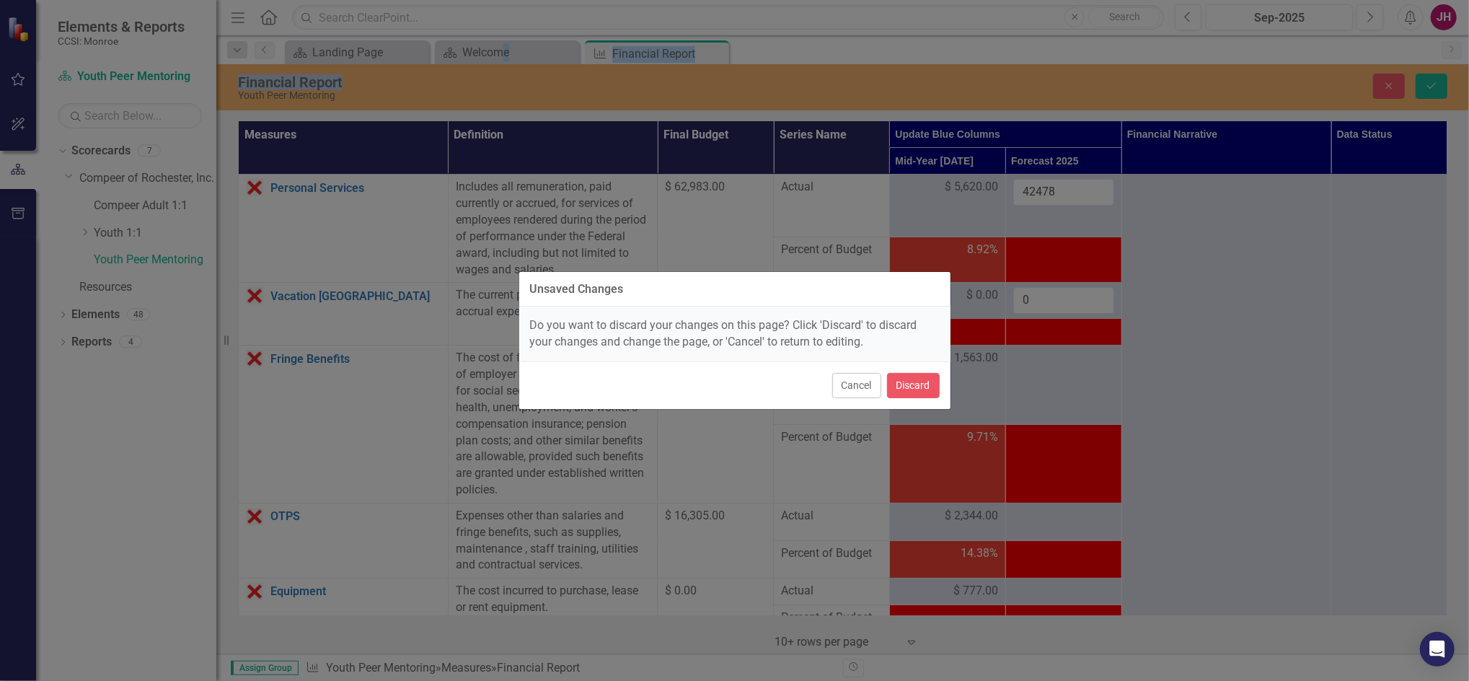
drag, startPoint x: 866, startPoint y: 390, endPoint x: 898, endPoint y: 352, distance: 50.1
click at [866, 386] on button "Cancel" at bounding box center [856, 385] width 49 height 25
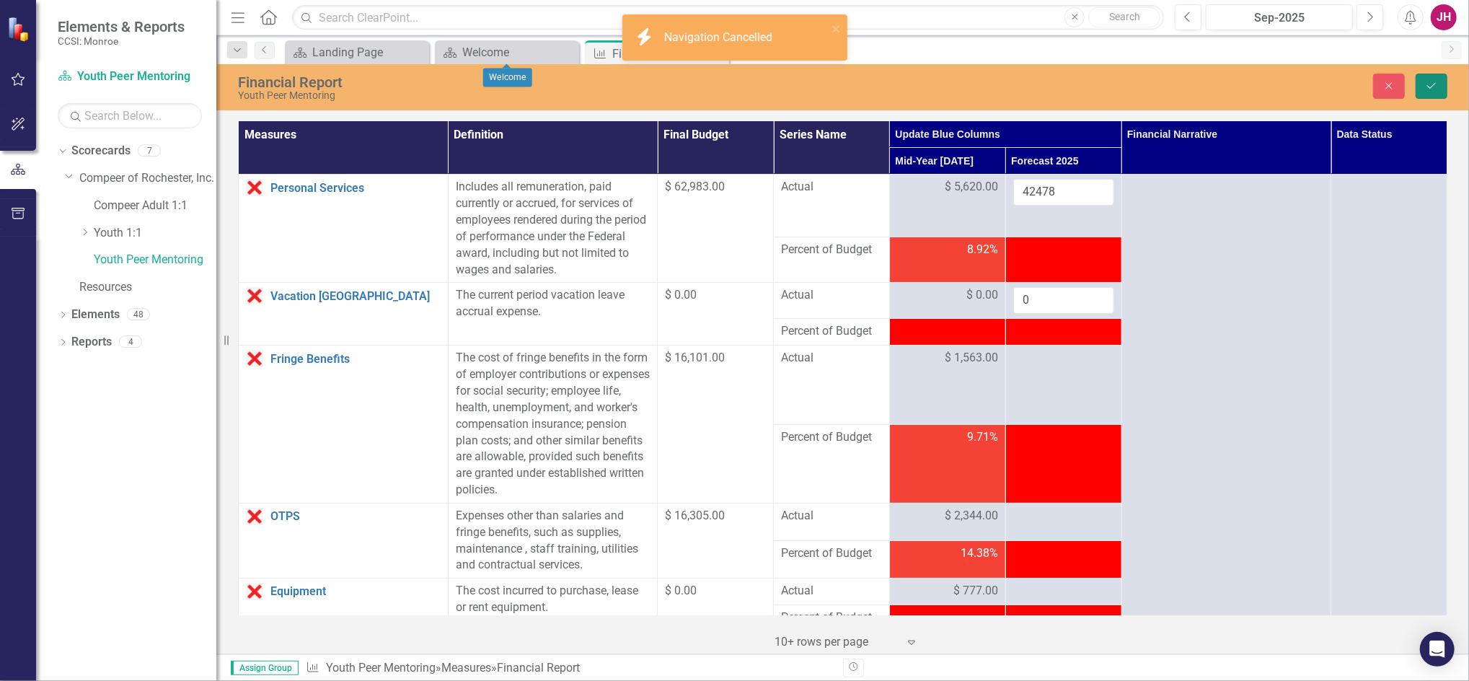
click at [1440, 87] on button "Save" at bounding box center [1431, 86] width 32 height 25
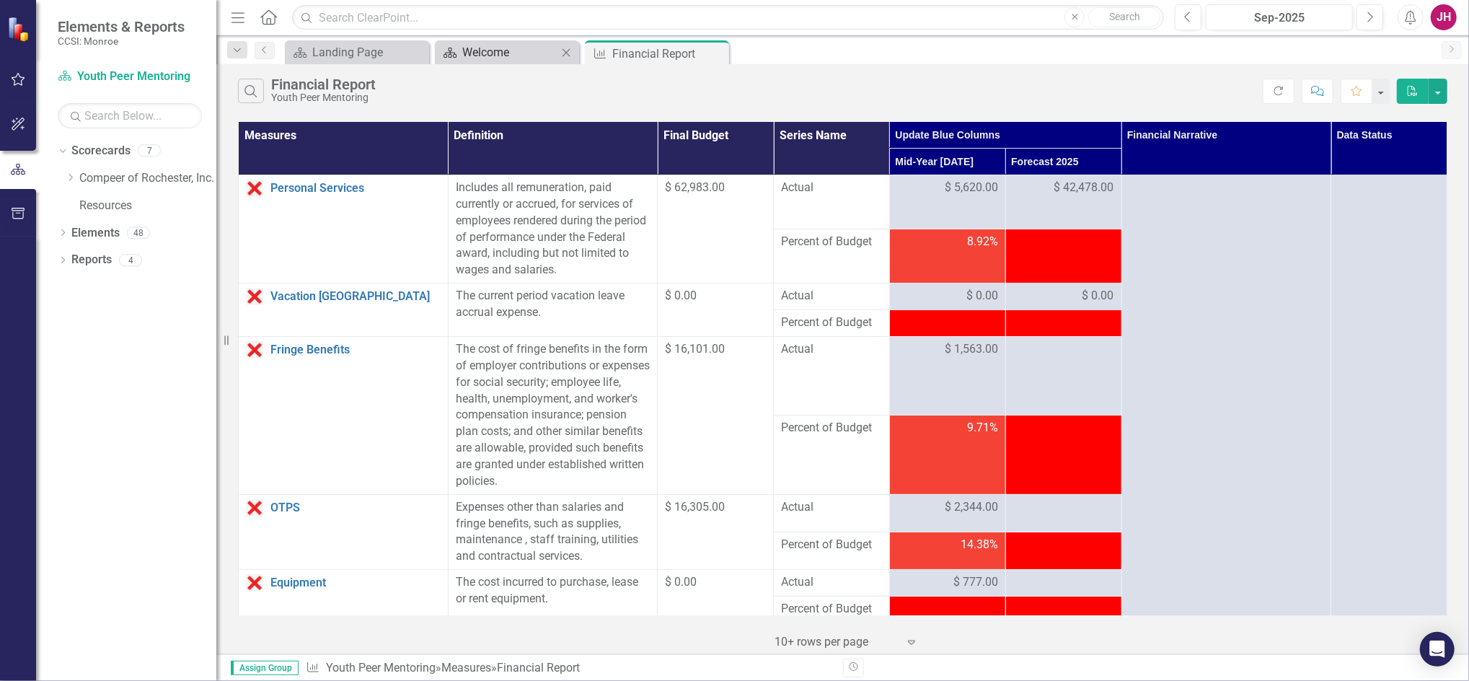
click at [476, 59] on div "Welcome" at bounding box center [509, 52] width 95 height 18
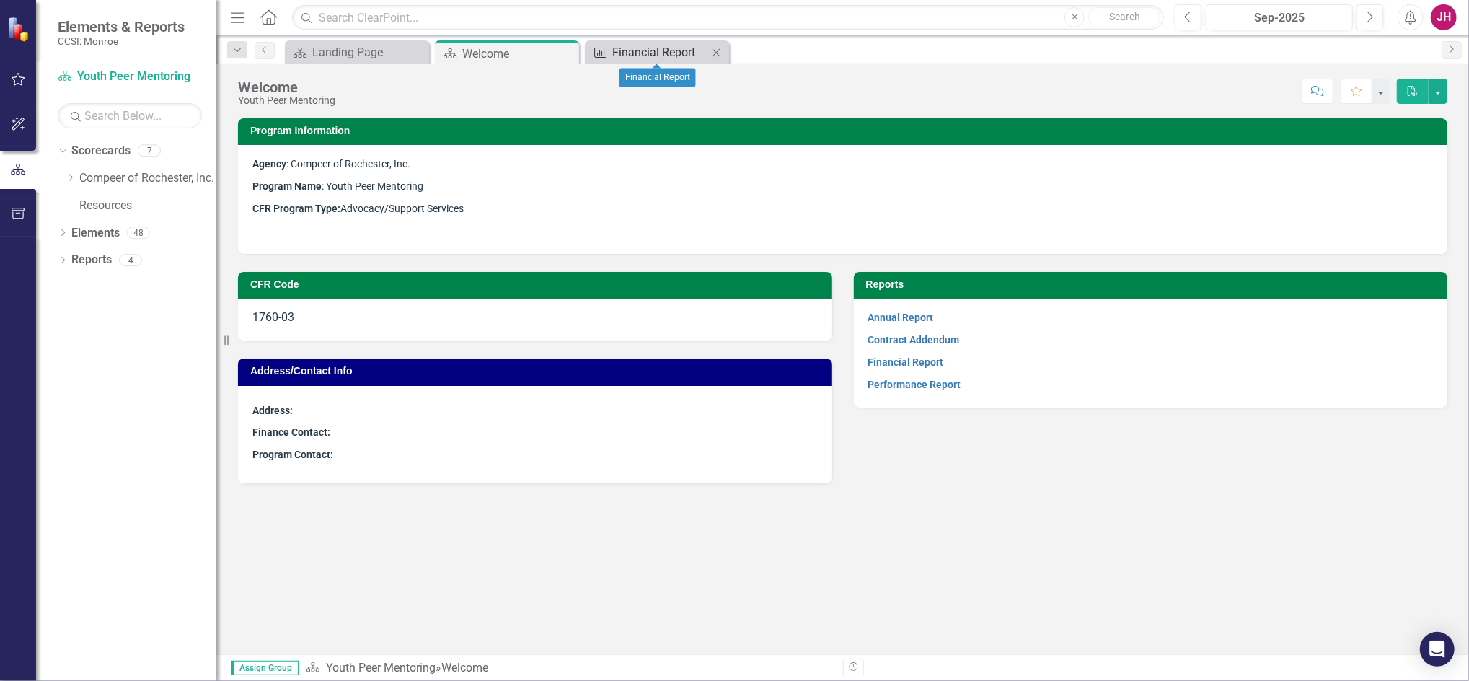
click at [652, 58] on div "Financial Report" at bounding box center [659, 52] width 95 height 18
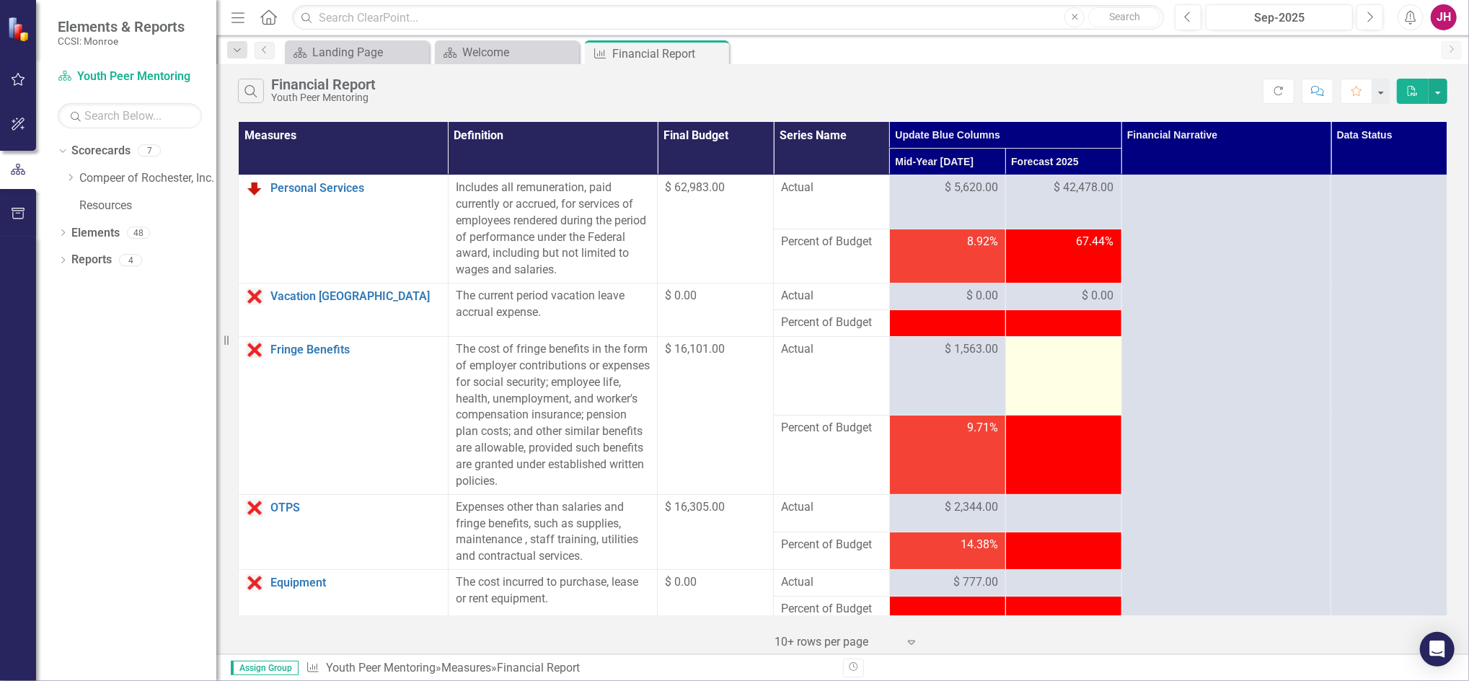
click at [1051, 348] on div at bounding box center [1063, 349] width 101 height 17
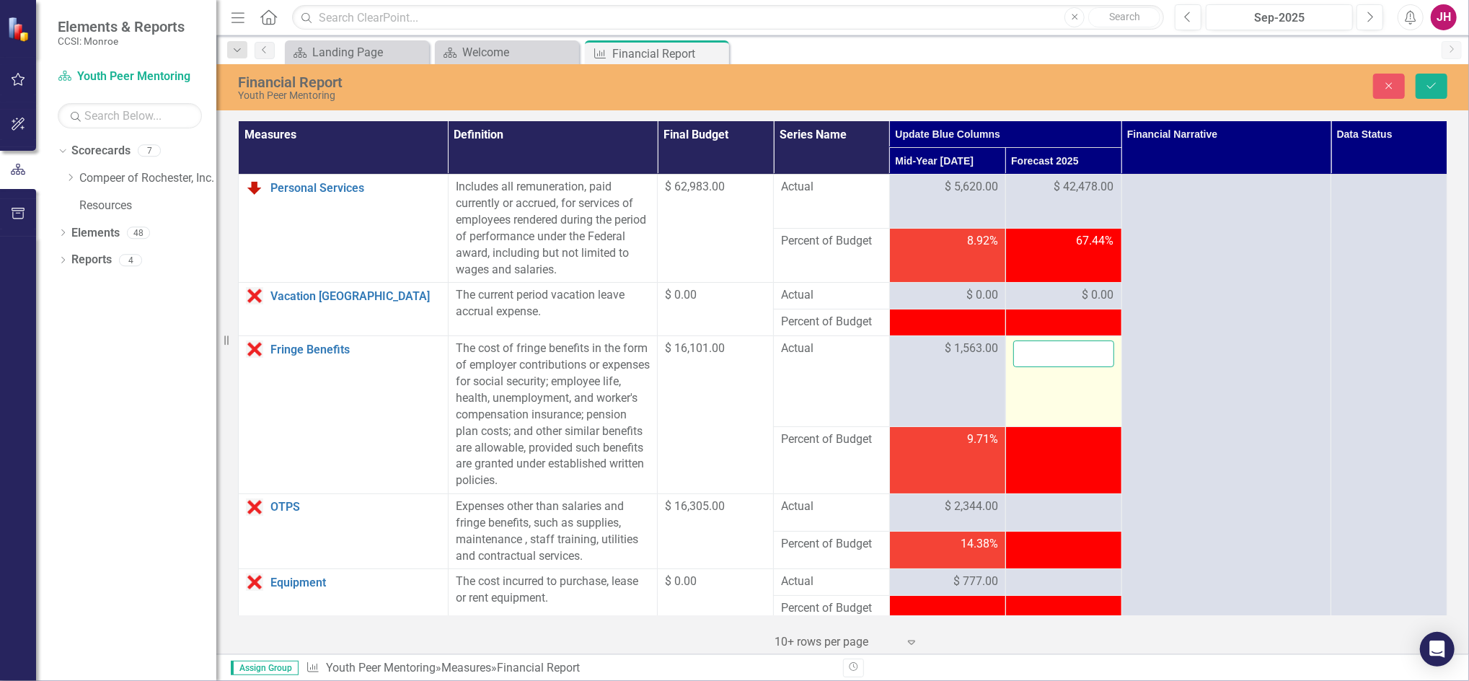
click at [1050, 353] on input "number" at bounding box center [1063, 353] width 101 height 27
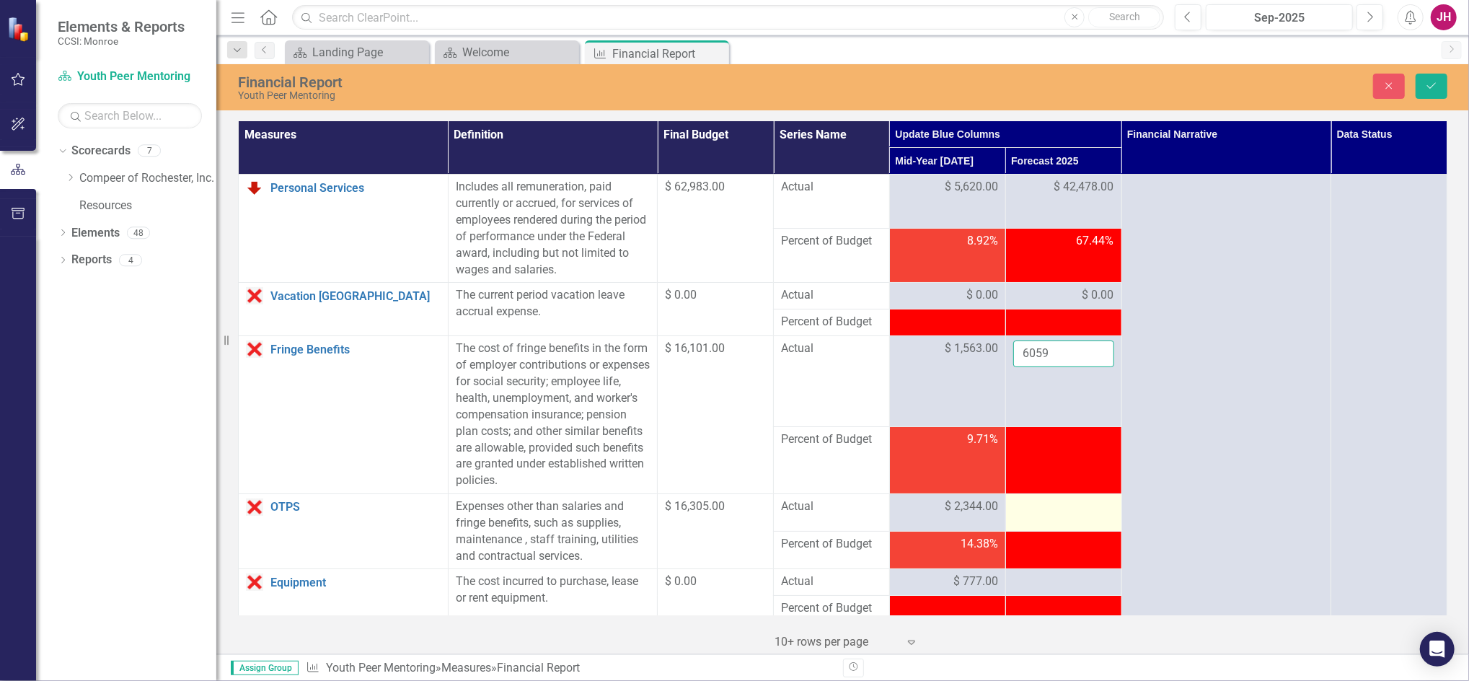
type input "6059"
click at [1040, 508] on div at bounding box center [1063, 506] width 101 height 17
drag, startPoint x: 1040, startPoint y: 508, endPoint x: 1024, endPoint y: 515, distance: 17.4
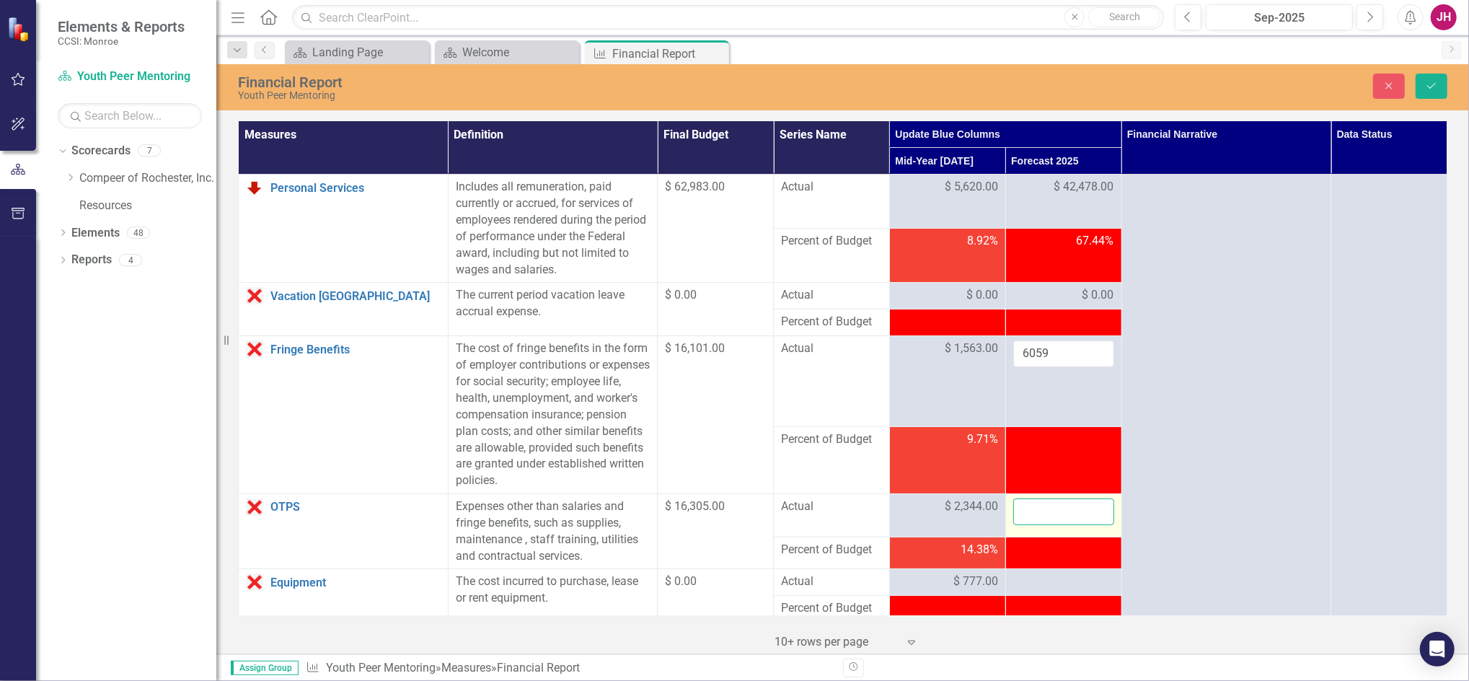
click at [1024, 515] on input "number" at bounding box center [1063, 511] width 101 height 27
type input "21096"
click at [1047, 582] on div at bounding box center [1063, 581] width 101 height 17
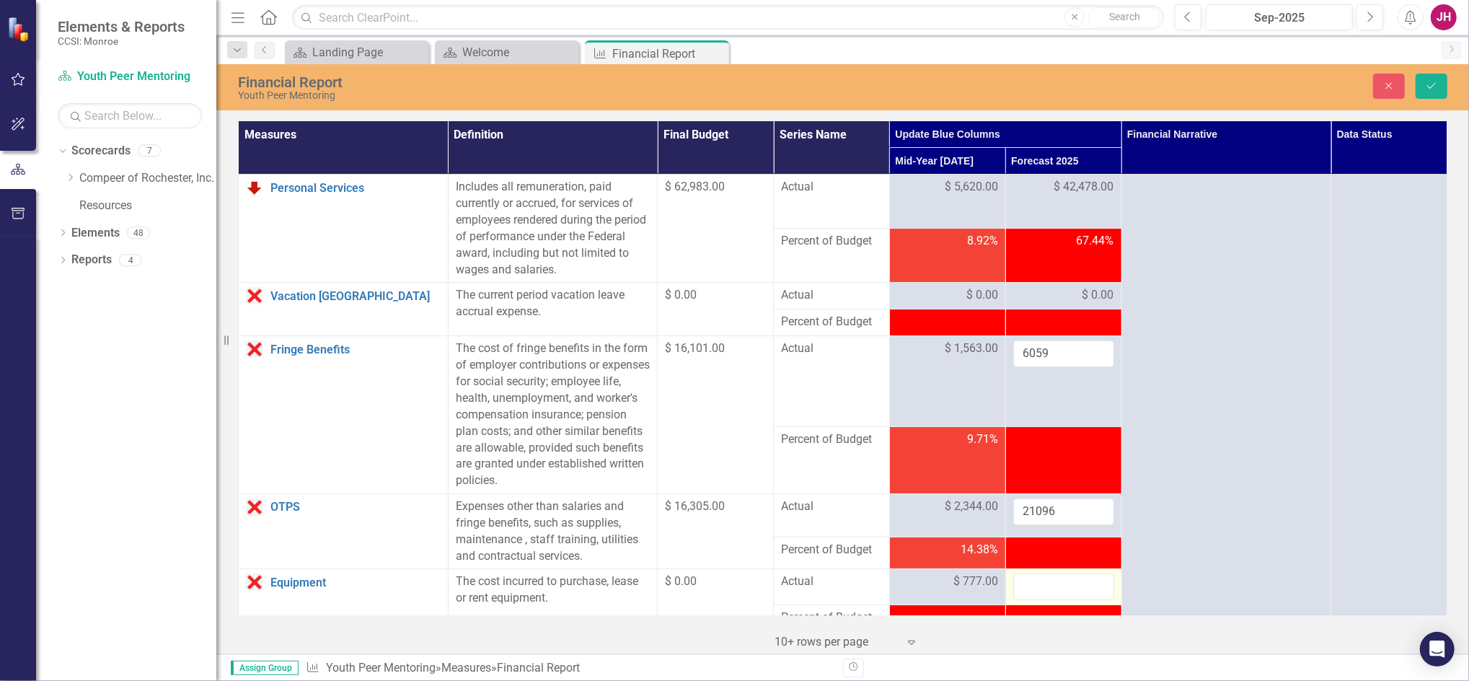
click at [1047, 582] on input "number" at bounding box center [1063, 586] width 101 height 27
type input "43"
click at [1432, 78] on button "Save" at bounding box center [1431, 86] width 32 height 25
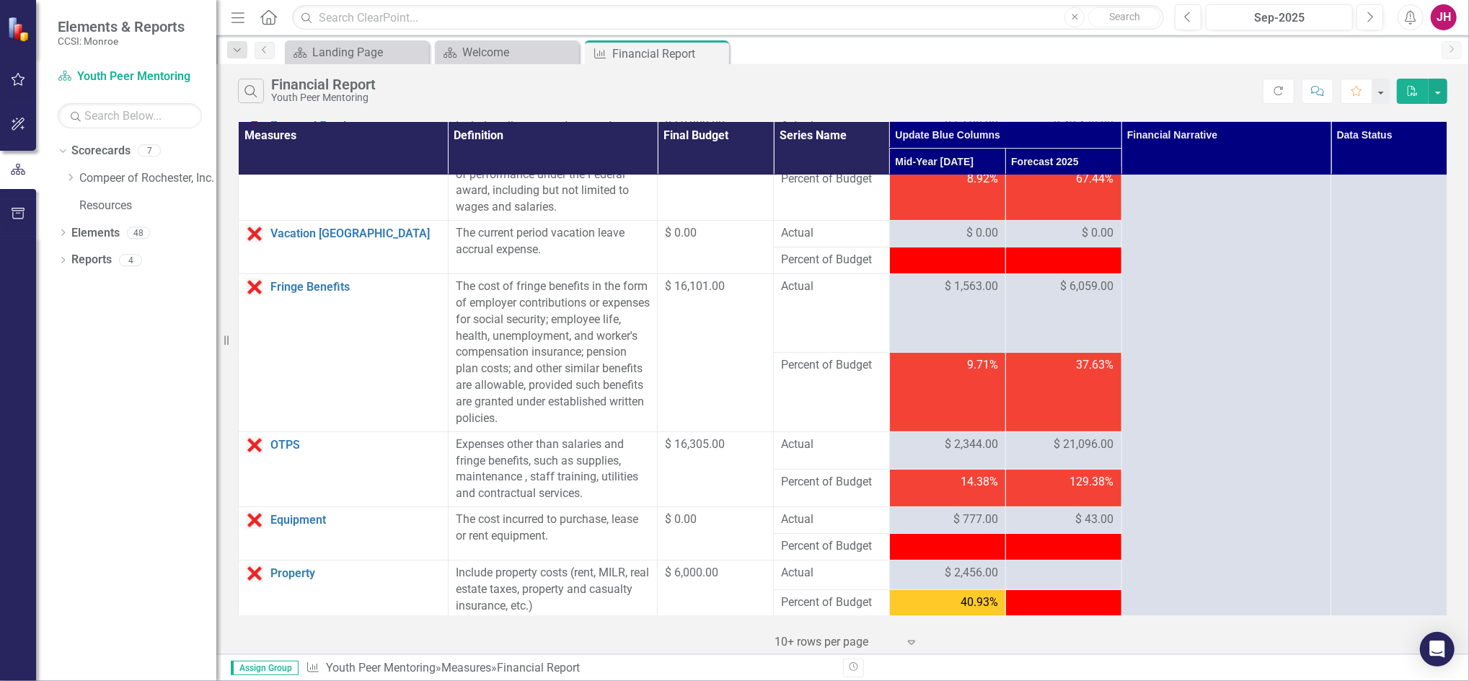
scroll to position [96, 0]
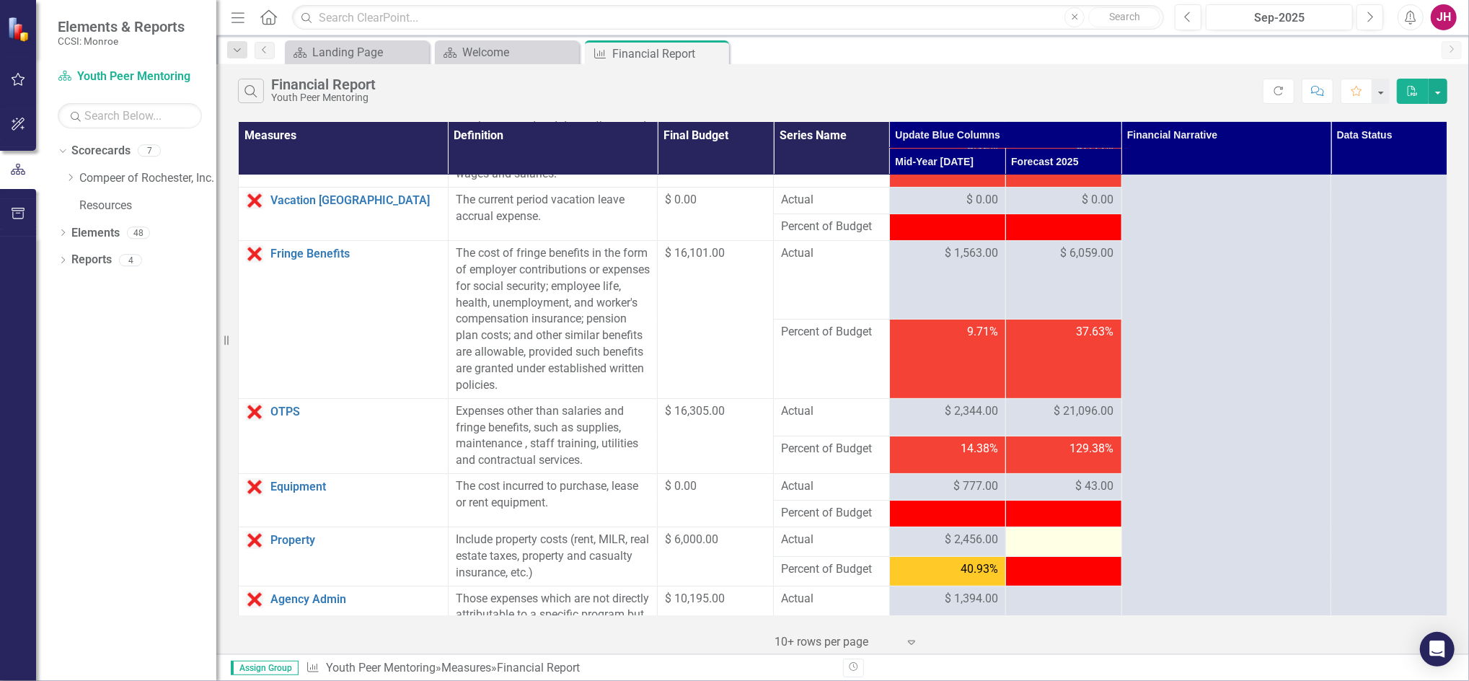
click at [1064, 543] on div at bounding box center [1063, 539] width 101 height 17
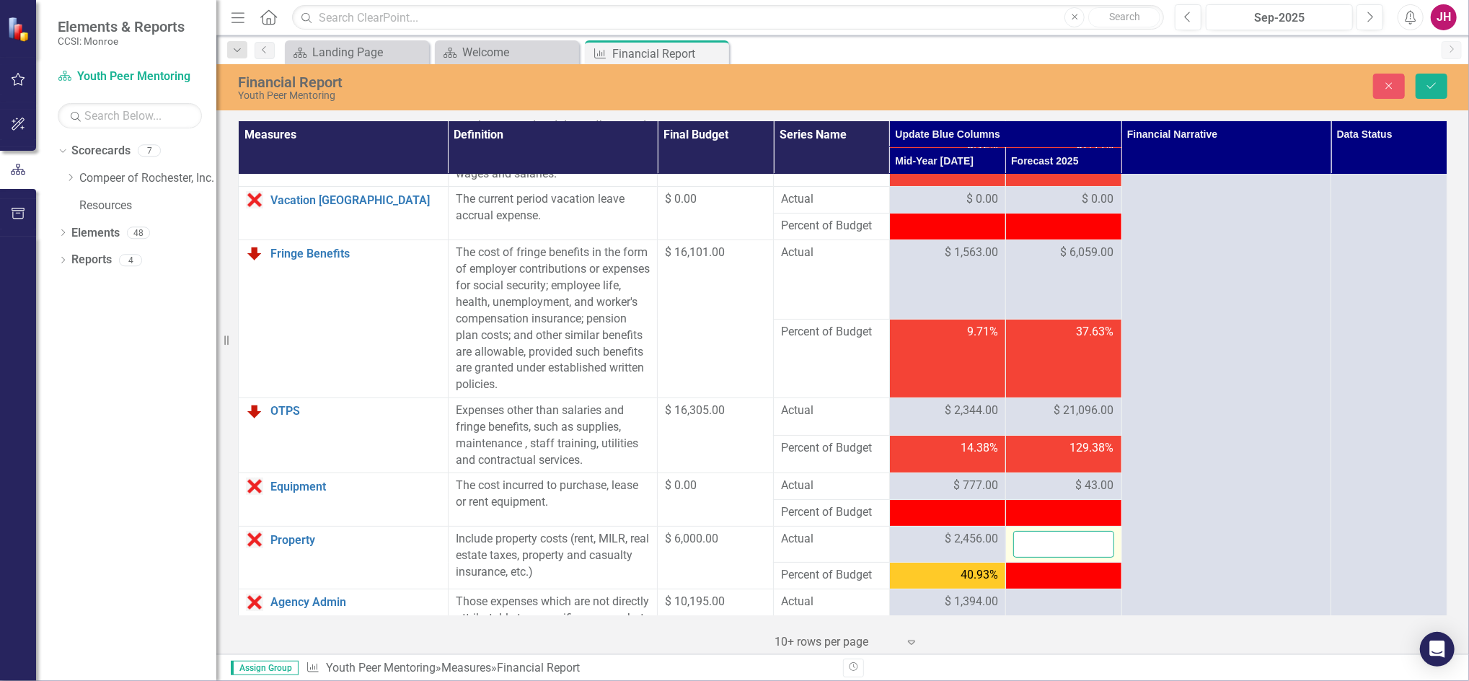
drag, startPoint x: 1064, startPoint y: 543, endPoint x: 1057, endPoint y: 541, distance: 7.5
click at [1058, 541] on input "number" at bounding box center [1063, 544] width 101 height 27
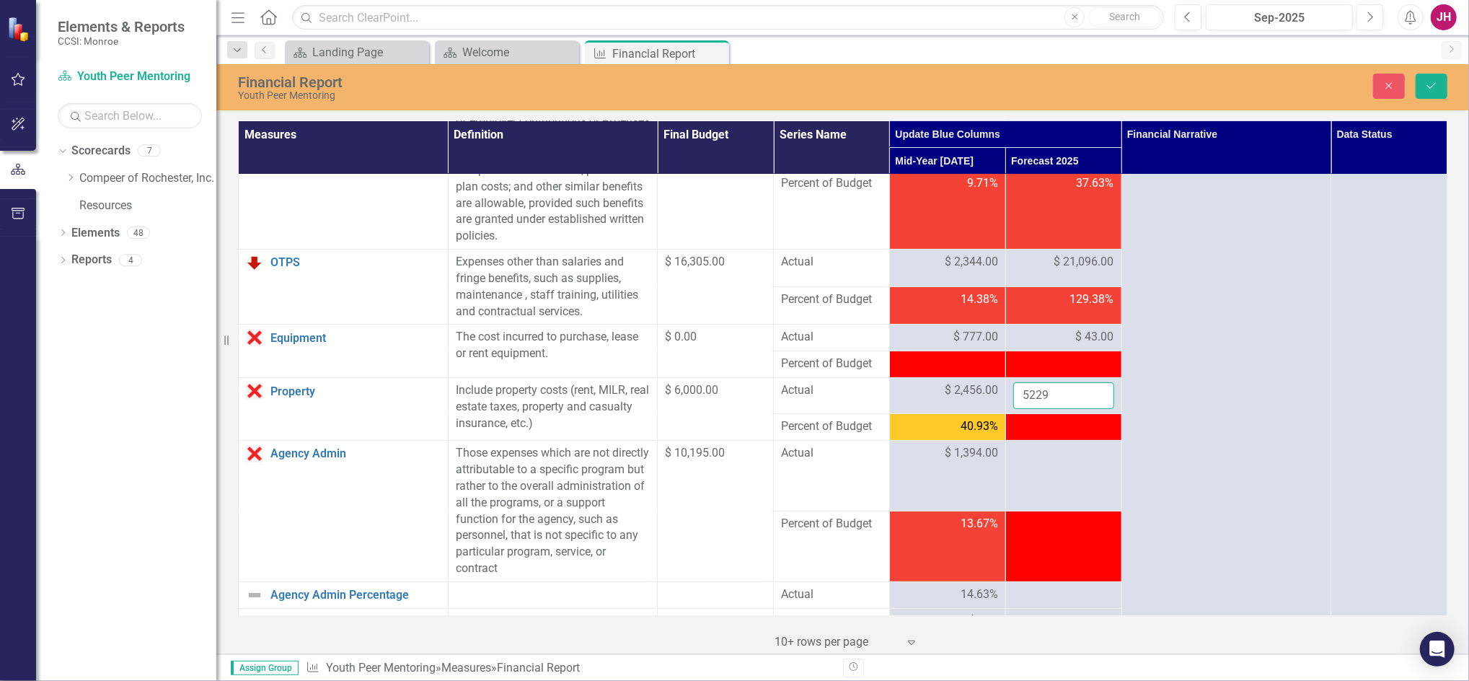
scroll to position [288, 0]
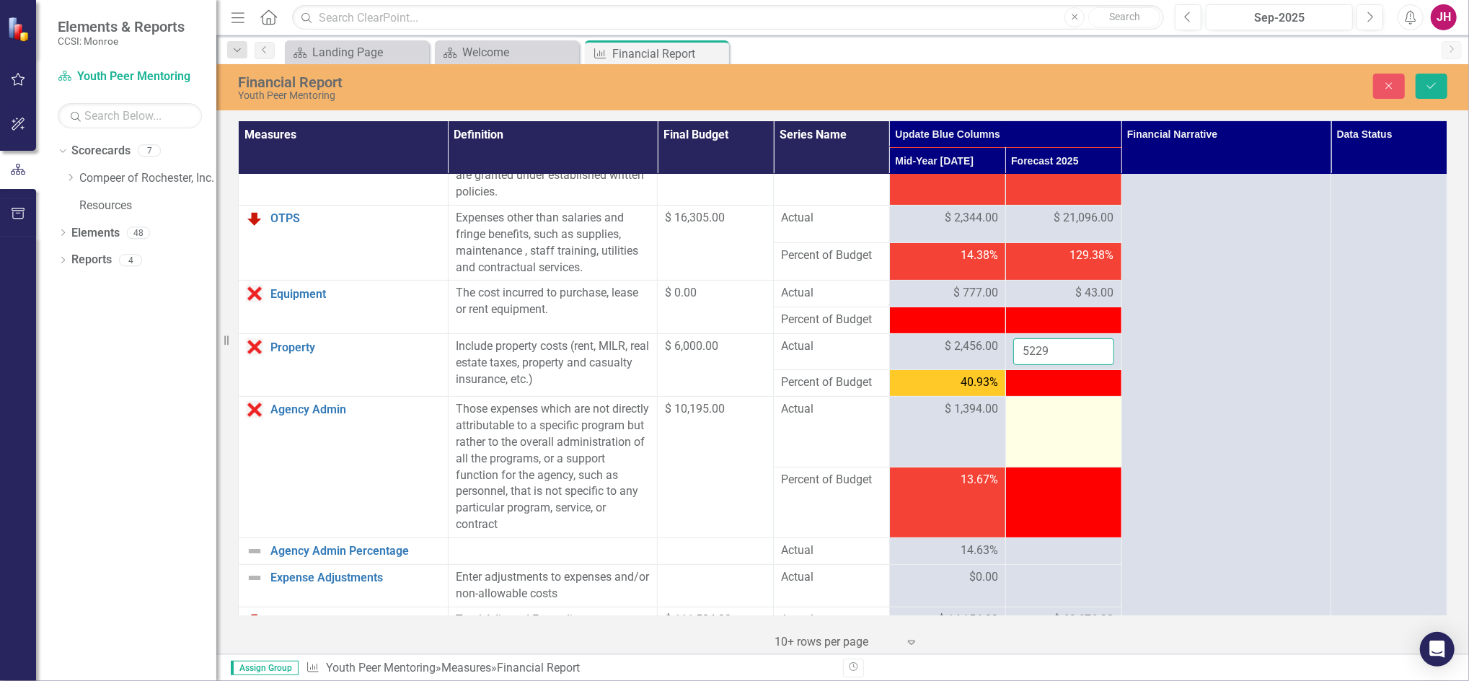
type input "5229"
click at [1054, 412] on div at bounding box center [1063, 409] width 101 height 17
click at [1053, 412] on div at bounding box center [1063, 409] width 101 height 17
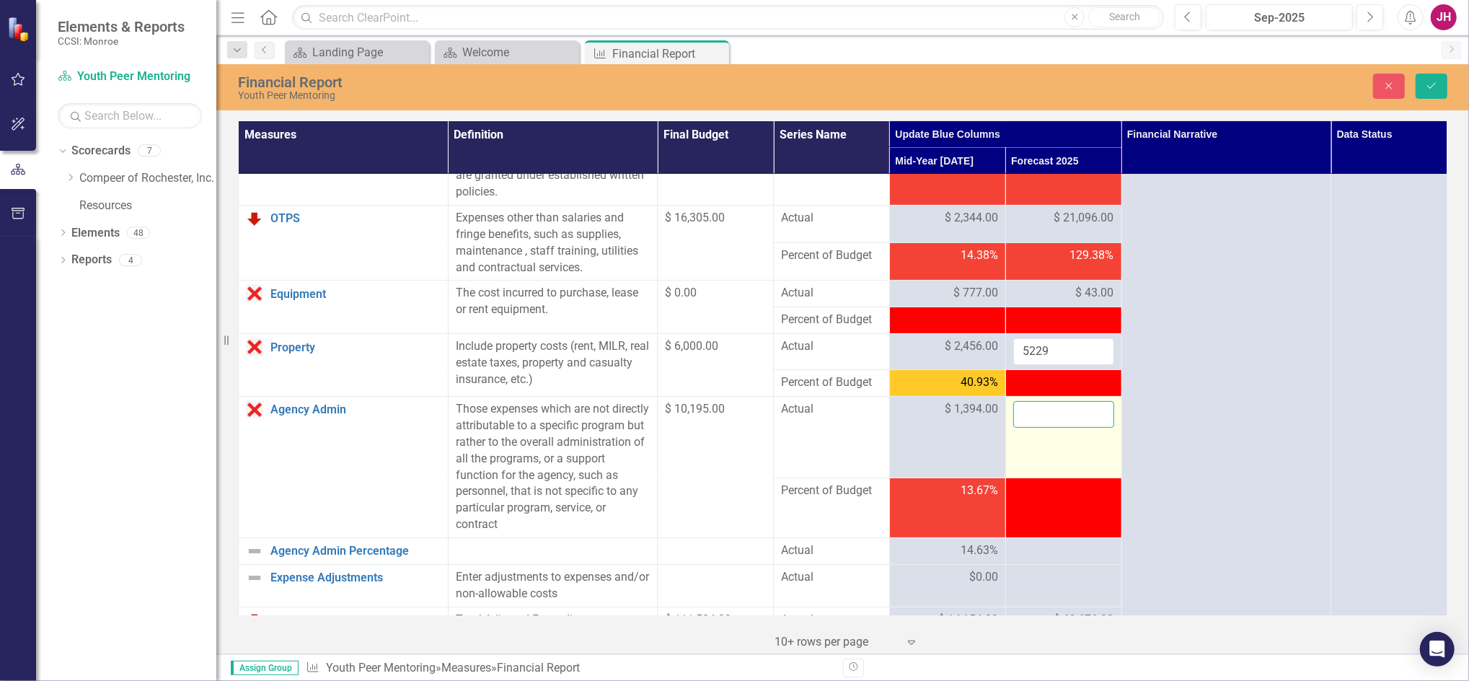
click at [1053, 412] on input "number" at bounding box center [1063, 414] width 101 height 27
type input "10379"
click at [1425, 84] on icon "Save" at bounding box center [1431, 86] width 13 height 10
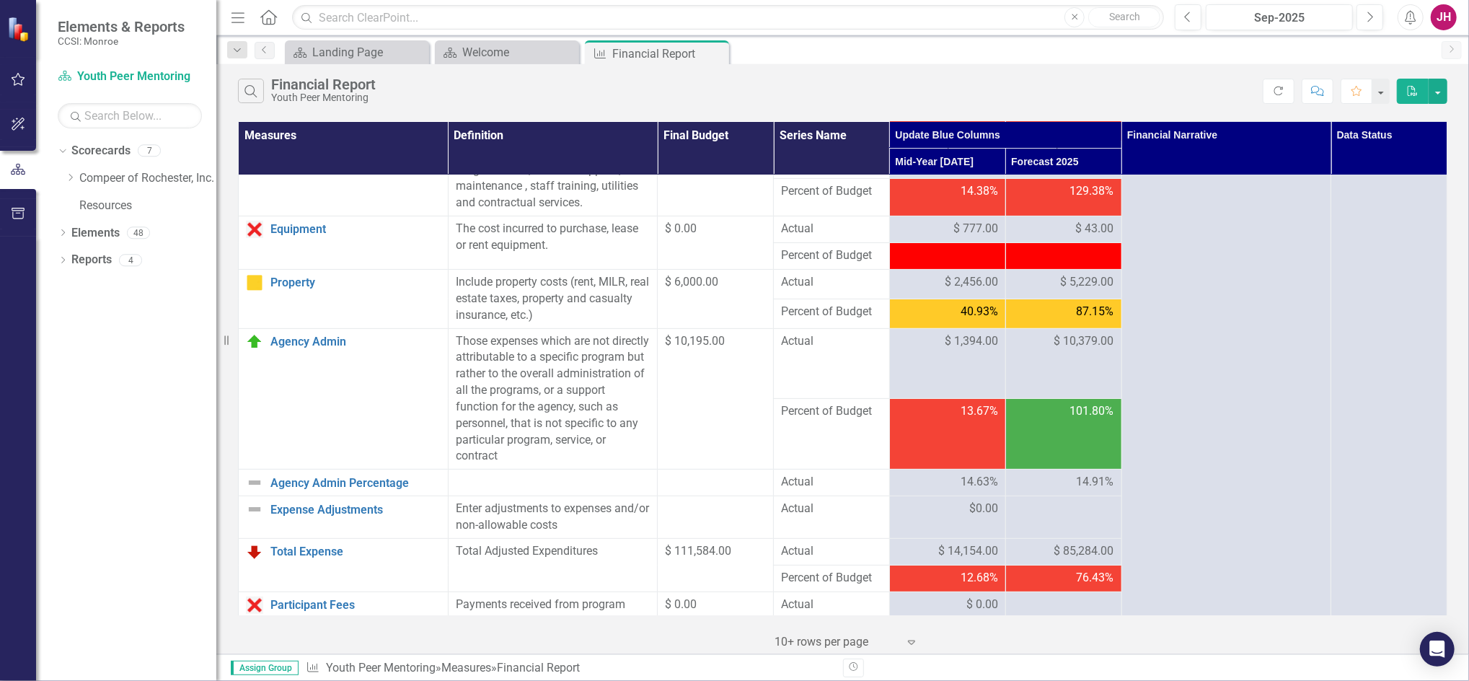
scroll to position [384, 0]
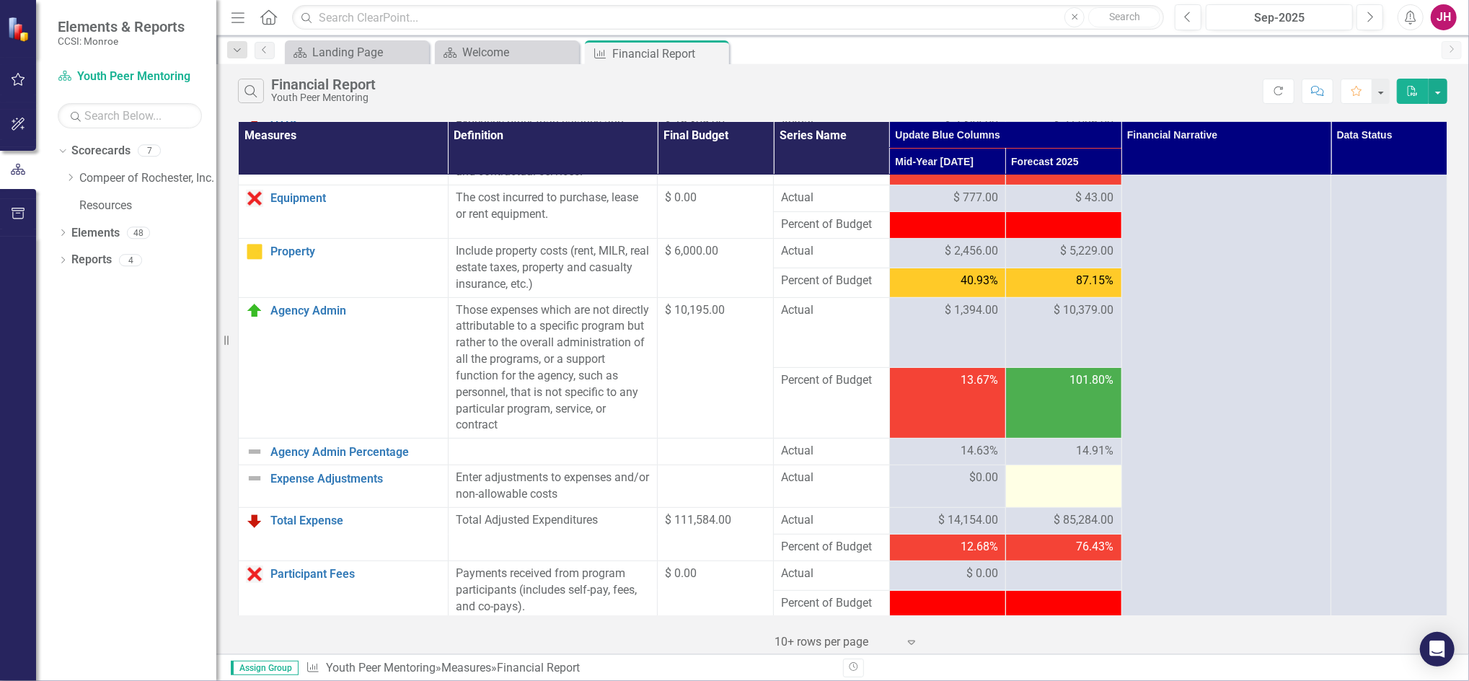
click at [1068, 484] on div at bounding box center [1063, 477] width 101 height 17
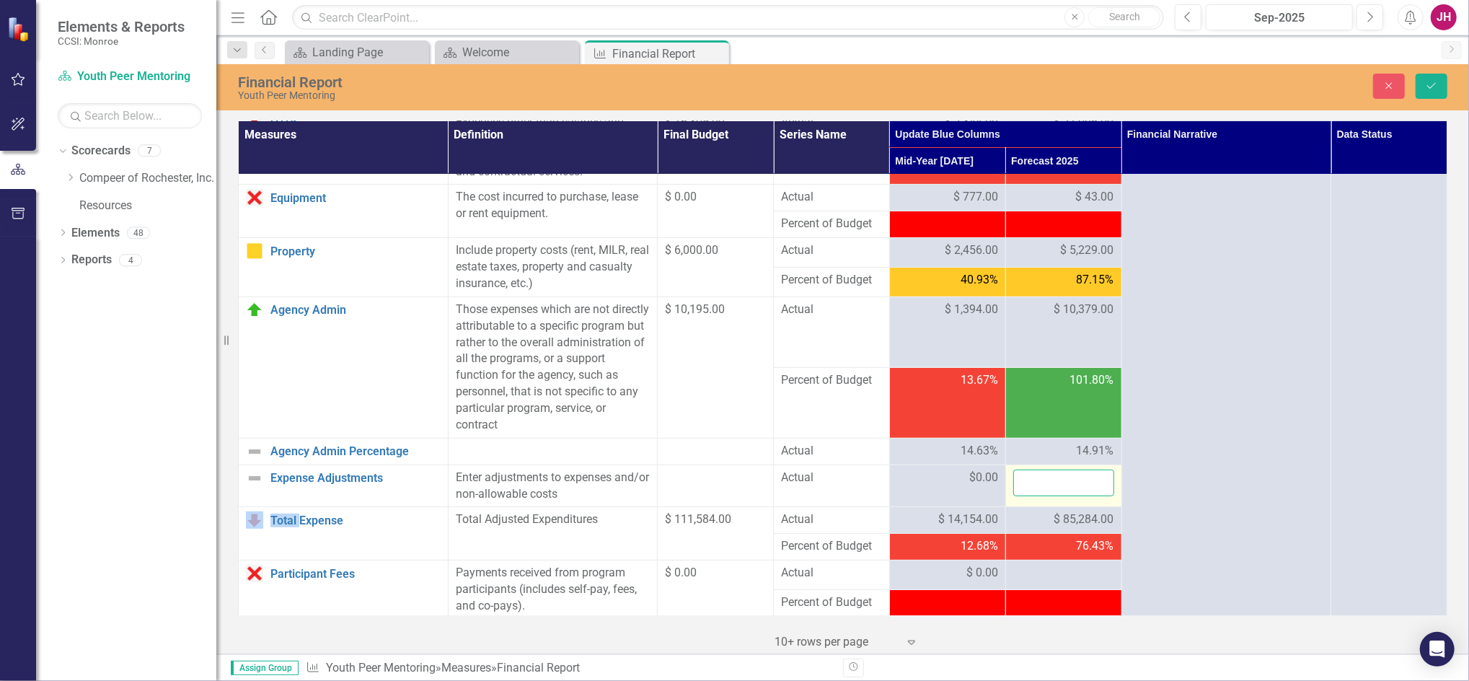
click at [1068, 484] on input "number" at bounding box center [1063, 482] width 101 height 27
type input "0"
click at [1442, 93] on button "Save" at bounding box center [1431, 86] width 32 height 25
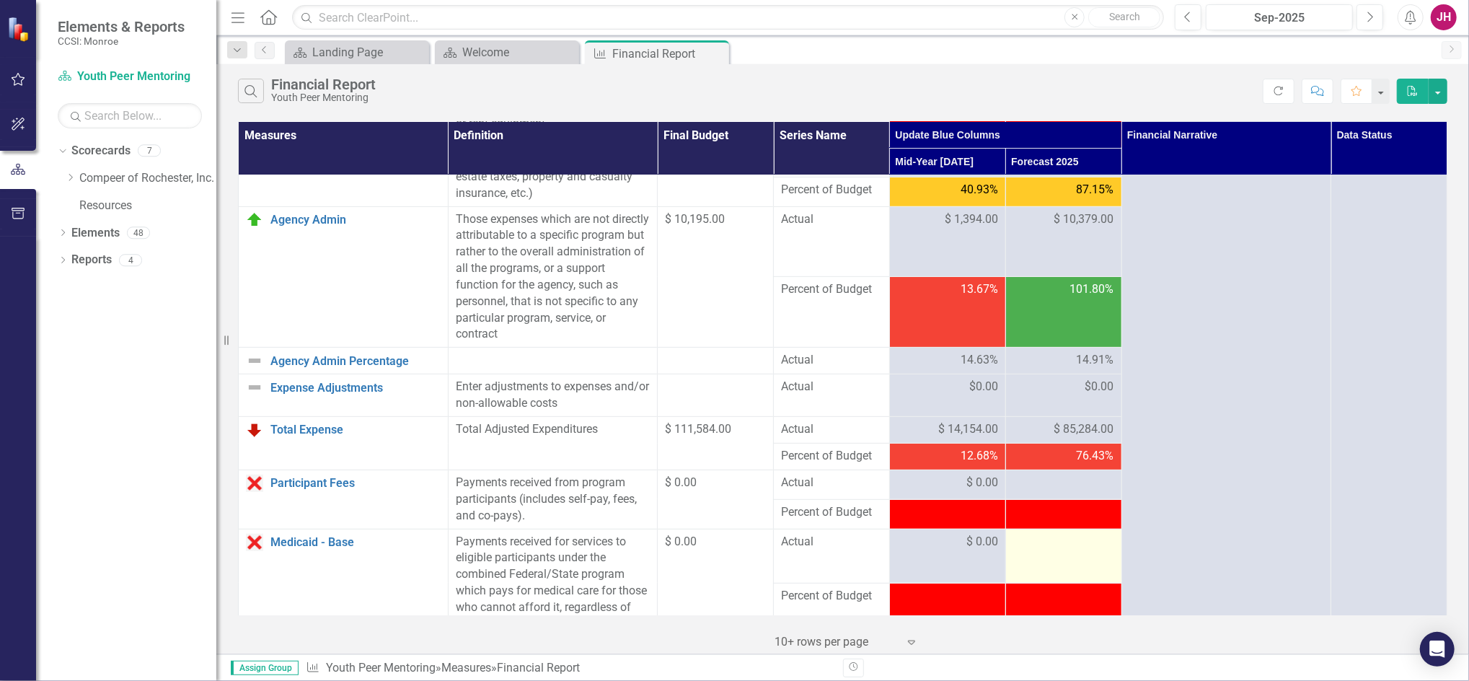
scroll to position [480, 0]
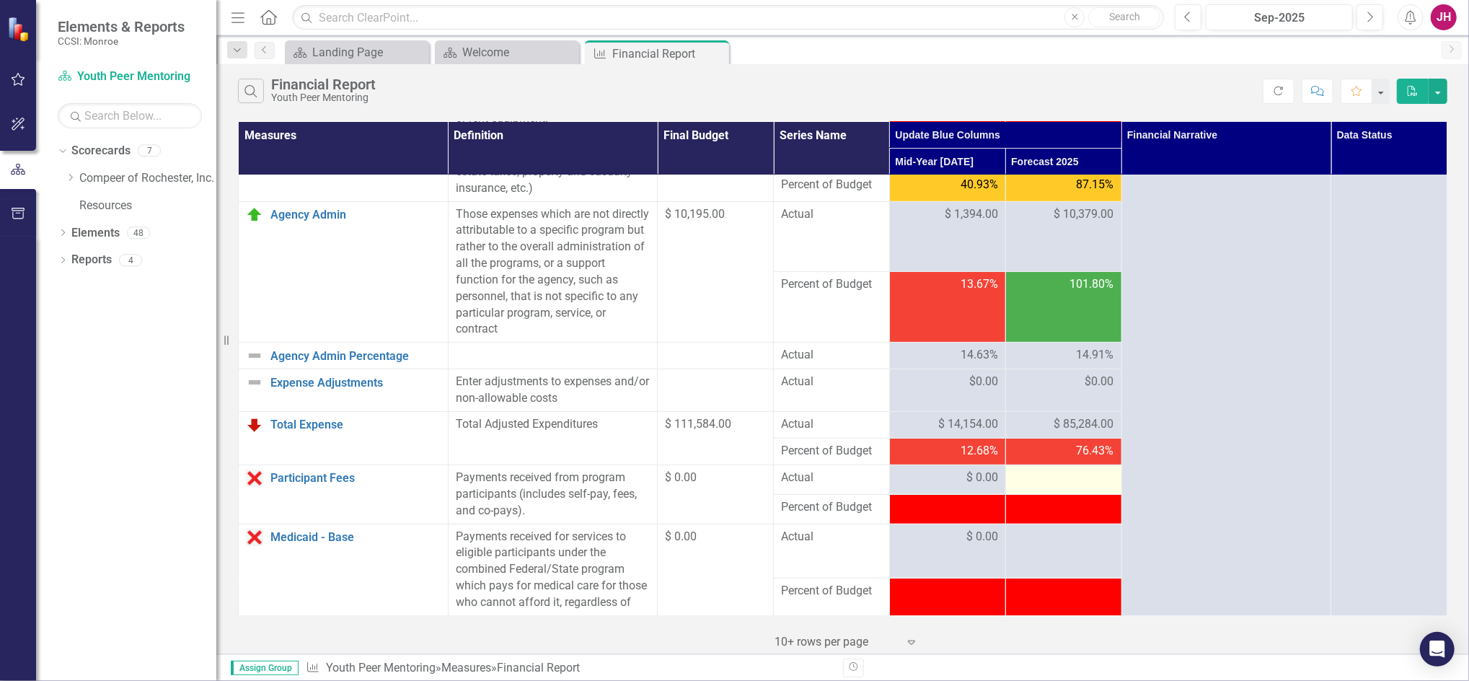
click at [1042, 481] on div at bounding box center [1063, 477] width 101 height 17
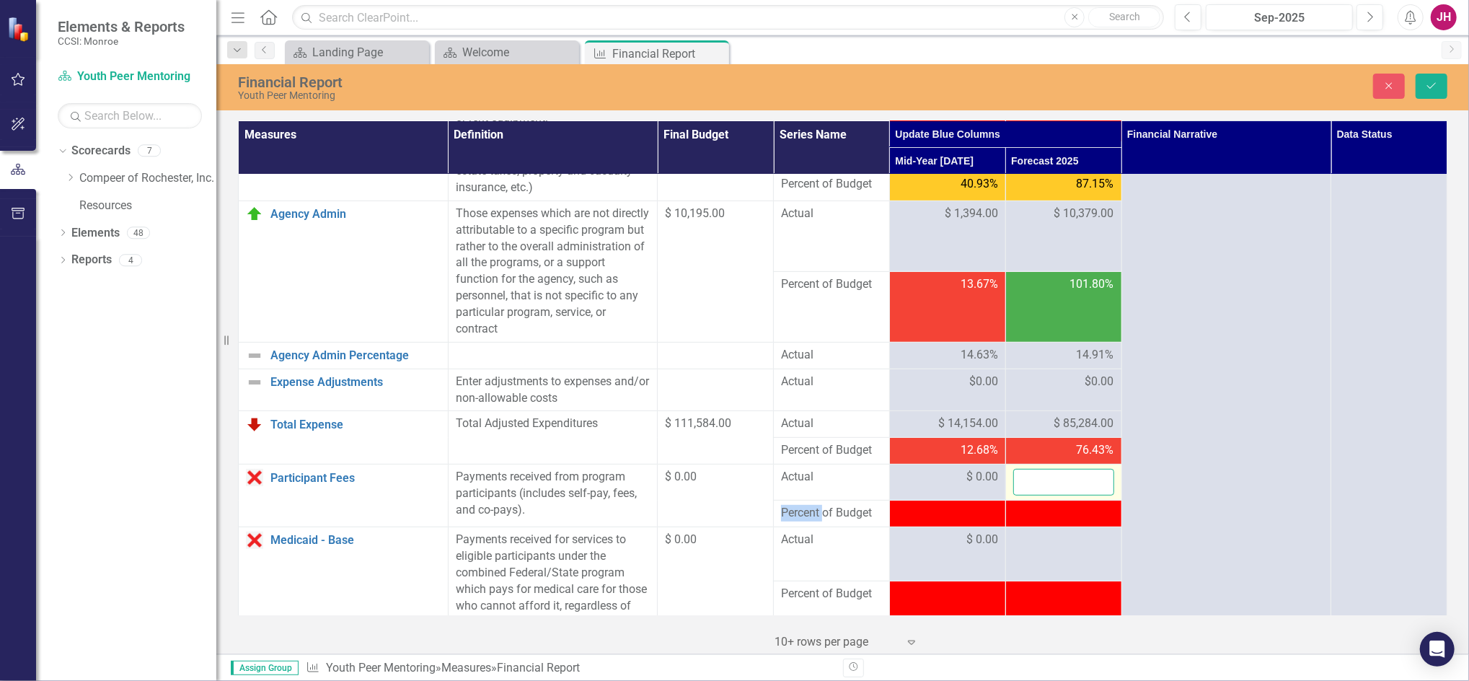
click at [1044, 483] on input "number" at bounding box center [1063, 482] width 101 height 27
type input "0"
click at [1060, 542] on div at bounding box center [1063, 539] width 101 height 17
click at [1058, 546] on div at bounding box center [1063, 539] width 101 height 17
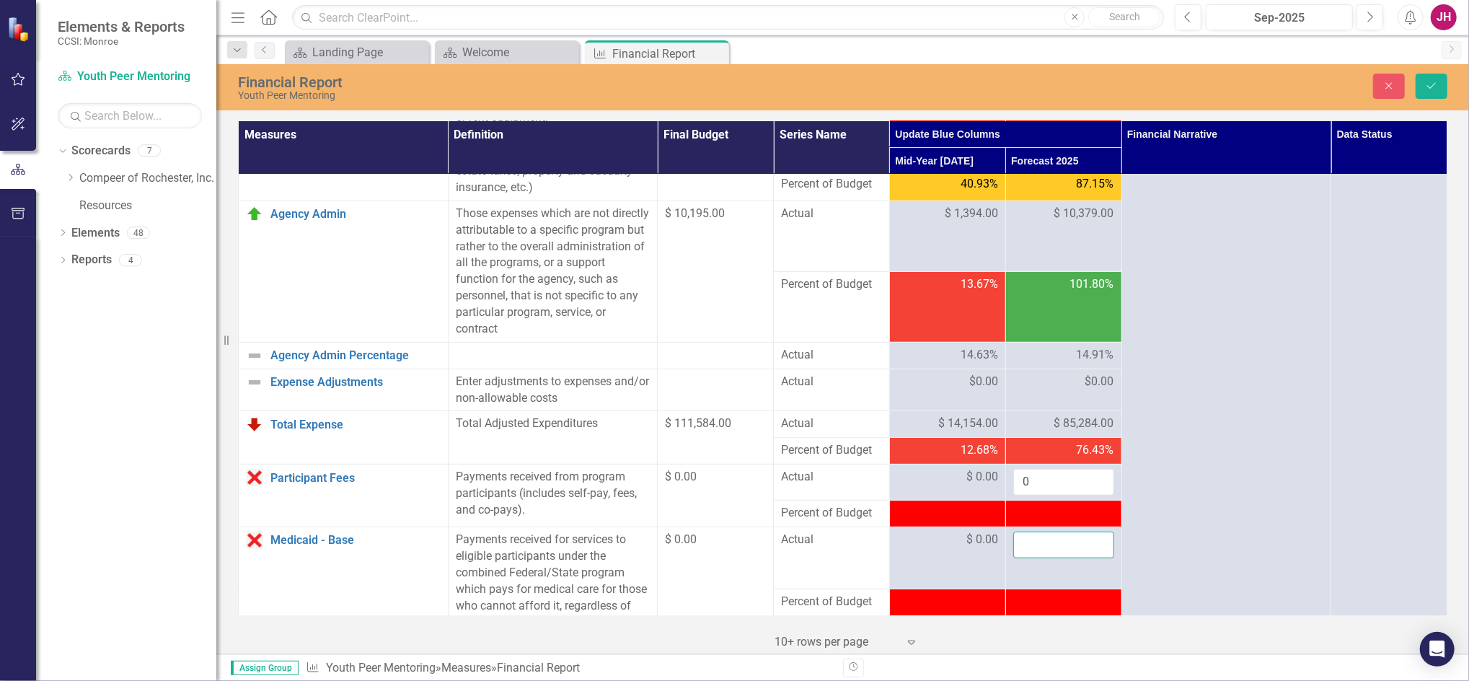
drag, startPoint x: 1058, startPoint y: 546, endPoint x: 1028, endPoint y: 523, distance: 37.6
click at [1052, 548] on input "number" at bounding box center [1063, 544] width 101 height 27
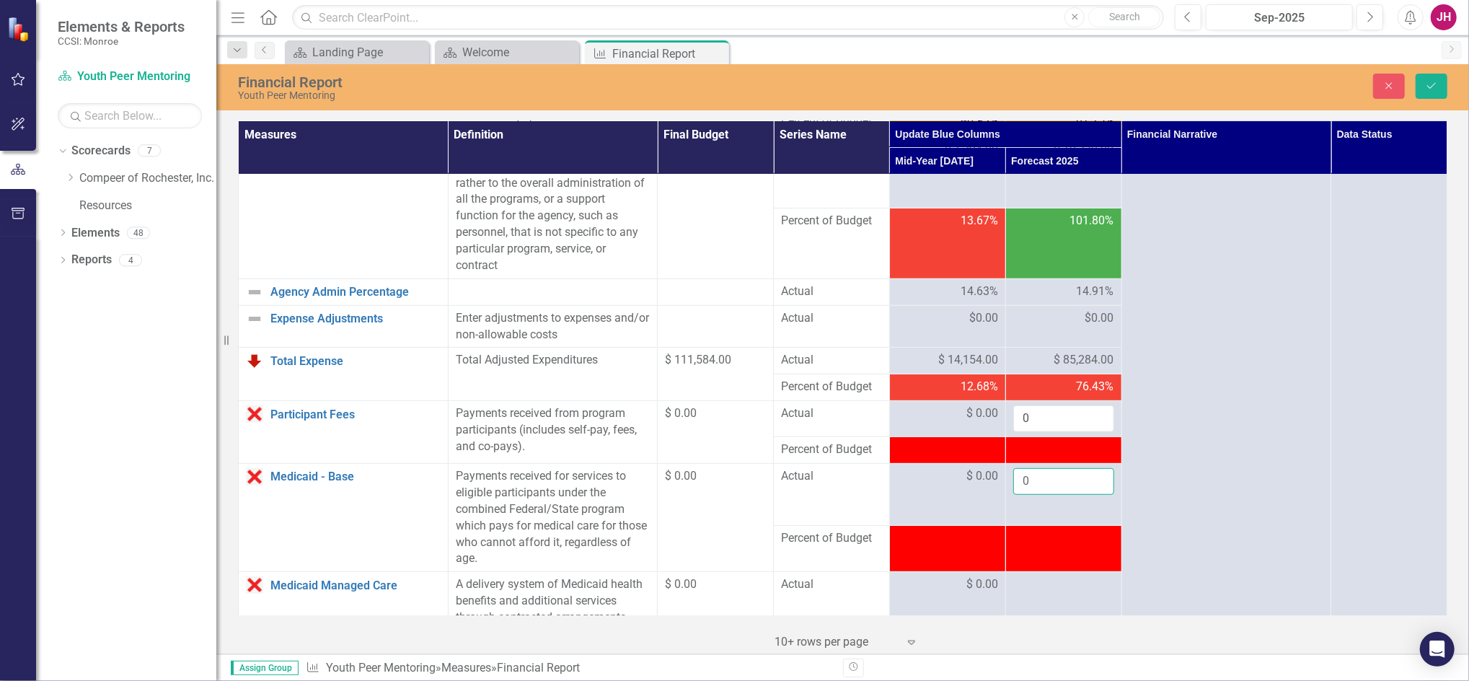
scroll to position [577, 0]
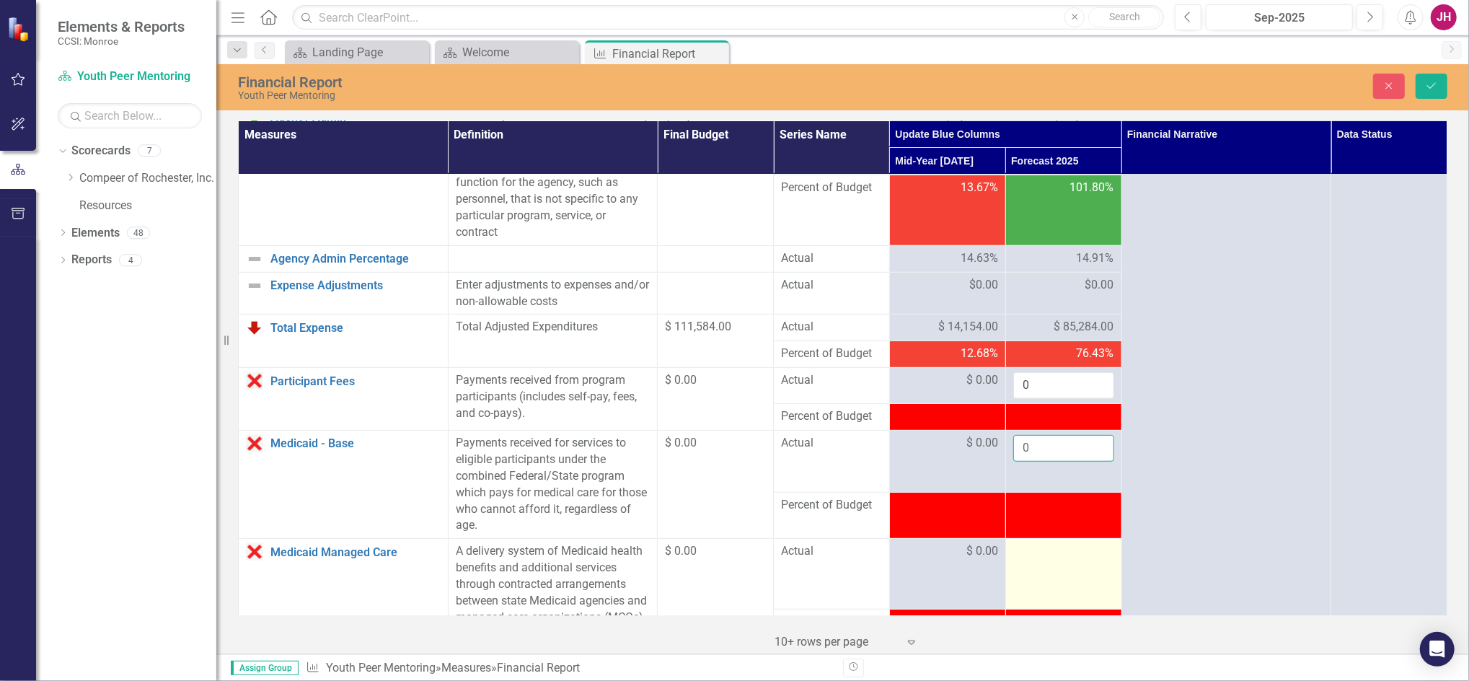
type input "0"
click at [1019, 559] on td at bounding box center [1063, 574] width 116 height 71
click at [1021, 557] on div at bounding box center [1063, 551] width 101 height 17
click at [1021, 557] on input "number" at bounding box center [1063, 556] width 101 height 27
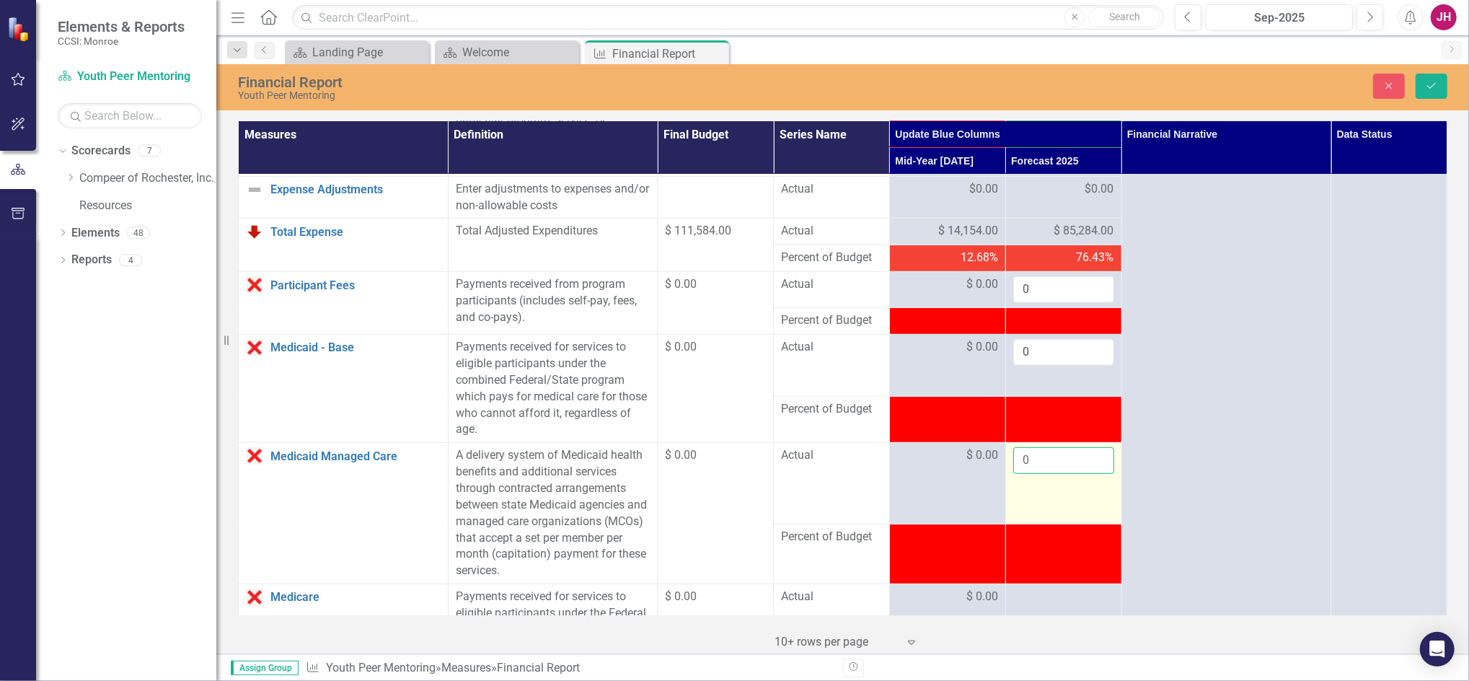
scroll to position [769, 0]
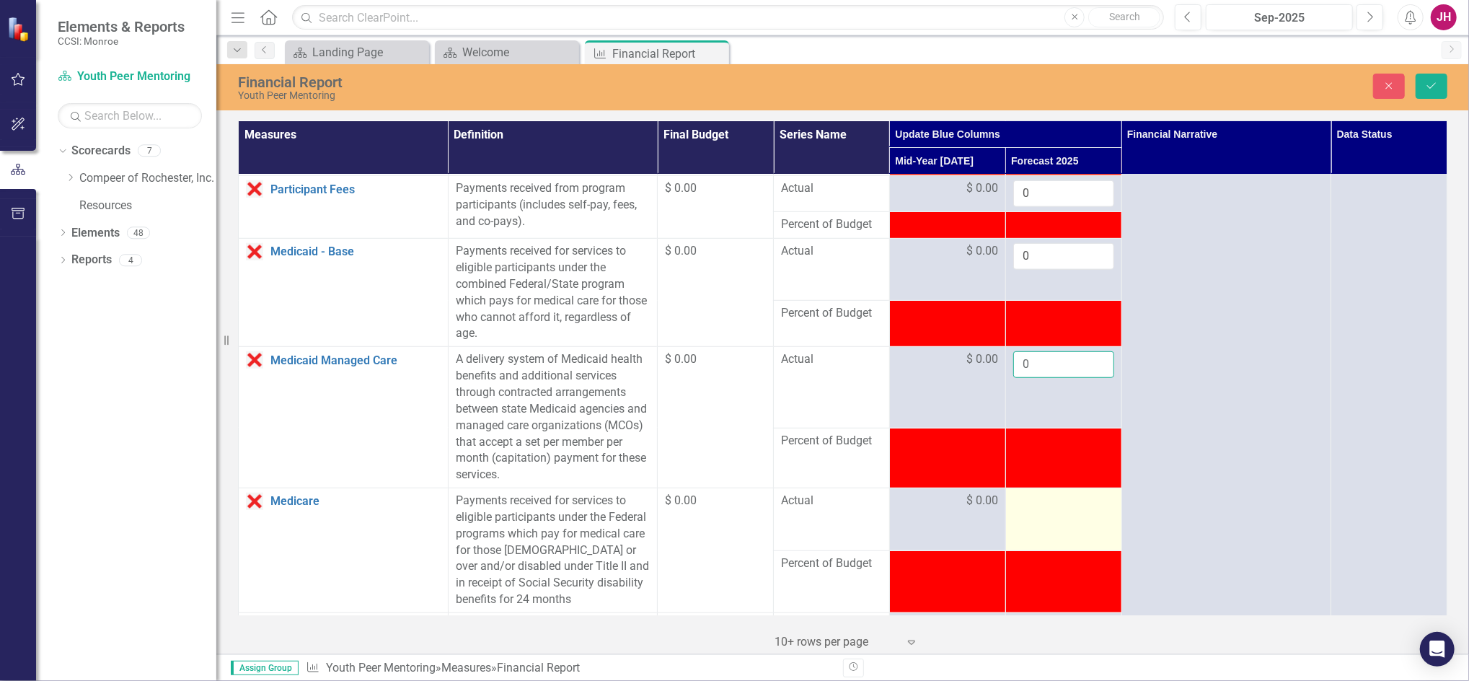
type input "0"
click at [1041, 503] on div at bounding box center [1063, 500] width 101 height 17
click at [1041, 503] on input "number" at bounding box center [1063, 505] width 101 height 27
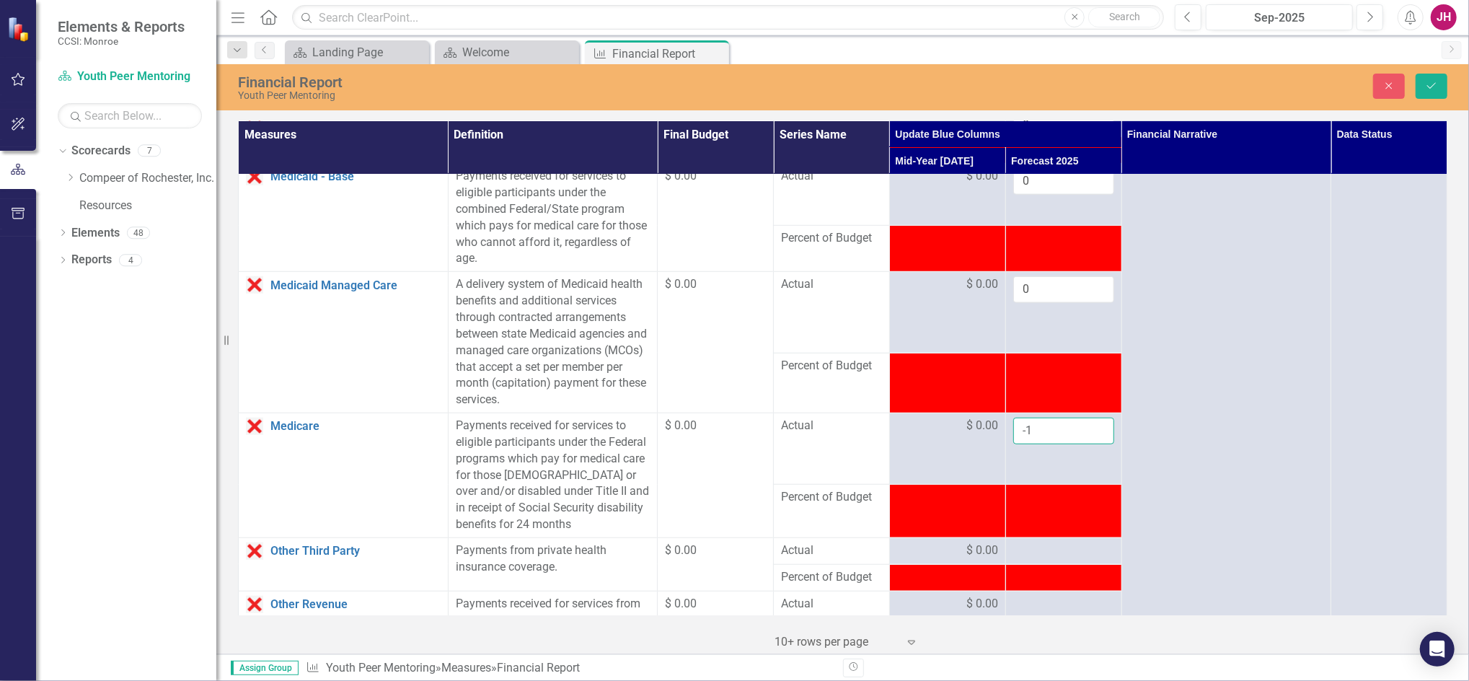
scroll to position [865, 0]
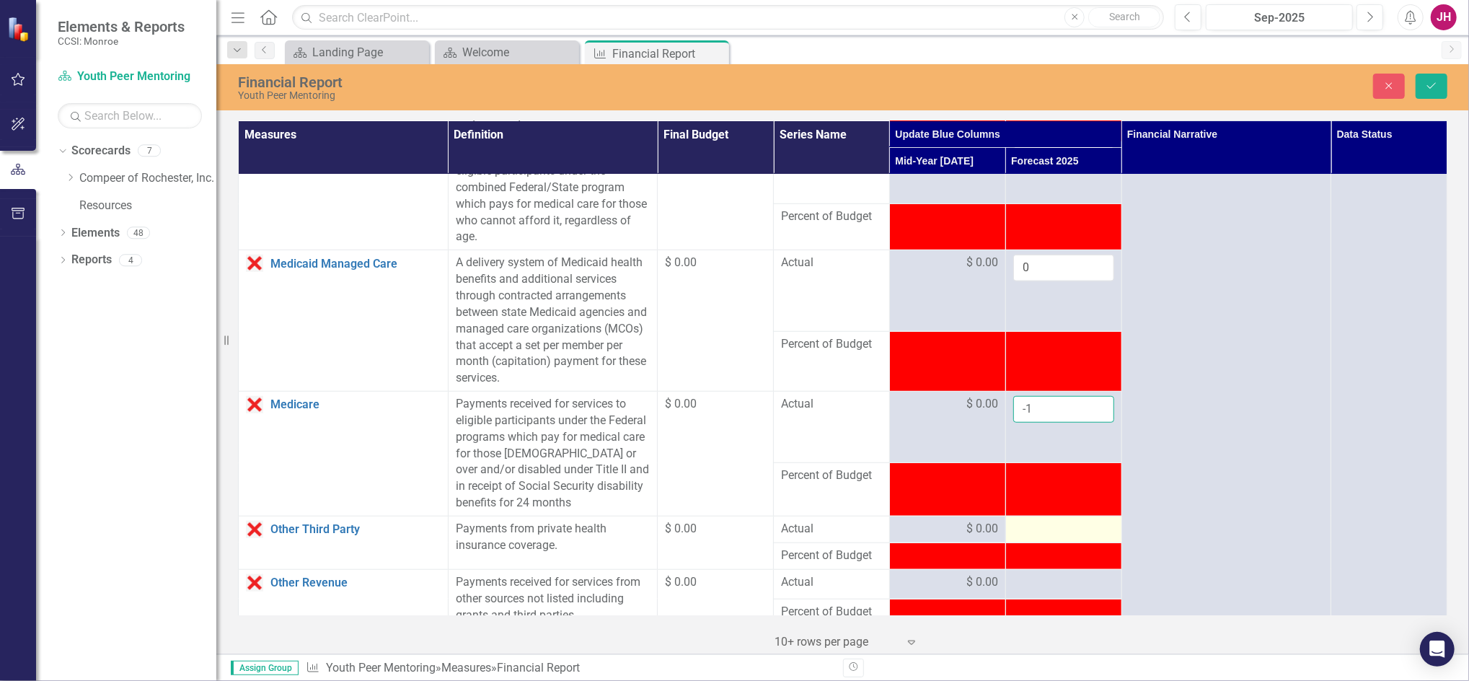
type input "-1"
click at [1028, 528] on div at bounding box center [1063, 529] width 101 height 17
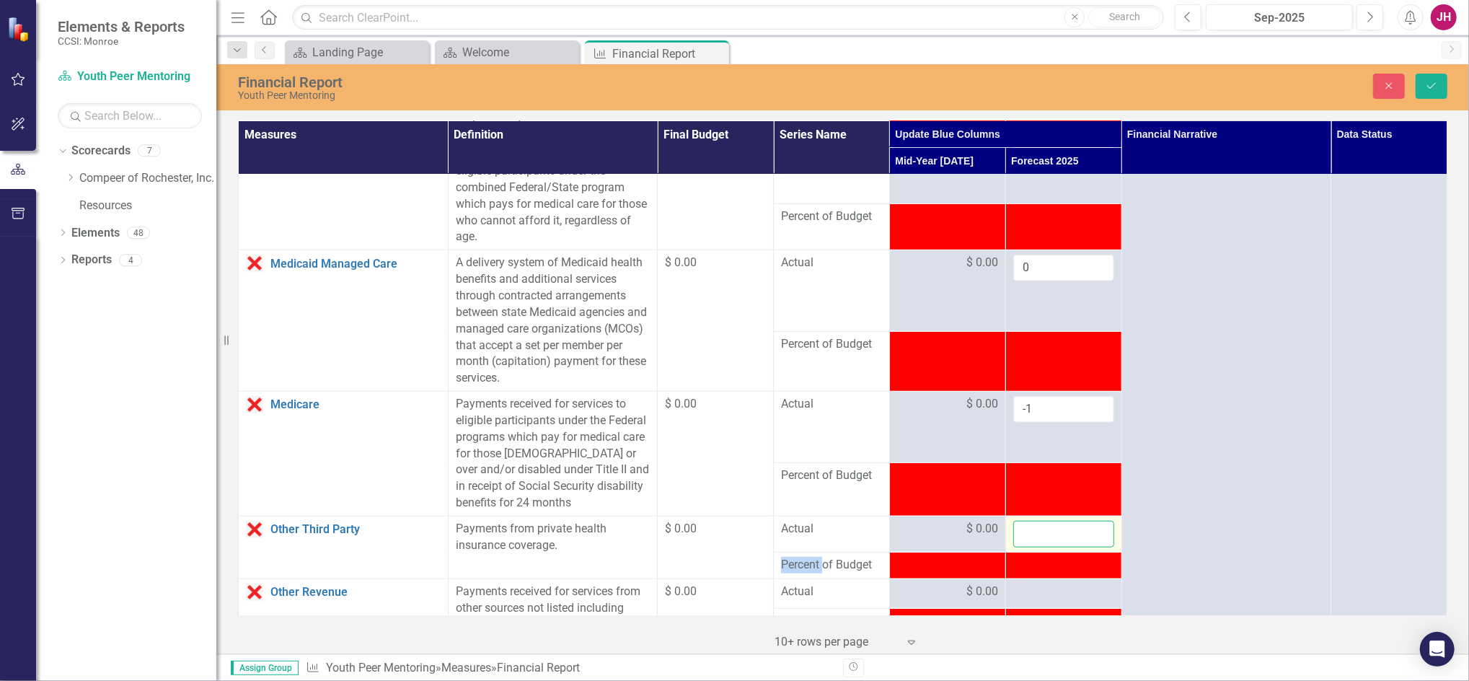
drag, startPoint x: 1028, startPoint y: 528, endPoint x: 1023, endPoint y: 534, distance: 7.7
click at [1023, 534] on input "number" at bounding box center [1063, 534] width 101 height 27
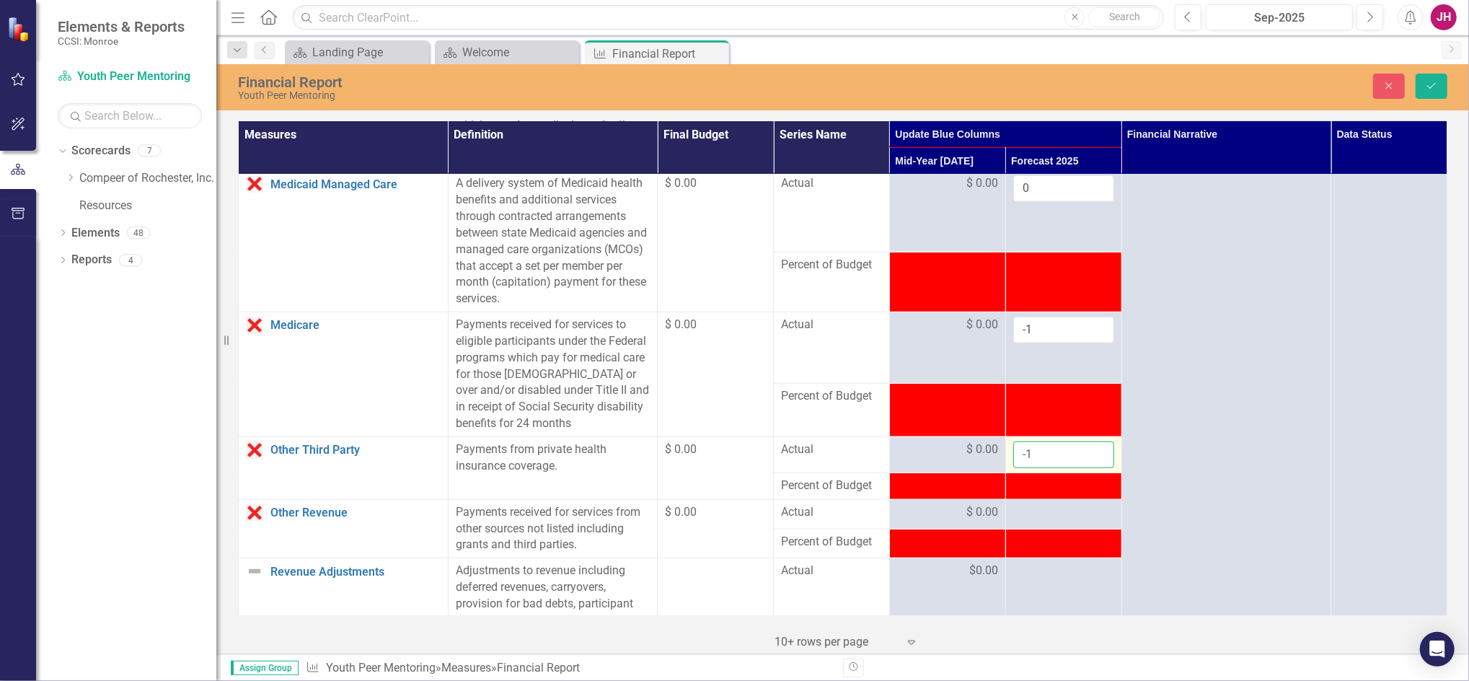
scroll to position [961, 0]
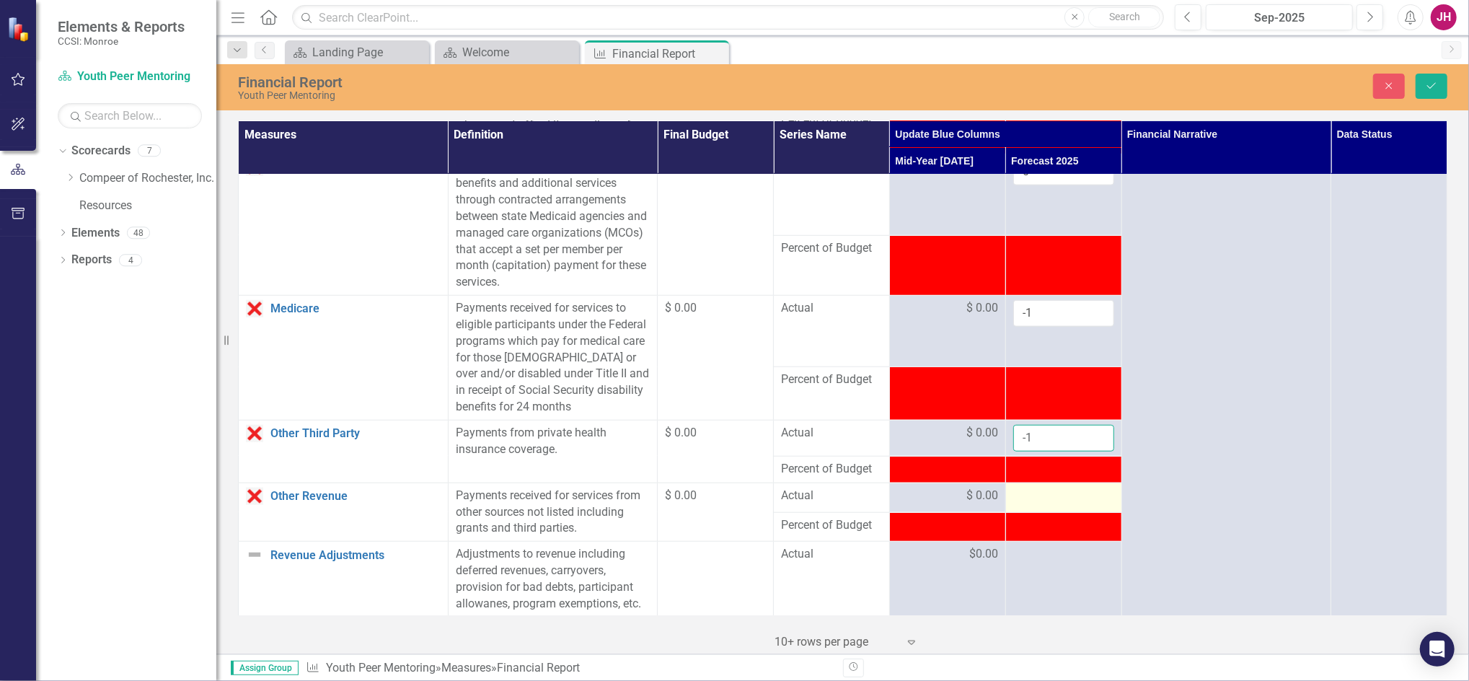
type input "-1"
click at [1019, 497] on div at bounding box center [1063, 495] width 101 height 17
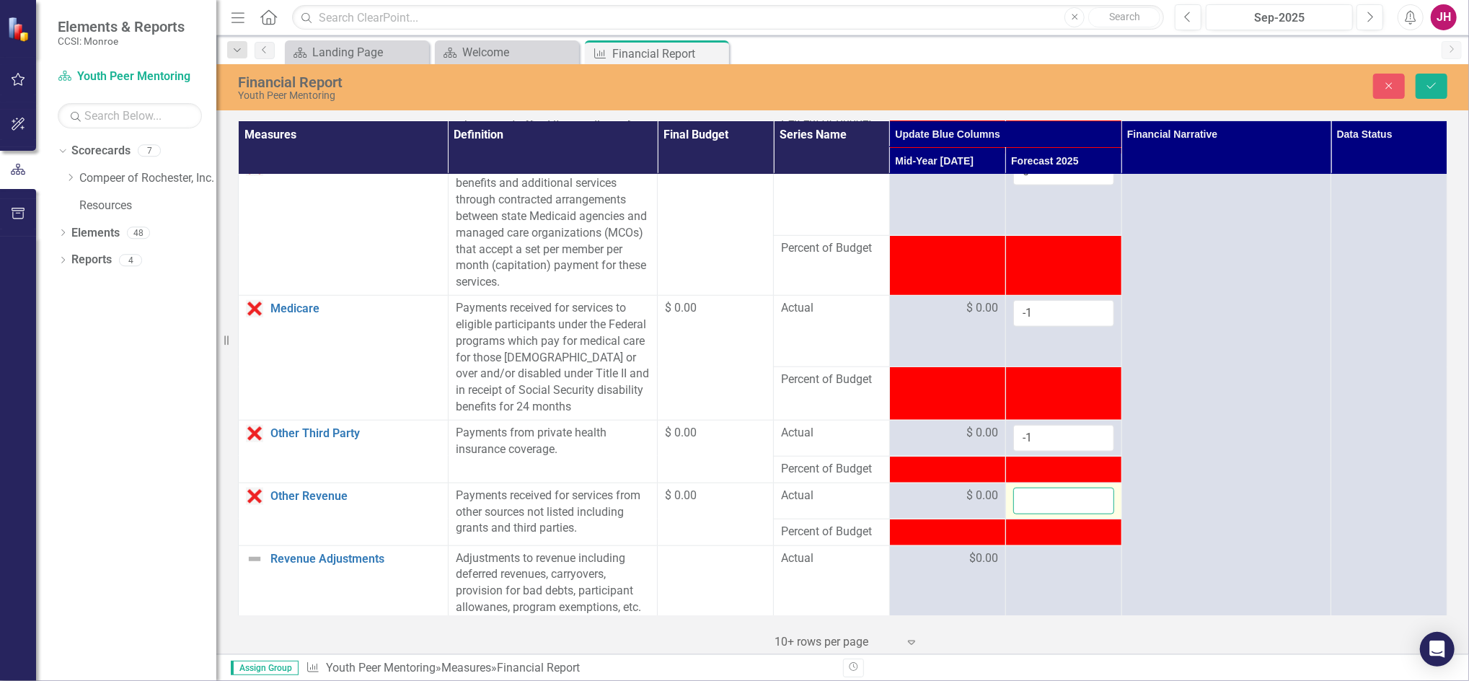
click at [1019, 500] on input "number" at bounding box center [1063, 500] width 101 height 27
type input "0"
click at [1431, 87] on icon "submit" at bounding box center [1431, 86] width 9 height 6
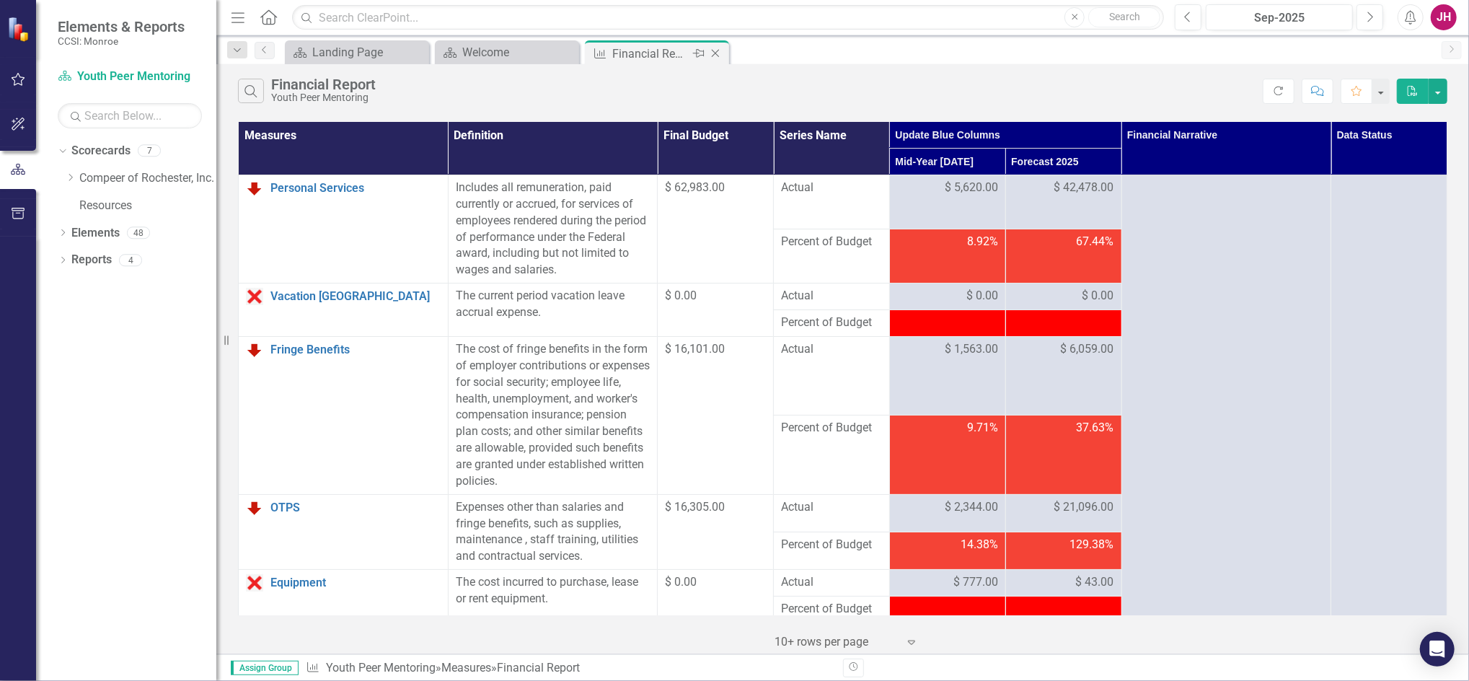
click at [712, 53] on icon "Close" at bounding box center [715, 54] width 14 height 12
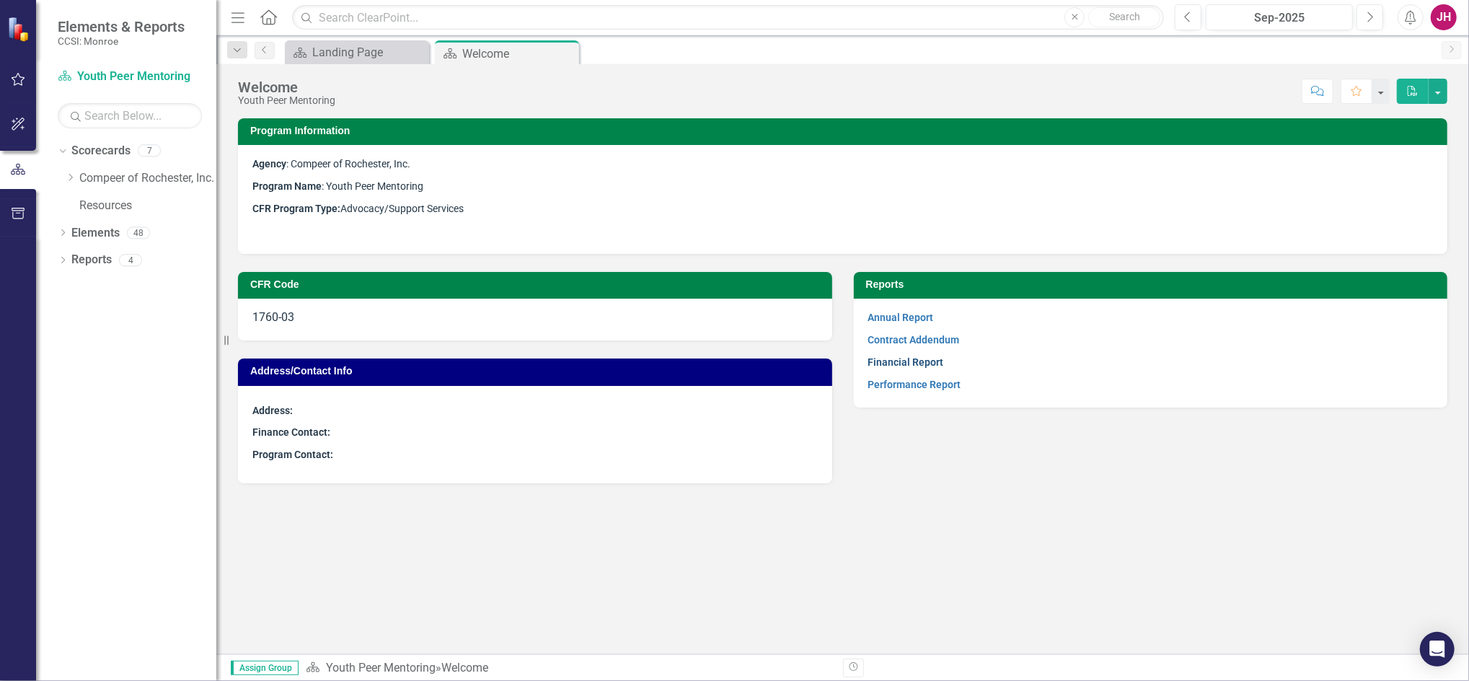
click at [902, 358] on link "Financial Report" at bounding box center [906, 362] width 76 height 12
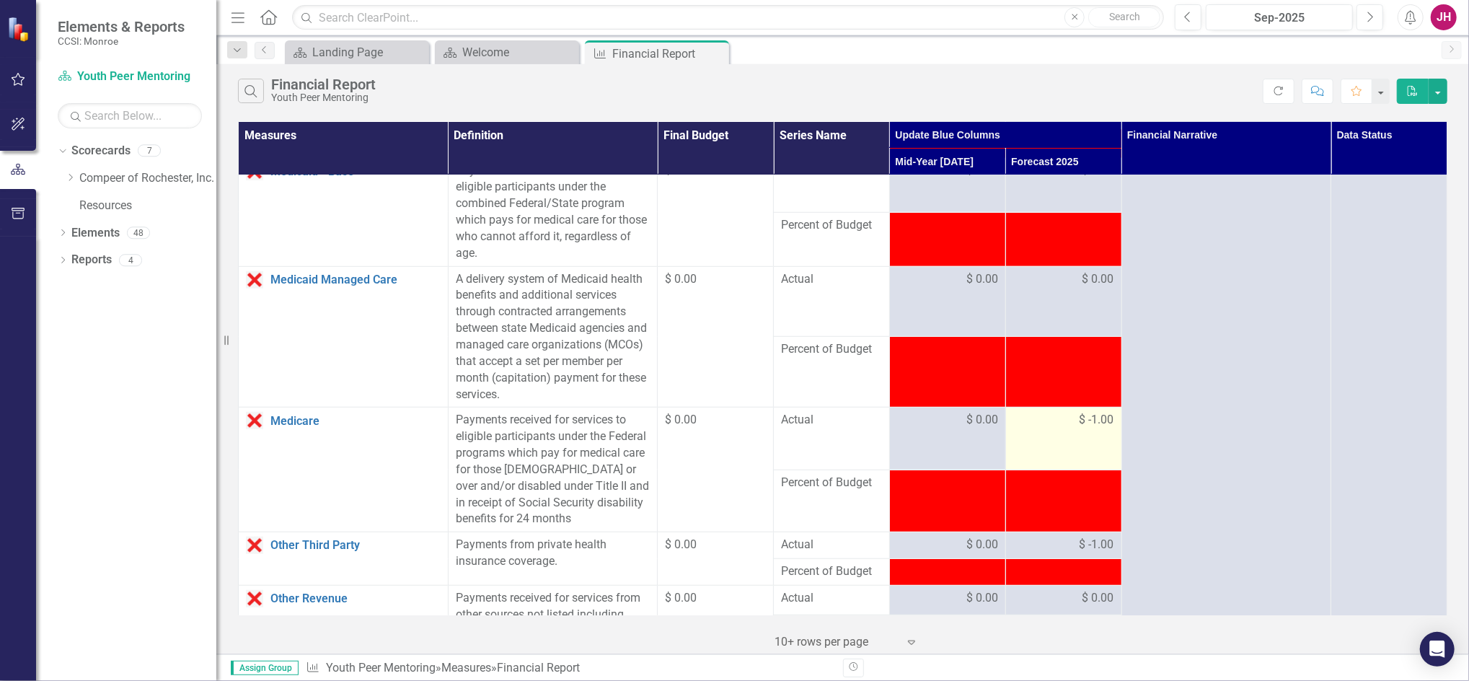
scroll to position [865, 0]
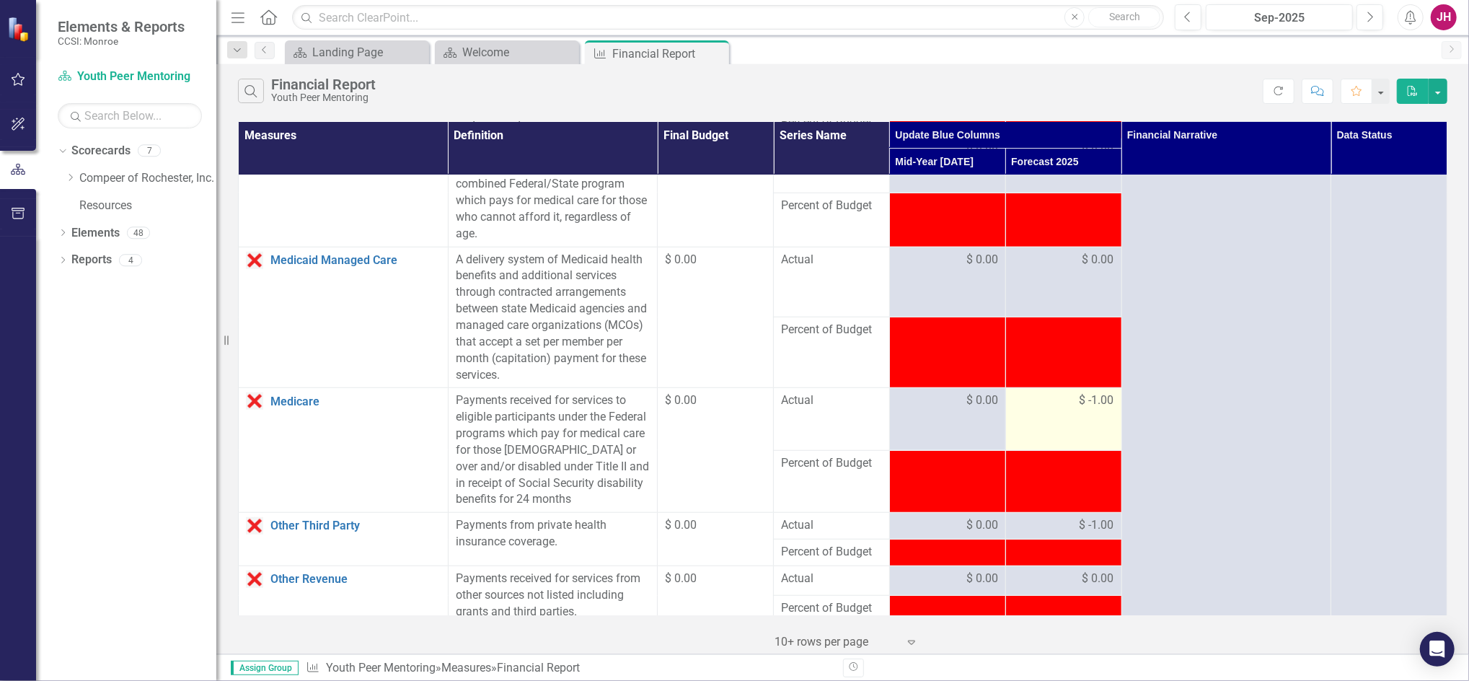
click at [1068, 407] on div "$ -1.00" at bounding box center [1063, 400] width 101 height 17
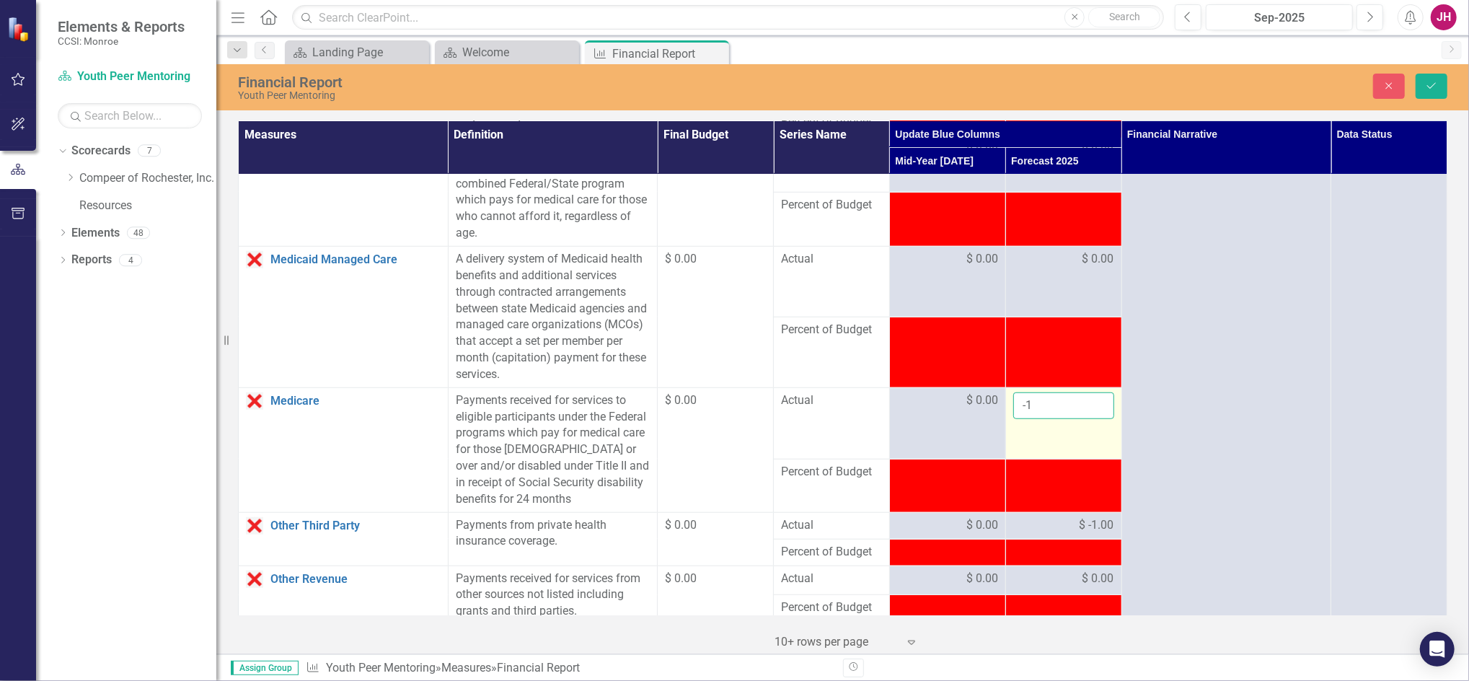
click at [1062, 406] on input "-1" at bounding box center [1063, 405] width 101 height 27
drag, startPoint x: 1062, startPoint y: 406, endPoint x: 907, endPoint y: 385, distance: 156.4
click at [929, 394] on tr "Medicare Link Open Element Payments received for services to eligible participa…" at bounding box center [843, 422] width 1208 height 71
type input "0"
click at [1058, 528] on div "$ -1.00" at bounding box center [1063, 525] width 101 height 17
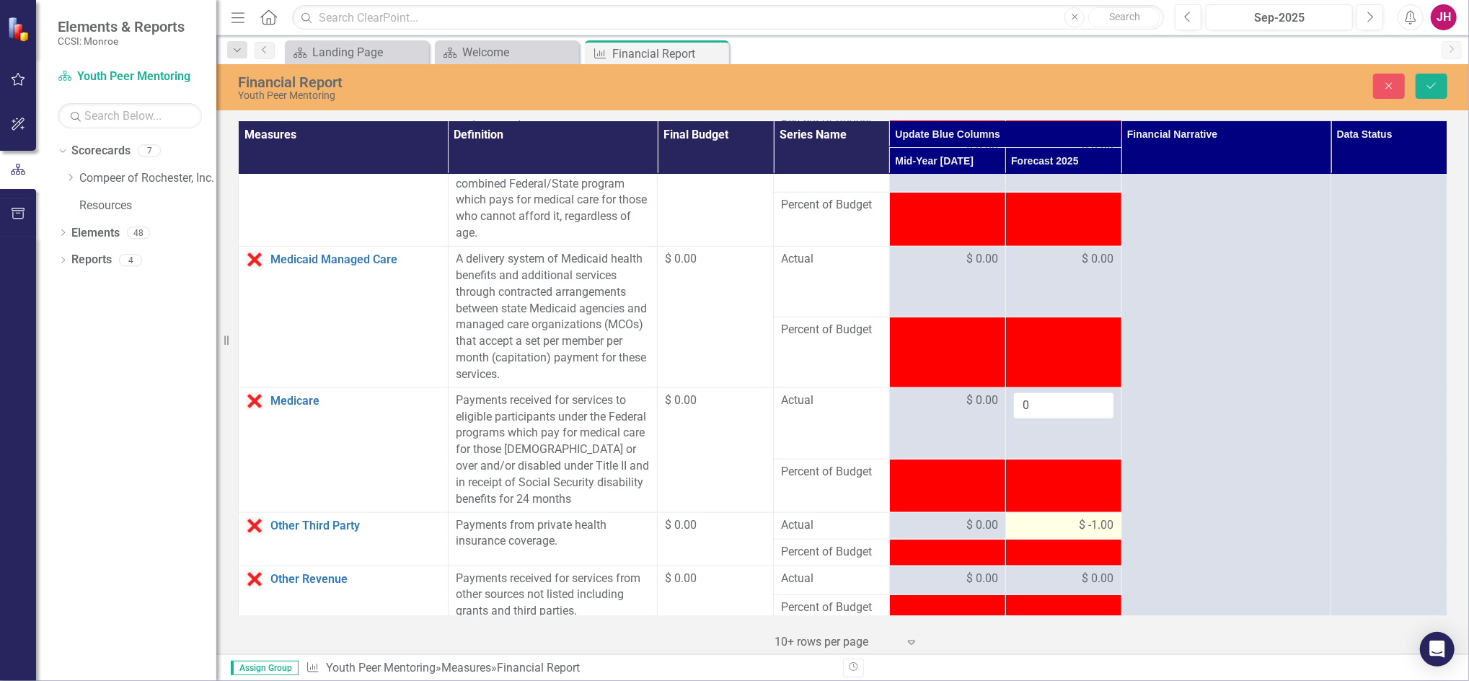
click at [1079, 521] on span "$ -1.00" at bounding box center [1096, 525] width 35 height 17
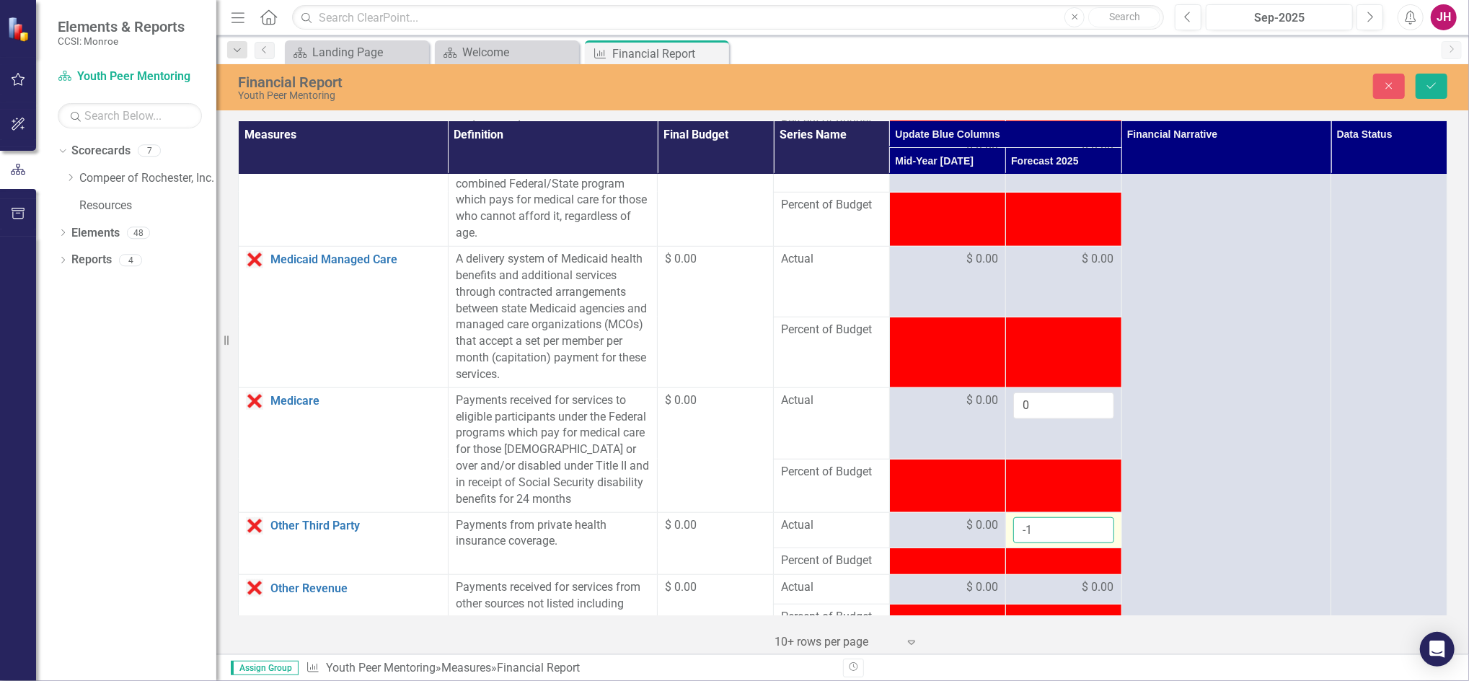
drag, startPoint x: 1070, startPoint y: 521, endPoint x: 1071, endPoint y: 531, distance: 9.4
click at [1071, 531] on input "-1" at bounding box center [1063, 530] width 101 height 27
drag, startPoint x: 1059, startPoint y: 531, endPoint x: 949, endPoint y: 513, distance: 111.1
click at [976, 524] on tr "Other Third Party Link Open Element Payments from private health insurance cove…" at bounding box center [843, 530] width 1208 height 36
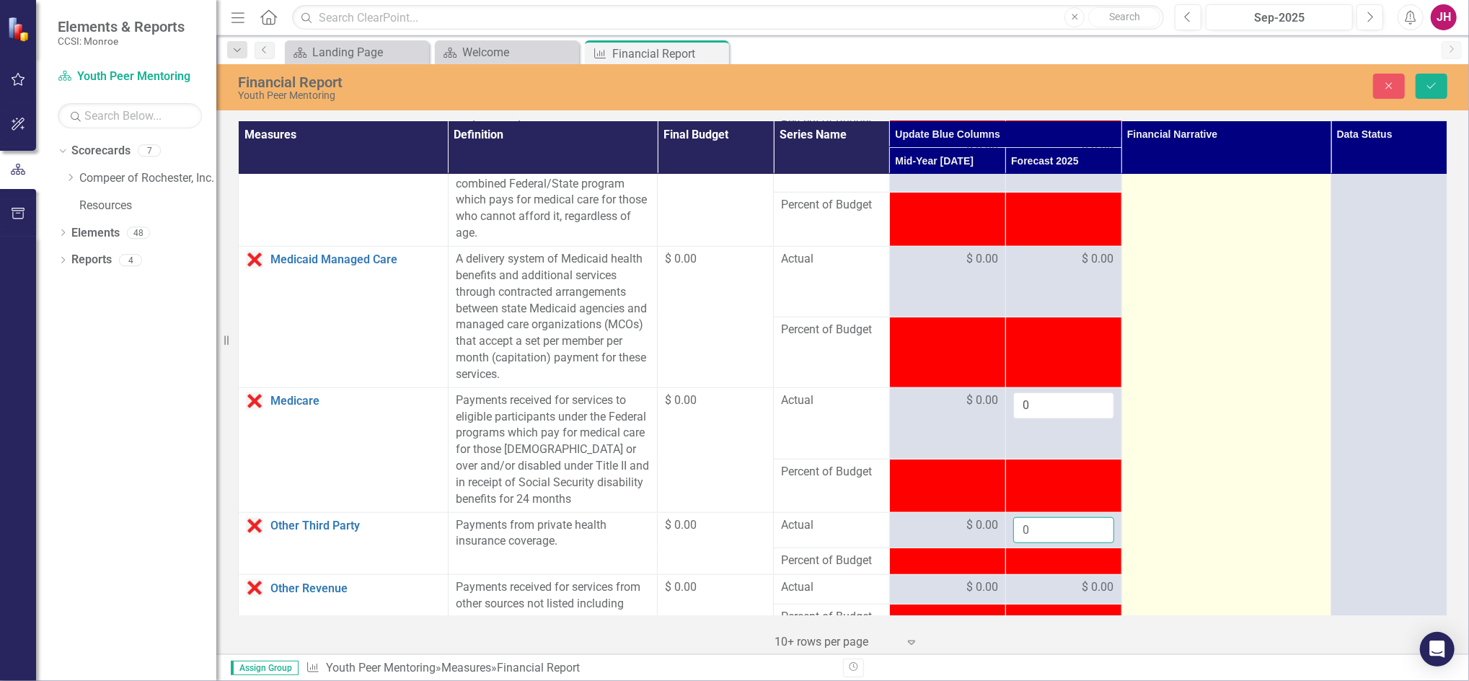
type input "0"
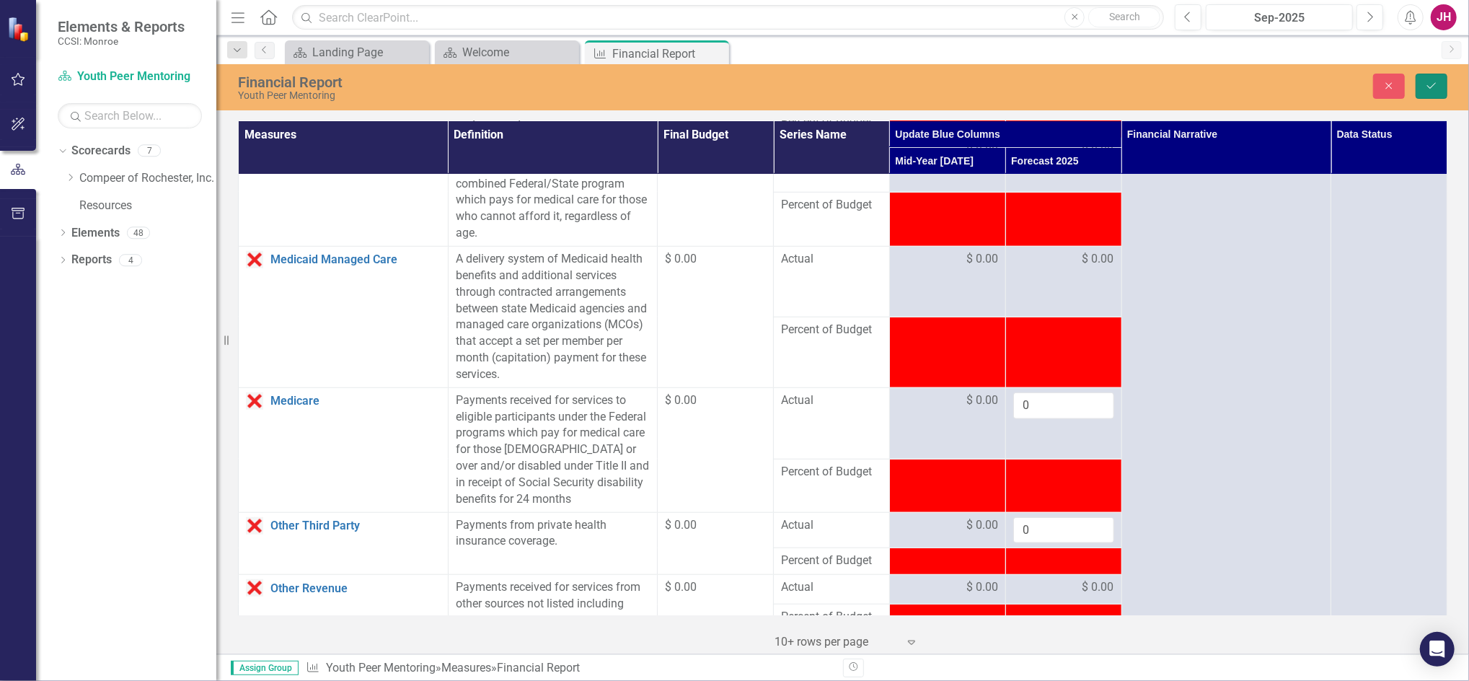
click at [1417, 82] on button "Save" at bounding box center [1431, 86] width 32 height 25
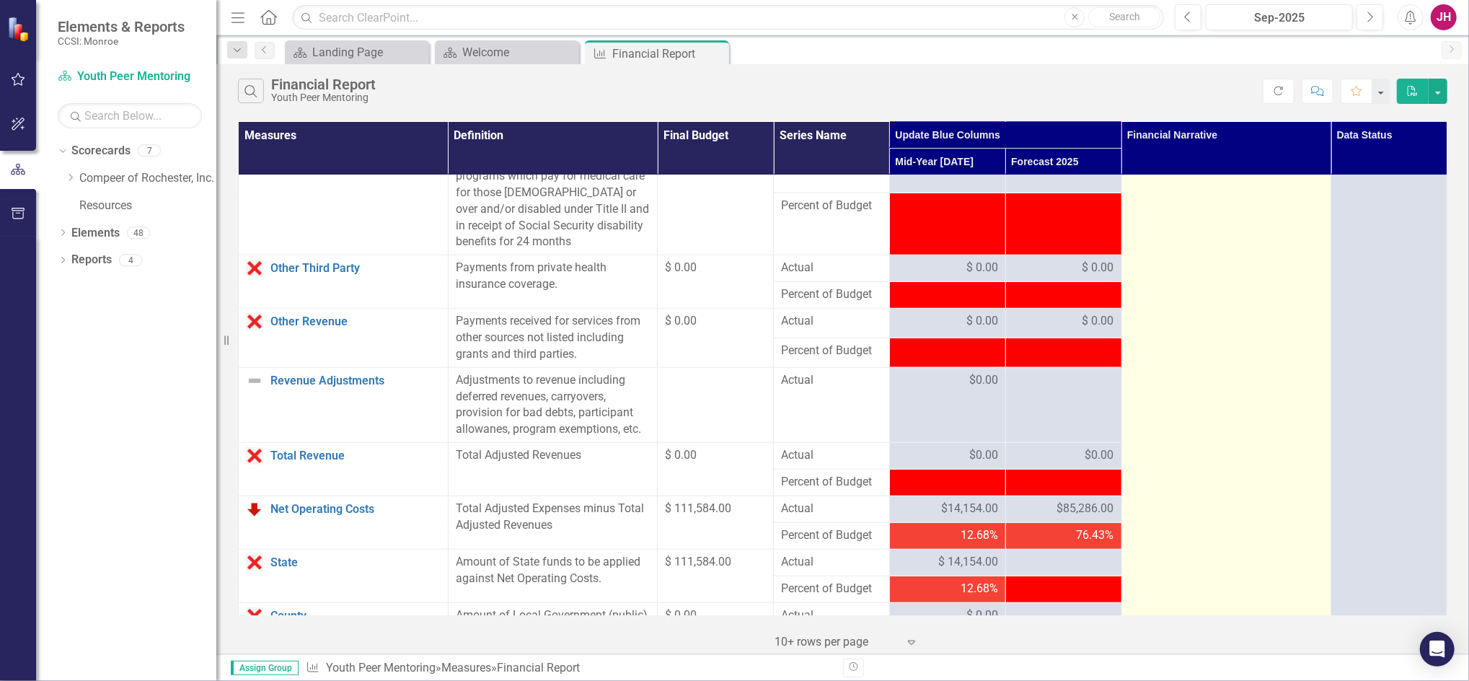
scroll to position [1153, 0]
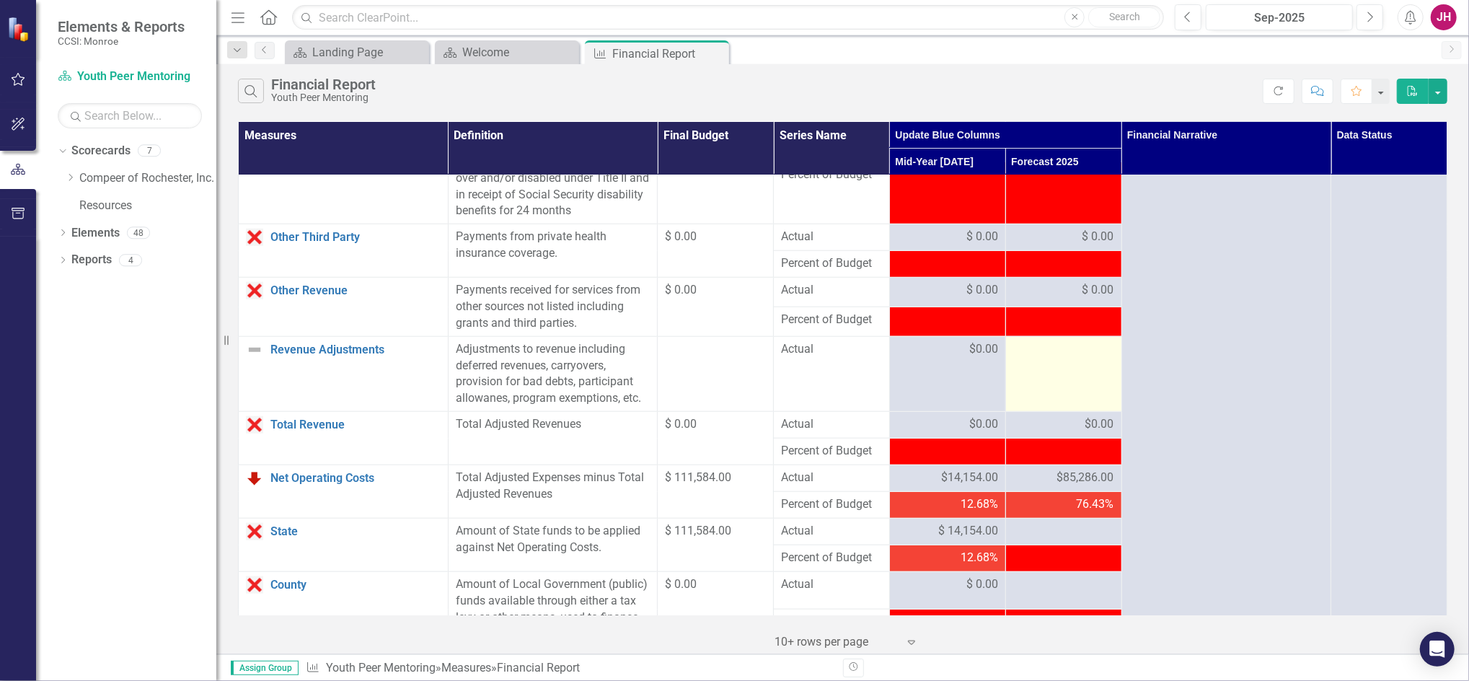
click at [1029, 349] on div at bounding box center [1063, 349] width 101 height 17
click at [1028, 349] on div at bounding box center [1063, 349] width 101 height 17
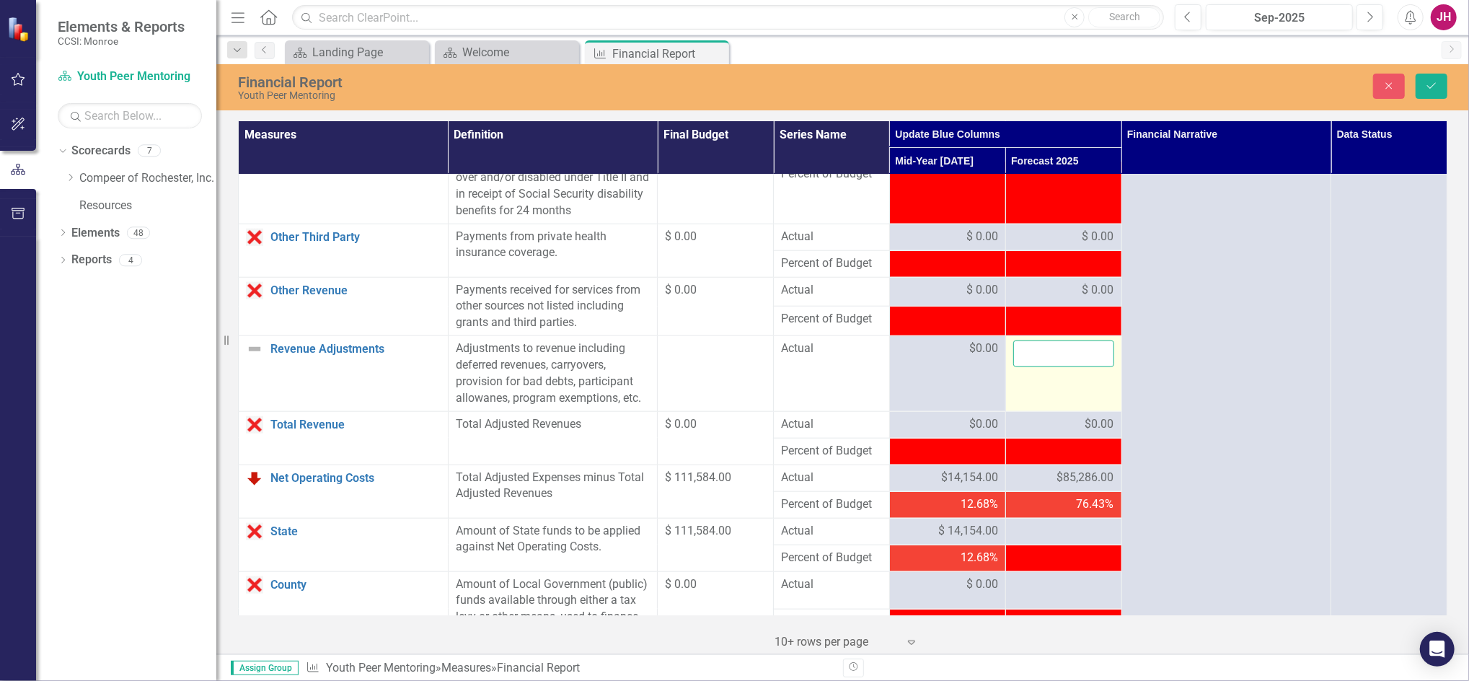
click at [1030, 351] on input "number" at bounding box center [1063, 353] width 101 height 27
type input "0"
click at [1420, 87] on button "Save" at bounding box center [1431, 86] width 32 height 25
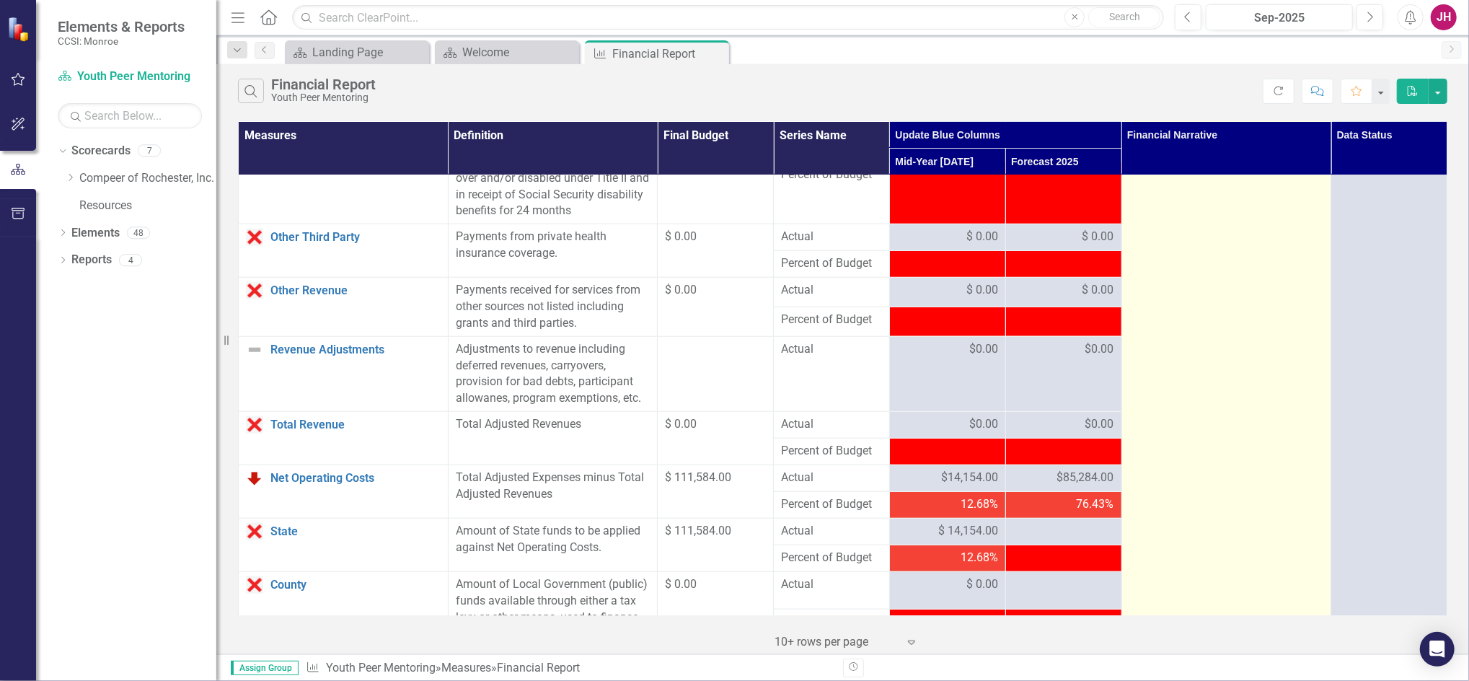
scroll to position [1249, 0]
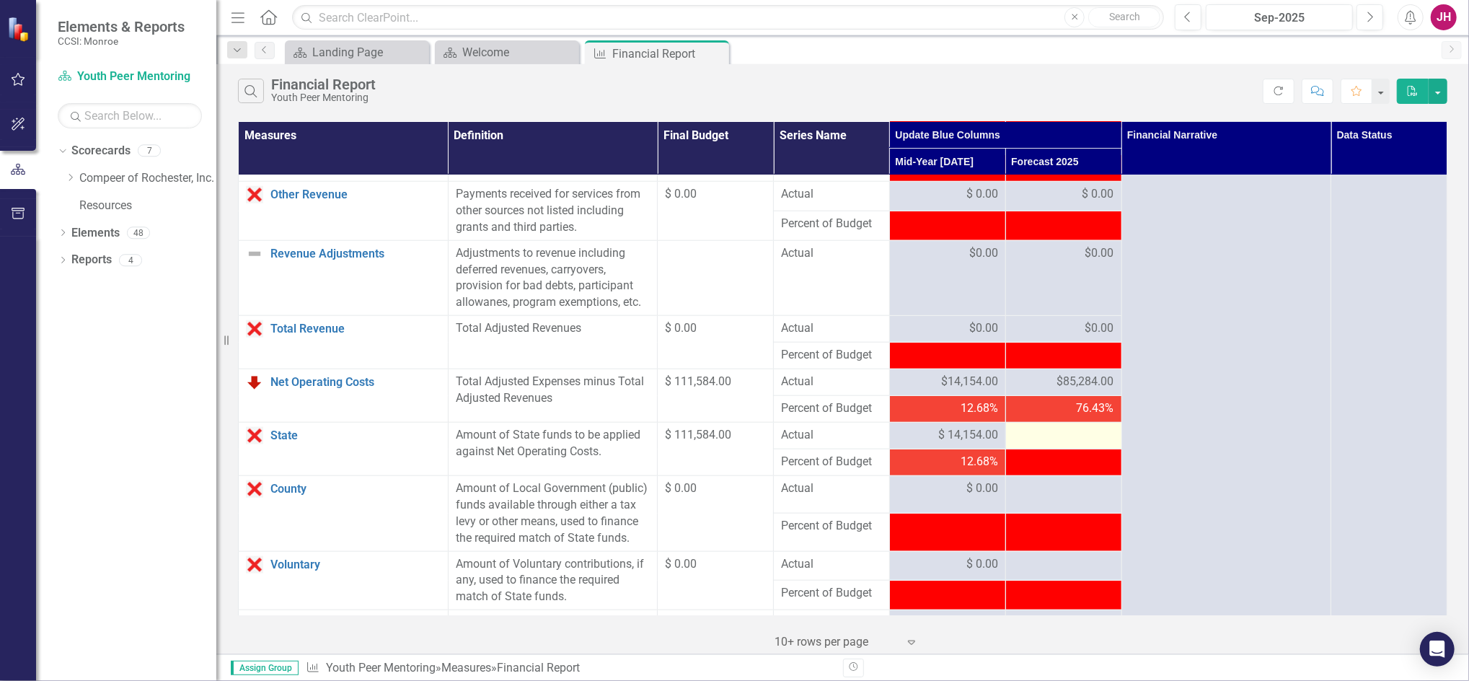
click at [1063, 435] on div at bounding box center [1063, 435] width 101 height 17
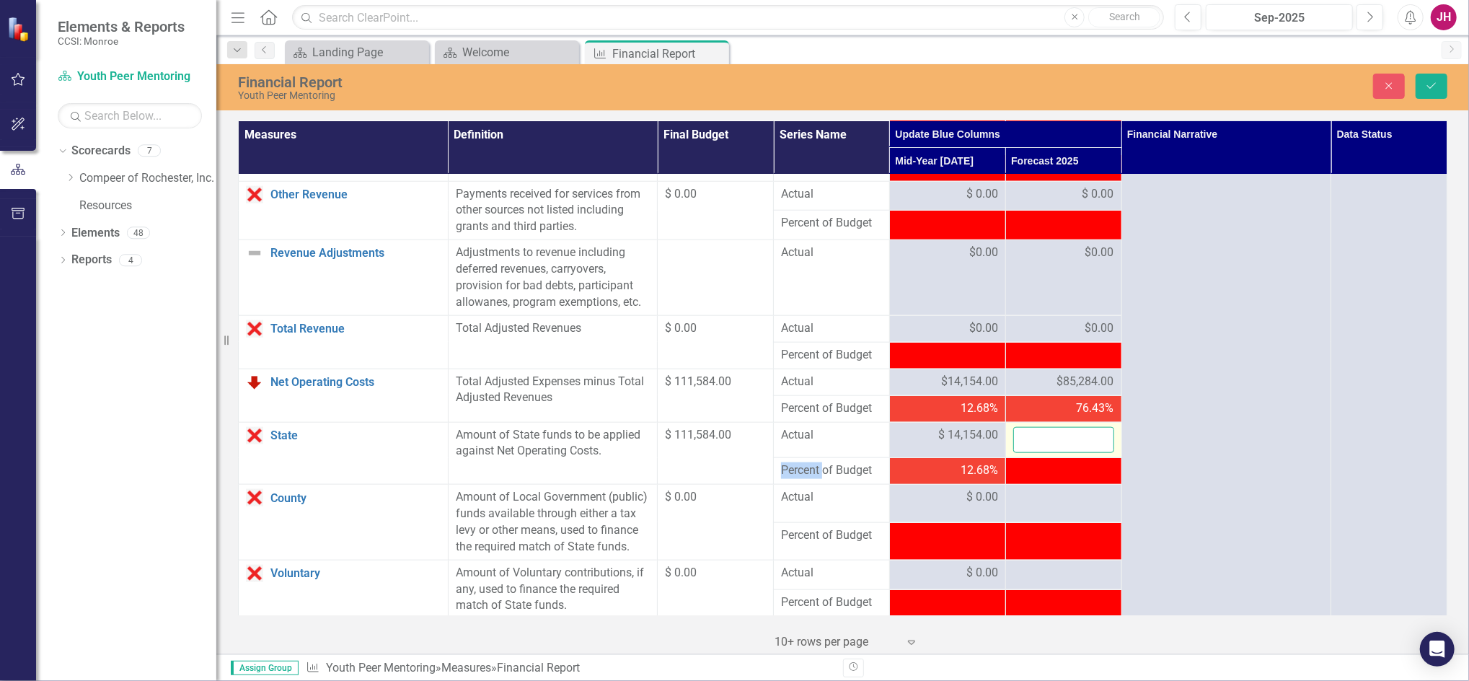
click at [1063, 435] on input "number" at bounding box center [1063, 440] width 101 height 27
type input "111584"
click at [1421, 89] on button "Save" at bounding box center [1431, 86] width 32 height 25
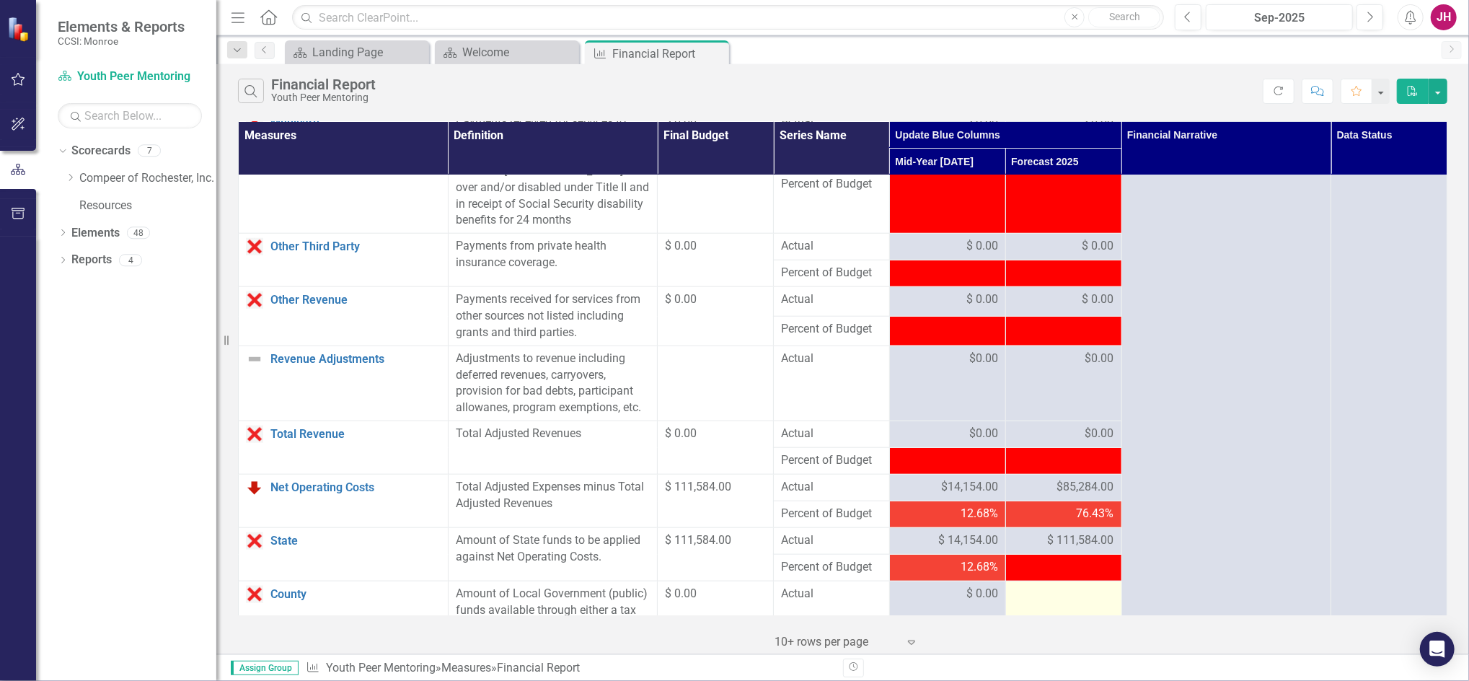
scroll to position [1442, 0]
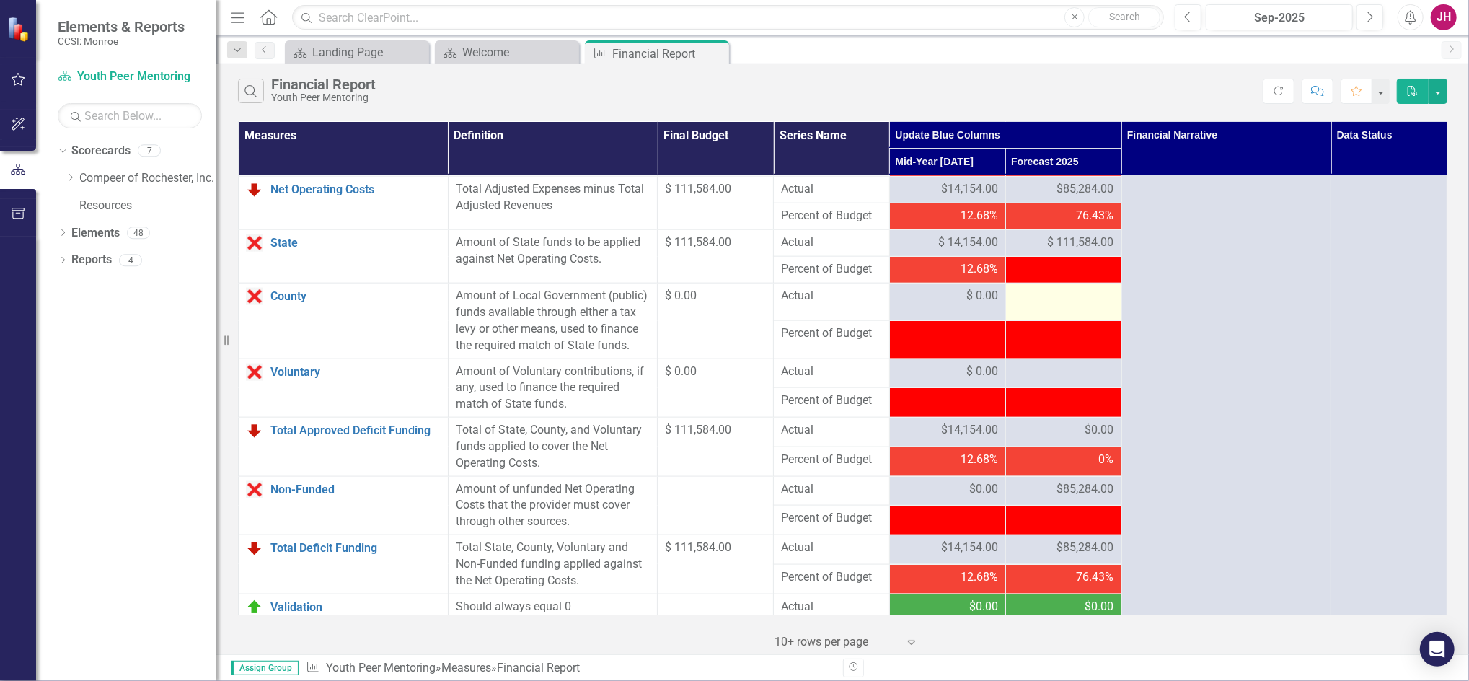
click at [1040, 304] on div at bounding box center [1063, 296] width 101 height 17
click at [1040, 305] on div at bounding box center [1063, 296] width 101 height 17
click at [1045, 300] on div at bounding box center [1063, 296] width 101 height 17
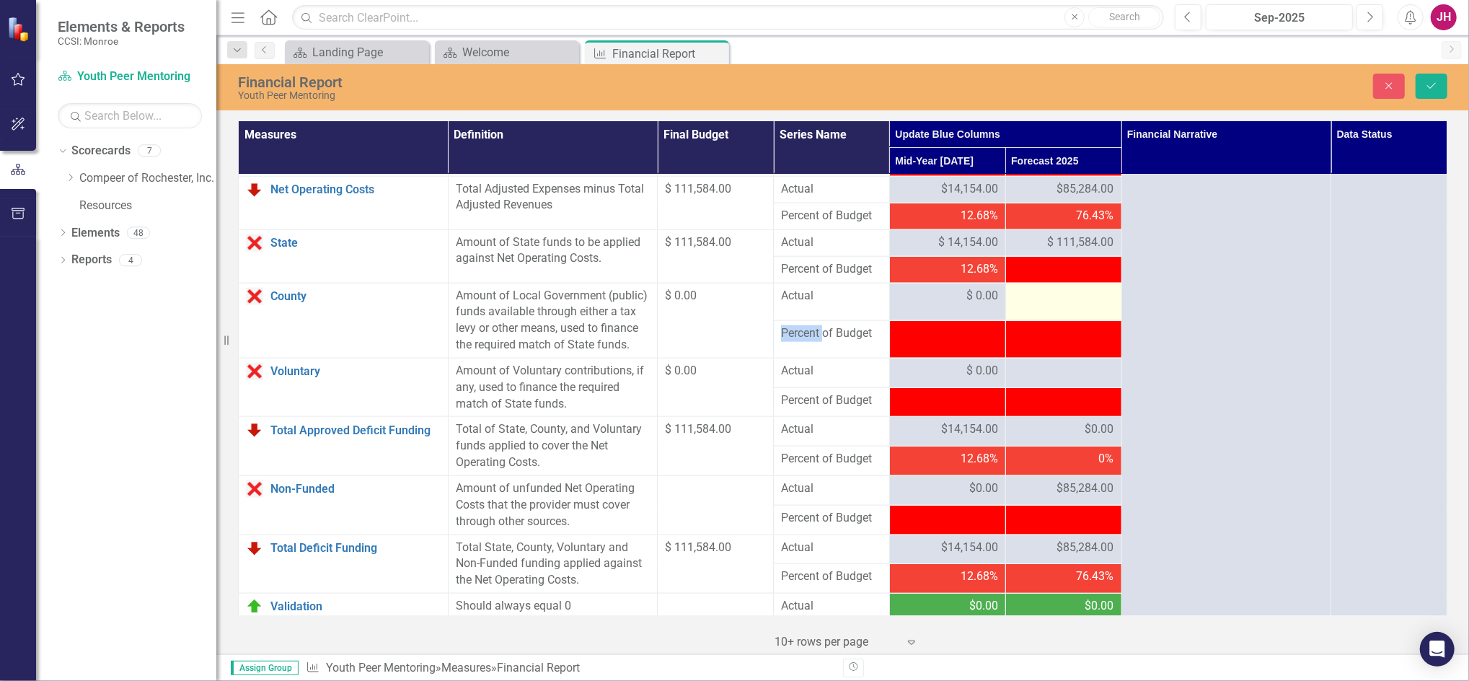
click at [1046, 296] on div at bounding box center [1063, 296] width 101 height 17
click at [1044, 301] on div at bounding box center [1063, 296] width 101 height 17
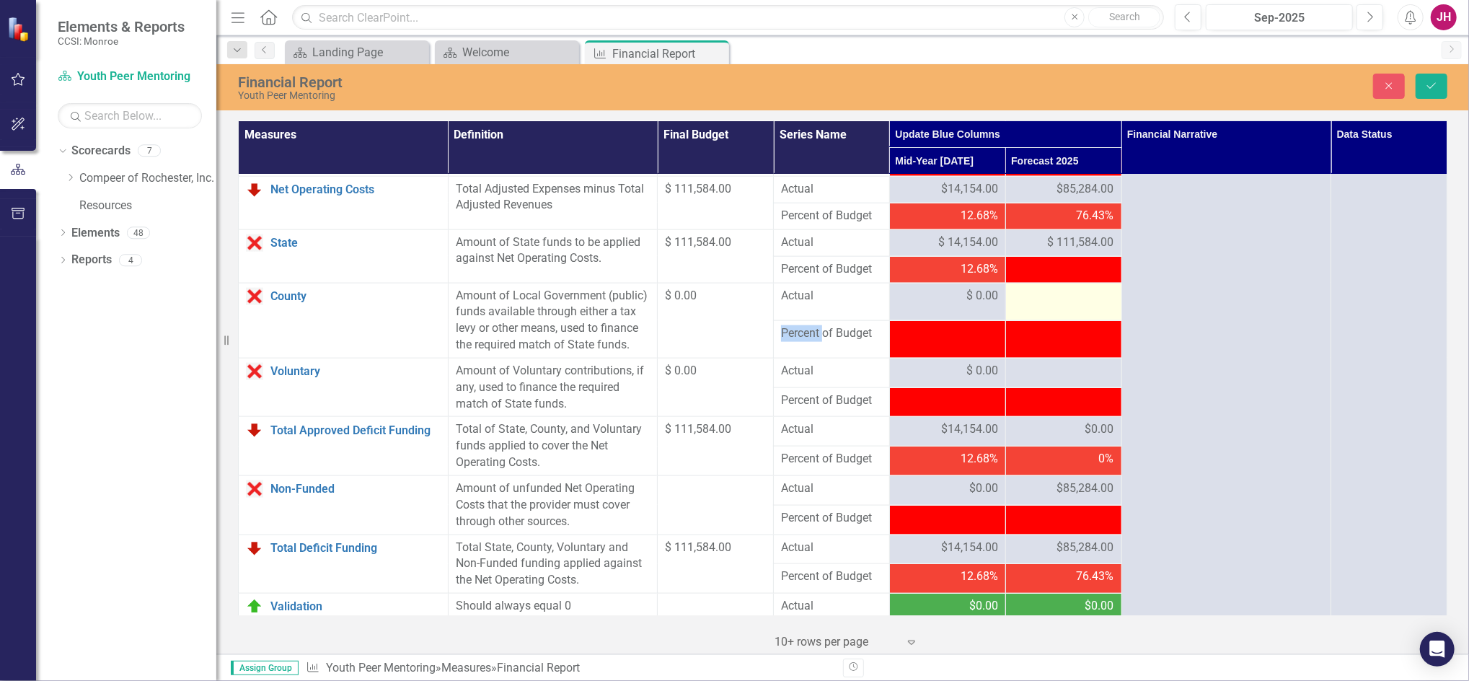
drag, startPoint x: 1050, startPoint y: 291, endPoint x: 1073, endPoint y: 294, distance: 23.3
click at [1050, 291] on div at bounding box center [1063, 296] width 101 height 17
drag, startPoint x: 1073, startPoint y: 294, endPoint x: 1064, endPoint y: 297, distance: 9.1
click at [1063, 301] on div at bounding box center [1063, 296] width 101 height 17
click at [1064, 297] on div at bounding box center [1063, 296] width 101 height 17
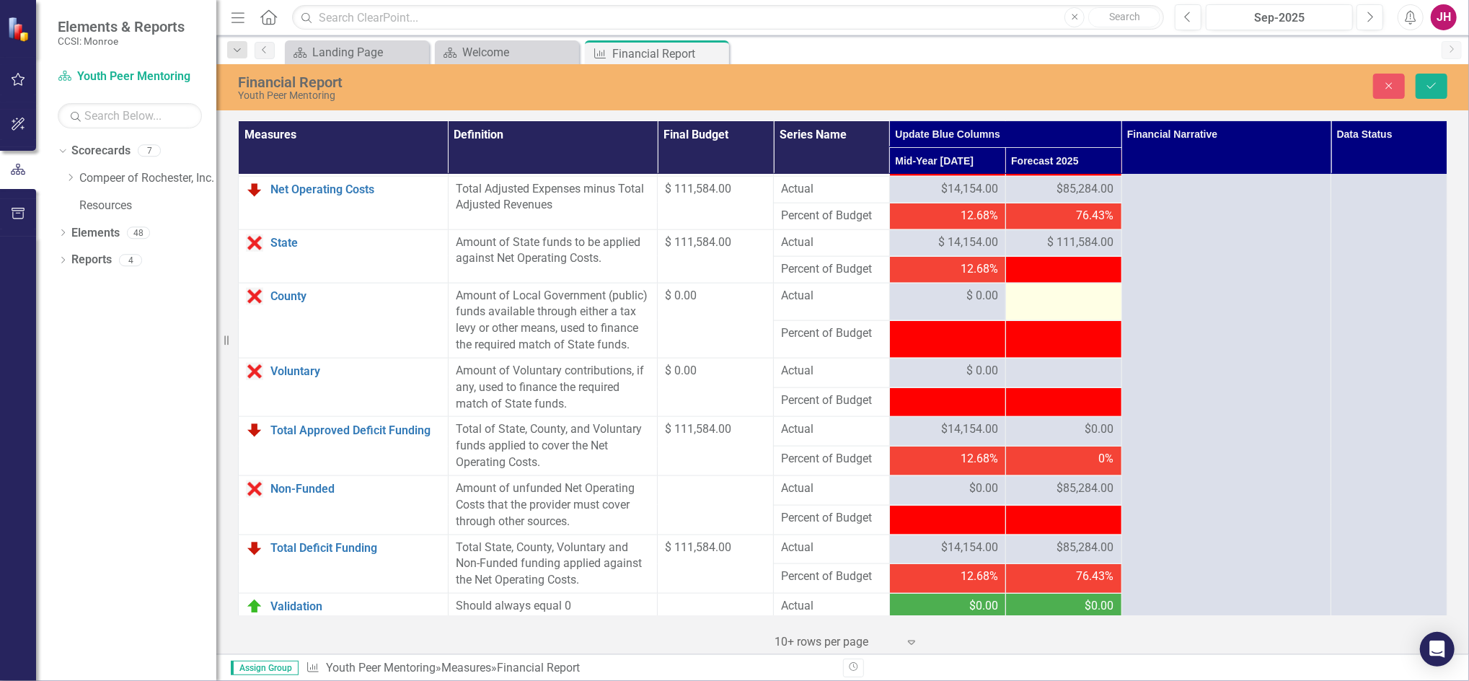
click at [1064, 297] on div at bounding box center [1063, 296] width 101 height 17
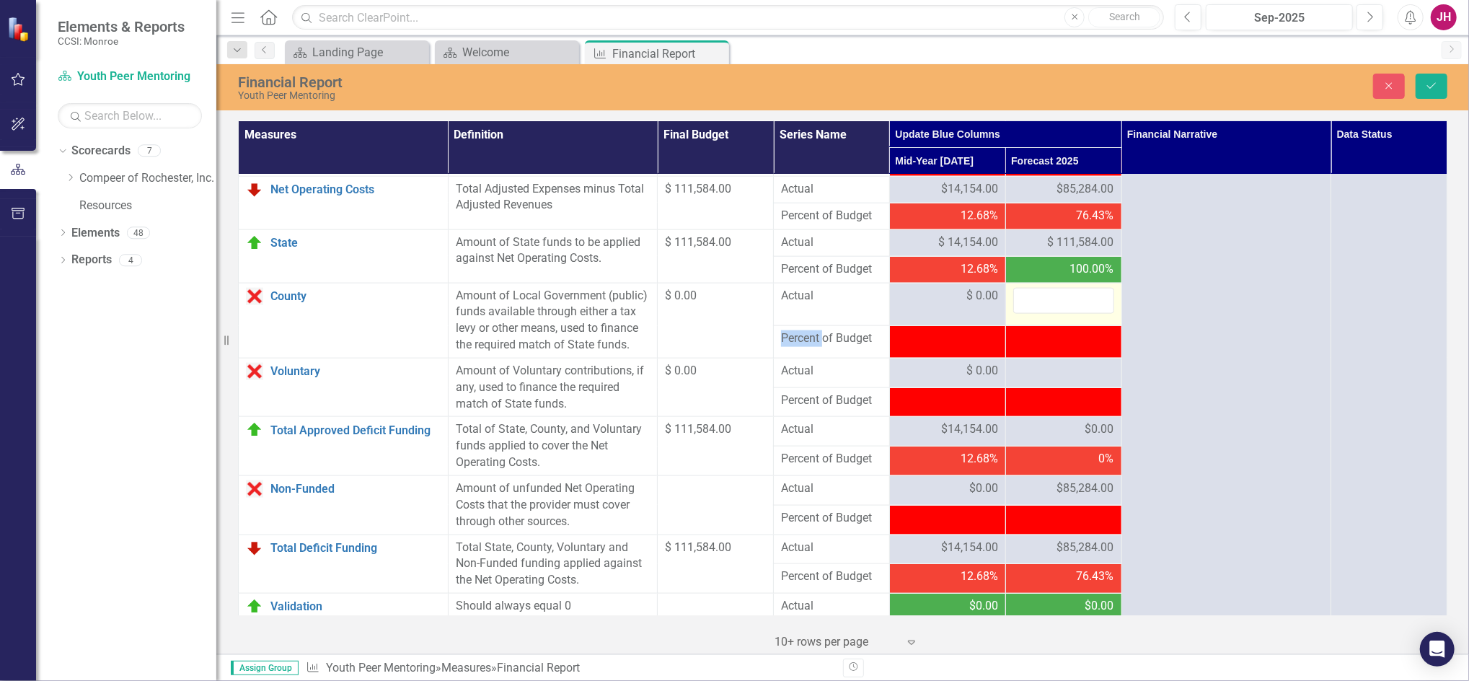
click at [1064, 297] on input "number" at bounding box center [1063, 301] width 101 height 27
type input "0"
click at [1062, 367] on div at bounding box center [1063, 371] width 101 height 17
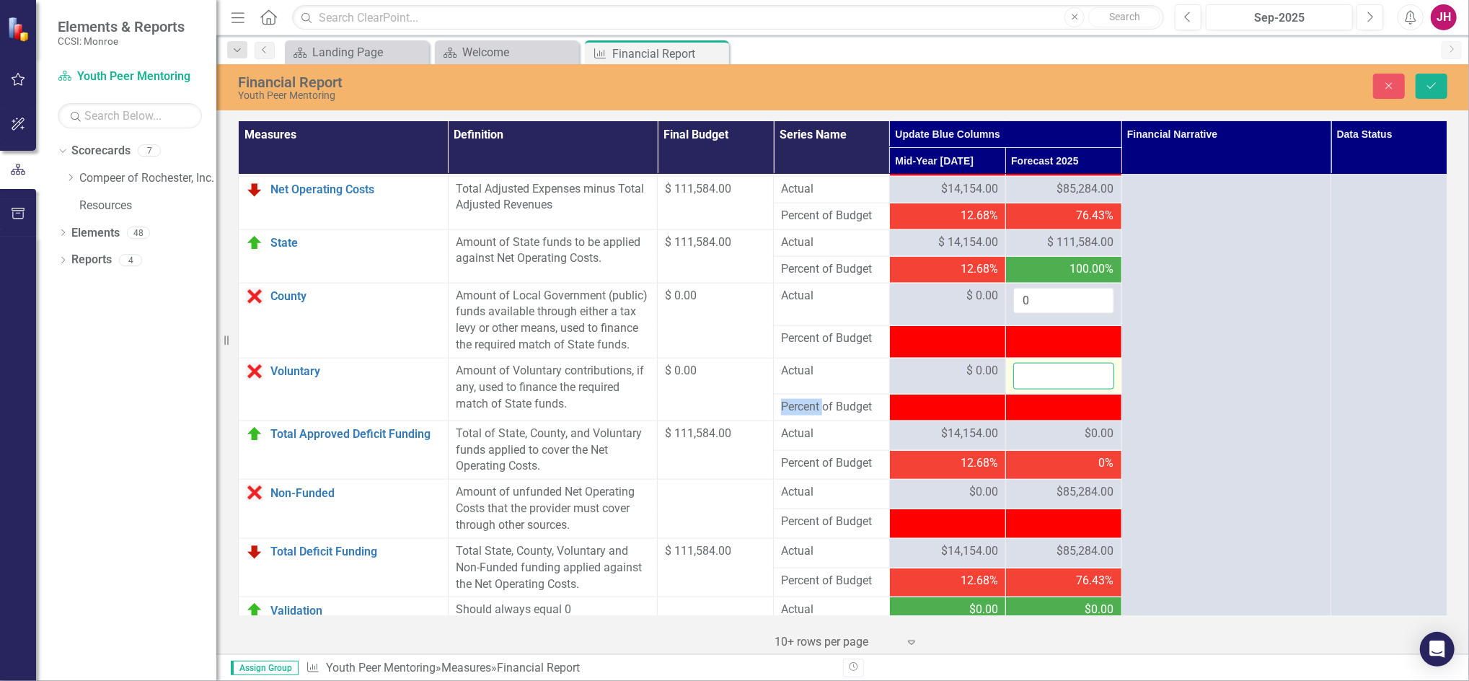
drag, startPoint x: 1062, startPoint y: 367, endPoint x: 1050, endPoint y: 381, distance: 18.4
click at [1050, 381] on input "number" at bounding box center [1063, 376] width 101 height 27
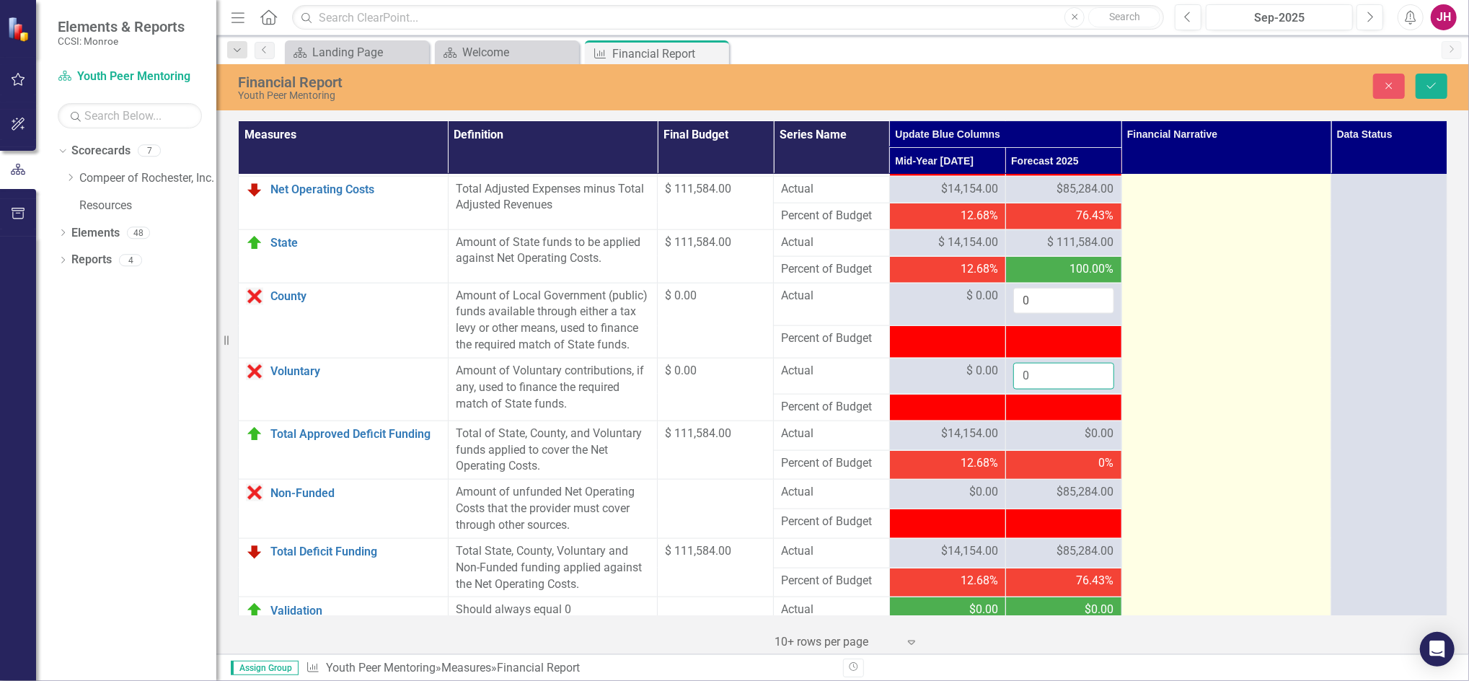
type input "0"
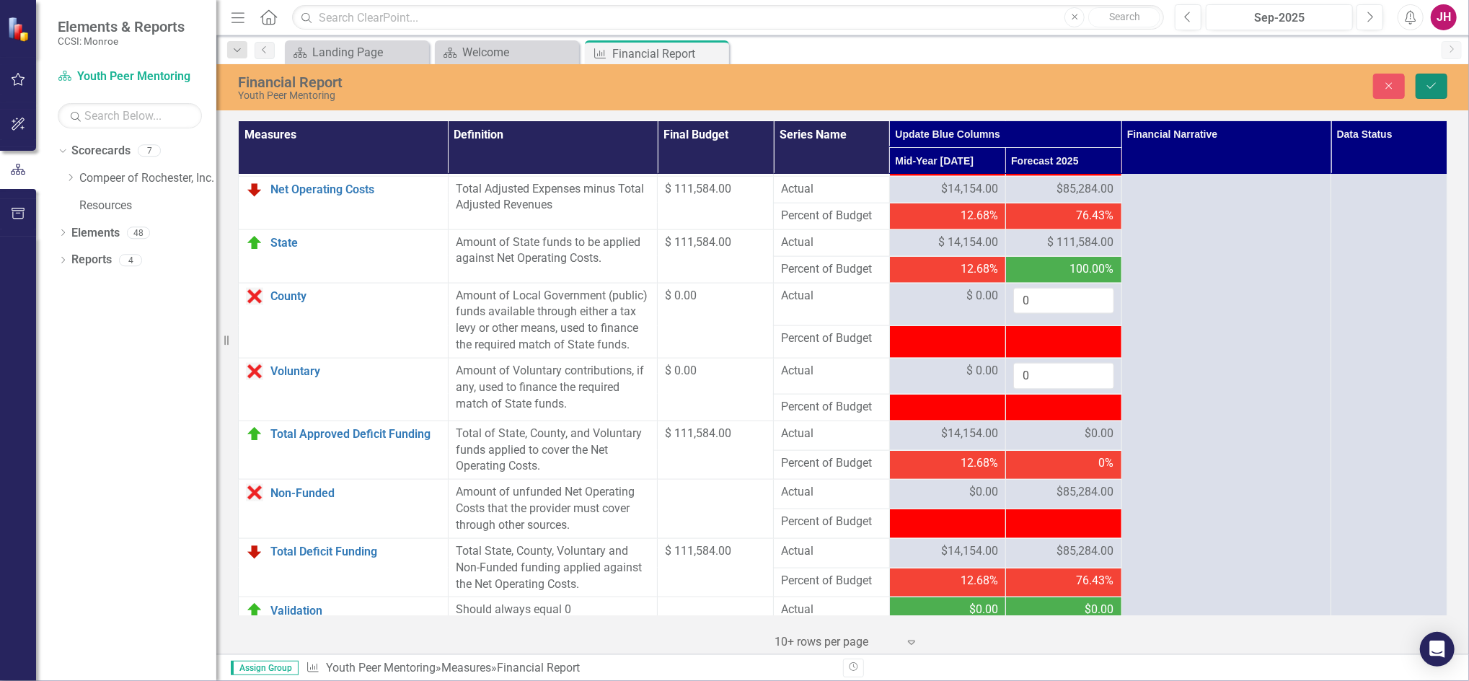
click at [1425, 85] on icon "Save" at bounding box center [1431, 86] width 13 height 10
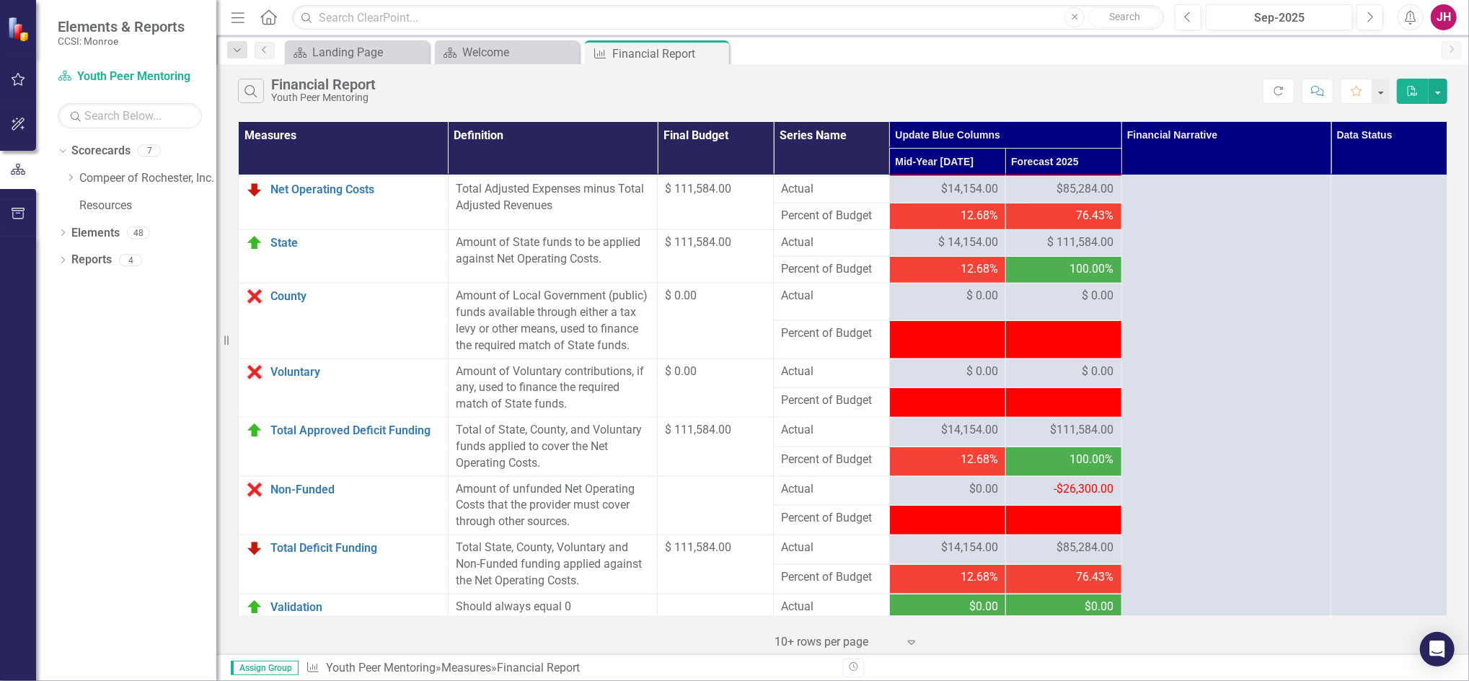
scroll to position [1345, 0]
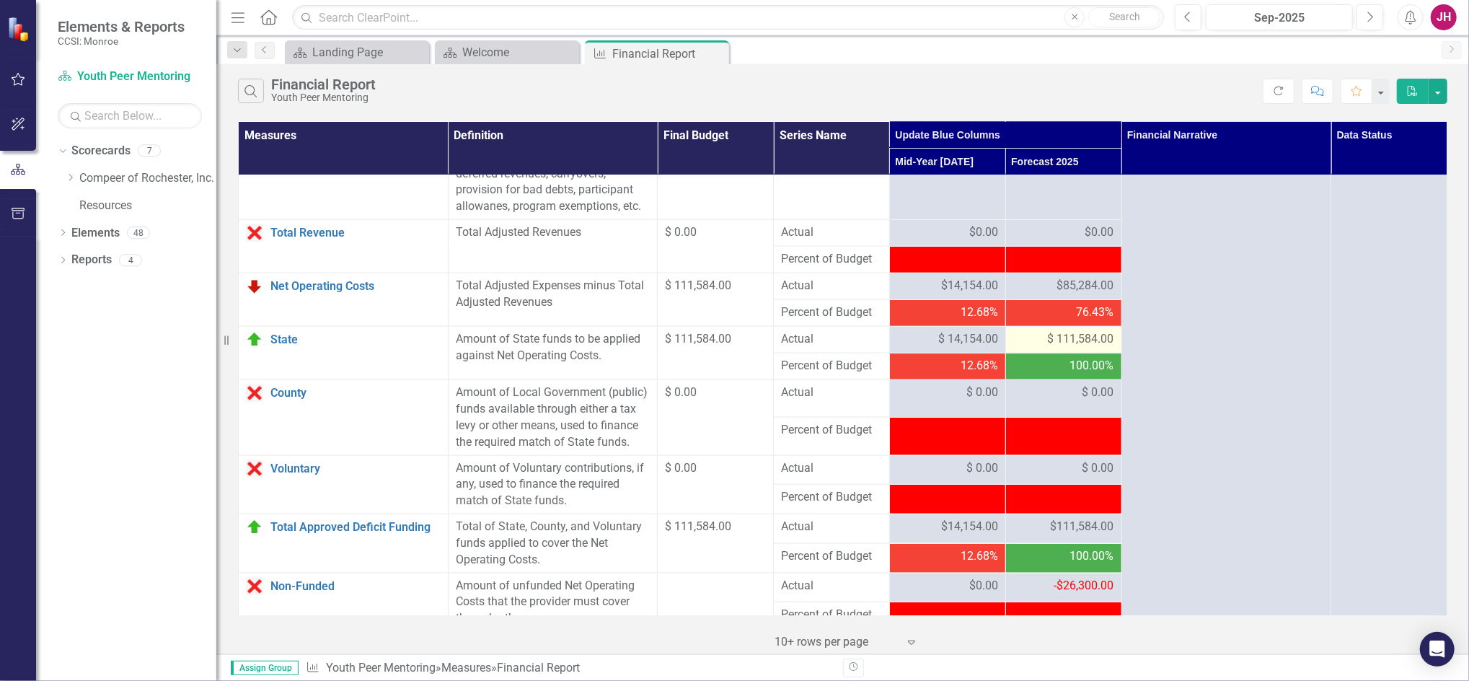
click at [1079, 342] on span "$ 111,584.00" at bounding box center [1081, 339] width 66 height 17
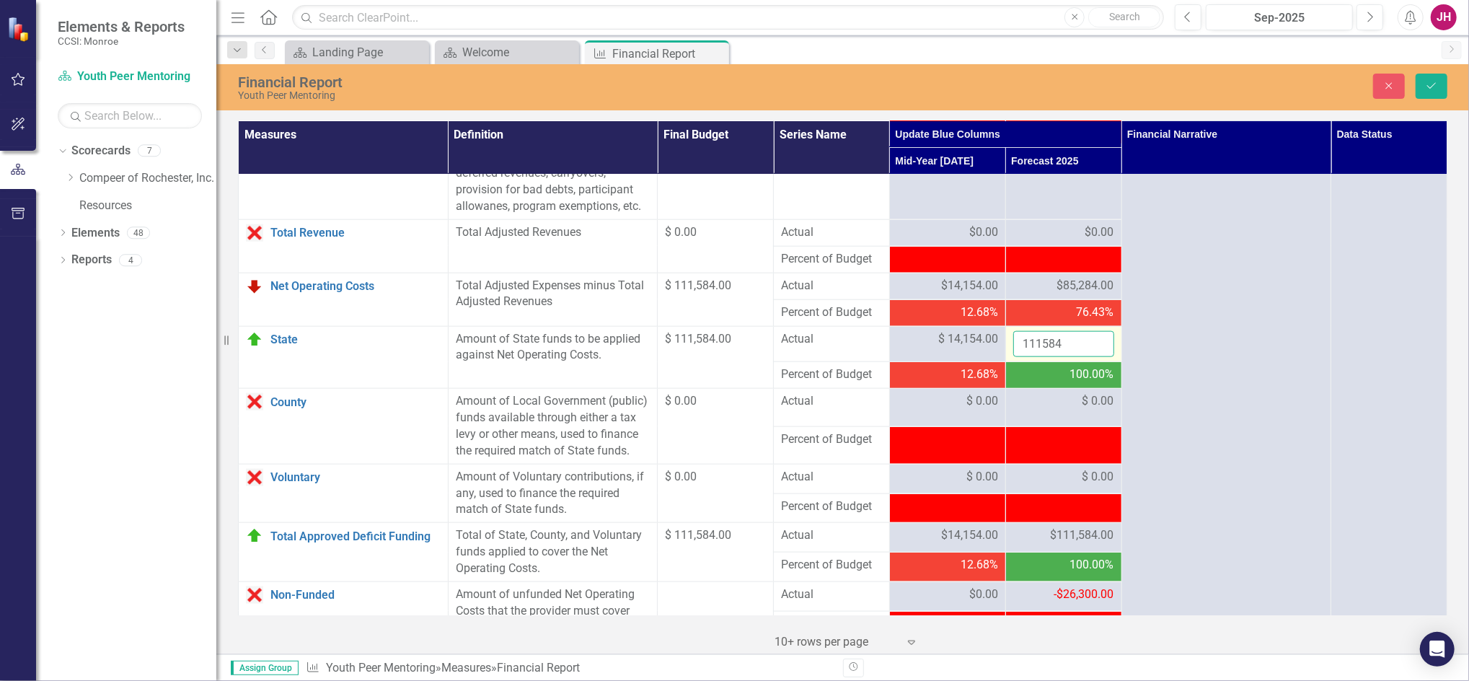
click at [1073, 341] on input "111584" at bounding box center [1063, 344] width 101 height 27
drag, startPoint x: 1073, startPoint y: 341, endPoint x: 973, endPoint y: 338, distance: 101.0
click at [973, 338] on tr "State Link Open Element Amount of State funds to be applied against Net Operati…" at bounding box center [843, 344] width 1208 height 36
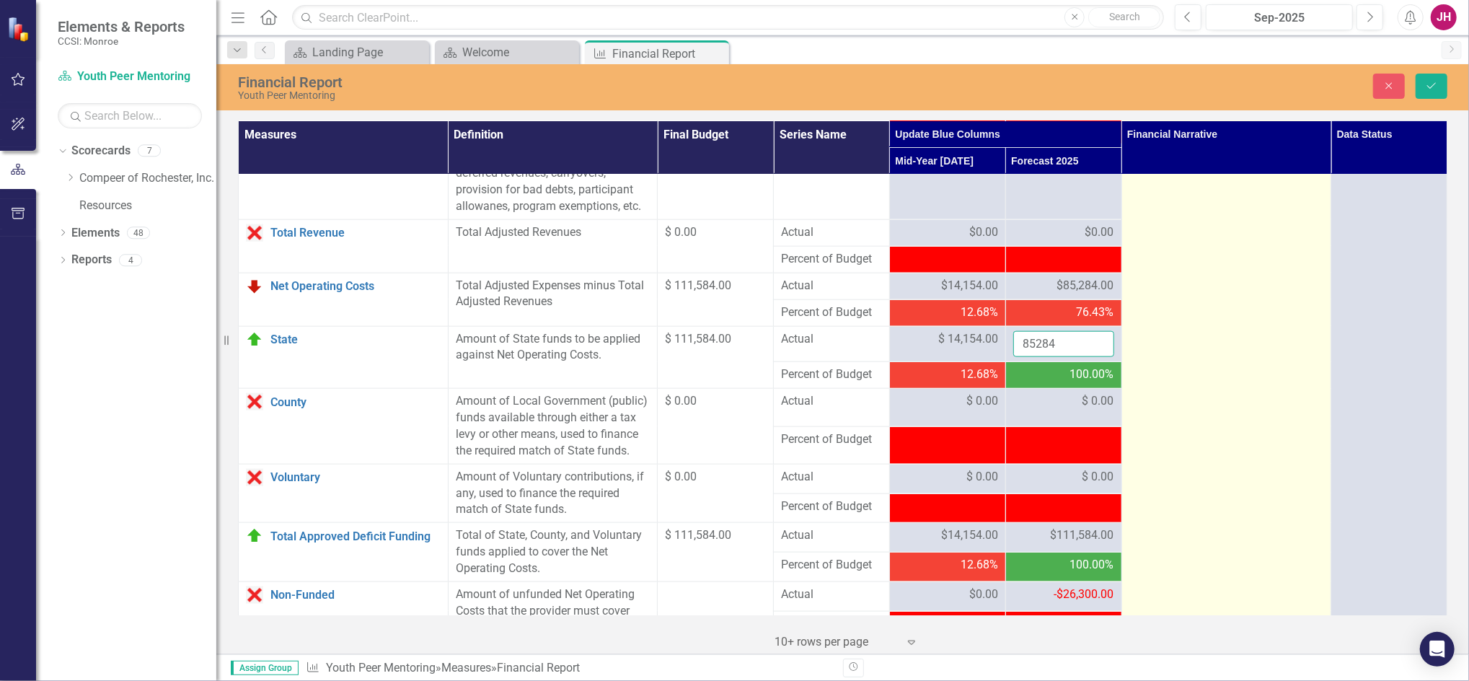
type input "85284"
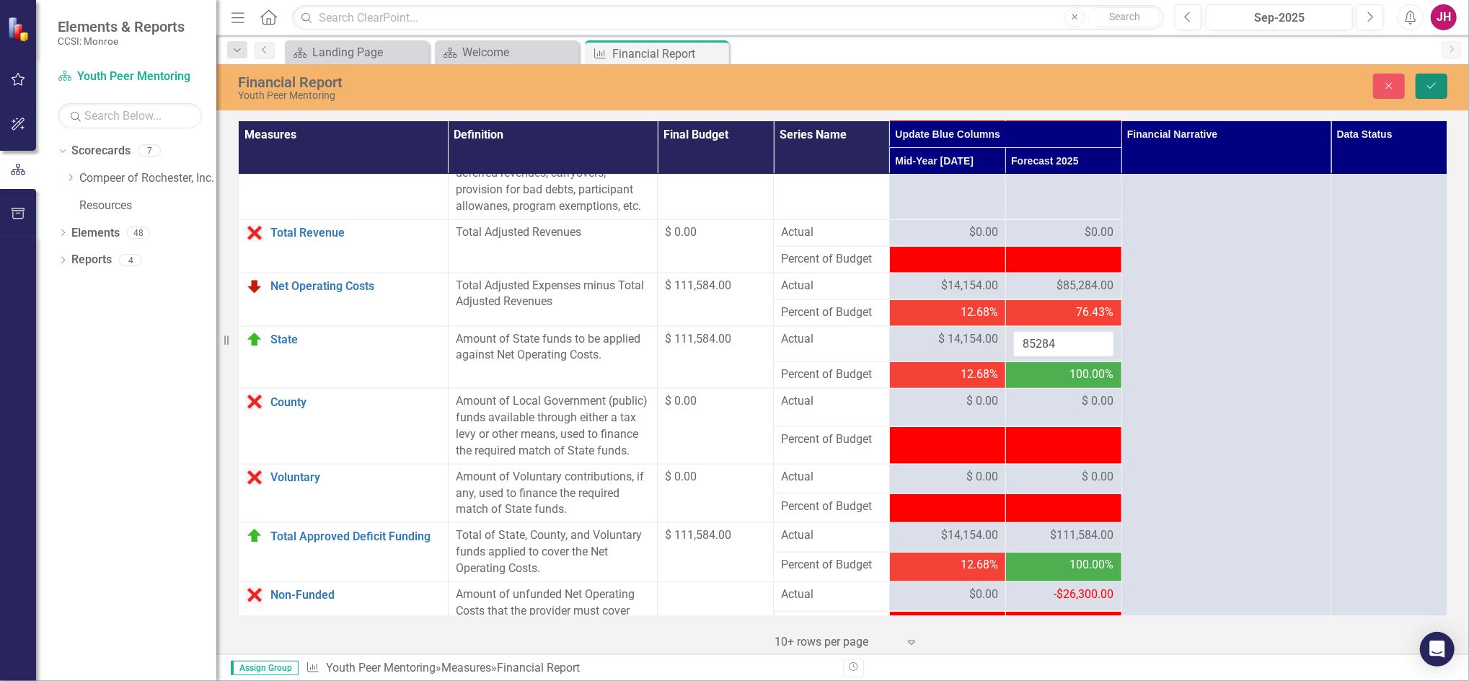
click at [1421, 83] on button "Save" at bounding box center [1431, 86] width 32 height 25
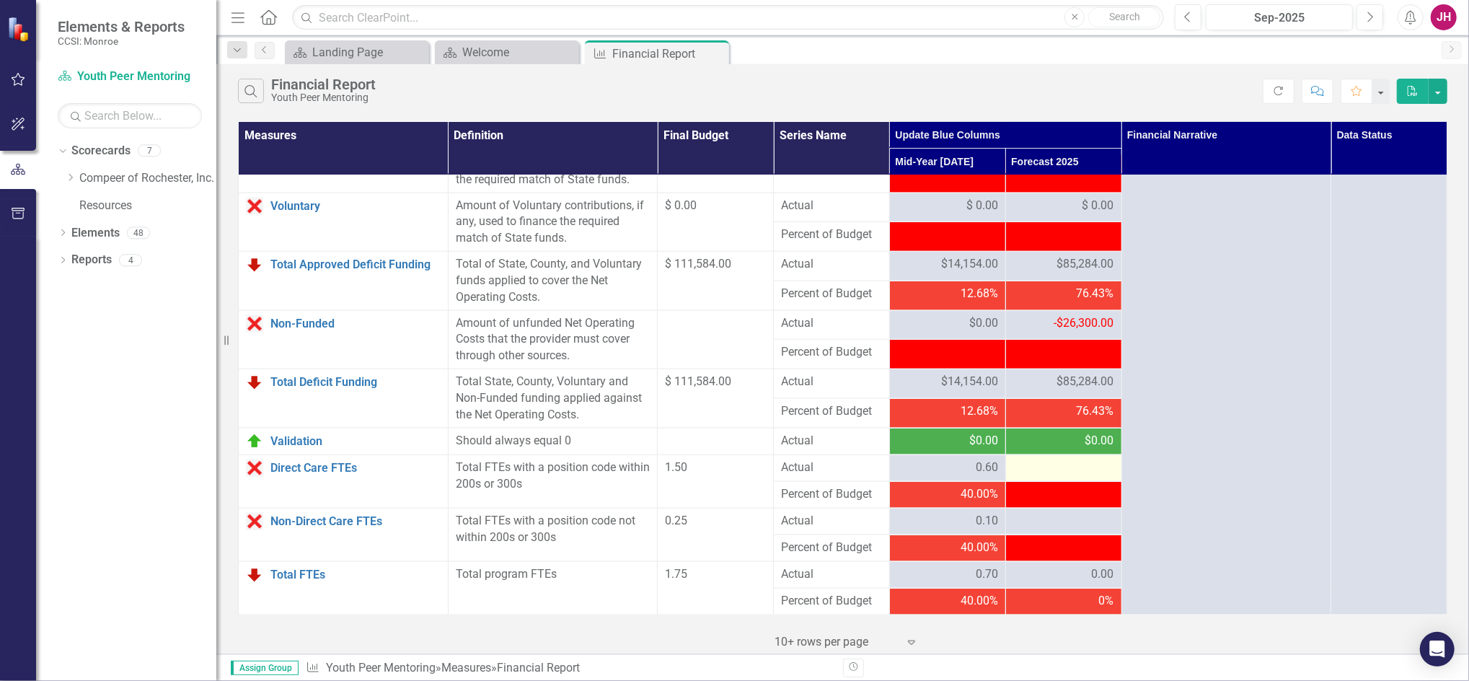
scroll to position [1514, 0]
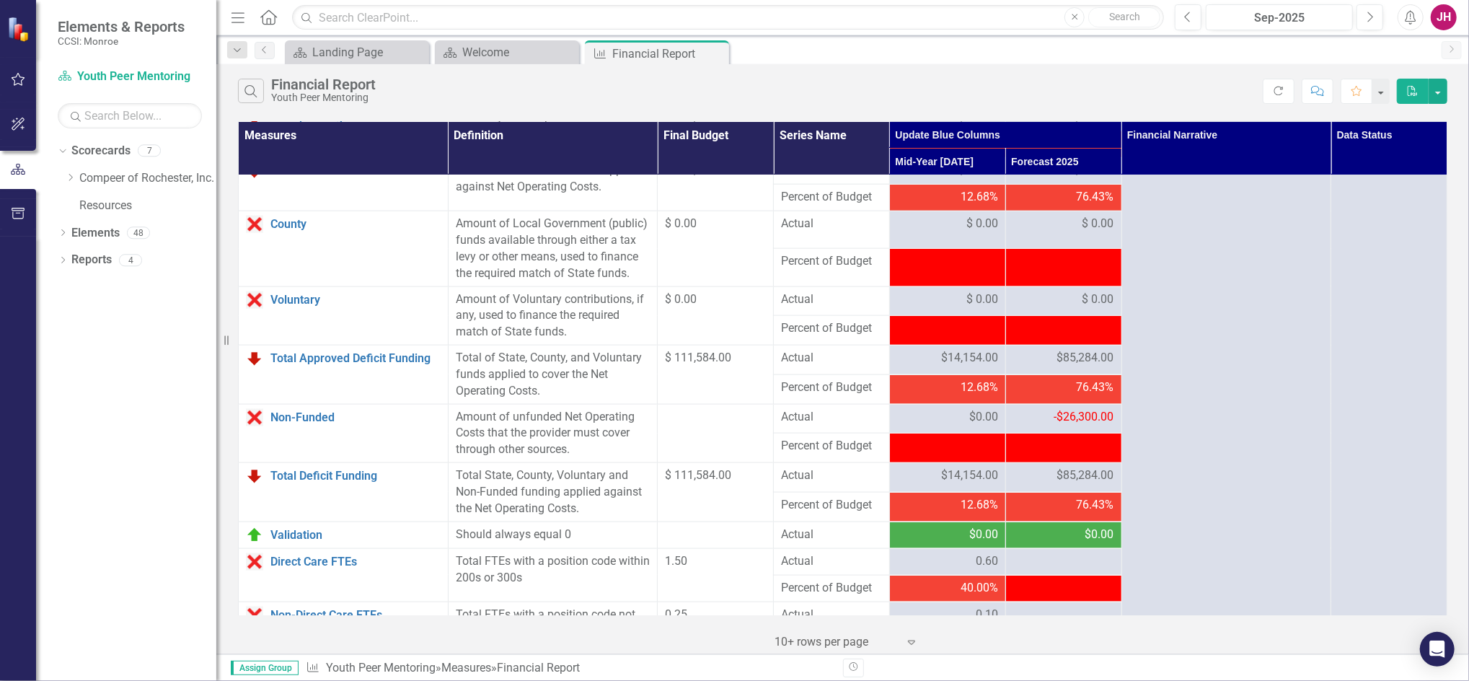
drag, startPoint x: 714, startPoint y: 53, endPoint x: 619, endPoint y: 53, distance: 95.2
click at [0, 0] on icon "Close" at bounding box center [0, 0] width 0 height 0
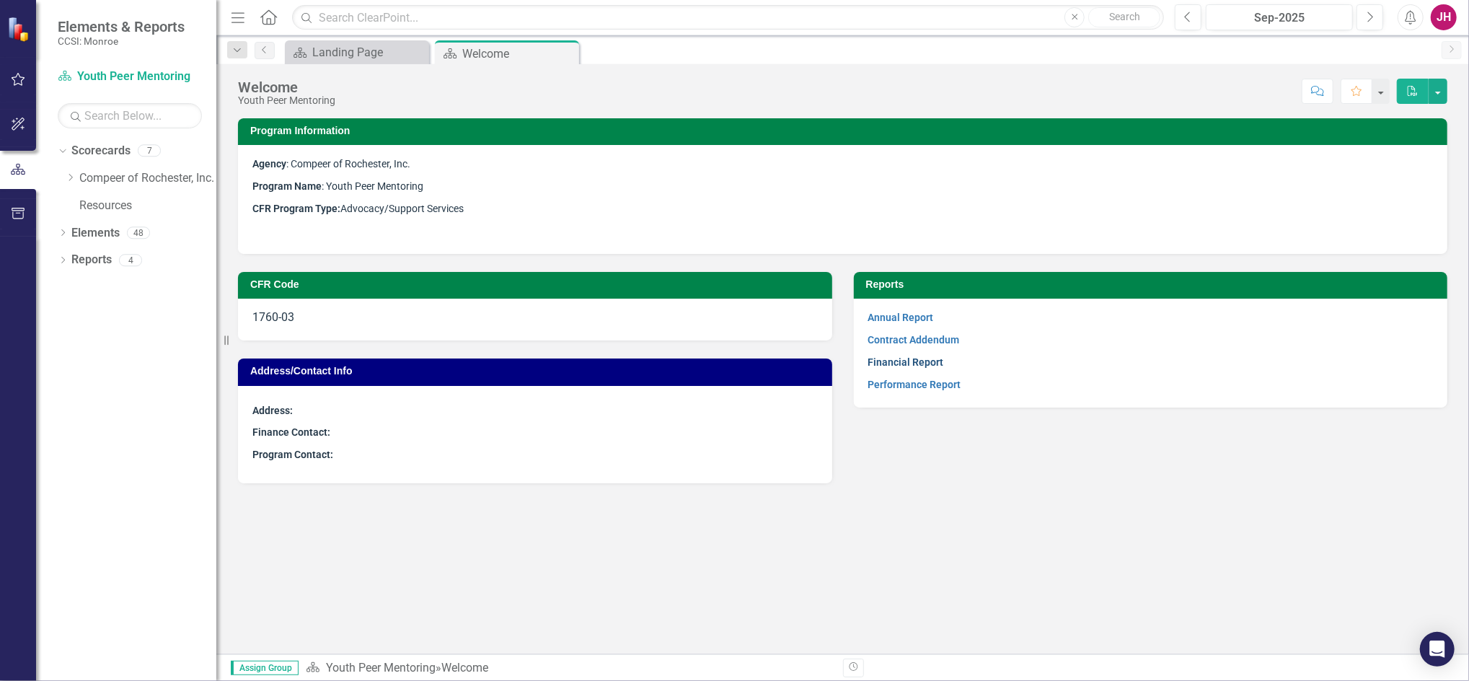
click at [889, 359] on link "Financial Report" at bounding box center [906, 362] width 76 height 12
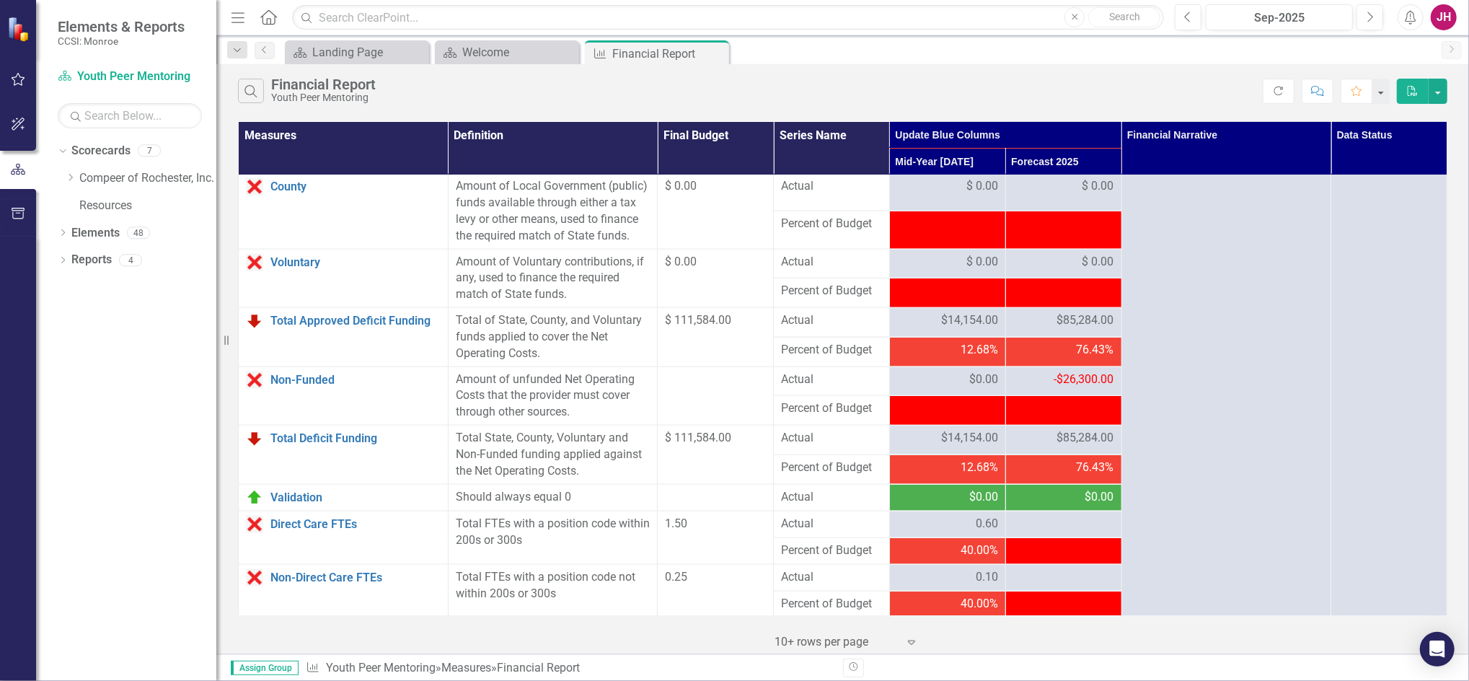
scroll to position [1610, 0]
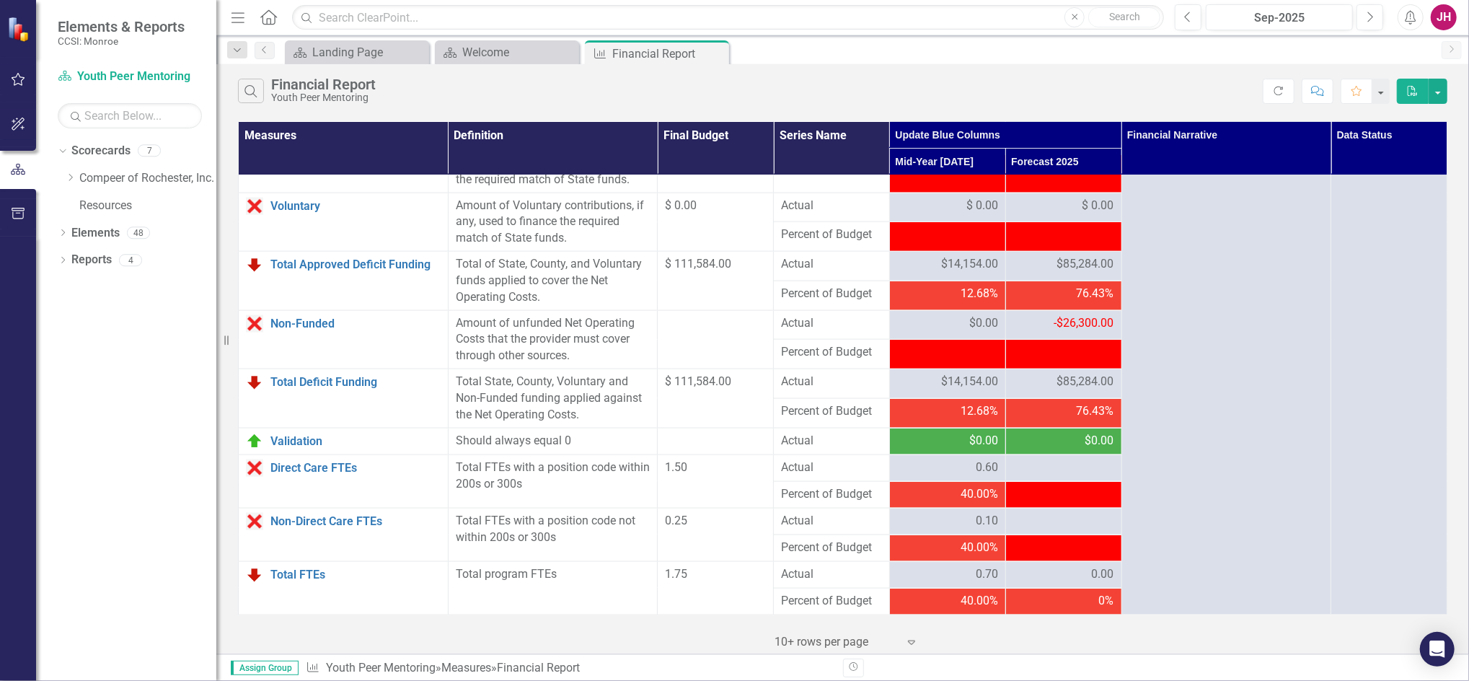
click at [1081, 263] on span "$85,284.00" at bounding box center [1085, 264] width 57 height 17
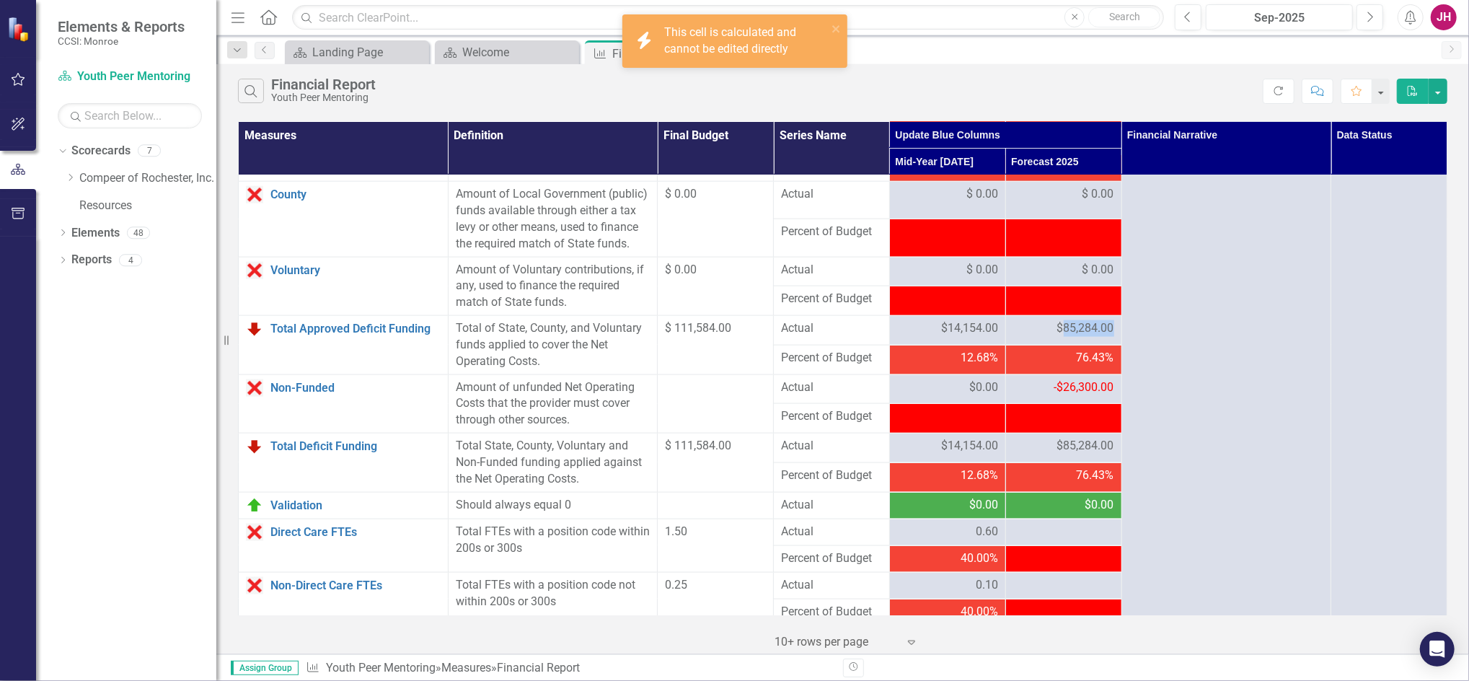
scroll to position [1514, 0]
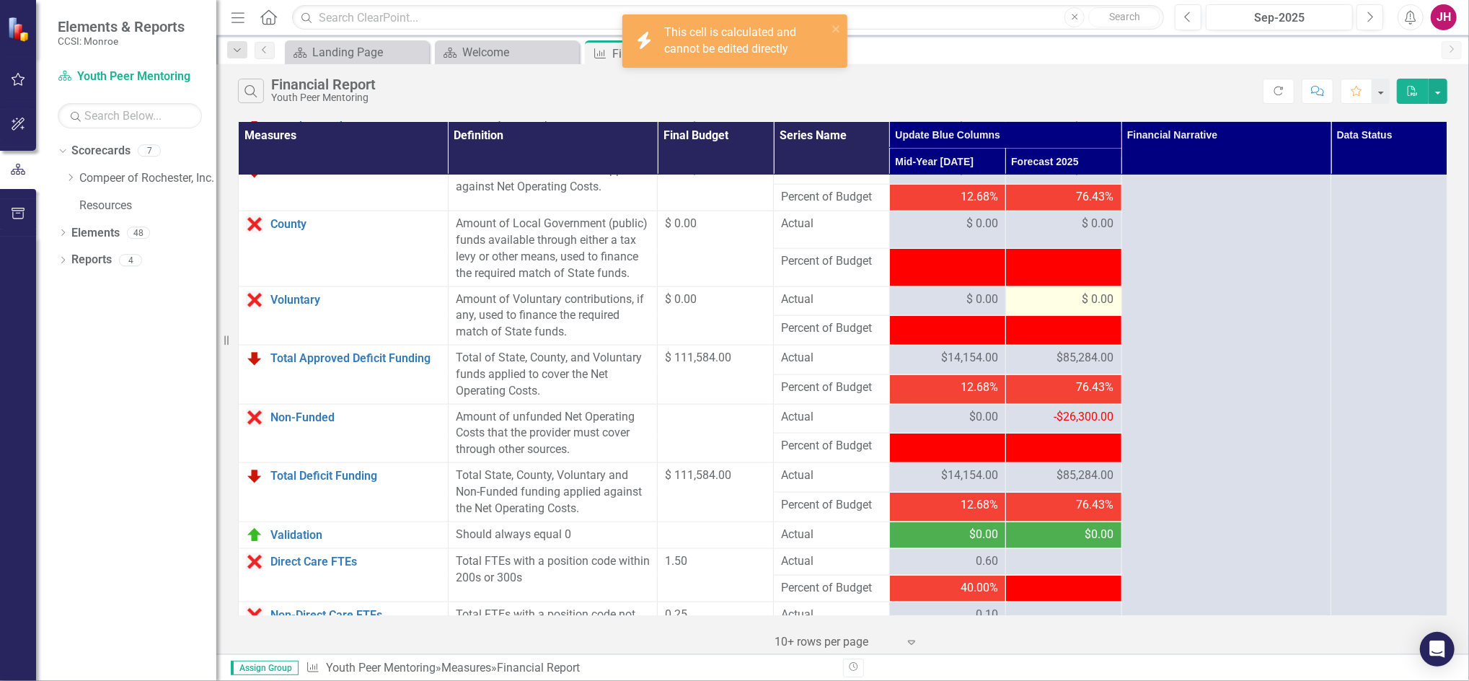
click at [1071, 293] on div "$ 0.00" at bounding box center [1063, 299] width 101 height 17
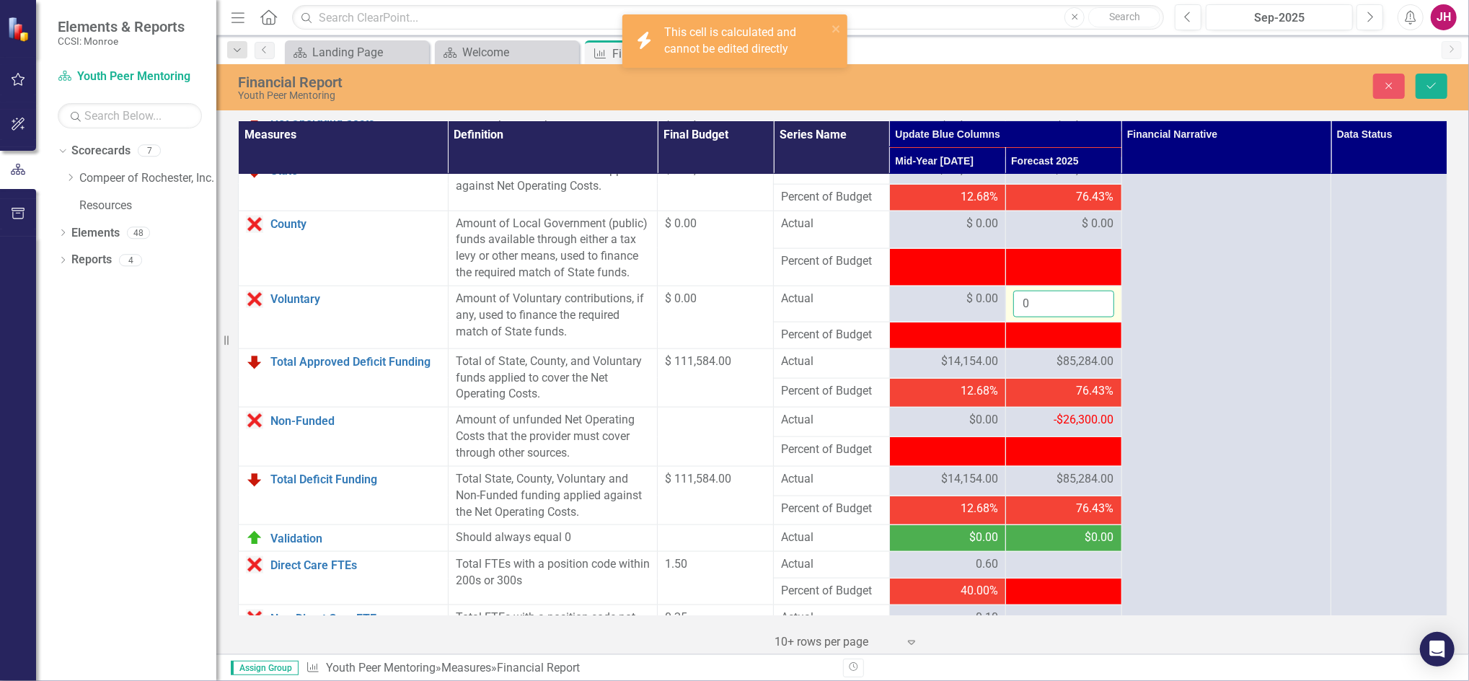
drag, startPoint x: 1071, startPoint y: 293, endPoint x: 1053, endPoint y: 304, distance: 20.7
click at [1053, 304] on input "0" at bounding box center [1063, 304] width 101 height 27
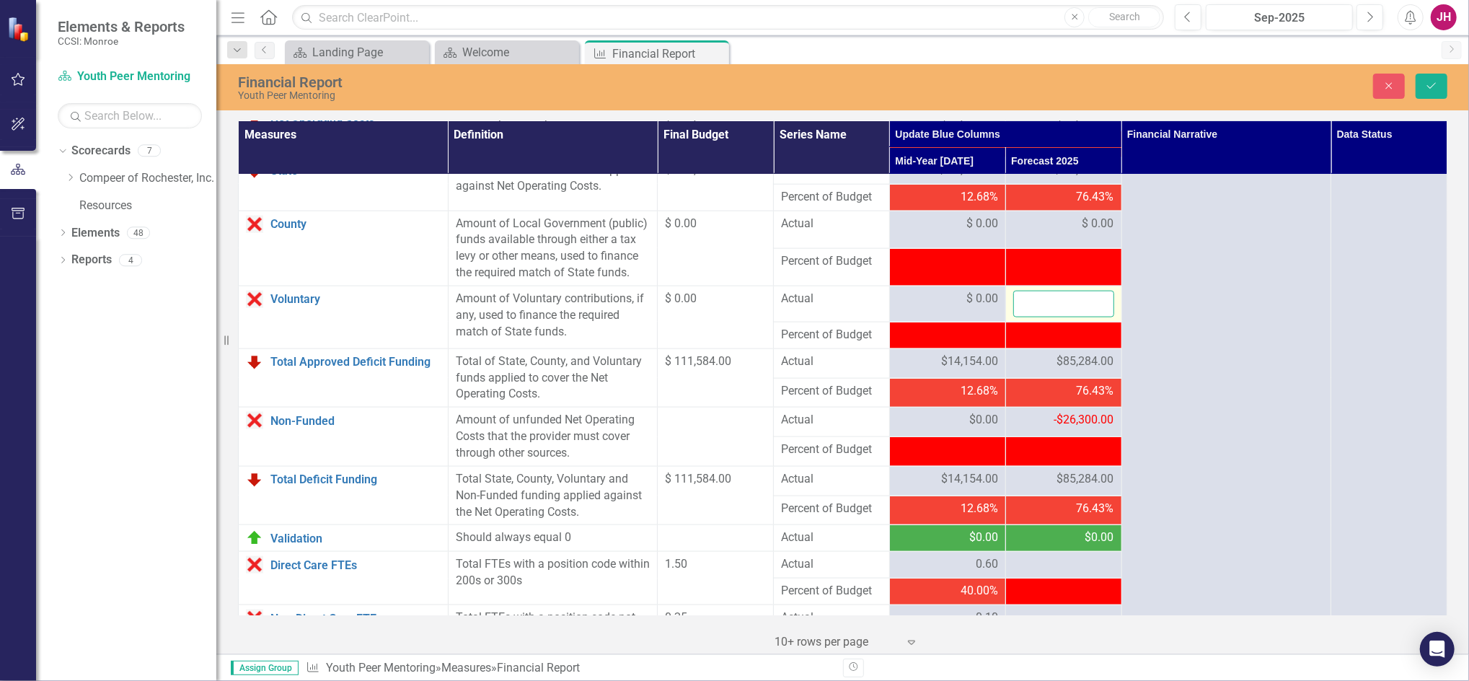
click at [1064, 309] on input "number" at bounding box center [1063, 304] width 101 height 27
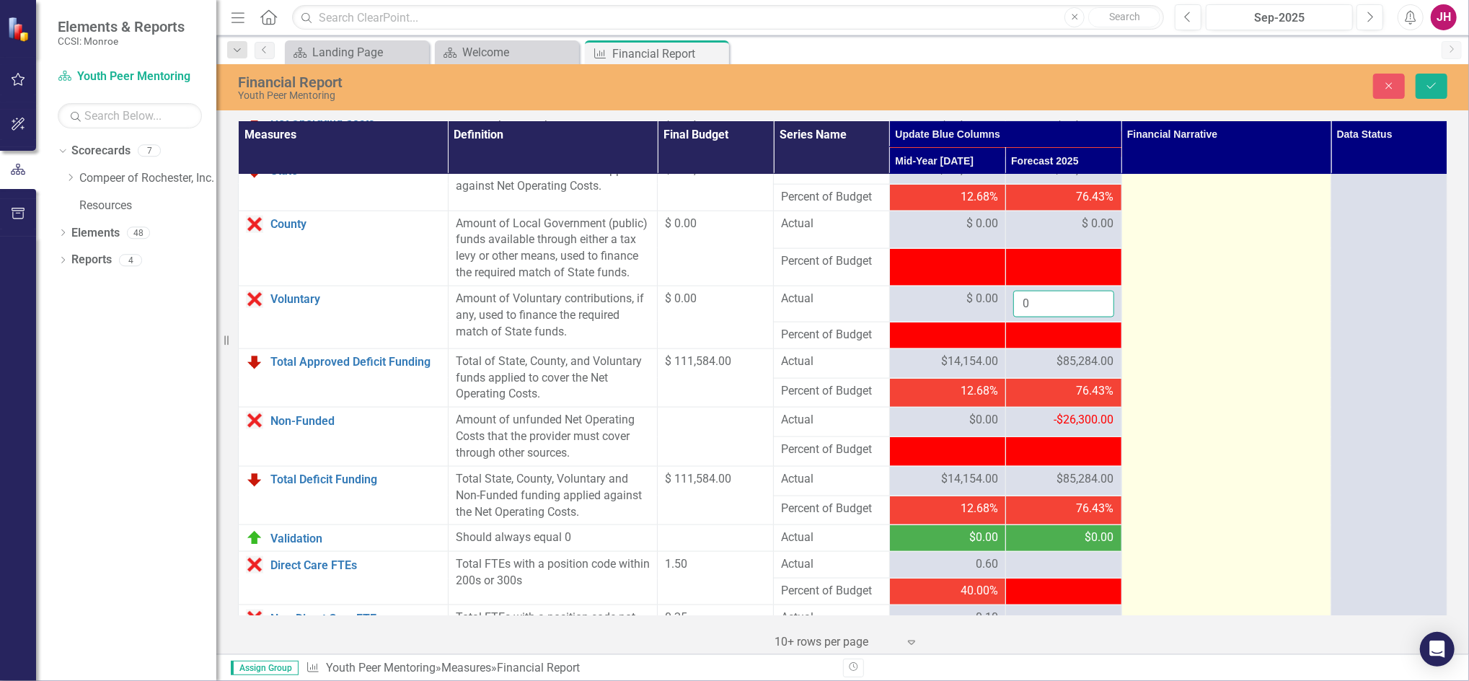
type input "0"
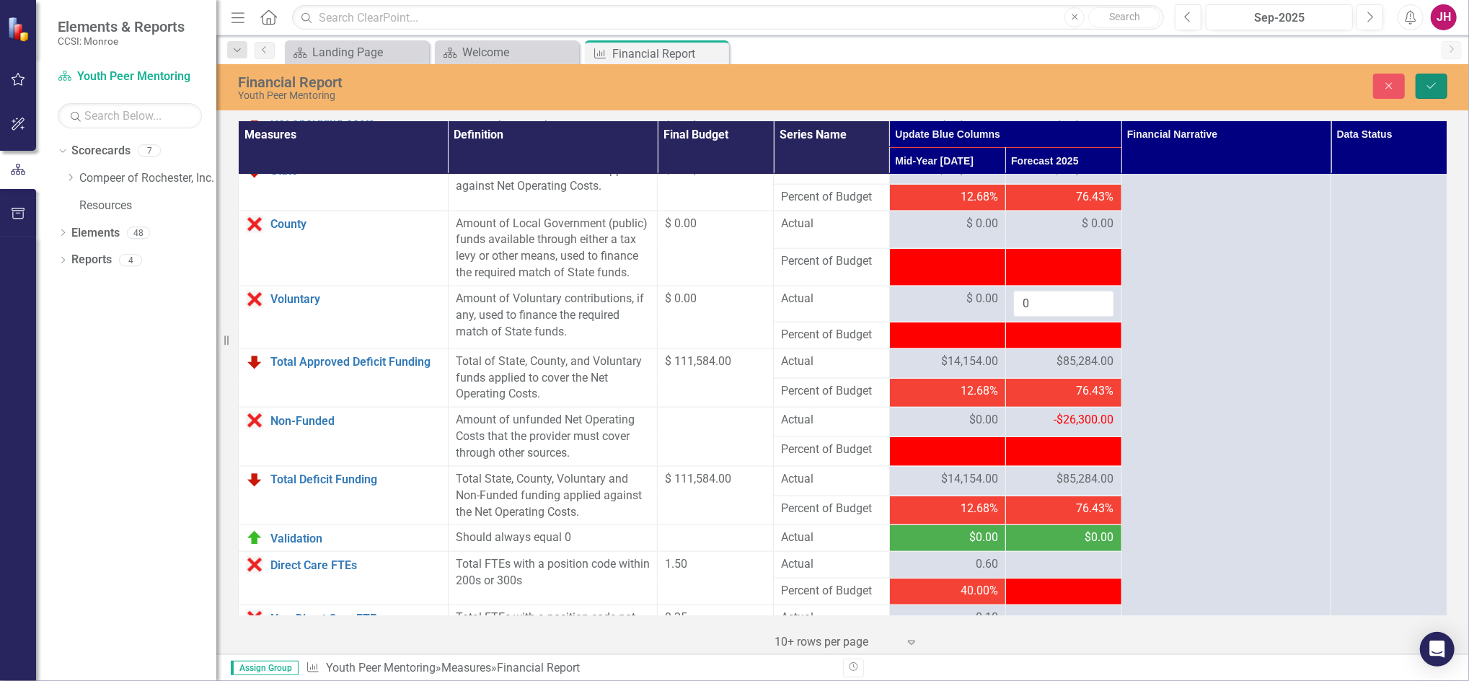
click at [1446, 93] on button "Save" at bounding box center [1431, 86] width 32 height 25
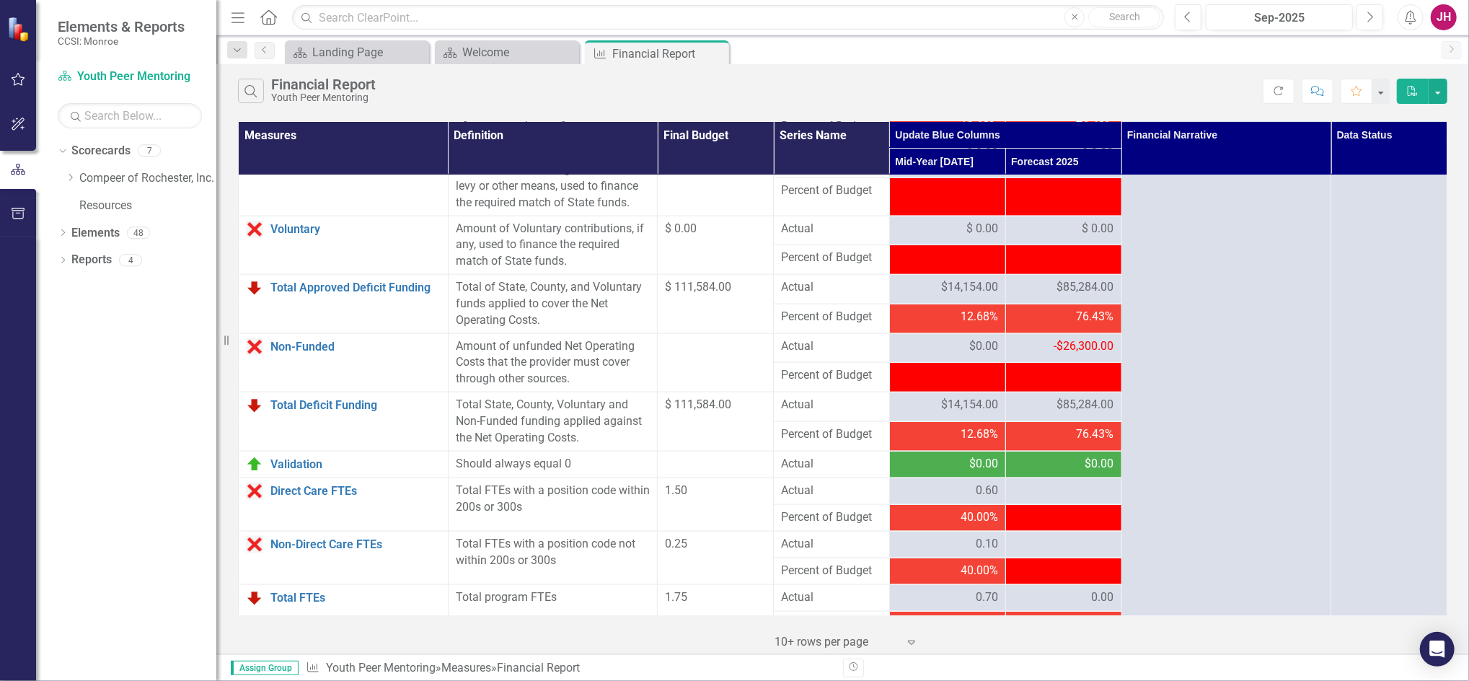
scroll to position [1610, 0]
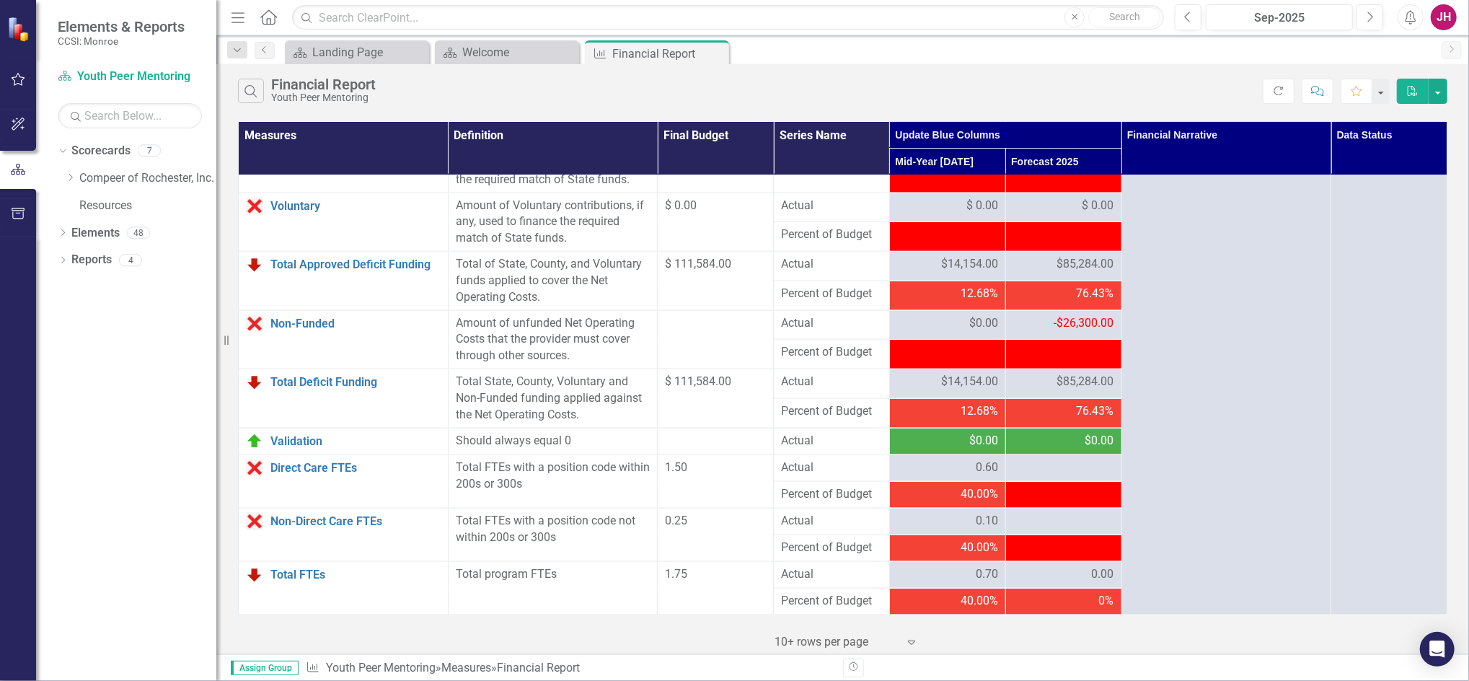
click at [1056, 319] on span "-$26,300.00" at bounding box center [1084, 323] width 60 height 14
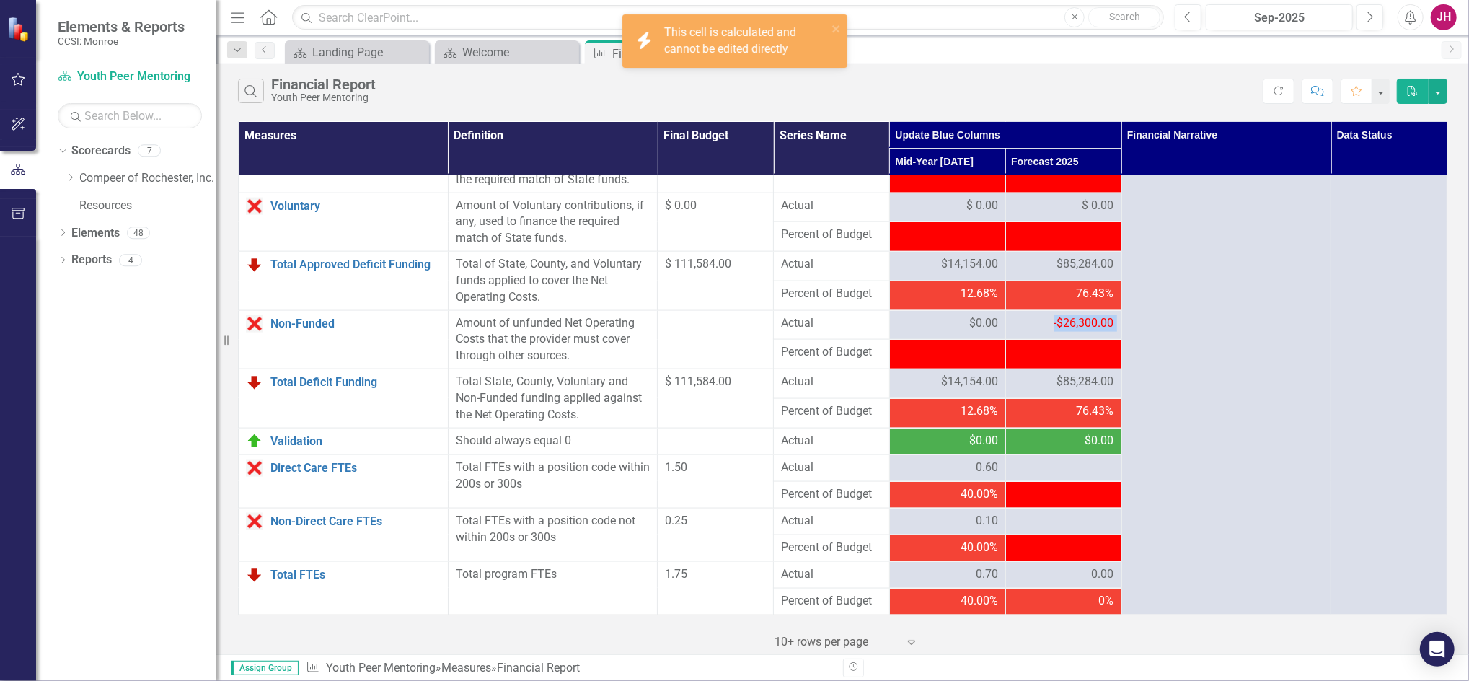
click at [1056, 319] on span "-$26,300.00" at bounding box center [1084, 323] width 60 height 14
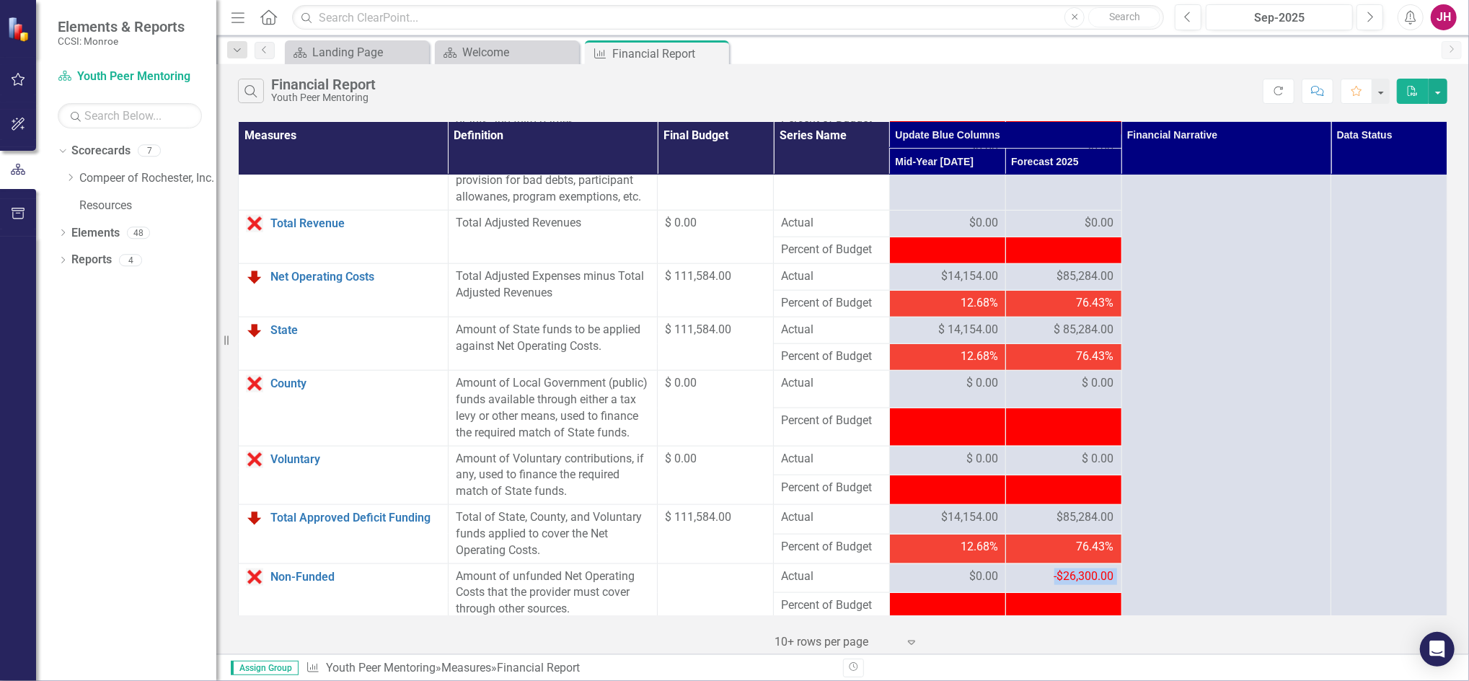
scroll to position [1321, 0]
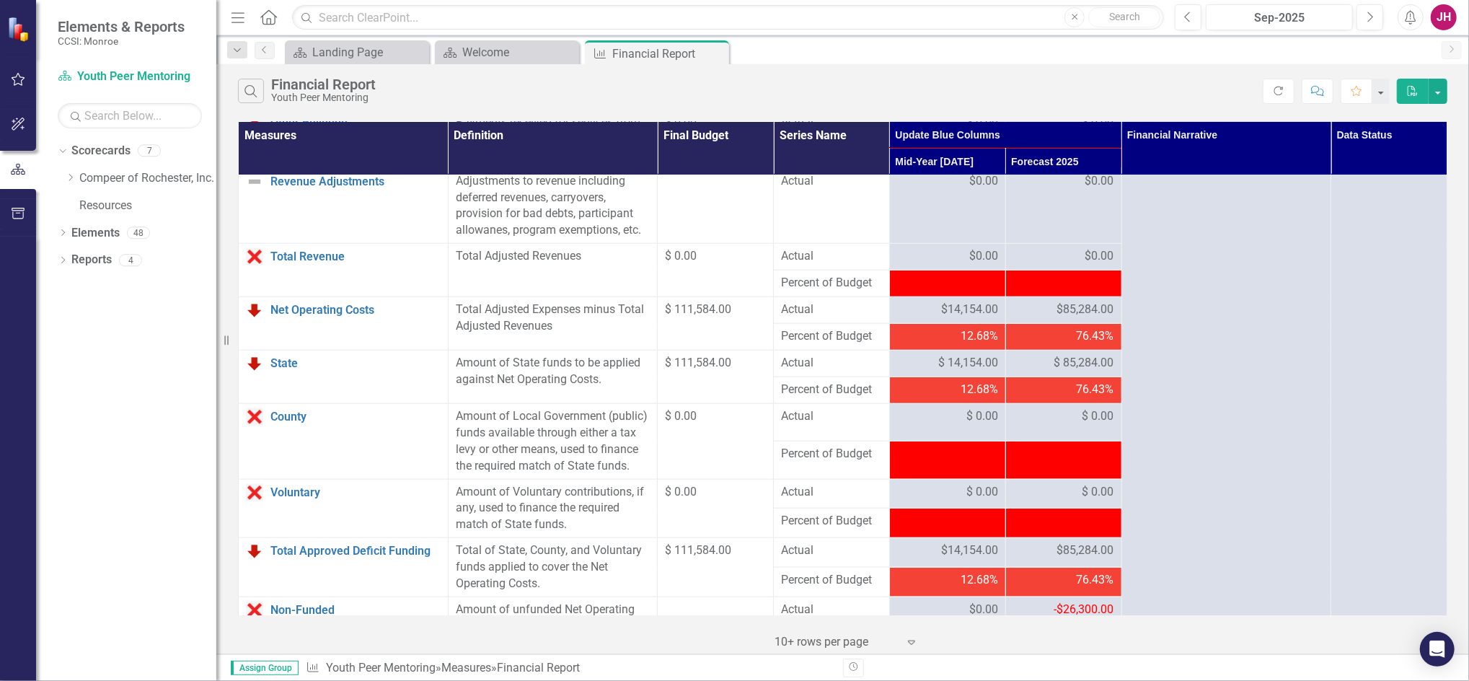
click at [1057, 307] on span "$85,284.00" at bounding box center [1085, 309] width 57 height 17
click at [1055, 363] on span "$ 85,284.00" at bounding box center [1084, 363] width 60 height 17
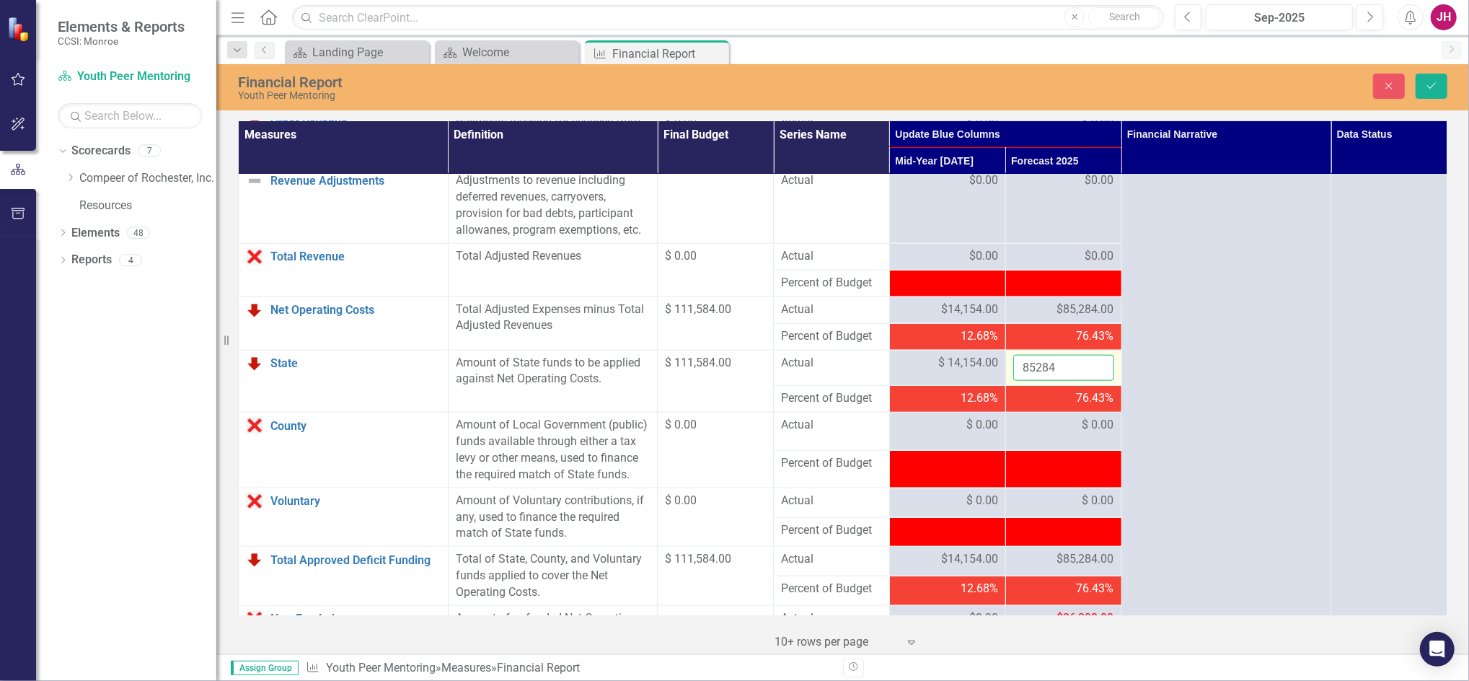
drag, startPoint x: 1055, startPoint y: 363, endPoint x: 1042, endPoint y: 364, distance: 12.3
click at [1042, 364] on input "85284" at bounding box center [1063, 368] width 101 height 27
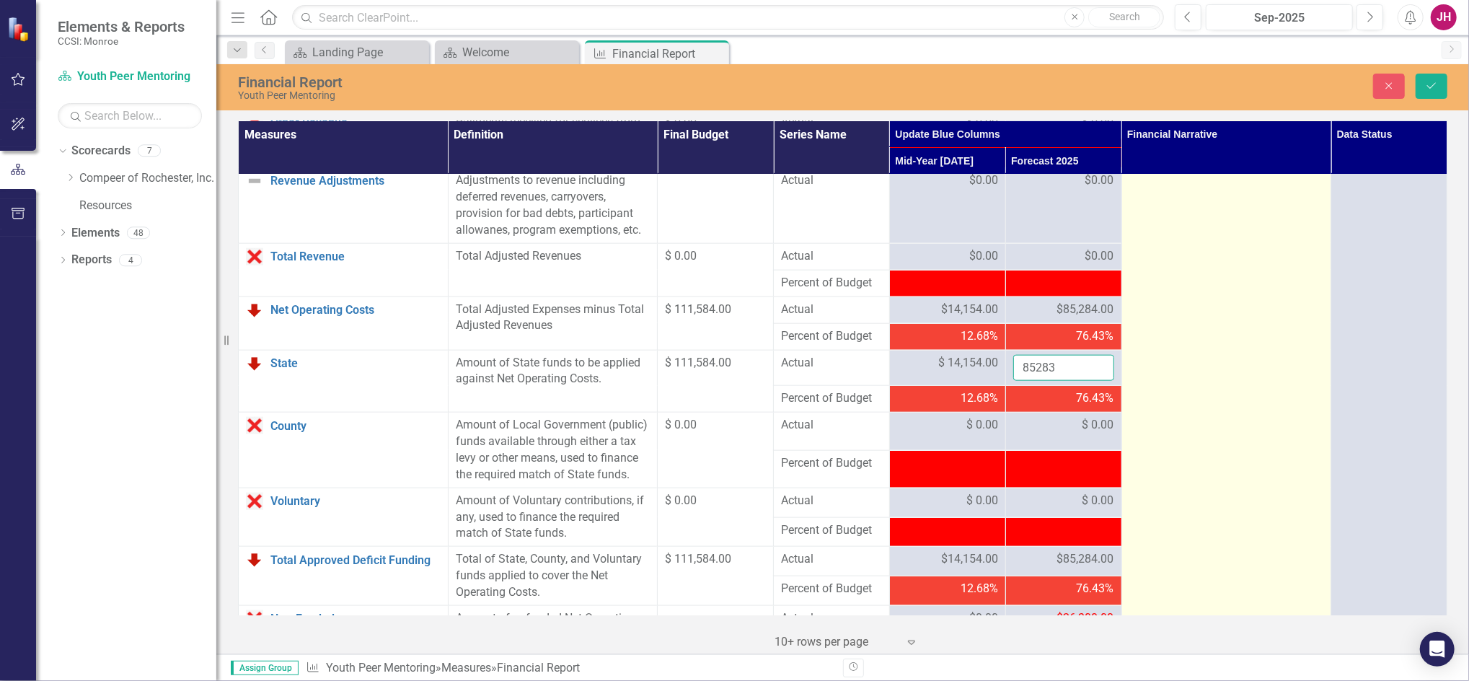
type input "85283"
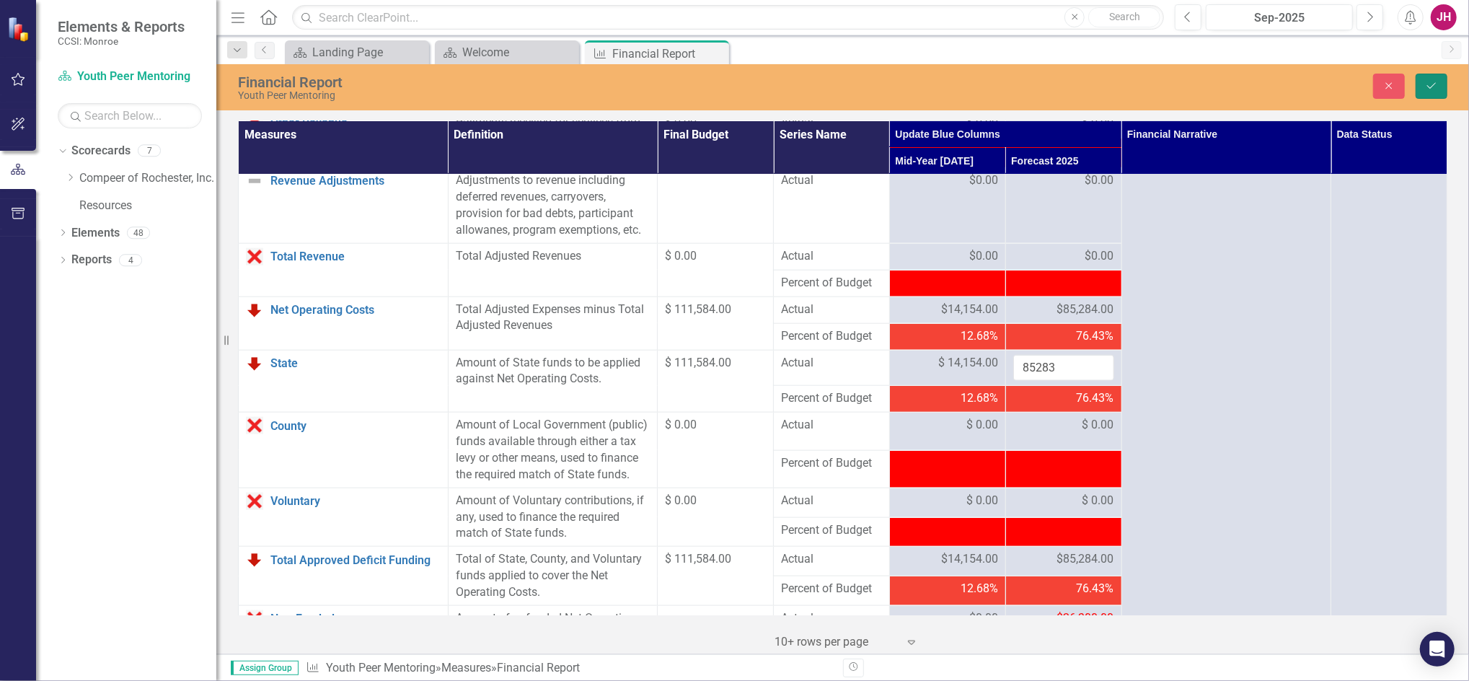
click at [1436, 89] on icon "Save" at bounding box center [1431, 86] width 13 height 10
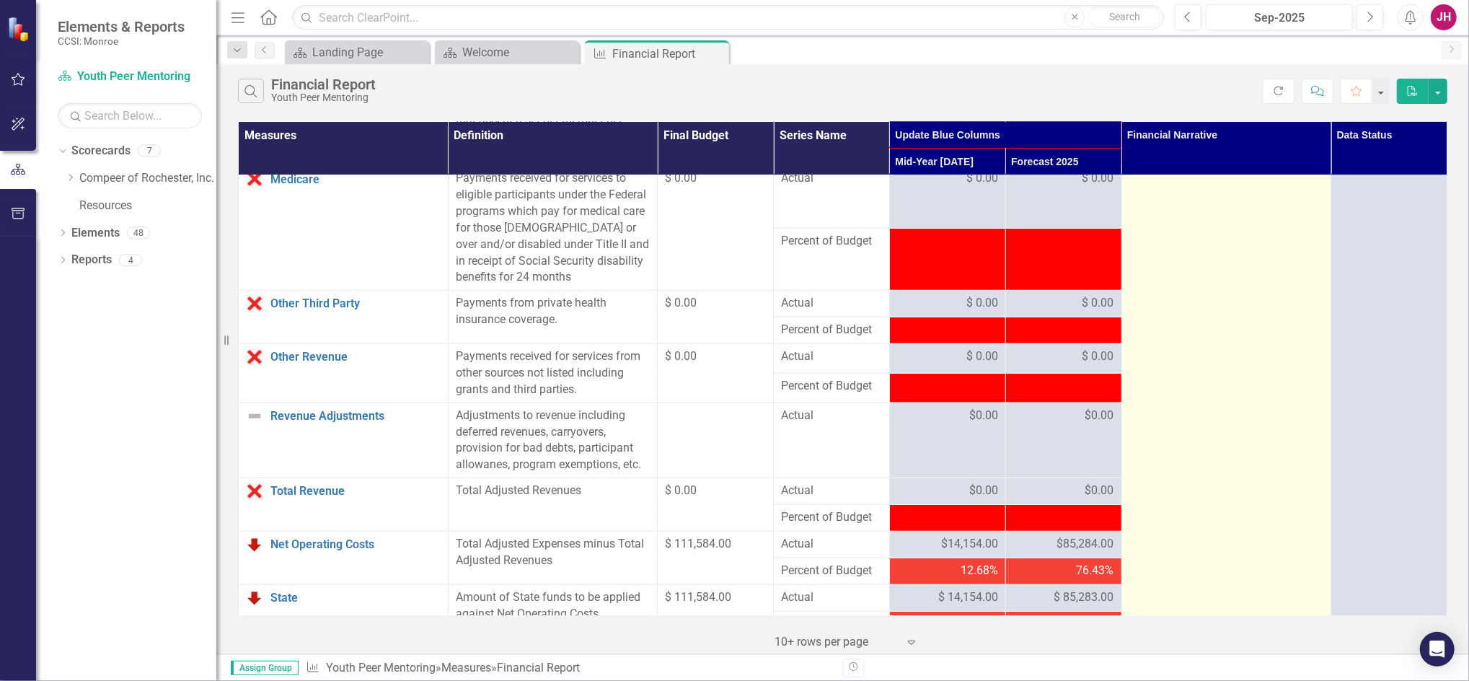
scroll to position [1442, 0]
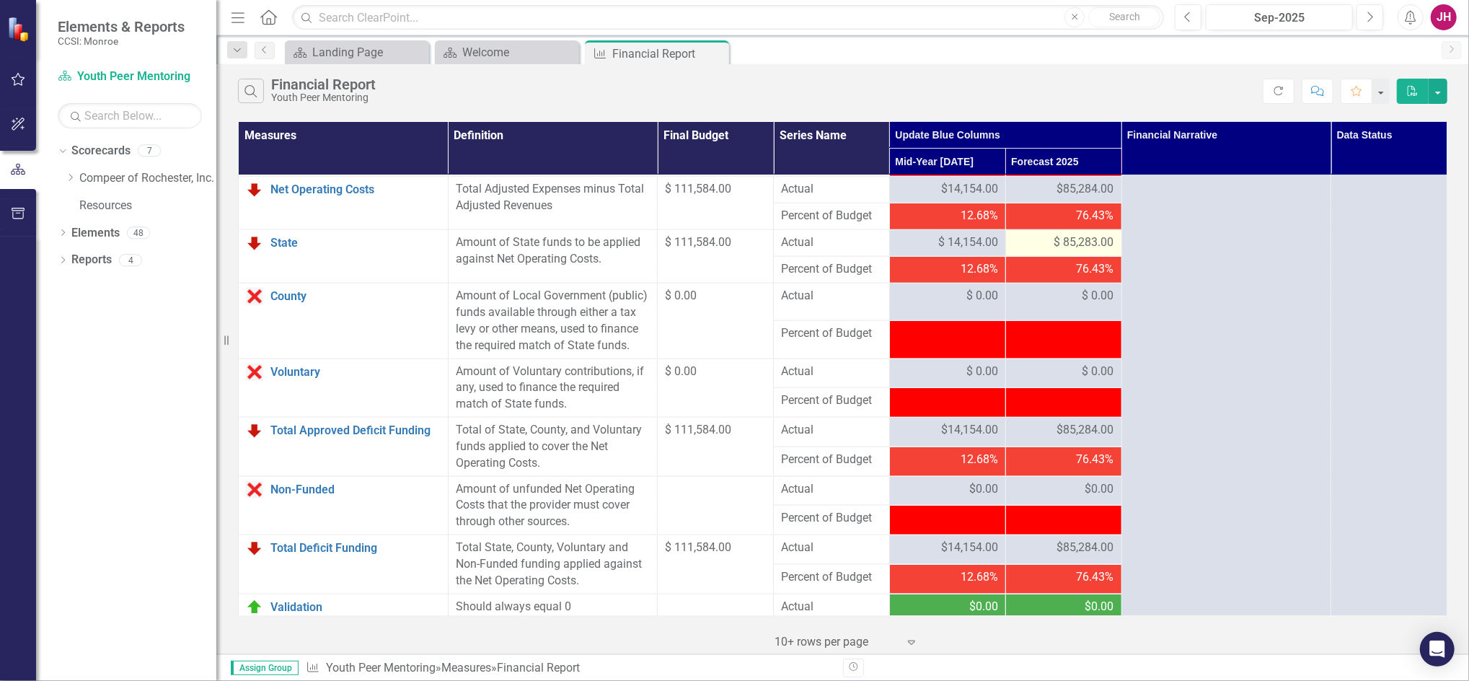
click at [1073, 241] on span "$ 85,283.00" at bounding box center [1084, 242] width 60 height 17
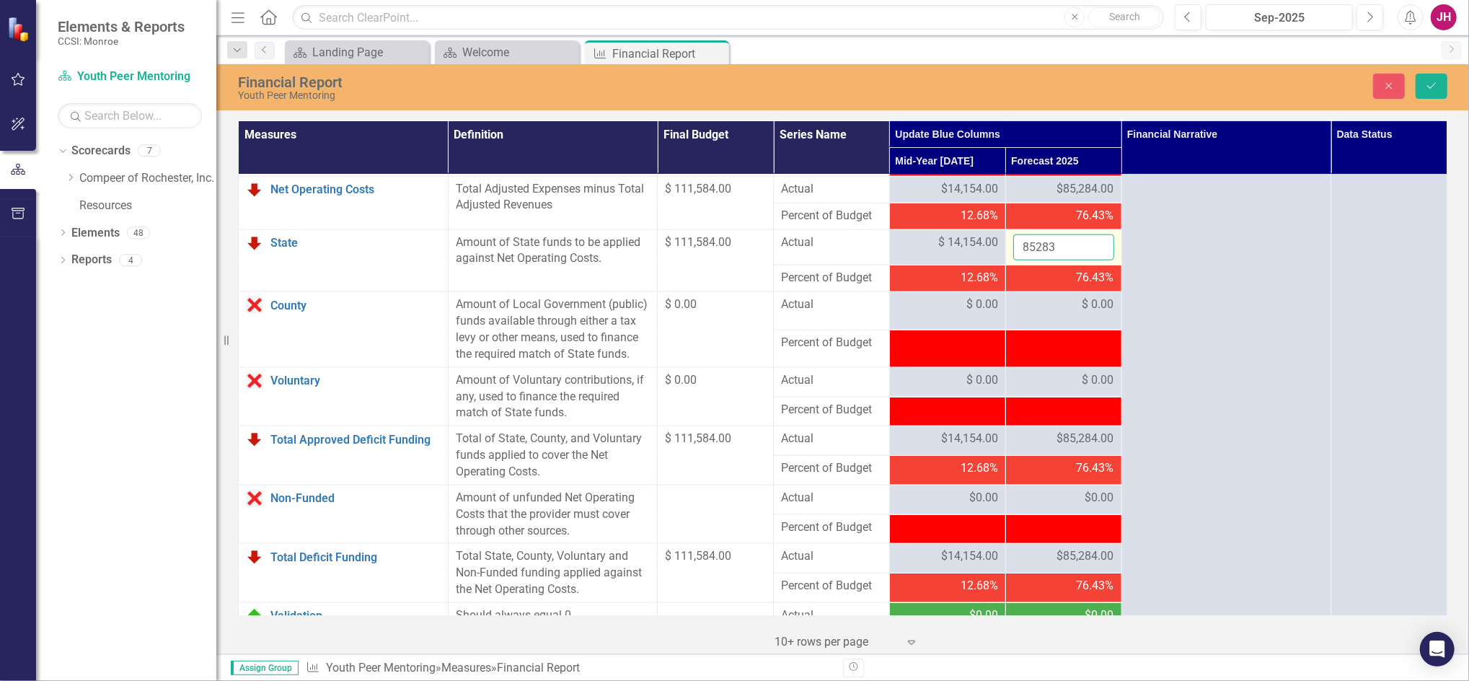
click at [1073, 247] on input "85283" at bounding box center [1063, 247] width 101 height 27
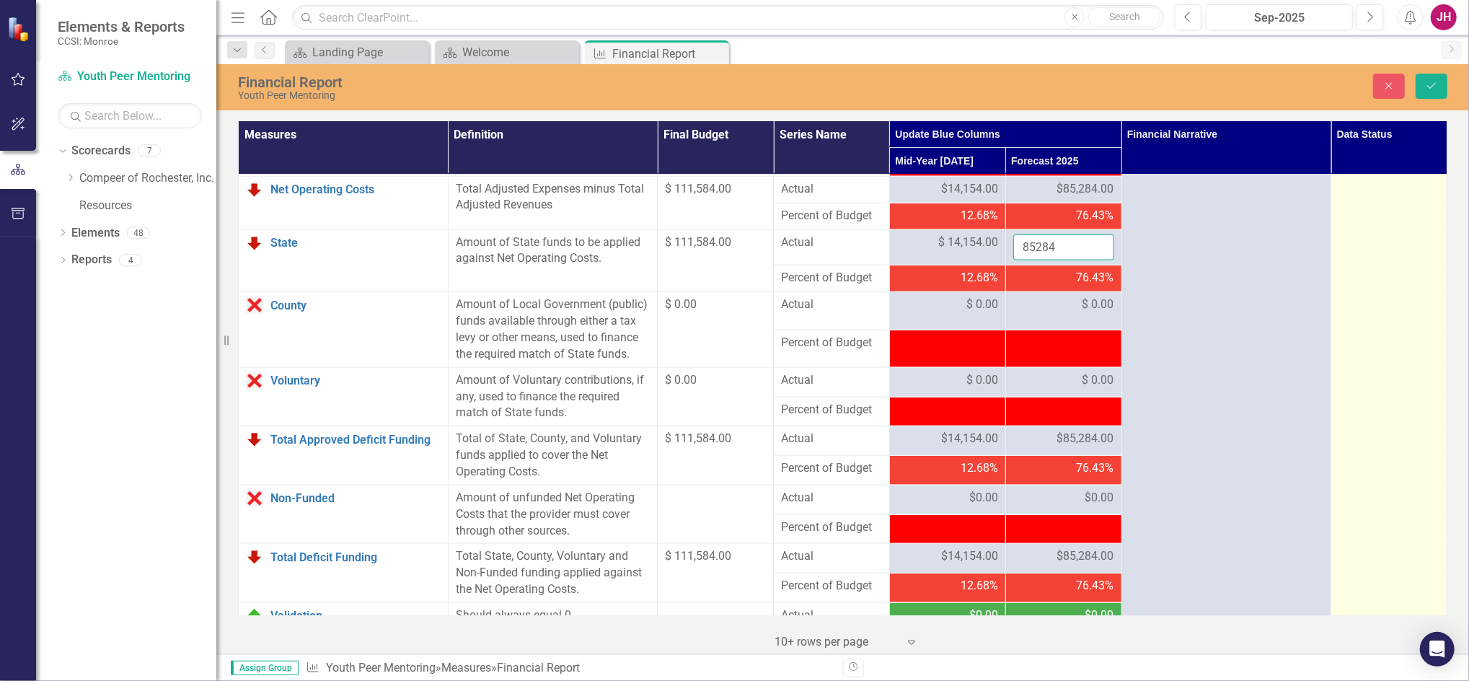
type input "85284"
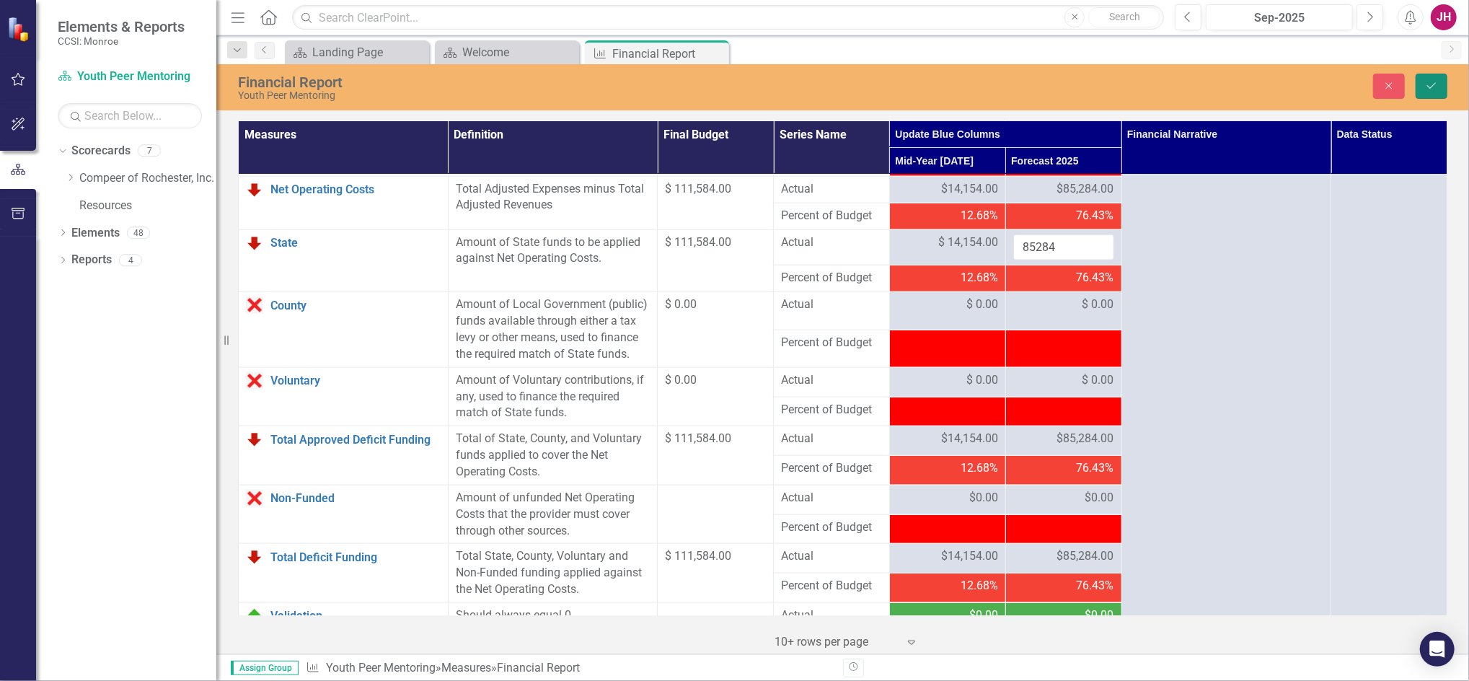
click at [1427, 83] on icon "Save" at bounding box center [1431, 86] width 13 height 10
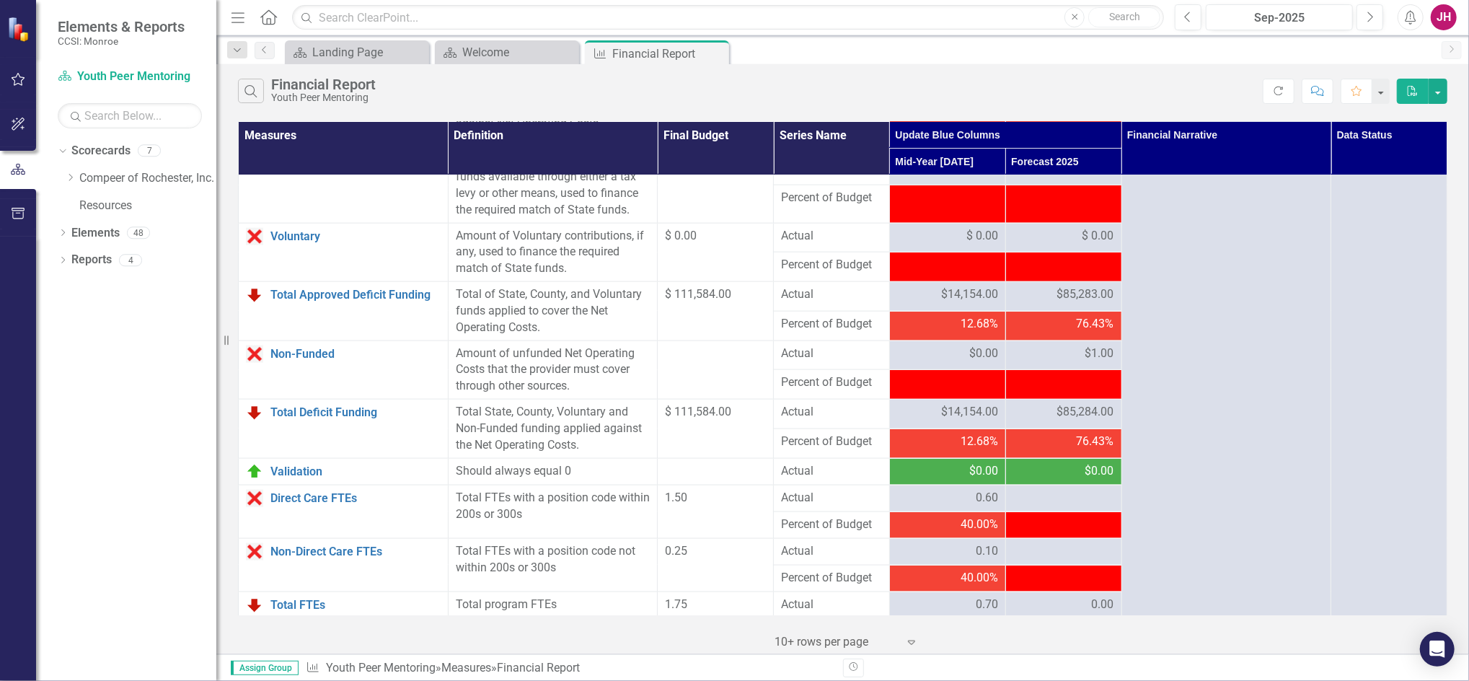
scroll to position [1610, 0]
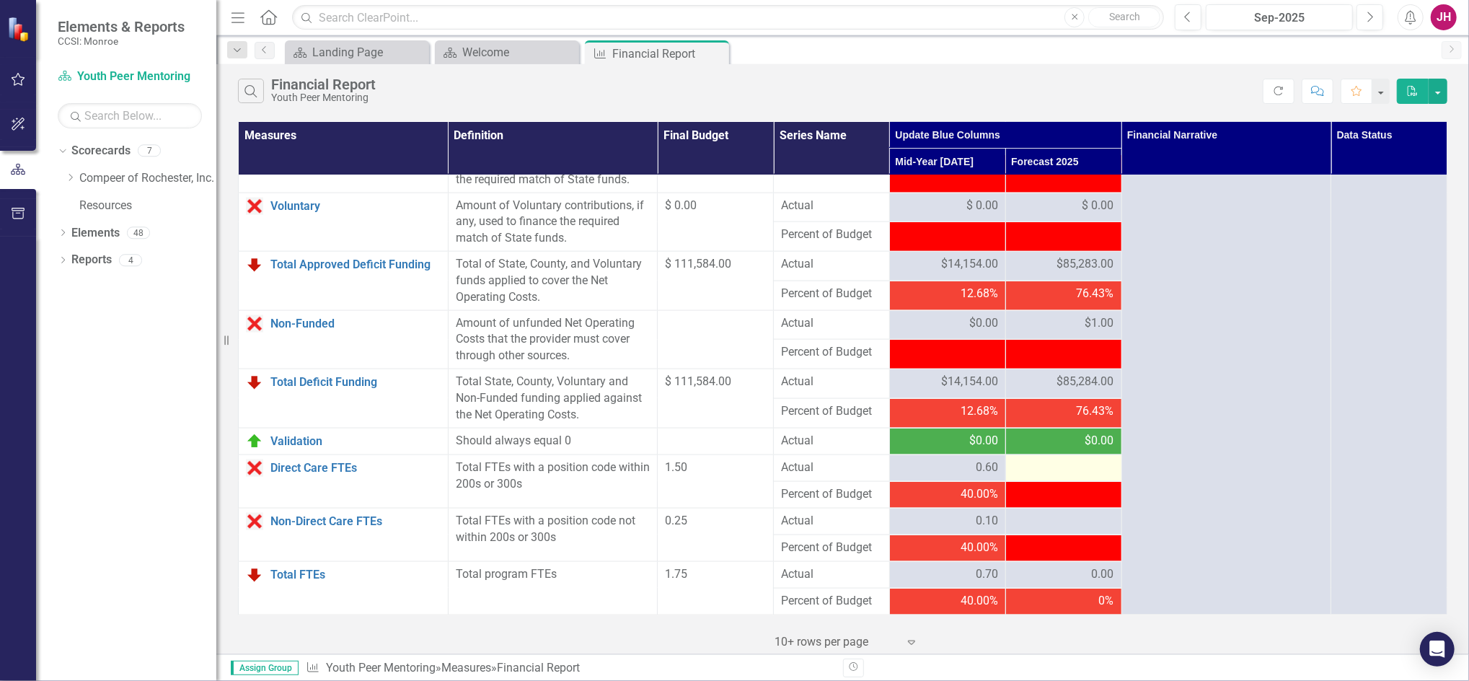
click at [1060, 464] on div at bounding box center [1063, 467] width 101 height 17
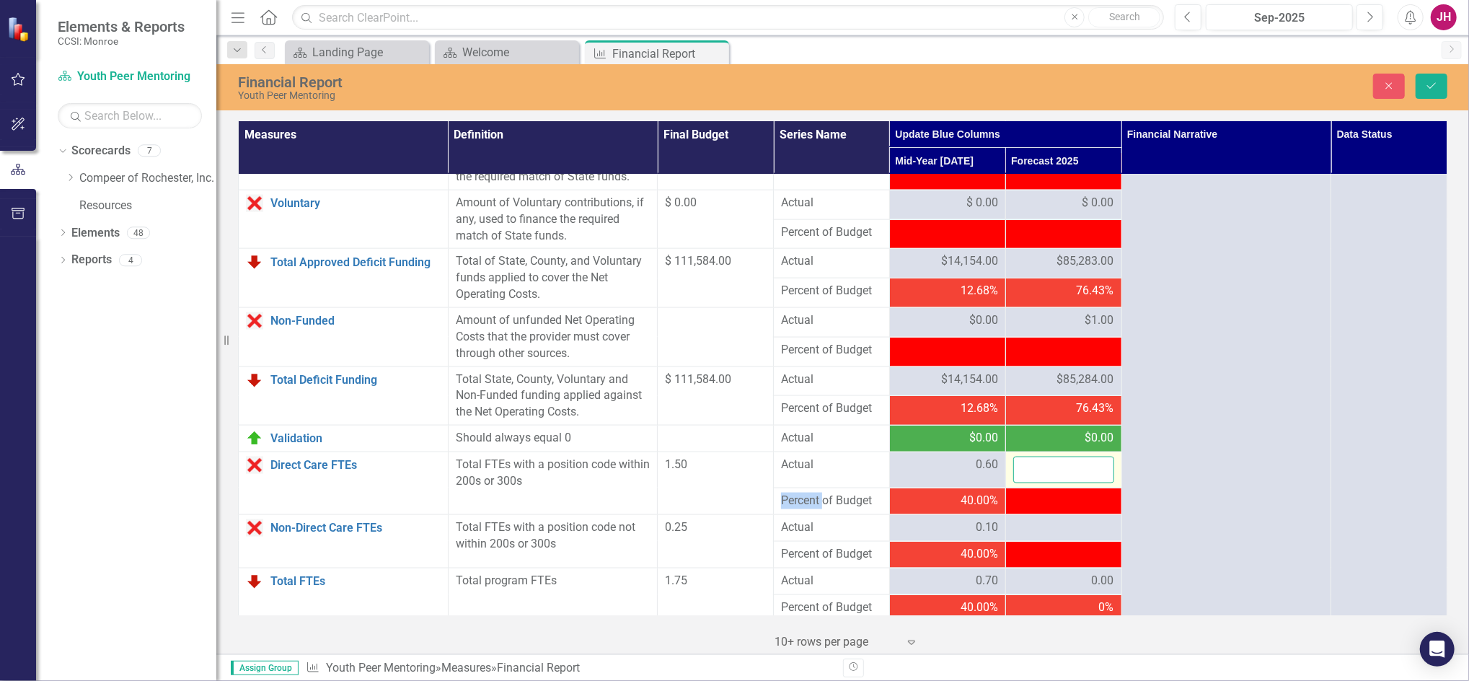
drag, startPoint x: 1060, startPoint y: 464, endPoint x: 1066, endPoint y: 470, distance: 9.2
click at [1066, 470] on input "number" at bounding box center [1063, 469] width 101 height 27
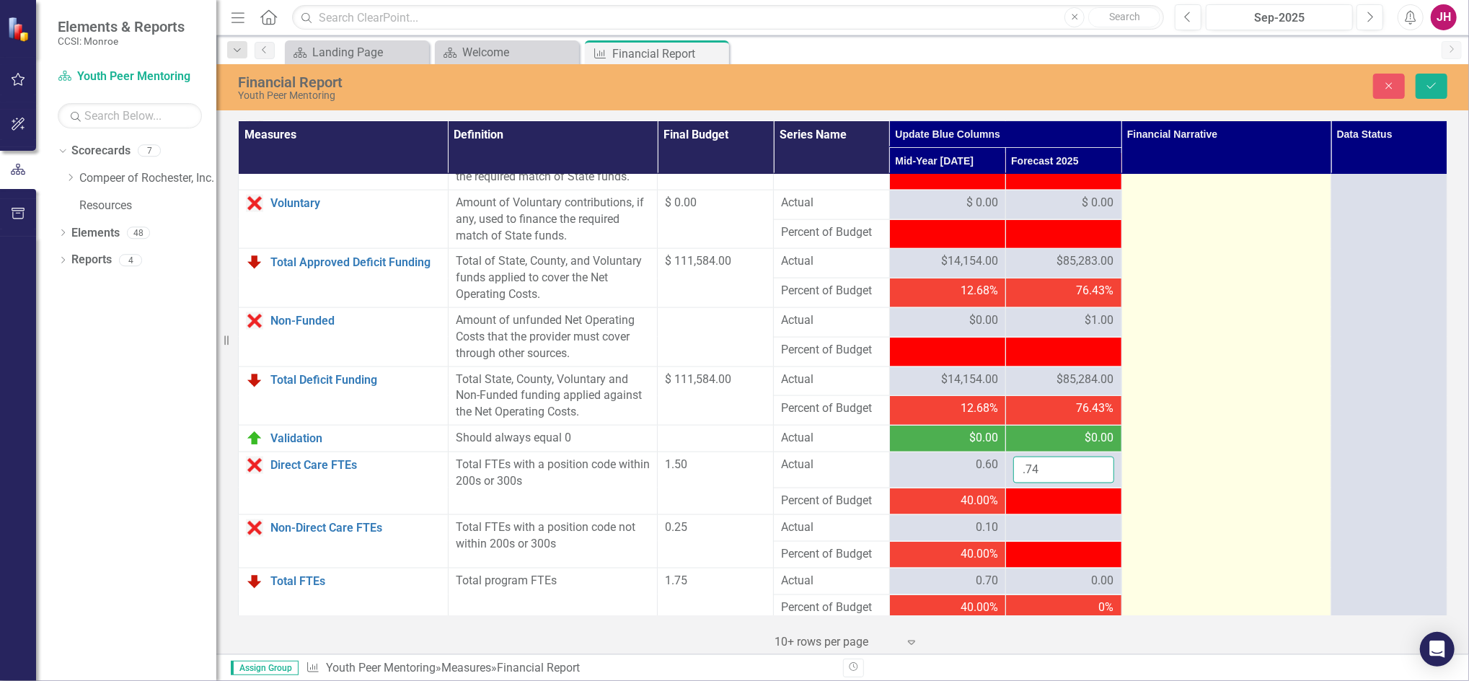
type input ".74"
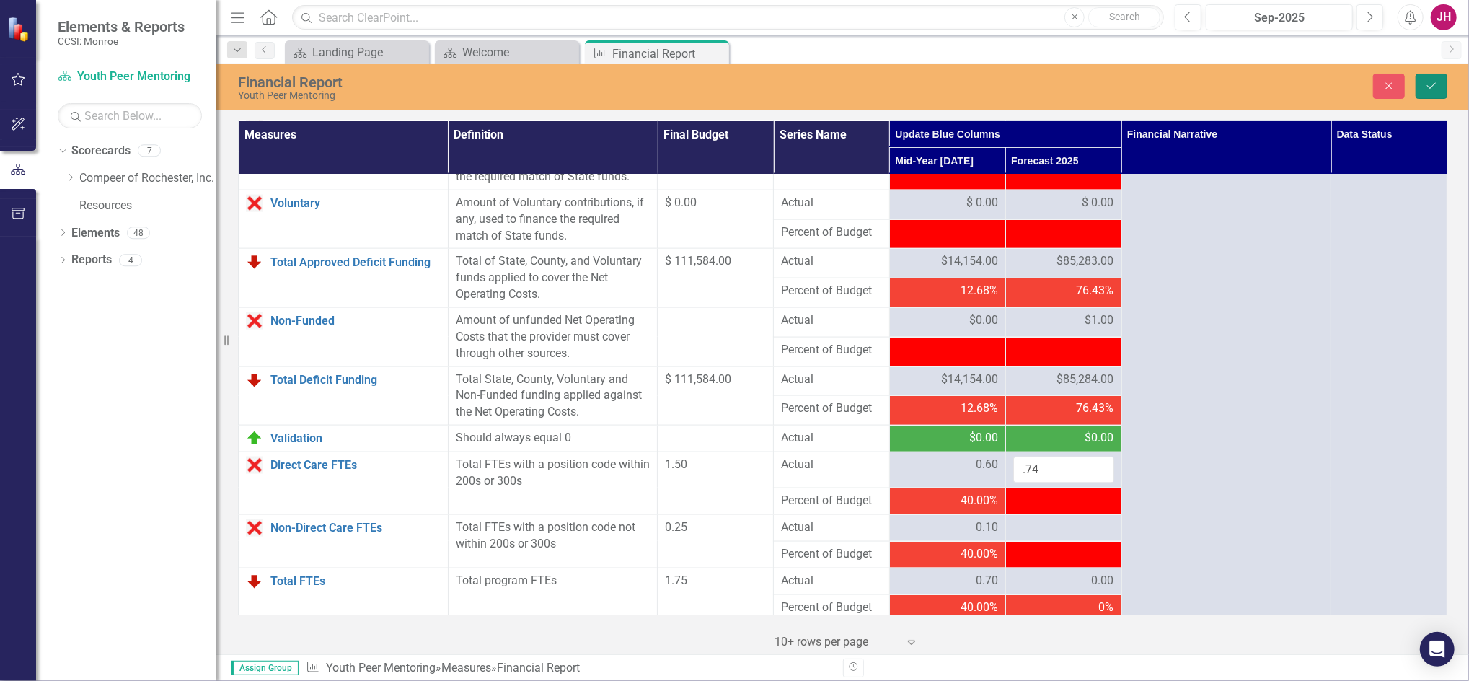
click at [1430, 84] on icon "Save" at bounding box center [1431, 86] width 13 height 10
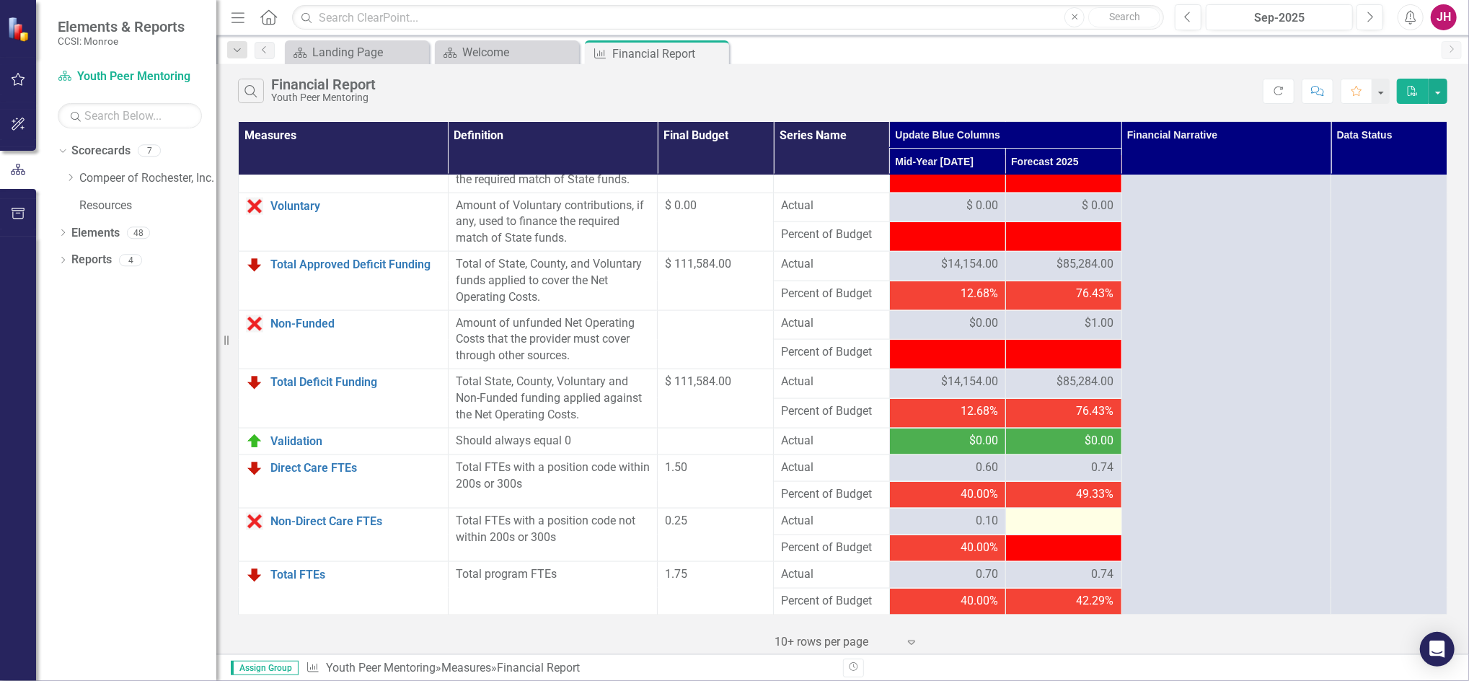
click at [1068, 515] on div at bounding box center [1063, 521] width 101 height 17
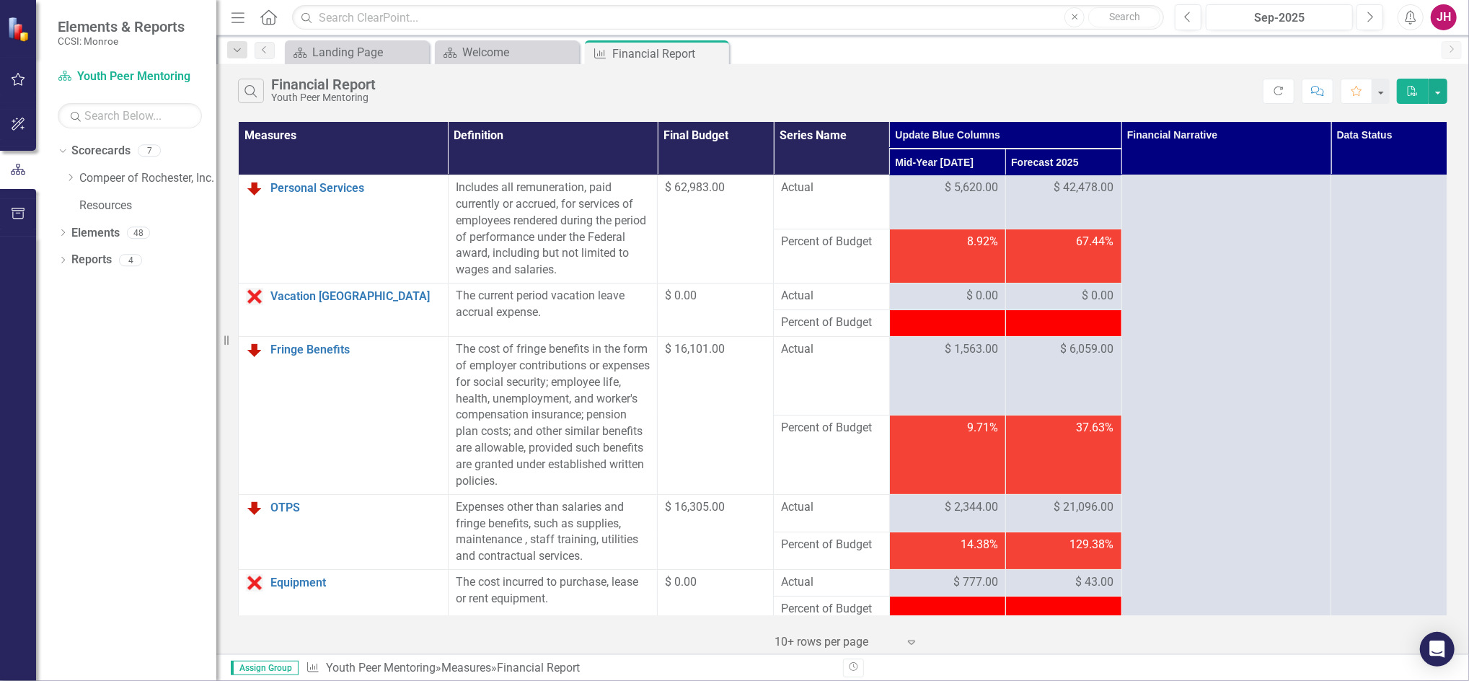
scroll to position [1610, 0]
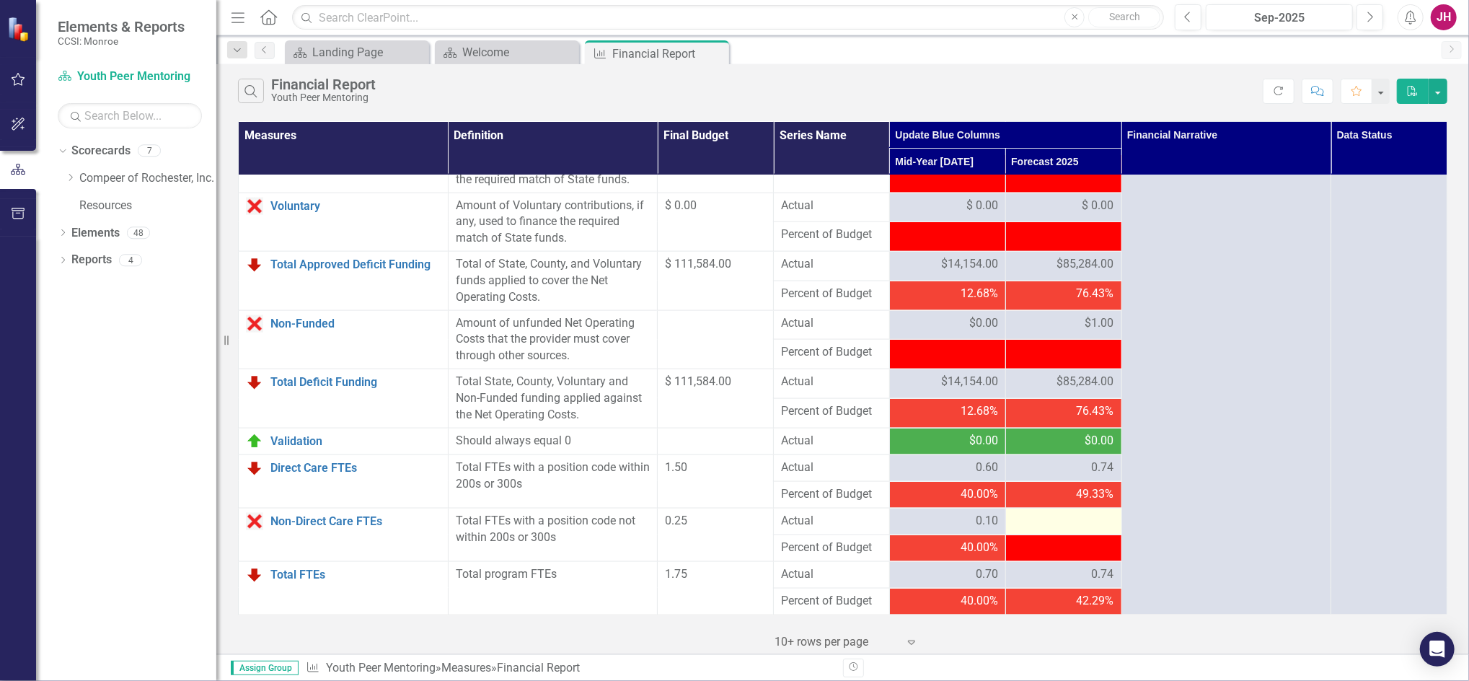
click at [1096, 514] on div at bounding box center [1063, 521] width 101 height 17
click at [1094, 513] on div at bounding box center [1063, 521] width 101 height 17
click at [1083, 523] on div at bounding box center [1063, 521] width 101 height 17
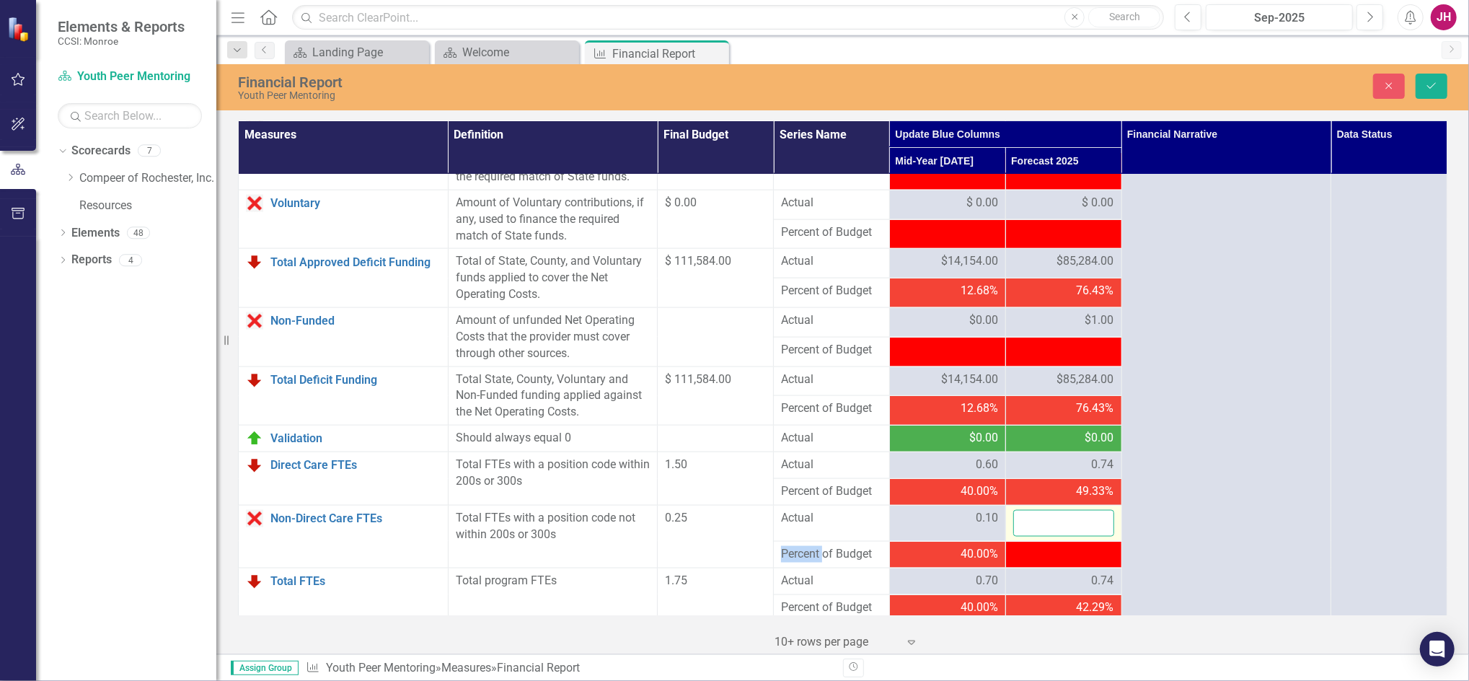
drag, startPoint x: 1083, startPoint y: 523, endPoint x: 1074, endPoint y: 522, distance: 8.7
click at [1074, 522] on input "number" at bounding box center [1063, 523] width 101 height 27
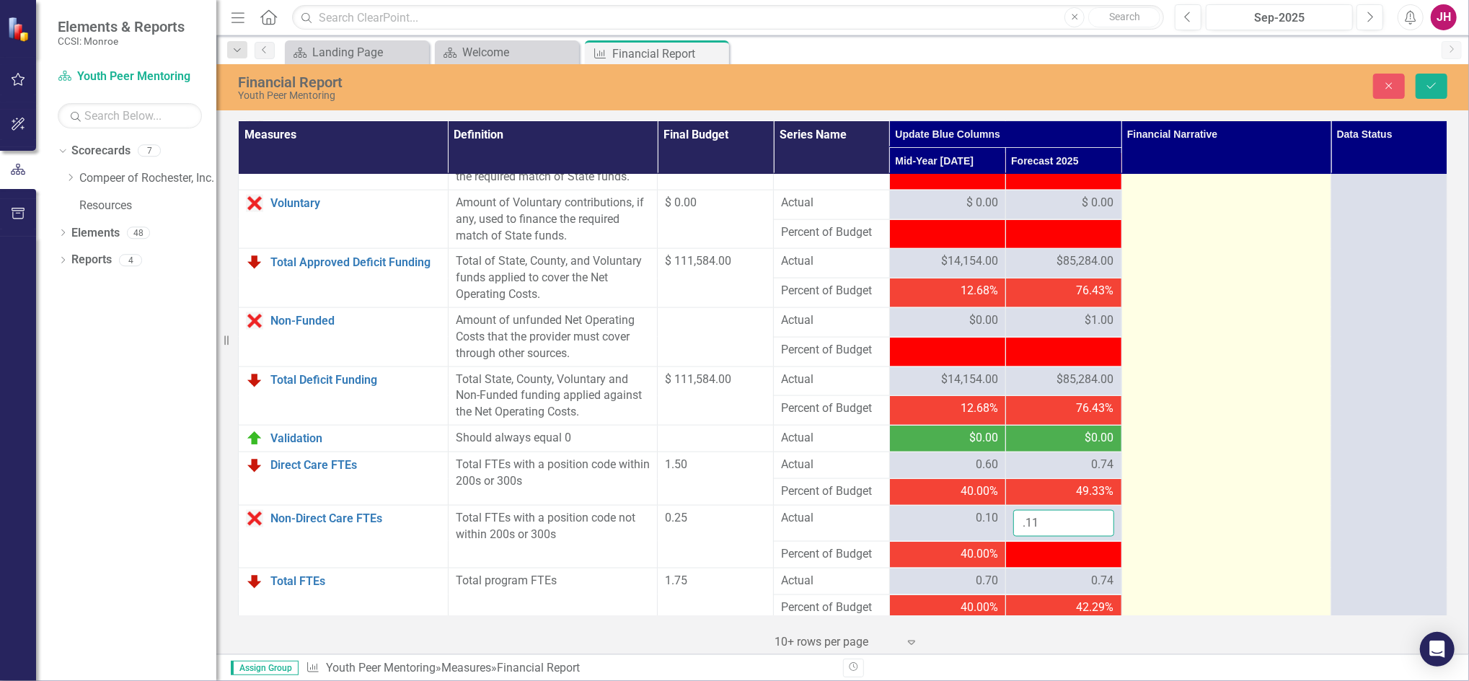
type input ".11"
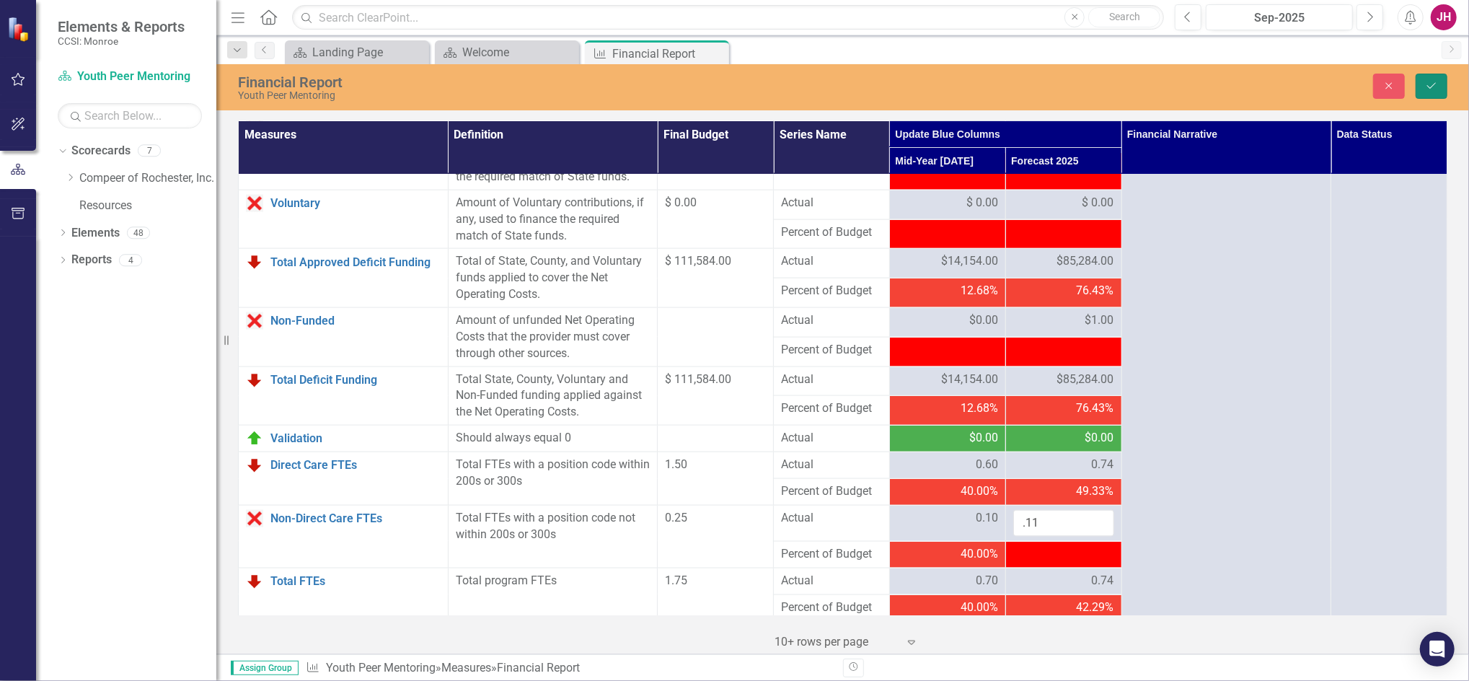
click at [1440, 93] on button "Save" at bounding box center [1431, 86] width 32 height 25
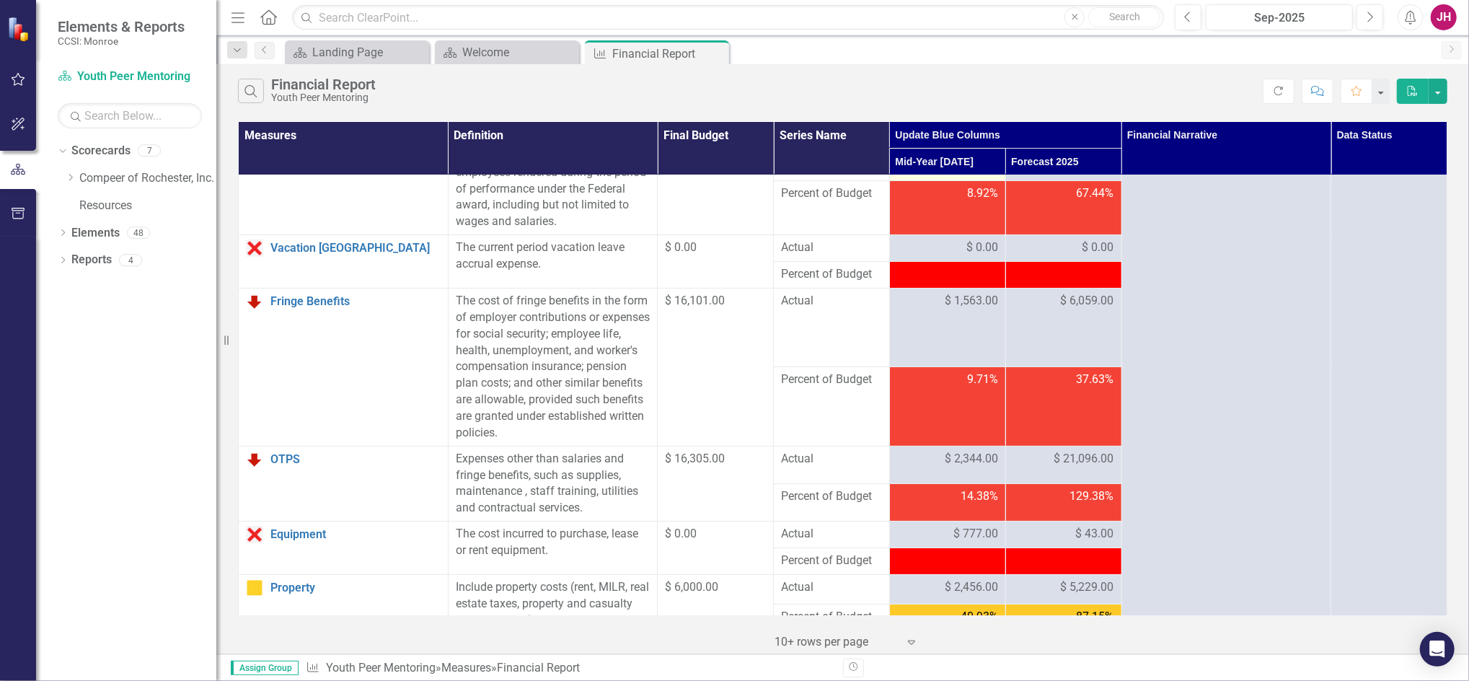
scroll to position [0, 0]
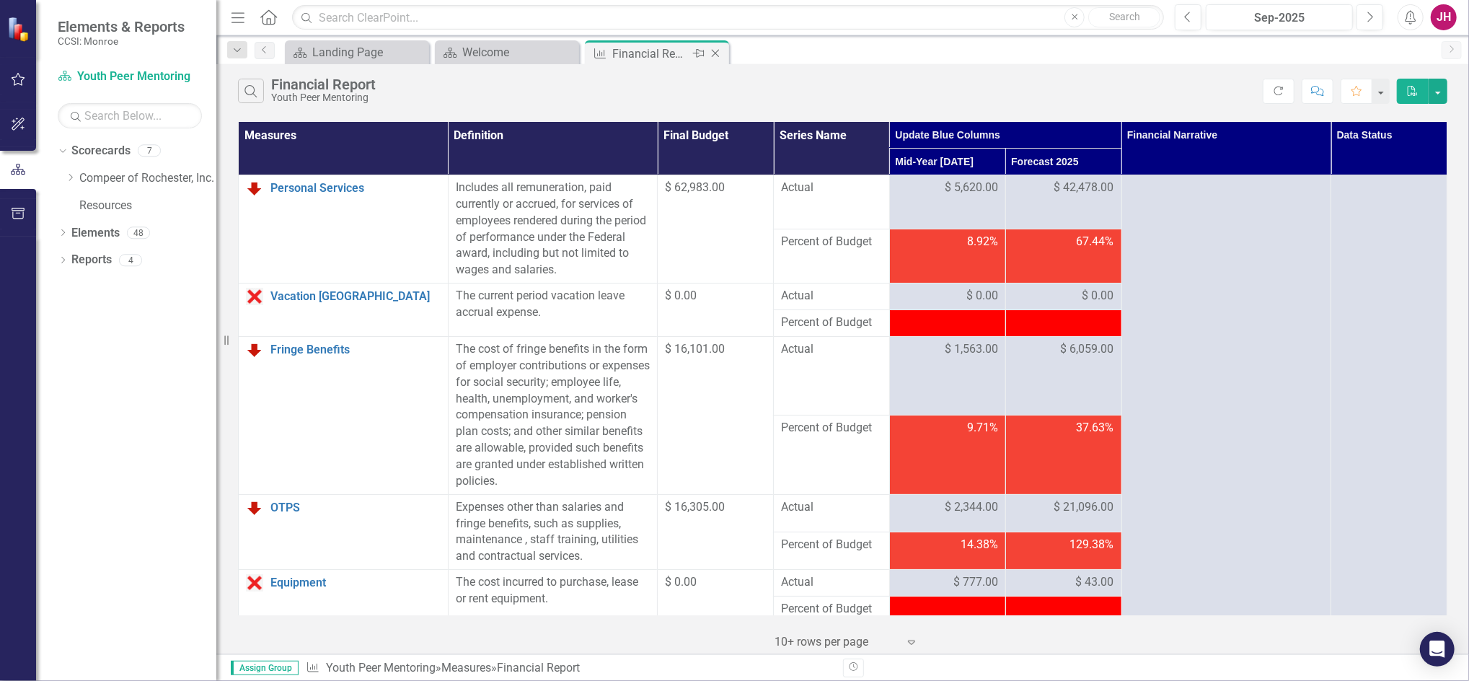
click at [721, 52] on icon "Close" at bounding box center [715, 54] width 14 height 12
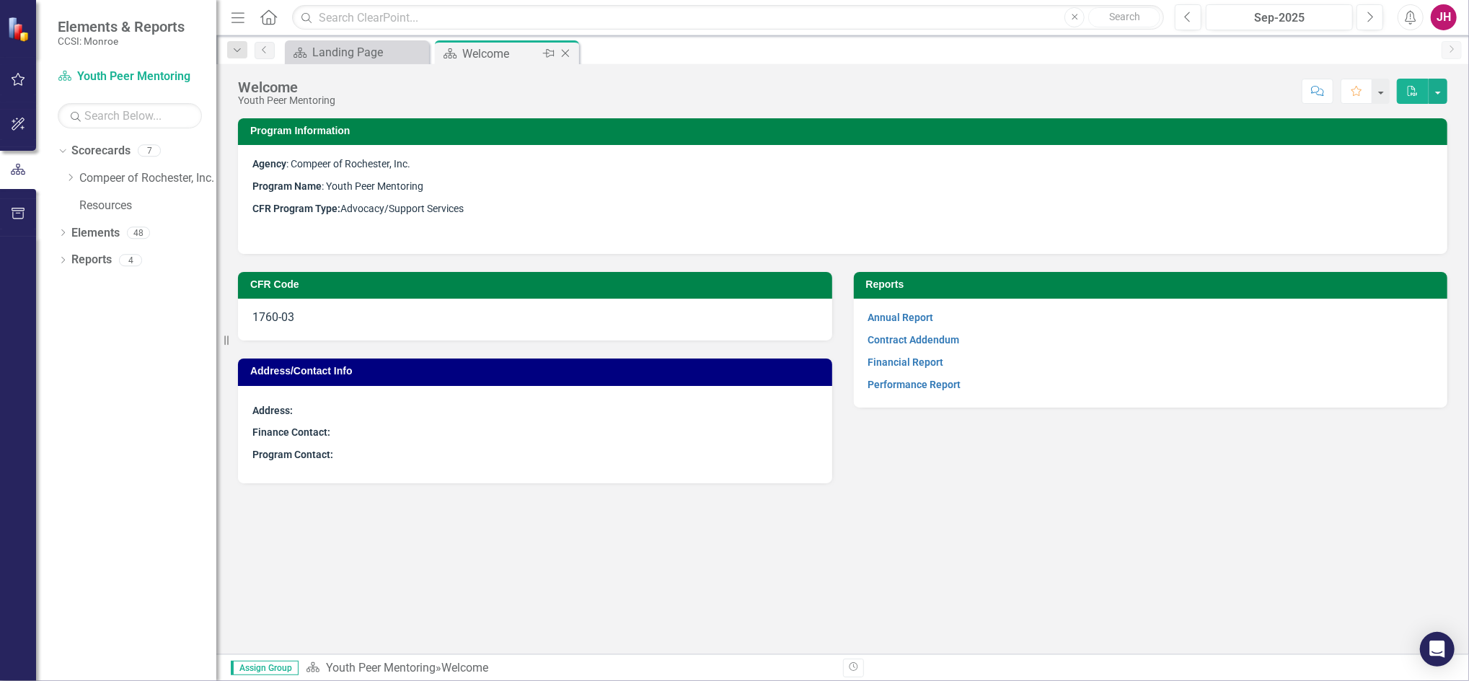
click at [565, 49] on icon "Close" at bounding box center [565, 54] width 14 height 12
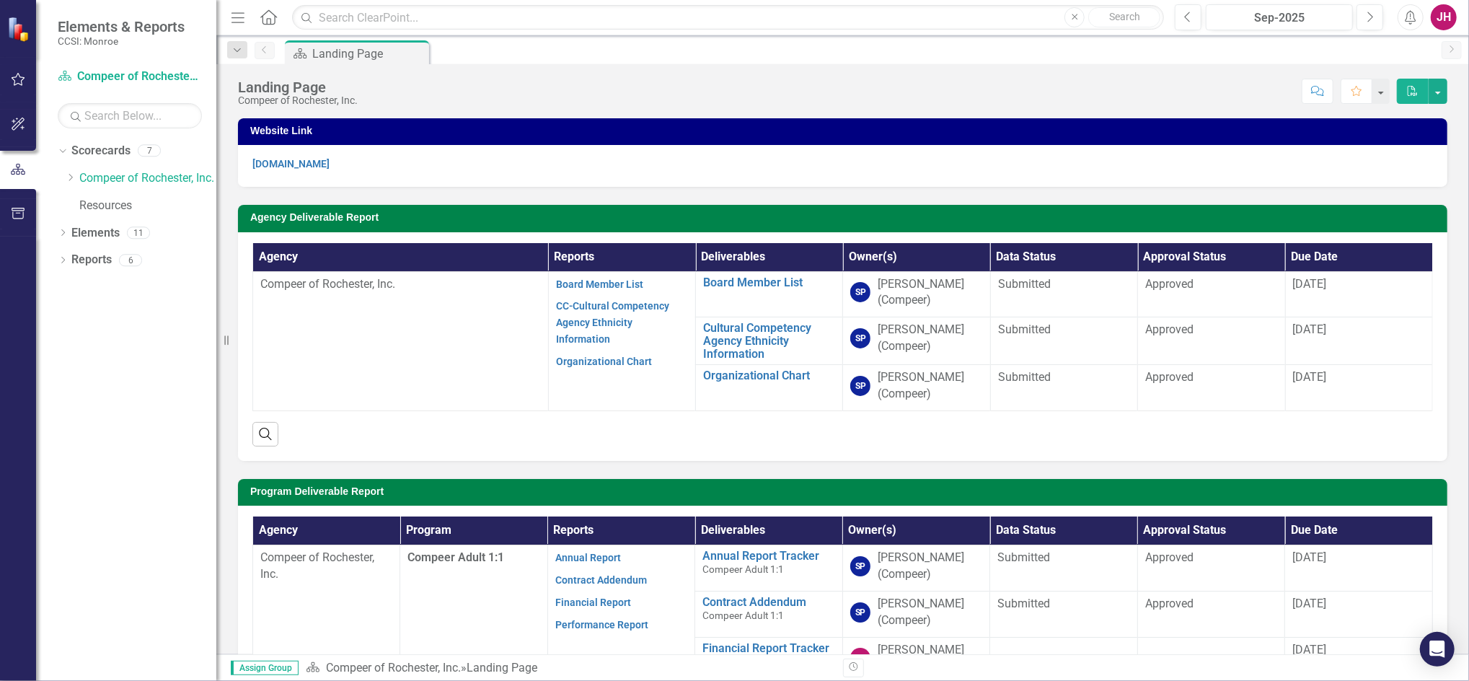
drag, startPoint x: 66, startPoint y: 171, endPoint x: 100, endPoint y: 195, distance: 41.4
click at [66, 172] on div "Dropdown" at bounding box center [70, 178] width 11 height 12
click at [154, 204] on link "Compeer Adult 1:1" at bounding box center [155, 206] width 123 height 17
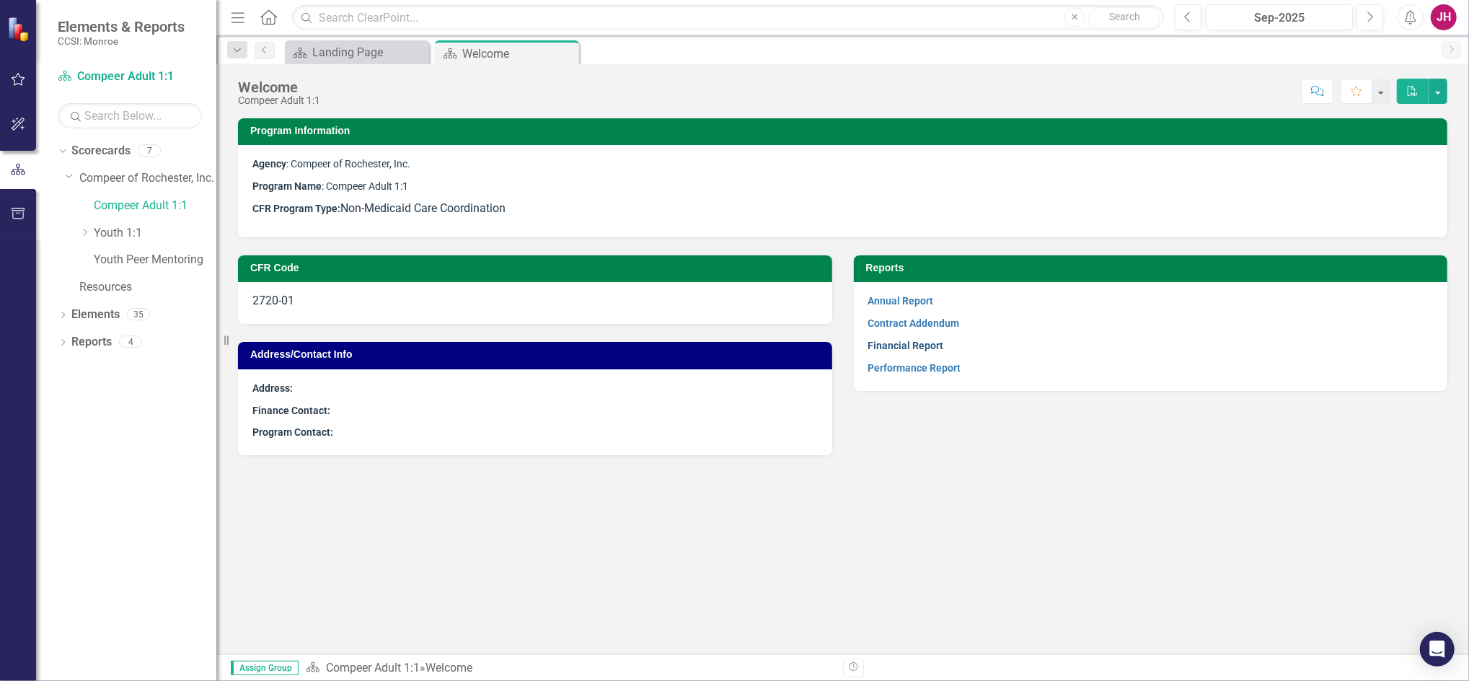
click at [885, 347] on link "Financial Report" at bounding box center [906, 346] width 76 height 12
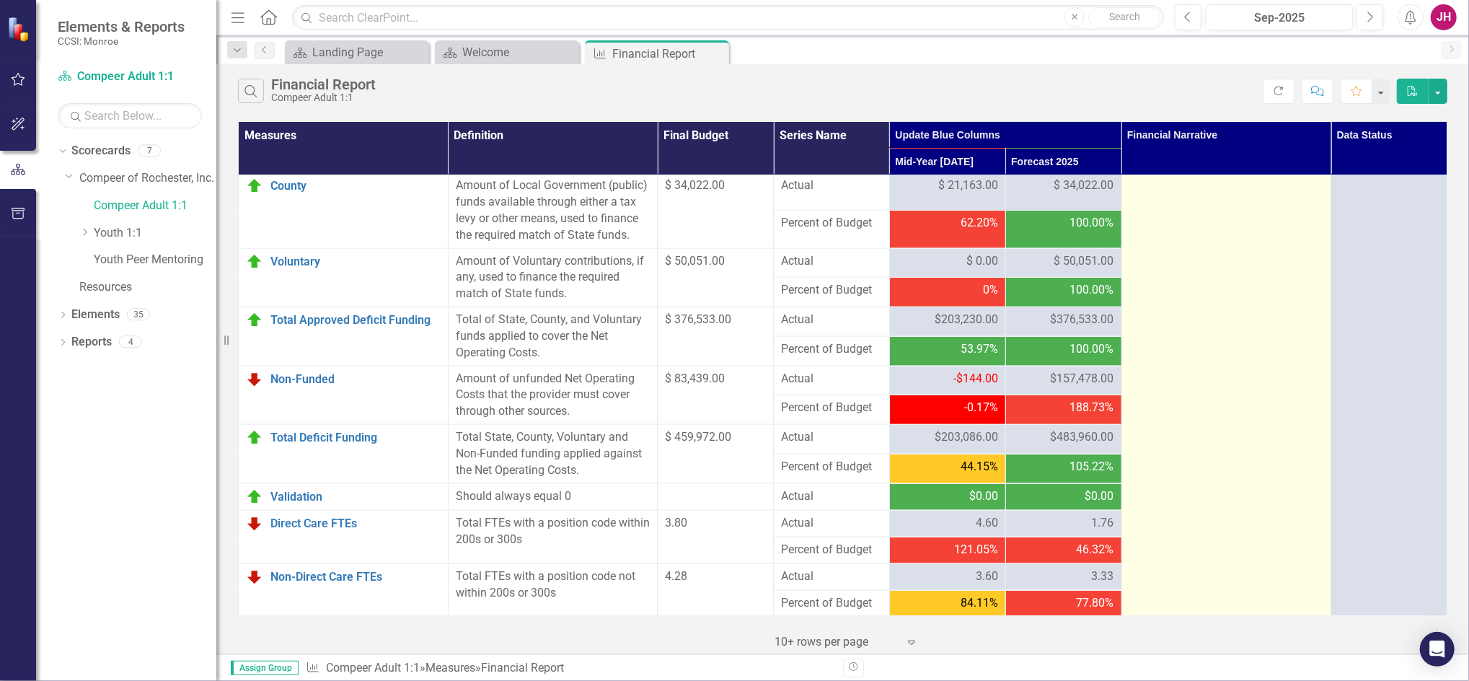
scroll to position [1610, 0]
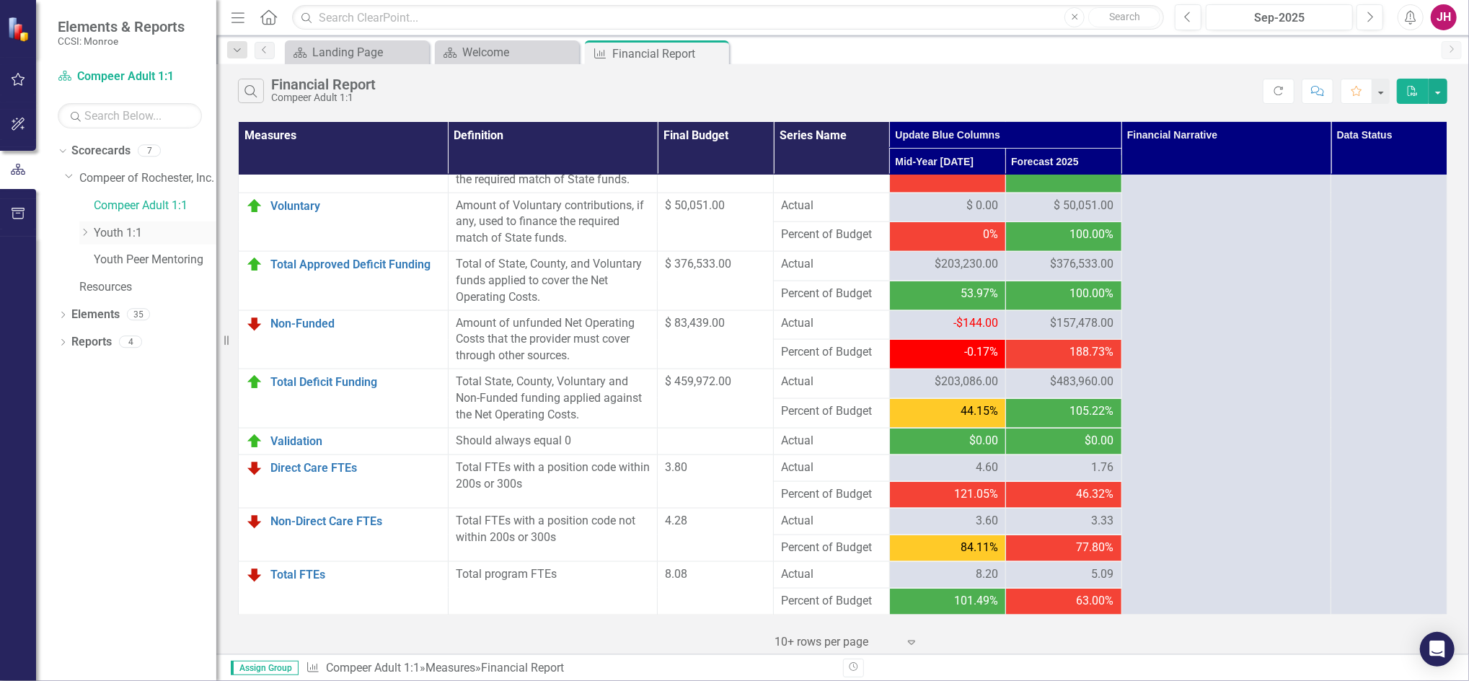
click at [84, 231] on icon "Dropdown" at bounding box center [84, 232] width 11 height 9
click at [128, 256] on link "Family Support Services" at bounding box center [162, 260] width 108 height 17
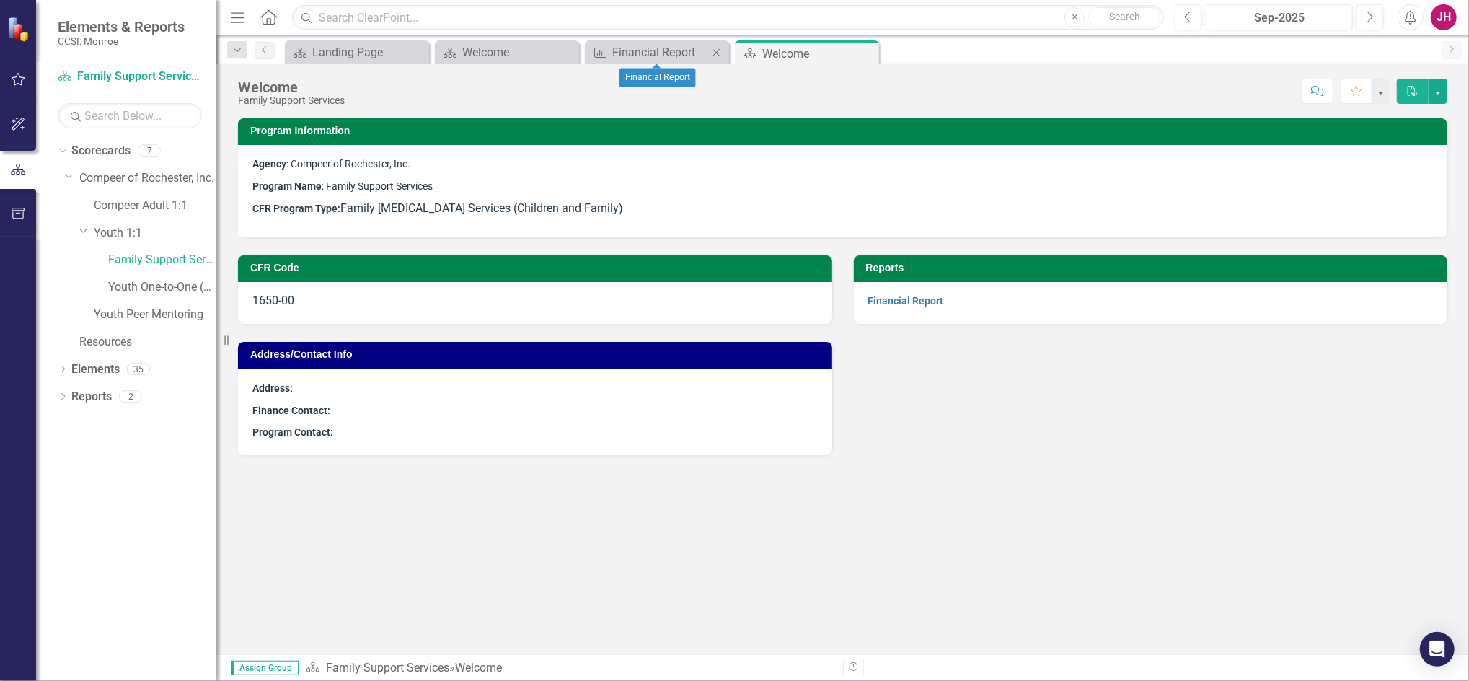
click at [713, 54] on icon "Close" at bounding box center [716, 53] width 14 height 12
click at [570, 51] on icon "Close" at bounding box center [566, 53] width 14 height 12
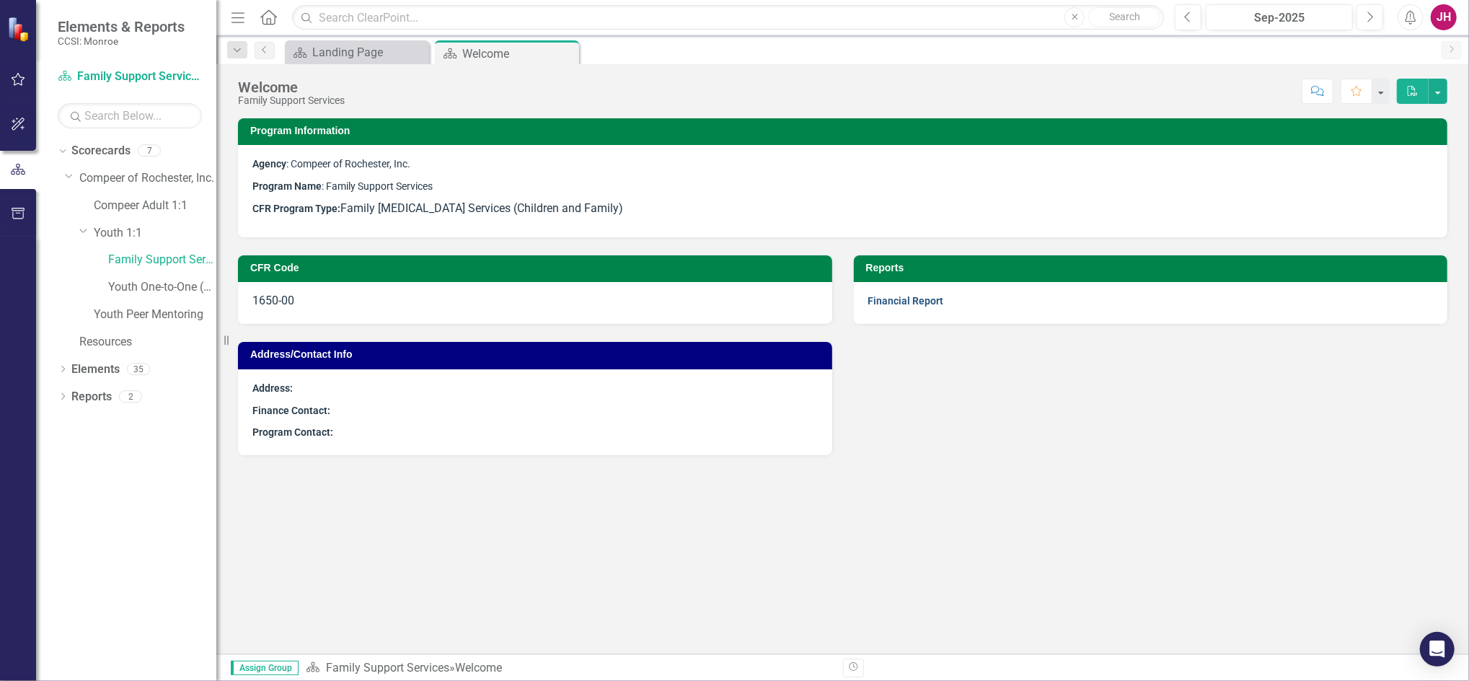
click at [894, 298] on link "Financial Report" at bounding box center [906, 301] width 76 height 12
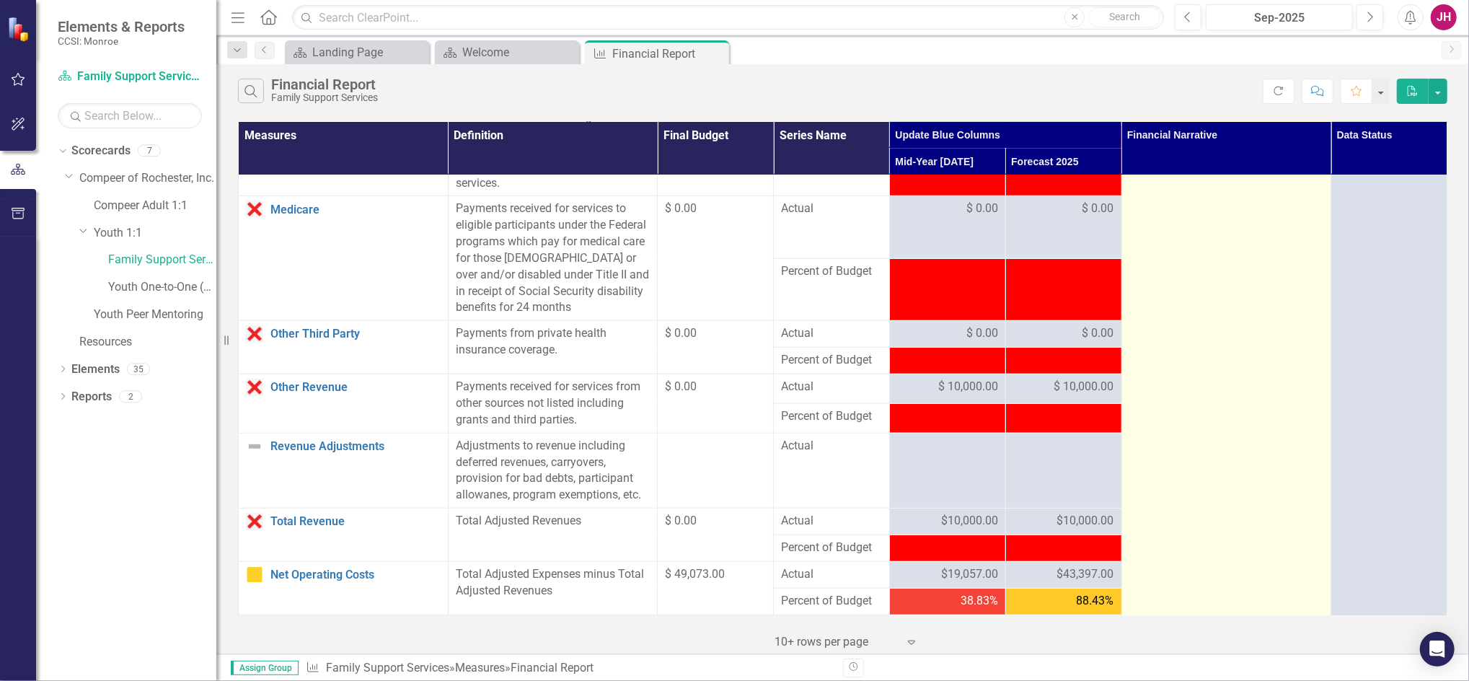
scroll to position [1610, 0]
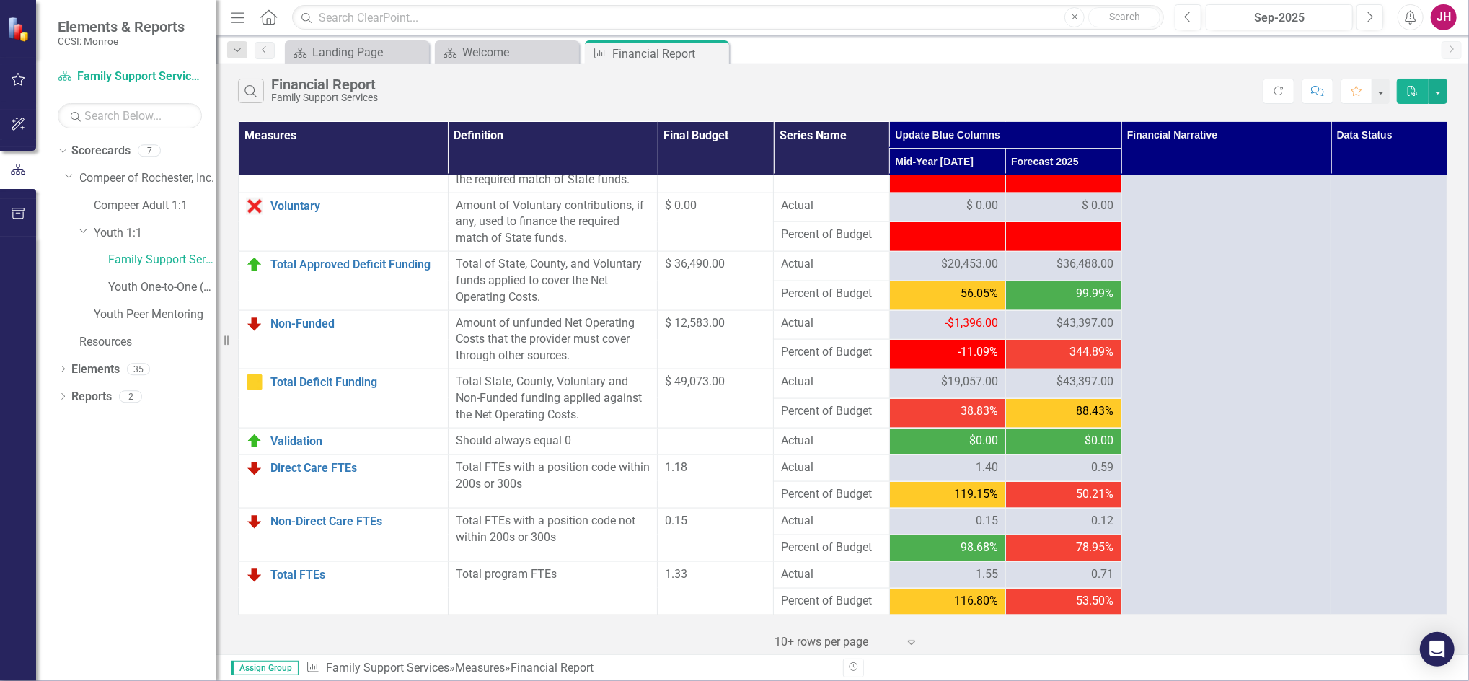
drag, startPoint x: 714, startPoint y: 53, endPoint x: 638, endPoint y: 54, distance: 75.7
click at [0, 0] on icon "Close" at bounding box center [0, 0] width 0 height 0
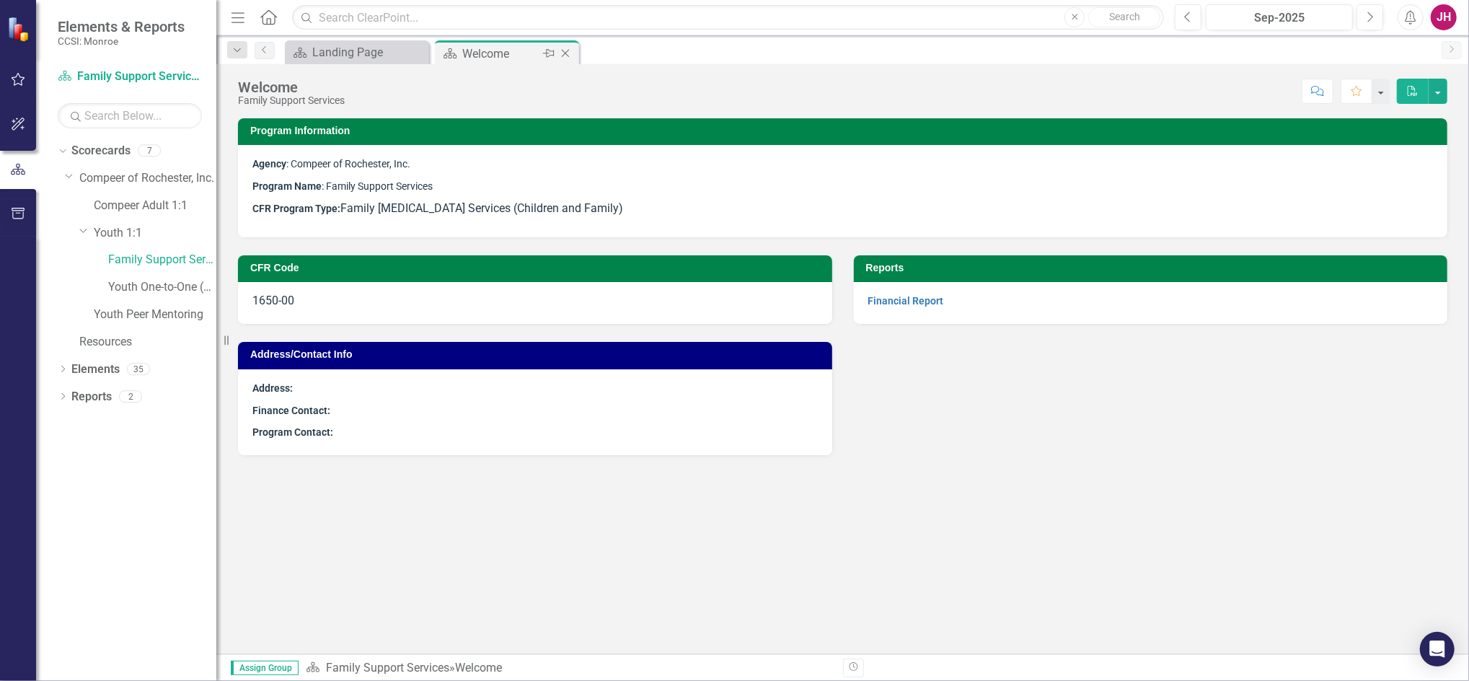
click at [568, 48] on icon "Close" at bounding box center [565, 54] width 14 height 12
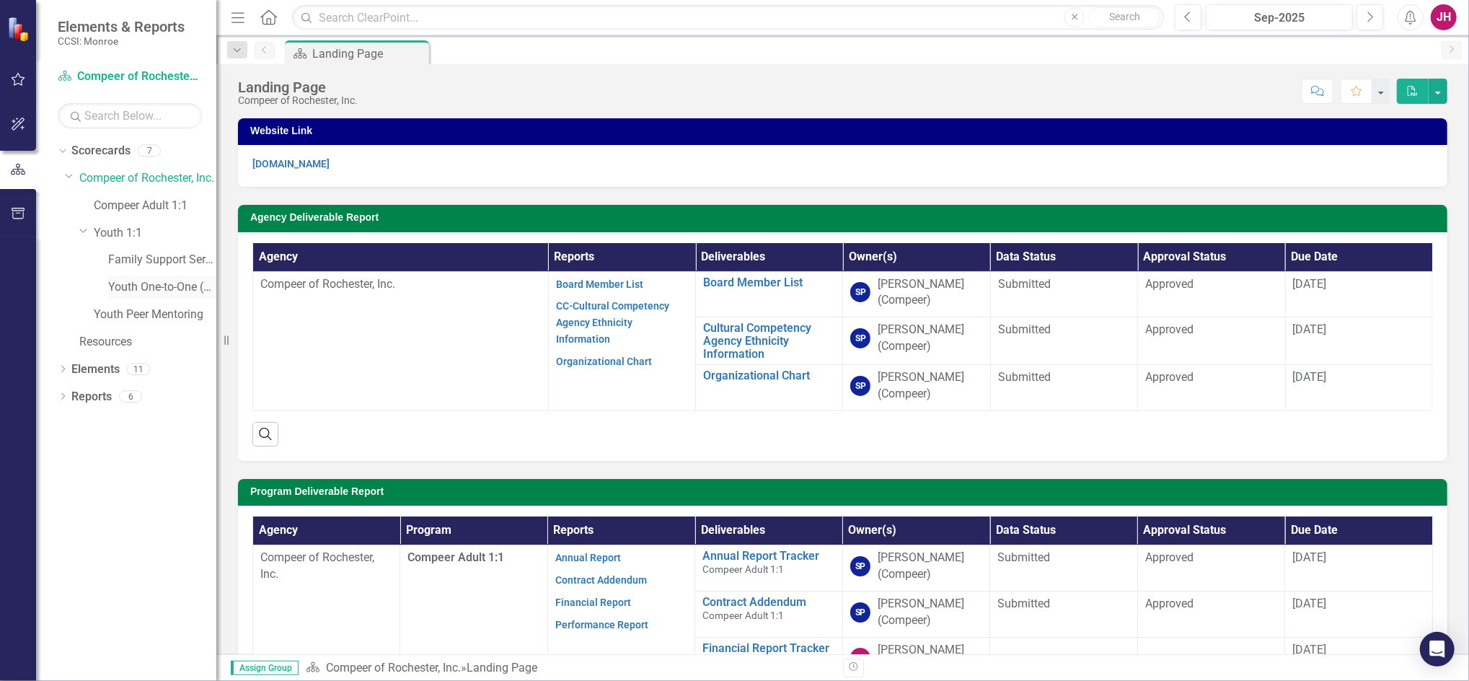
click at [135, 283] on link "Youth One-to-One (1760)" at bounding box center [162, 287] width 108 height 17
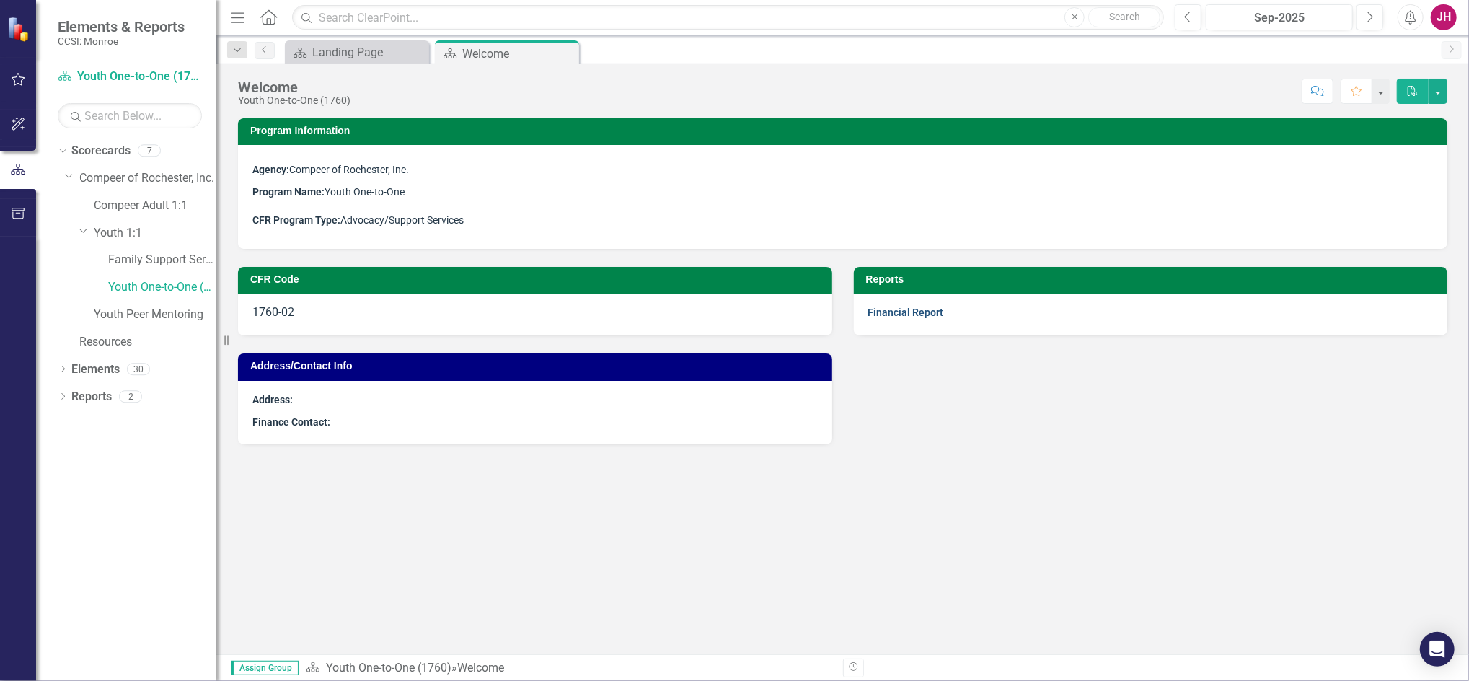
click at [882, 312] on link "Financial Report" at bounding box center [906, 312] width 76 height 12
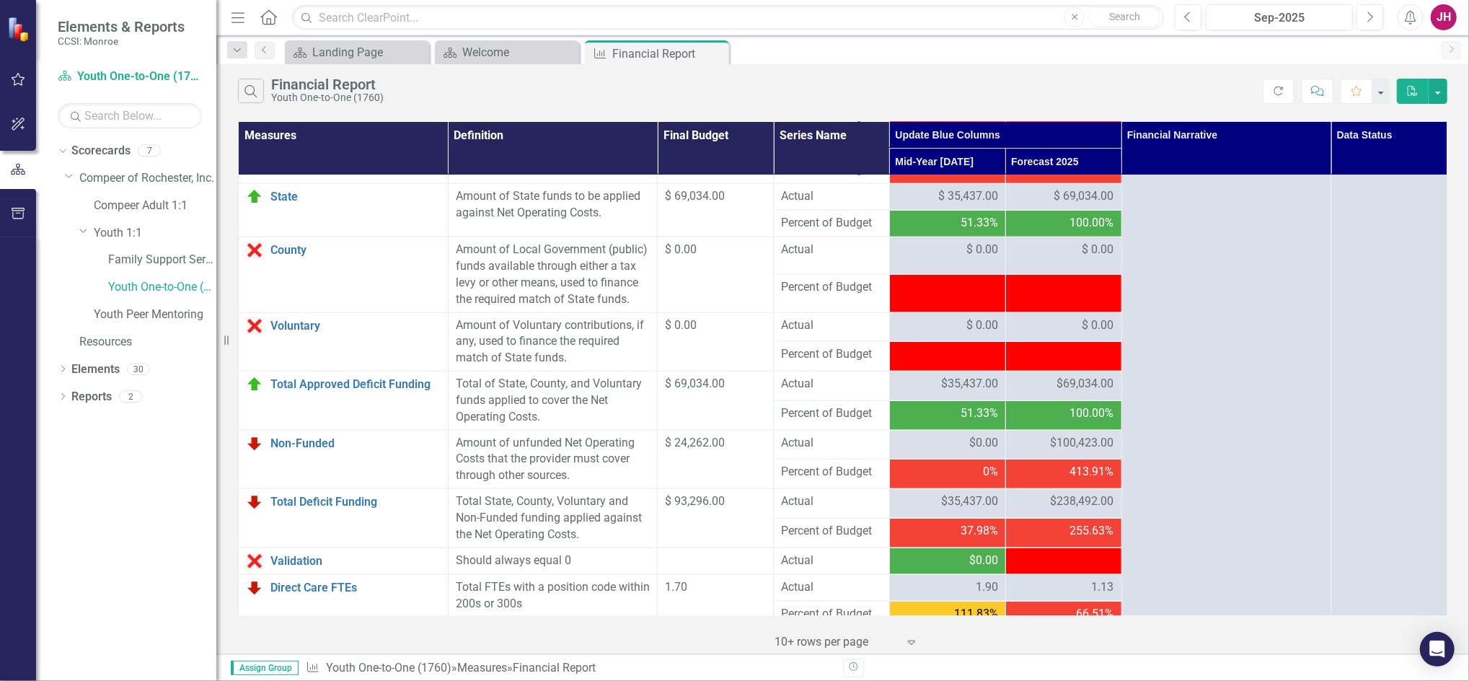
scroll to position [1610, 0]
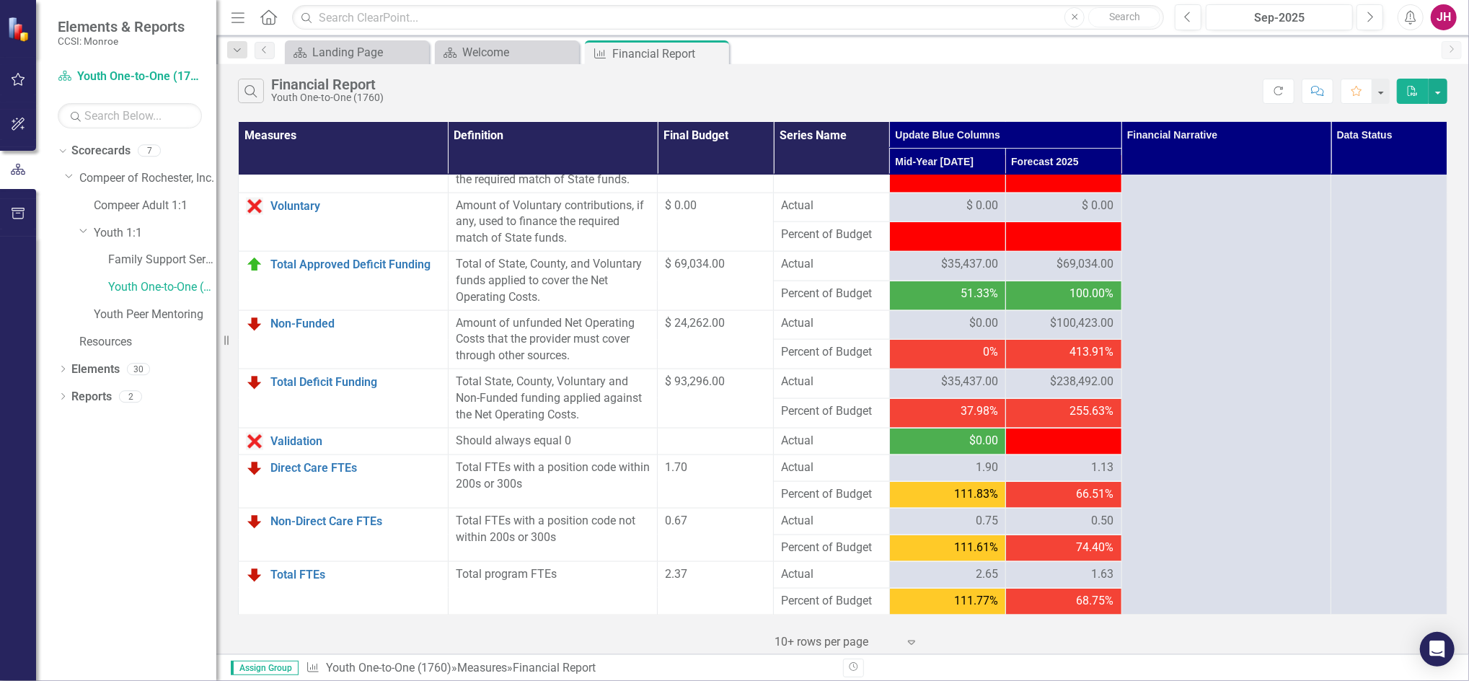
click at [1040, 441] on div "-$69,035.00" at bounding box center [1063, 441] width 101 height 17
click at [1068, 438] on span "-$69,035.00" at bounding box center [1084, 440] width 60 height 14
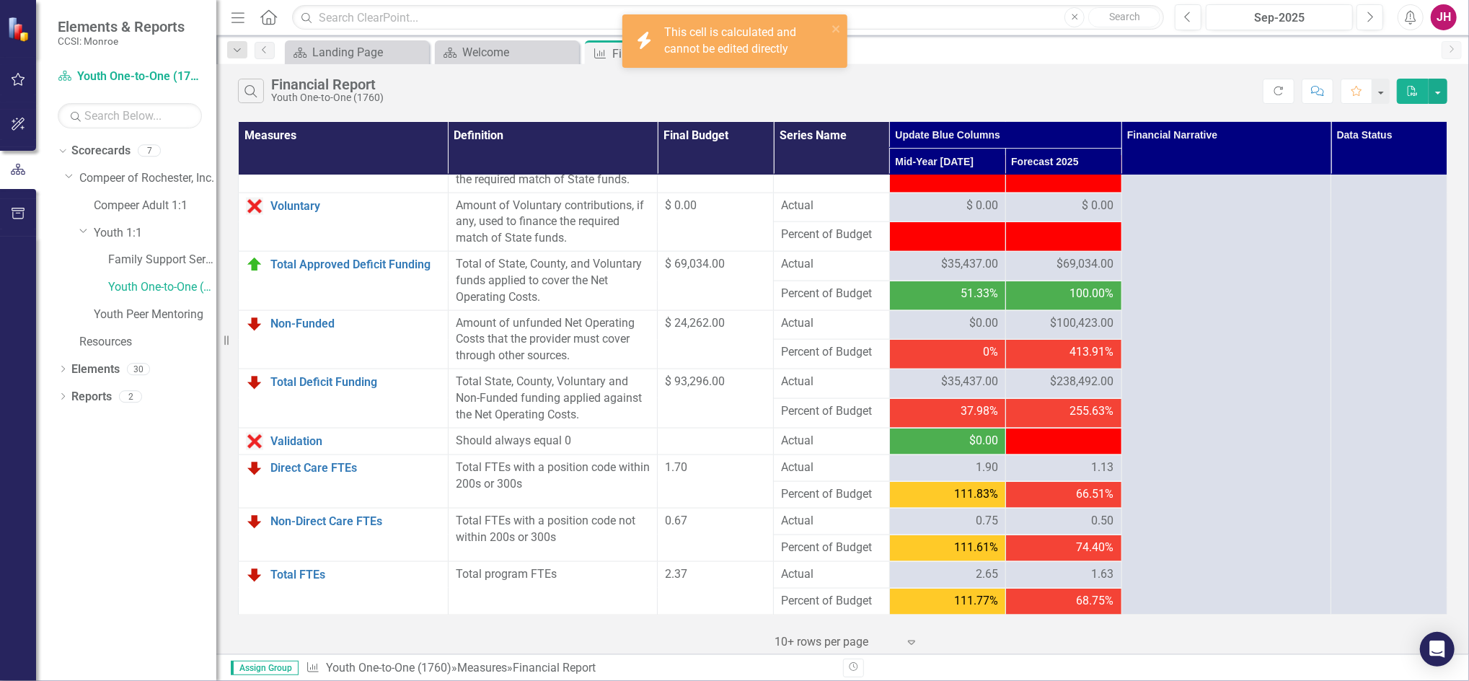
drag, startPoint x: 1068, startPoint y: 438, endPoint x: 1051, endPoint y: 433, distance: 18.0
click at [1054, 433] on span "-$69,035.00" at bounding box center [1084, 440] width 60 height 14
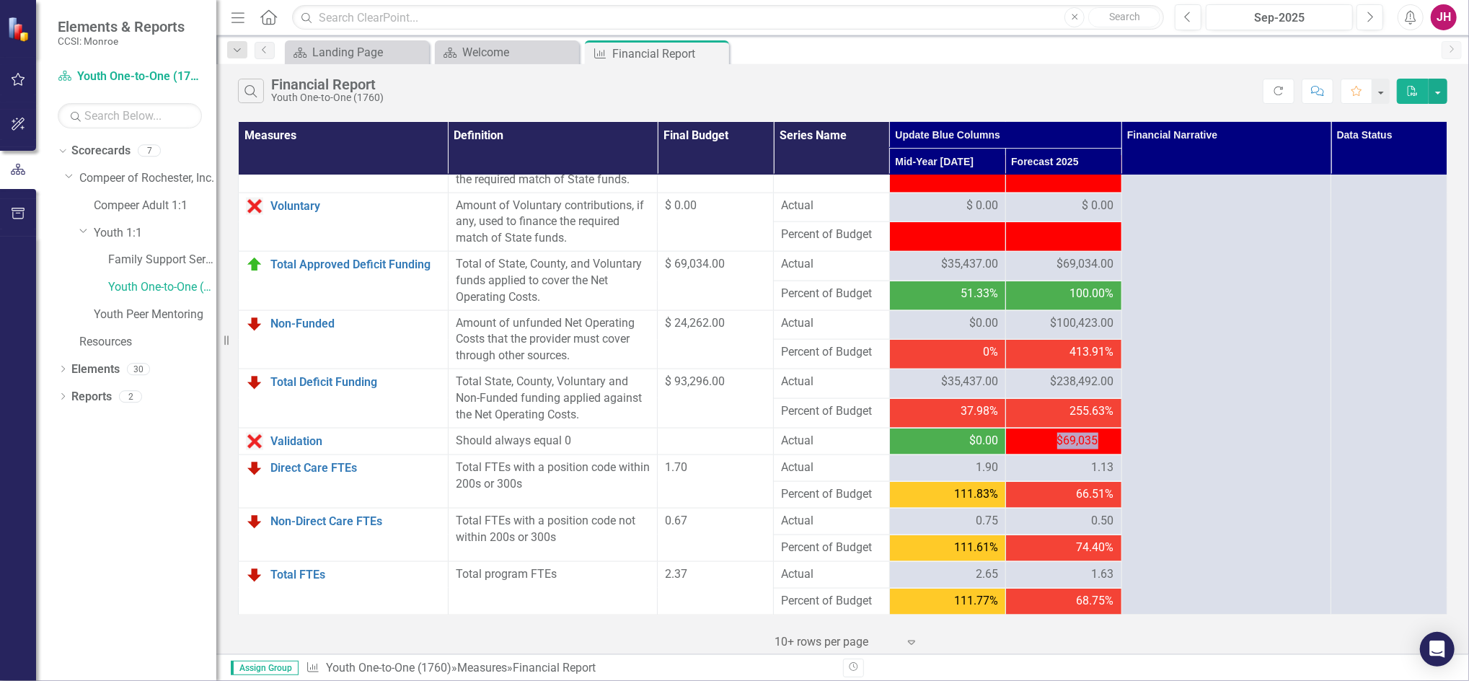
drag, startPoint x: 1090, startPoint y: 445, endPoint x: 1047, endPoint y: 442, distance: 43.4
click at [1054, 442] on span "-$69,035.00" at bounding box center [1084, 440] width 60 height 14
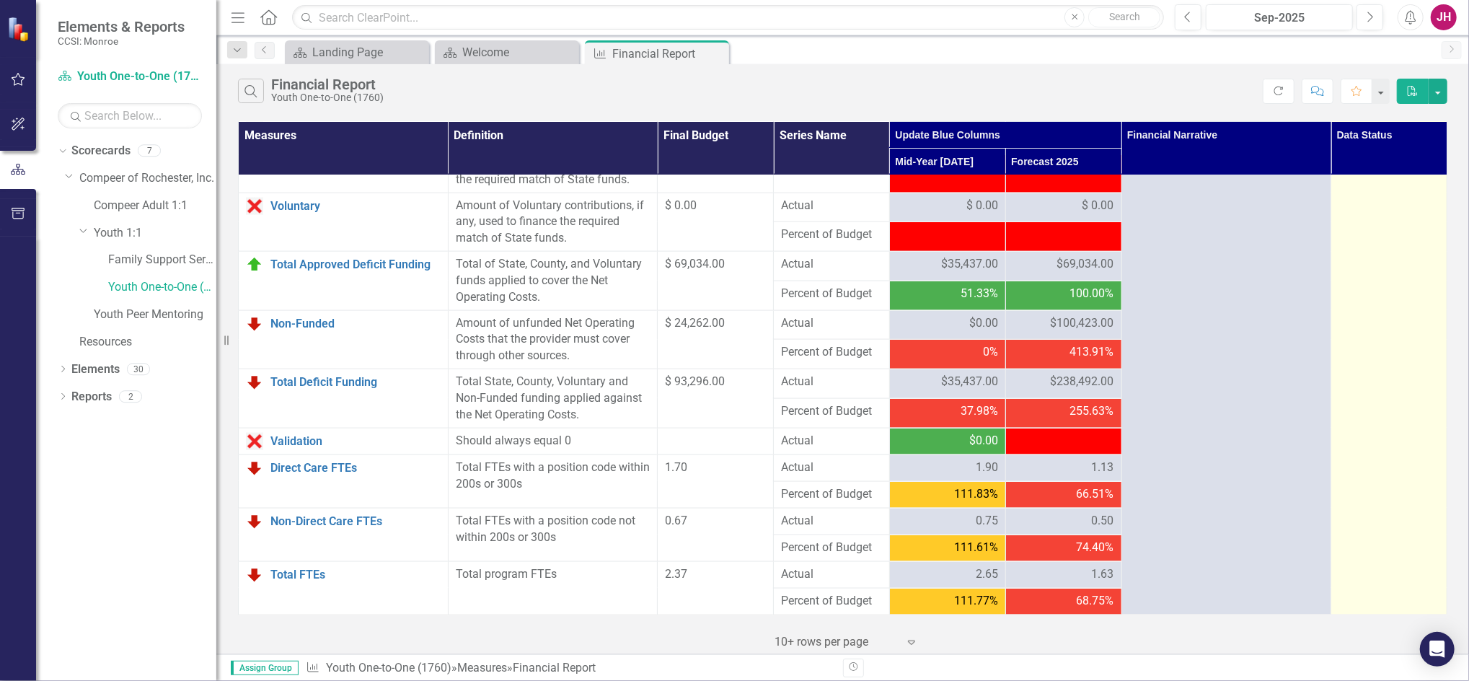
drag, startPoint x: 1047, startPoint y: 442, endPoint x: 1324, endPoint y: 397, distance: 281.1
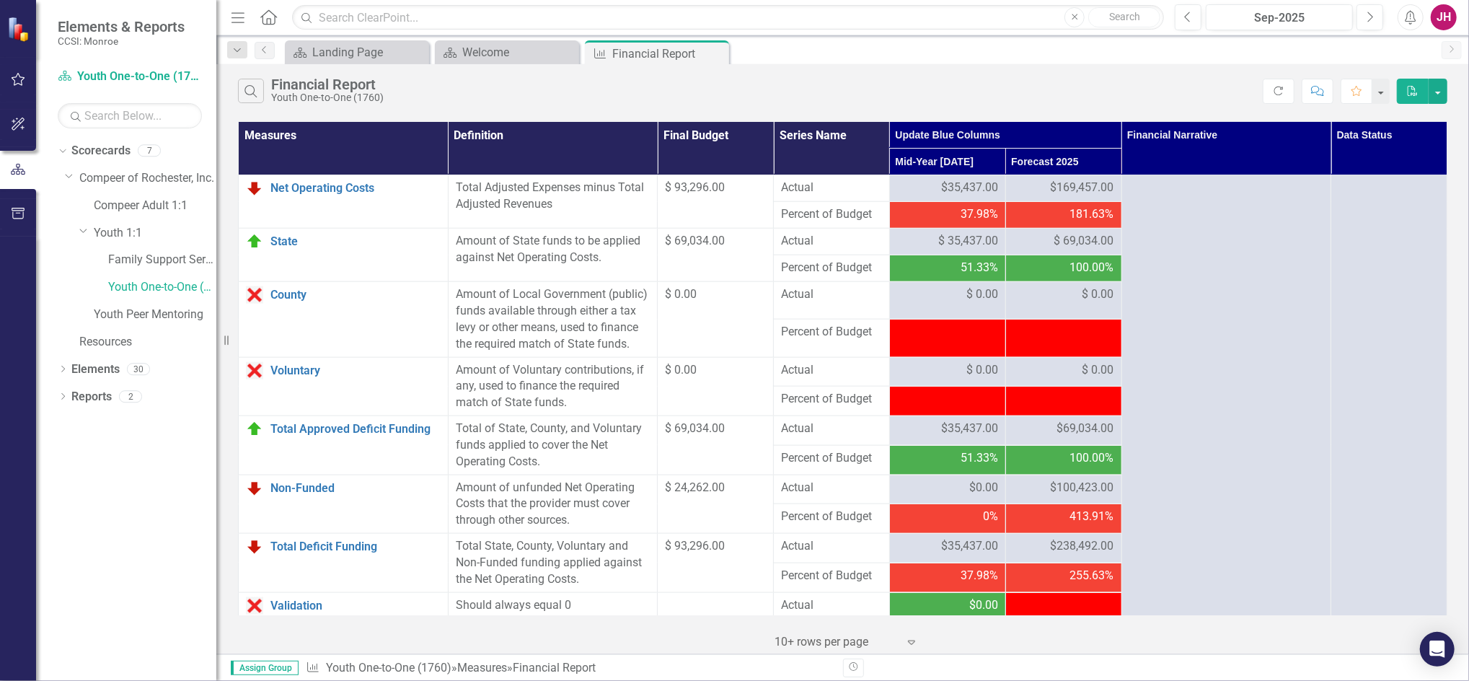
scroll to position [1514, 0]
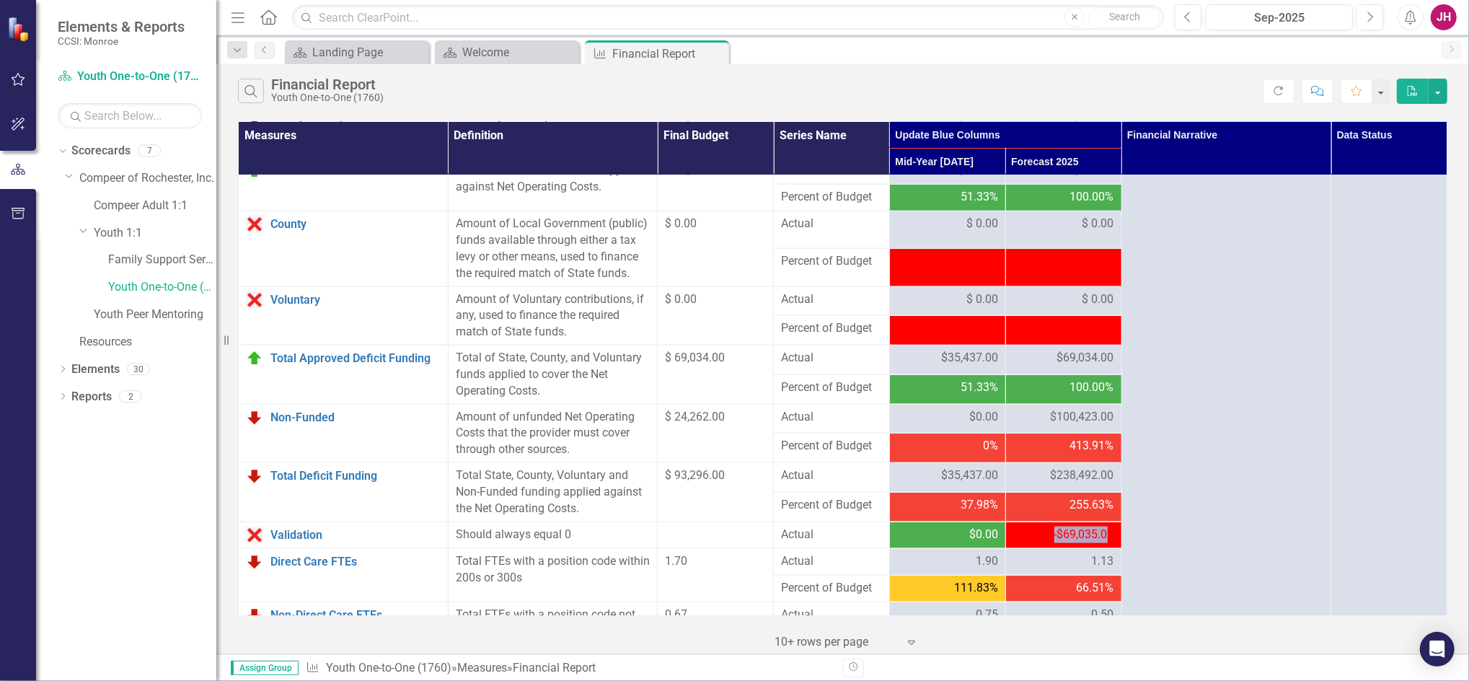
drag, startPoint x: 1046, startPoint y: 531, endPoint x: 1097, endPoint y: 529, distance: 51.2
click at [1097, 529] on span "-$69,035.00" at bounding box center [1084, 534] width 60 height 14
drag, startPoint x: 1097, startPoint y: 529, endPoint x: 1068, endPoint y: 360, distance: 171.1
click at [1068, 360] on span "$69,034.00" at bounding box center [1085, 358] width 57 height 17
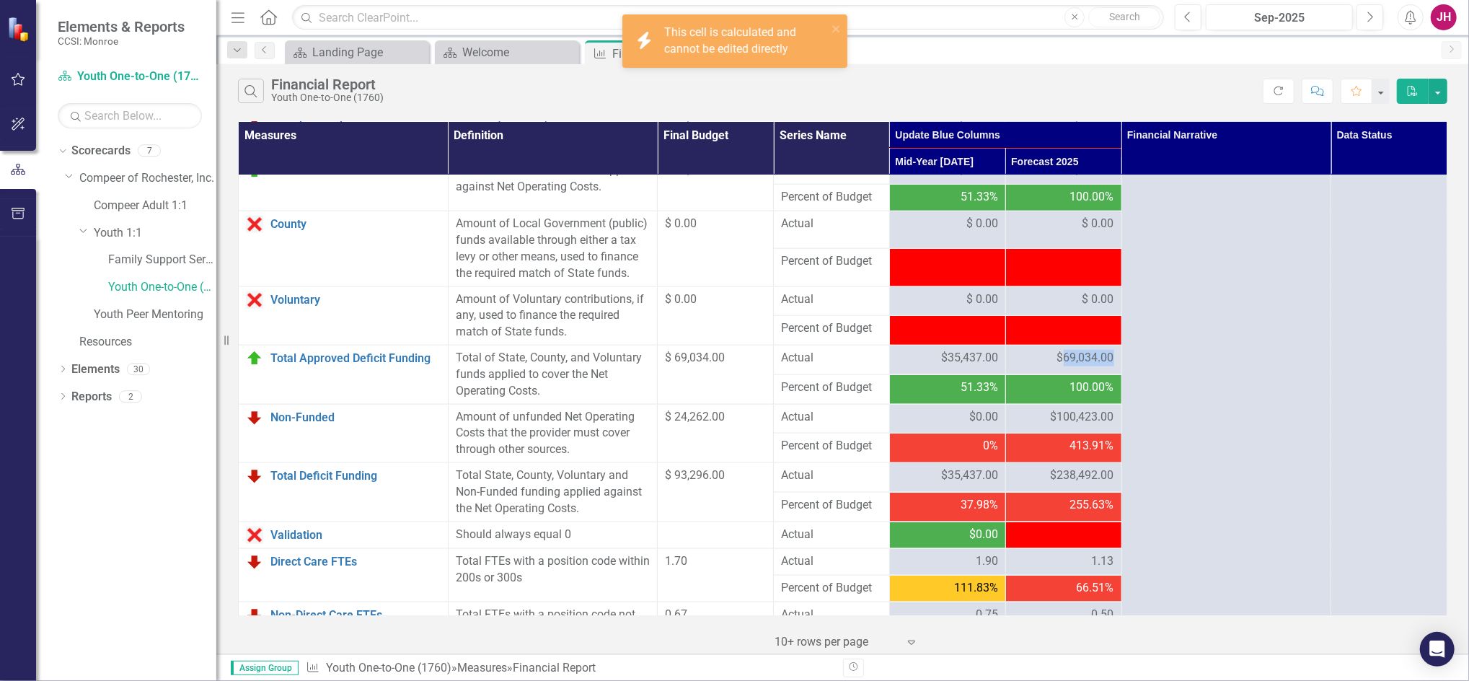
click at [1068, 360] on span "$69,034.00" at bounding box center [1085, 358] width 57 height 17
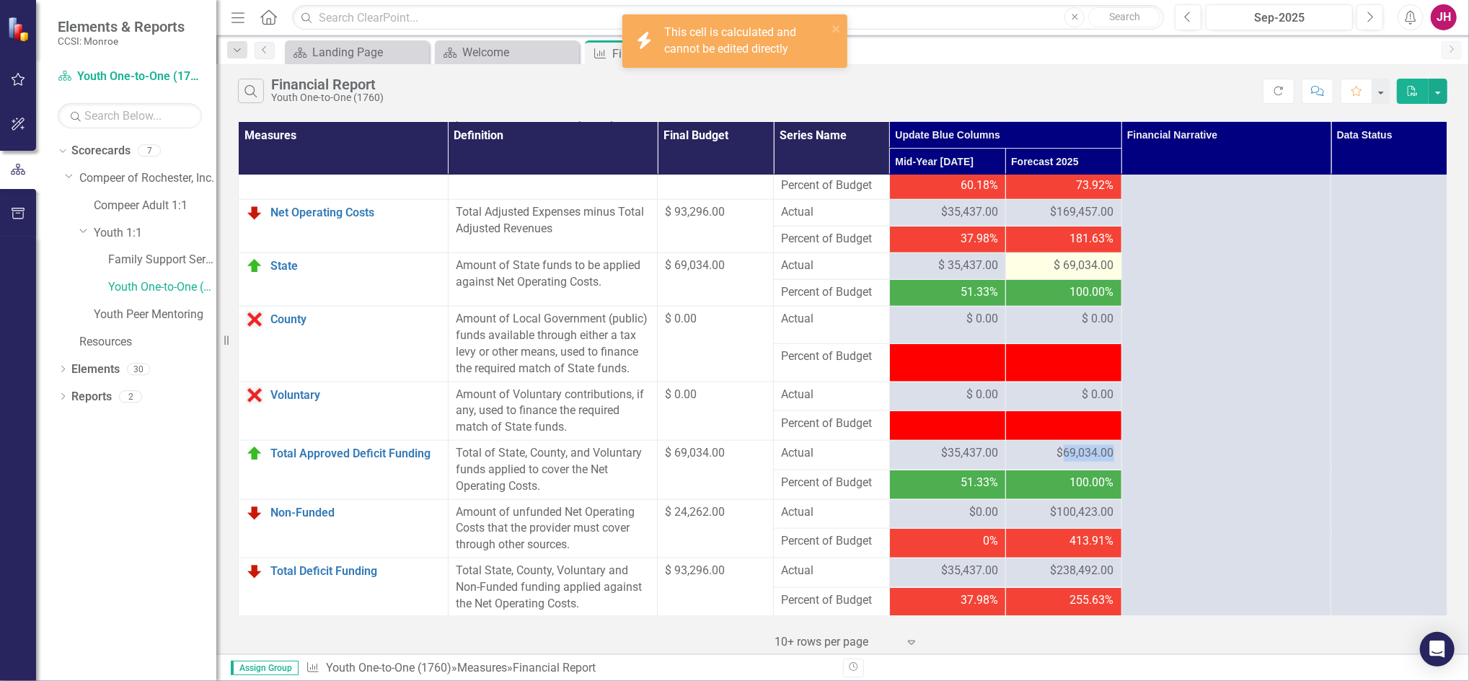
scroll to position [1321, 0]
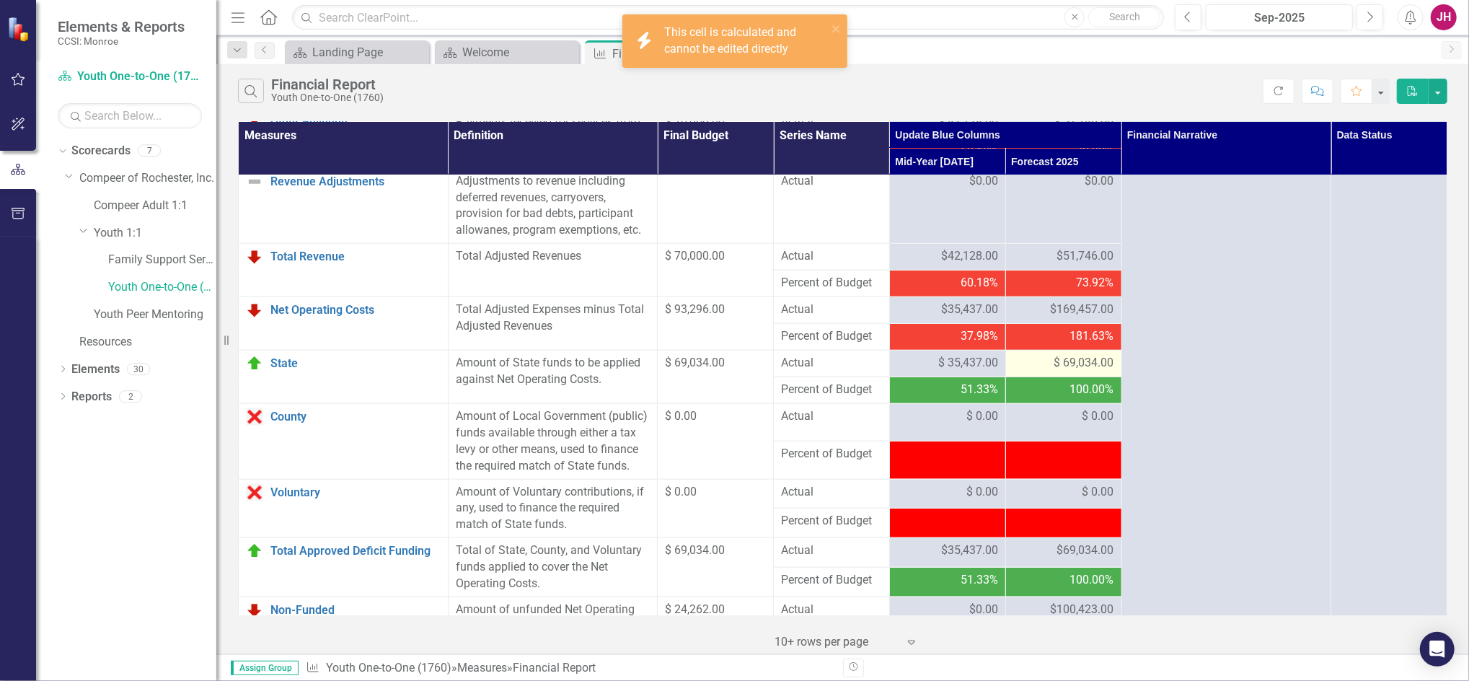
click at [1068, 363] on span "$ 69,034.00" at bounding box center [1084, 363] width 60 height 17
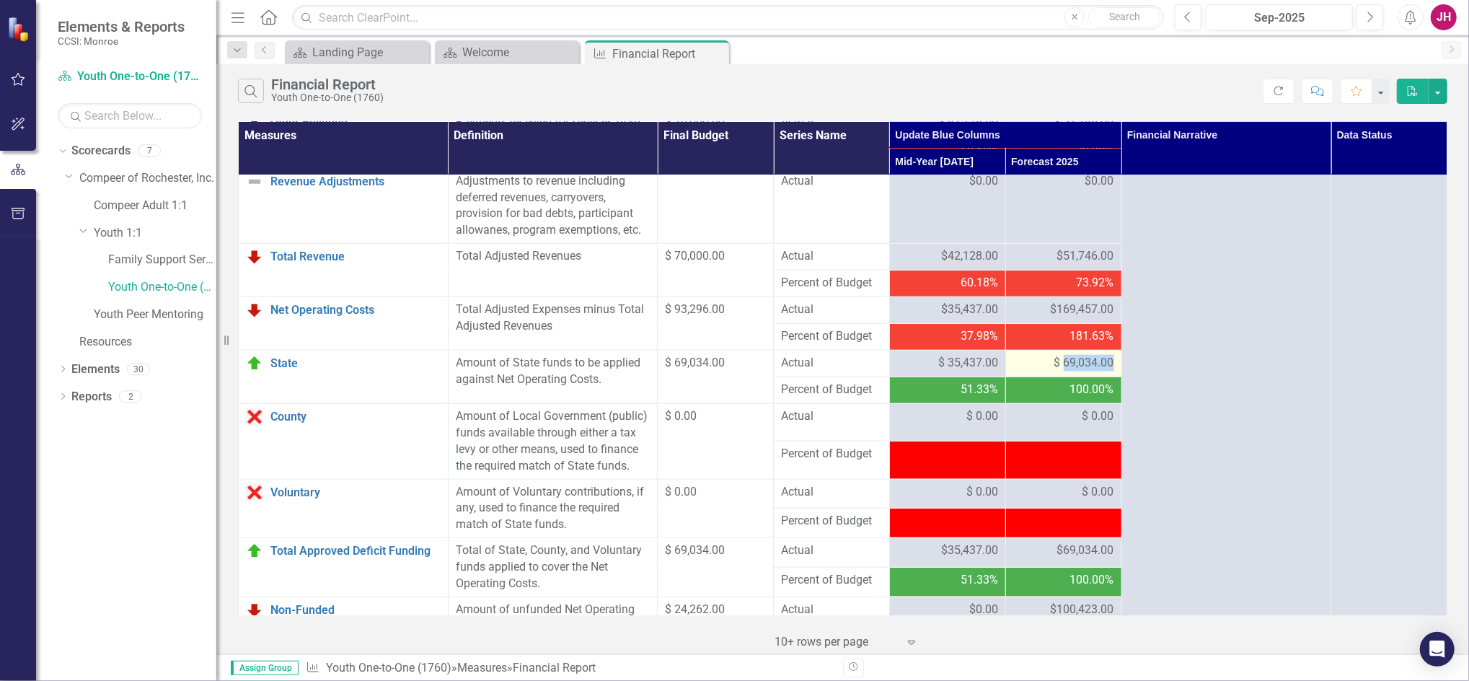
click at [1068, 363] on span "$ 69,034.00" at bounding box center [1084, 363] width 60 height 17
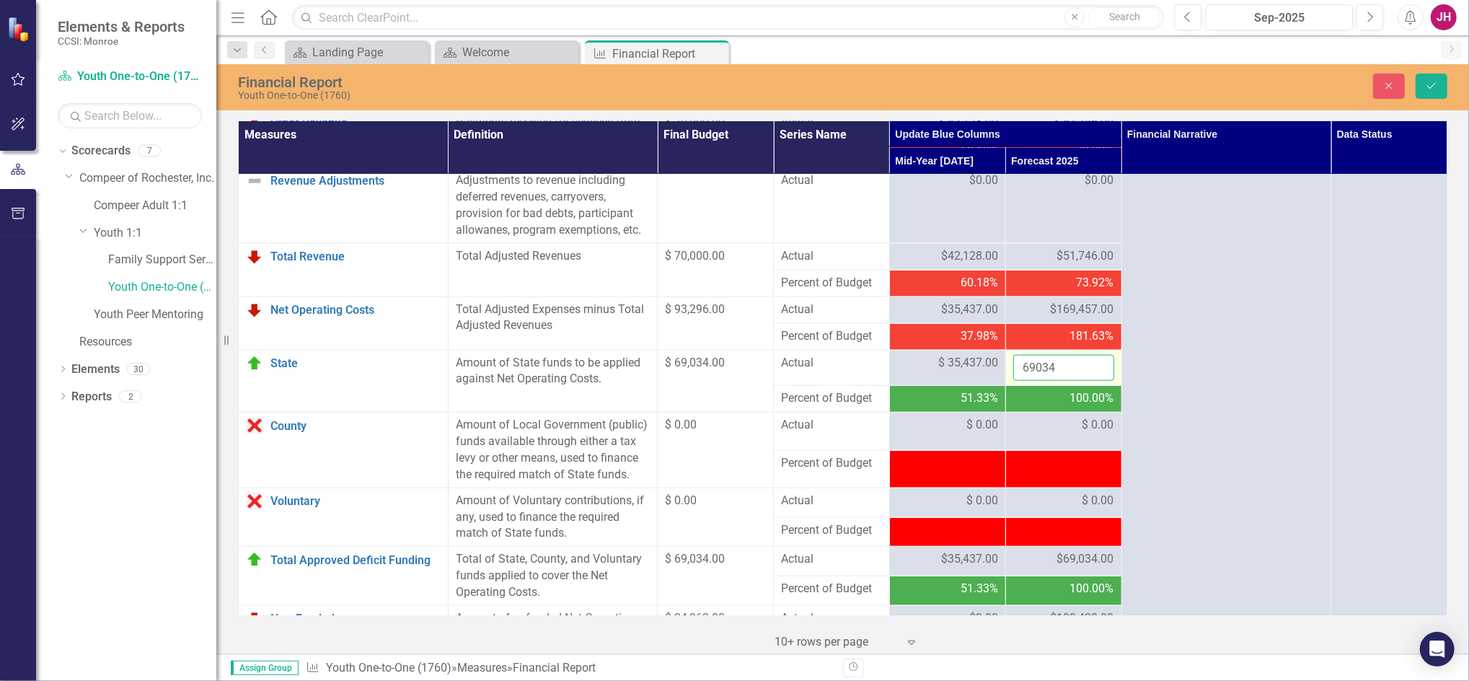
click at [1067, 366] on input "69034" at bounding box center [1063, 368] width 101 height 27
type input "69033"
click at [1435, 88] on icon "Save" at bounding box center [1431, 86] width 13 height 10
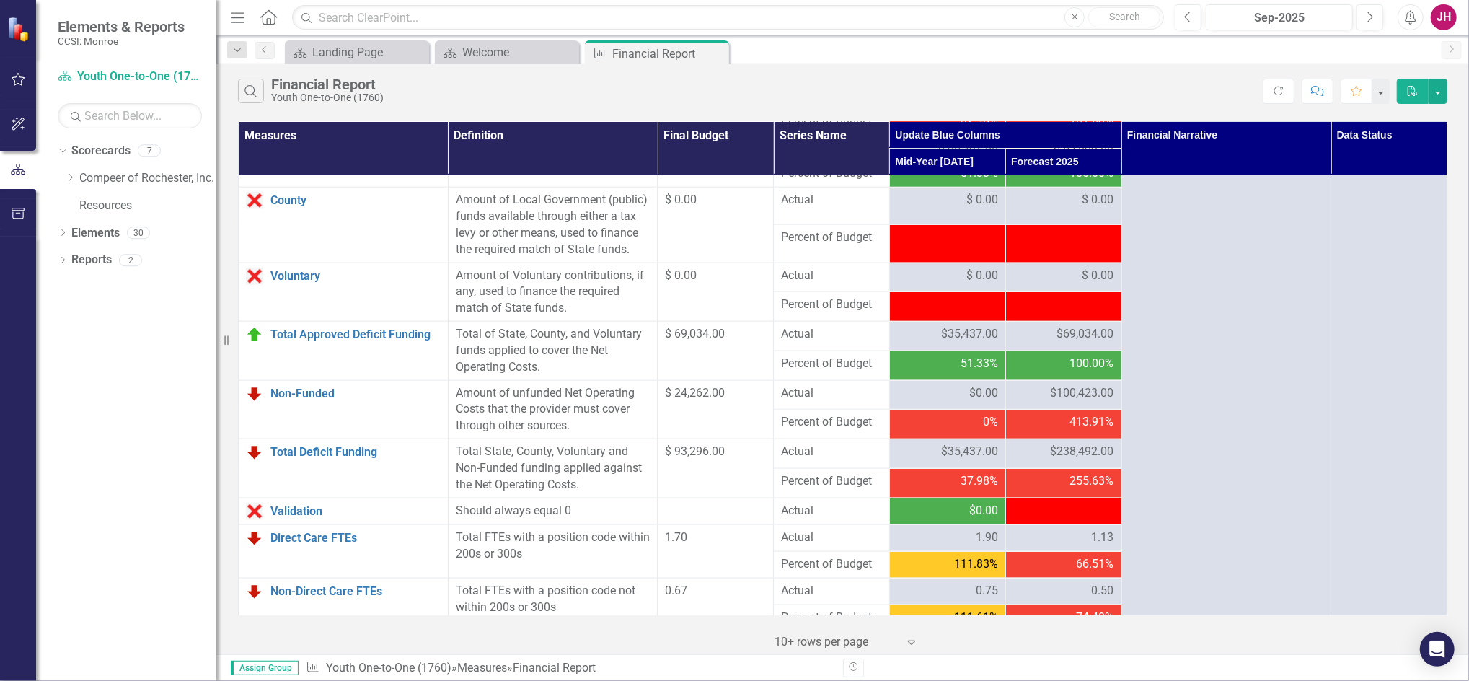
scroll to position [1442, 0]
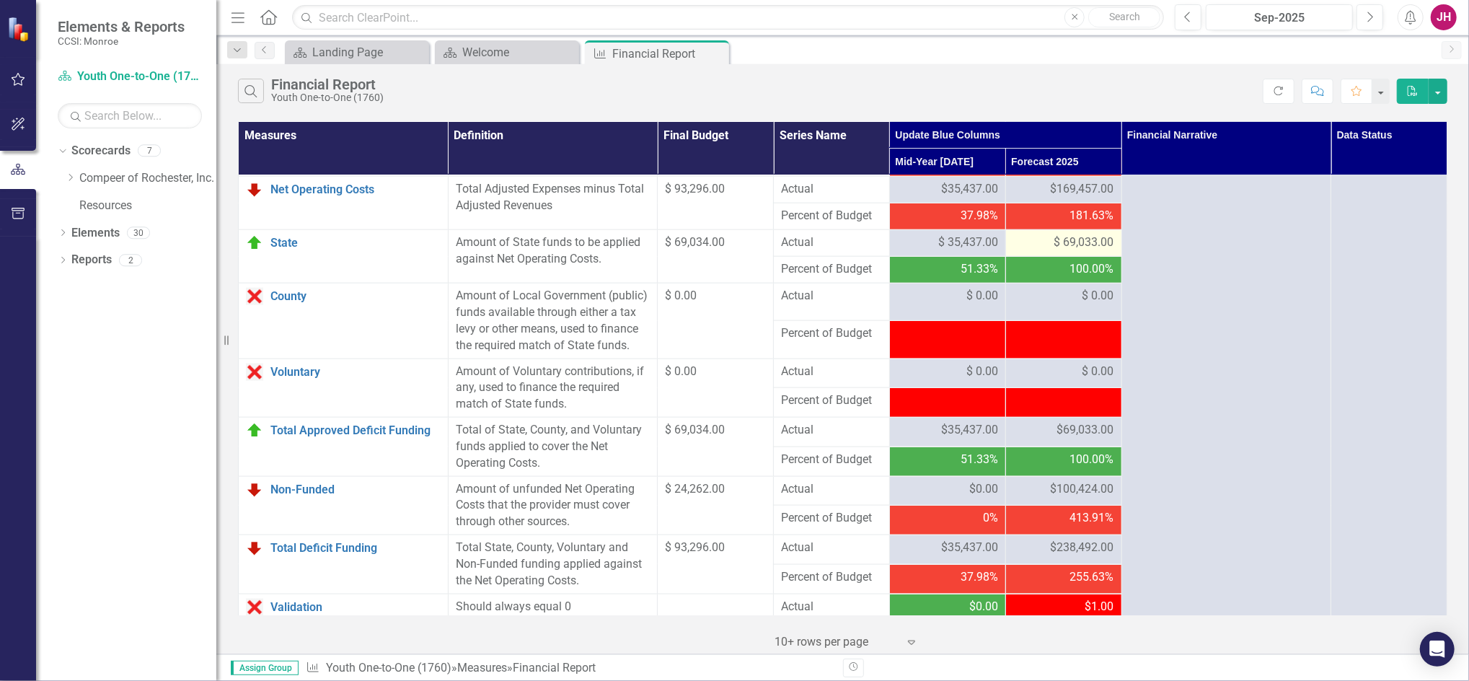
click at [1068, 244] on span "$ 69,033.00" at bounding box center [1084, 242] width 60 height 17
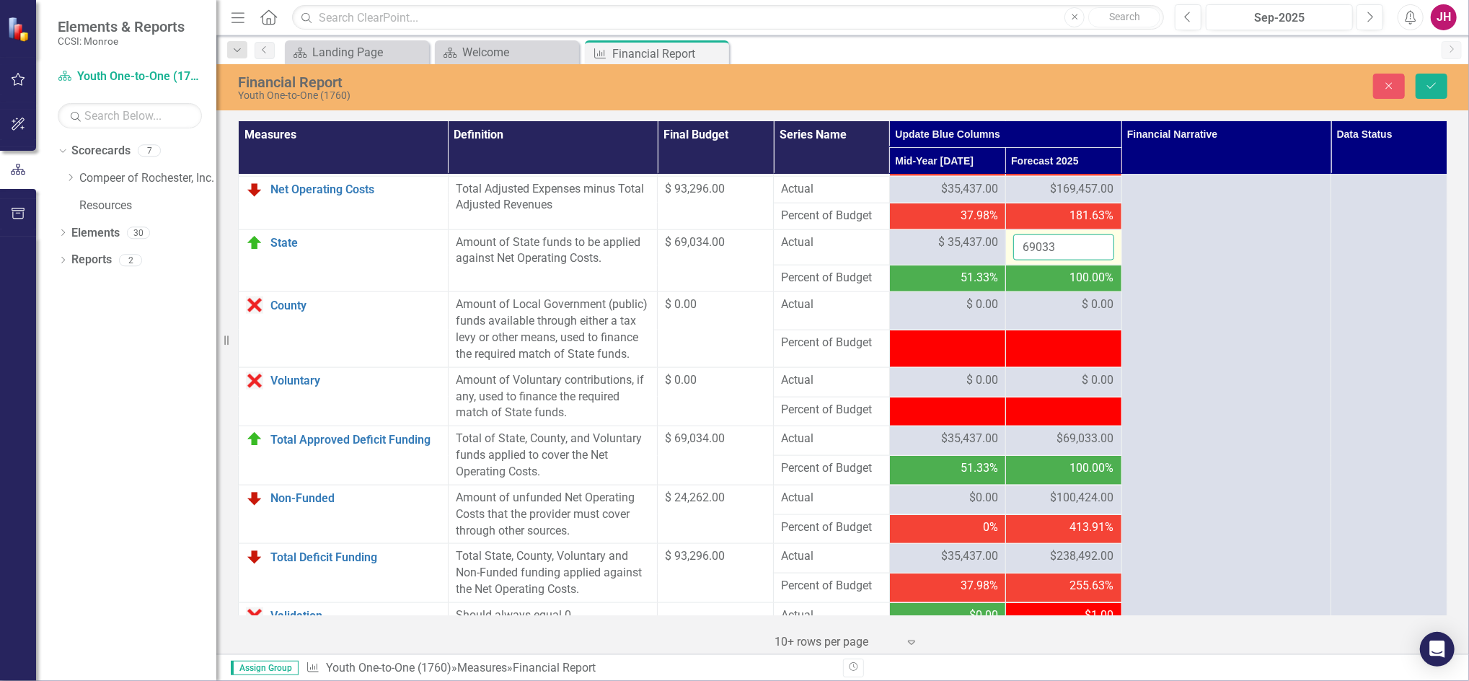
click at [1069, 248] on input "69033" at bounding box center [1063, 247] width 101 height 27
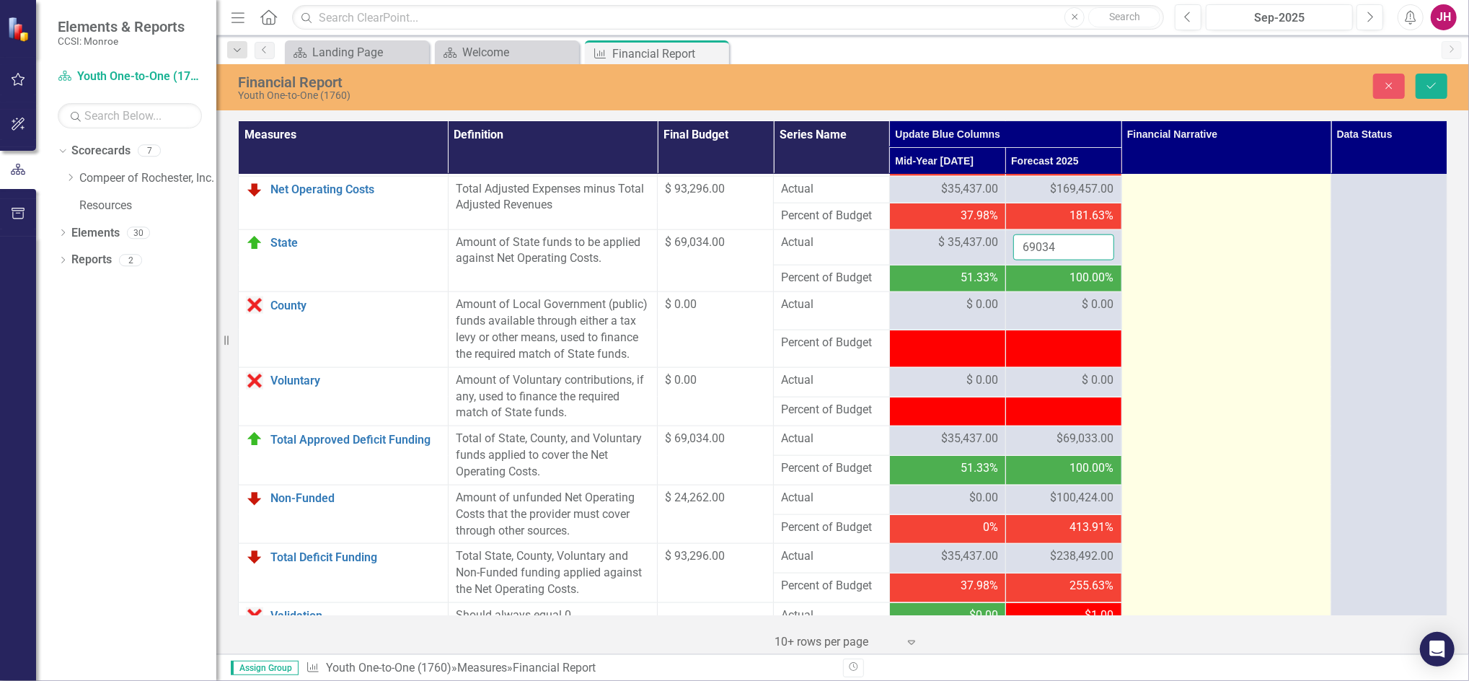
type input "69034"
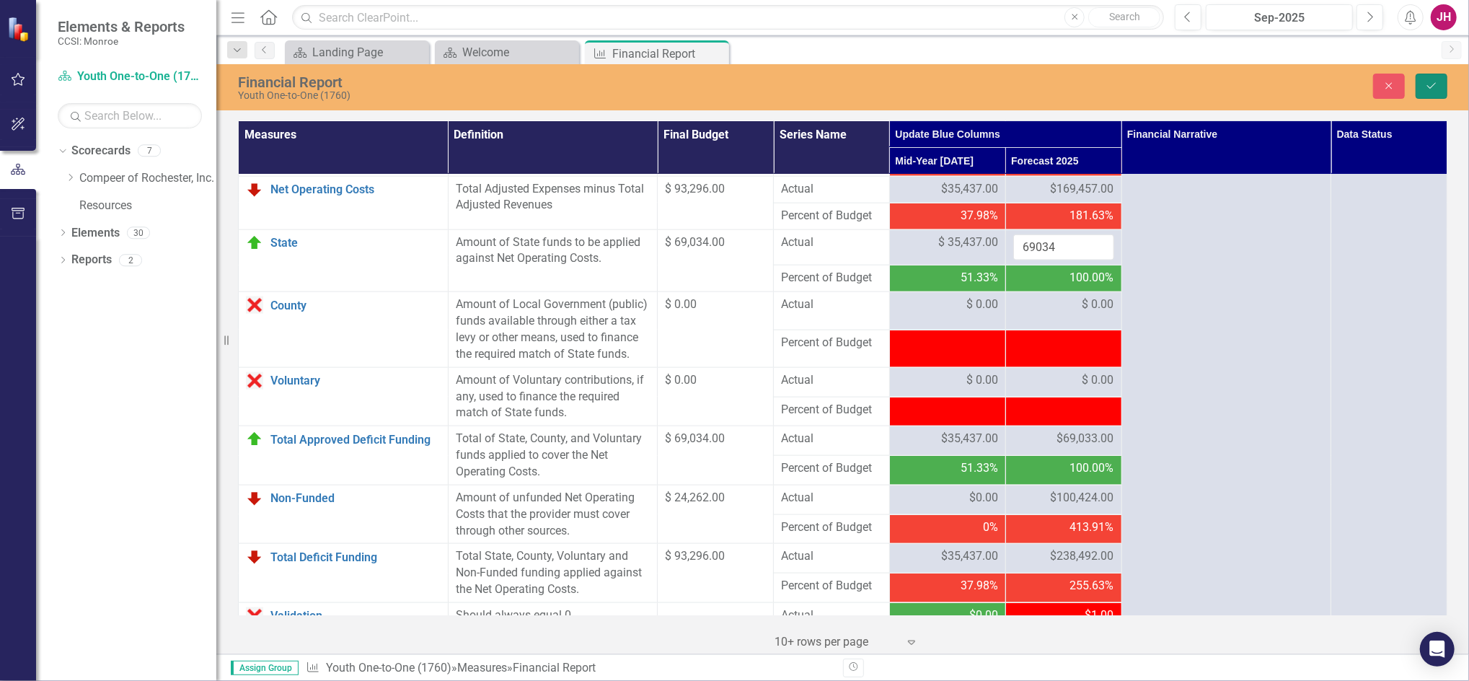
click at [1426, 87] on icon "Save" at bounding box center [1431, 86] width 13 height 10
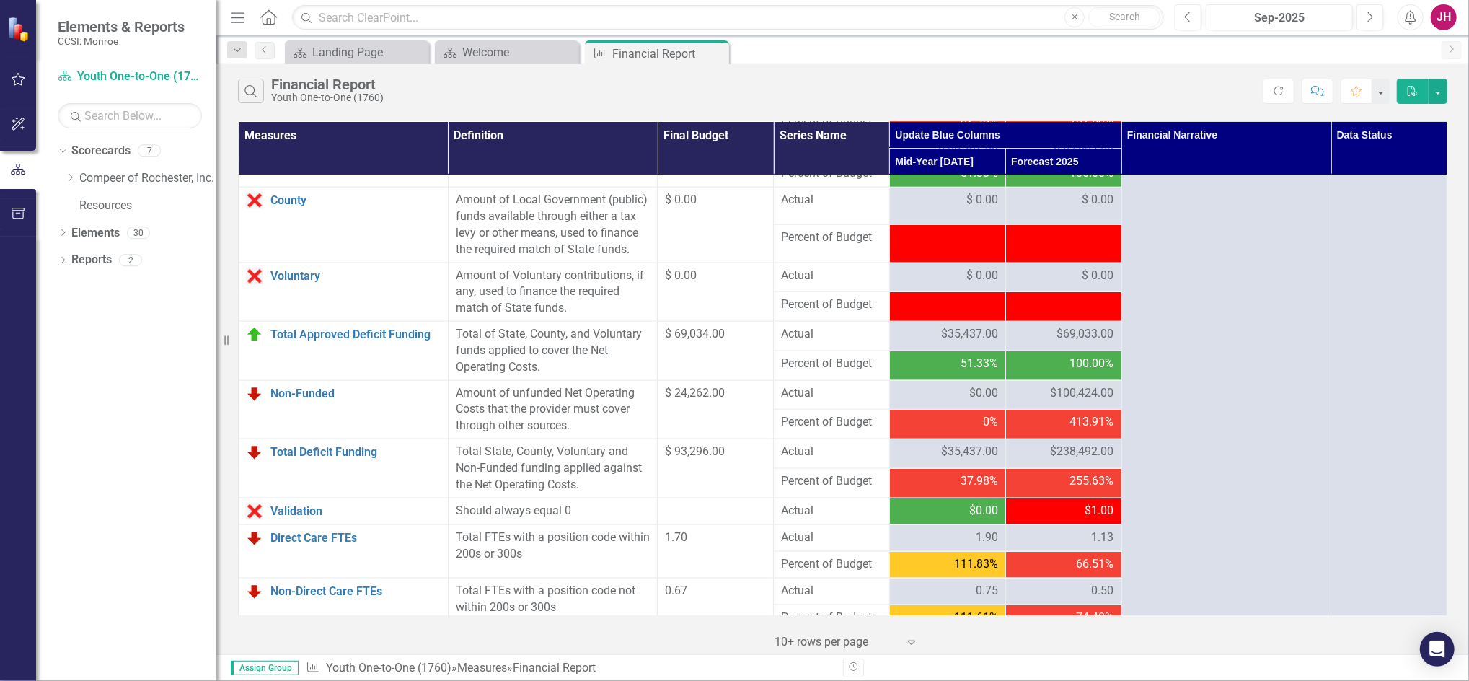
scroll to position [1610, 0]
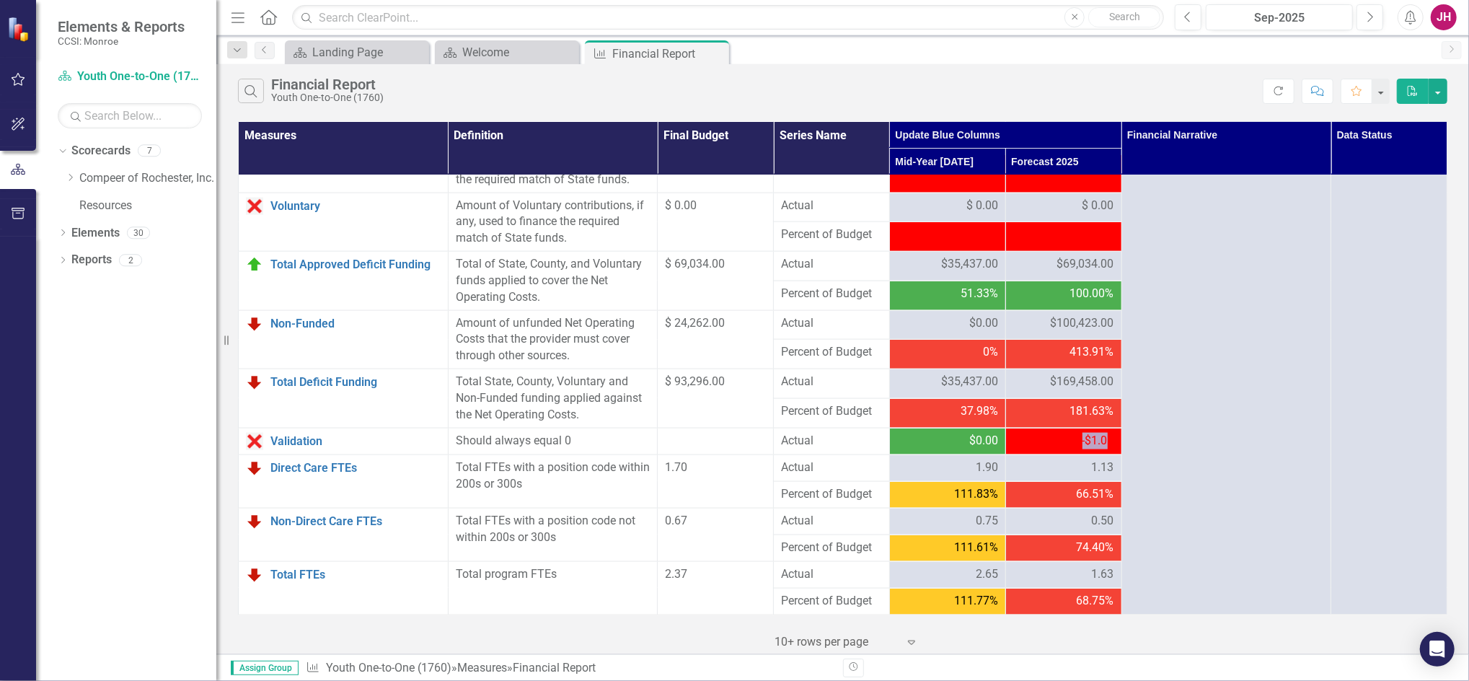
drag, startPoint x: 1045, startPoint y: 433, endPoint x: 1097, endPoint y: 439, distance: 52.9
click at [1097, 439] on div "-$1.00" at bounding box center [1063, 441] width 101 height 17
click at [1102, 443] on span "-$1.00" at bounding box center [1098, 440] width 32 height 14
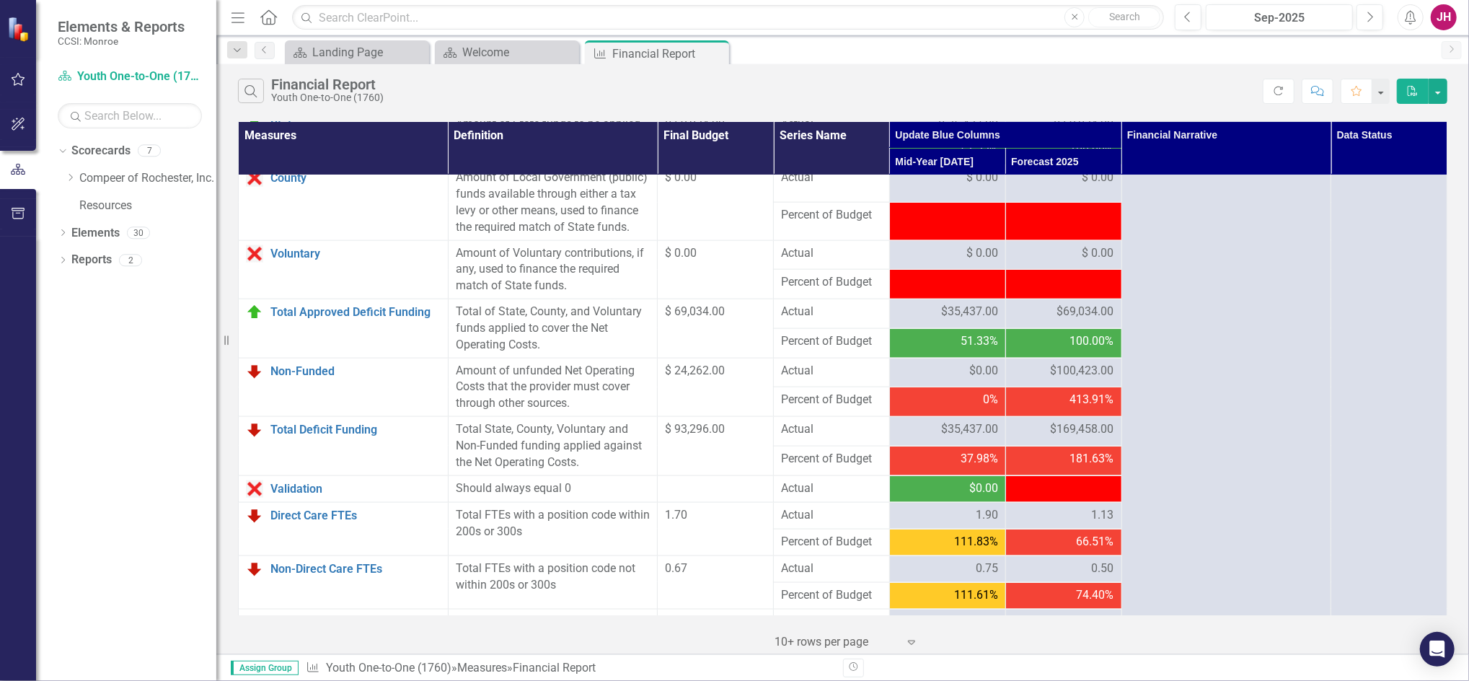
scroll to position [1514, 0]
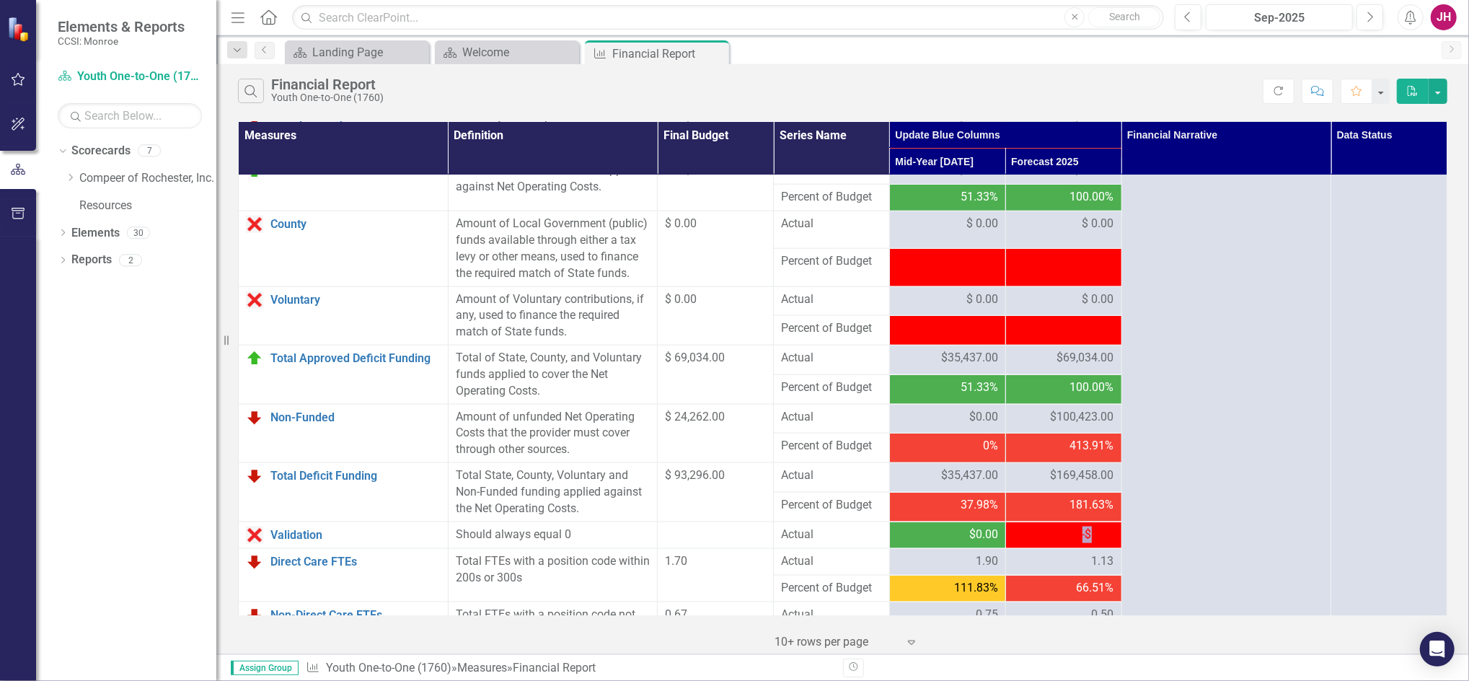
drag, startPoint x: 1018, startPoint y: 538, endPoint x: 1084, endPoint y: 526, distance: 67.3
click at [1084, 526] on td "-$1.00" at bounding box center [1063, 534] width 116 height 27
click at [1071, 362] on span "$69,034.00" at bounding box center [1085, 358] width 57 height 17
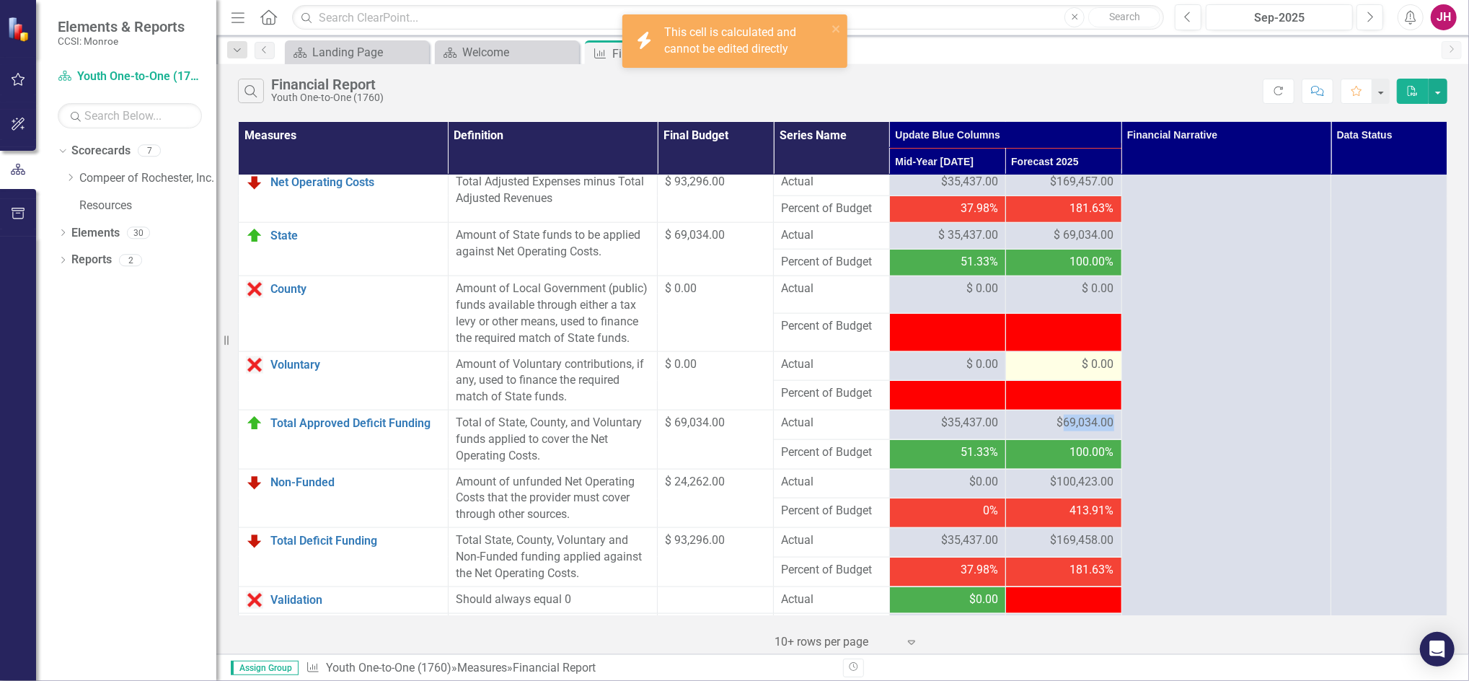
scroll to position [1417, 0]
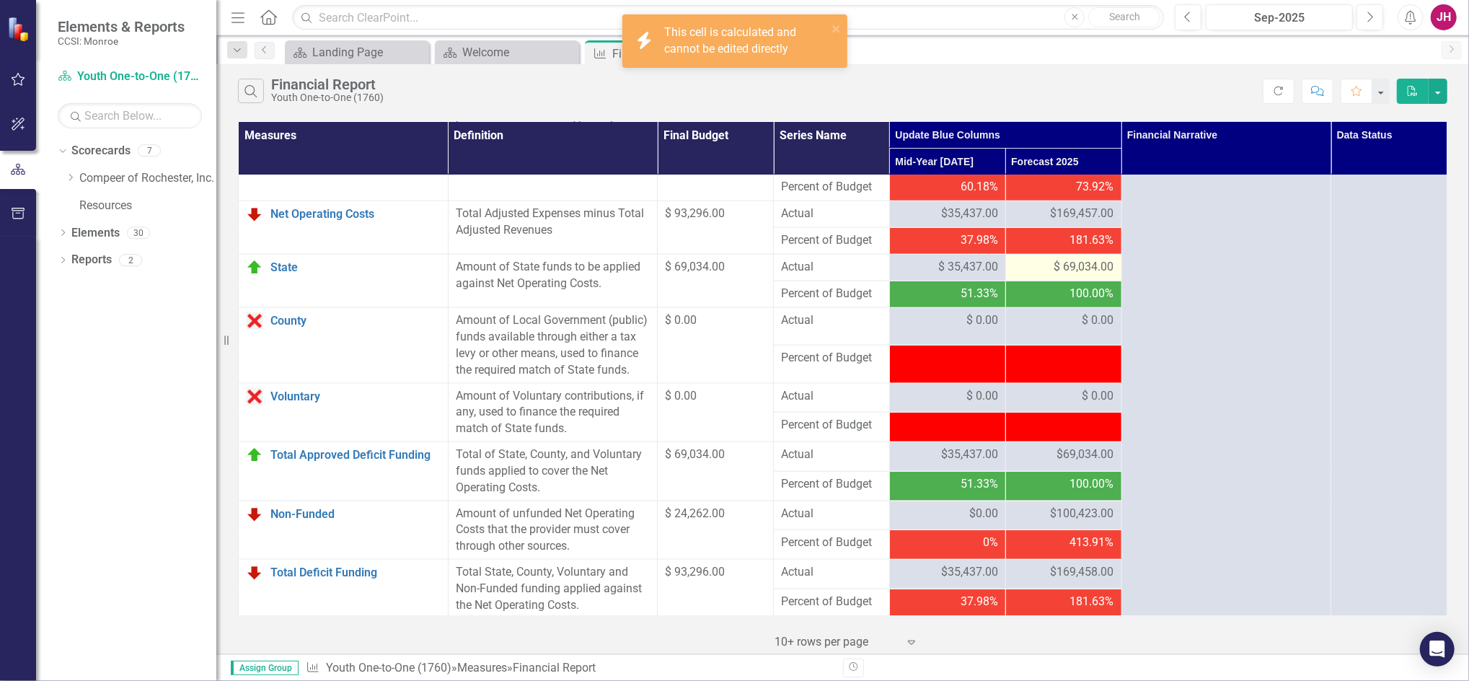
click at [1077, 270] on span "$ 69,034.00" at bounding box center [1084, 267] width 60 height 17
click at [1078, 270] on span "$ 69,034.00" at bounding box center [1084, 267] width 60 height 17
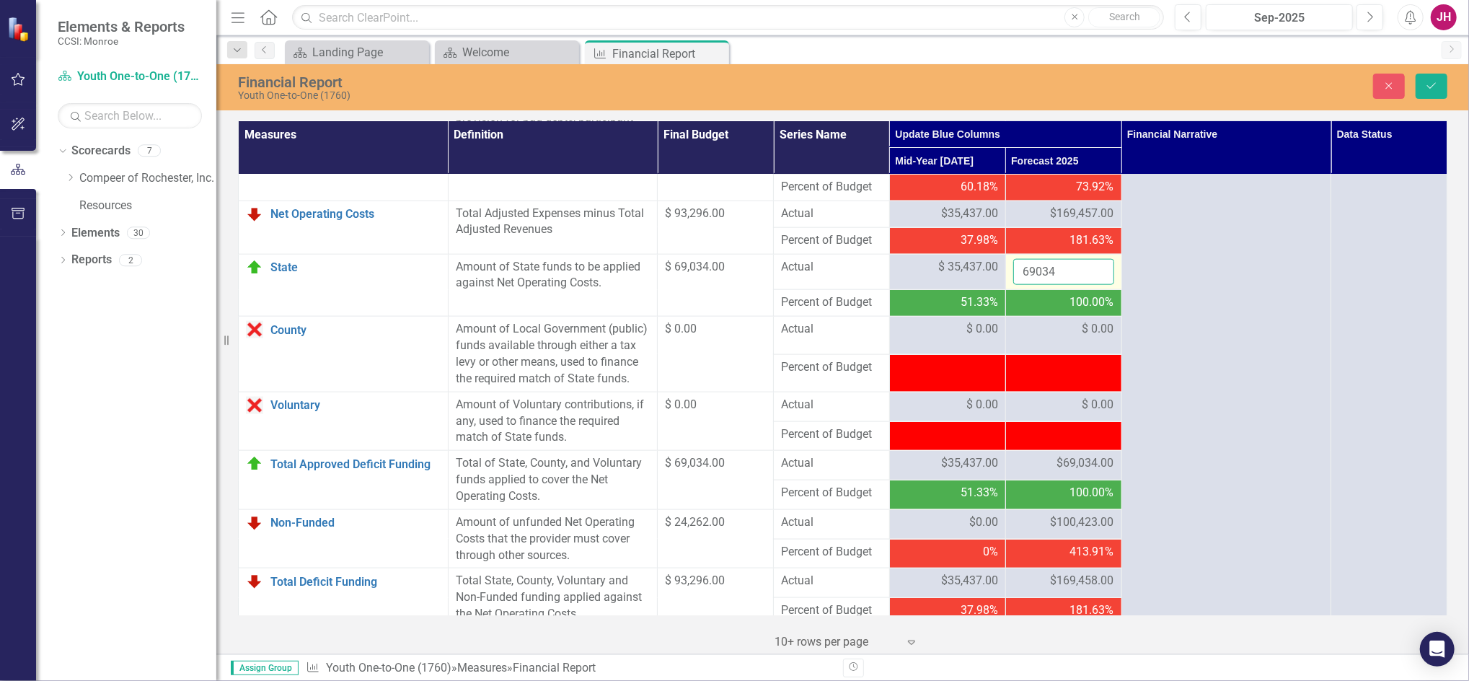
drag, startPoint x: 1078, startPoint y: 270, endPoint x: 1056, endPoint y: 272, distance: 21.7
click at [1056, 272] on input "69034" at bounding box center [1063, 272] width 101 height 27
type input "69034"
click at [1425, 87] on icon "Save" at bounding box center [1431, 86] width 13 height 10
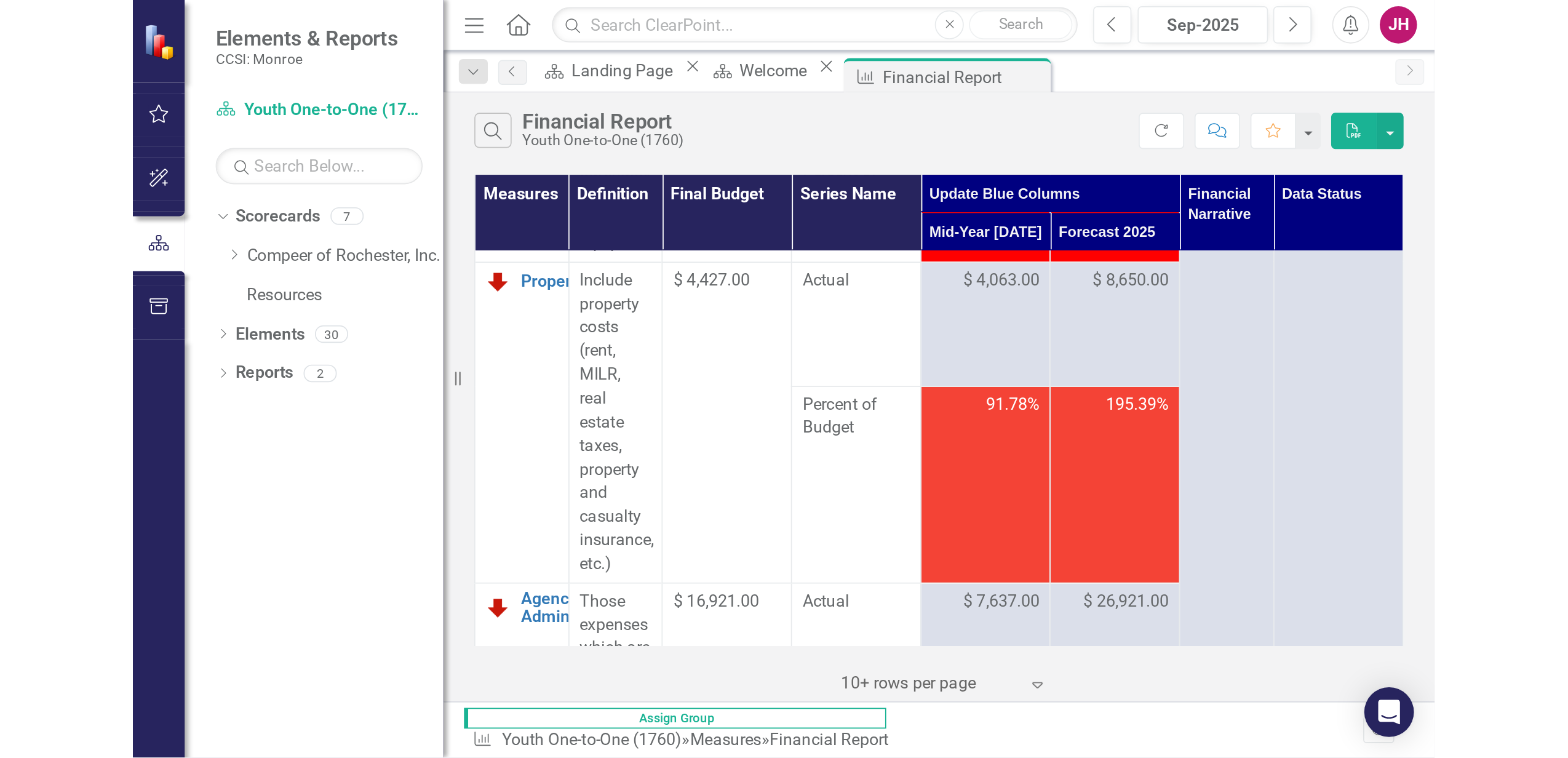
scroll to position [936, 0]
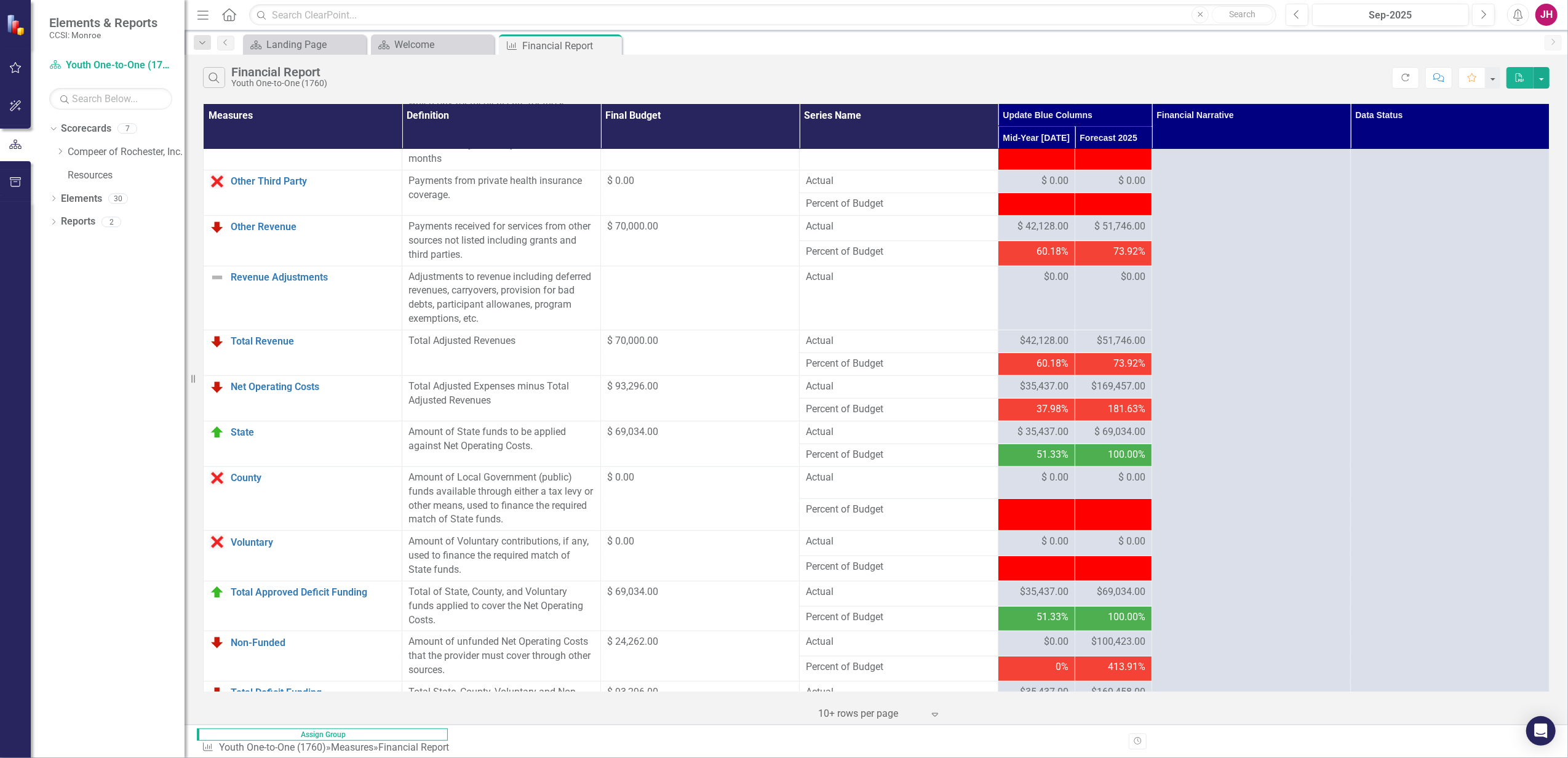
click at [1145, 580] on span "-$1.00" at bounding box center [1132, 742] width 27 height 12
drag, startPoint x: 1153, startPoint y: 550, endPoint x: 1120, endPoint y: 537, distance: 35.5
click at [1120, 537] on tbody "Personal Services Link Open Element Includes all remuneration, paid currently o…" at bounding box center [876, 52] width 1345 height 1677
drag, startPoint x: 1120, startPoint y: 537, endPoint x: 1132, endPoint y: 545, distance: 14.4
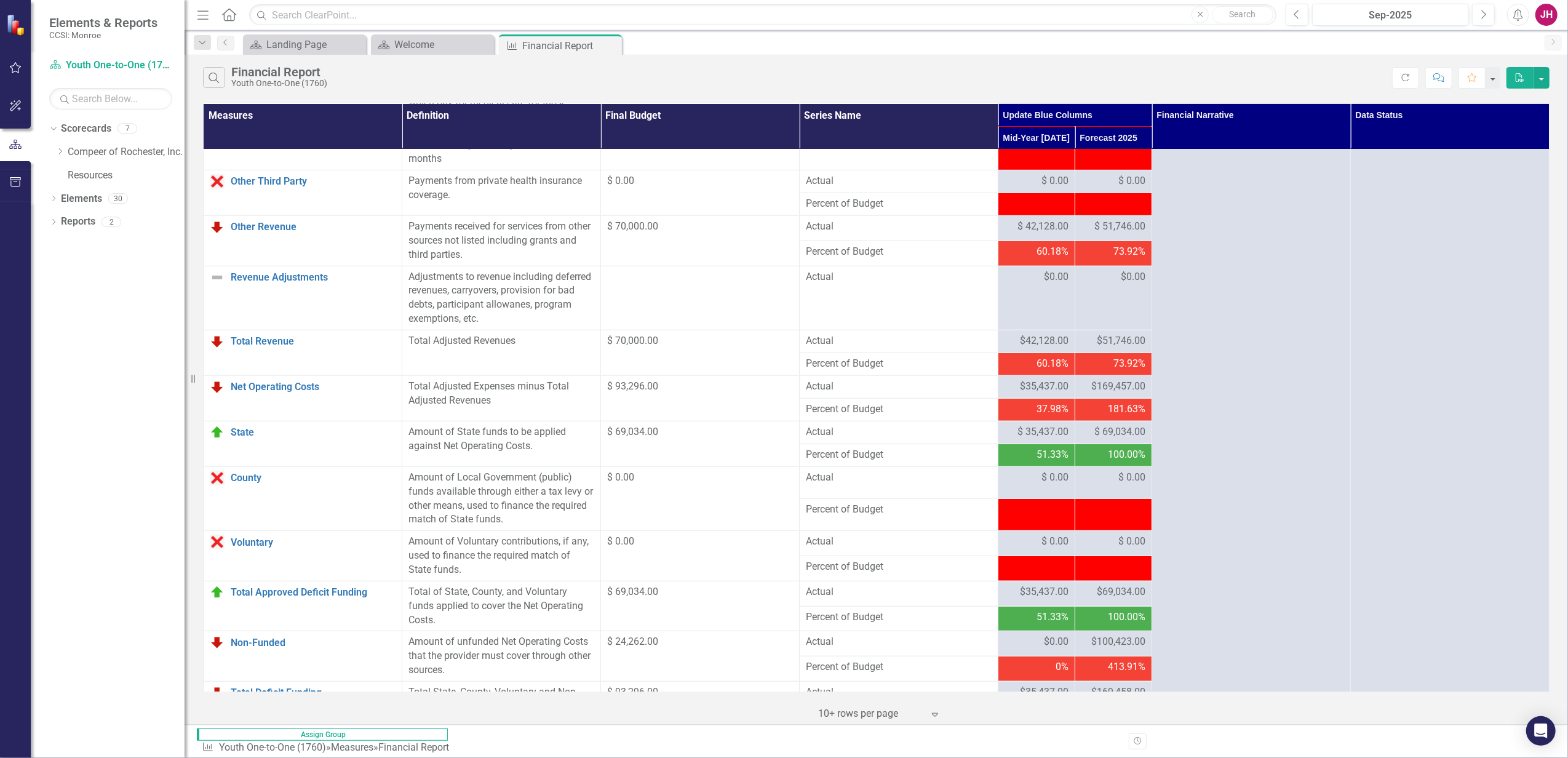
click at [1132, 580] on span "-$1.00" at bounding box center [1132, 742] width 27 height 12
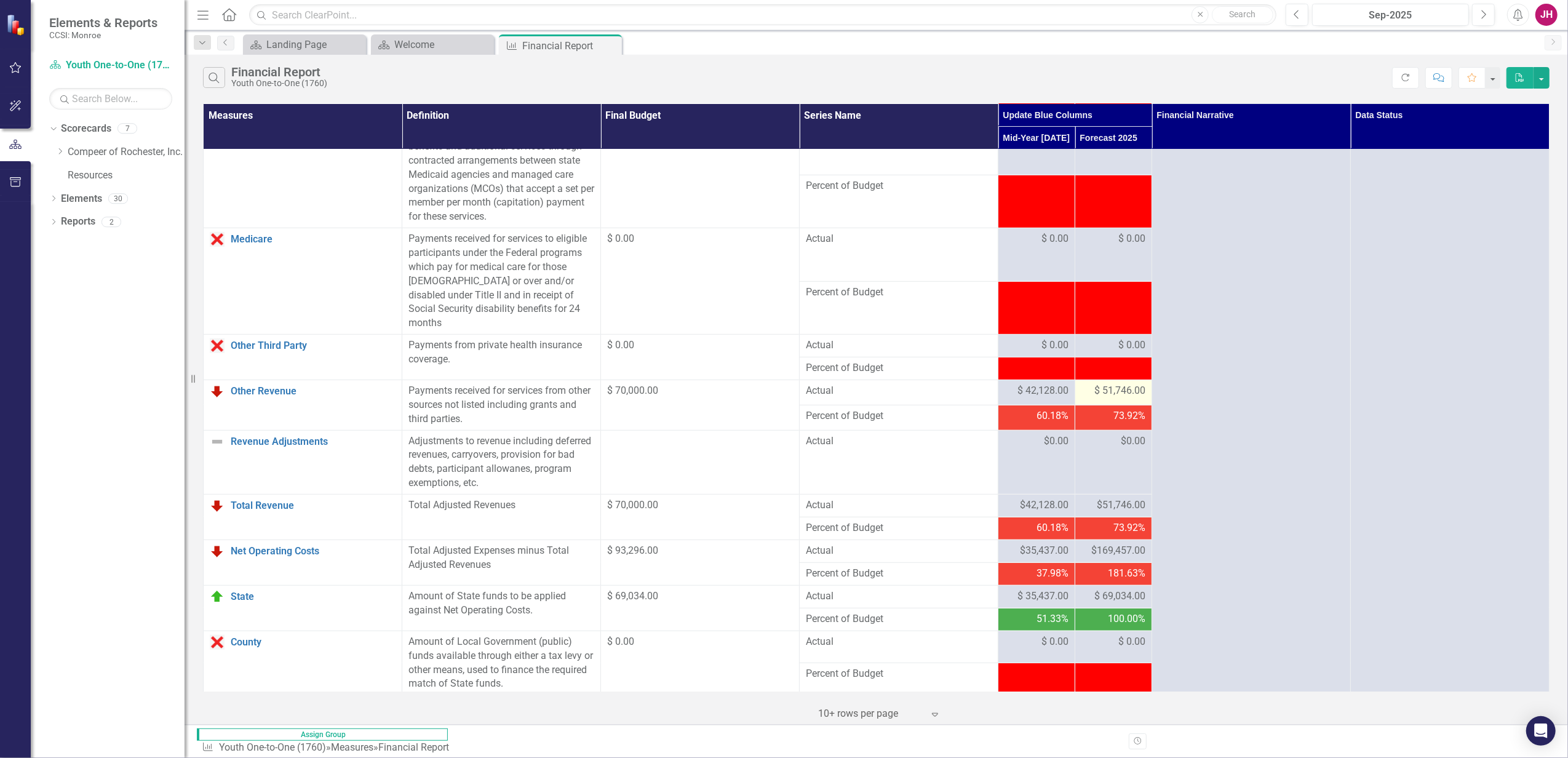
click at [1142, 384] on span "$ 51,746.00" at bounding box center [1120, 391] width 51 height 15
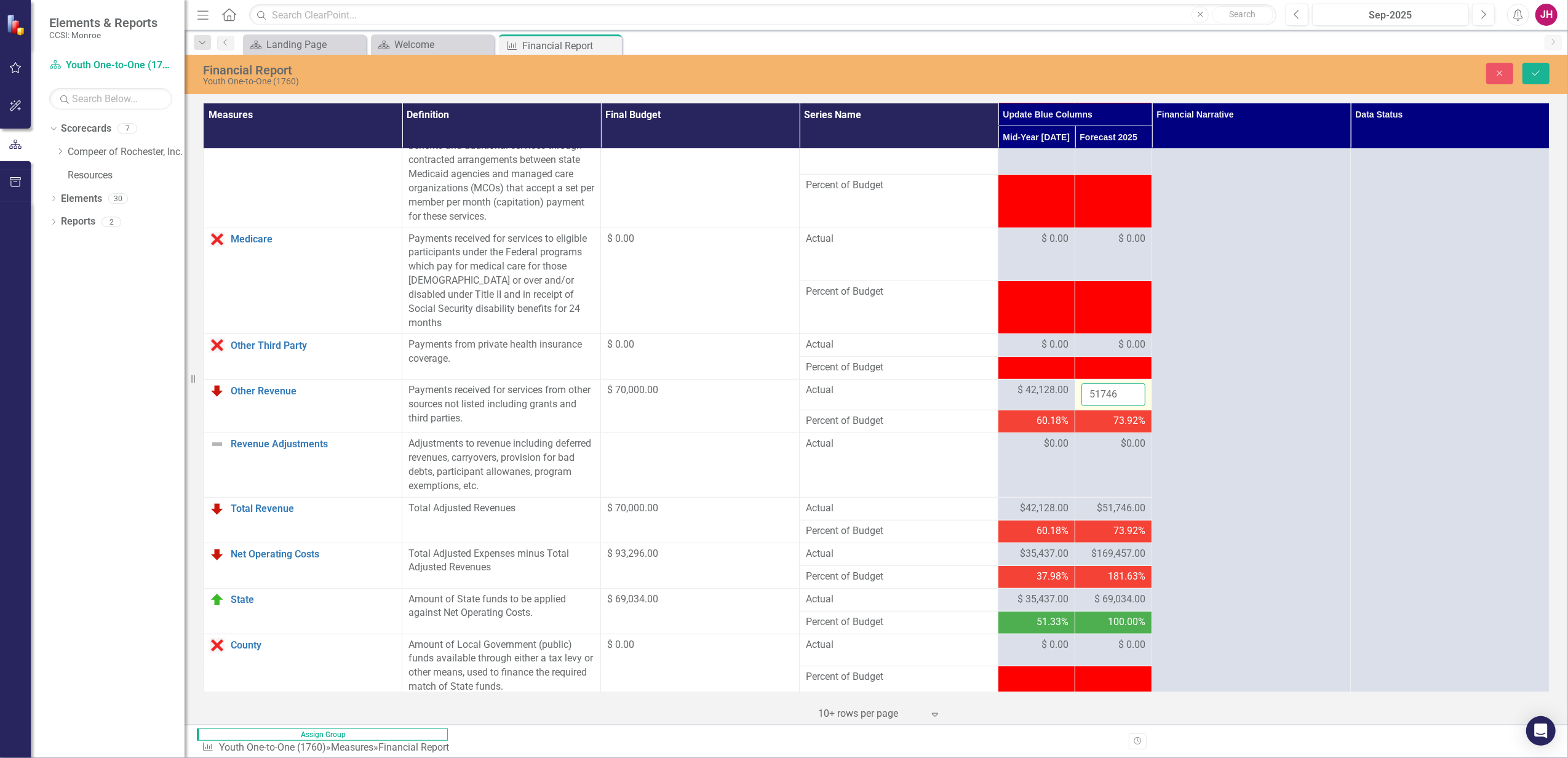
drag, startPoint x: 1142, startPoint y: 248, endPoint x: 1122, endPoint y: 249, distance: 20.0
click at [1123, 383] on input "51746" at bounding box center [1112, 394] width 64 height 23
type input "51746"
click at [1252, 65] on button "Save" at bounding box center [1536, 73] width 27 height 21
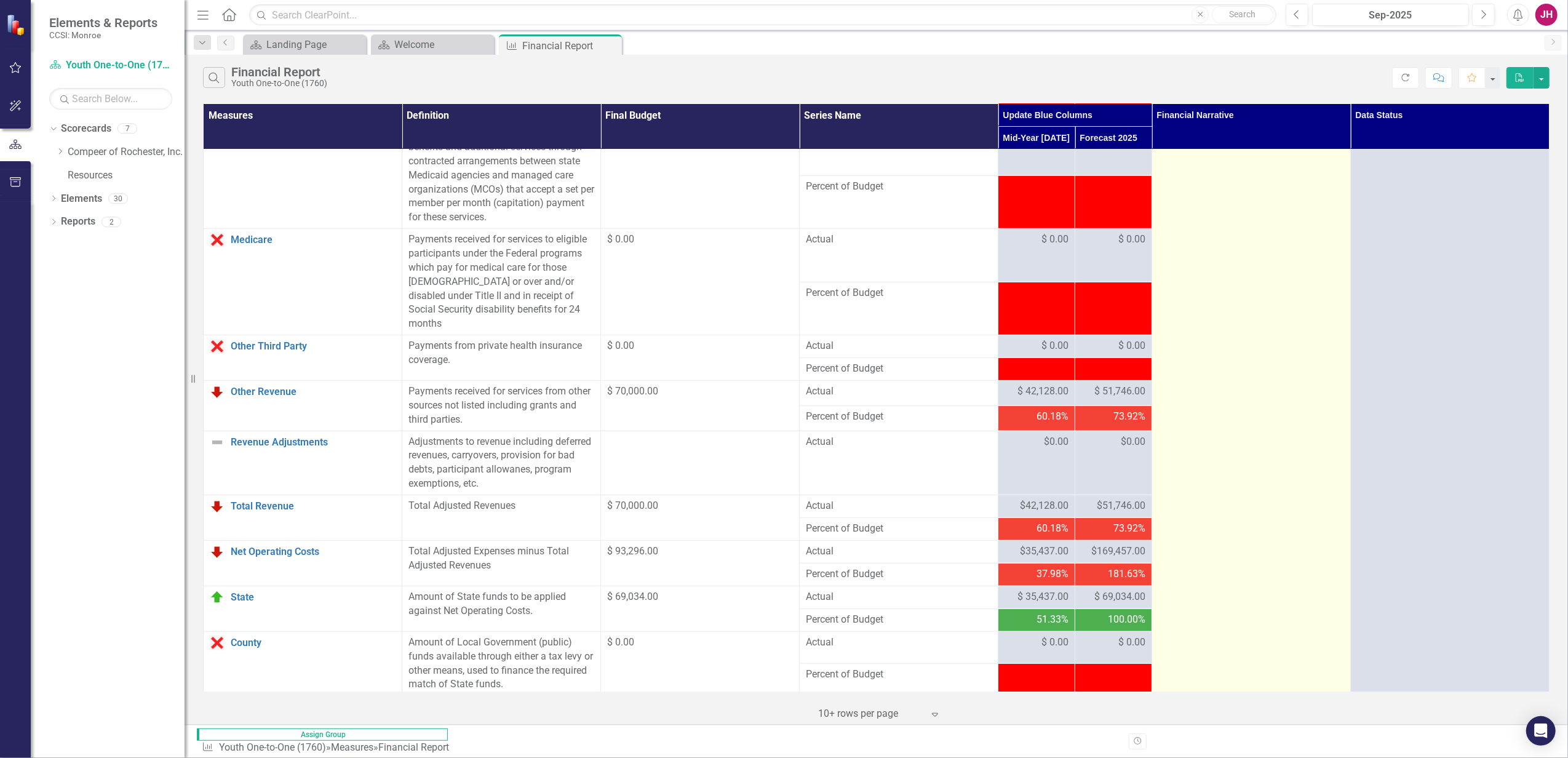
scroll to position [936, 0]
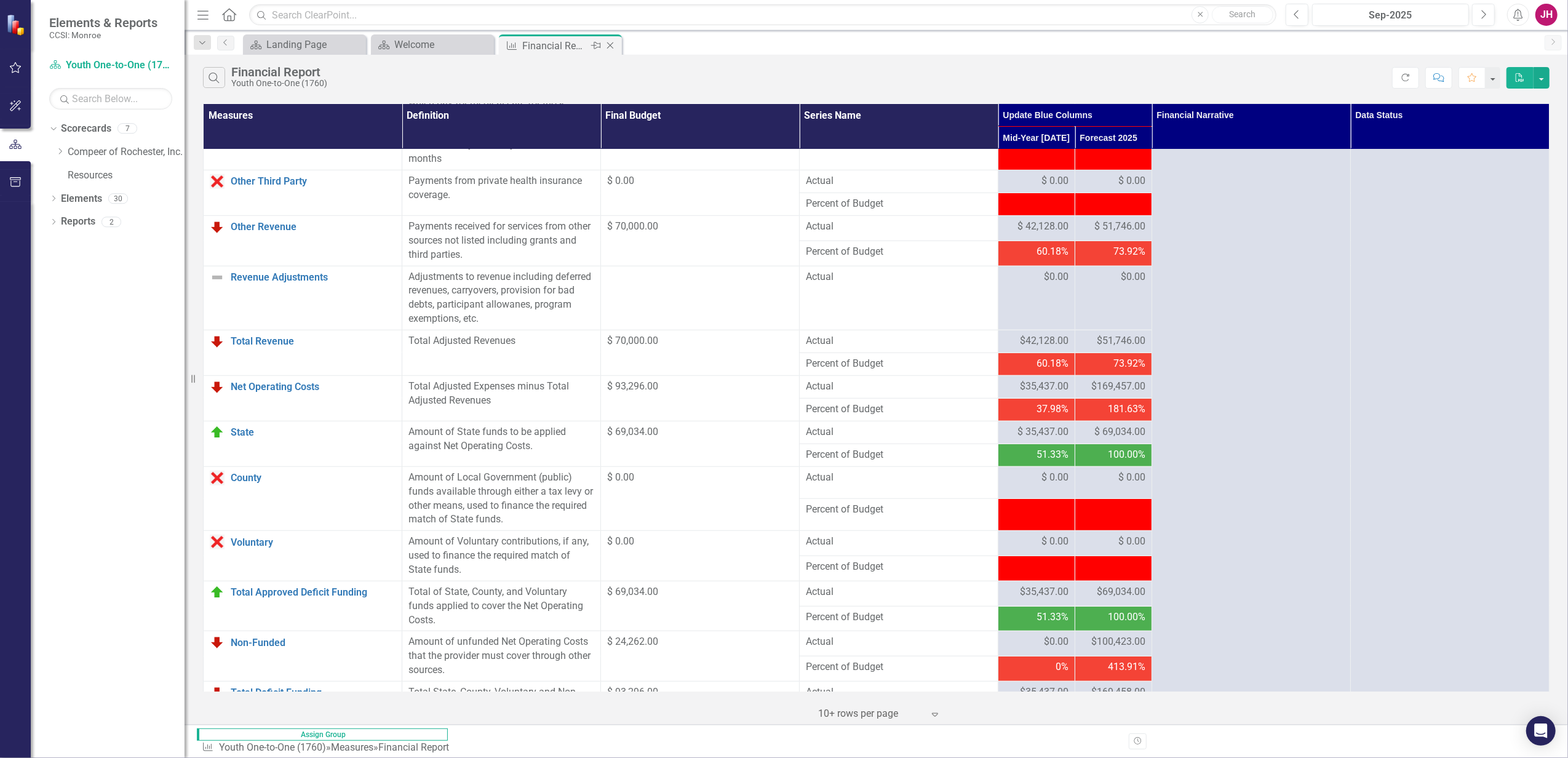
click at [613, 42] on icon "Close" at bounding box center [610, 46] width 12 height 10
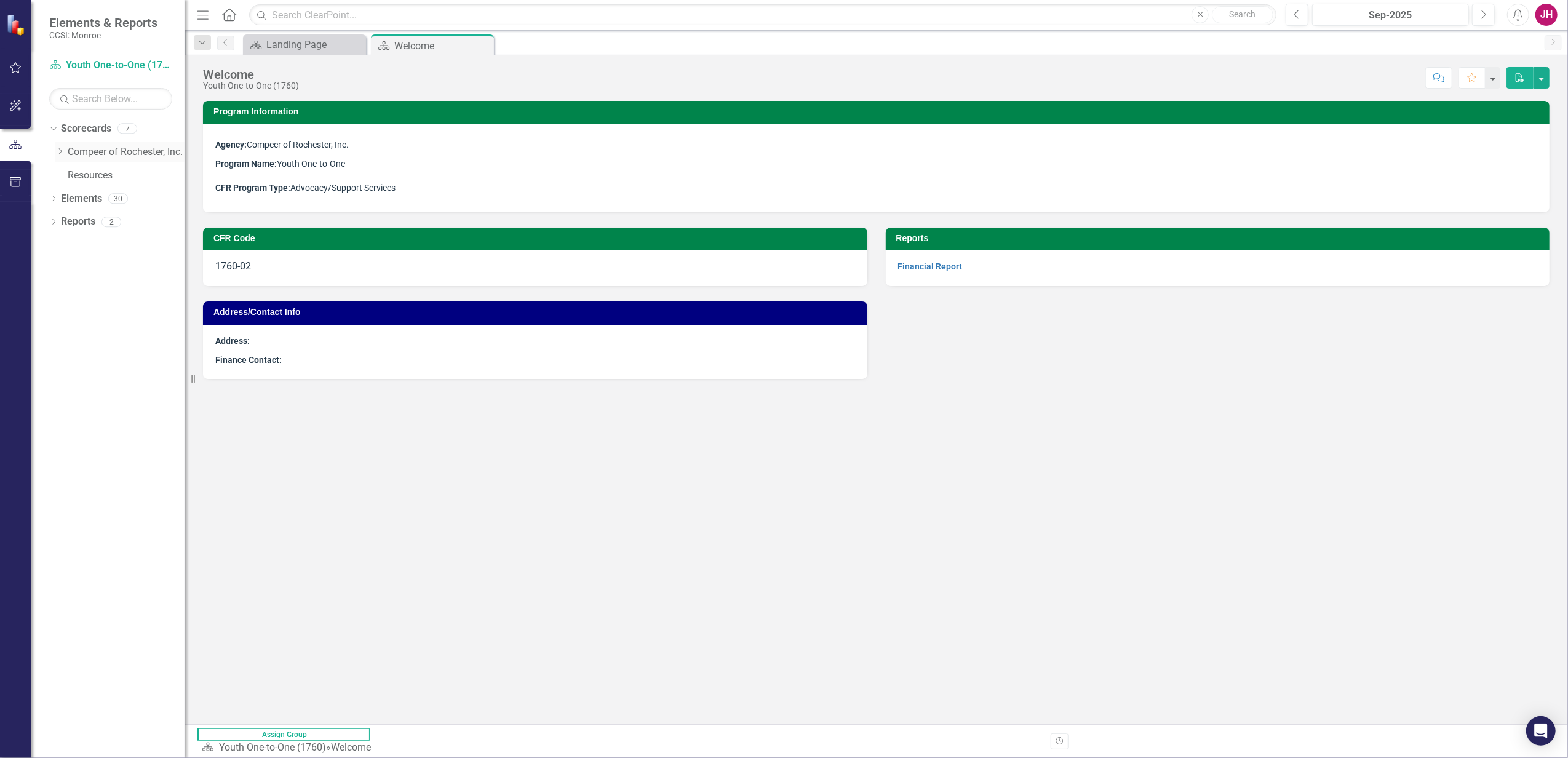
click at [58, 153] on icon "Dropdown" at bounding box center [60, 151] width 9 height 8
click at [97, 224] on link "Youth Peer Mentoring" at bounding box center [132, 222] width 105 height 15
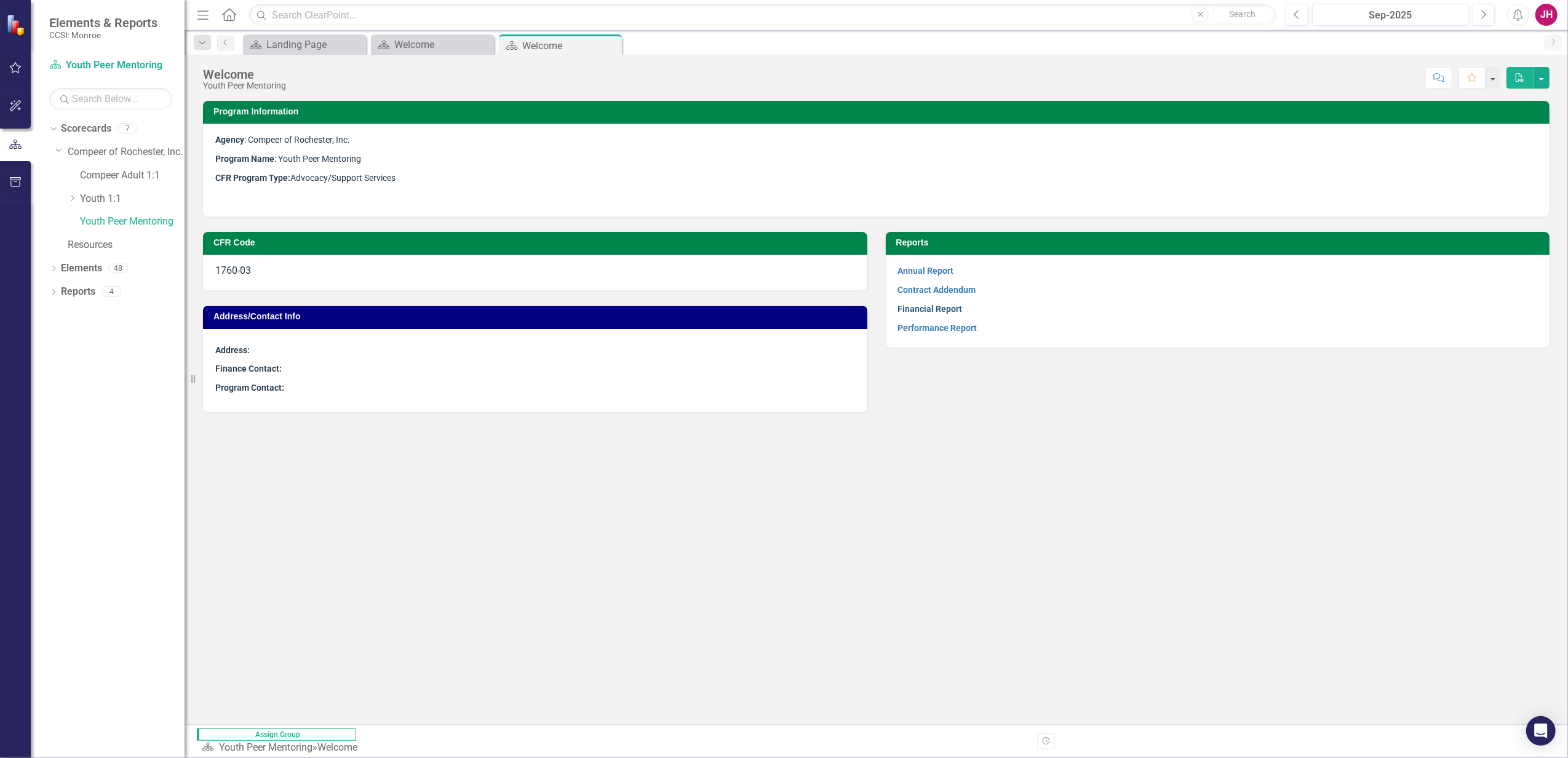
click at [948, 308] on link "Financial Report" at bounding box center [931, 309] width 65 height 10
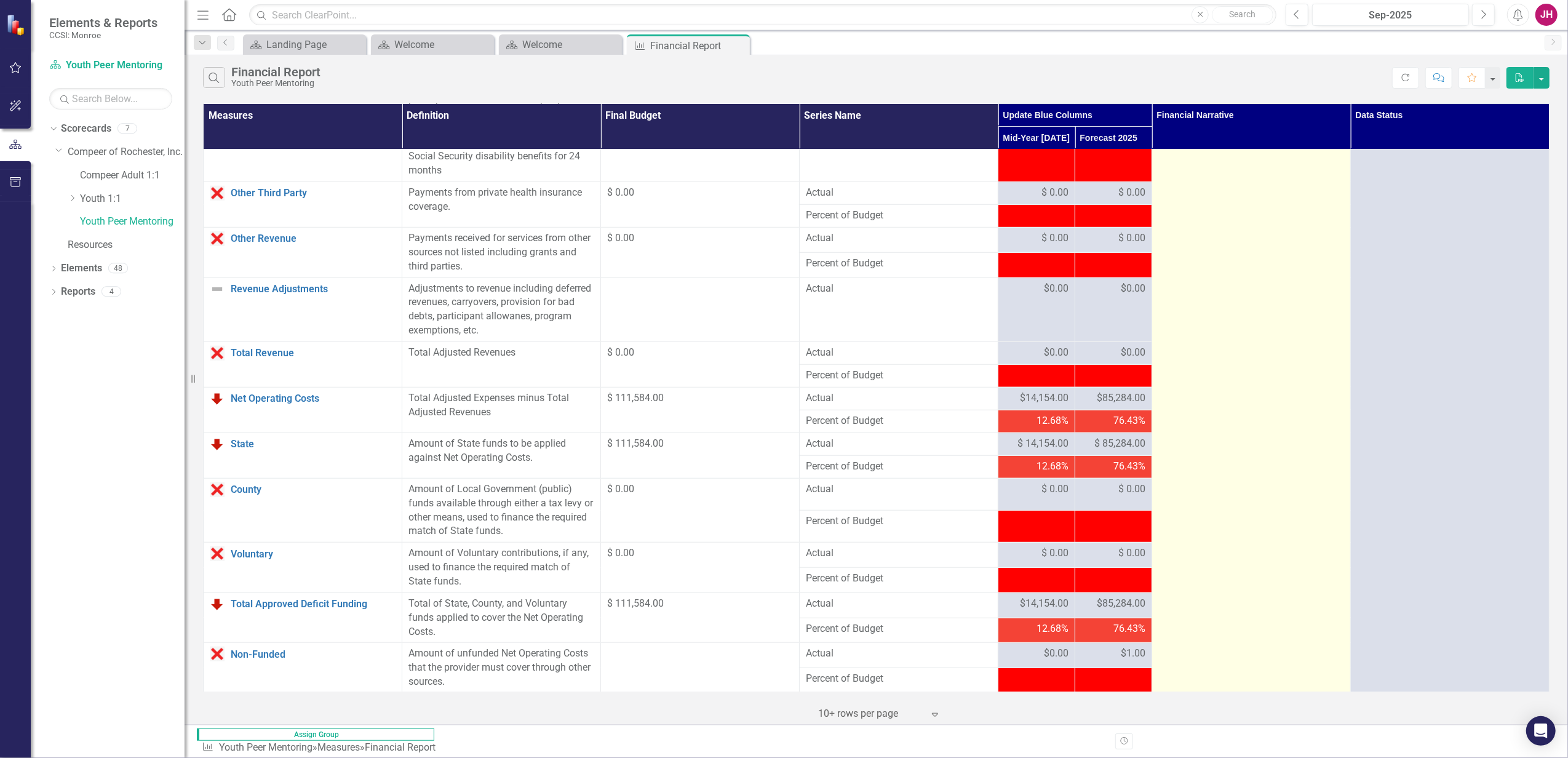
scroll to position [936, 0]
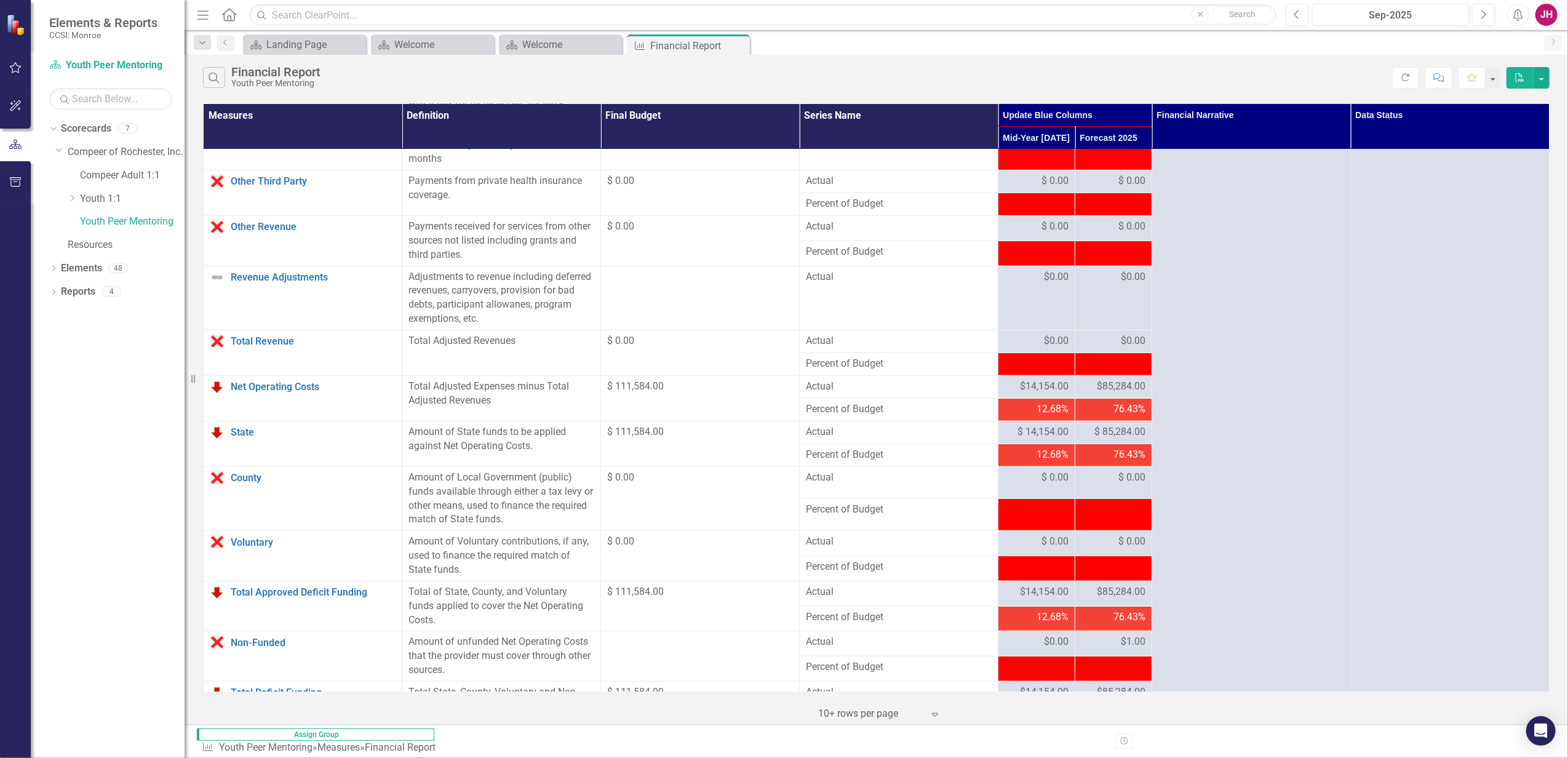
click at [0, 0] on icon "Close" at bounding box center [0, 0] width 0 height 0
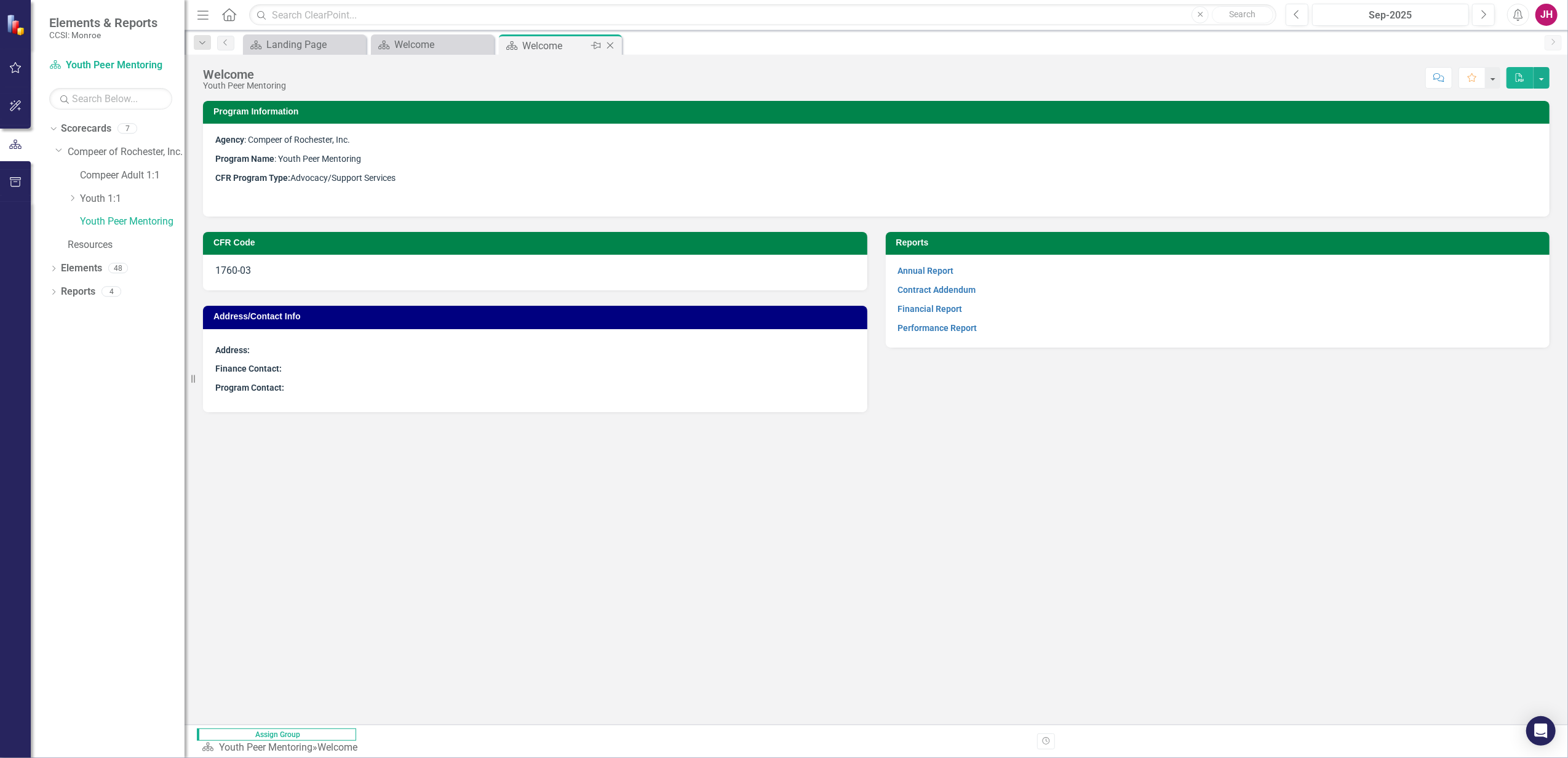
click at [608, 47] on icon at bounding box center [611, 46] width 7 height 7
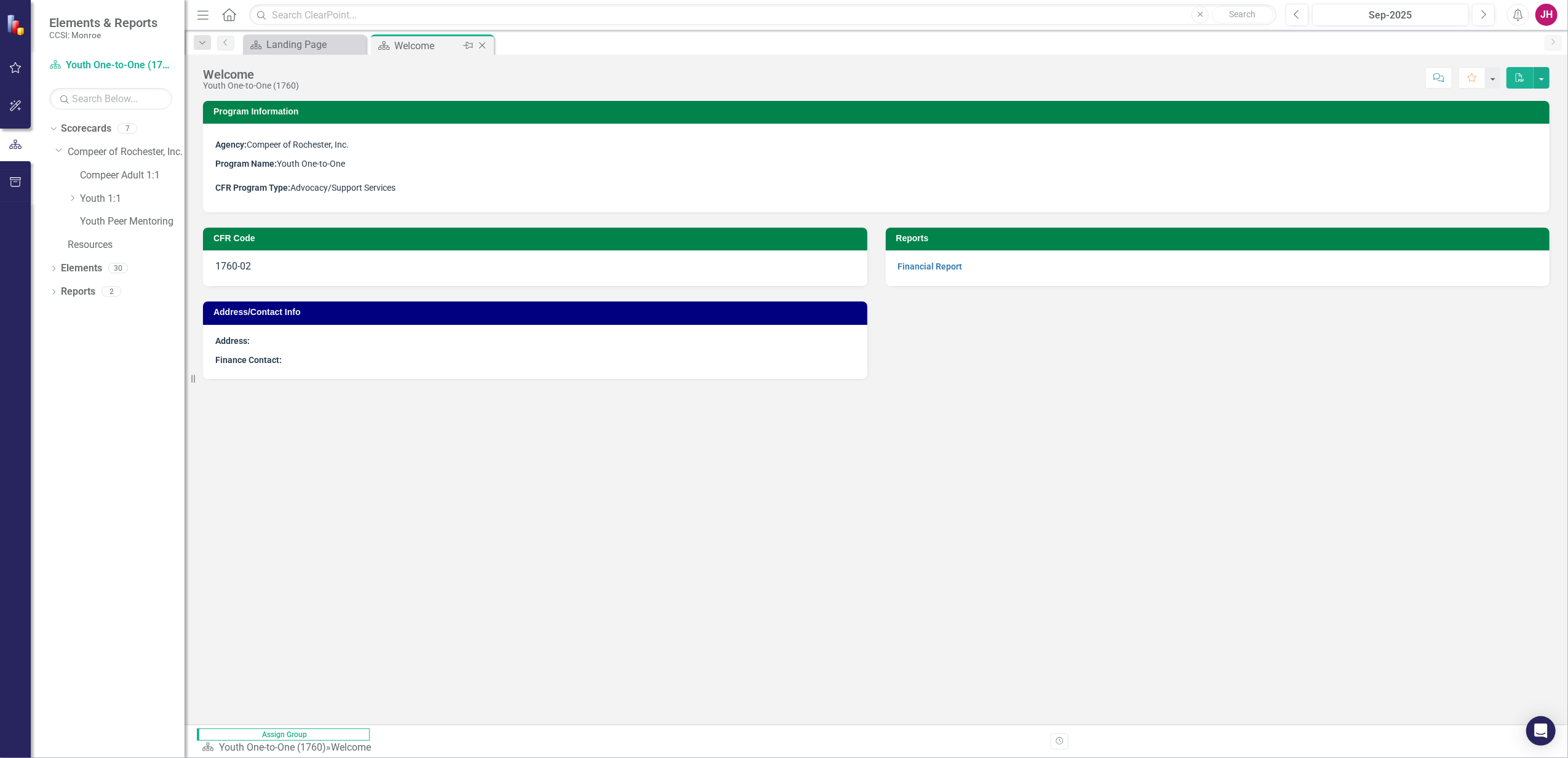
click at [485, 45] on icon "Close" at bounding box center [482, 46] width 12 height 10
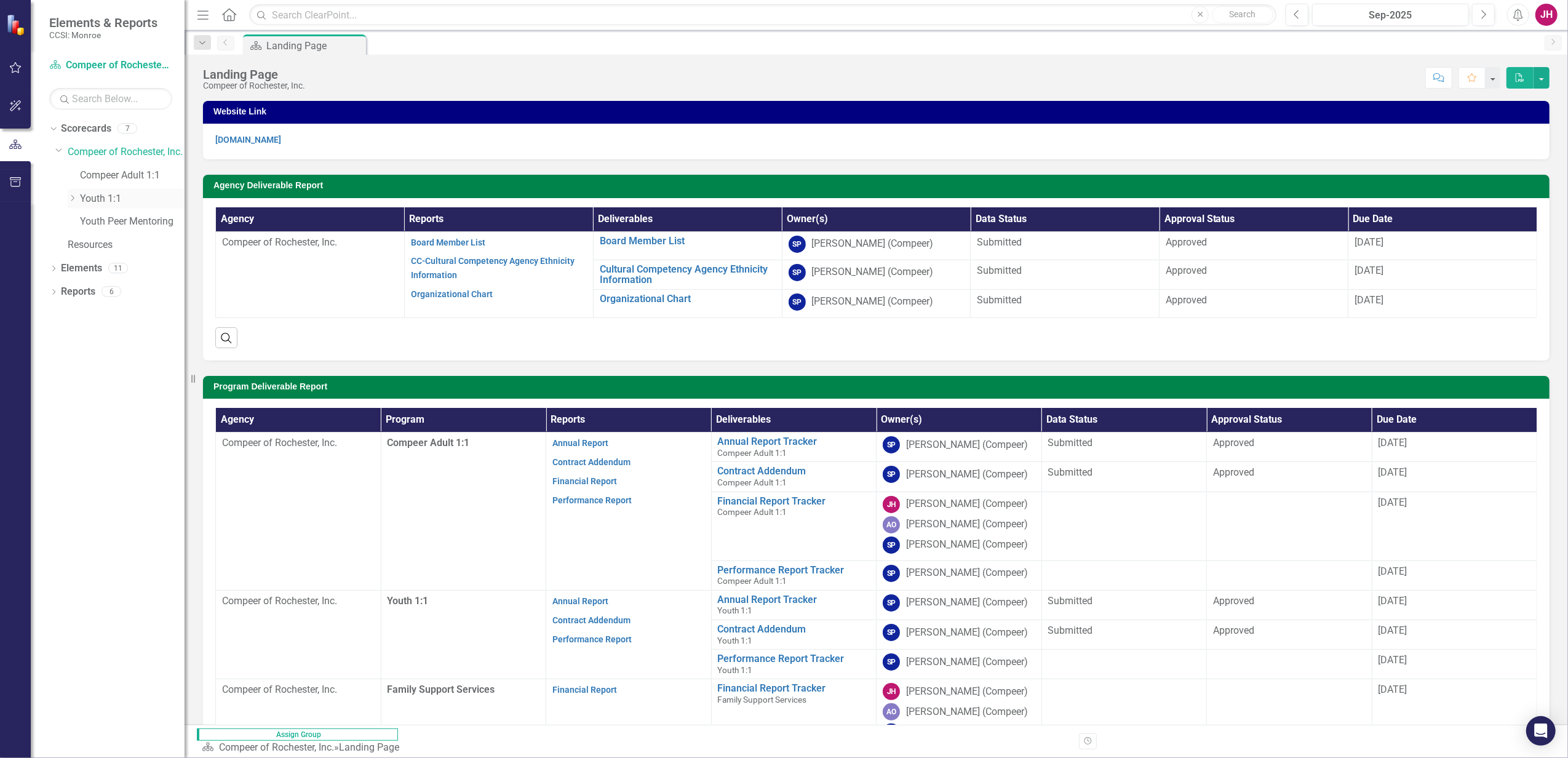
click at [74, 197] on icon "Dropdown" at bounding box center [72, 198] width 9 height 8
click at [118, 247] on link "Youth One-to-One (1760)" at bounding box center [138, 245] width 92 height 15
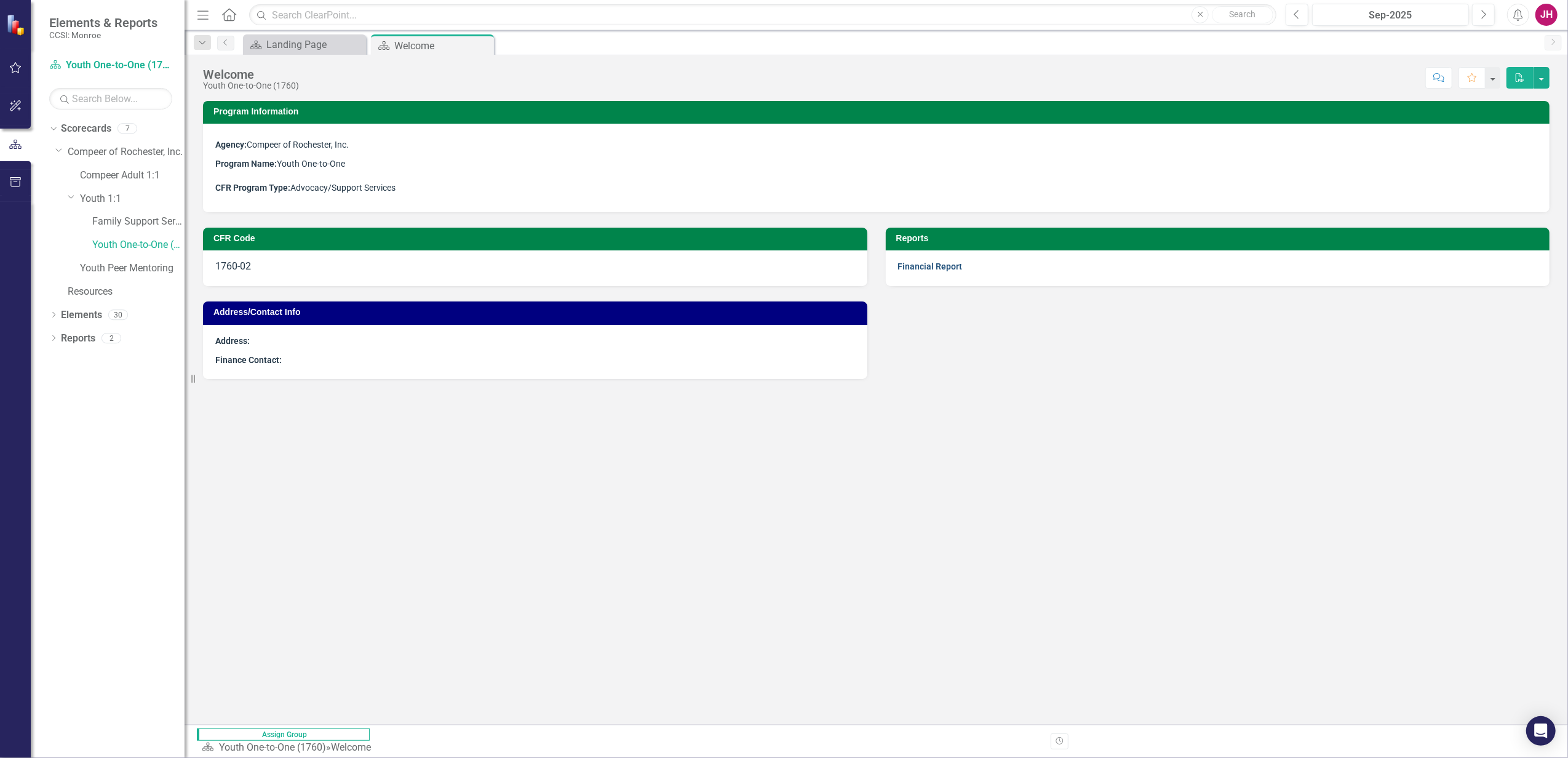
click at [938, 270] on link "Financial Report" at bounding box center [931, 266] width 65 height 10
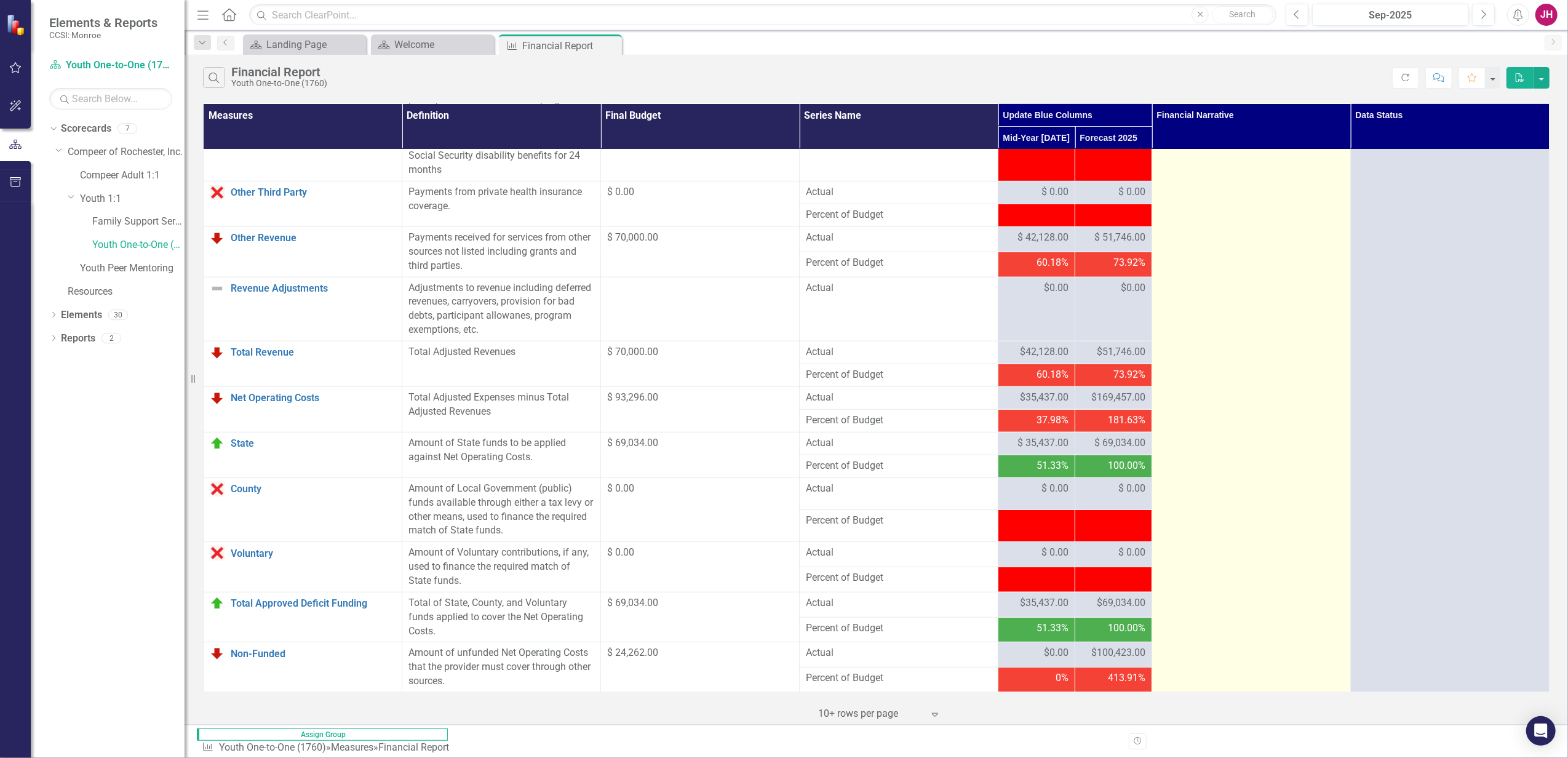
scroll to position [936, 0]
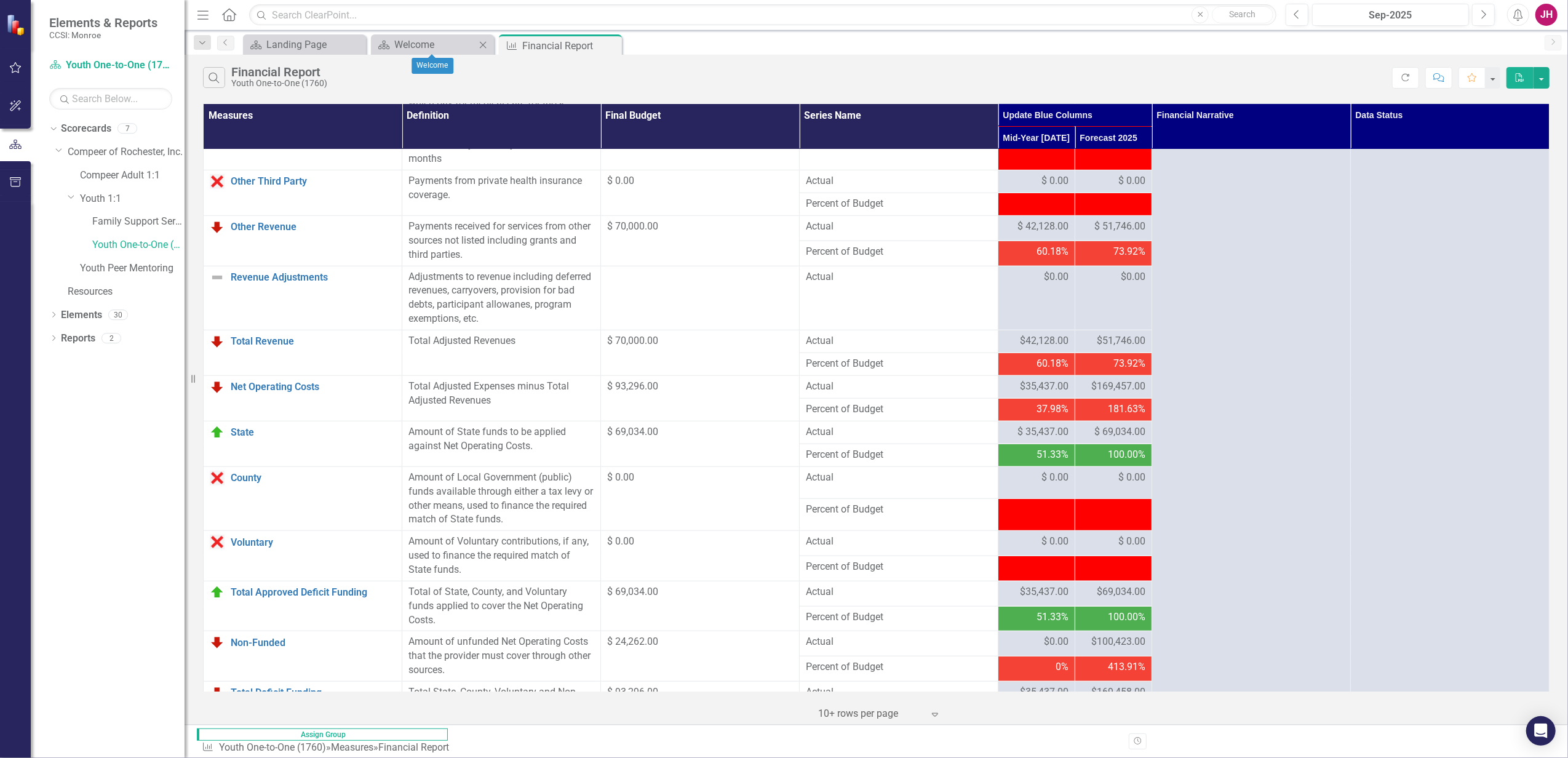
click at [487, 45] on icon "Close" at bounding box center [483, 45] width 12 height 10
click at [484, 42] on icon "Close" at bounding box center [482, 46] width 12 height 10
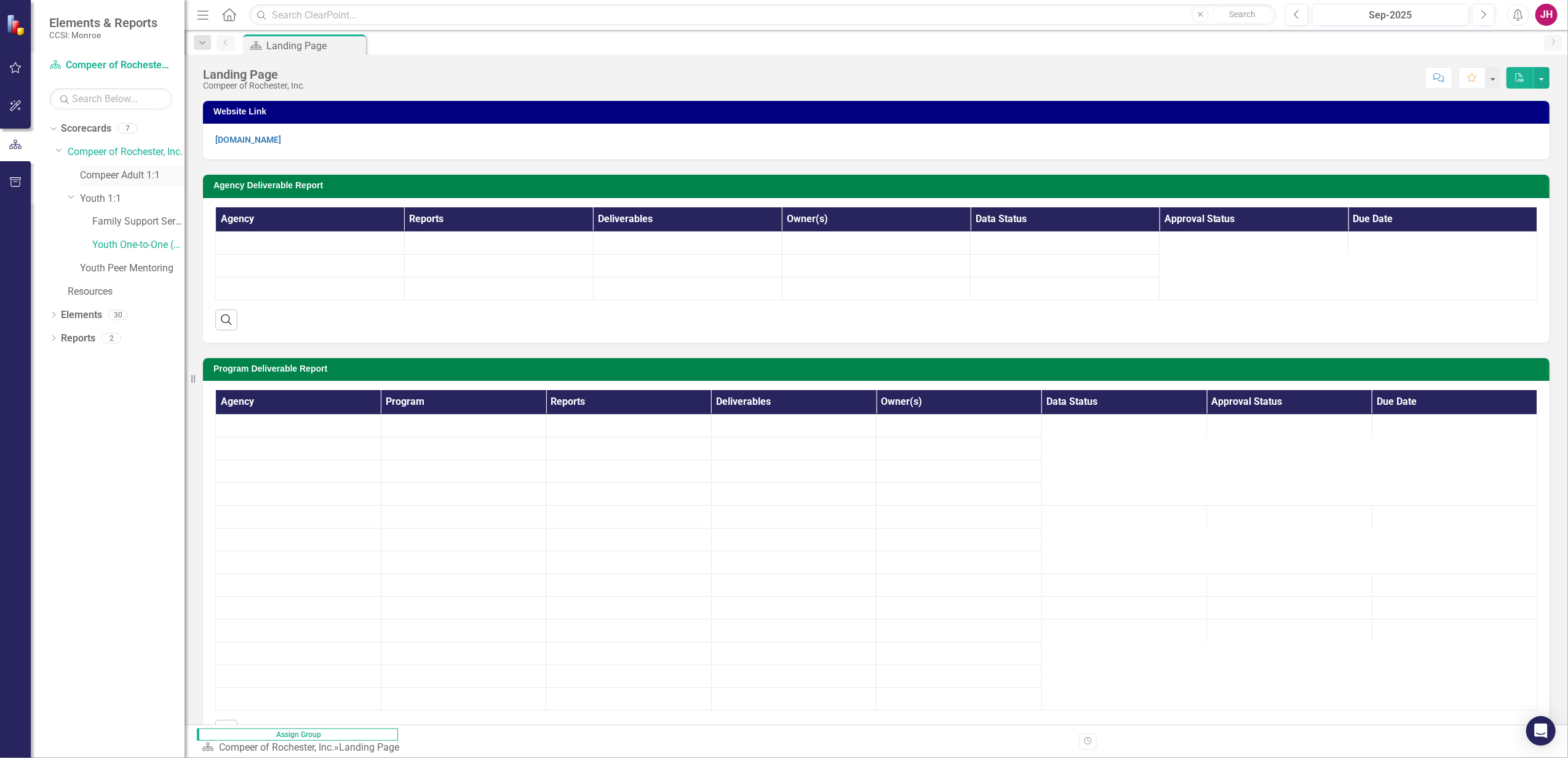
click at [131, 173] on link "Compeer Adult 1:1" at bounding box center [132, 176] width 105 height 15
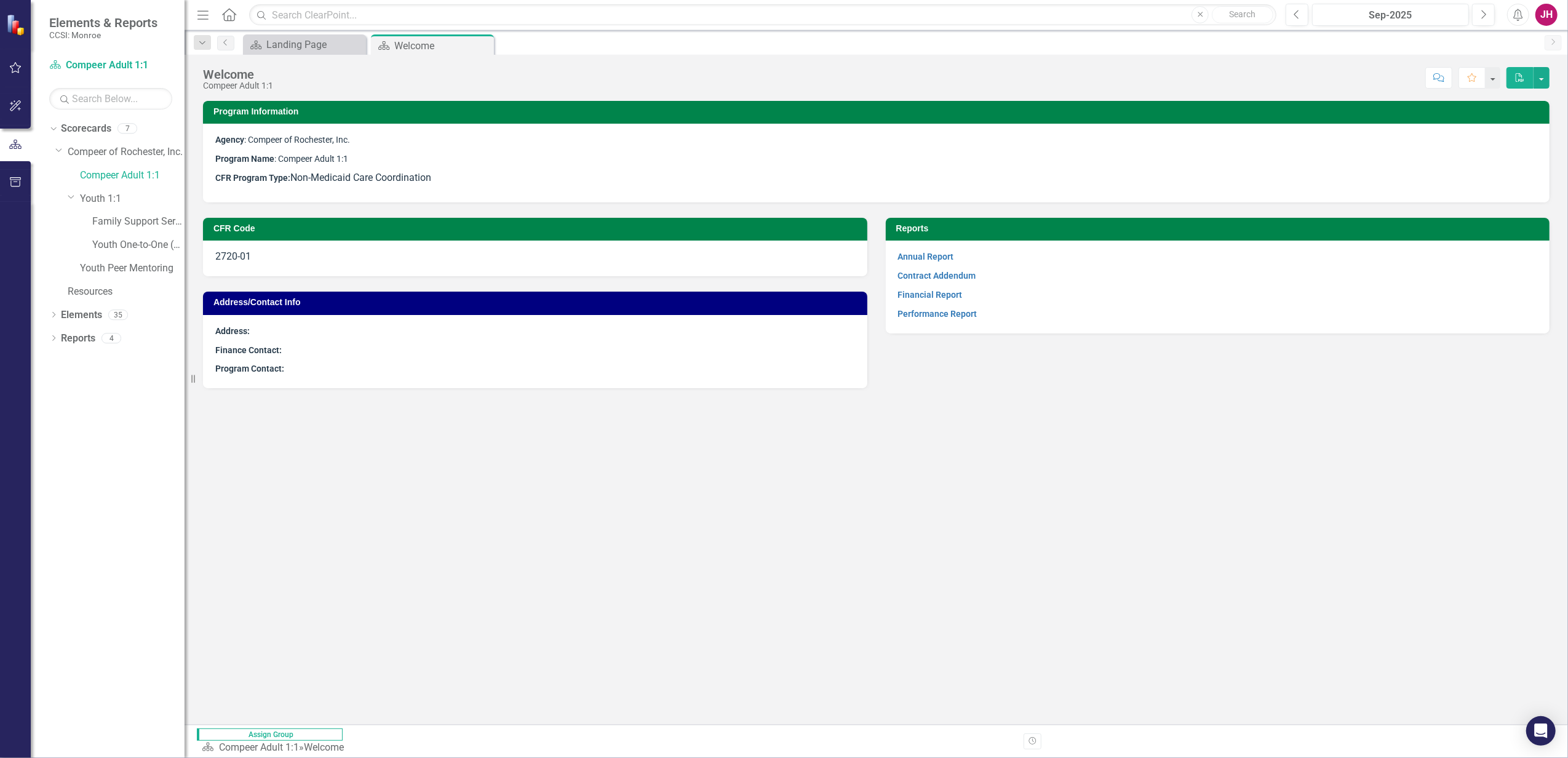
click at [953, 301] on p "Financial Report" at bounding box center [1218, 295] width 640 height 19
click at [952, 298] on link "Financial Report" at bounding box center [931, 295] width 65 height 10
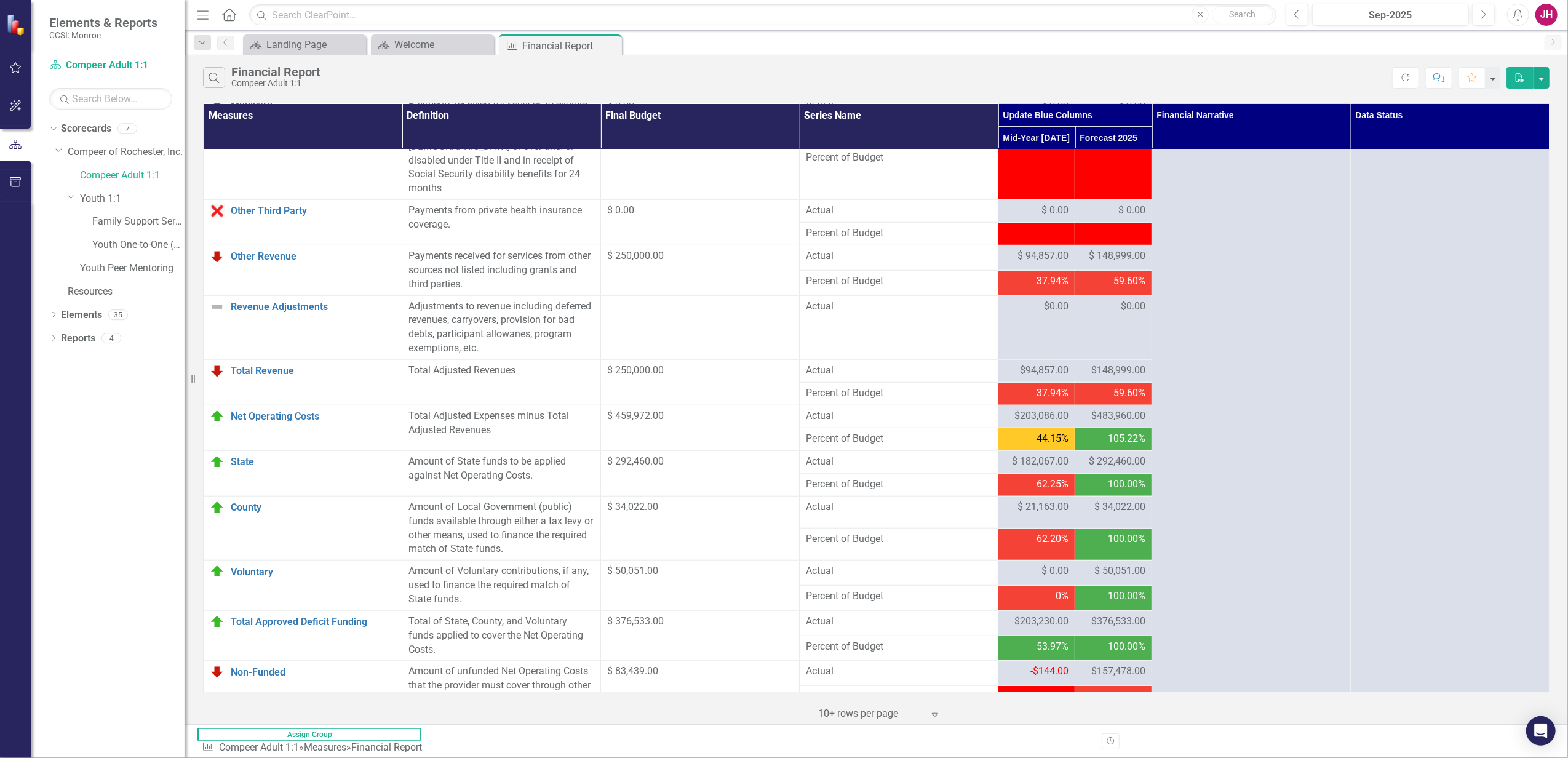
scroll to position [936, 0]
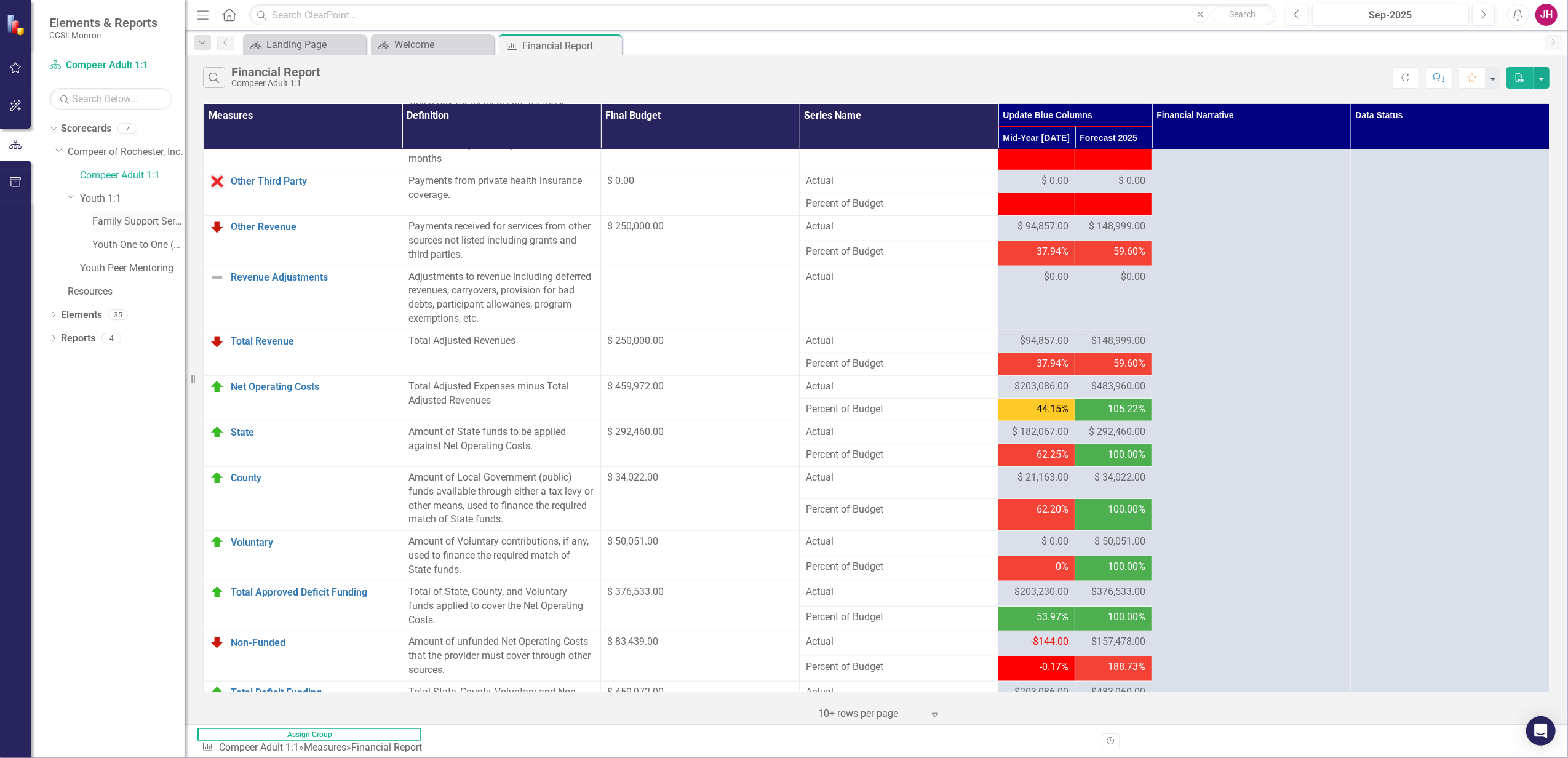
click at [104, 220] on link "Family Support Services" at bounding box center [138, 222] width 92 height 15
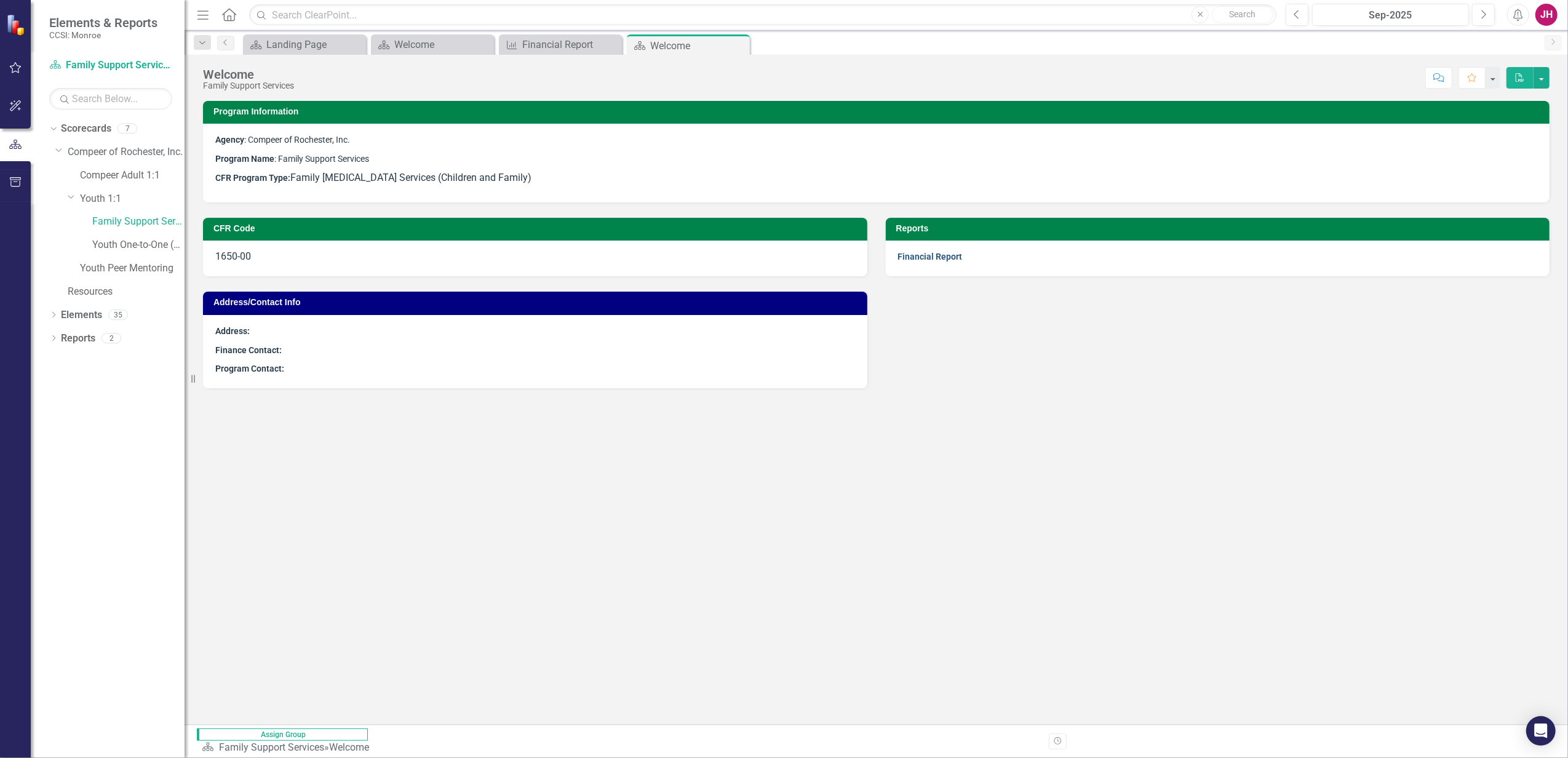
click at [923, 254] on link "Financial Report" at bounding box center [931, 257] width 65 height 10
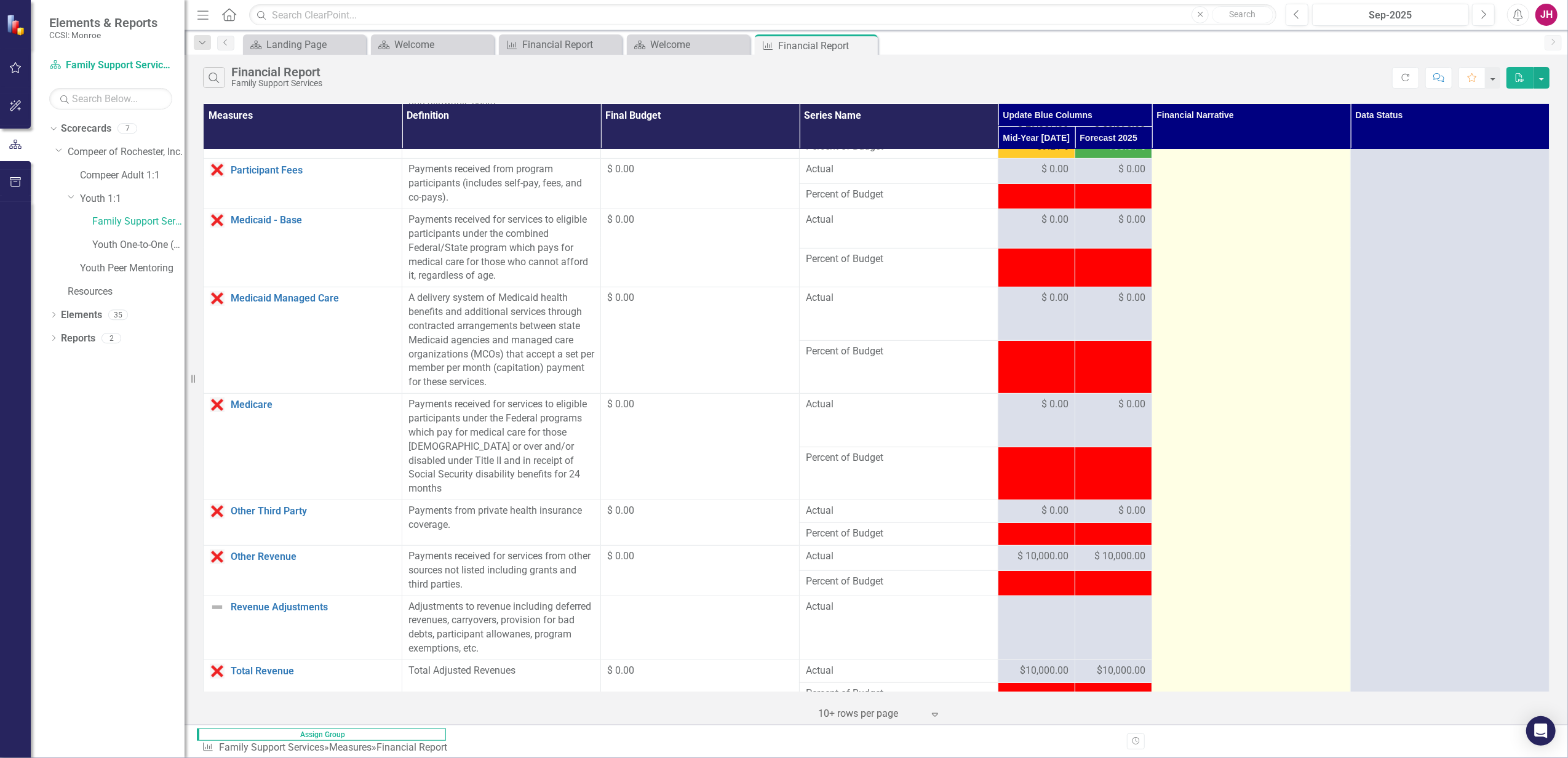
scroll to position [936, 0]
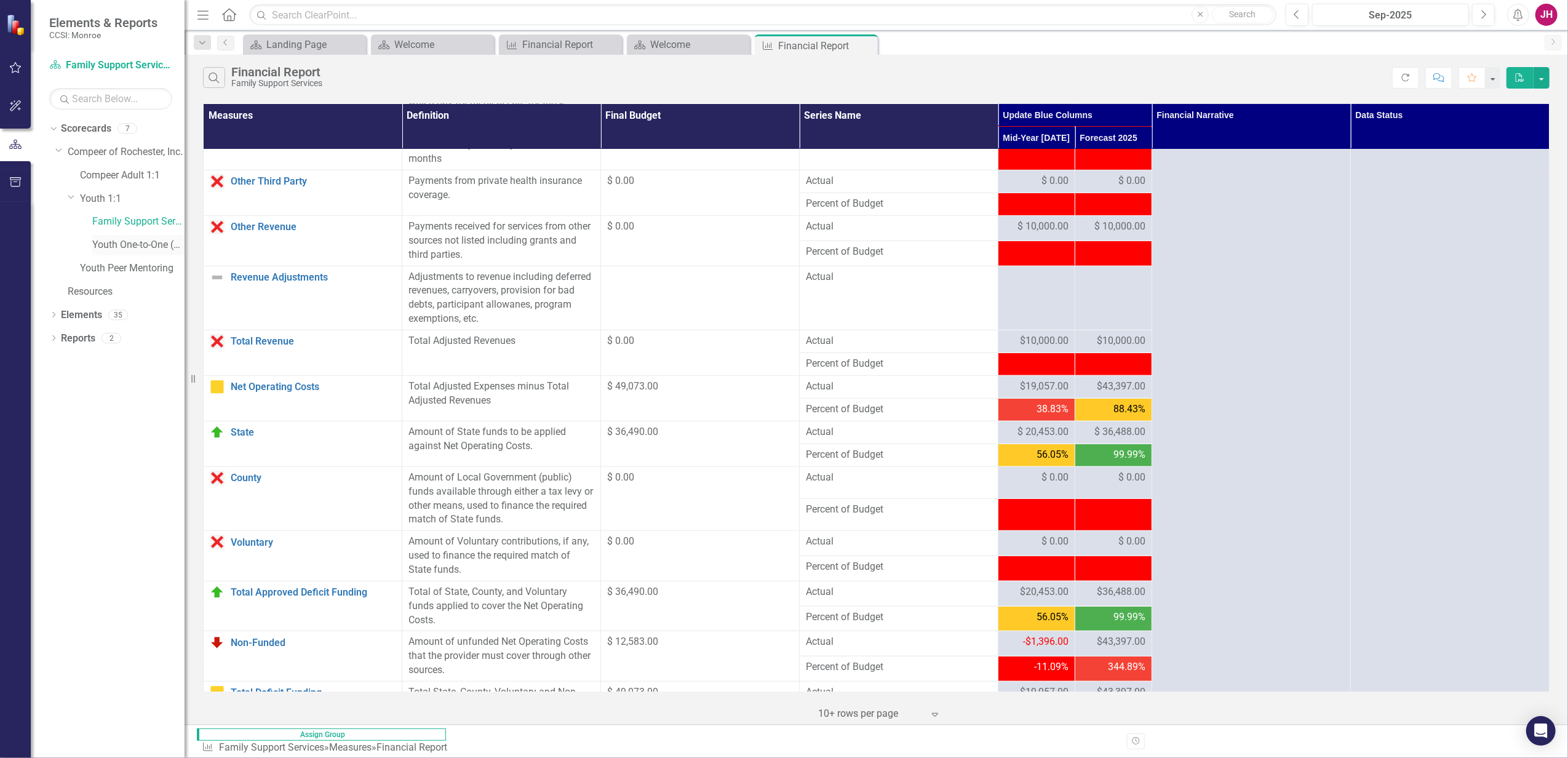
click at [153, 238] on link "Youth One-to-One (1760)" at bounding box center [138, 245] width 92 height 15
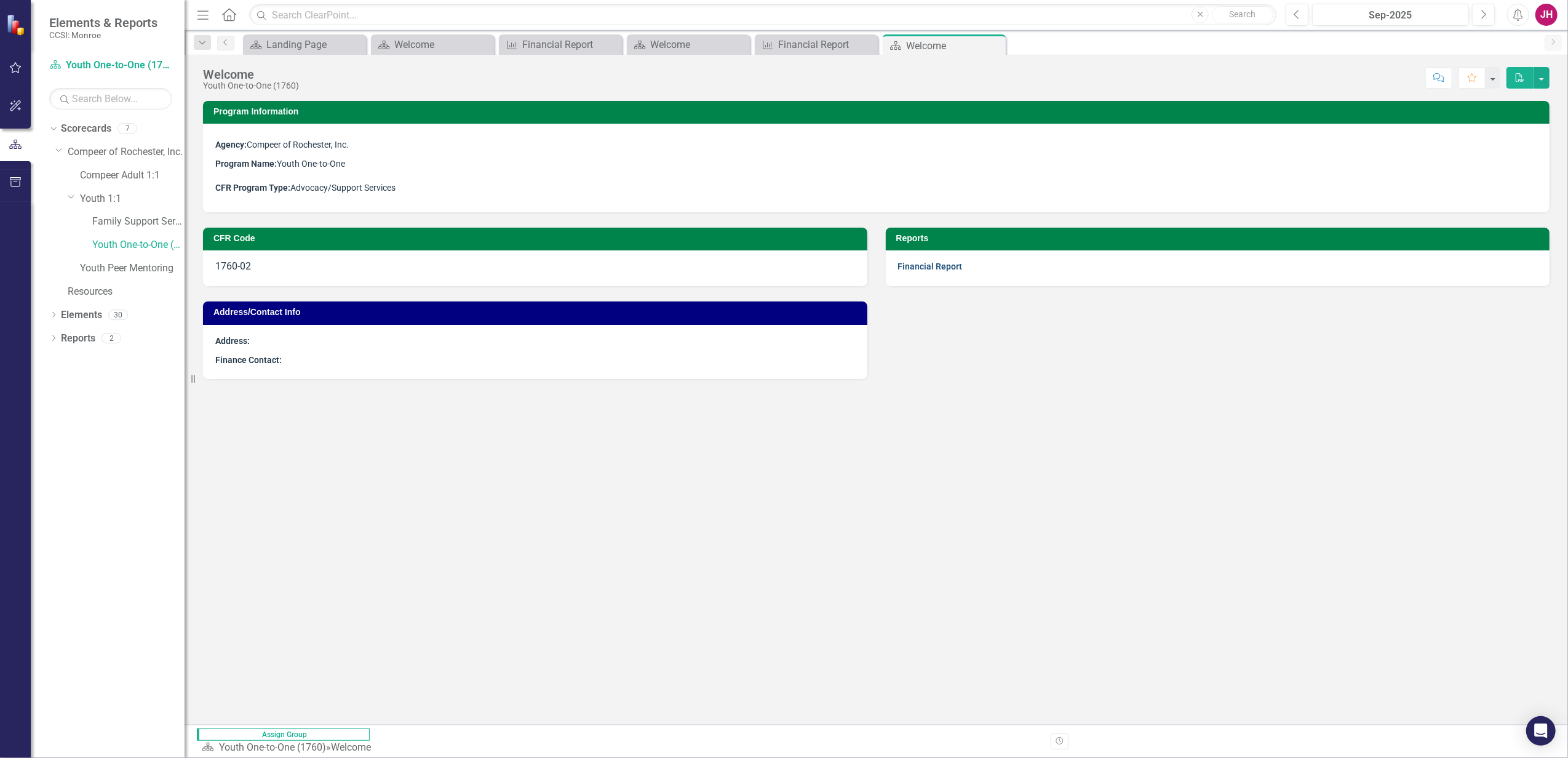
click at [936, 265] on link "Financial Report" at bounding box center [931, 266] width 65 height 10
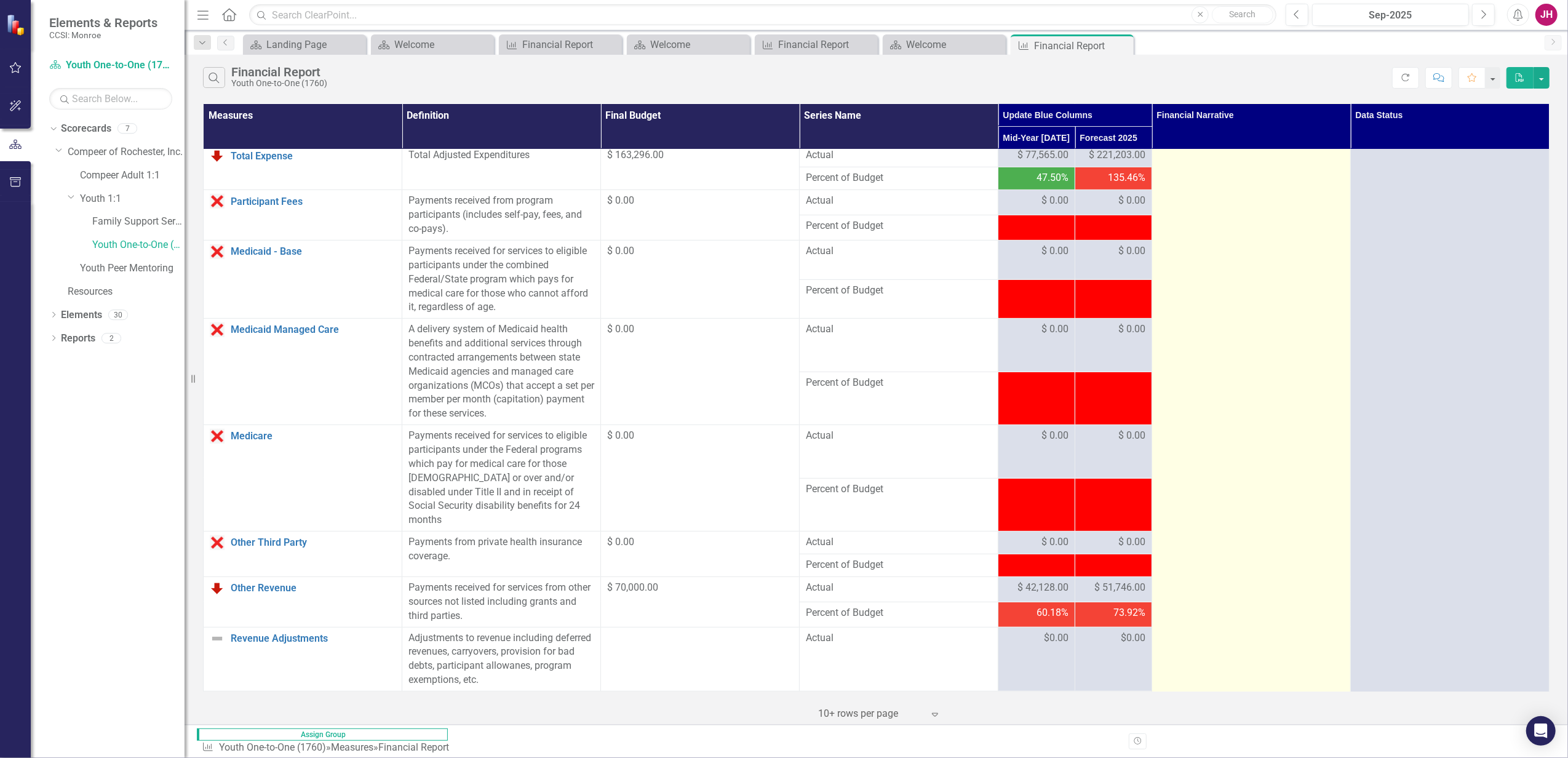
scroll to position [936, 0]
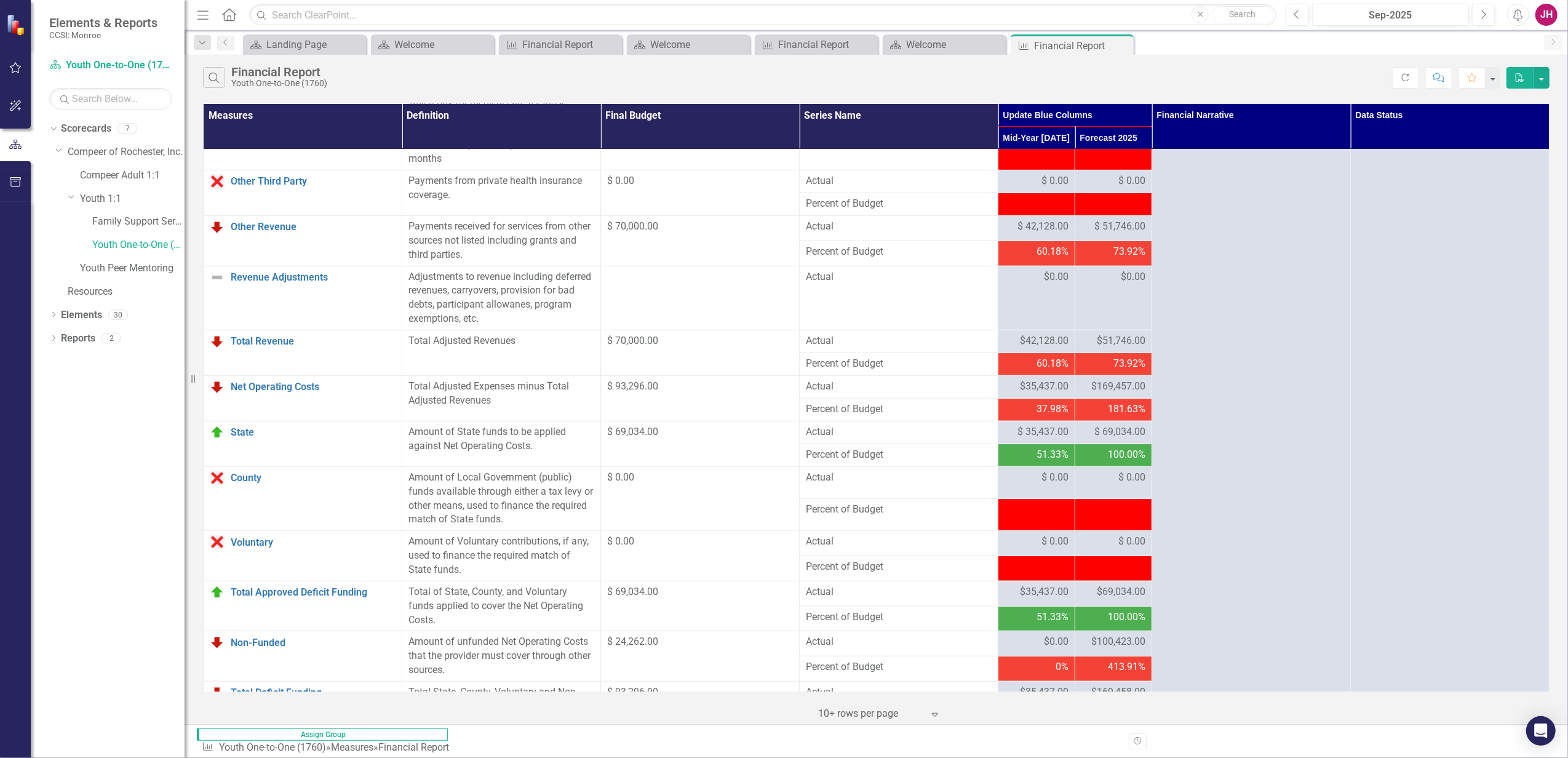
click at [1093, 580] on div "-$1.00" at bounding box center [1112, 743] width 64 height 15
drag, startPoint x: 1088, startPoint y: 550, endPoint x: 1164, endPoint y: 557, distance: 76.3
click at [1152, 580] on td "-$1.00" at bounding box center [1113, 743] width 77 height 23
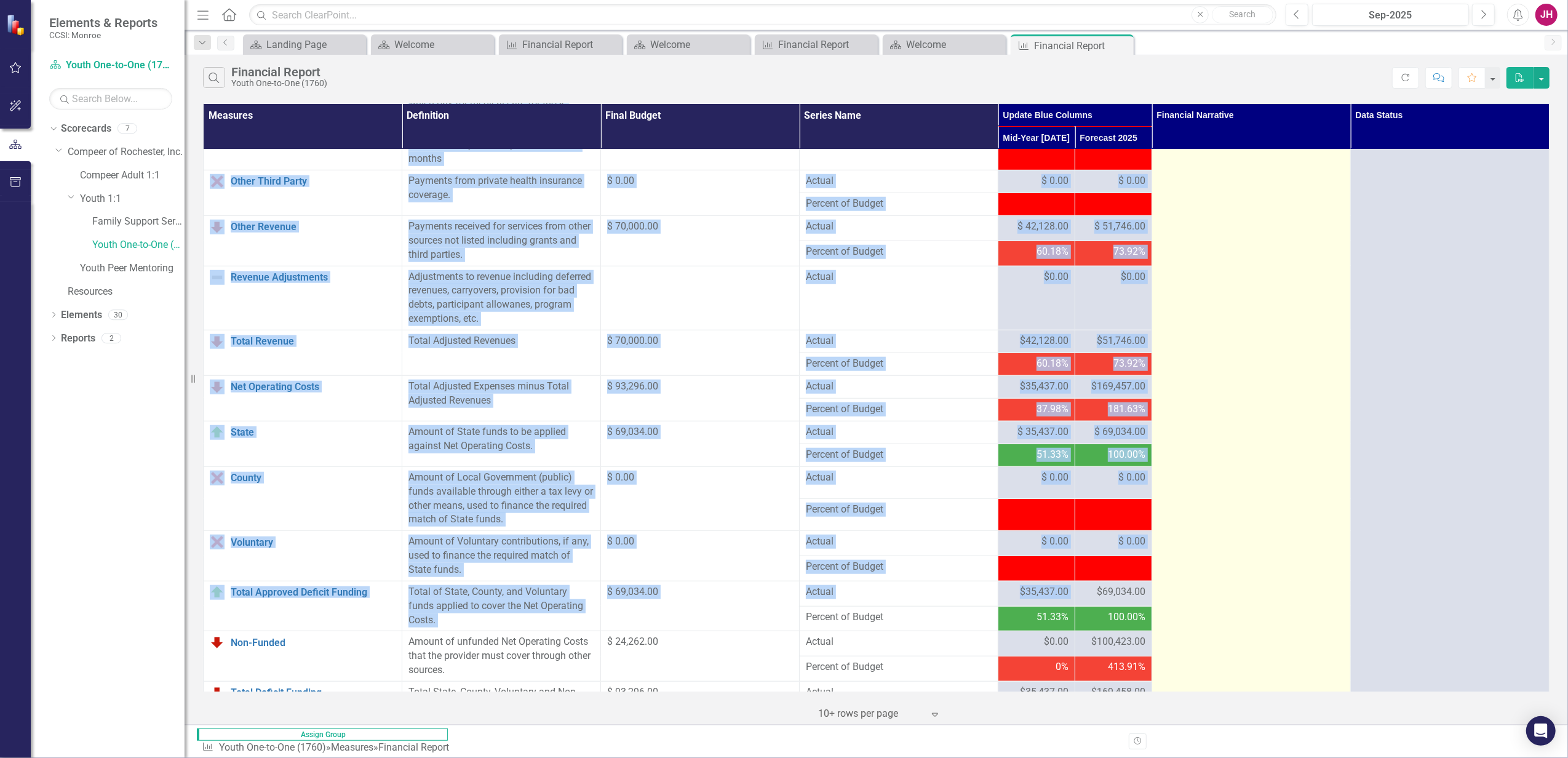
drag, startPoint x: 1103, startPoint y: 414, endPoint x: 1167, endPoint y: 409, distance: 64.2
click at [1167, 409] on tbody "Personal Services Link Open Element Includes all remuneration, paid currently o…" at bounding box center [876, 52] width 1345 height 1677
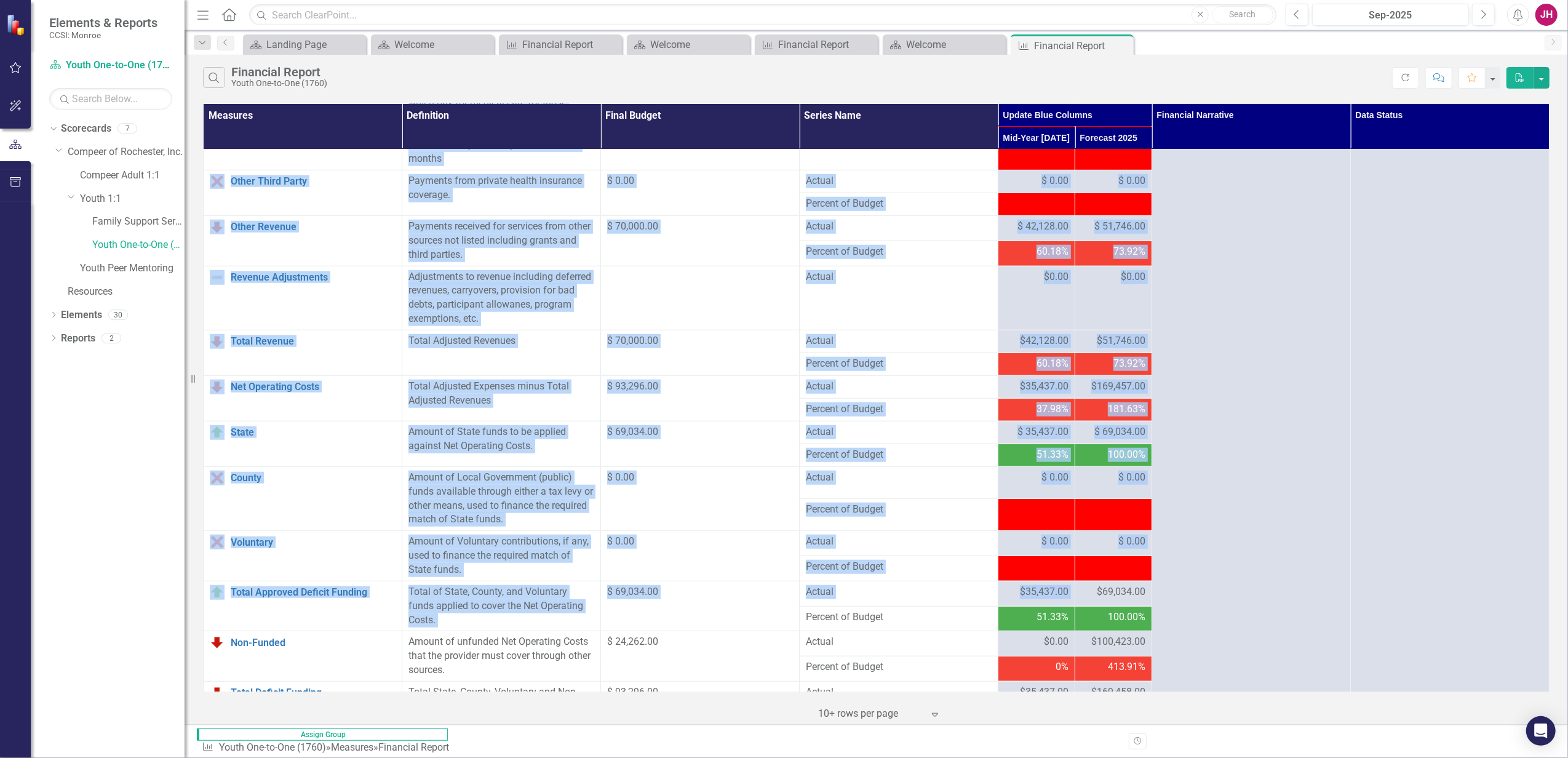
drag, startPoint x: 1167, startPoint y: 409, endPoint x: 1118, endPoint y: 417, distance: 49.6
click at [1118, 580] on span "$69,034.00" at bounding box center [1120, 592] width 49 height 15
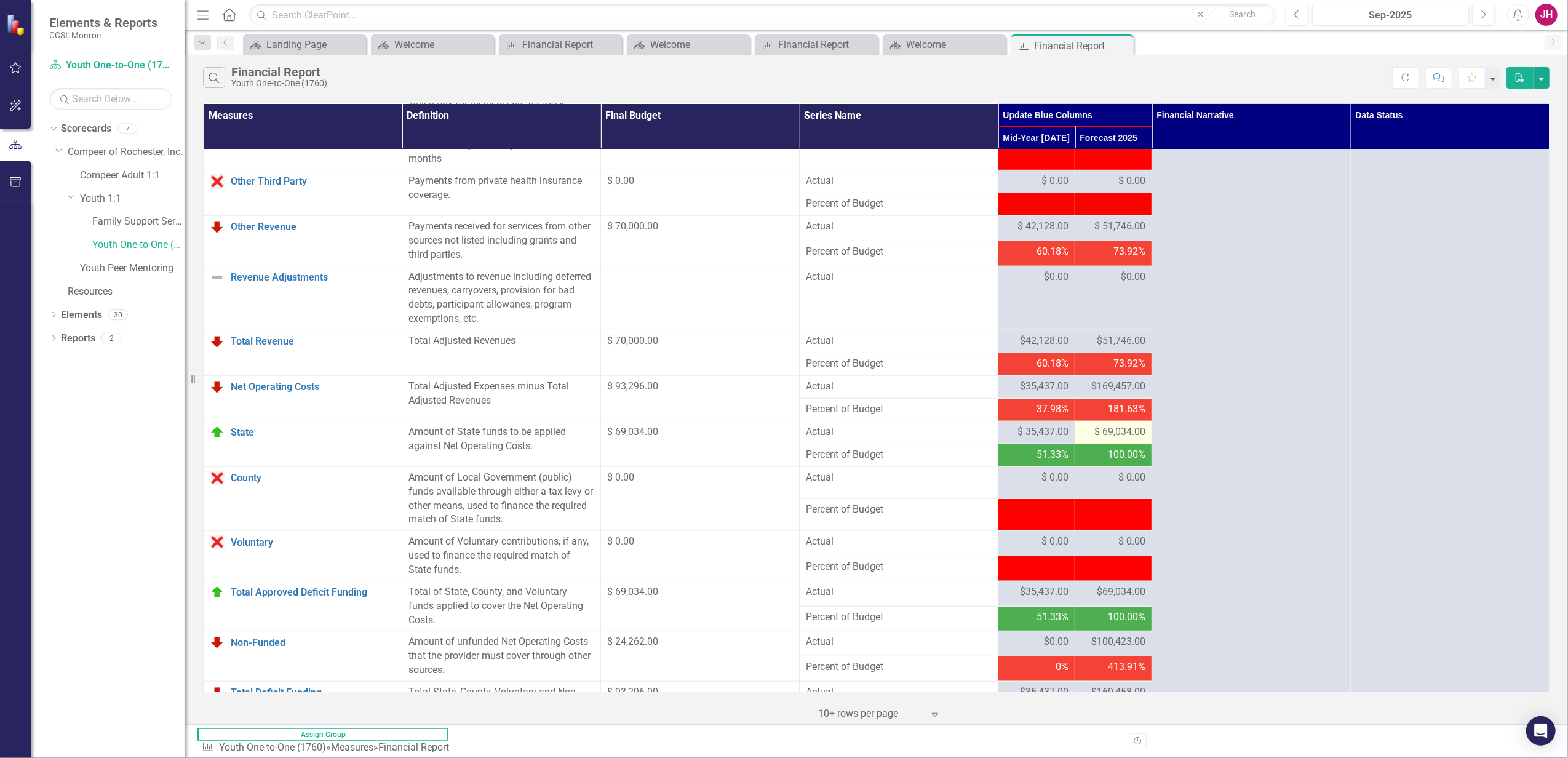
click at [1083, 425] on div "$ 69,034.00" at bounding box center [1112, 432] width 64 height 15
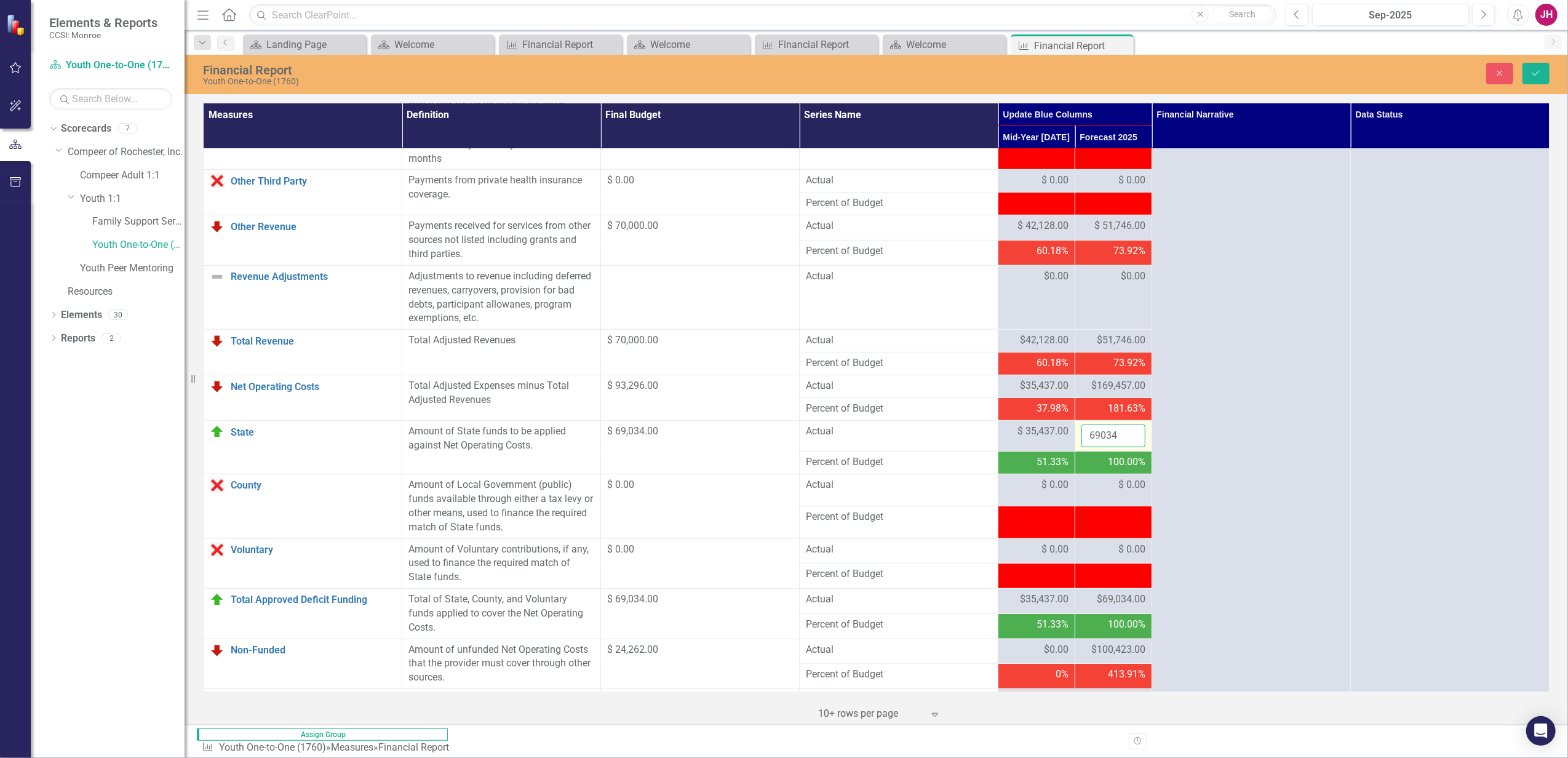
click at [1112, 424] on input "69034" at bounding box center [1112, 435] width 64 height 23
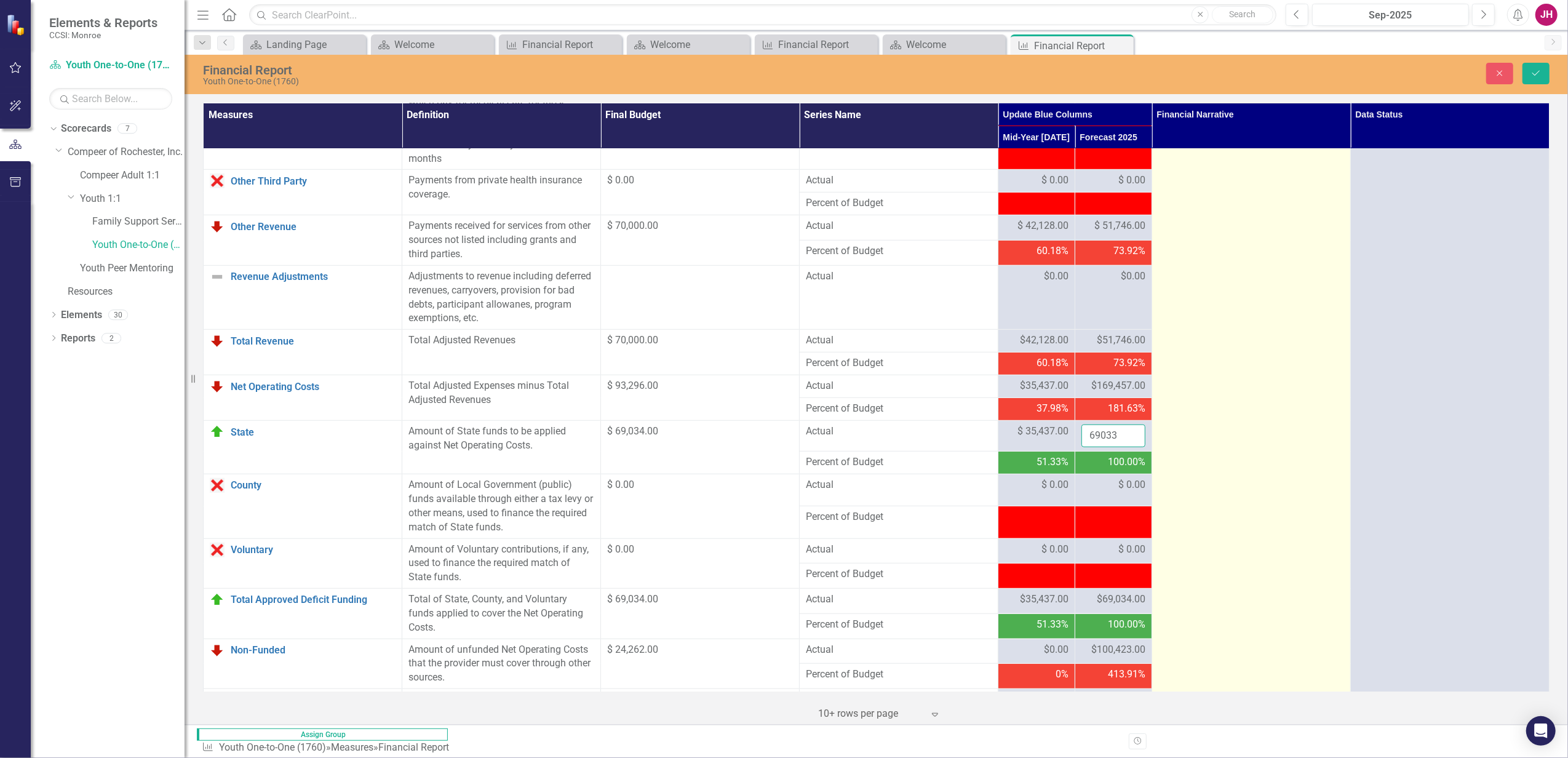
type input "69033"
click at [1252, 306] on td at bounding box center [1251, 56] width 199 height 1685
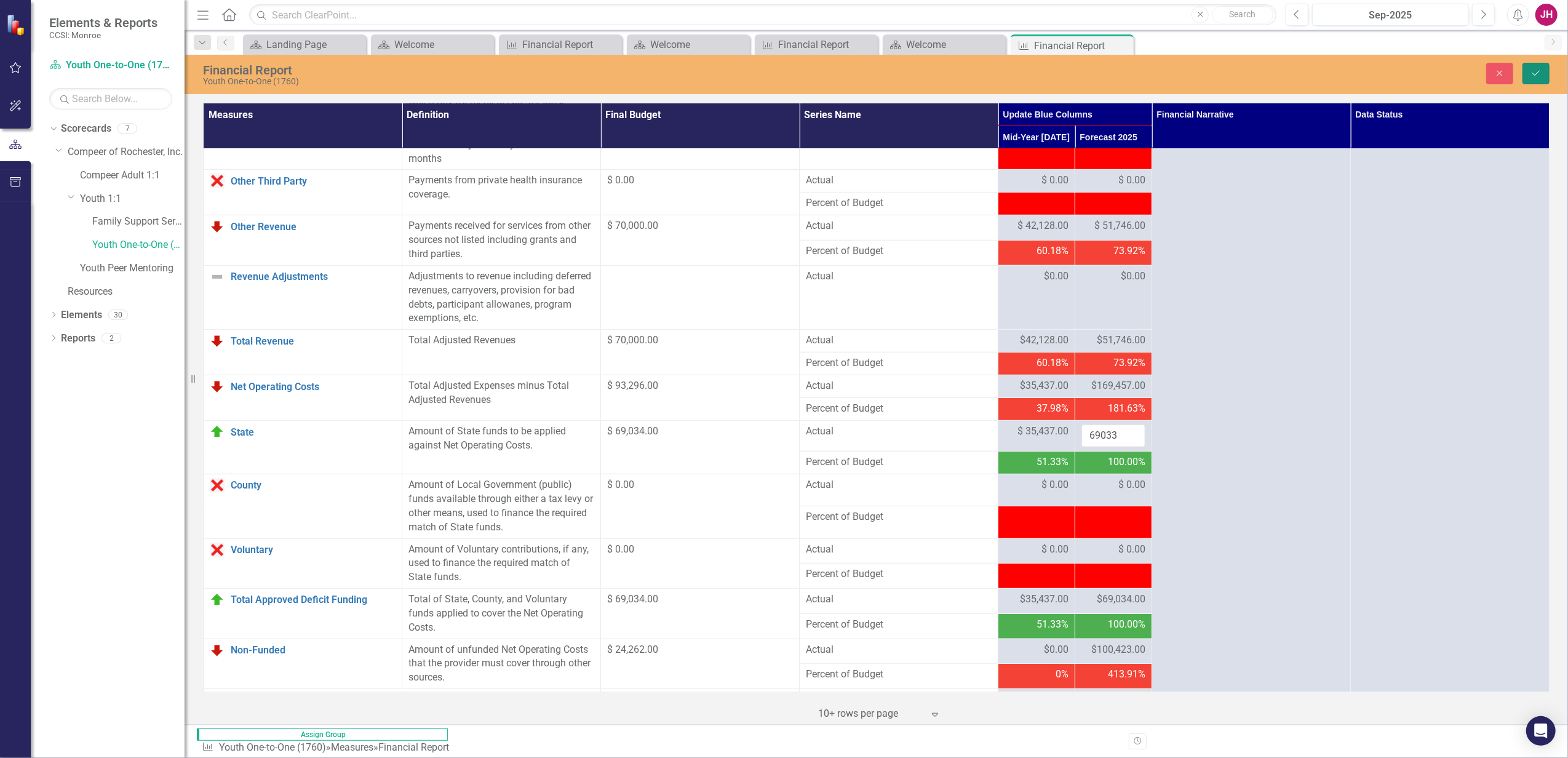
click at [1252, 73] on button "Save" at bounding box center [1536, 73] width 27 height 21
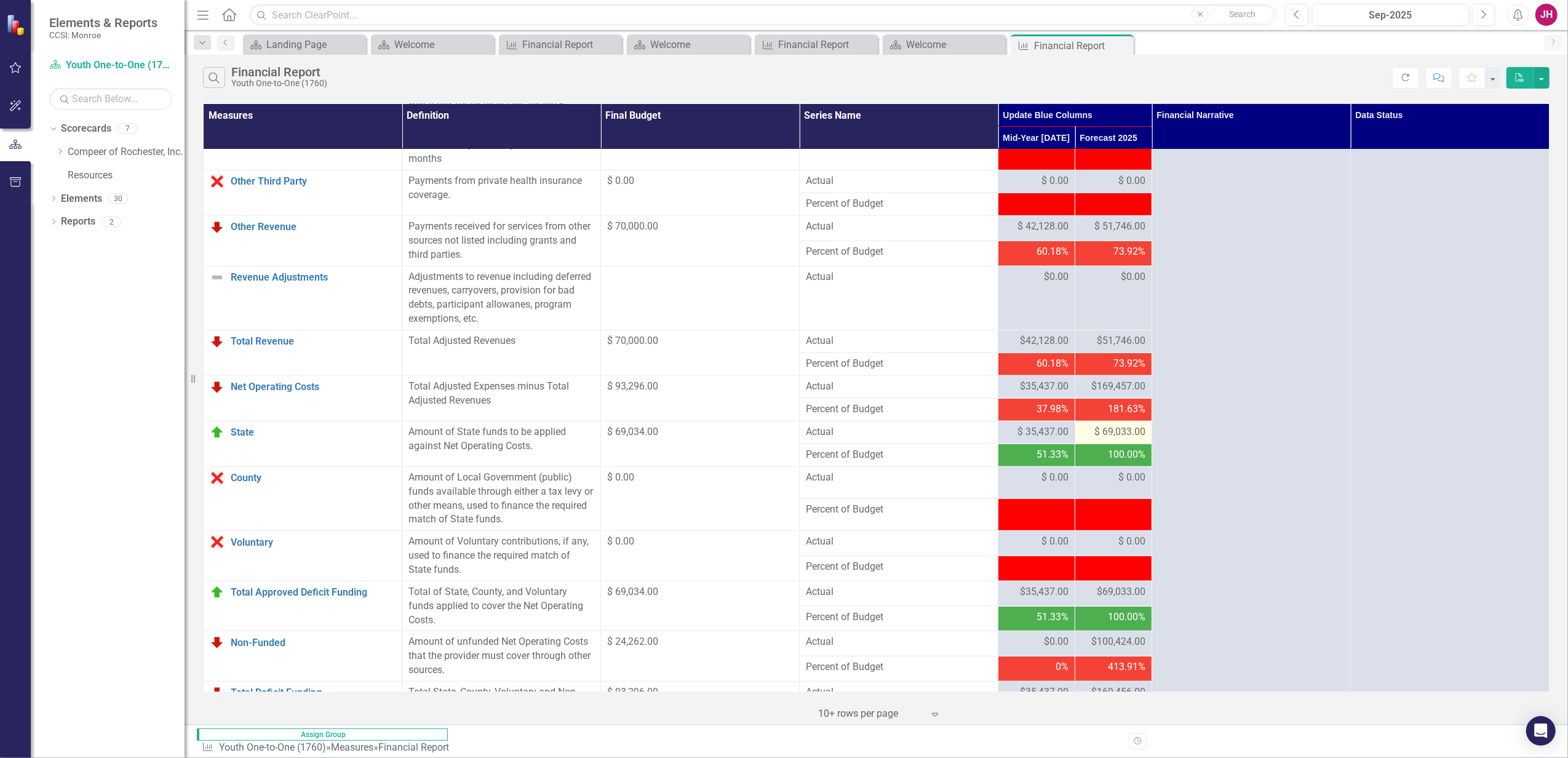
click at [1124, 425] on span "$ 69,033.00" at bounding box center [1120, 432] width 51 height 15
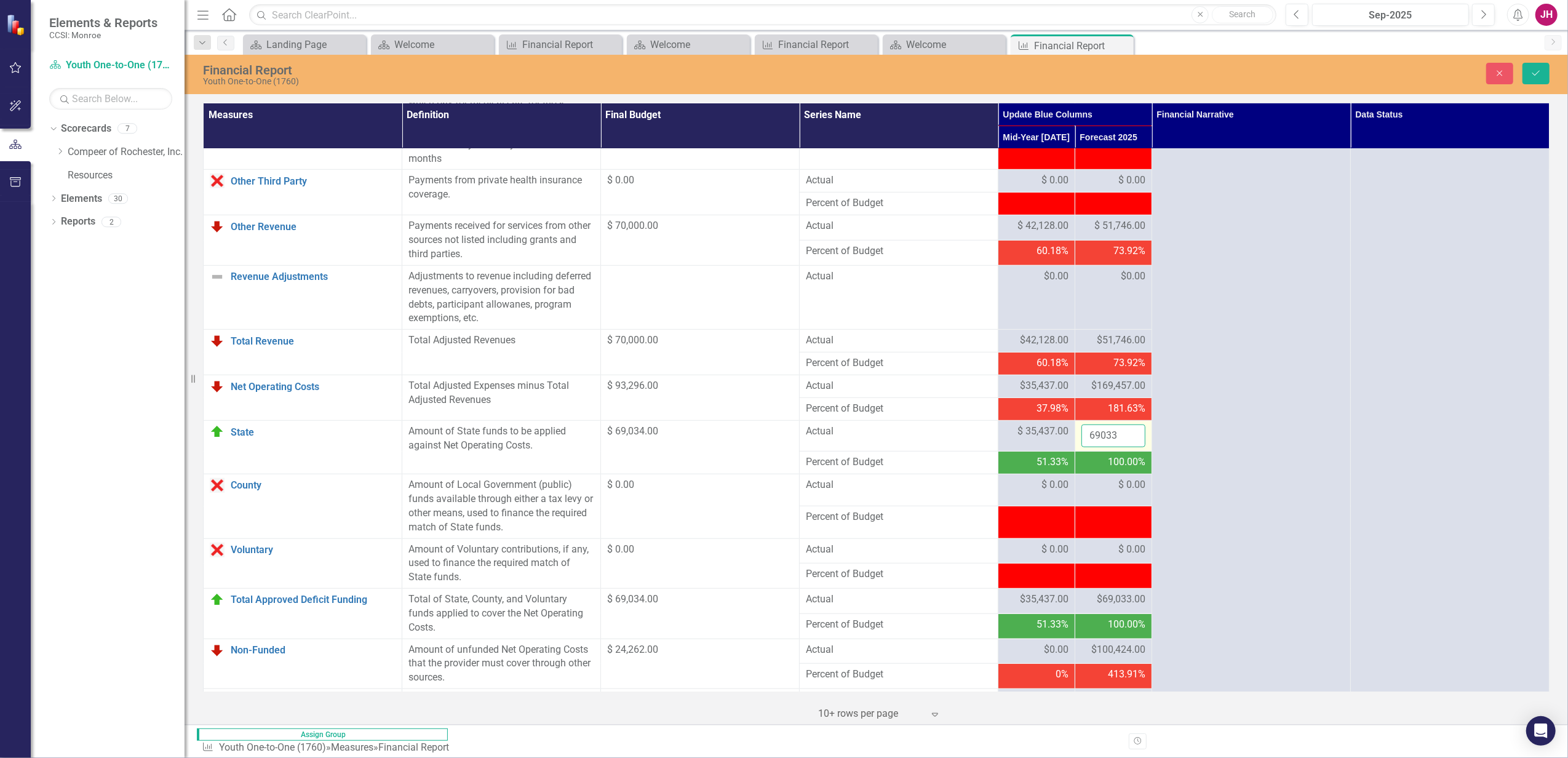
drag, startPoint x: 1124, startPoint y: 277, endPoint x: 1110, endPoint y: 274, distance: 14.3
click at [1111, 424] on input "69033" at bounding box center [1112, 435] width 64 height 23
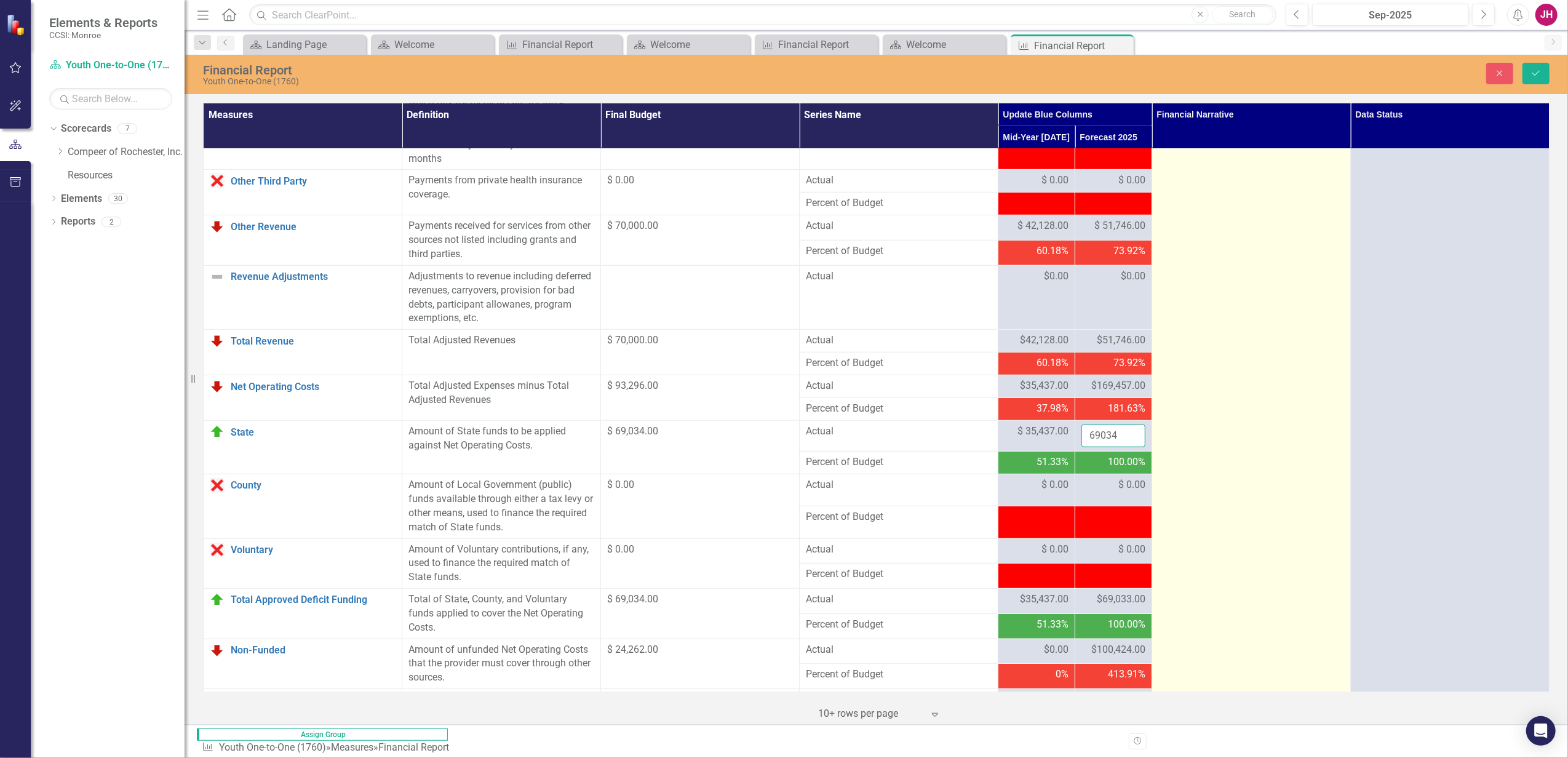
type input "69034"
click at [1211, 266] on td at bounding box center [1251, 56] width 199 height 1685
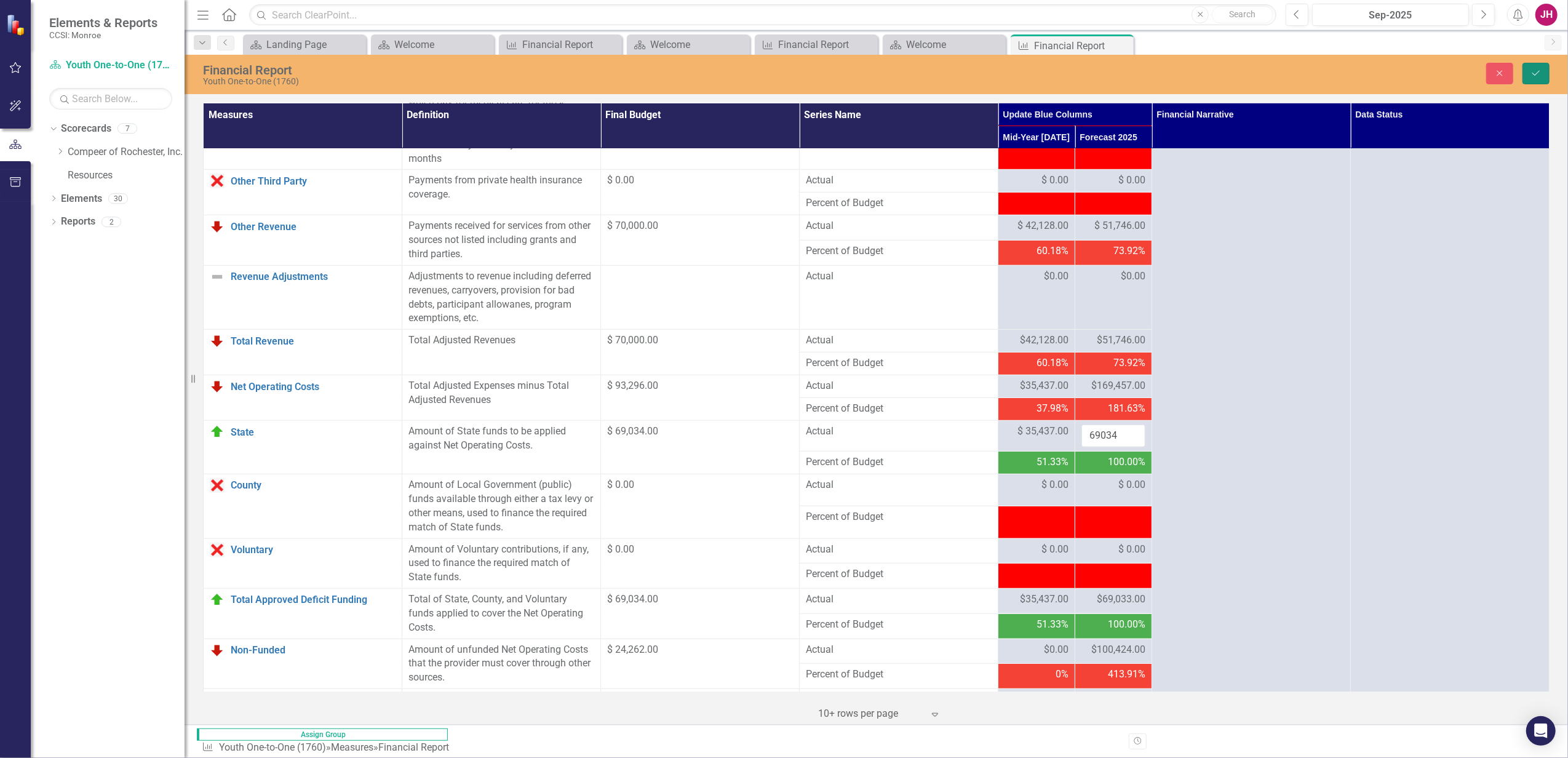
click at [1252, 67] on button "Save" at bounding box center [1536, 73] width 27 height 21
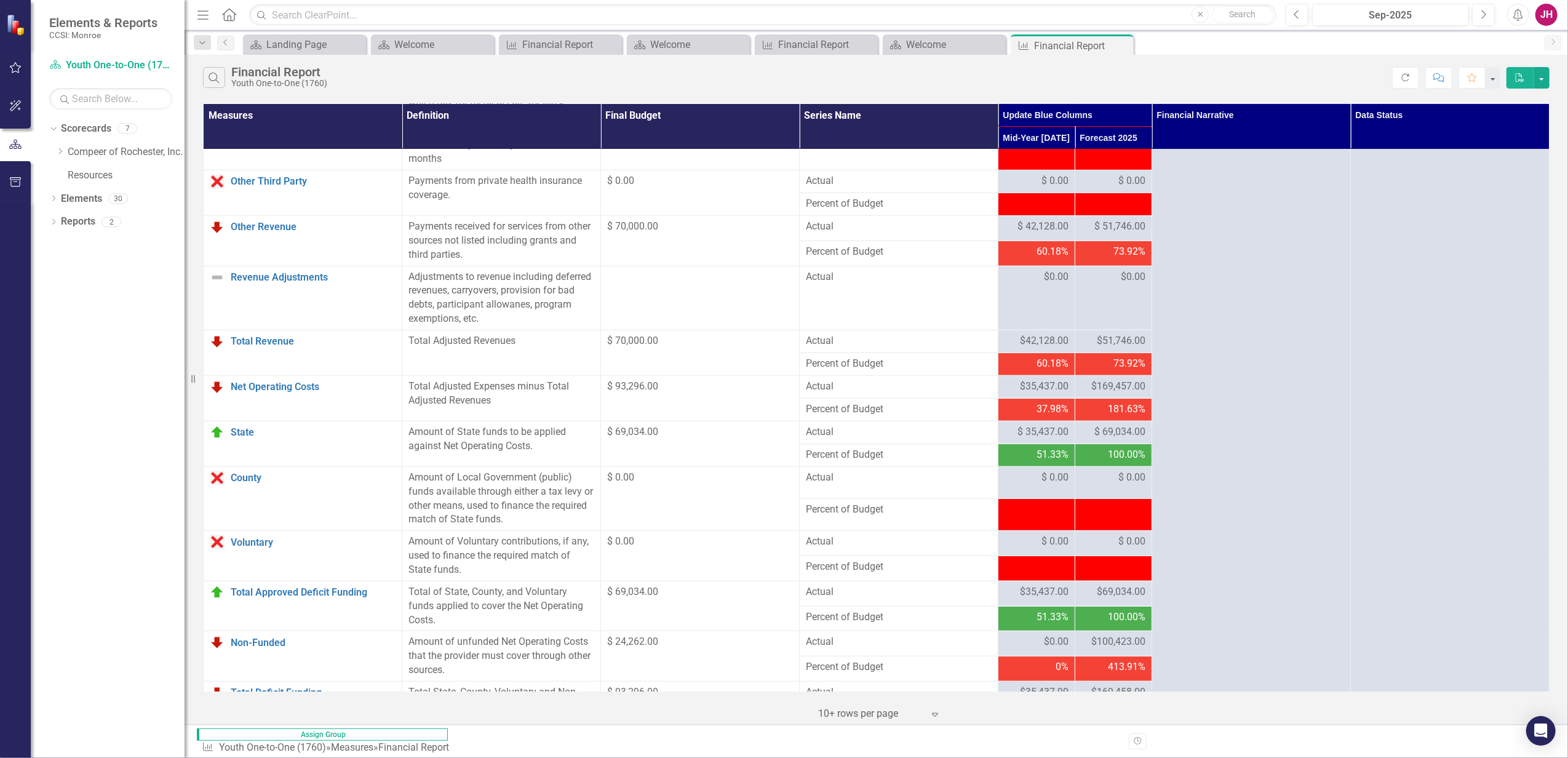
click at [1101, 580] on td "-$1.00" at bounding box center [1113, 743] width 77 height 23
drag, startPoint x: 1136, startPoint y: 552, endPoint x: 1162, endPoint y: 552, distance: 26.0
click at [1152, 580] on td "-$1.00" at bounding box center [1113, 743] width 77 height 23
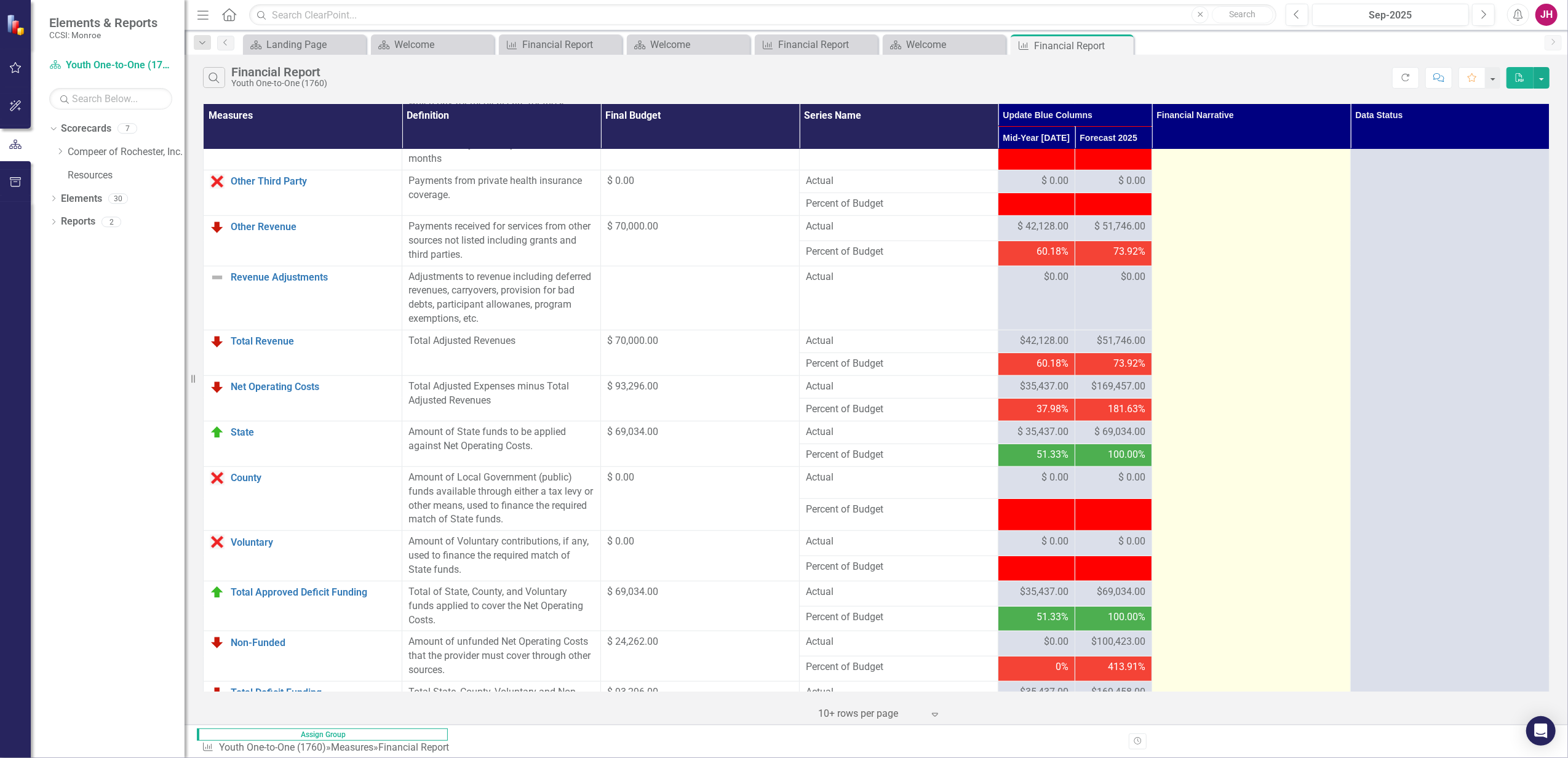
drag, startPoint x: 1162, startPoint y: 552, endPoint x: 1363, endPoint y: 471, distance: 216.7
click at [1252, 474] on td at bounding box center [1251, 52] width 199 height 1677
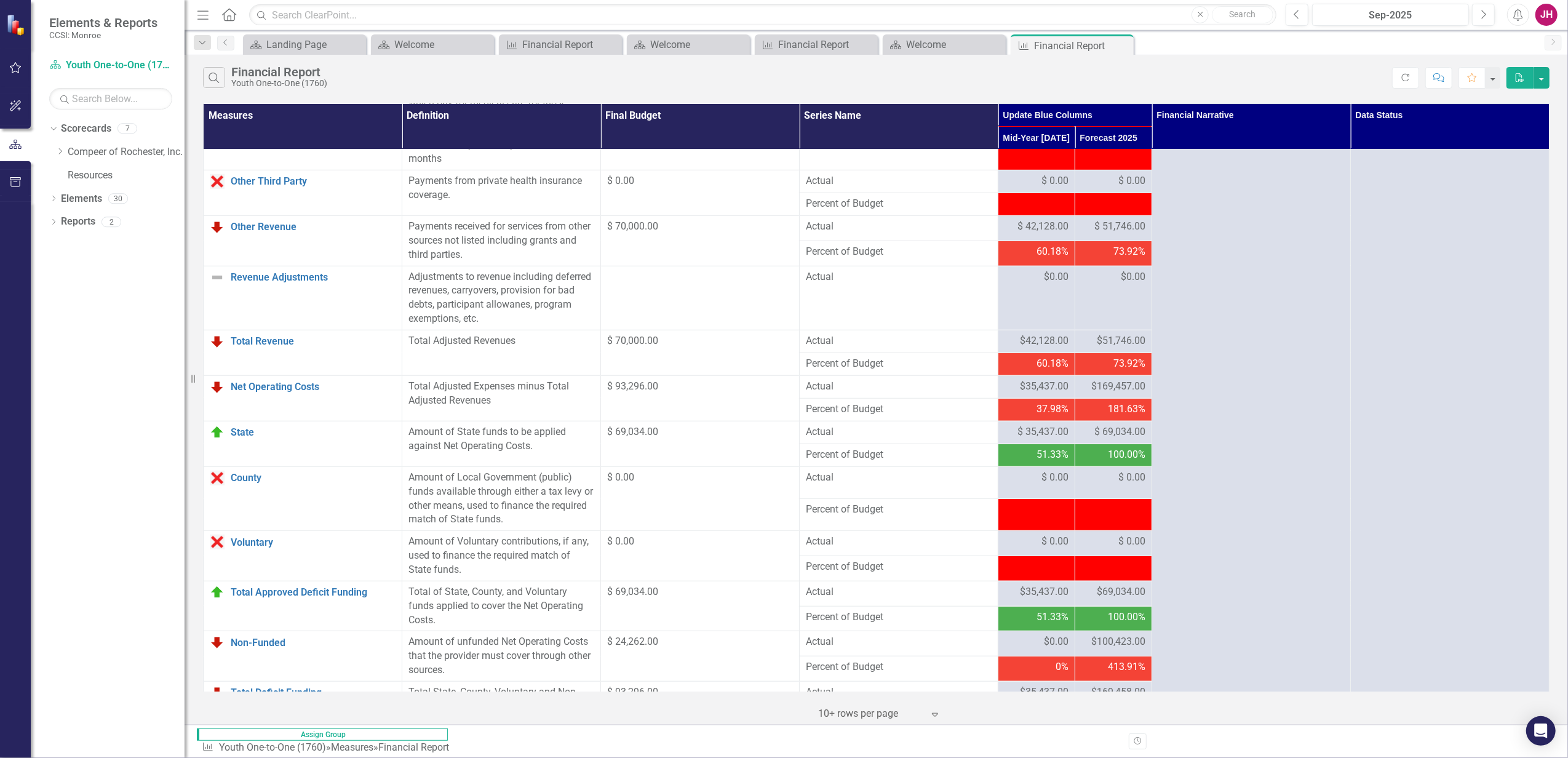
click at [1110, 580] on span "$169,458.00" at bounding box center [1118, 692] width 54 height 15
click at [1123, 380] on span "$169,457.00" at bounding box center [1118, 387] width 54 height 15
drag, startPoint x: 1123, startPoint y: 224, endPoint x: 1120, endPoint y: 271, distance: 47.1
click at [1120, 425] on span "$ 69,034.00" at bounding box center [1120, 432] width 51 height 15
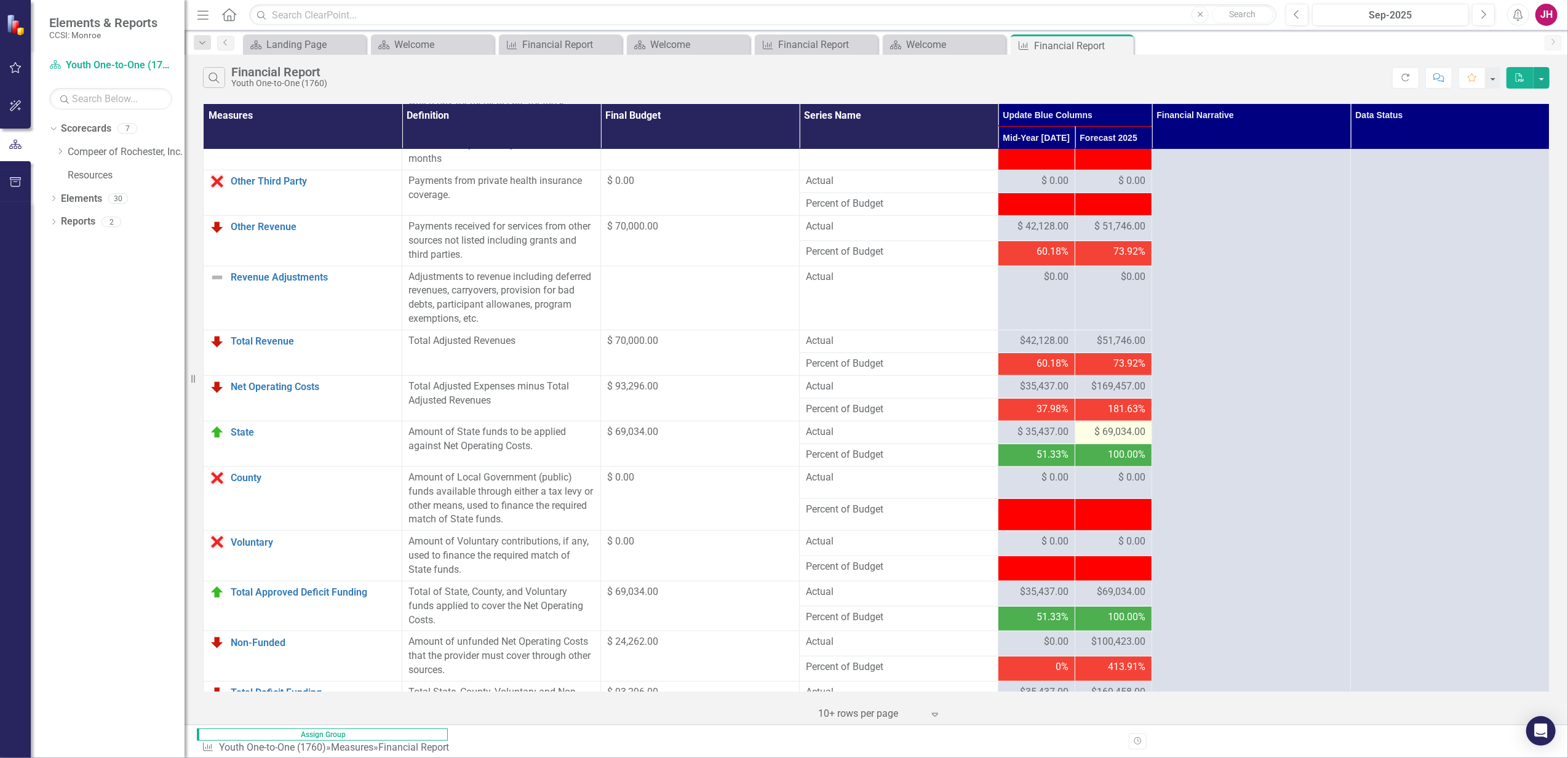
click at [1102, 425] on div "$ 69,034.00" at bounding box center [1112, 432] width 64 height 15
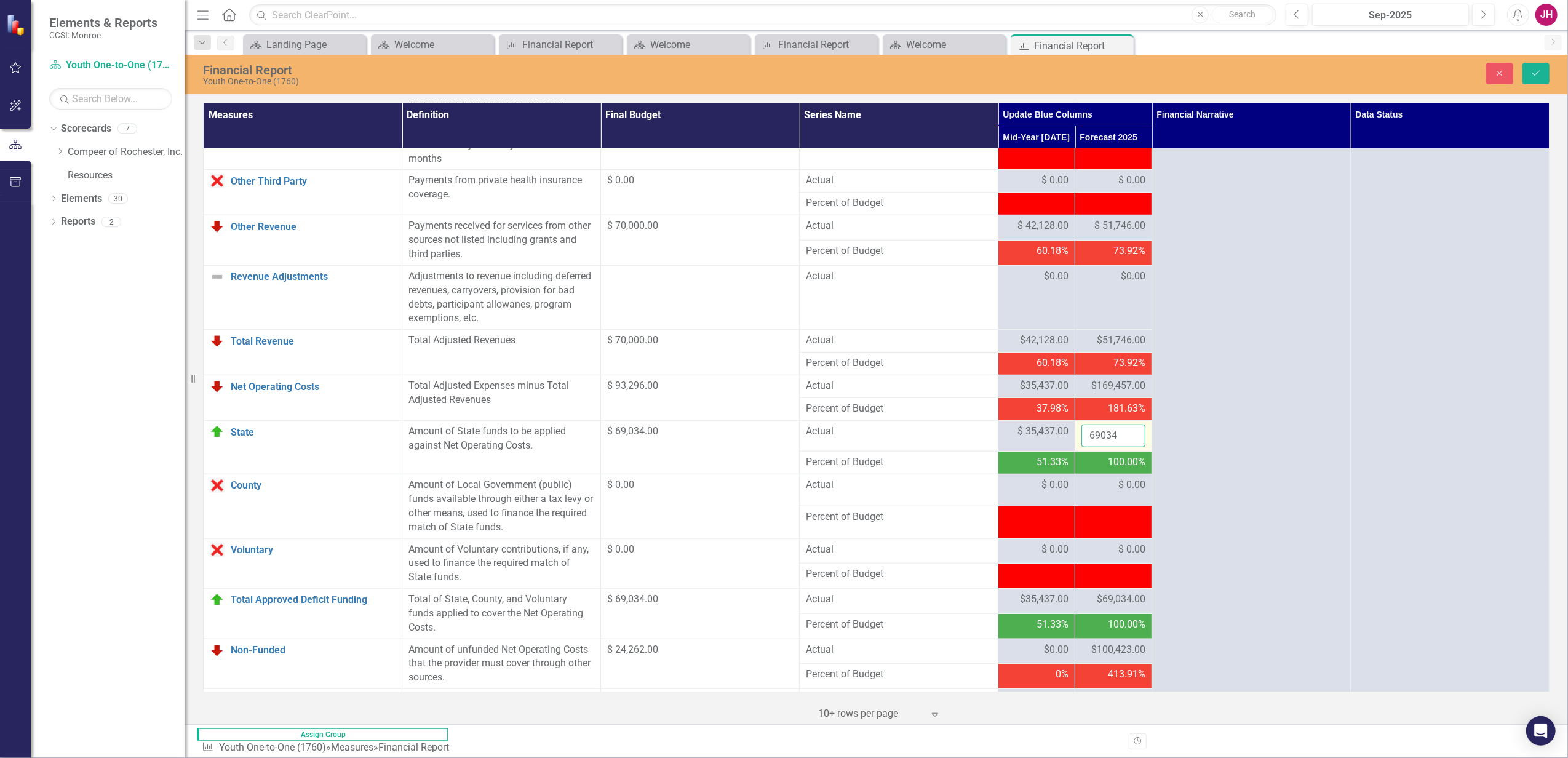
drag, startPoint x: 1102, startPoint y: 266, endPoint x: 1106, endPoint y: 276, distance: 10.8
click at [1106, 424] on input "69034" at bounding box center [1112, 435] width 64 height 23
click at [1130, 543] on span "$ 0.00" at bounding box center [1132, 550] width 27 height 15
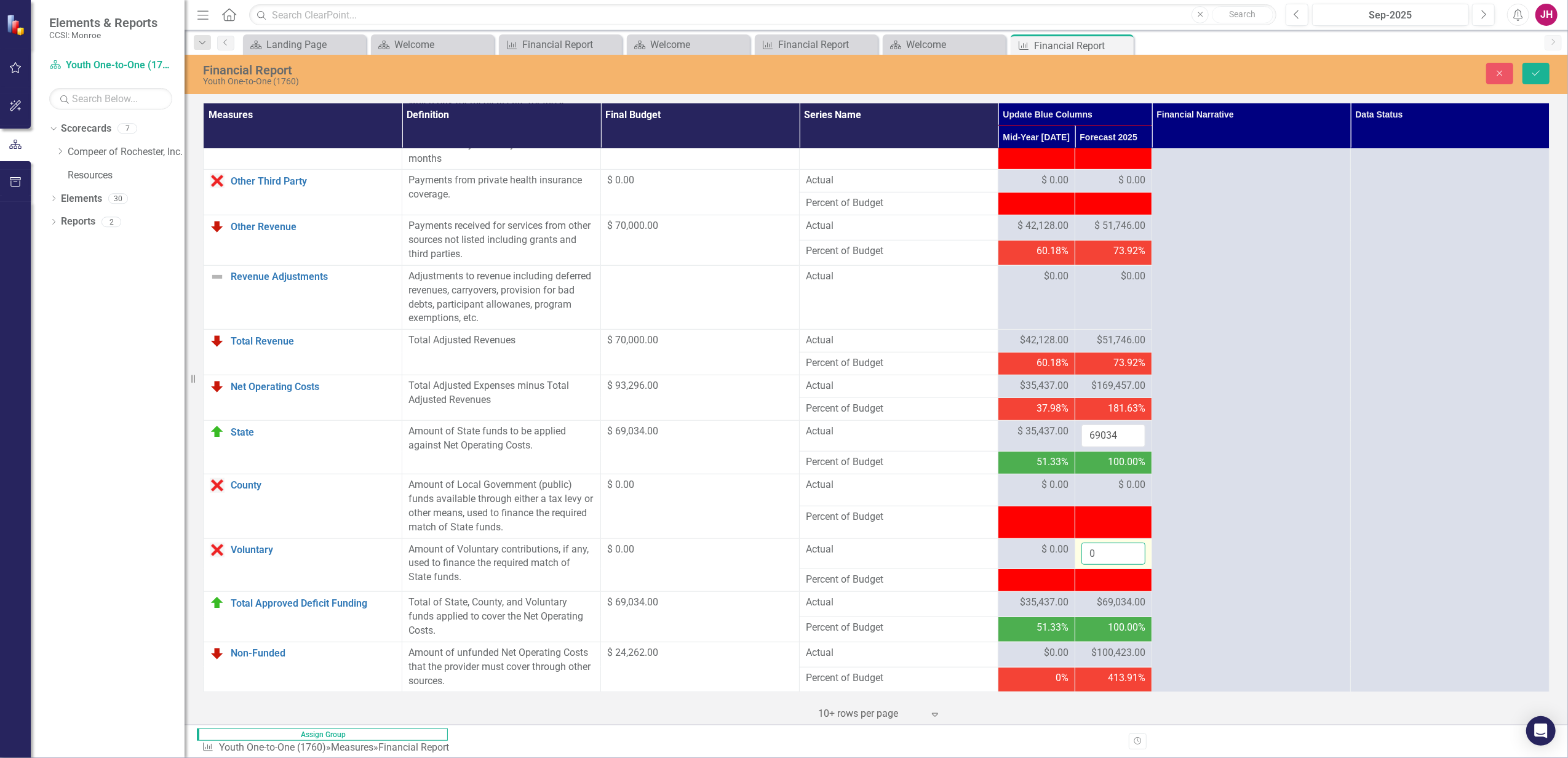
drag, startPoint x: 1130, startPoint y: 377, endPoint x: 1107, endPoint y: 375, distance: 23.1
click at [1107, 543] on input "0" at bounding box center [1112, 554] width 64 height 23
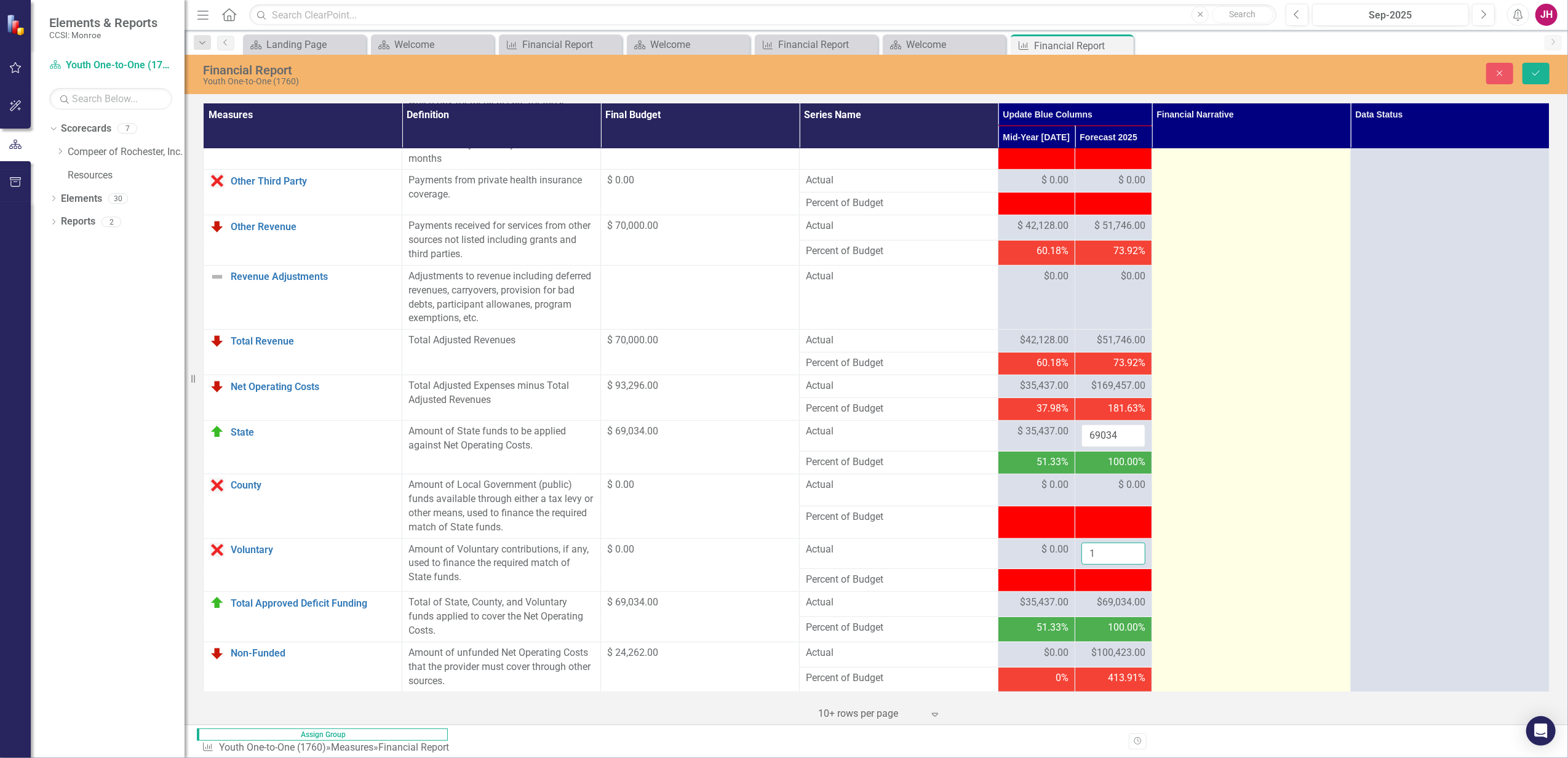
type input "1"
click at [1228, 357] on td at bounding box center [1251, 58] width 199 height 1688
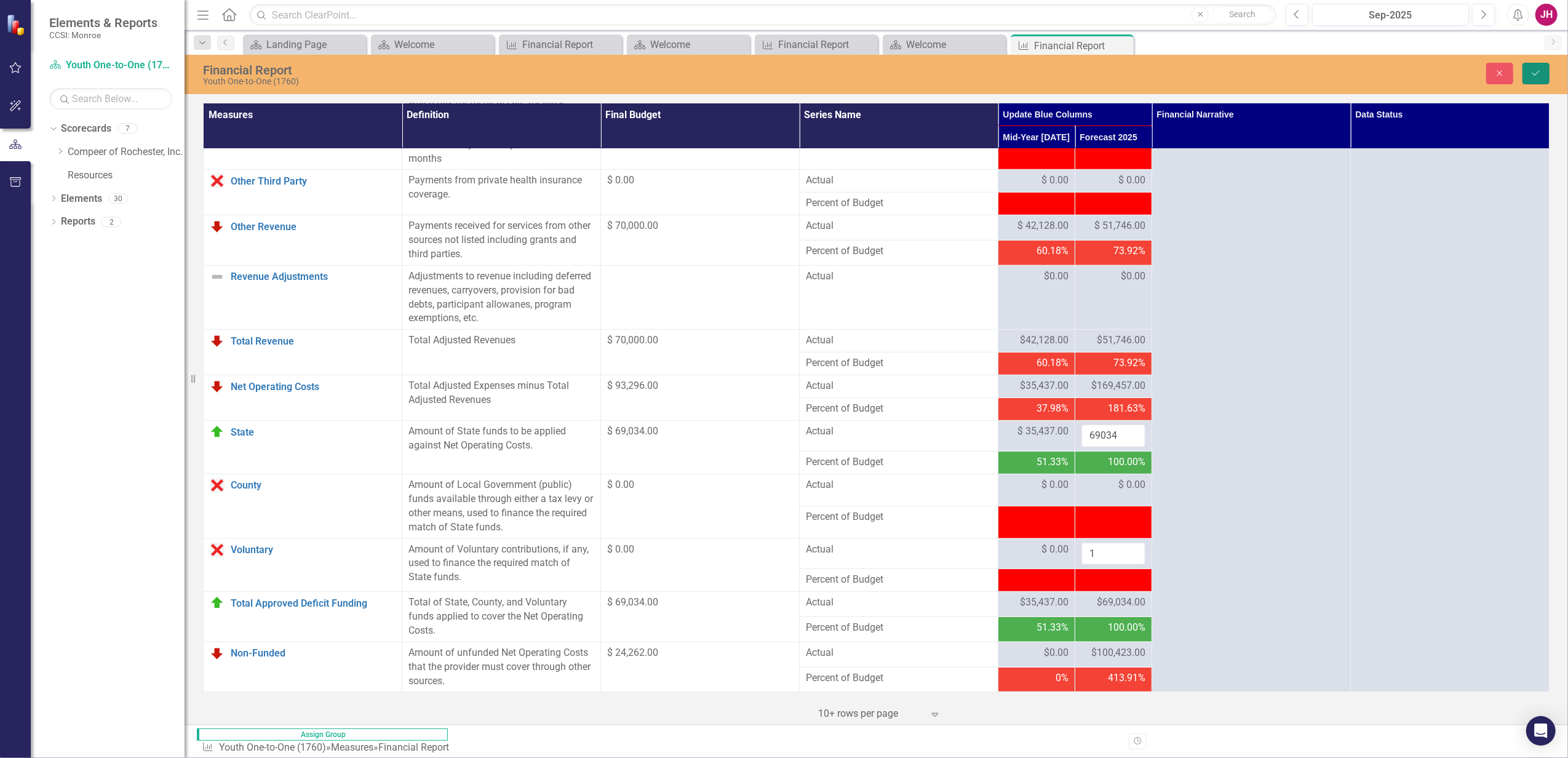
click at [1252, 77] on icon "Save" at bounding box center [1536, 73] width 11 height 9
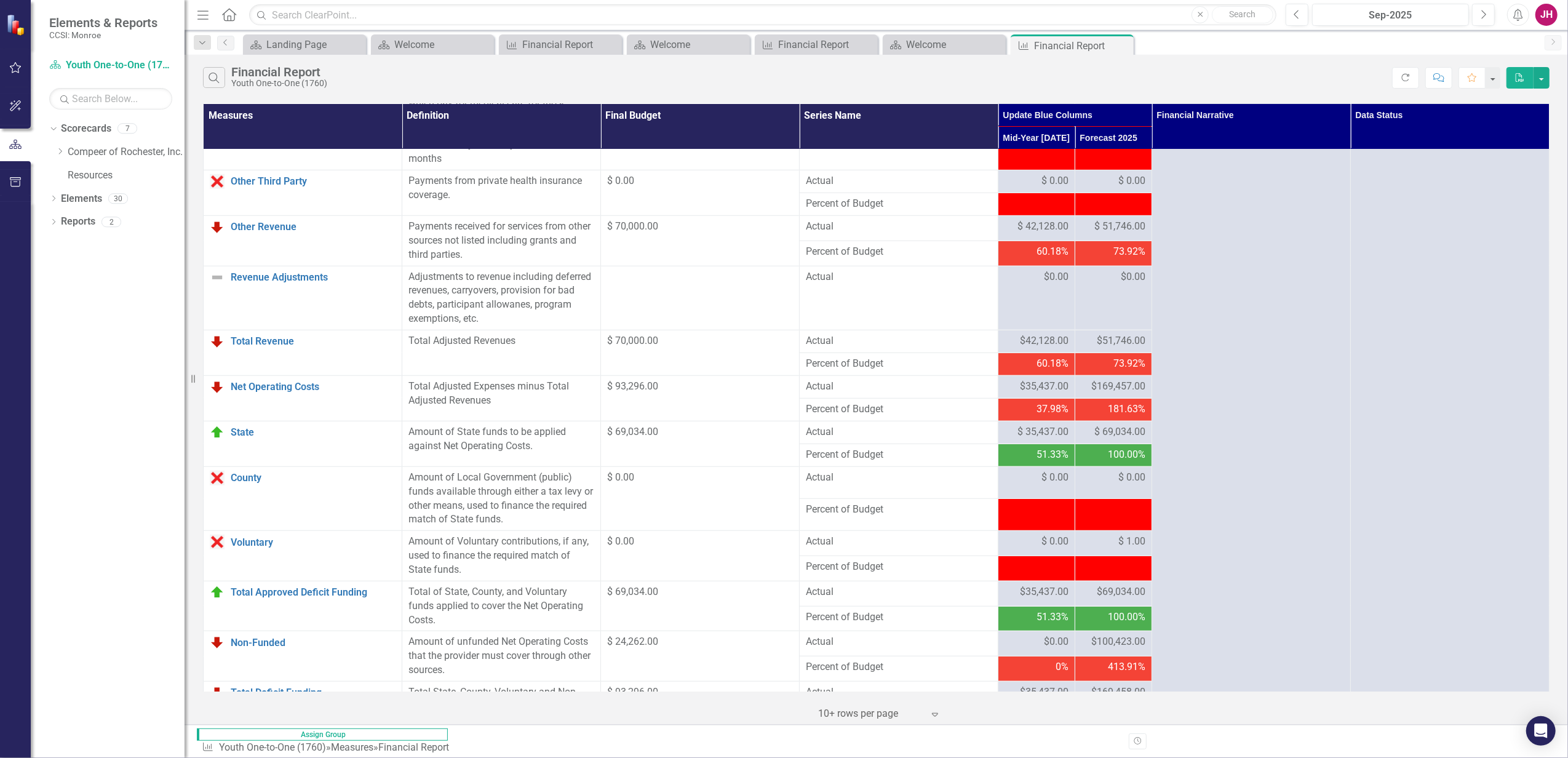
drag, startPoint x: 1139, startPoint y: 545, endPoint x: 1156, endPoint y: 542, distance: 17.3
click at [1152, 580] on td "-$1.00" at bounding box center [1113, 743] width 77 height 23
drag, startPoint x: 1156, startPoint y: 542, endPoint x: 1149, endPoint y: 371, distance: 171.1
click at [1145, 534] on span "$ 1.00" at bounding box center [1132, 541] width 27 height 15
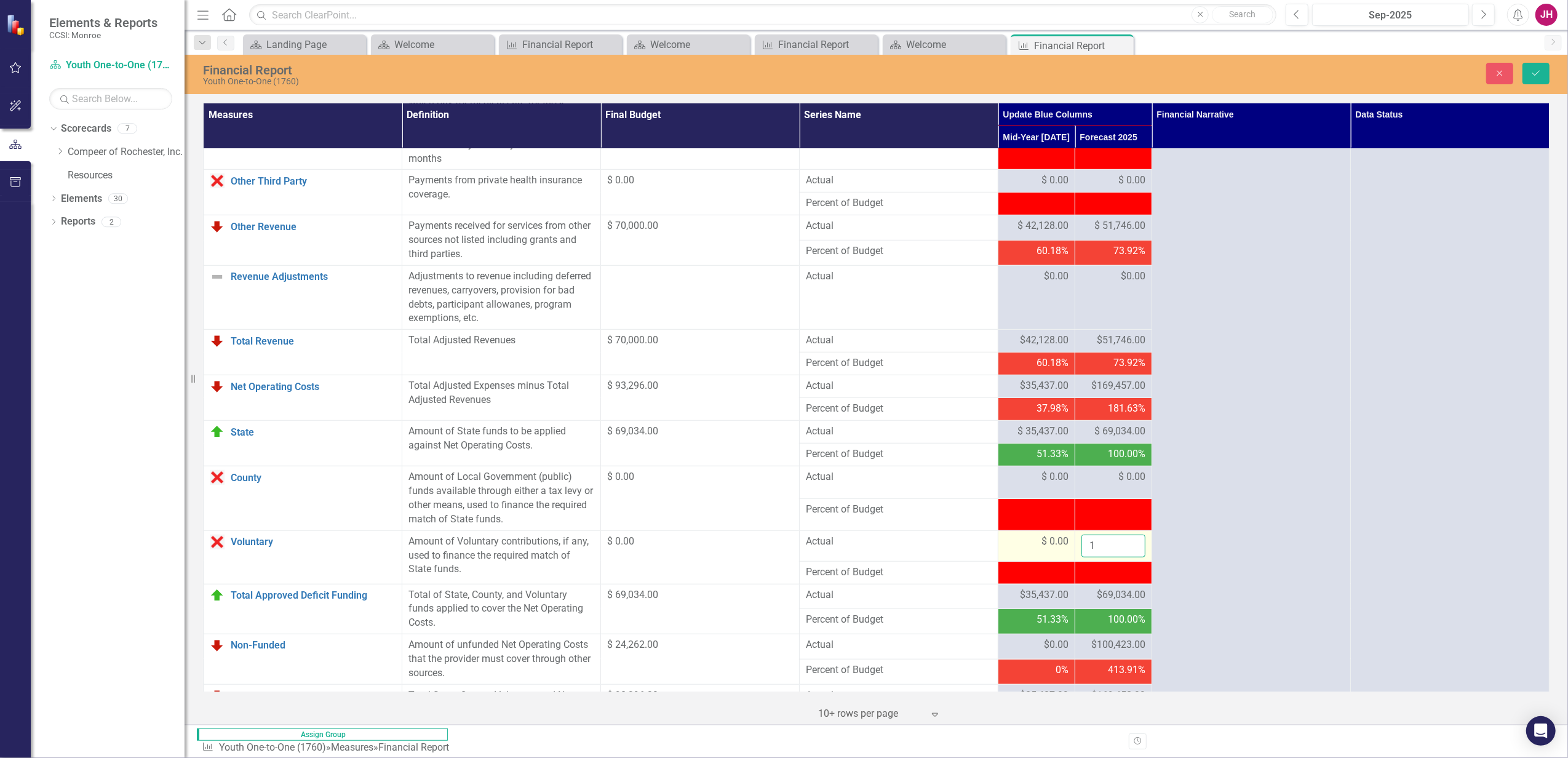
drag, startPoint x: 1149, startPoint y: 371, endPoint x: 1049, endPoint y: 377, distance: 100.2
click at [1054, 530] on tr "Voluntary Link Open Element Amount of Voluntary contributions, if any, used to …" at bounding box center [876, 545] width 1345 height 31
type input "0"
click at [1252, 73] on icon "Save" at bounding box center [1536, 73] width 11 height 9
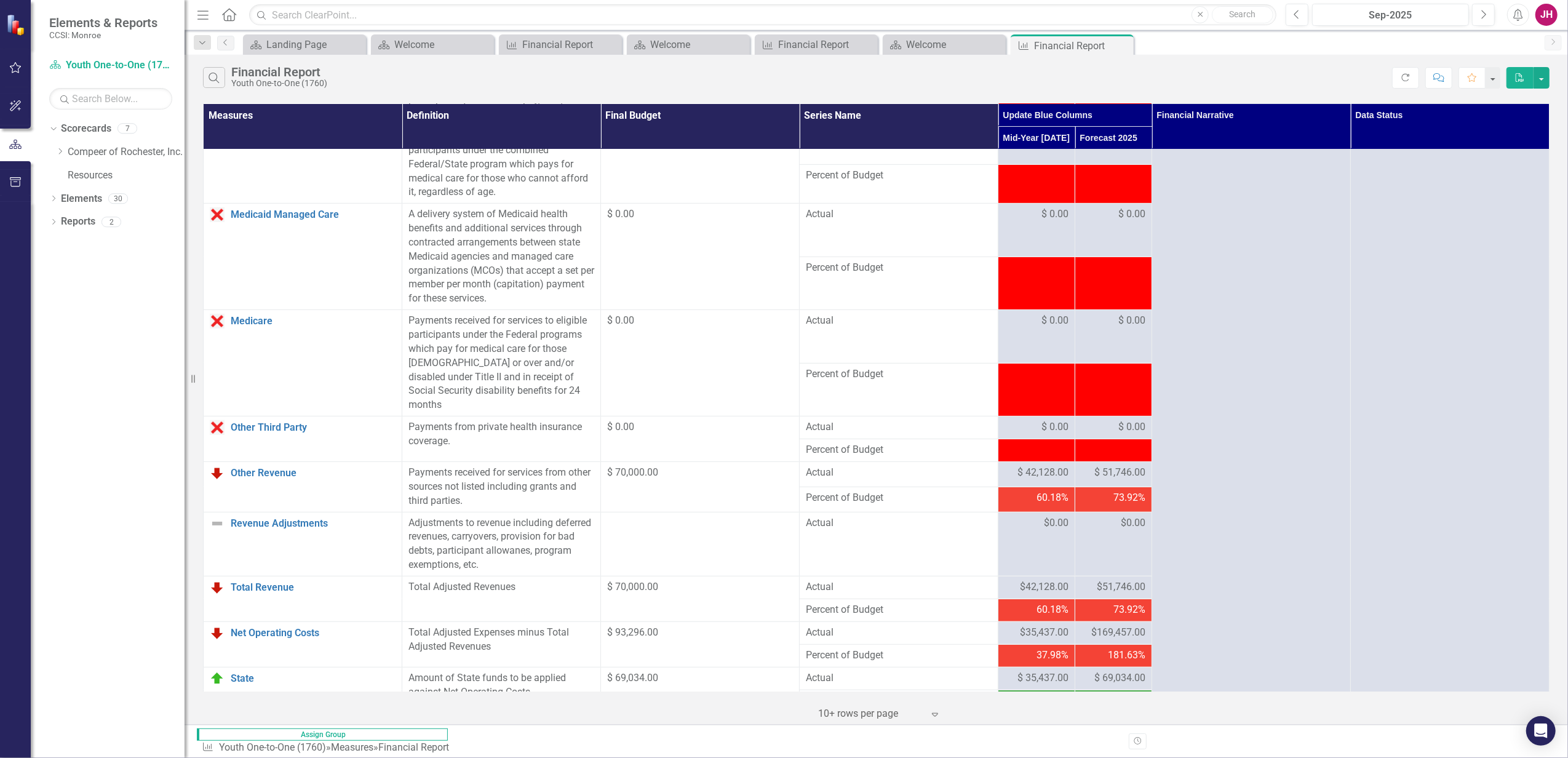
scroll to position [853, 0]
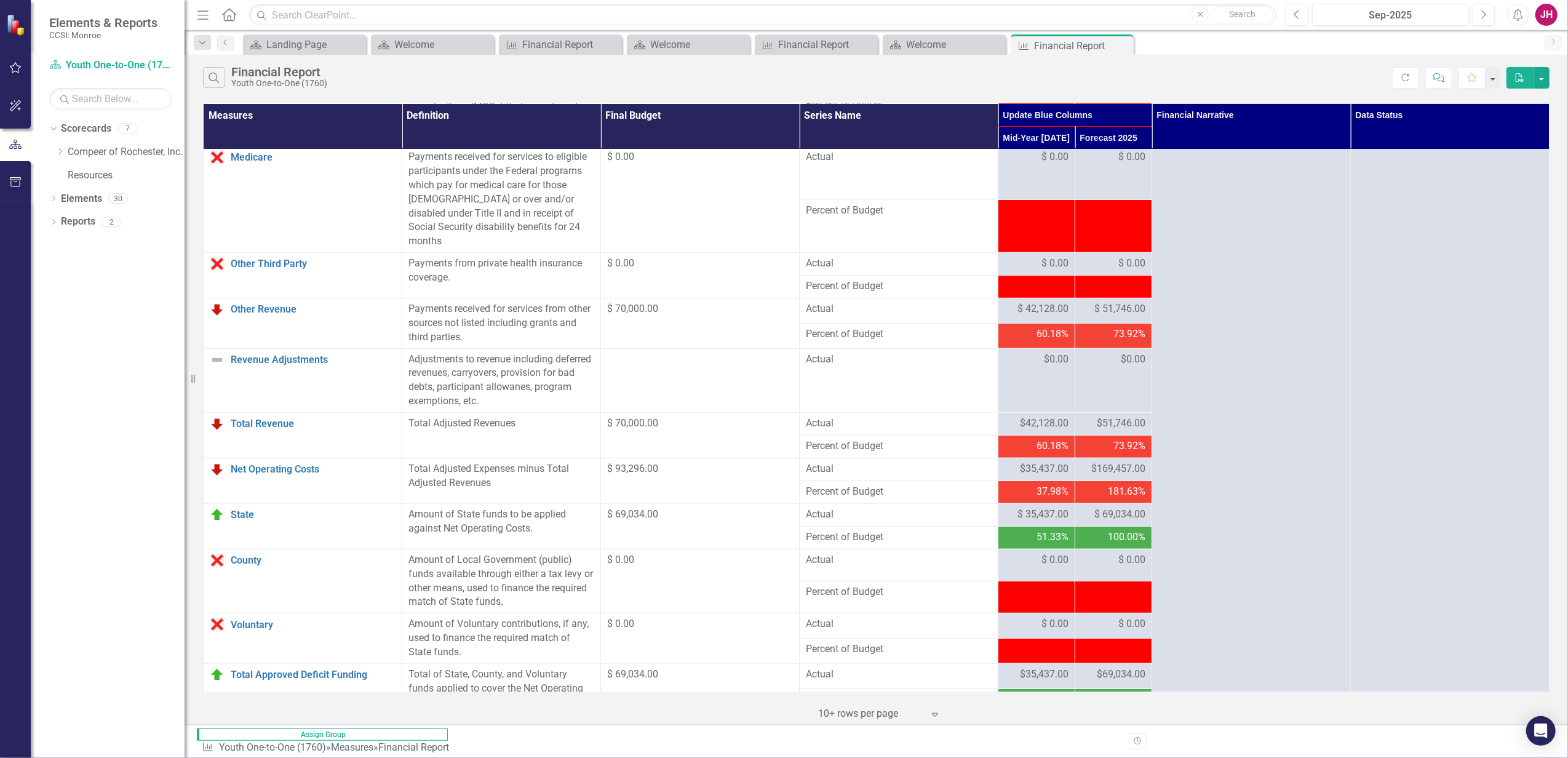
drag, startPoint x: 1091, startPoint y: 584, endPoint x: 1160, endPoint y: 582, distance: 69.0
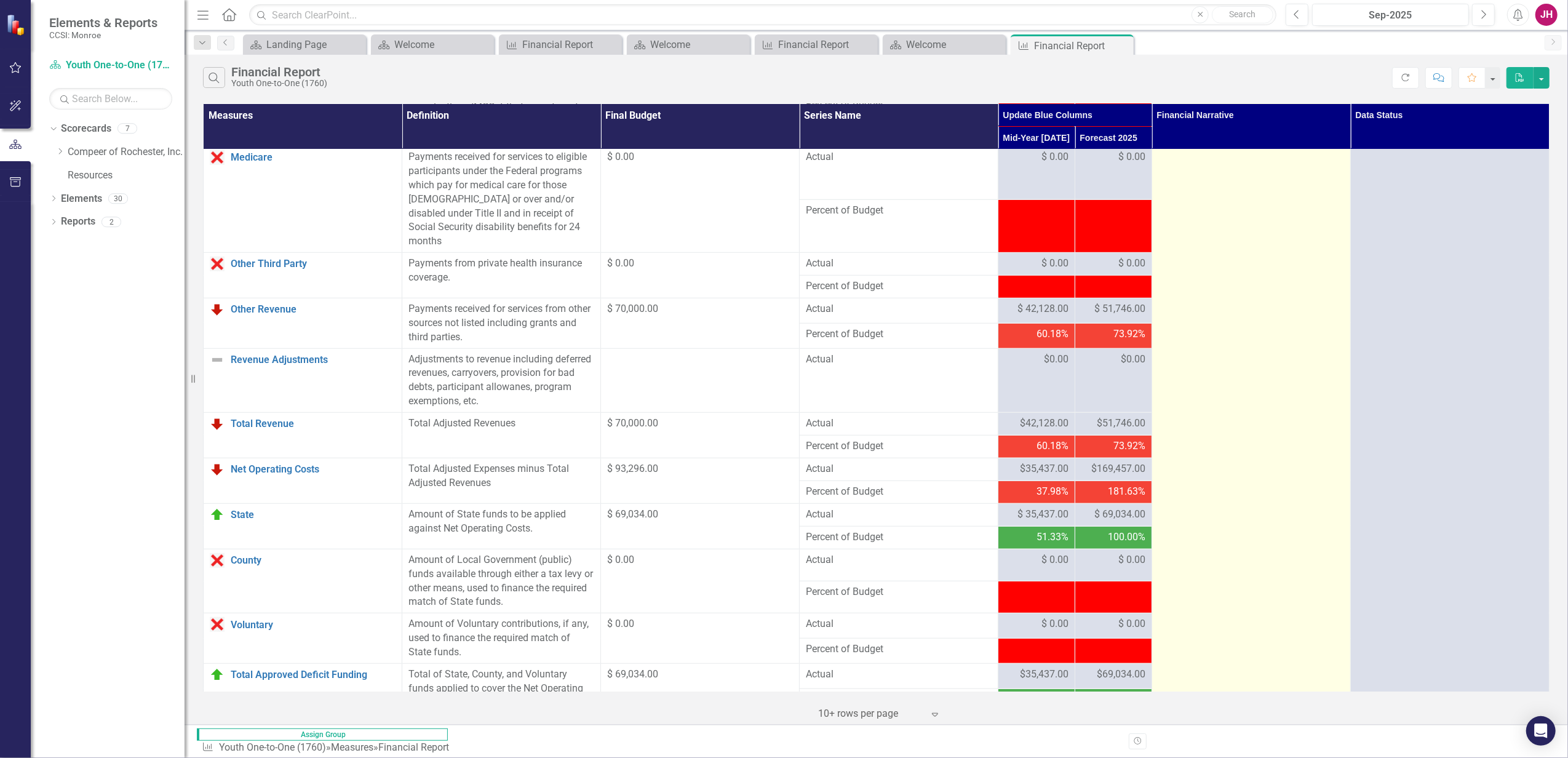
drag, startPoint x: 1160, startPoint y: 582, endPoint x: 1275, endPoint y: 596, distance: 115.8
click at [1252, 580] on td at bounding box center [1251, 135] width 199 height 1677
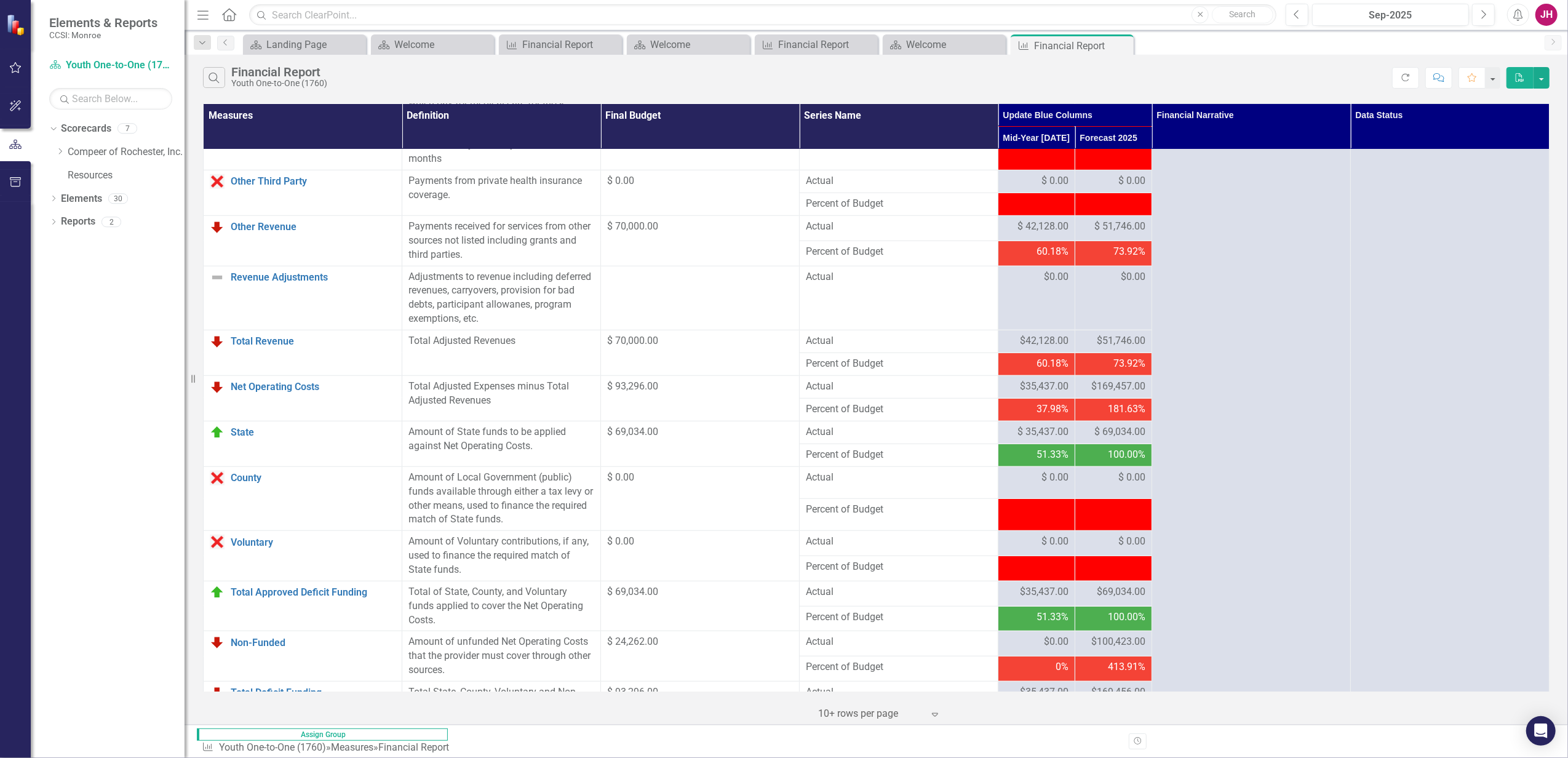
click at [1133, 580] on span "$169,456.00" at bounding box center [1118, 692] width 54 height 15
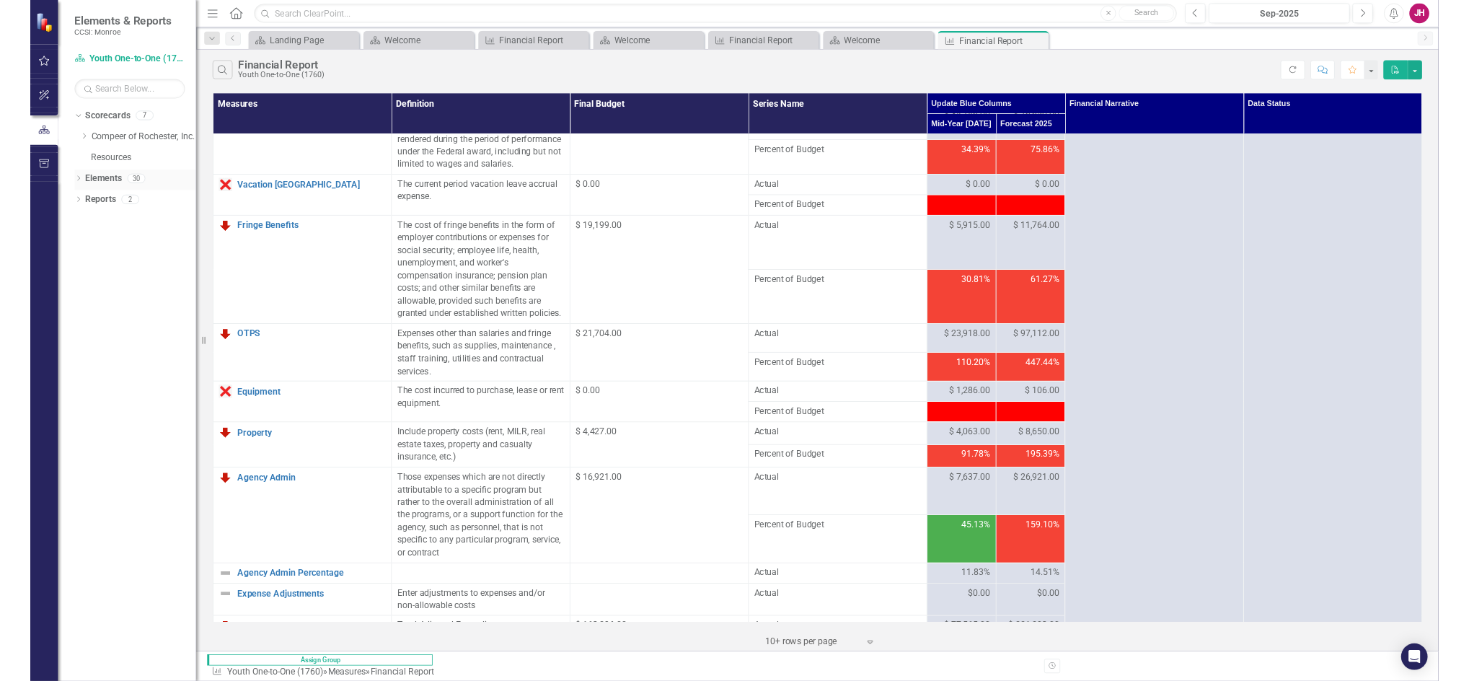
scroll to position [0, 0]
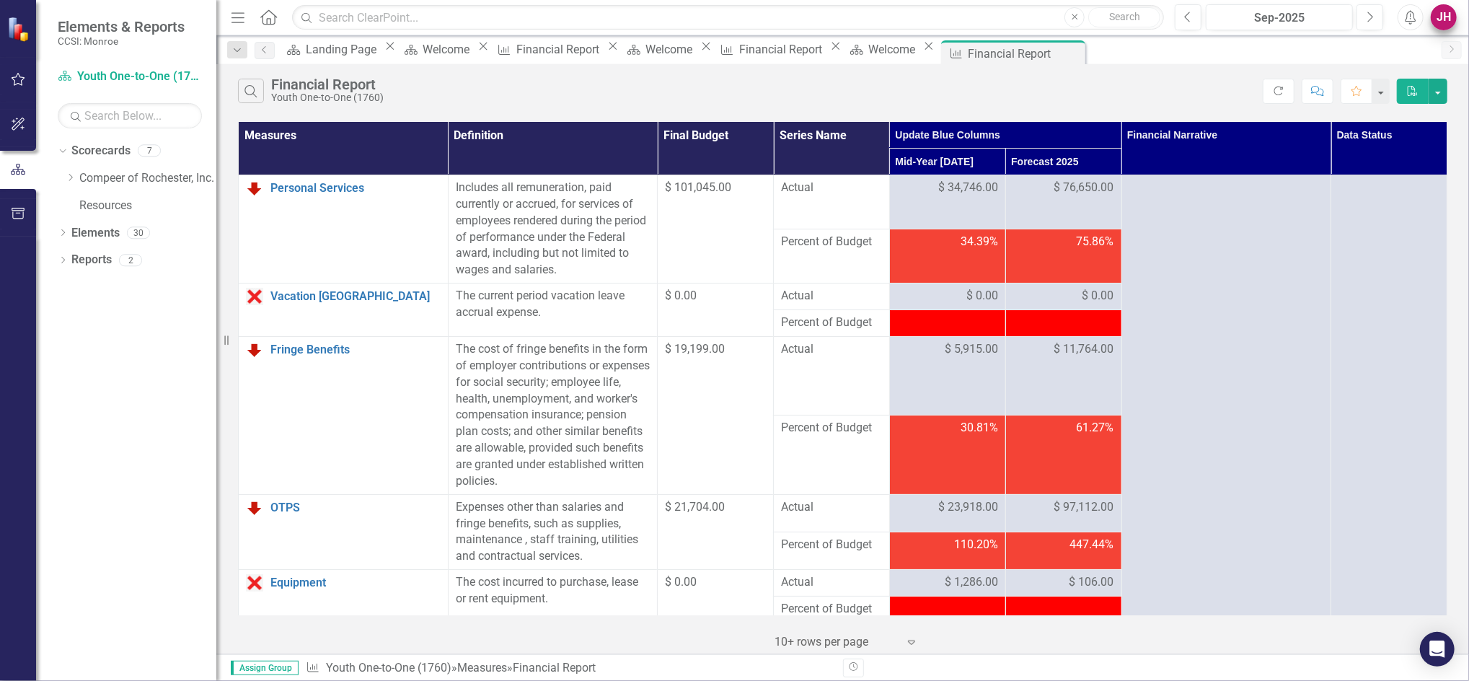
click at [1458, 17] on div "Previous Sep-2025 Next Alerts JH User Edit Profile Disable Sound Silence Alerts…" at bounding box center [1310, 17] width 300 height 26
click at [1445, 17] on div "JH" at bounding box center [1443, 17] width 26 height 26
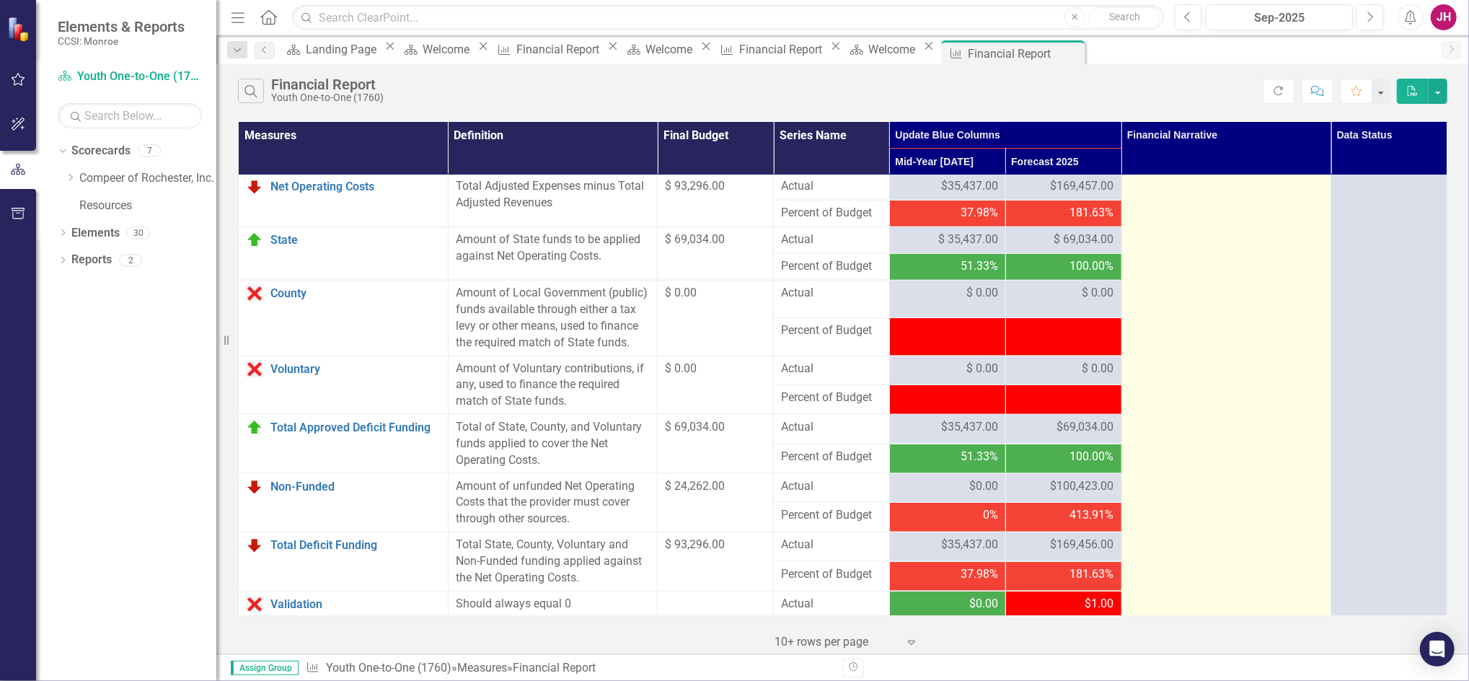
scroll to position [1610, 0]
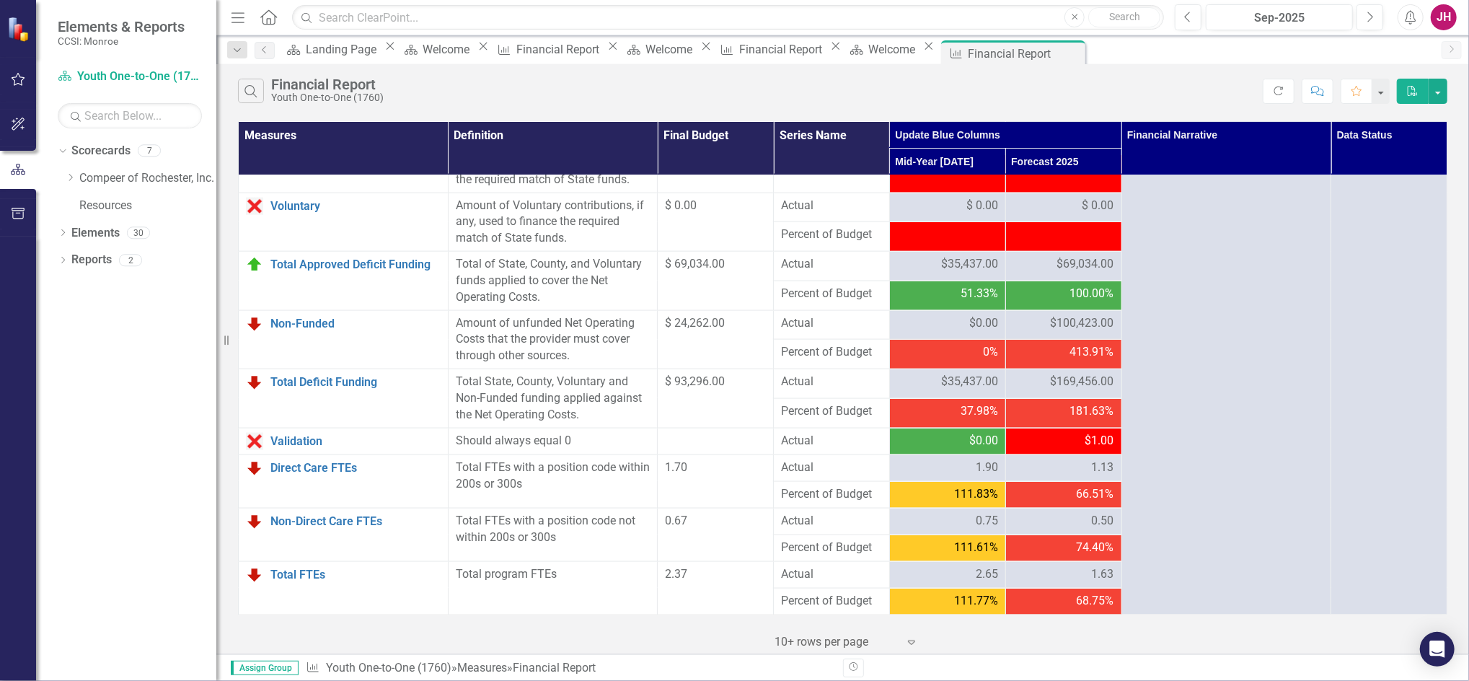
click at [1055, 433] on div "$1.00" at bounding box center [1063, 441] width 101 height 17
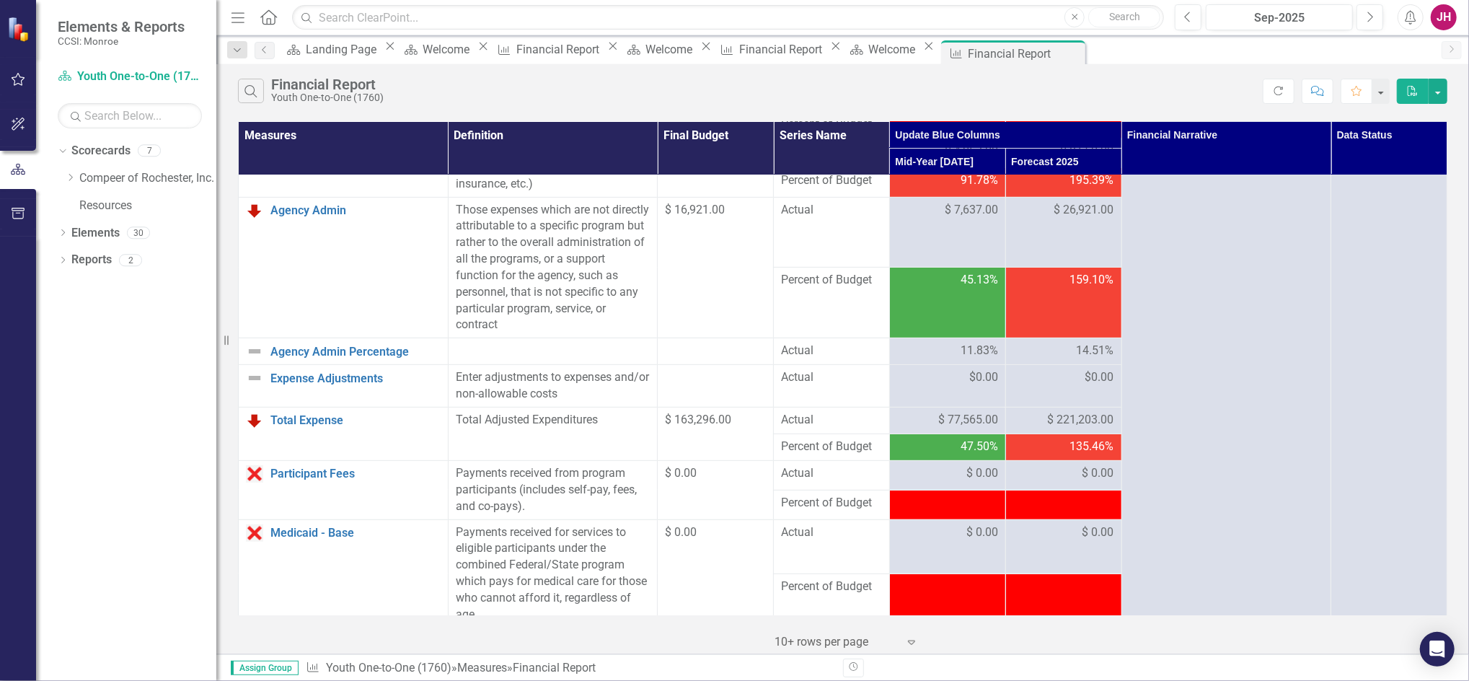
scroll to position [360, 0]
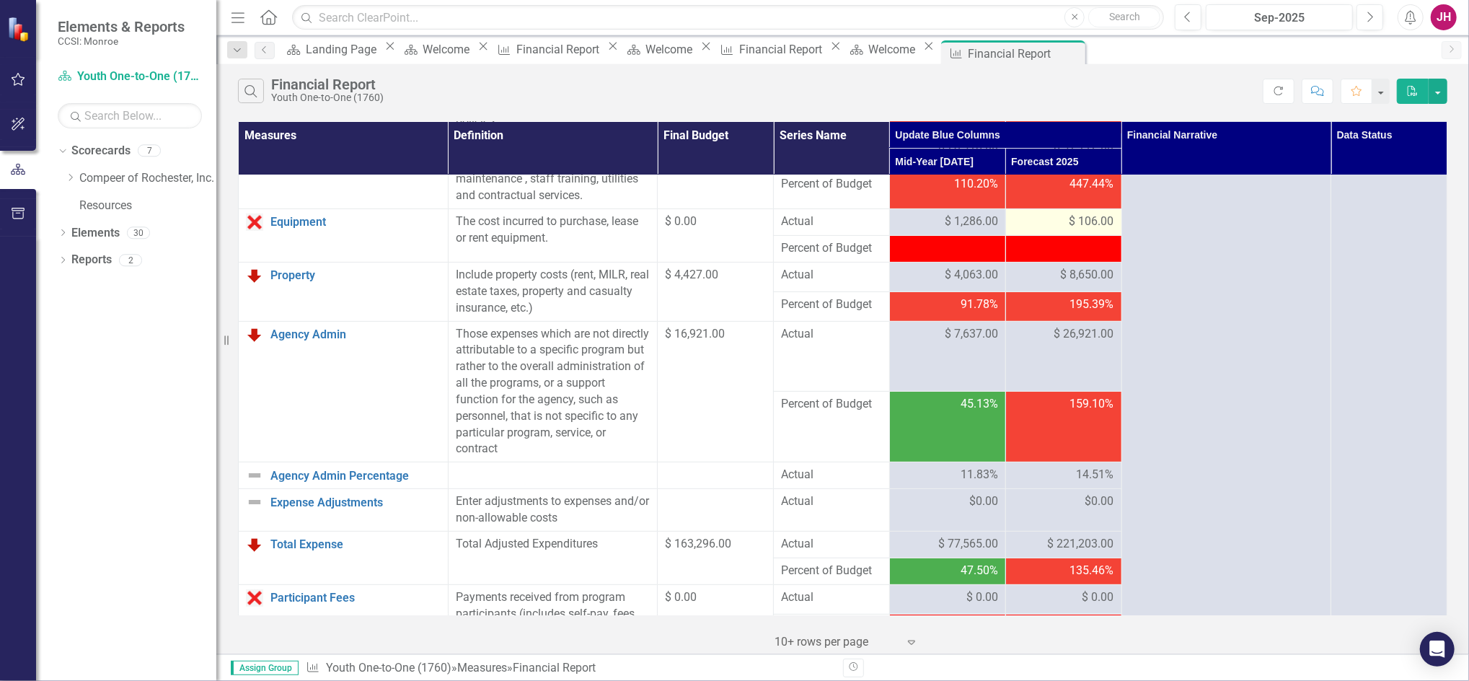
click at [1079, 226] on span "$ 106.00" at bounding box center [1091, 221] width 45 height 17
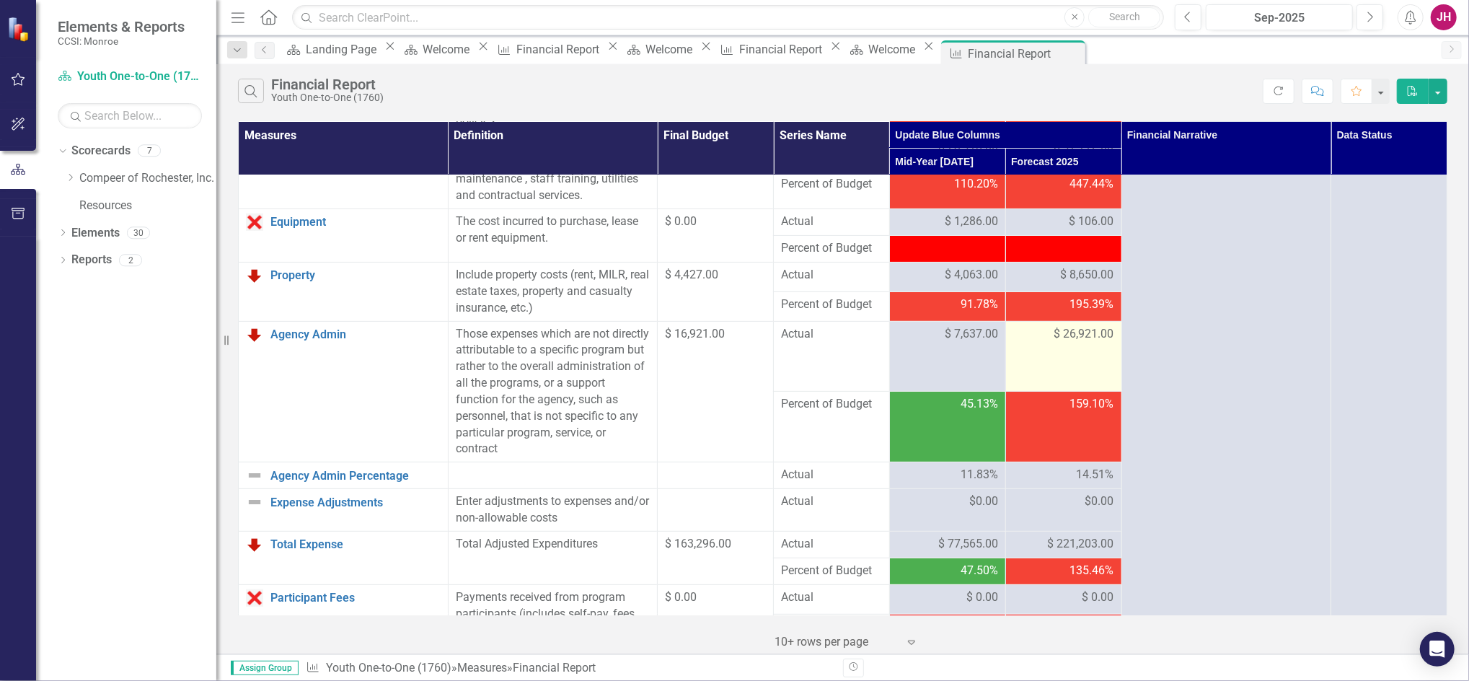
click at [1083, 332] on span "$ 26,921.00" at bounding box center [1084, 334] width 60 height 17
click at [1082, 332] on span "$ 26,921.00" at bounding box center [1084, 334] width 60 height 17
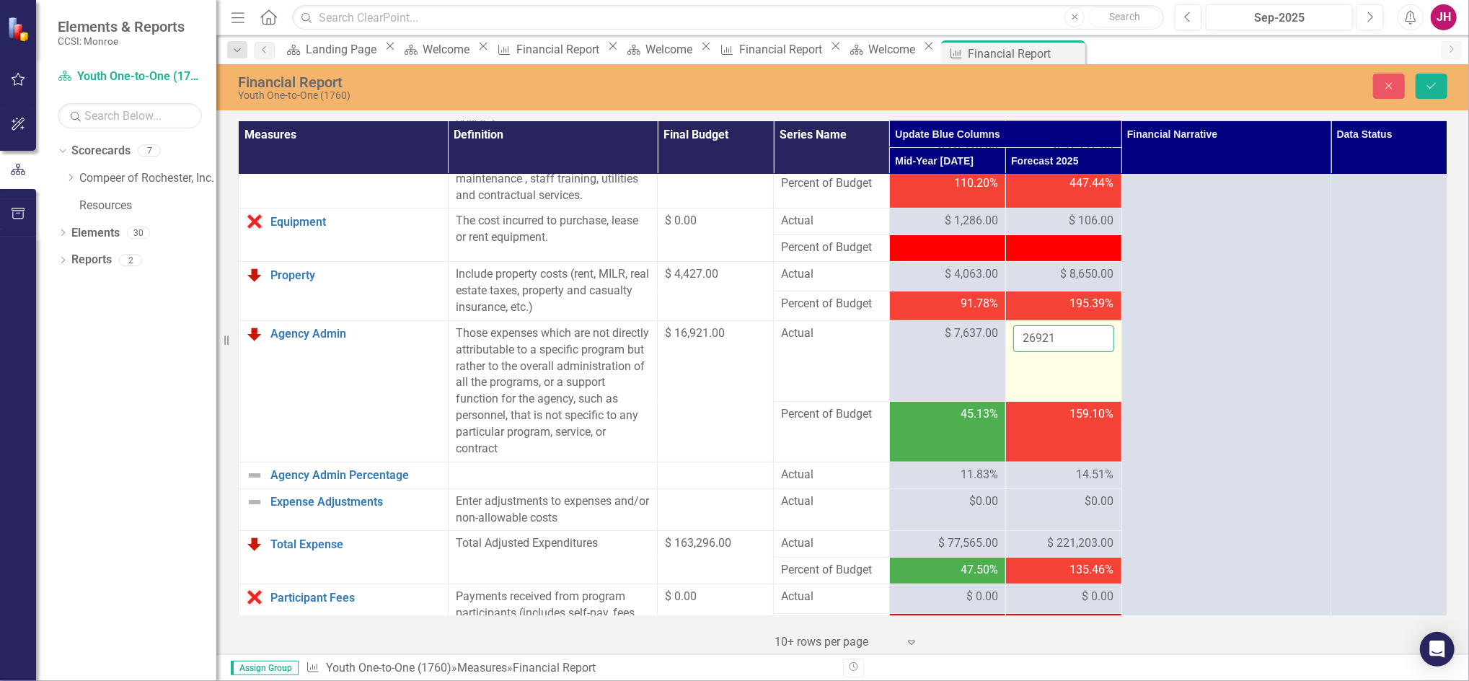
drag, startPoint x: 1082, startPoint y: 332, endPoint x: 1074, endPoint y: 336, distance: 9.0
click at [1074, 336] on input "26921" at bounding box center [1063, 338] width 101 height 27
type input "26920"
click at [1440, 89] on button "Save" at bounding box center [1431, 86] width 32 height 25
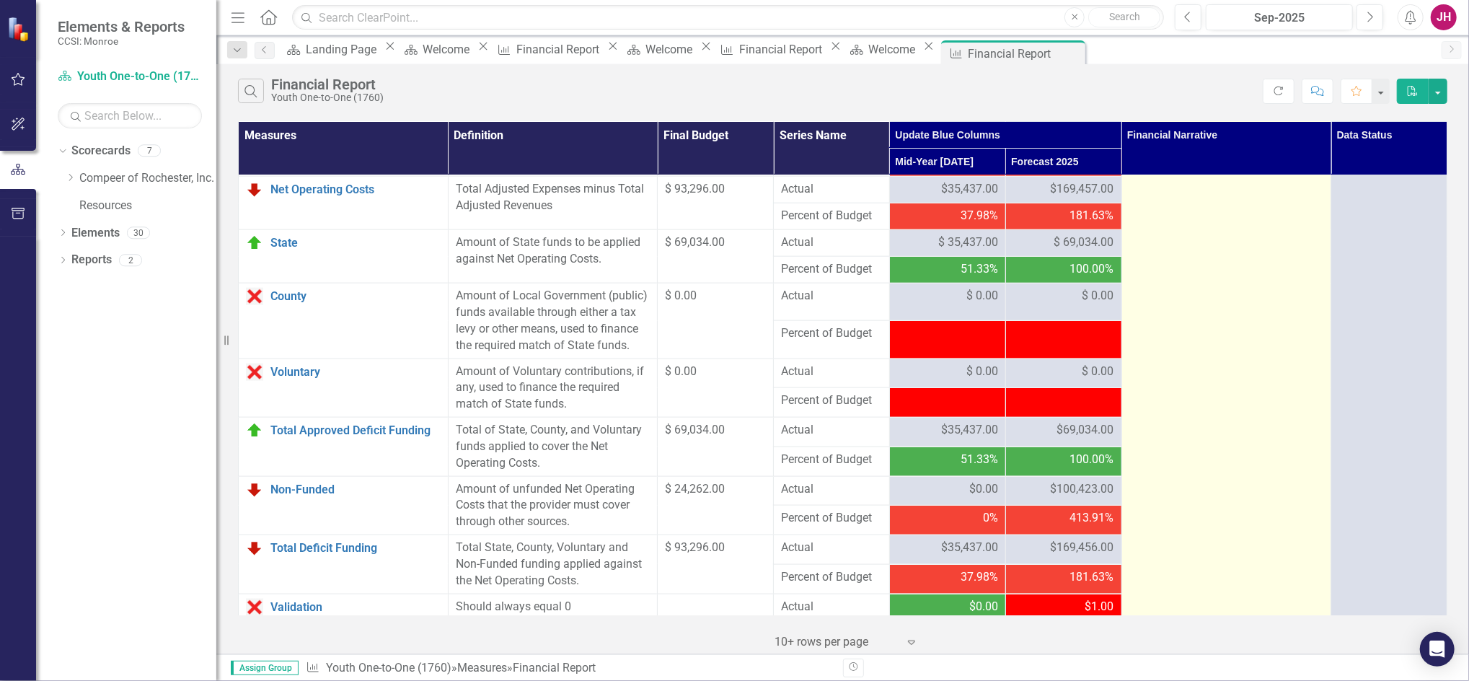
scroll to position [1610, 0]
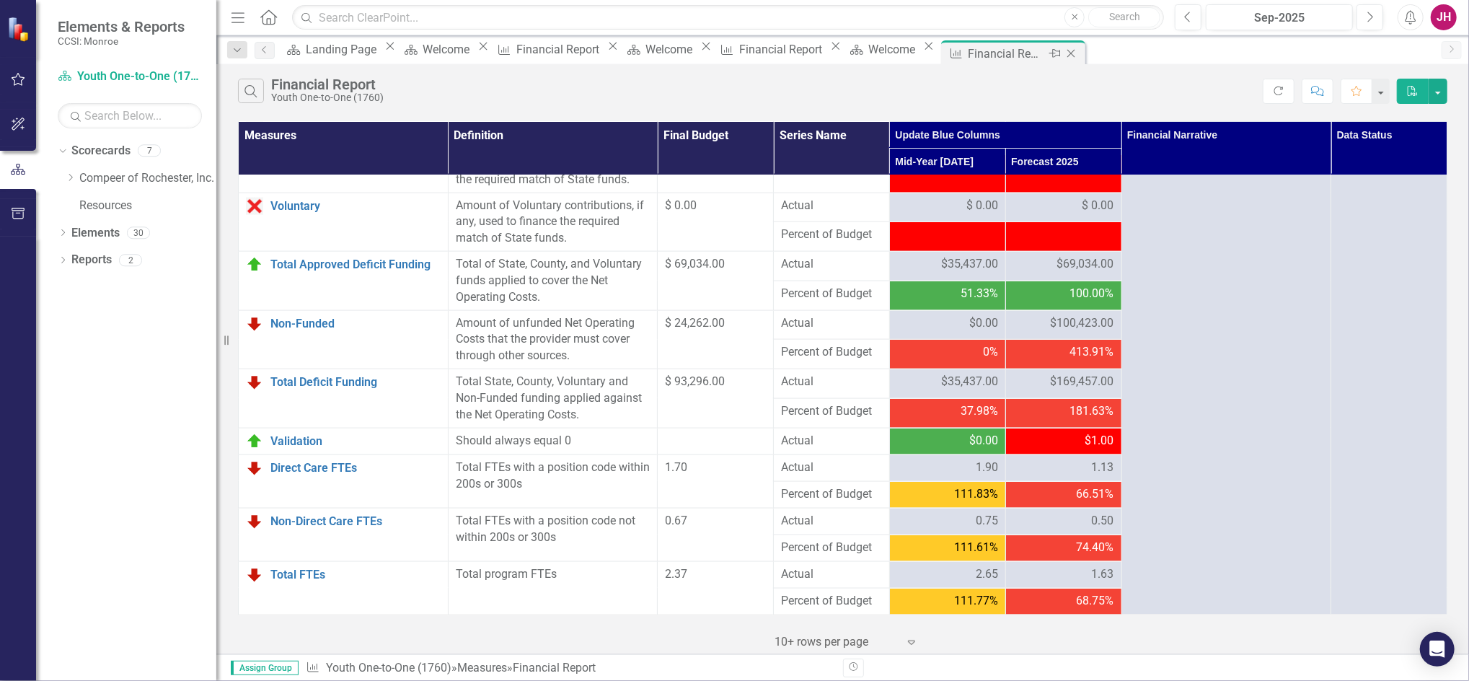
click at [1078, 51] on icon "Close" at bounding box center [1070, 54] width 14 height 12
